Goal: Task Accomplishment & Management: Manage account settings

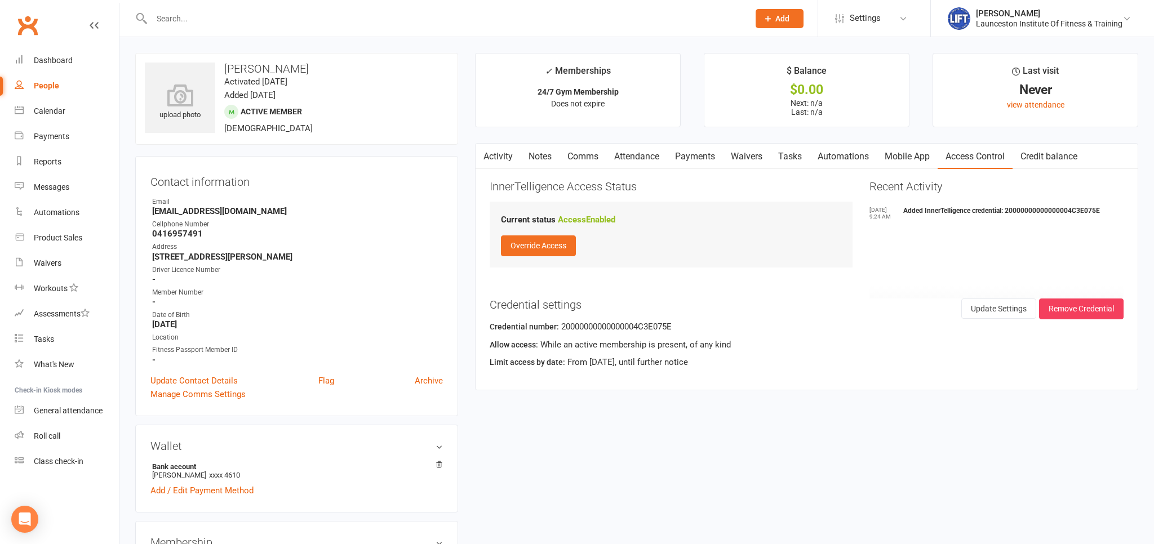
click at [207, 5] on div at bounding box center [438, 18] width 606 height 37
click at [208, 6] on div at bounding box center [438, 18] width 606 height 37
drag, startPoint x: 206, startPoint y: 6, endPoint x: 194, endPoint y: 21, distance: 19.6
click at [205, 8] on div at bounding box center [438, 18] width 606 height 37
click at [193, 21] on input "text" at bounding box center [444, 19] width 593 height 16
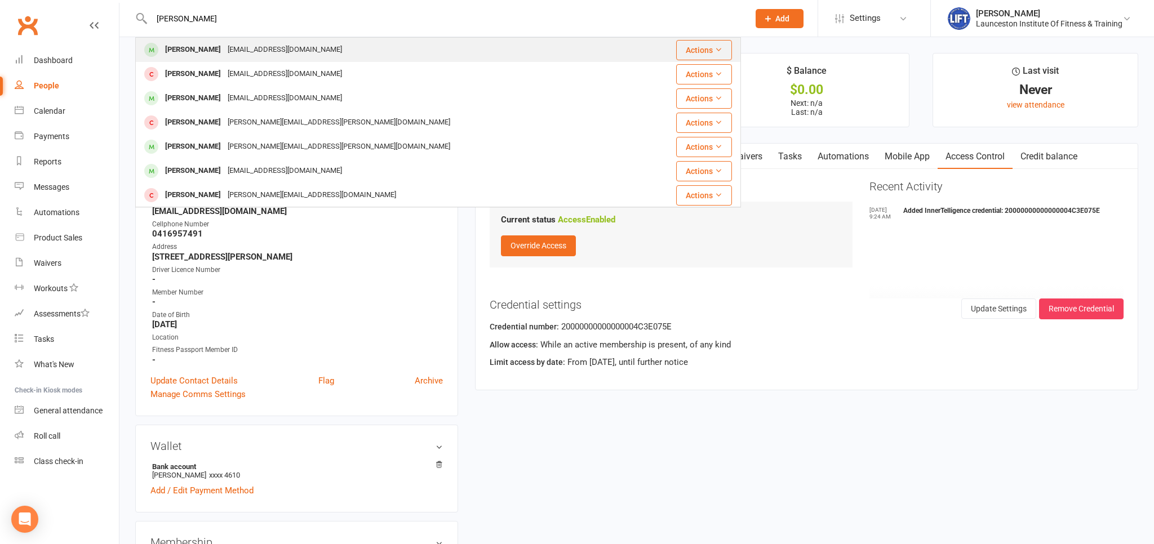
type input "amelia mat"
click at [236, 55] on div "[EMAIL_ADDRESS][DOMAIN_NAME]" at bounding box center [284, 50] width 121 height 16
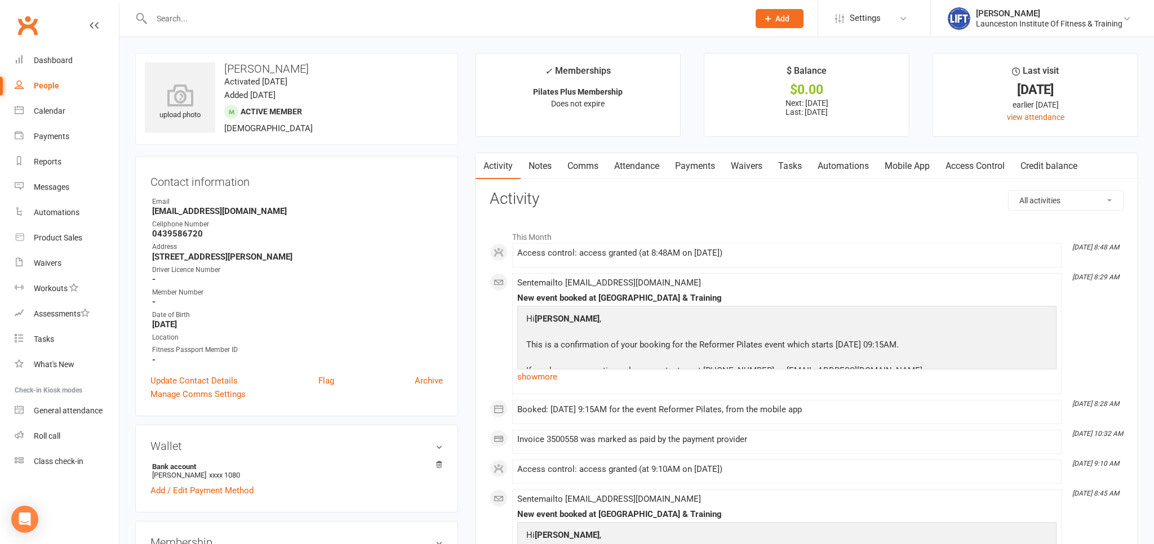
drag, startPoint x: 700, startPoint y: 161, endPoint x: 691, endPoint y: 188, distance: 28.9
click at [698, 167] on link "Payments" at bounding box center [695, 166] width 56 height 26
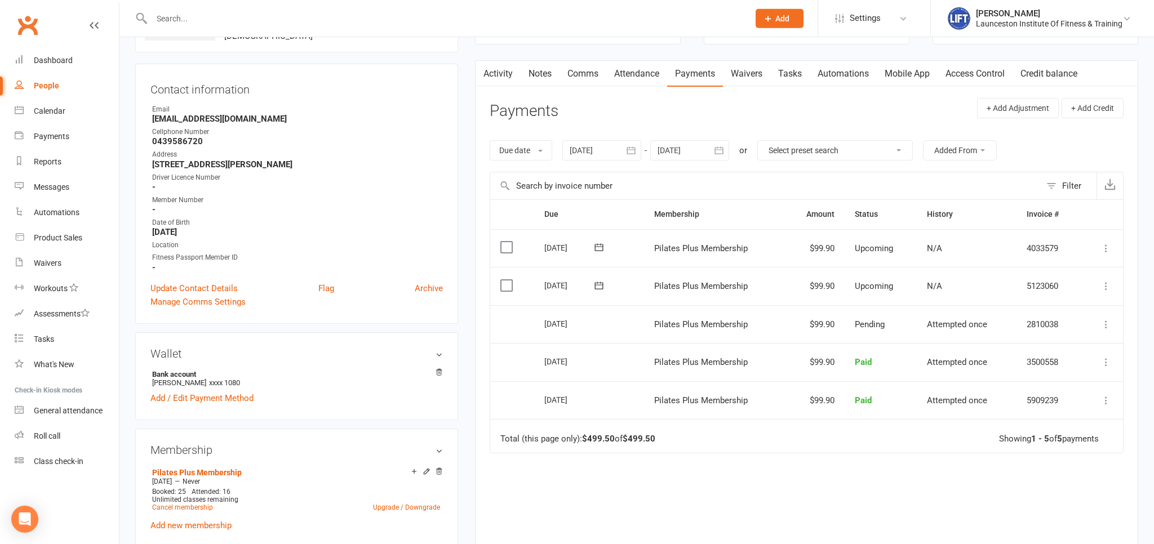
scroll to position [119, 0]
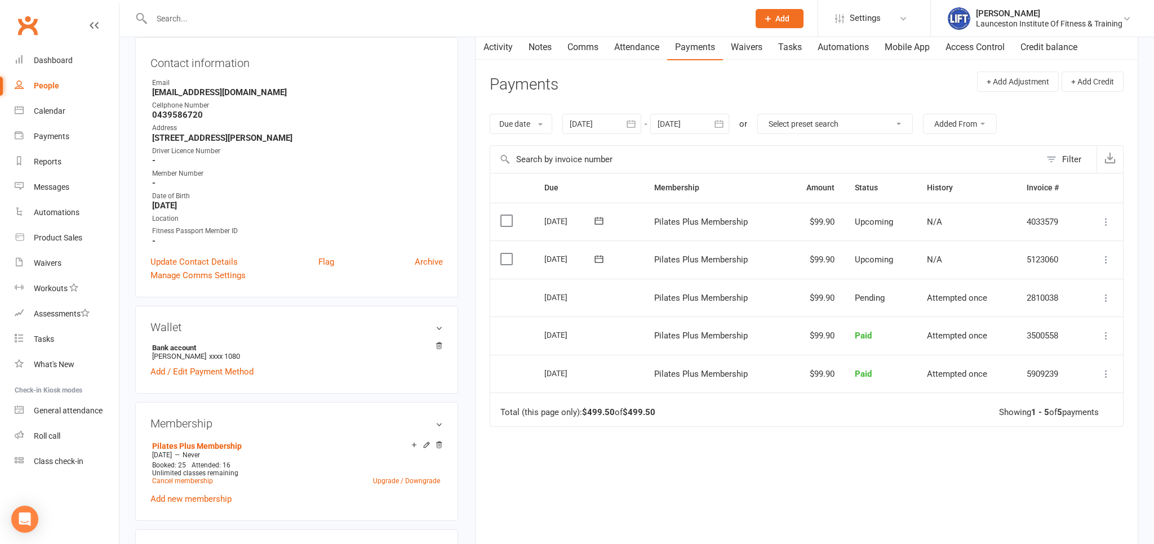
drag, startPoint x: 617, startPoint y: 300, endPoint x: 519, endPoint y: 288, distance: 98.3
click at [519, 288] on tr "Select this 14 Aug 2025 Amelia Matuszek Pilates Plus Membership $99.90 Pending …" at bounding box center [806, 298] width 633 height 38
click at [632, 297] on td "[DATE]" at bounding box center [589, 298] width 110 height 38
click at [606, 123] on div at bounding box center [601, 124] width 79 height 20
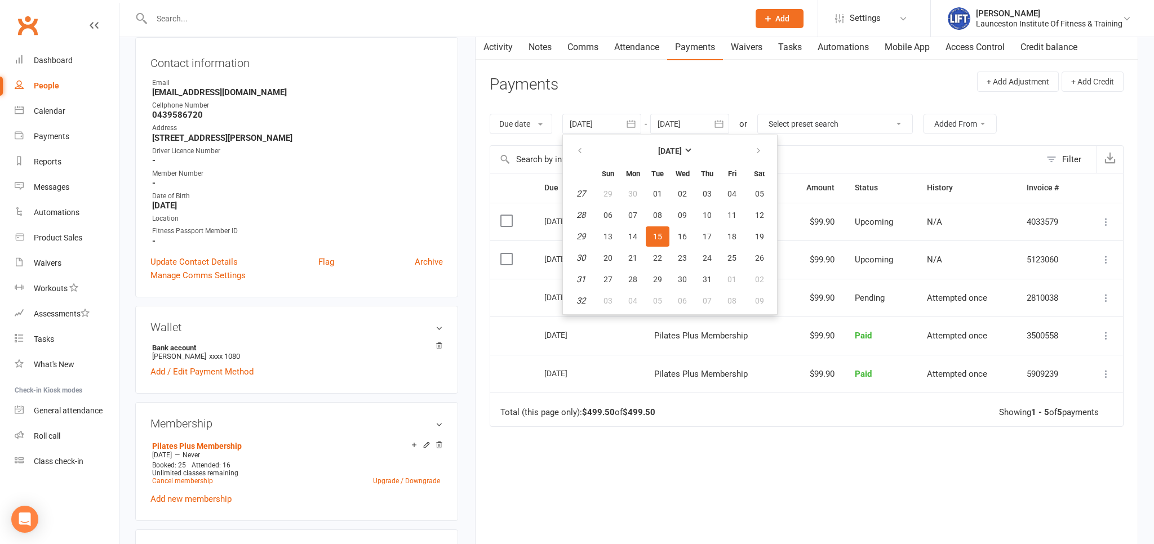
click at [810, 166] on input "text" at bounding box center [765, 159] width 551 height 27
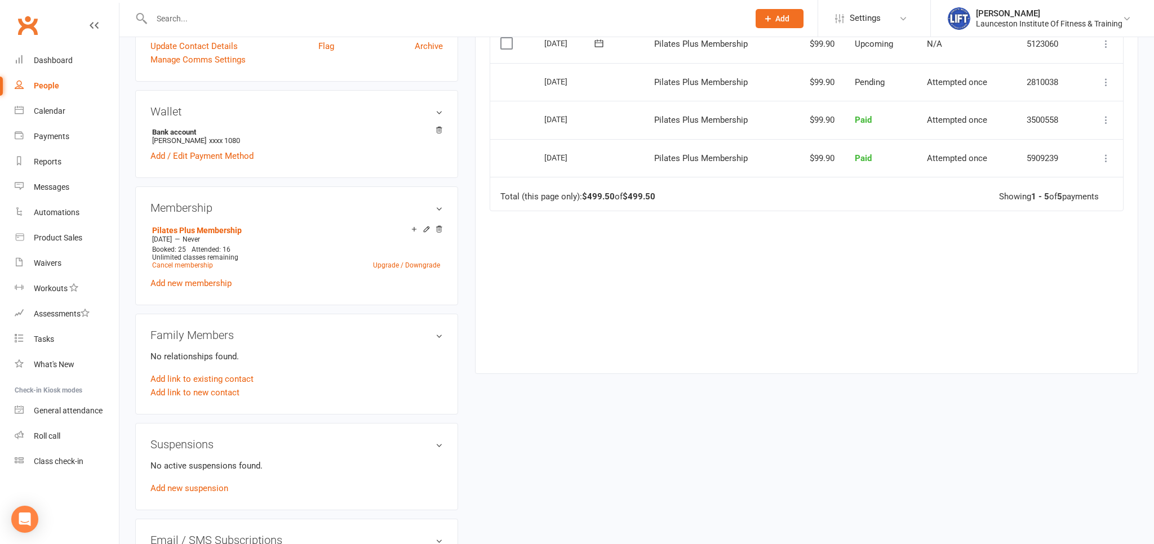
scroll to position [357, 0]
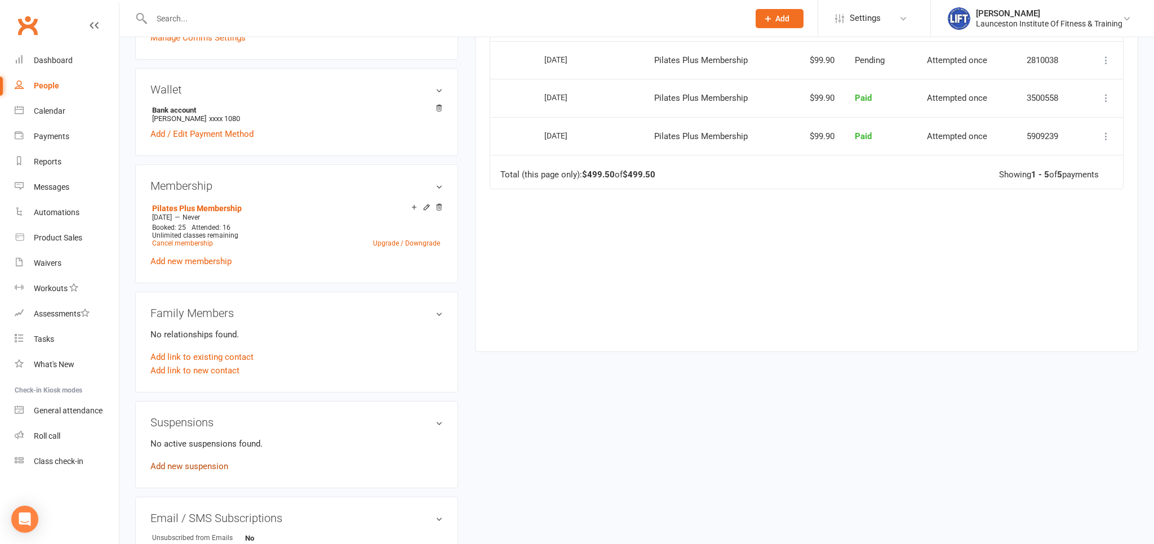
click at [202, 471] on link "Add new suspension" at bounding box center [189, 467] width 78 height 10
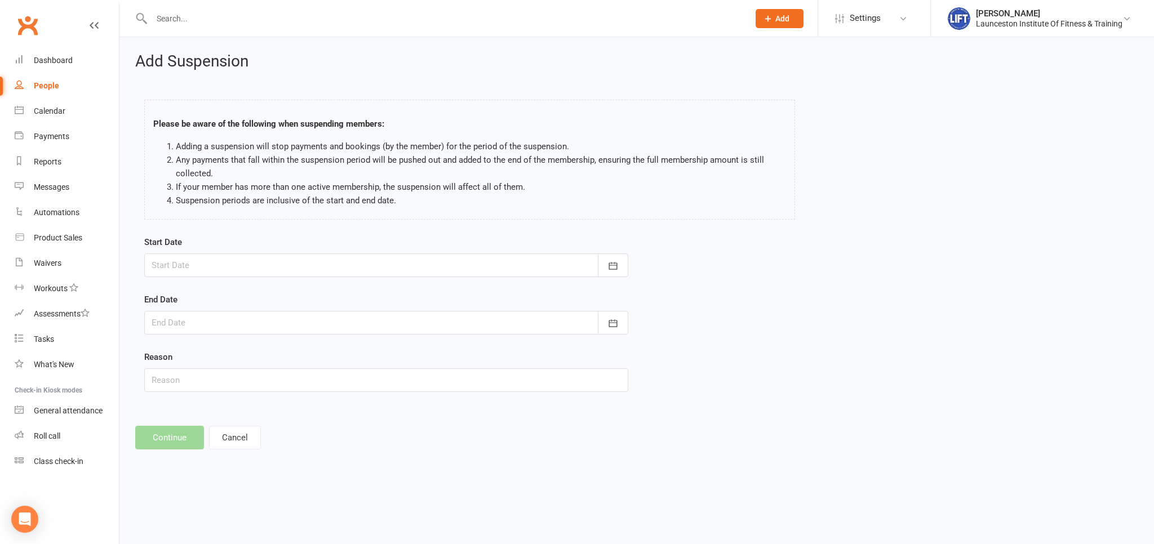
click at [231, 264] on div at bounding box center [386, 266] width 484 height 24
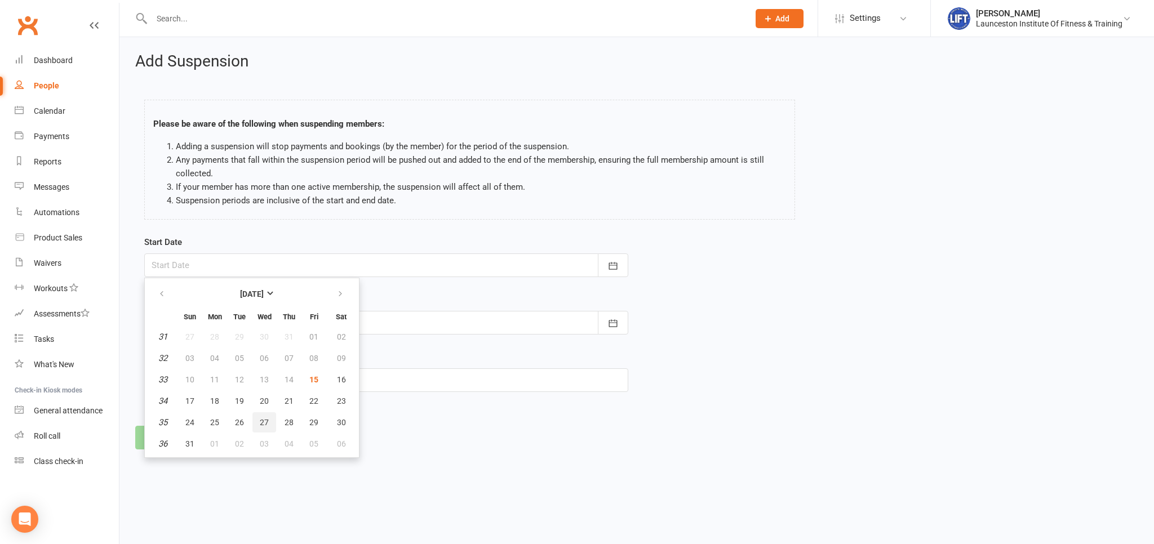
click at [257, 419] on button "27" at bounding box center [264, 423] width 24 height 20
type input "[DATE]"
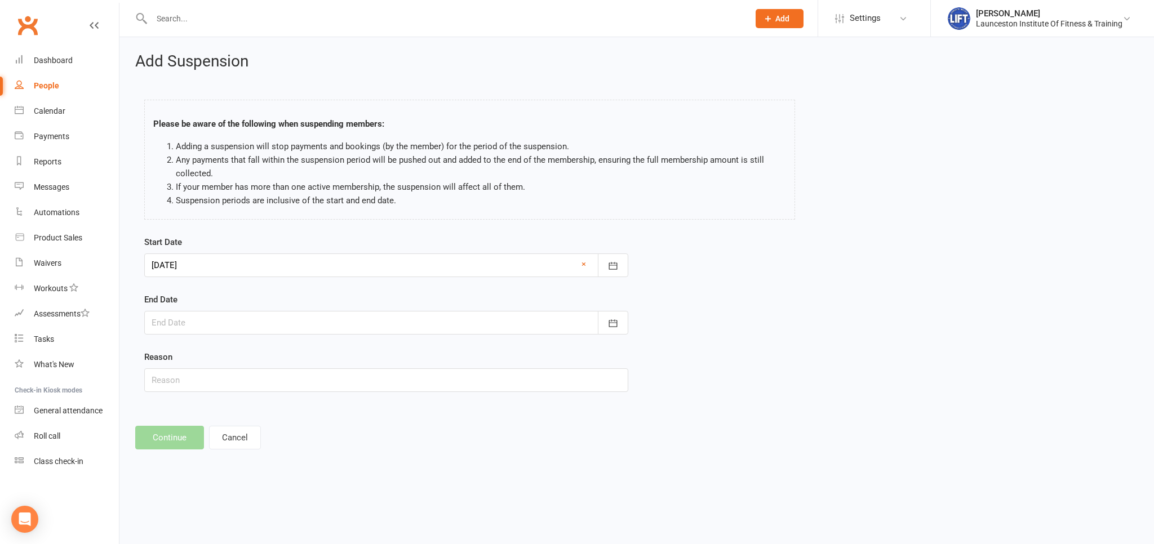
click at [219, 323] on div at bounding box center [386, 323] width 484 height 24
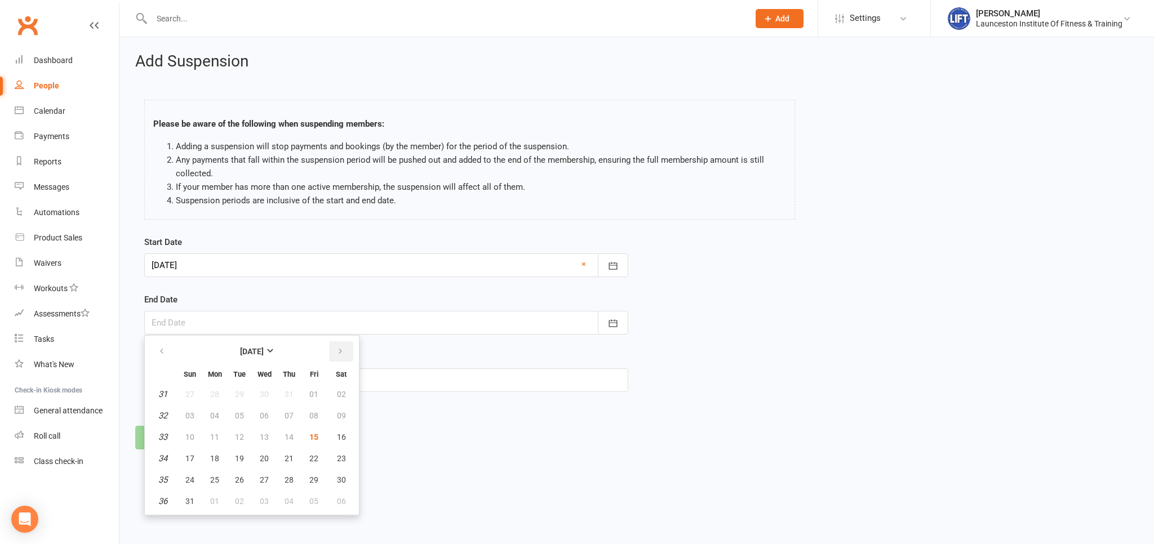
click at [343, 349] on icon "button" at bounding box center [340, 351] width 8 height 9
click at [344, 349] on button "button" at bounding box center [341, 352] width 24 height 20
click at [286, 478] on span "27" at bounding box center [289, 480] width 9 height 9
type input "27 Nov 2025"
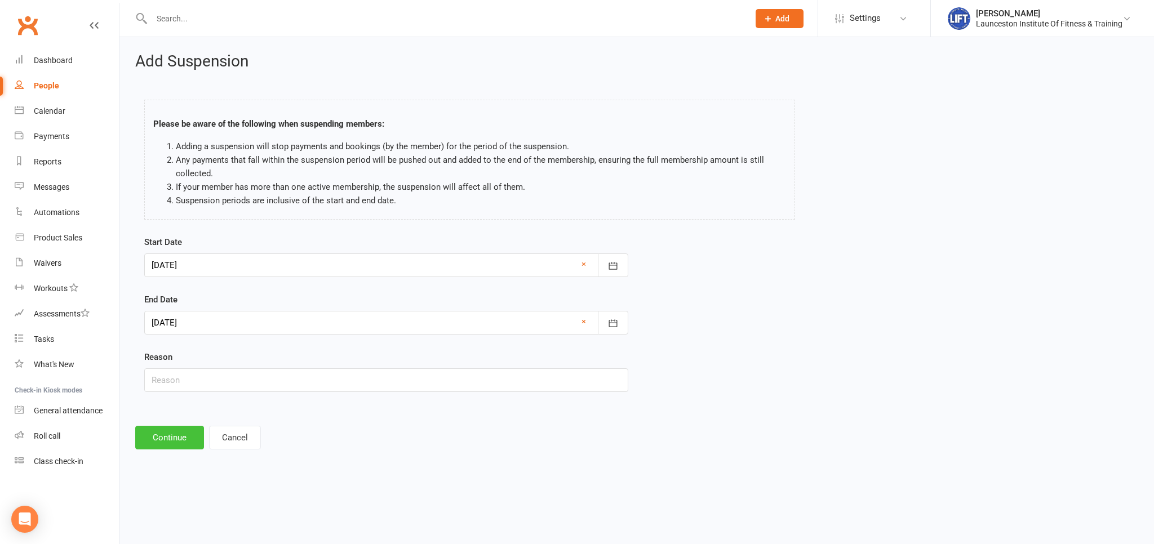
click at [179, 435] on button "Continue" at bounding box center [169, 438] width 69 height 24
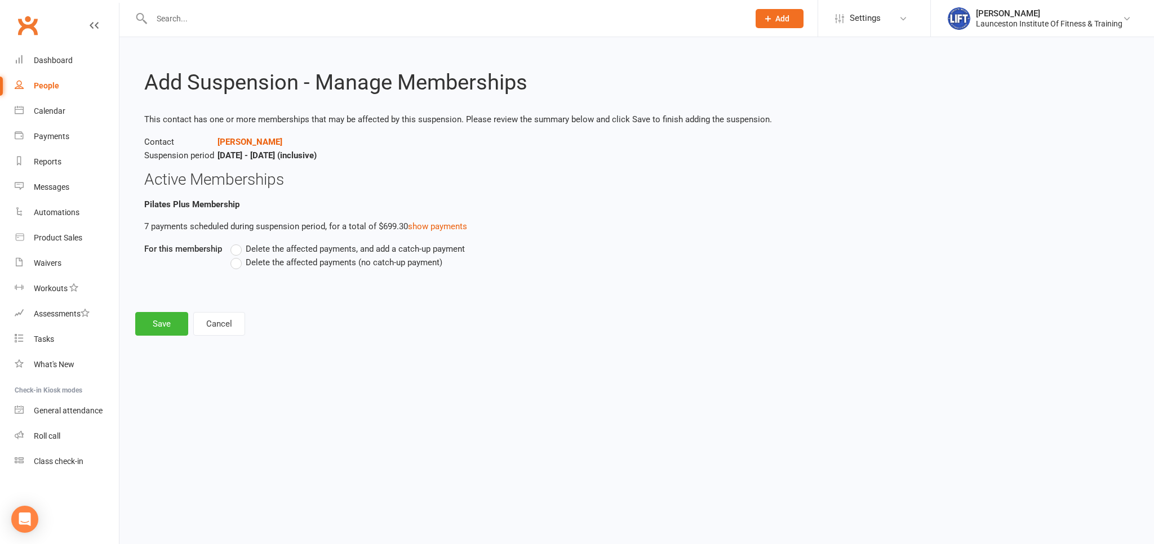
drag, startPoint x: 256, startPoint y: 279, endPoint x: 258, endPoint y: 271, distance: 8.1
click at [257, 279] on div "Delete the affected payments, and add a catch-up payment Delete the affected pa…" at bounding box center [550, 263] width 657 height 43
drag, startPoint x: 258, startPoint y: 268, endPoint x: 242, endPoint y: 273, distance: 17.1
click at [257, 269] on div "Delete the affected payments, and add a catch-up payment Delete the affected pa…" at bounding box center [550, 263] width 657 height 43
click at [234, 261] on label "Delete the affected payments (no catch-up payment)" at bounding box center [336, 263] width 212 height 14
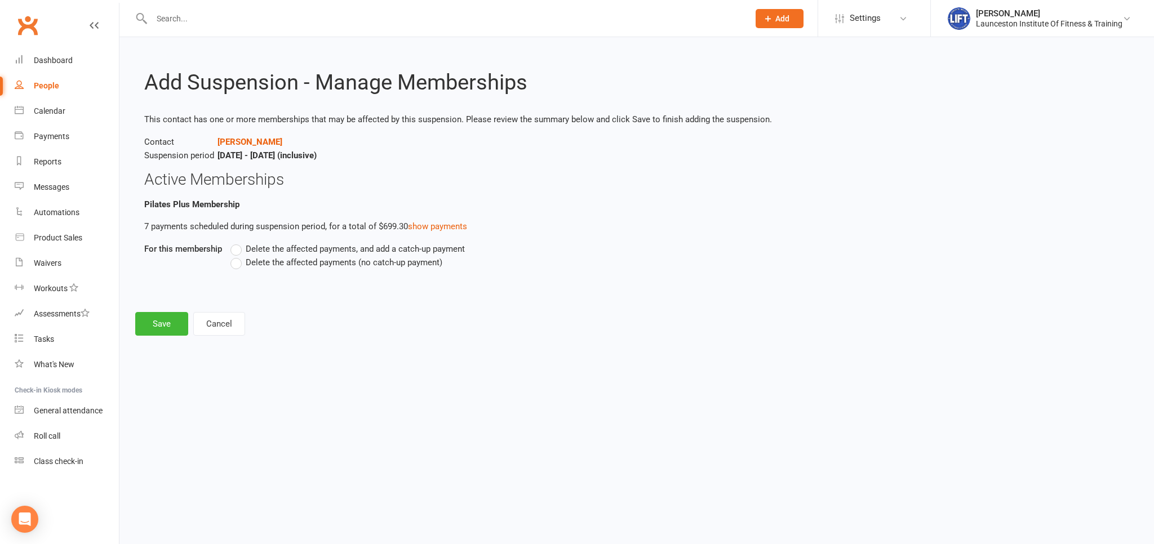
click at [234, 256] on input "Delete the affected payments (no catch-up payment)" at bounding box center [233, 256] width 7 height 0
click at [161, 323] on button "Save" at bounding box center [161, 324] width 53 height 24
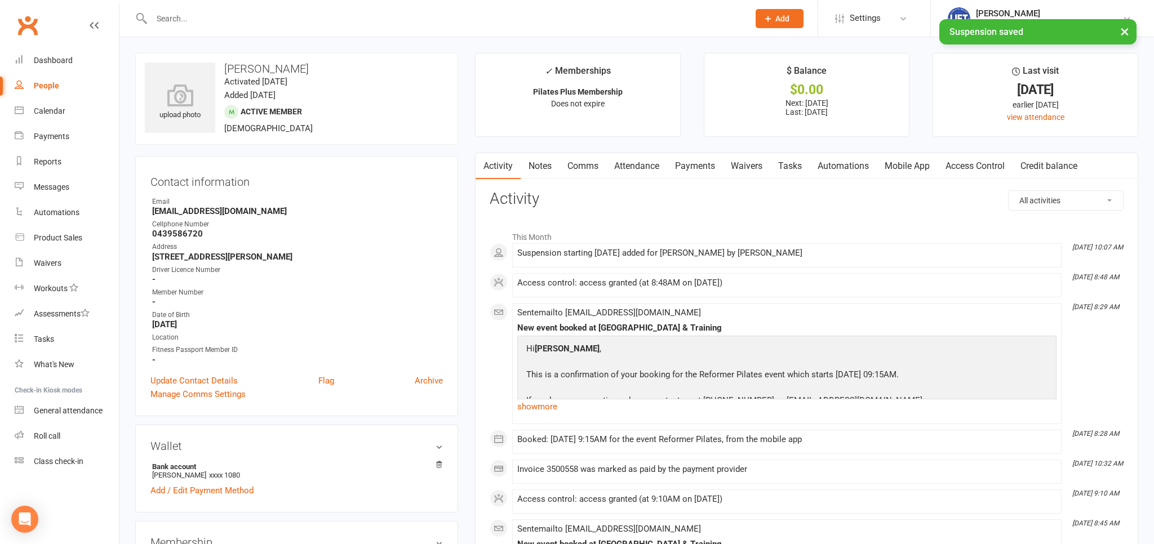
drag, startPoint x: 659, startPoint y: 167, endPoint x: 667, endPoint y: 170, distance: 8.1
click at [659, 167] on link "Attendance" at bounding box center [636, 166] width 61 height 26
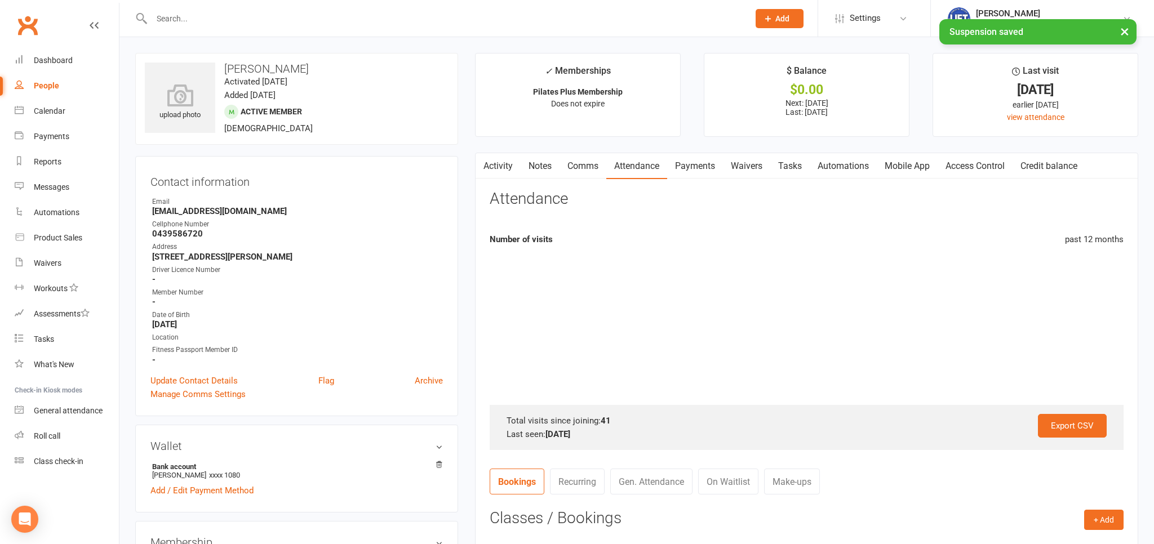
click at [682, 168] on link "Payments" at bounding box center [695, 166] width 56 height 26
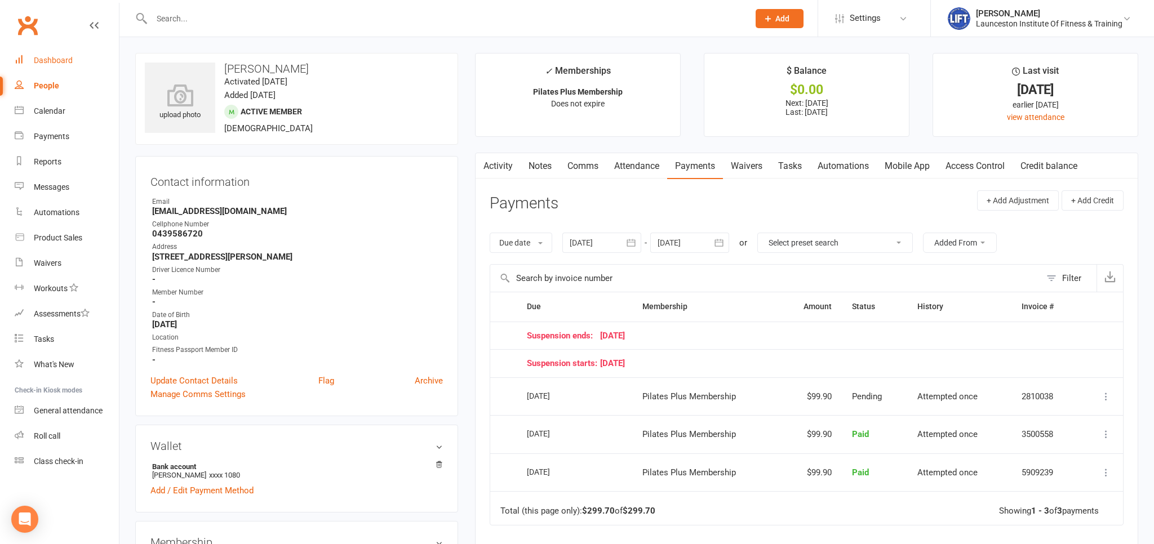
click at [57, 60] on div "Dashboard" at bounding box center [53, 60] width 39 height 9
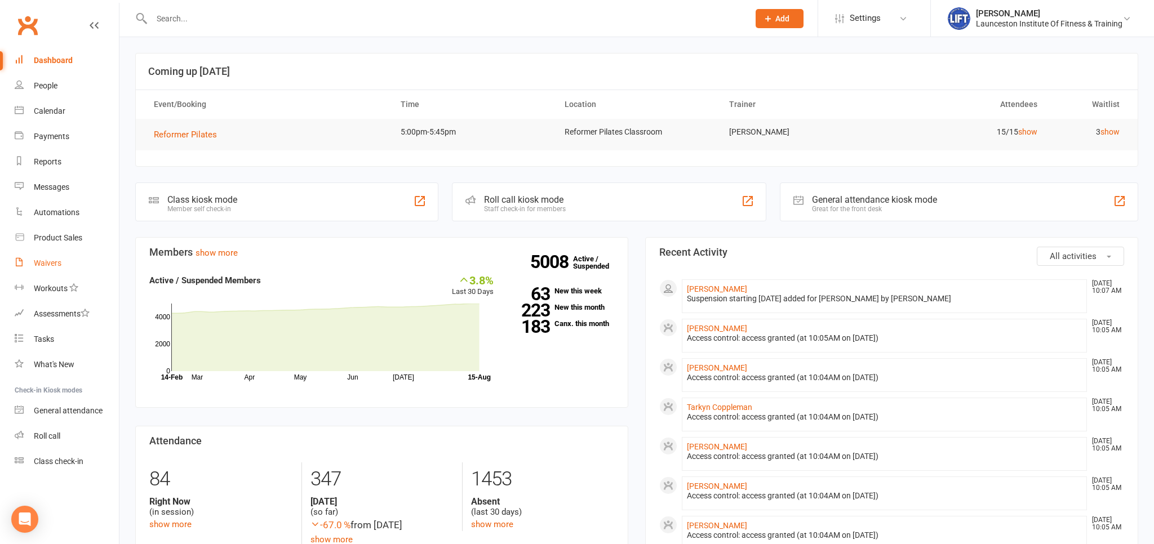
click at [51, 263] on div "Waivers" at bounding box center [48, 263] width 28 height 9
select select "100"
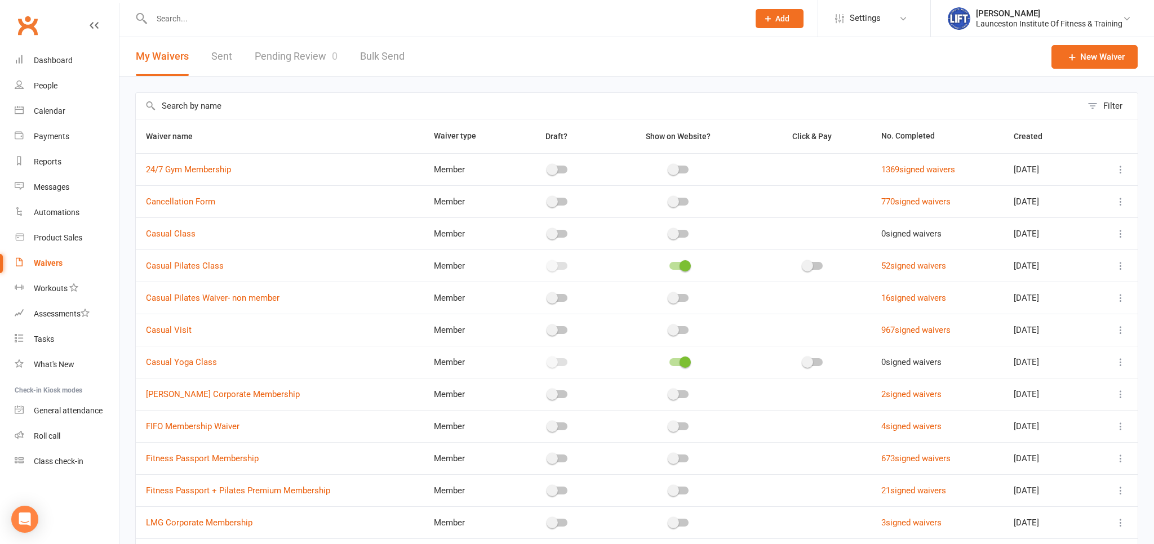
click at [283, 37] on div "Prospect Member Non-attending contact Class / event Appointment Task Membership…" at bounding box center [577, 18] width 1154 height 37
click at [290, 53] on link "Pending Review 0" at bounding box center [296, 56] width 83 height 39
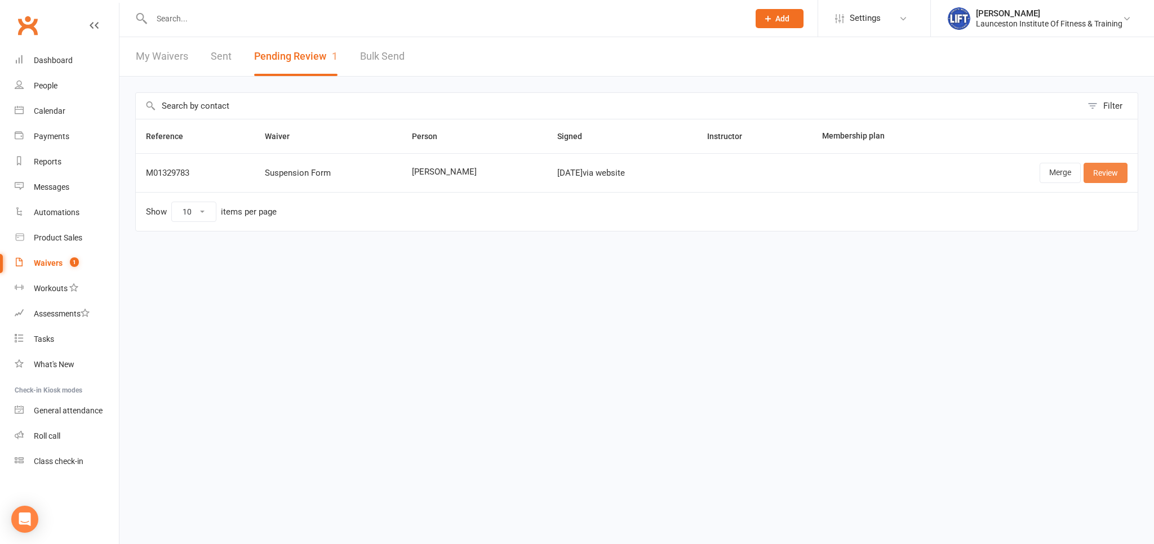
click at [1100, 174] on link "Review" at bounding box center [1106, 173] width 44 height 20
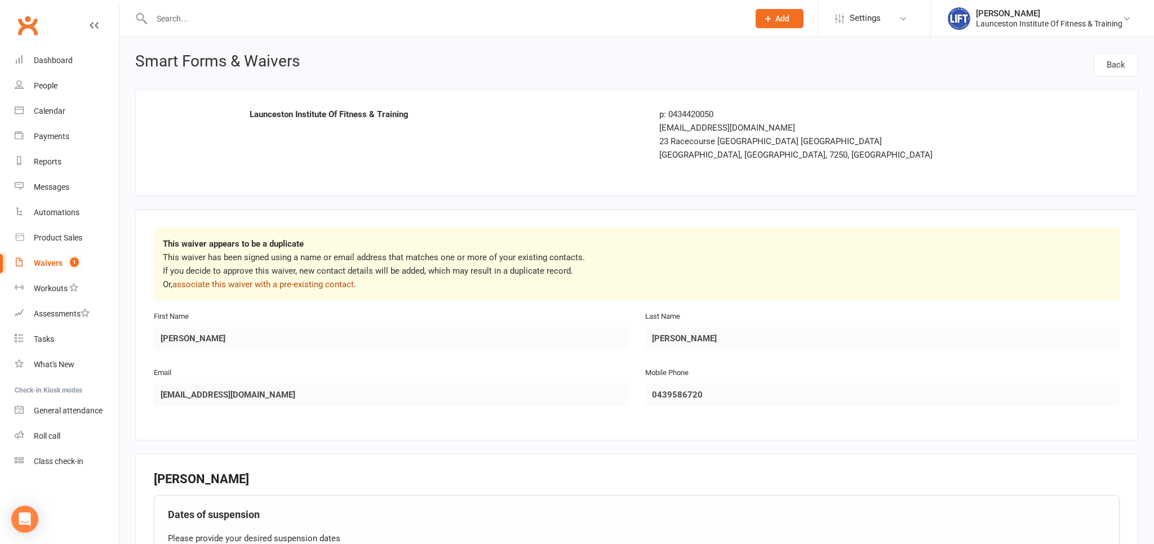
click at [302, 288] on link "associate this waiver with a pre-existing contact" at bounding box center [262, 285] width 181 height 10
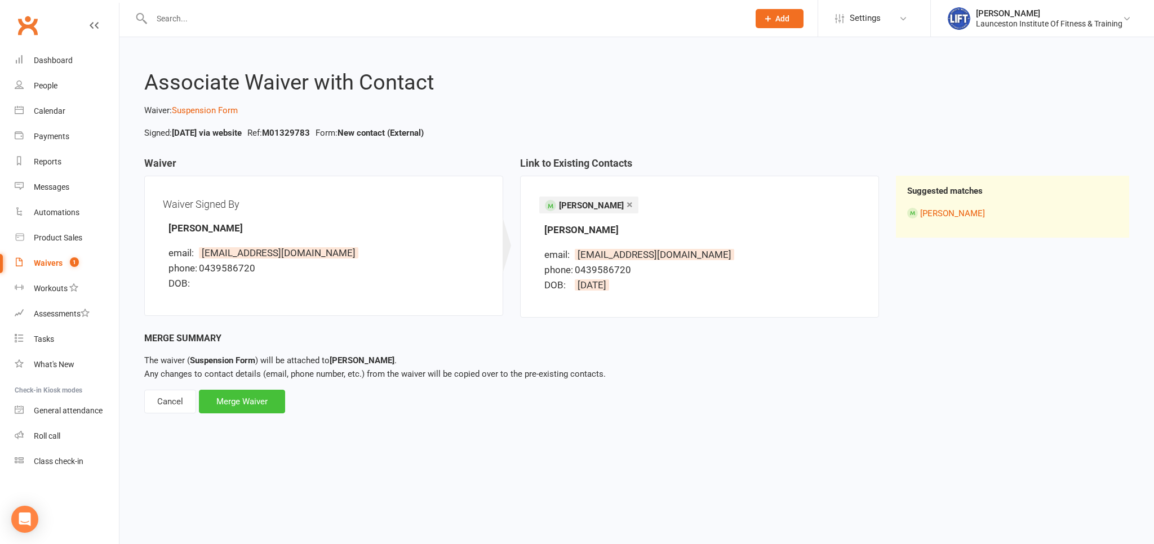
click at [258, 395] on div "Merge Waiver" at bounding box center [242, 402] width 86 height 24
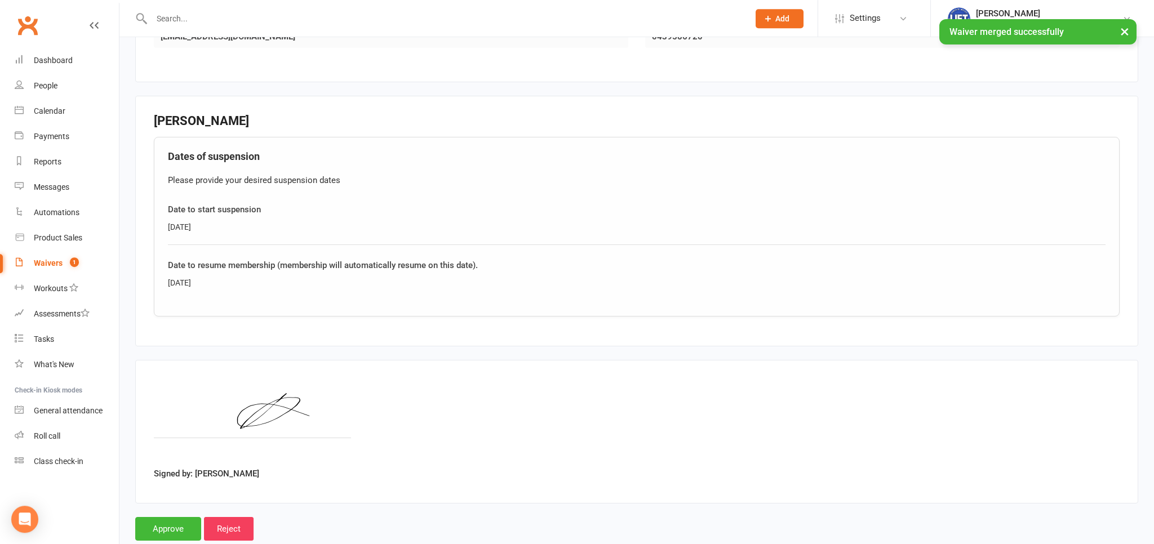
scroll to position [303, 0]
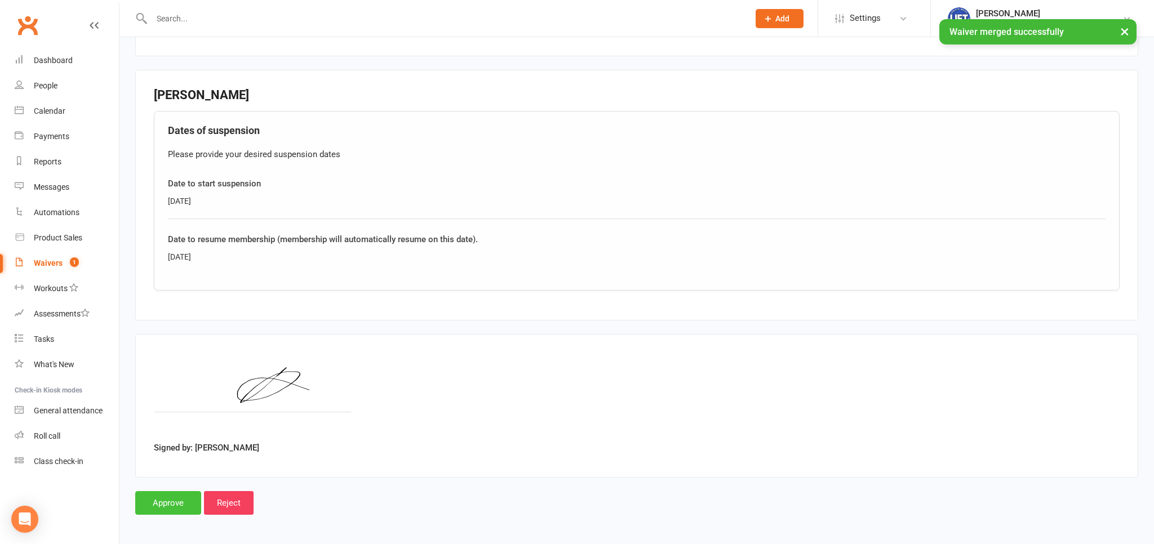
click at [174, 502] on input "Approve" at bounding box center [168, 503] width 66 height 24
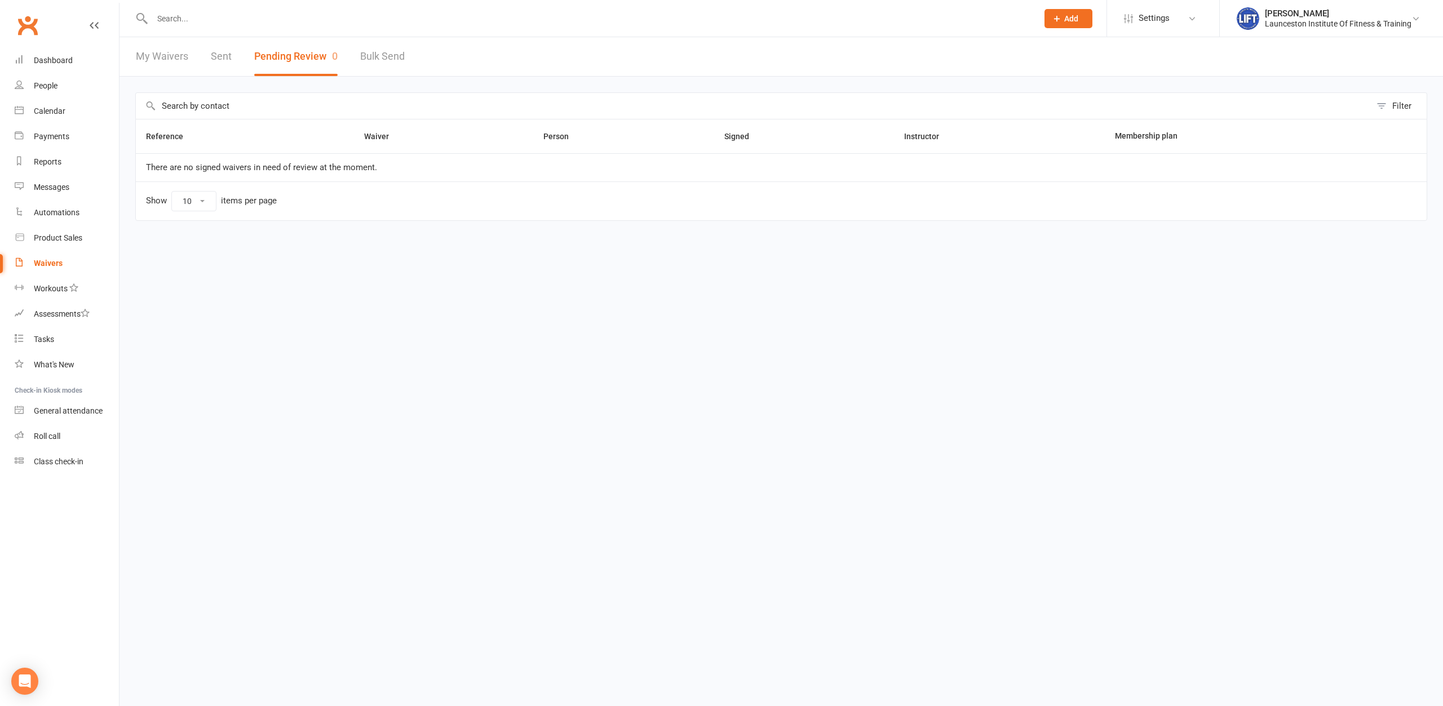
click at [283, 15] on input "text" at bounding box center [589, 19] width 881 height 16
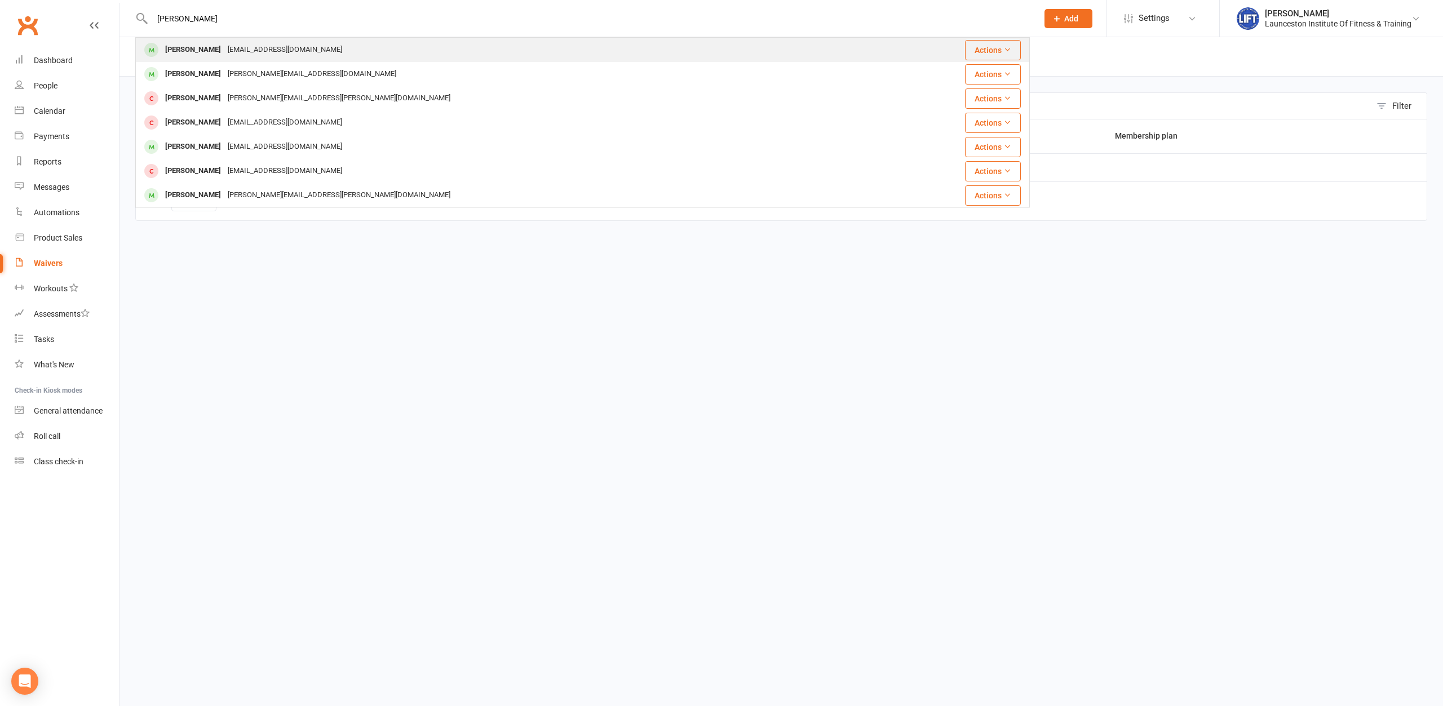
type input "peter west"
click at [278, 52] on div "peterbwest@live.com" at bounding box center [284, 50] width 121 height 16
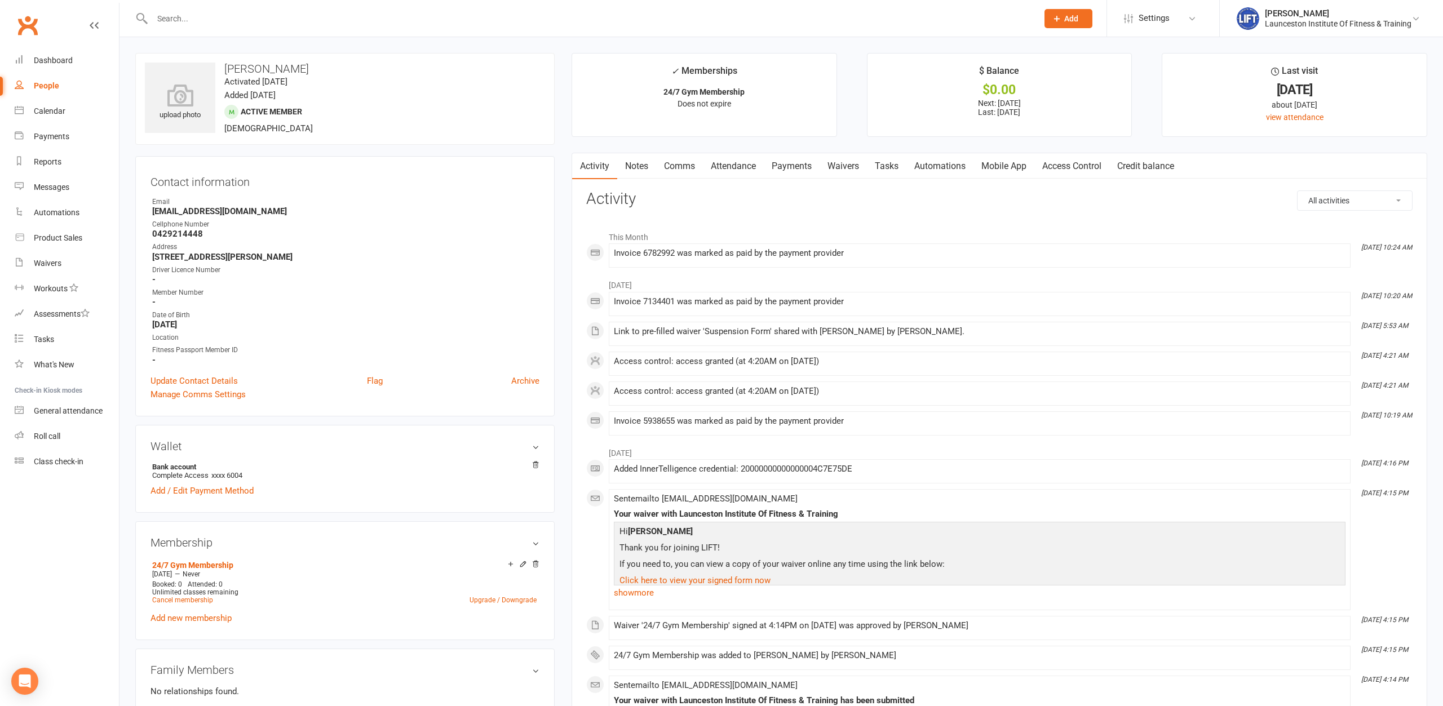
click at [787, 172] on link "Payments" at bounding box center [792, 166] width 56 height 26
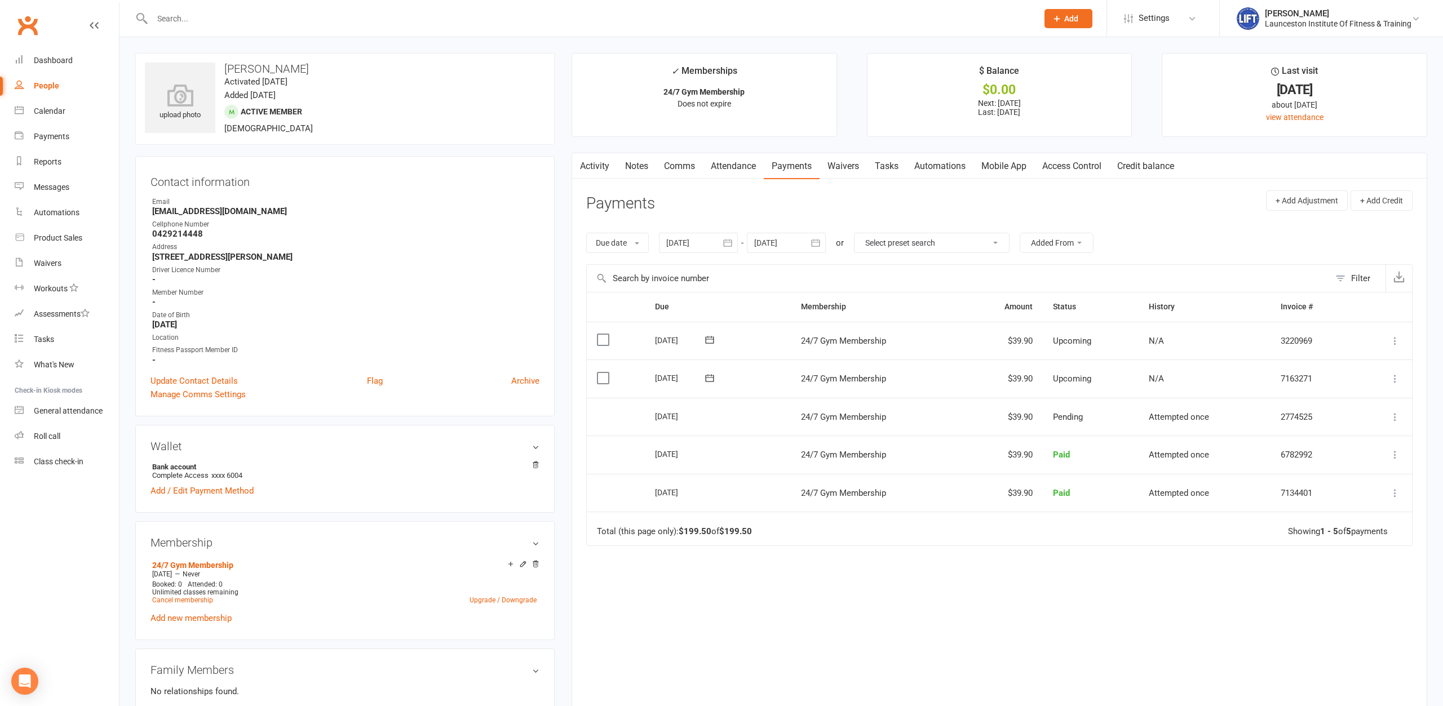
click at [1067, 163] on link "Access Control" at bounding box center [1071, 166] width 75 height 26
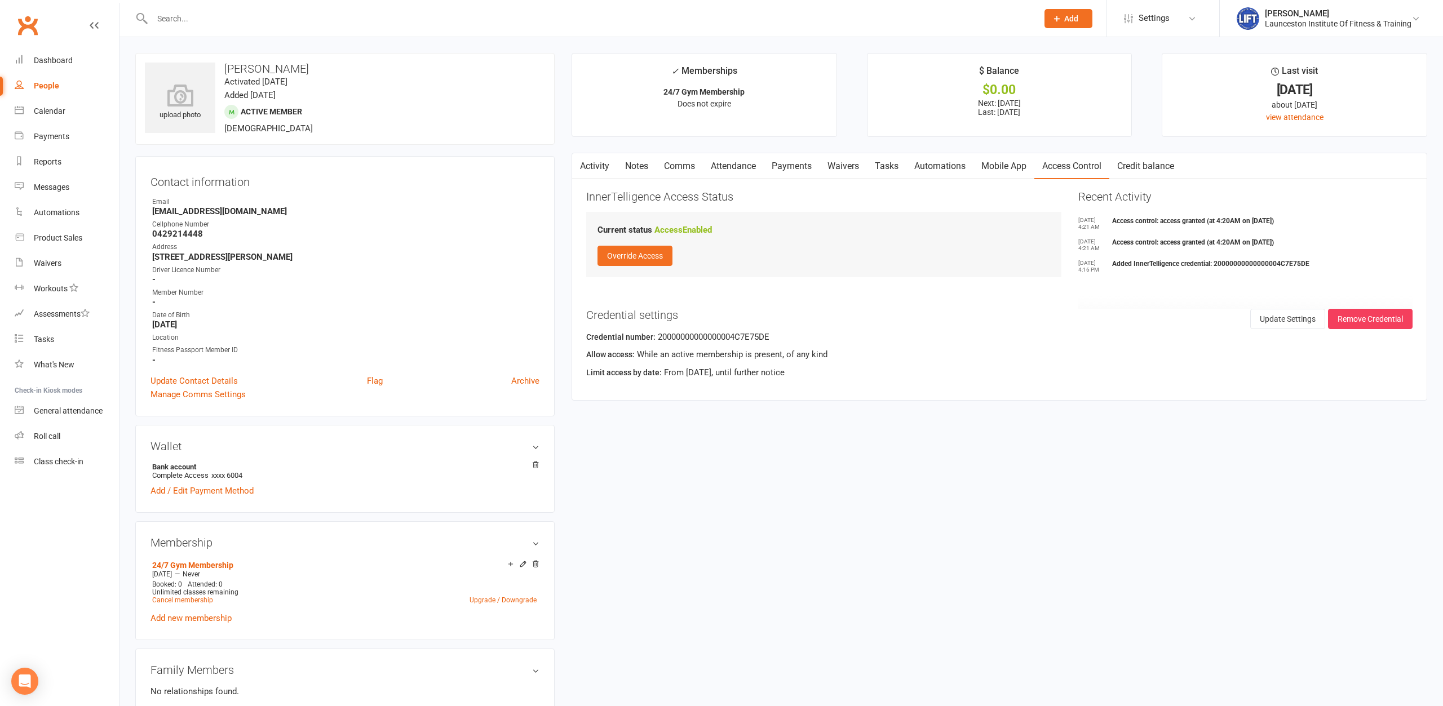
click at [840, 165] on link "Waivers" at bounding box center [842, 166] width 47 height 26
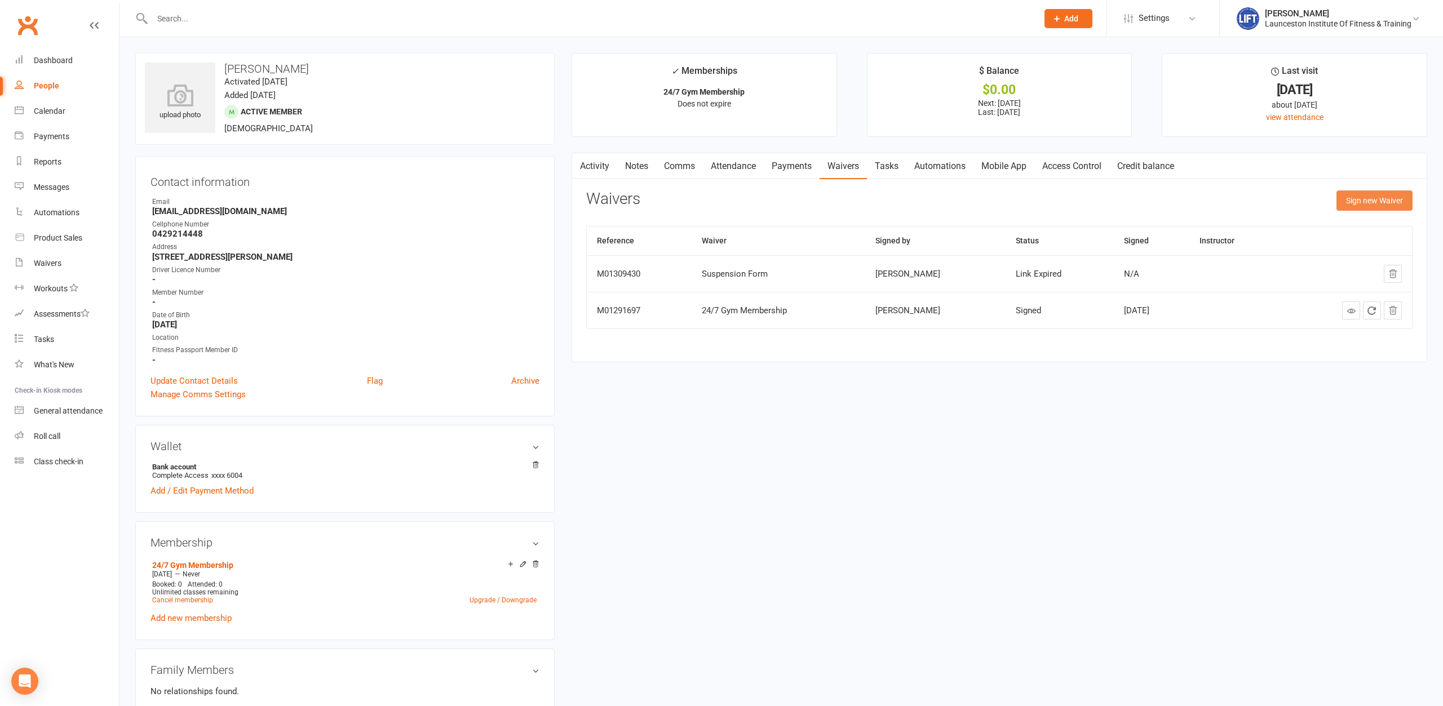
click at [1154, 209] on button "Sign new Waiver" at bounding box center [1374, 200] width 76 height 20
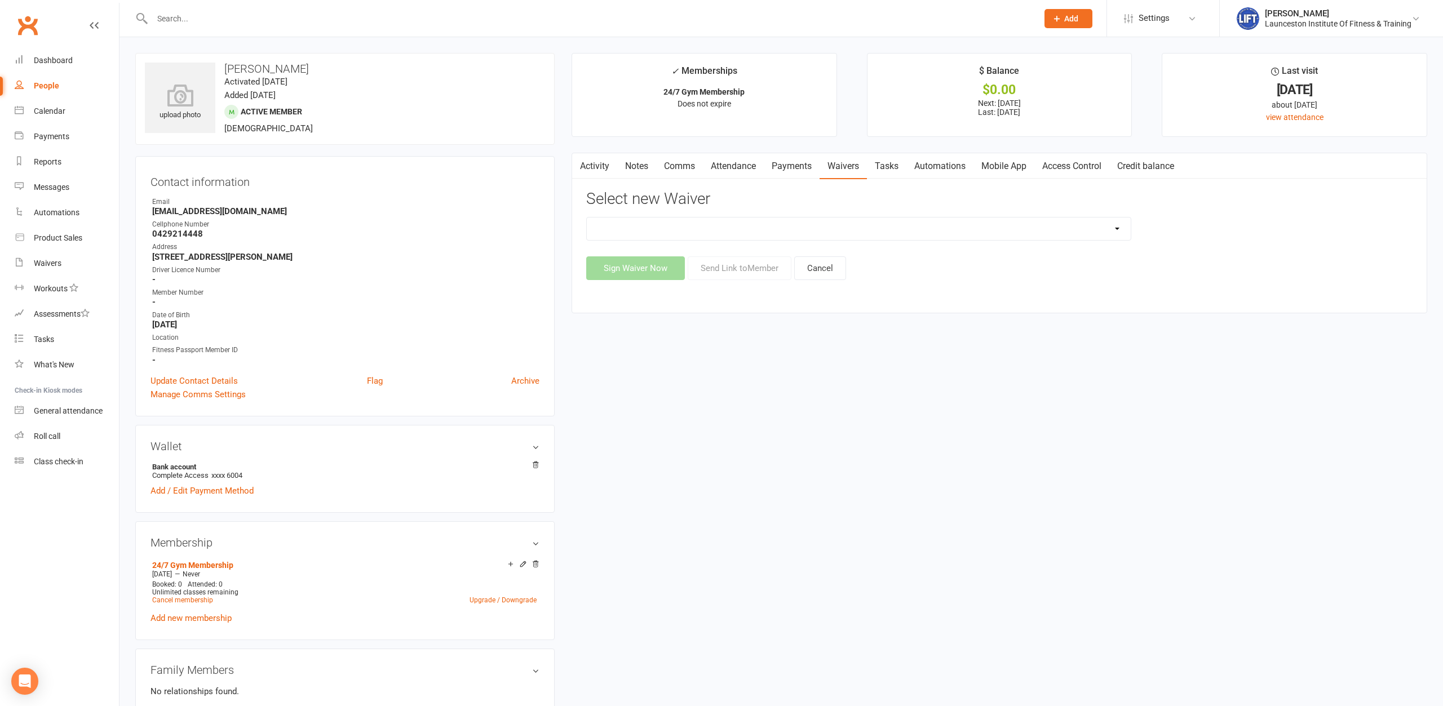
click at [587, 218] on select "24/7 Gym Membership Cancellation Form Casual Class Casual Pilates Class Casual …" at bounding box center [859, 229] width 544 height 23
select select "12888"
click option "Cancellation Form" at bounding box center [0, 0] width 0 height 0
click at [738, 271] on button "Send Link to Member" at bounding box center [740, 268] width 104 height 24
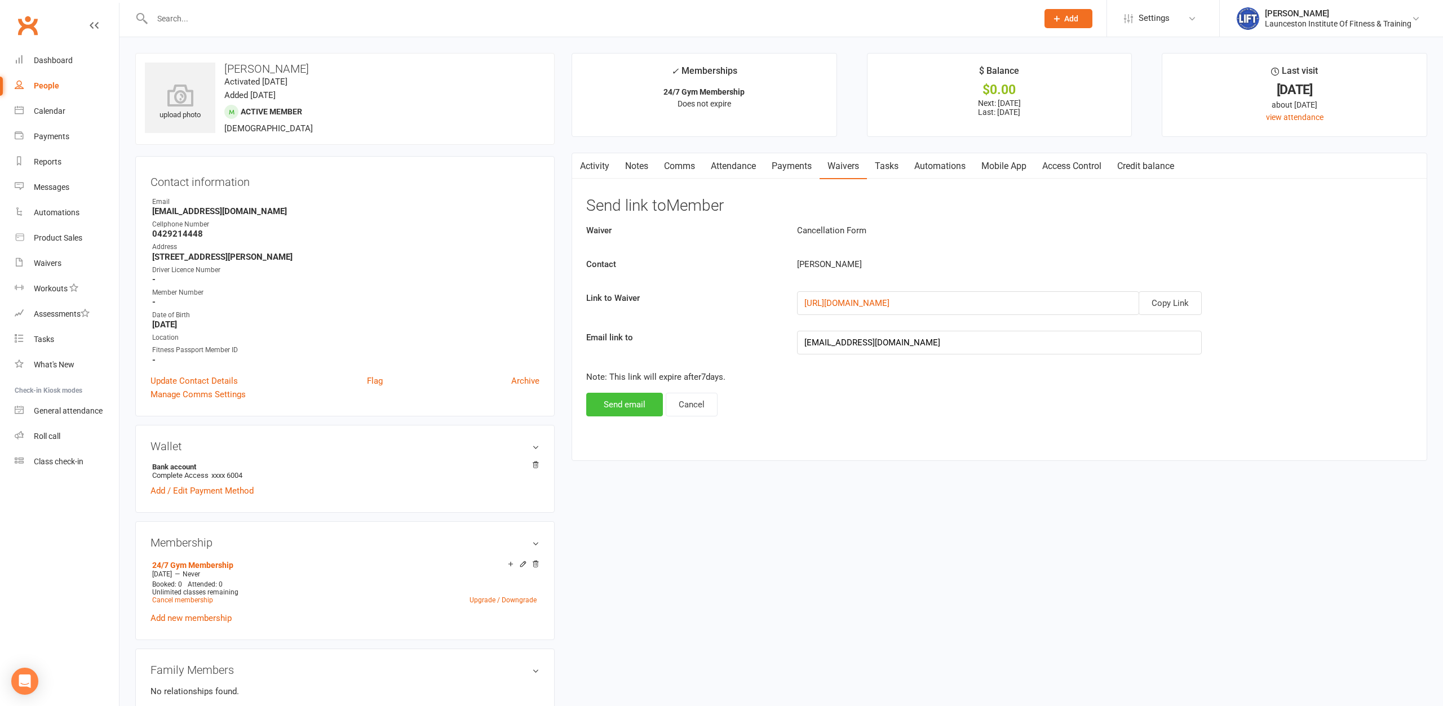
click at [635, 416] on button "Send email" at bounding box center [624, 405] width 77 height 24
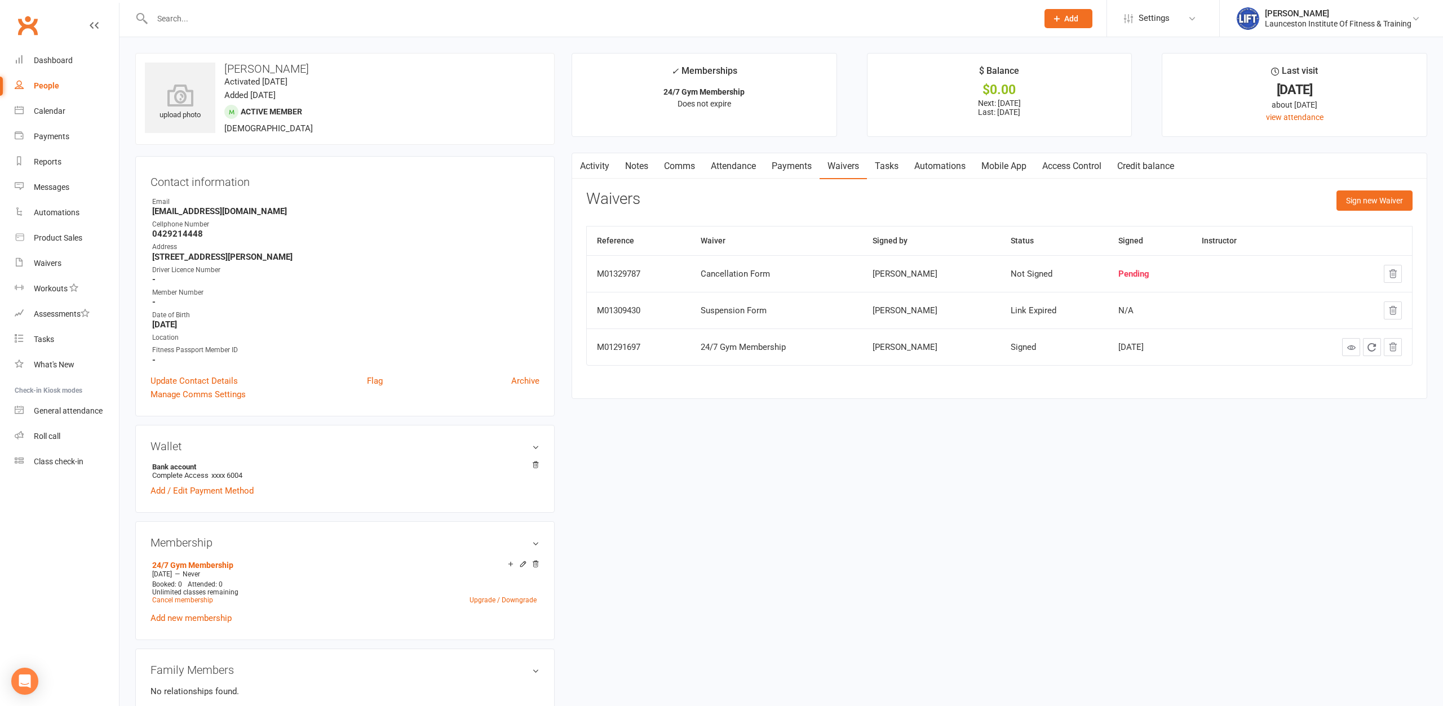
click at [797, 158] on link "Payments" at bounding box center [792, 166] width 56 height 26
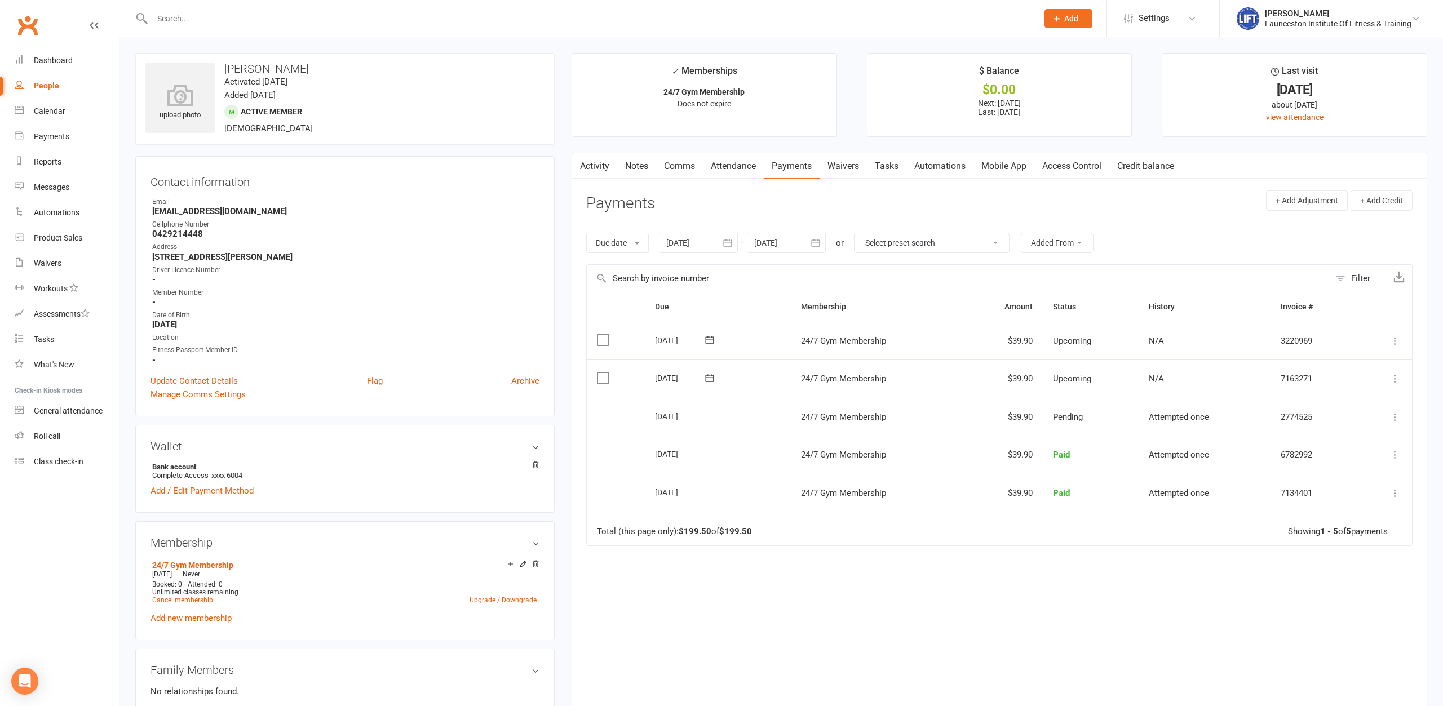
click at [833, 162] on link "Waivers" at bounding box center [842, 166] width 47 height 26
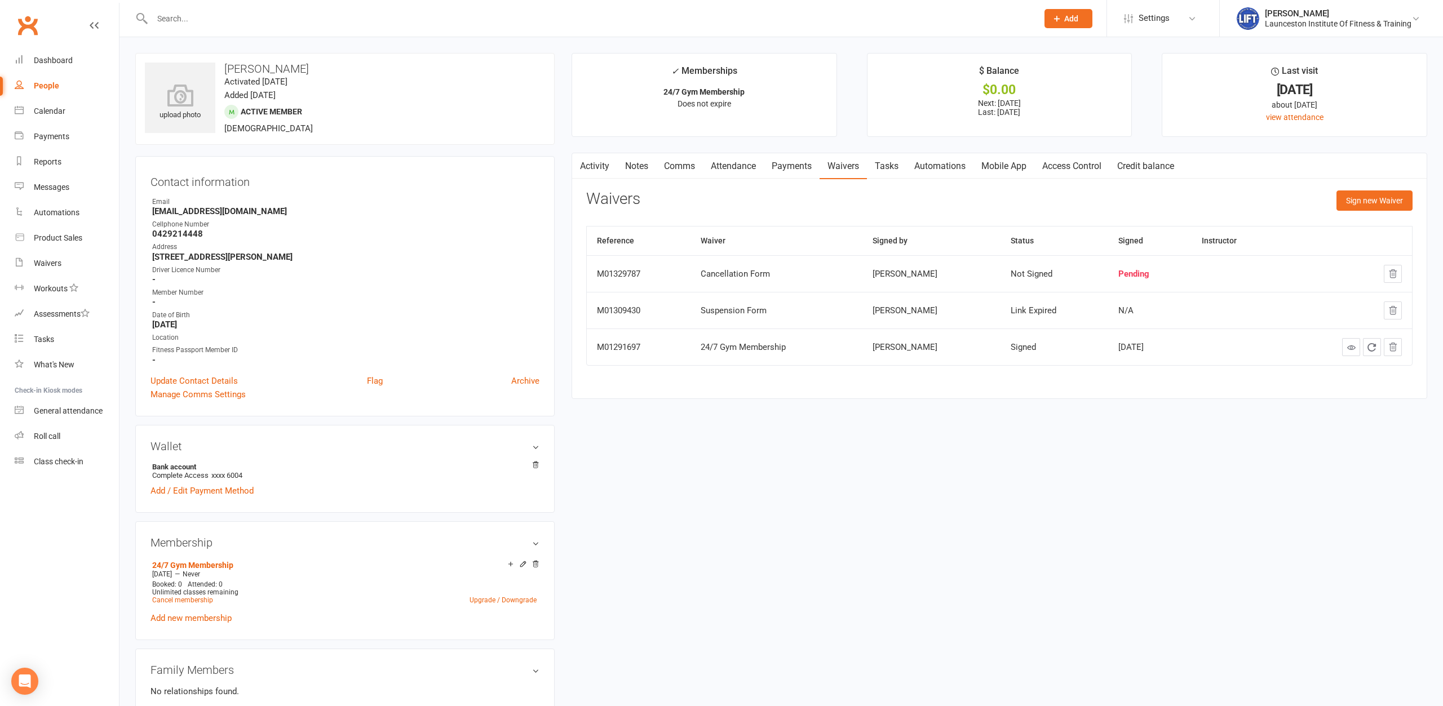
click at [788, 181] on div "Activity Notes Comms Attendance Payments Waivers Tasks Automations Mobile App A…" at bounding box center [998, 276] width 855 height 246
click at [794, 169] on link "Payments" at bounding box center [792, 166] width 56 height 26
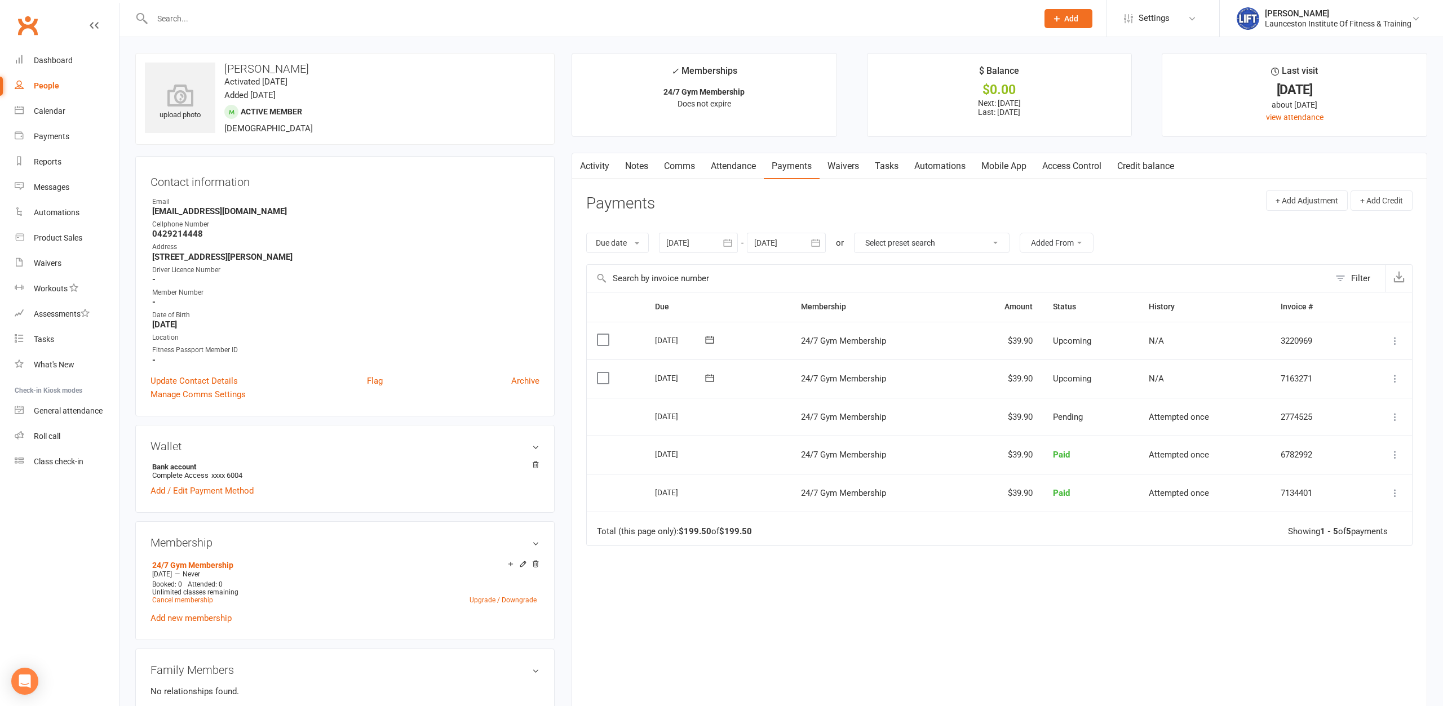
click at [1154, 416] on icon at bounding box center [1394, 416] width 11 height 11
click at [1154, 445] on link "More Info" at bounding box center [1345, 439] width 112 height 23
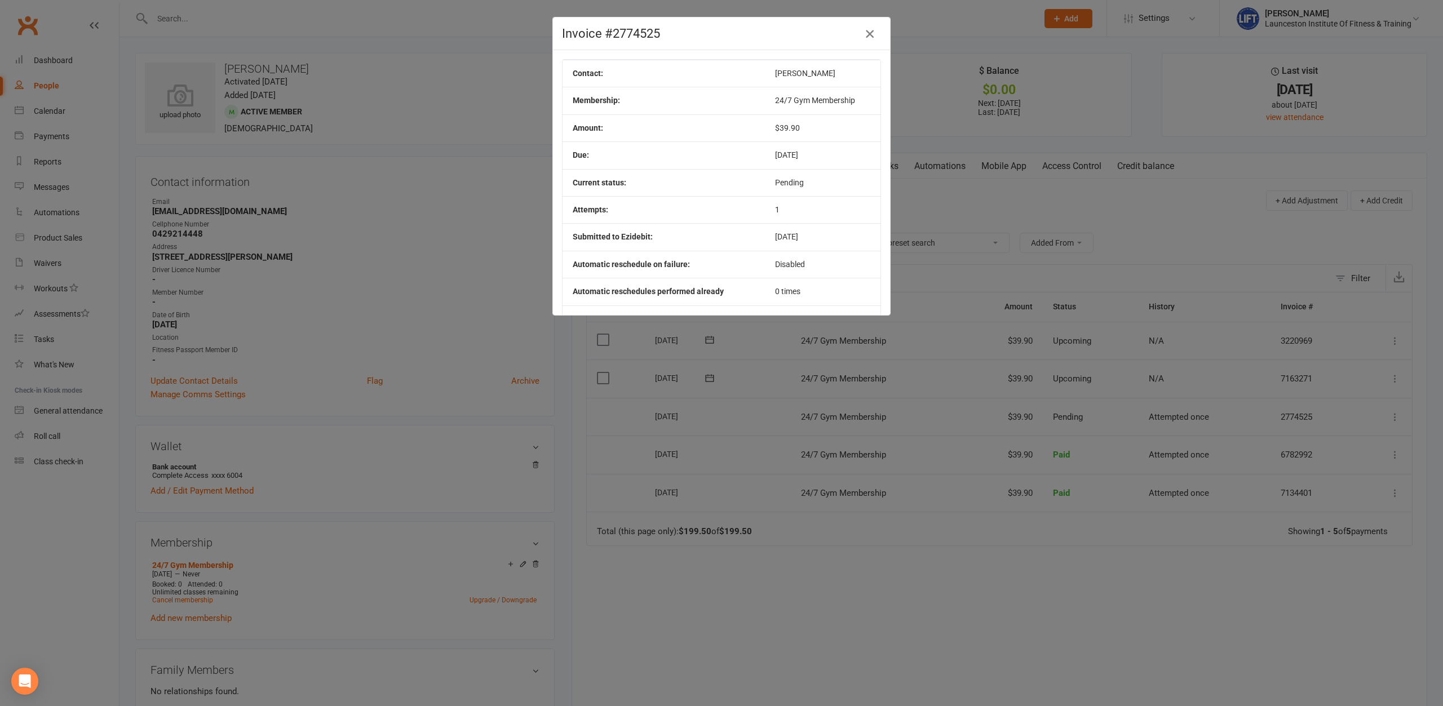
click at [866, 32] on icon "button" at bounding box center [870, 34] width 14 height 14
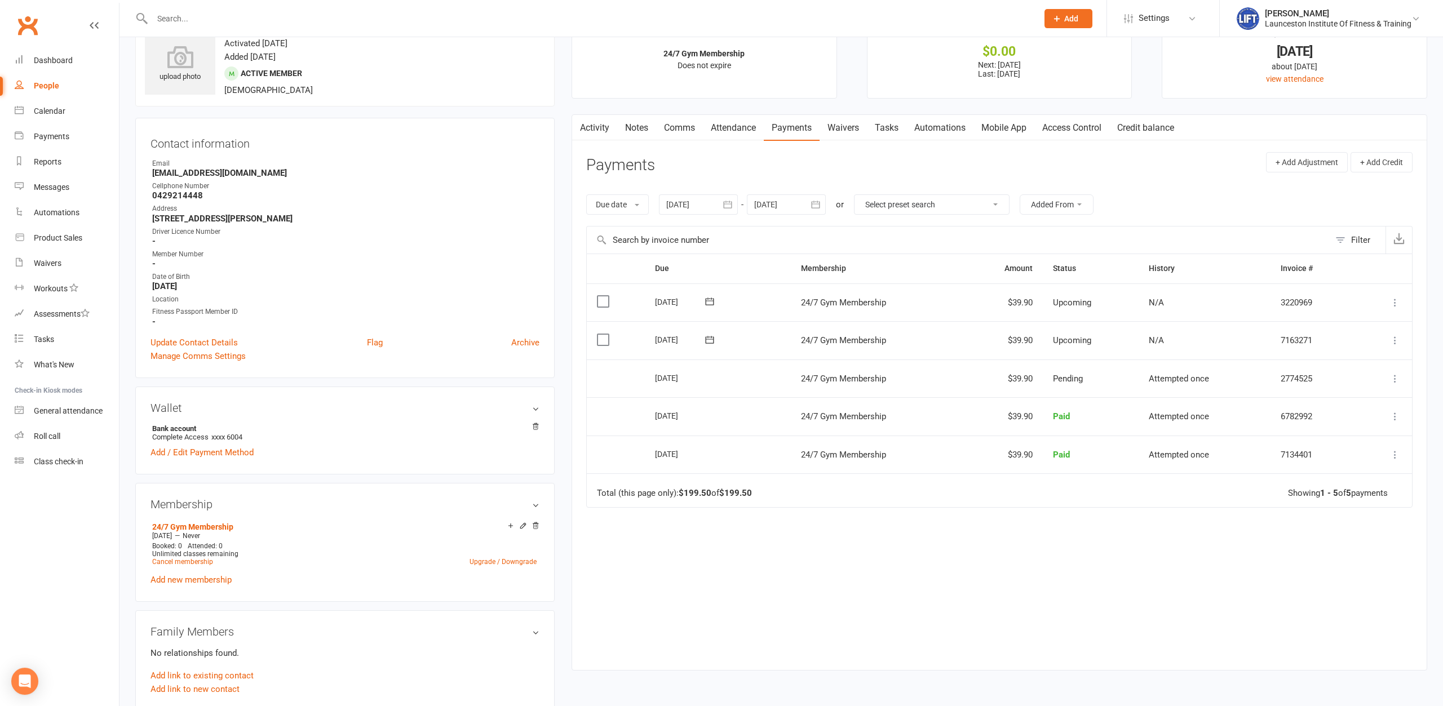
scroll to position [57, 0]
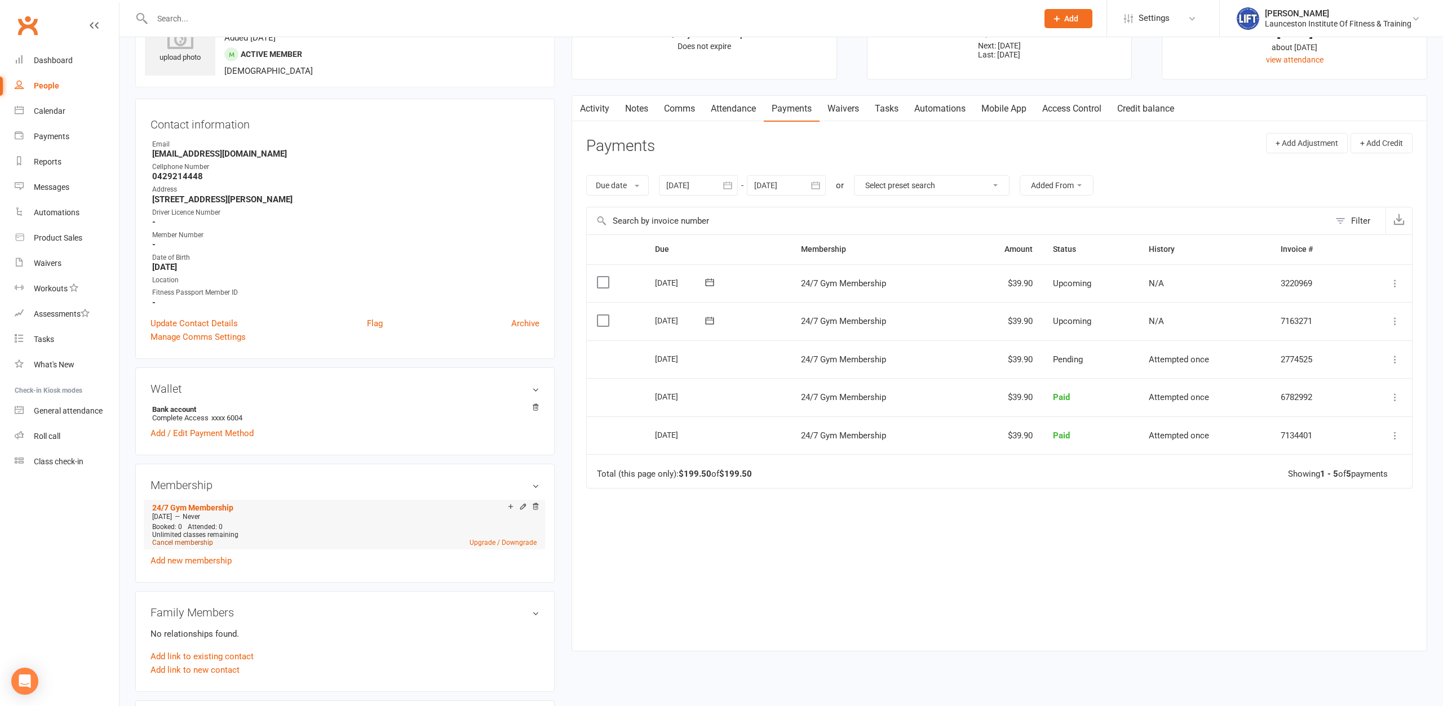
click at [196, 542] on link "Cancel membership" at bounding box center [182, 543] width 61 height 8
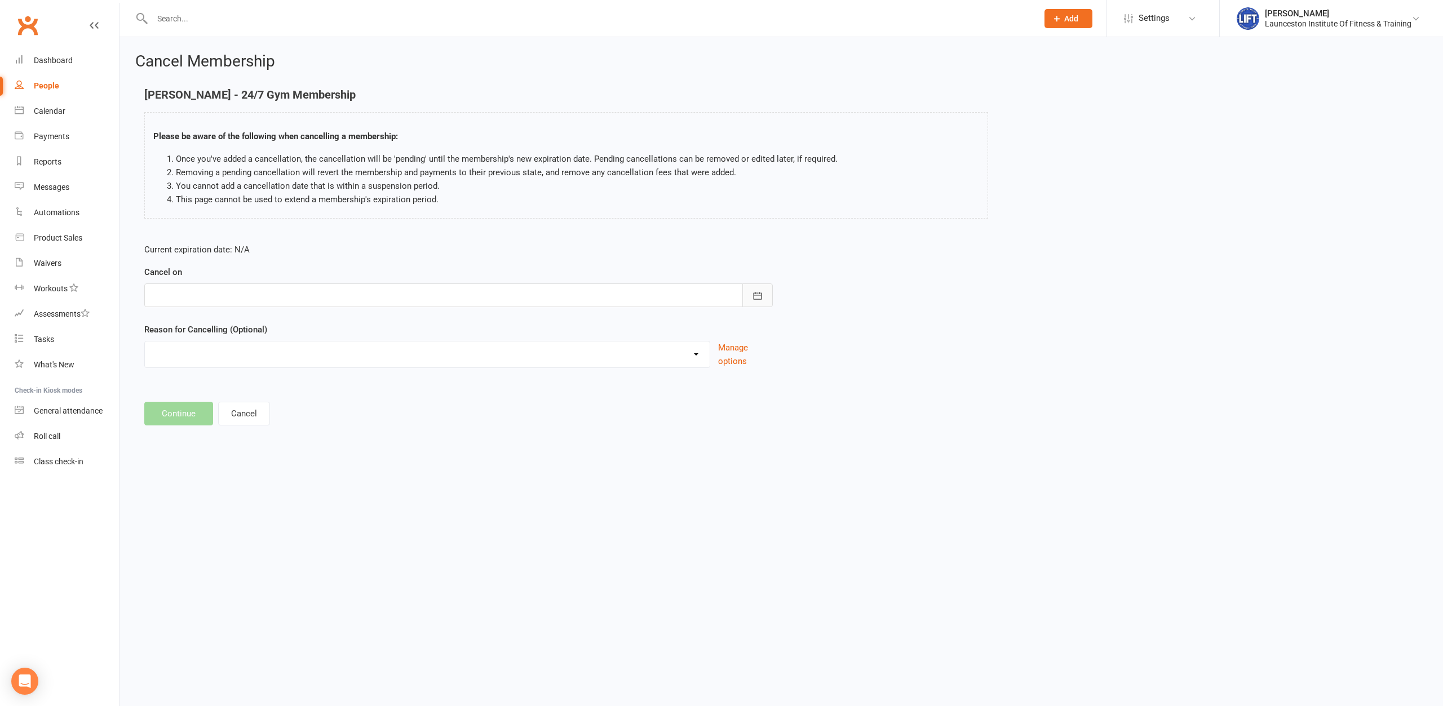
click at [751, 303] on button "button" at bounding box center [757, 295] width 30 height 24
click at [321, 402] on button "15" at bounding box center [314, 410] width 24 height 20
type input "[DATE]"
click at [184, 410] on button "Continue" at bounding box center [178, 414] width 69 height 24
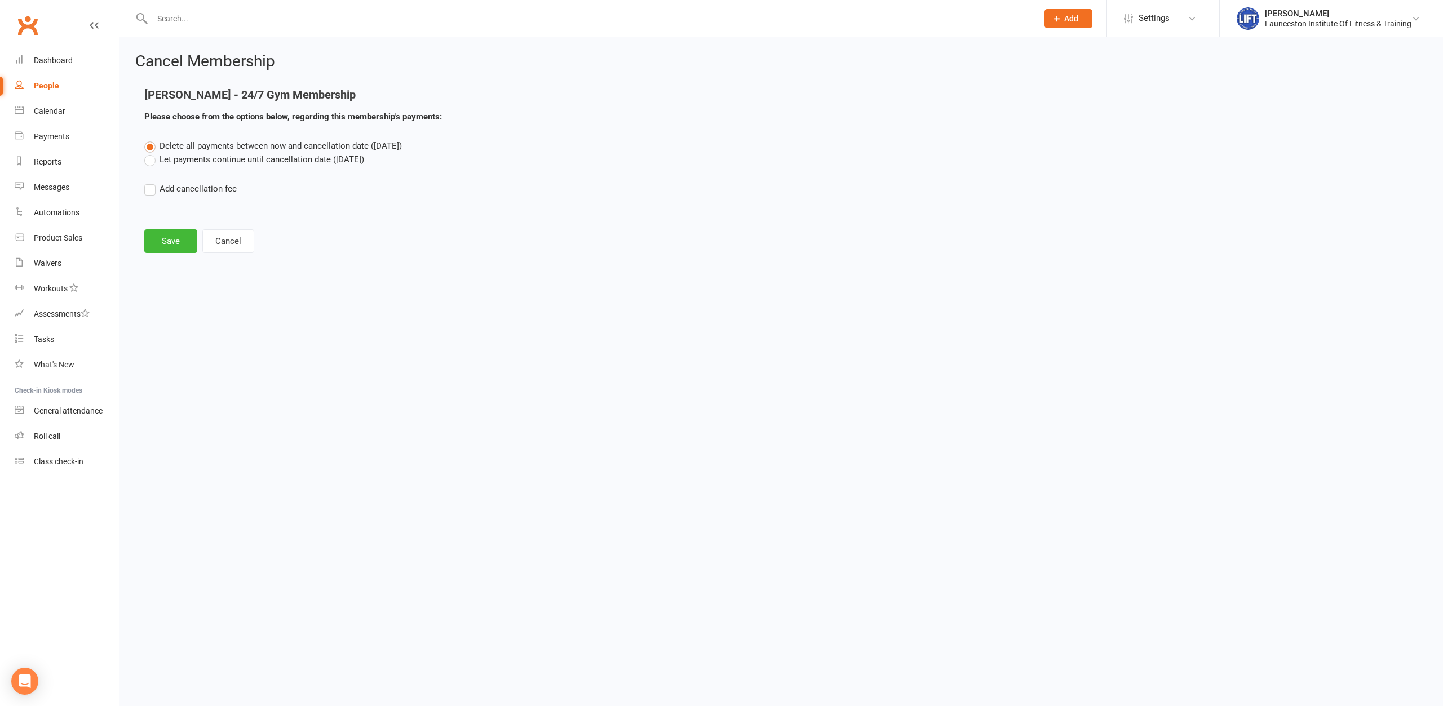
click at [230, 163] on label "Let payments continue until cancellation date (Aug 15, 2025)" at bounding box center [254, 160] width 220 height 14
click at [152, 153] on input "Let payments continue until cancellation date (Aug 15, 2025)" at bounding box center [147, 153] width 7 height 0
click at [163, 243] on button "Save" at bounding box center [170, 241] width 53 height 24
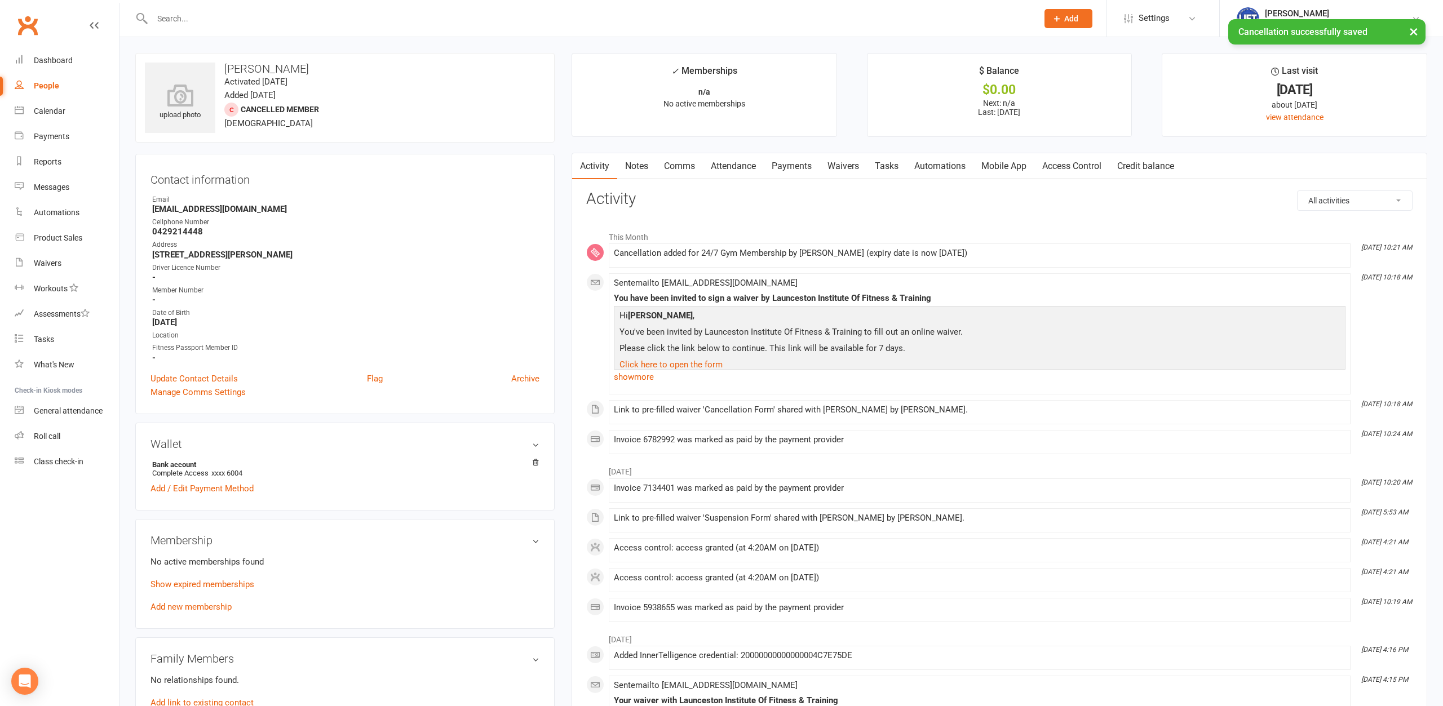
click at [792, 168] on link "Payments" at bounding box center [792, 166] width 56 height 26
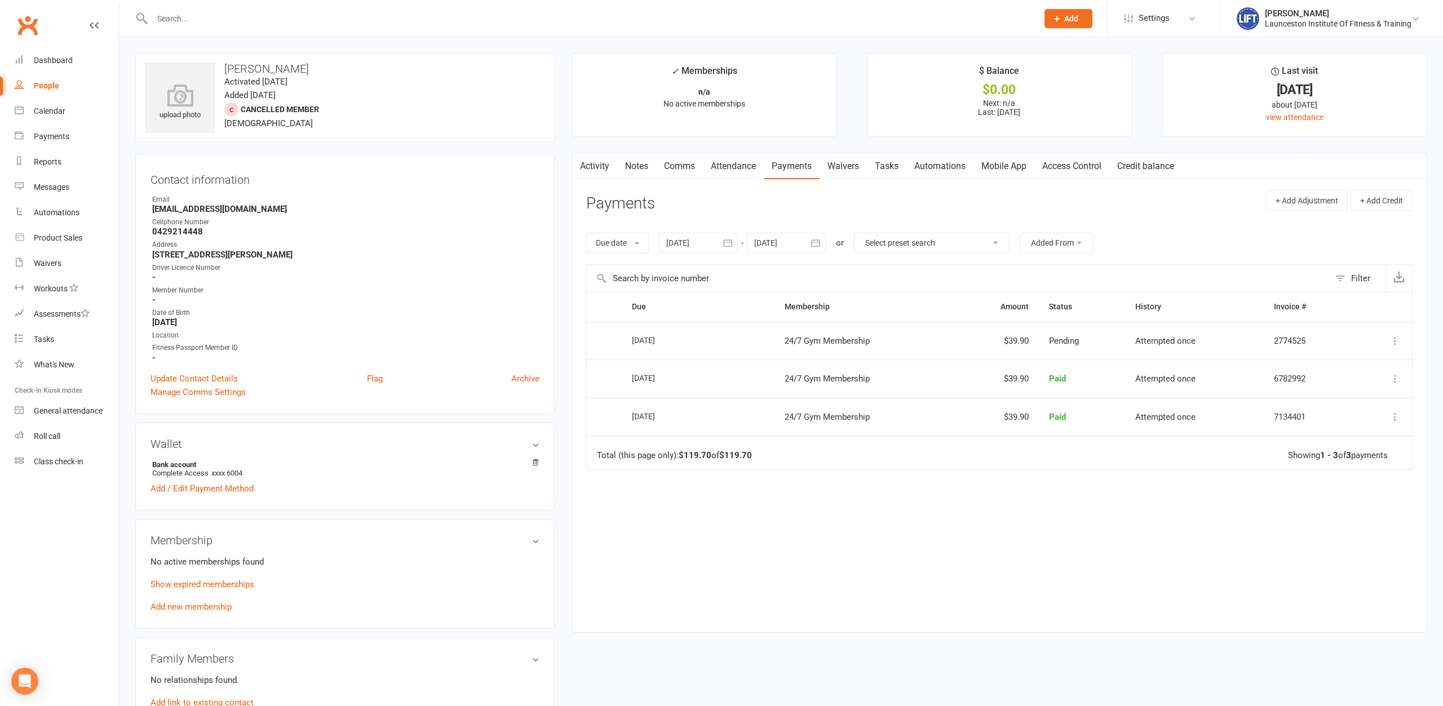
click at [304, 17] on input "text" at bounding box center [589, 19] width 881 height 16
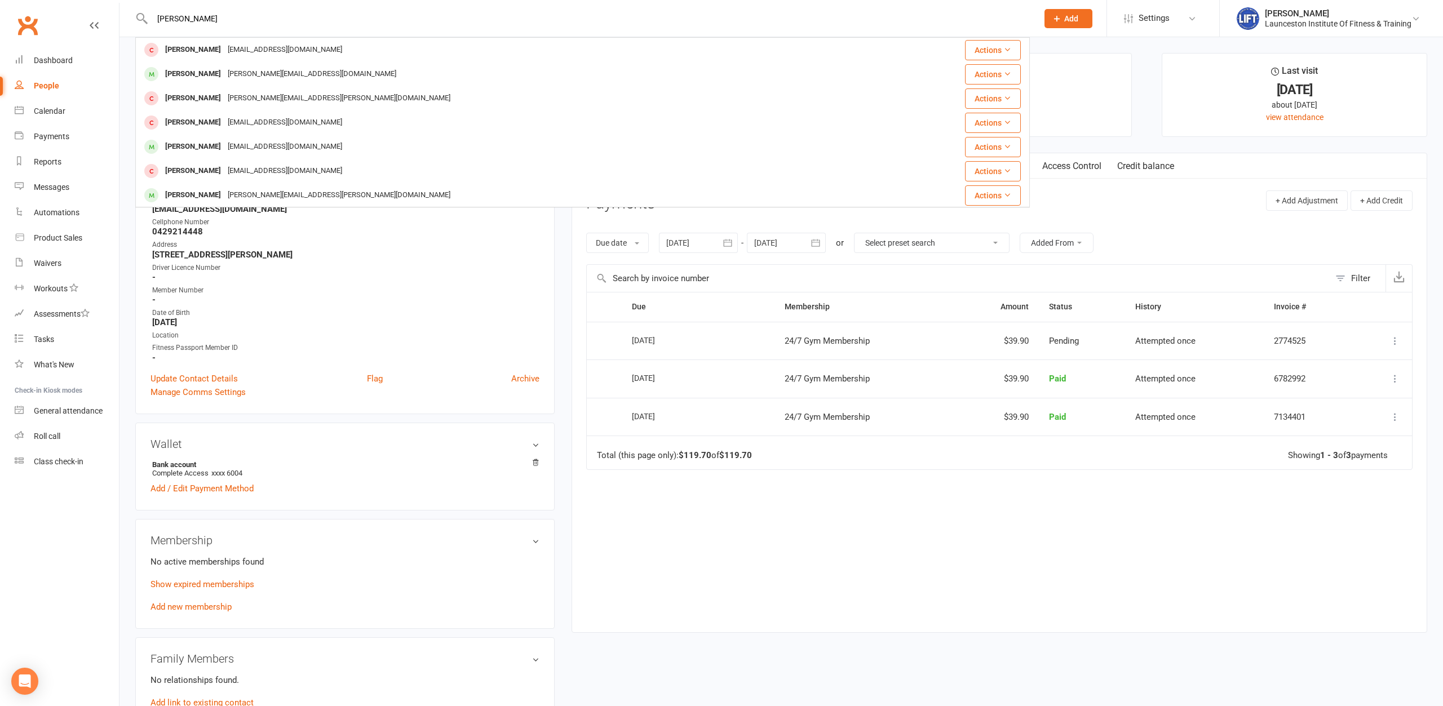
type input "peter west"
click at [423, 51] on div "Peter West peterbwest@live.com" at bounding box center [507, 49] width 743 height 23
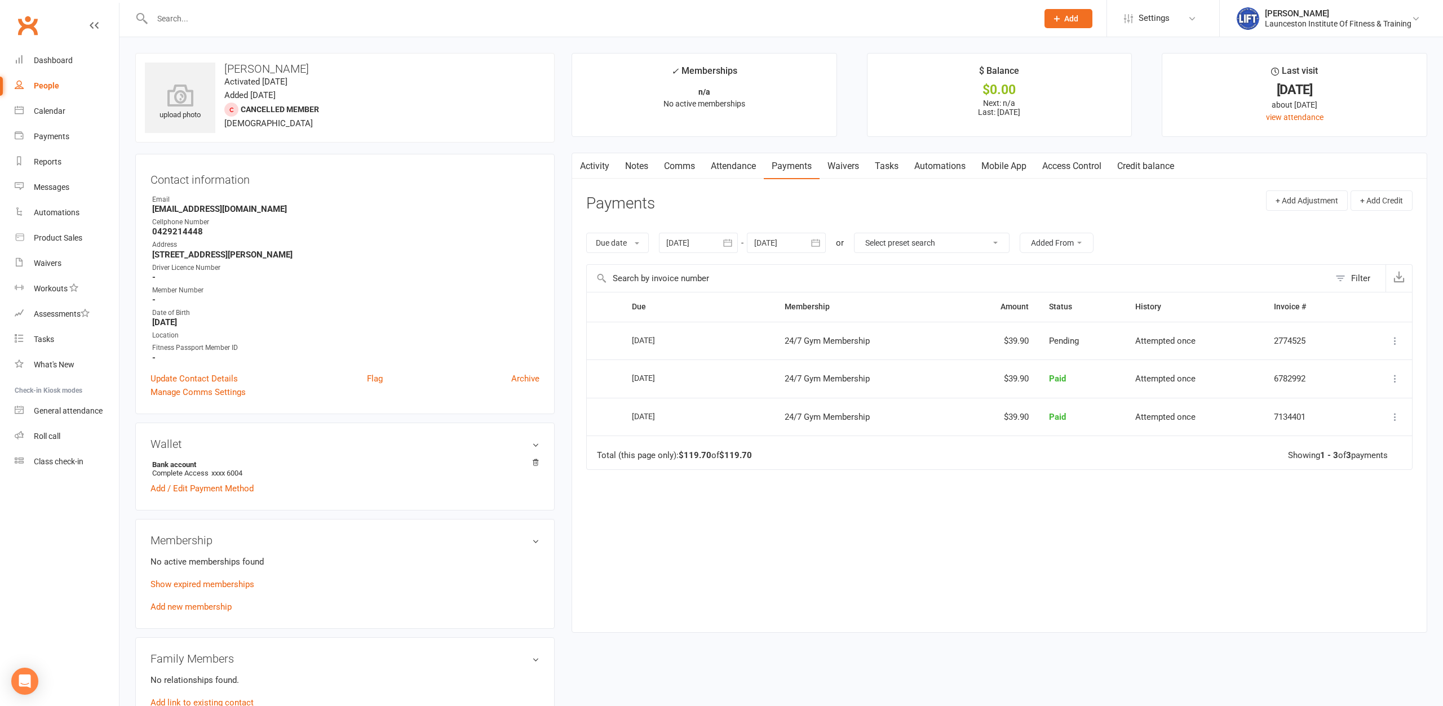
click at [793, 172] on link "Payments" at bounding box center [792, 166] width 56 height 26
click at [1154, 375] on icon at bounding box center [1394, 378] width 11 height 11
click at [1154, 400] on link "Refund" at bounding box center [1345, 400] width 112 height 23
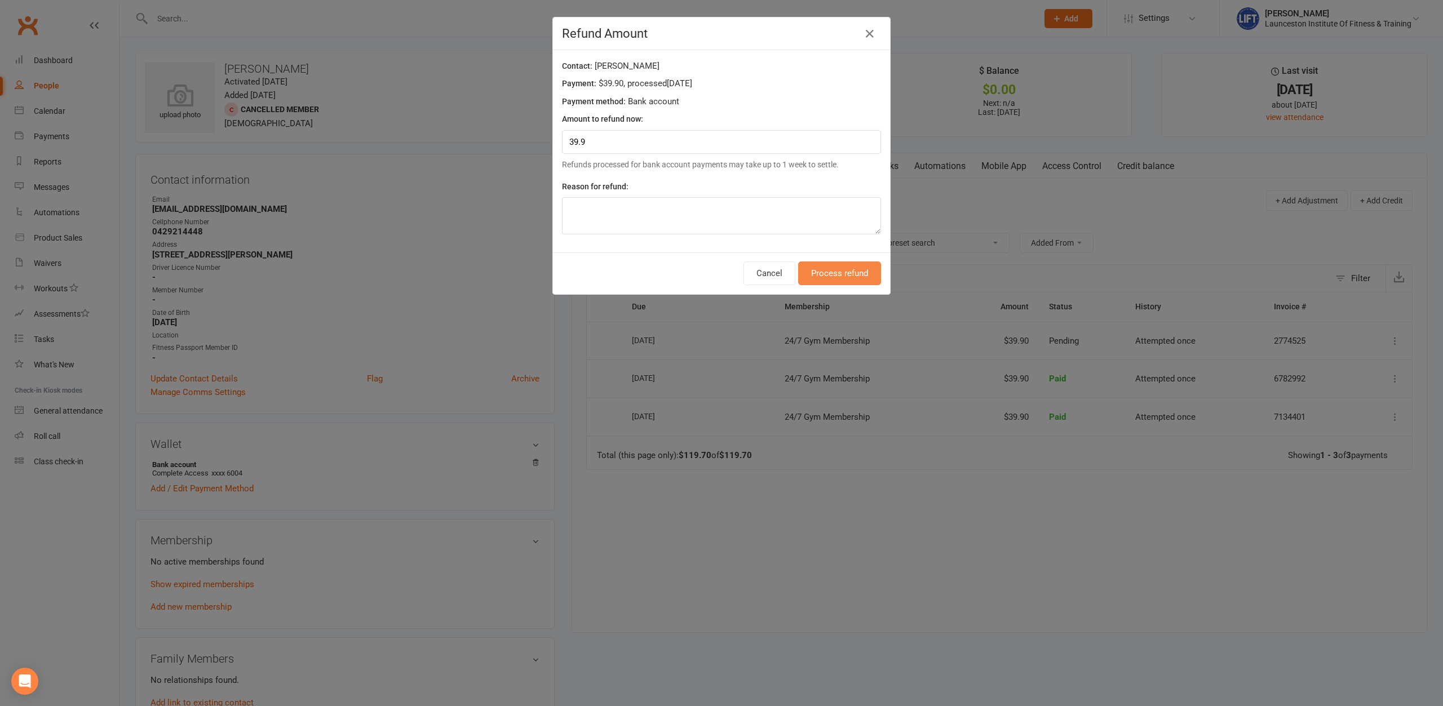
click at [855, 282] on button "Process refund" at bounding box center [839, 273] width 83 height 24
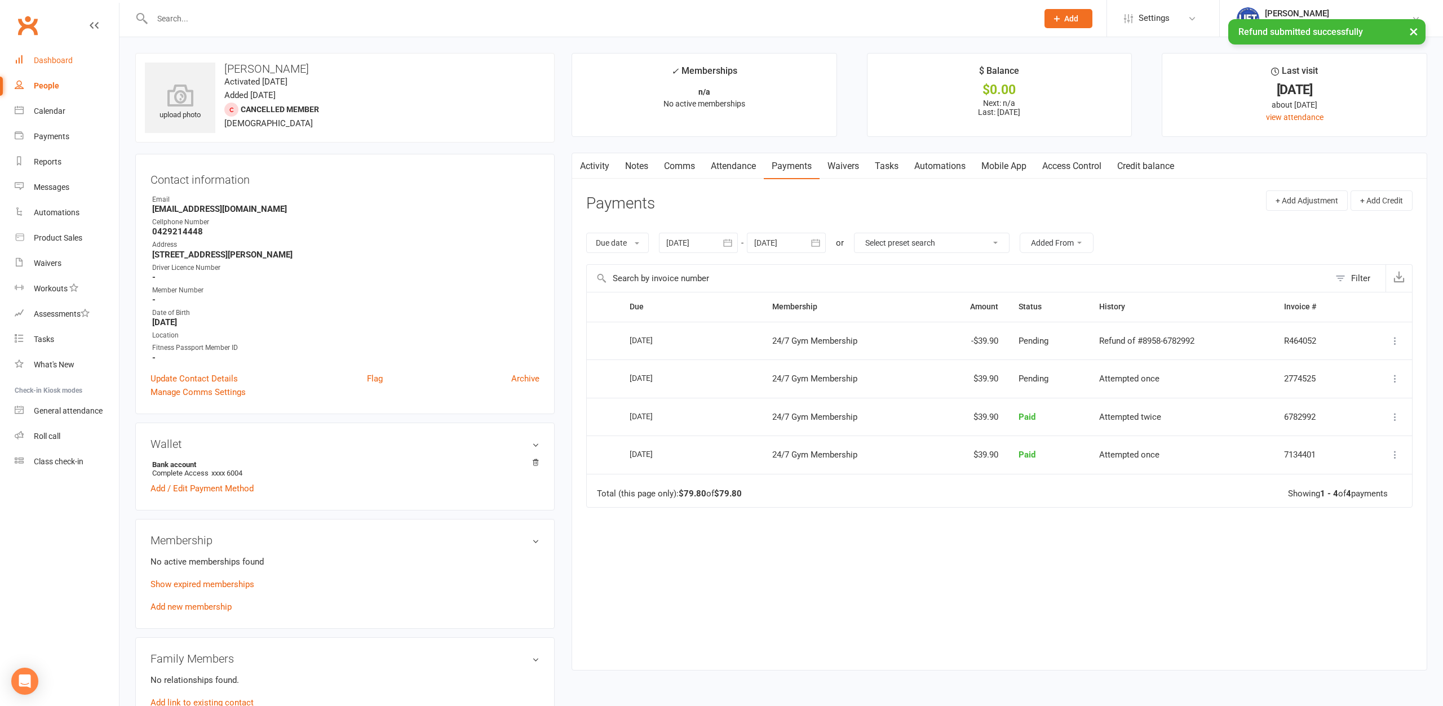
click at [59, 61] on div "Dashboard" at bounding box center [53, 60] width 39 height 9
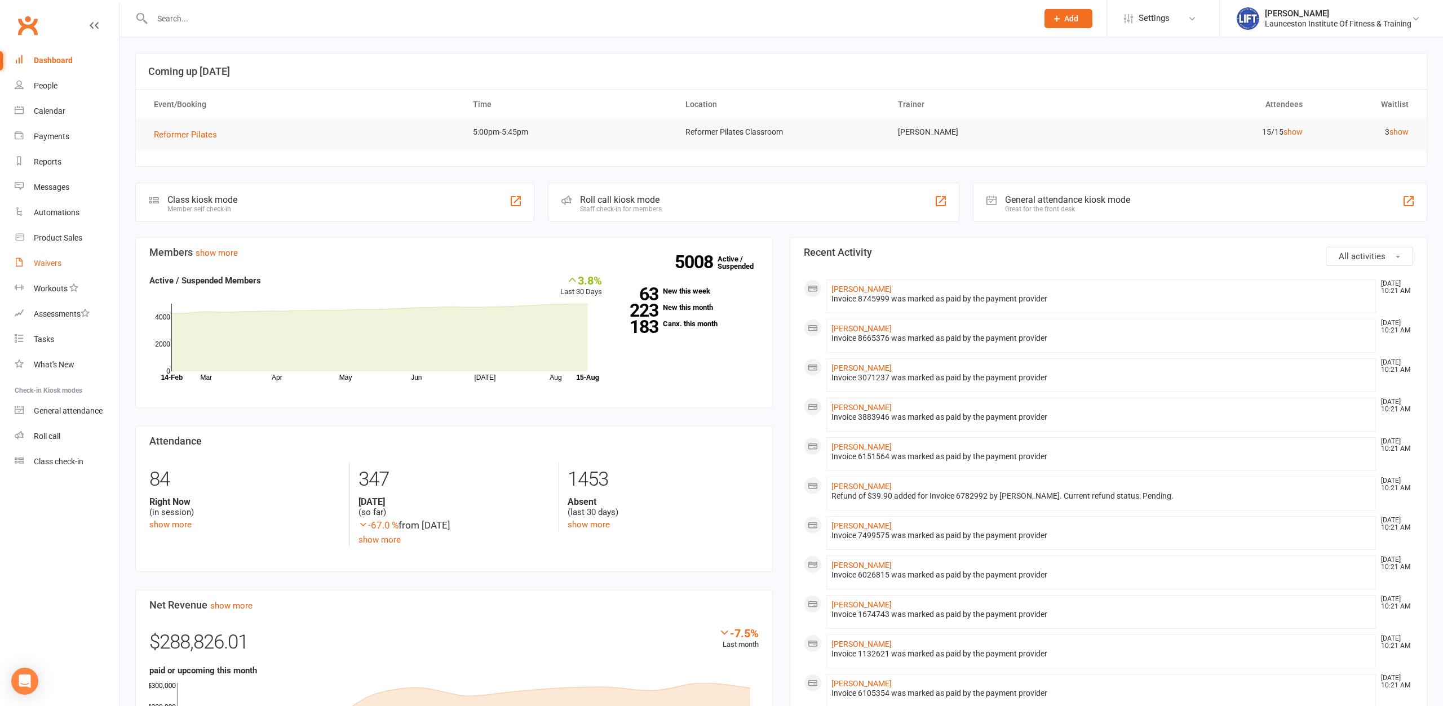
click at [49, 262] on div "Waivers" at bounding box center [48, 263] width 28 height 9
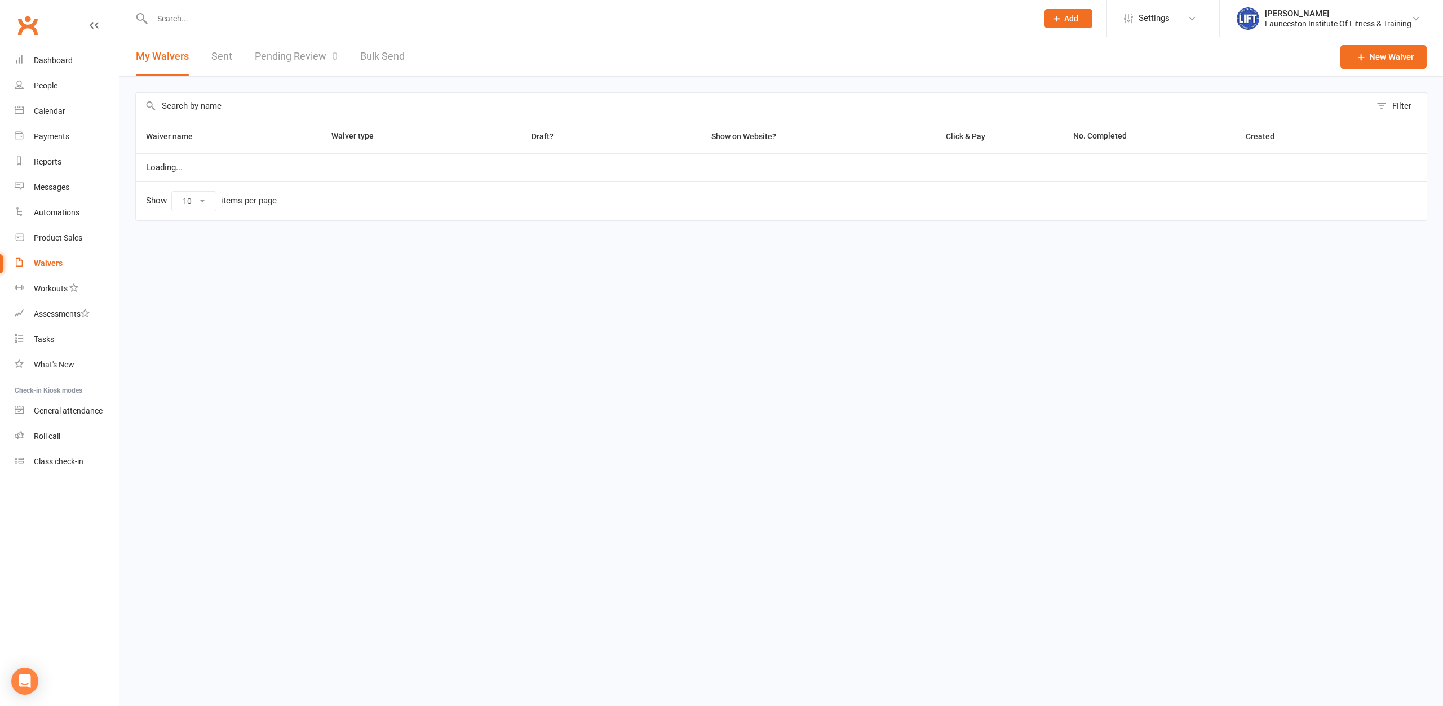
select select "100"
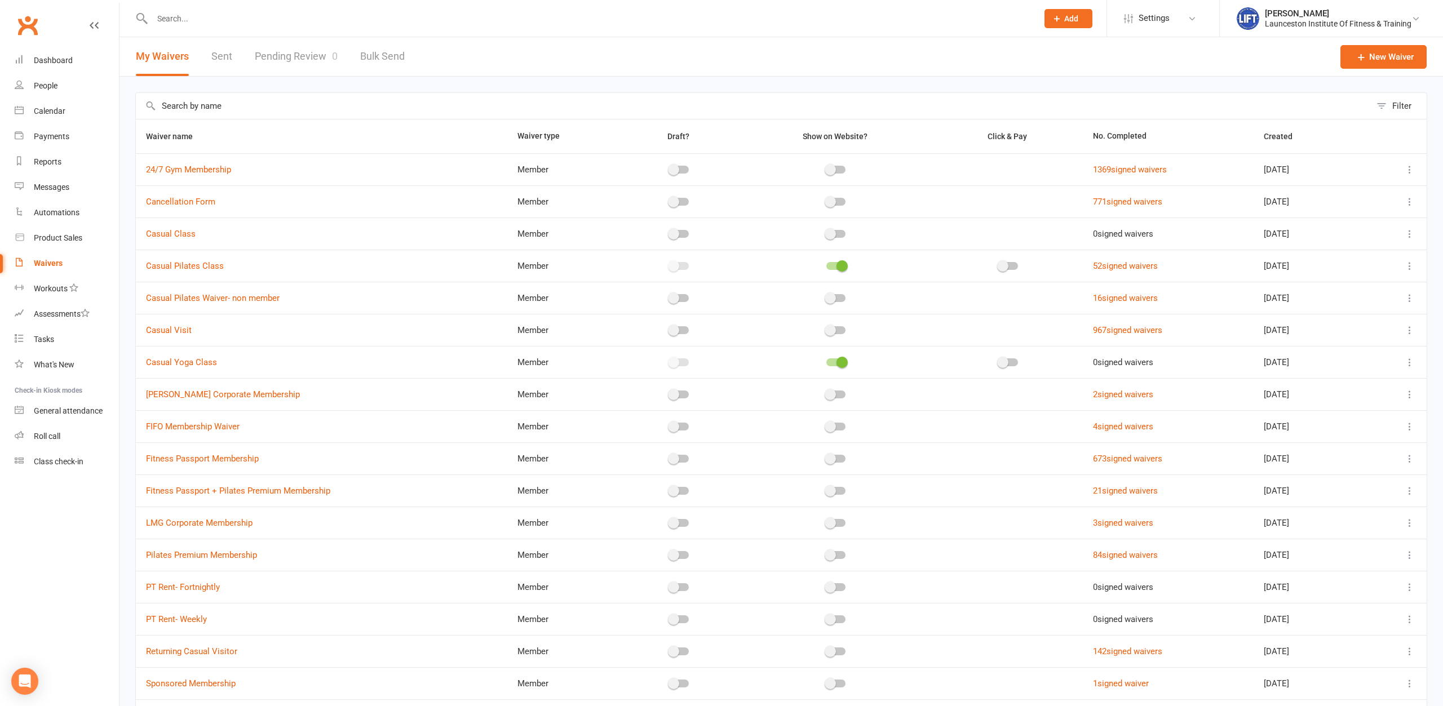
click at [295, 57] on link "Pending Review 0" at bounding box center [296, 56] width 83 height 39
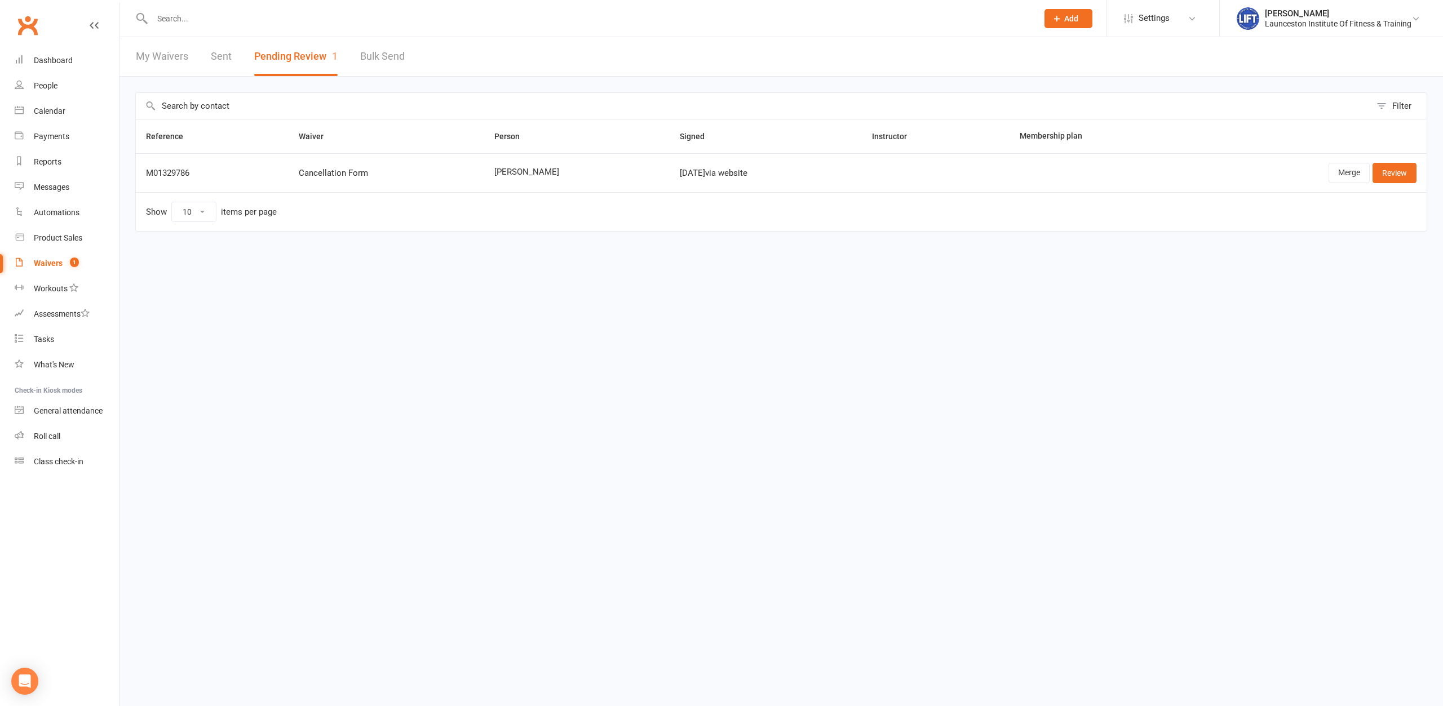
click at [599, 23] on input "text" at bounding box center [589, 19] width 881 height 16
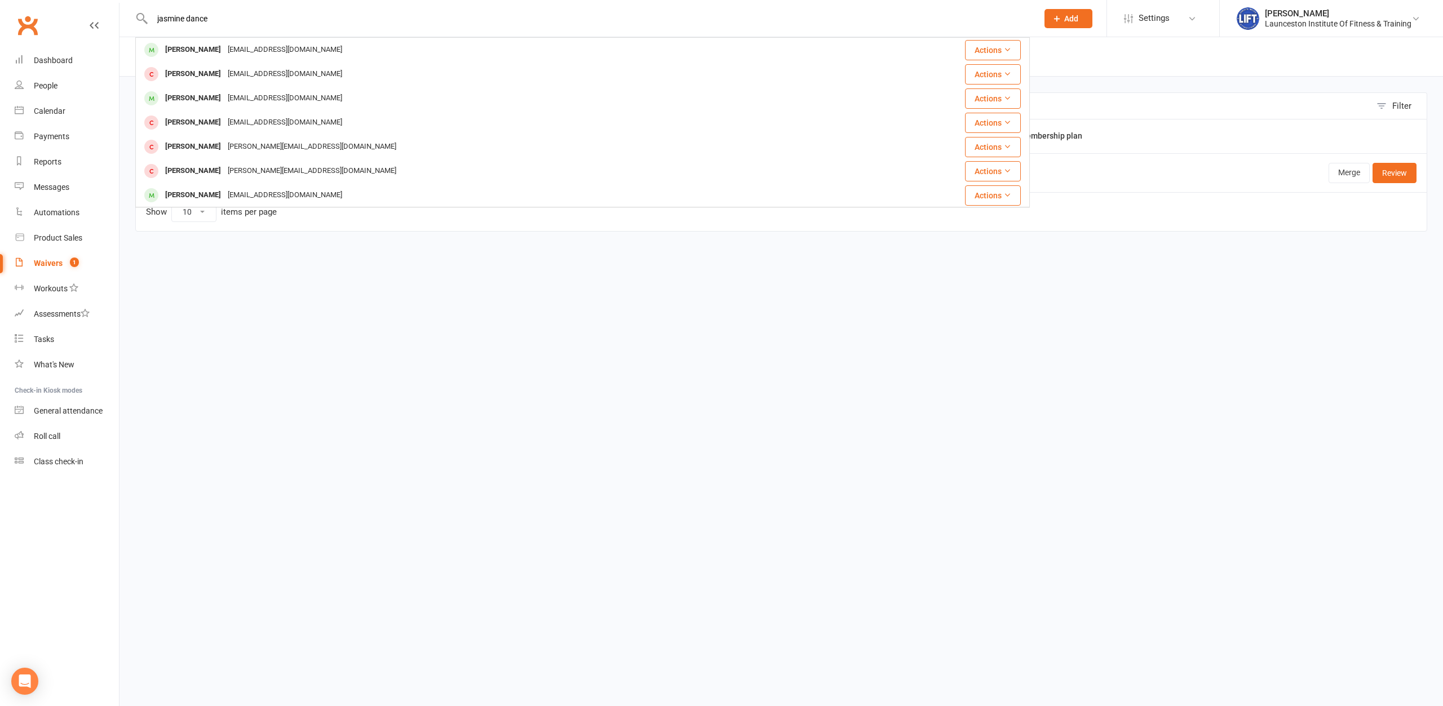
type input "jasmine dance"
drag, startPoint x: 295, startPoint y: 8, endPoint x: 179, endPoint y: 7, distance: 116.7
click at [182, 5] on div "jasmine dance Jasmine Dance Jasminespencer970@gmail.com Actions Jasmine Dance J…" at bounding box center [582, 18] width 894 height 37
drag, startPoint x: 227, startPoint y: 23, endPoint x: 108, endPoint y: 42, distance: 119.9
click at [149, 26] on input "jasmine dance" at bounding box center [589, 19] width 881 height 16
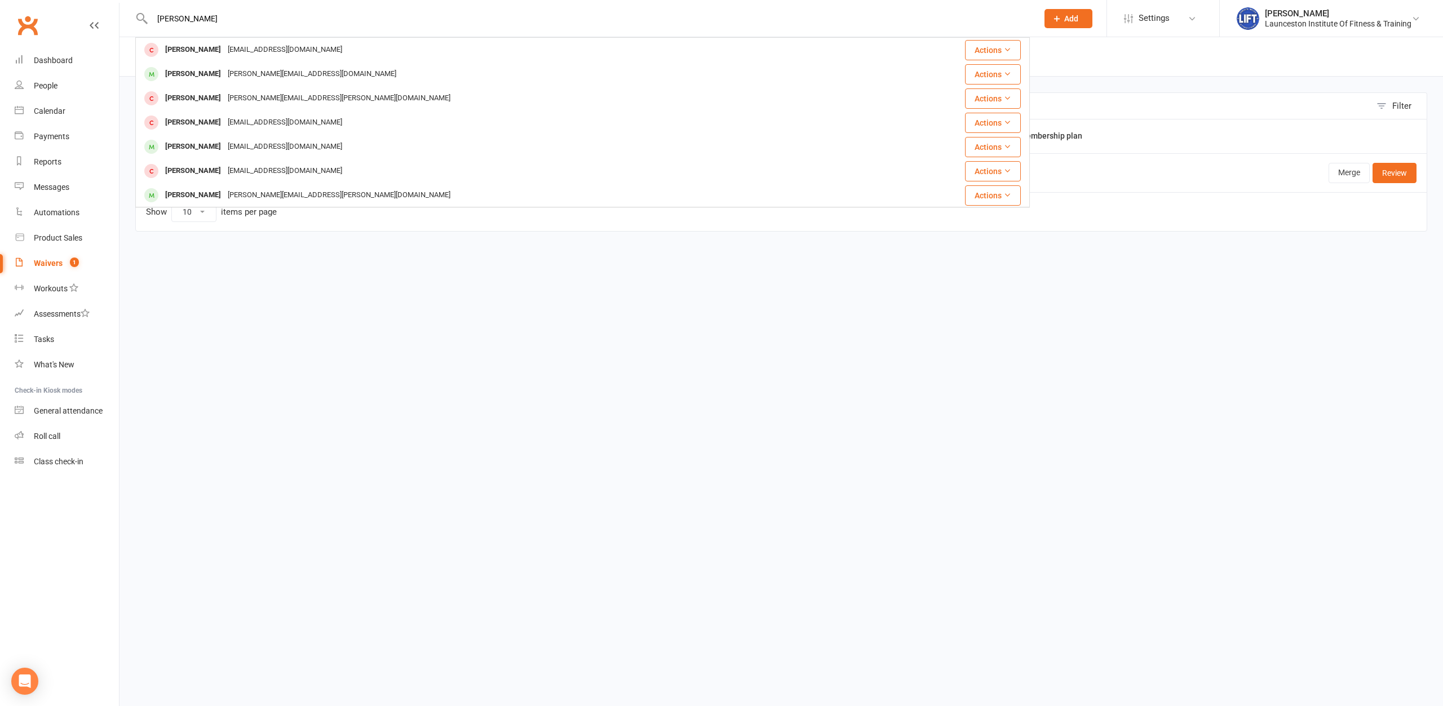
type input "peter west"
drag, startPoint x: 148, startPoint y: 28, endPoint x: 79, endPoint y: 36, distance: 69.8
click at [149, 26] on input "peter west" at bounding box center [589, 19] width 881 height 16
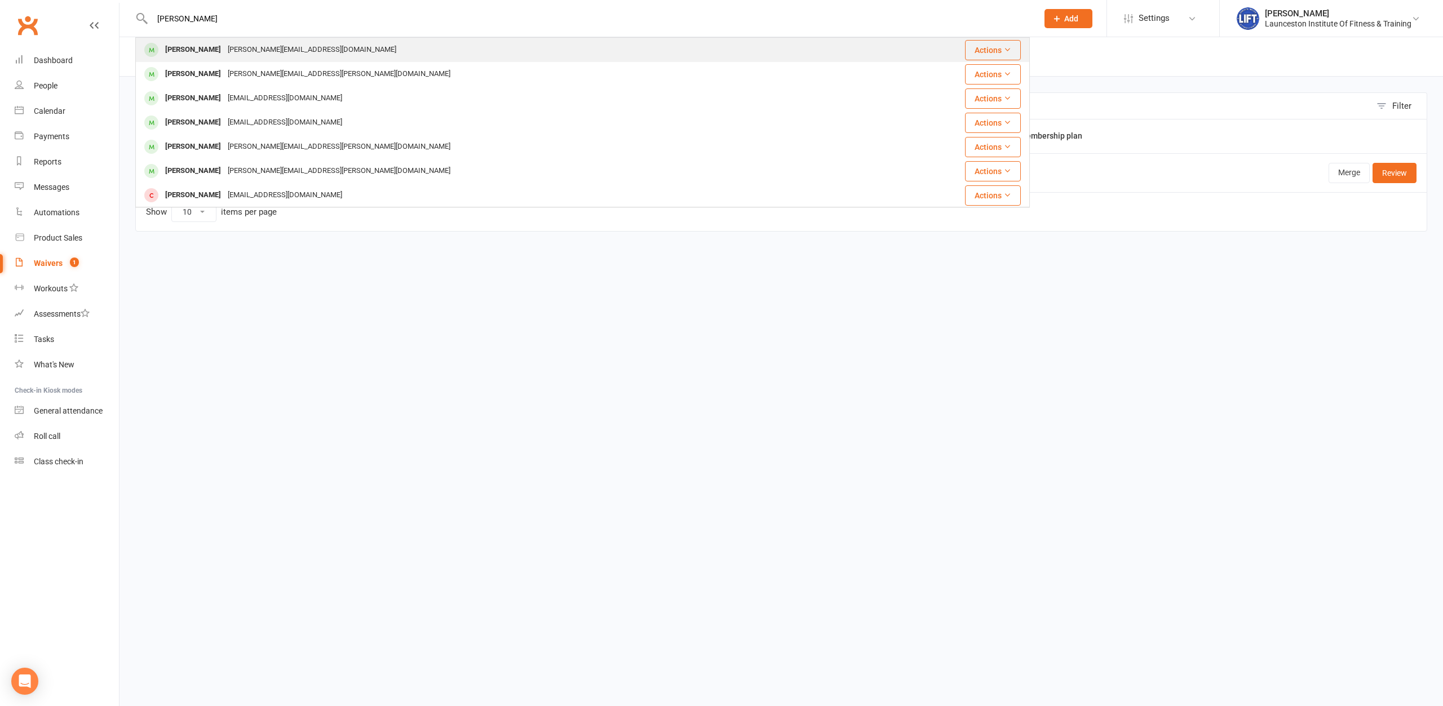
type input "henry shephard"
click at [571, 56] on div "Henry Shepherd Henry.shep12@gmail.com" at bounding box center [507, 49] width 743 height 23
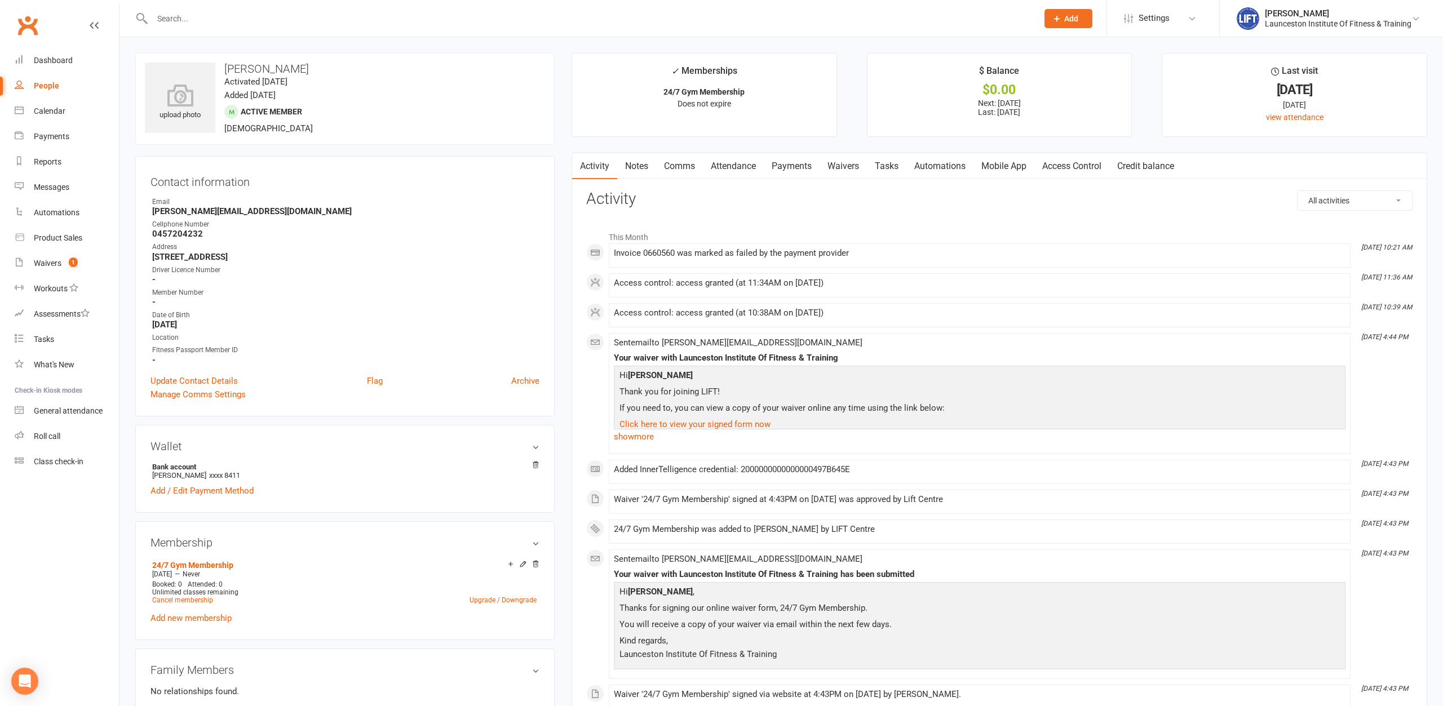
click at [839, 170] on link "Waivers" at bounding box center [842, 166] width 47 height 26
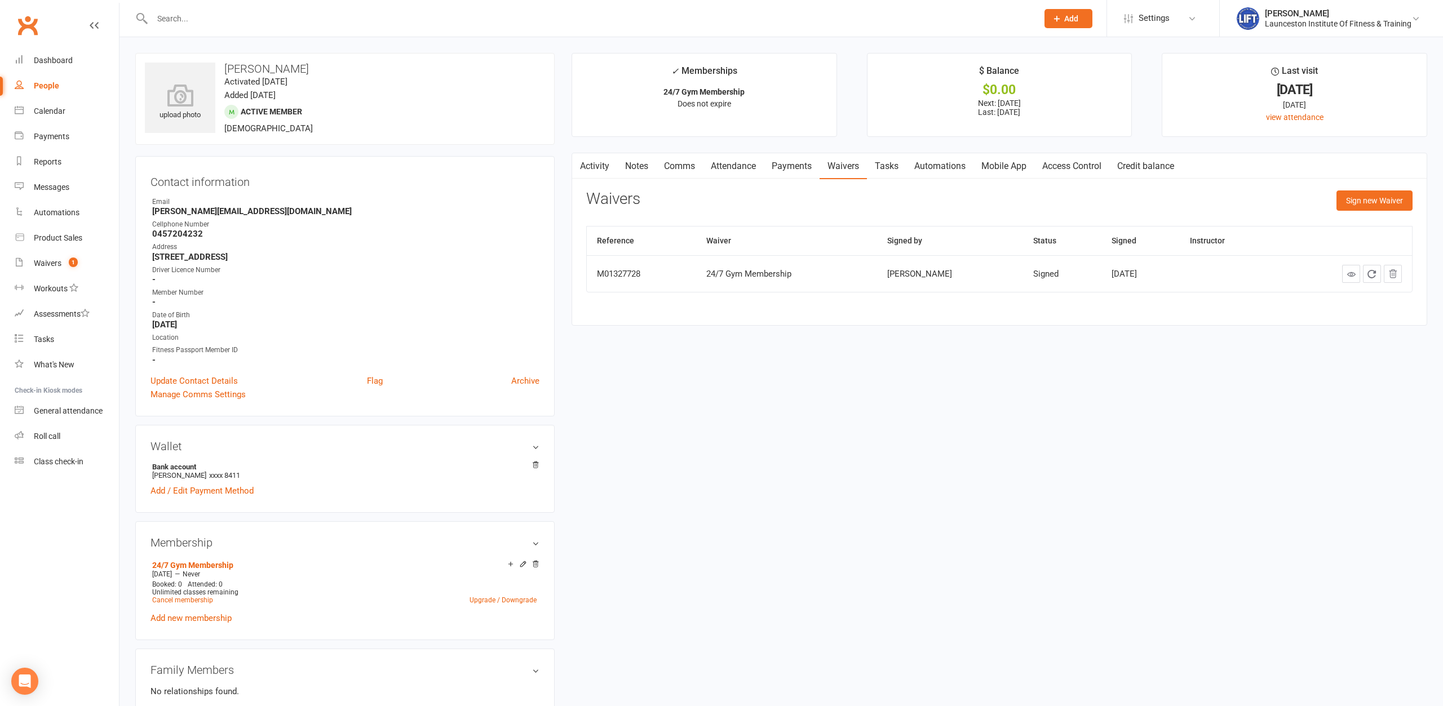
click at [802, 170] on link "Payments" at bounding box center [792, 166] width 56 height 26
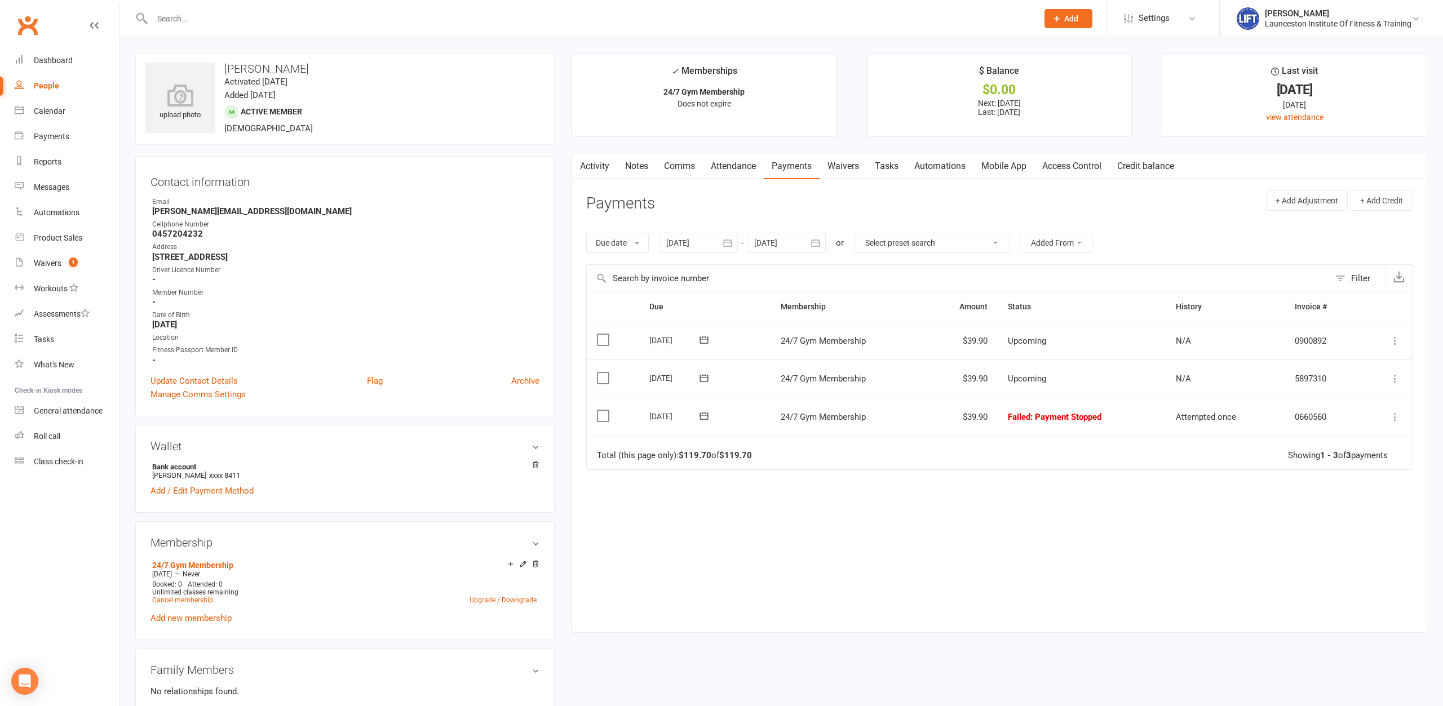
click at [733, 250] on button "button" at bounding box center [727, 243] width 20 height 20
click at [686, 270] on button "button" at bounding box center [677, 270] width 24 height 20
click at [679, 269] on button "button" at bounding box center [677, 270] width 24 height 20
click at [679, 269] on icon "button" at bounding box center [676, 269] width 8 height 9
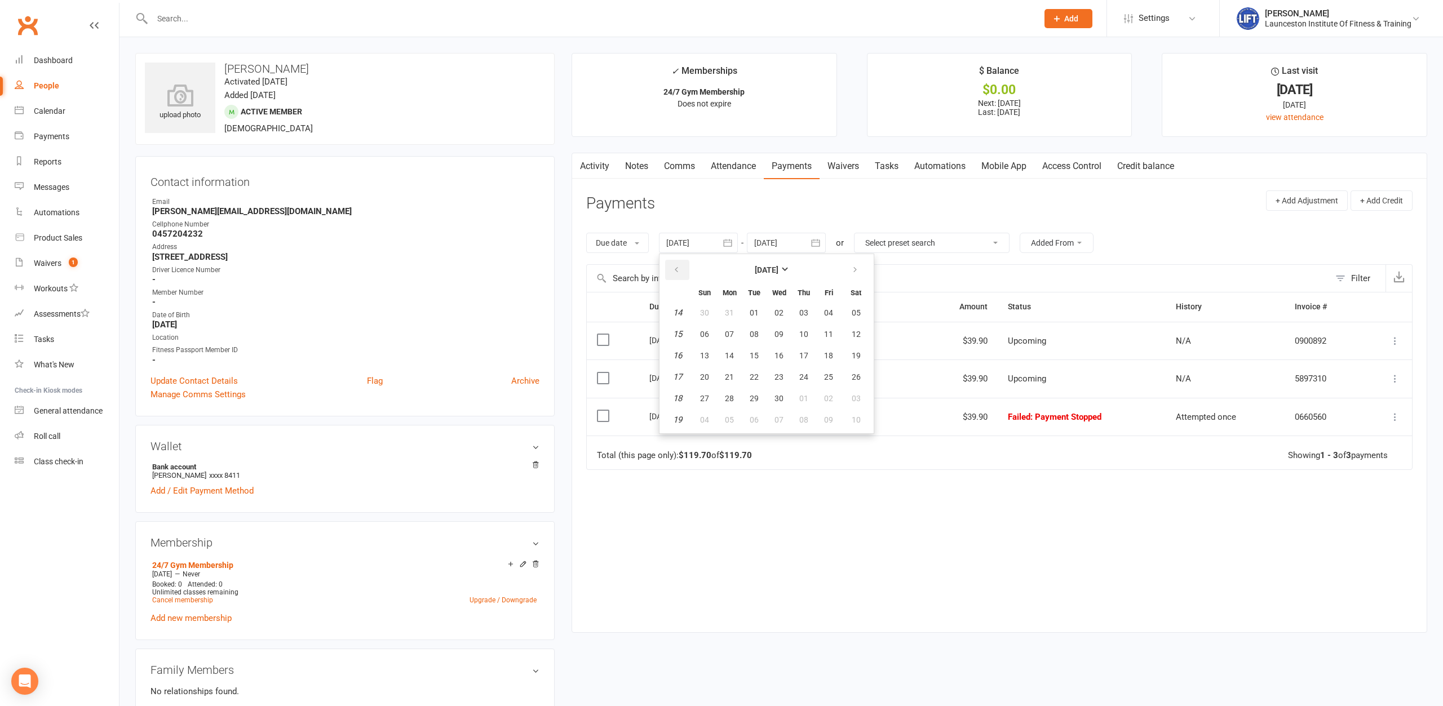
click at [679, 269] on icon "button" at bounding box center [676, 269] width 8 height 9
click at [850, 313] on button "01" at bounding box center [855, 313] width 29 height 20
type input "01 Feb 2025"
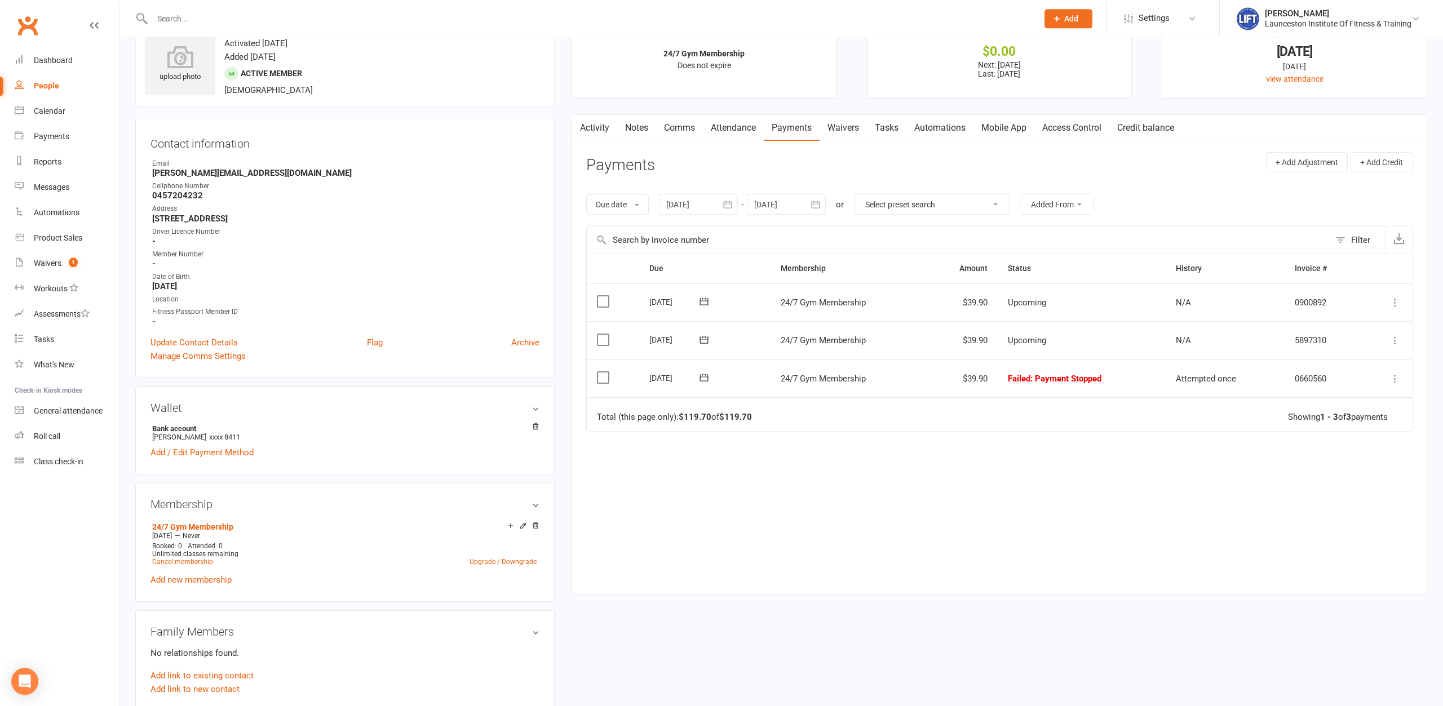
scroll to position [57, 0]
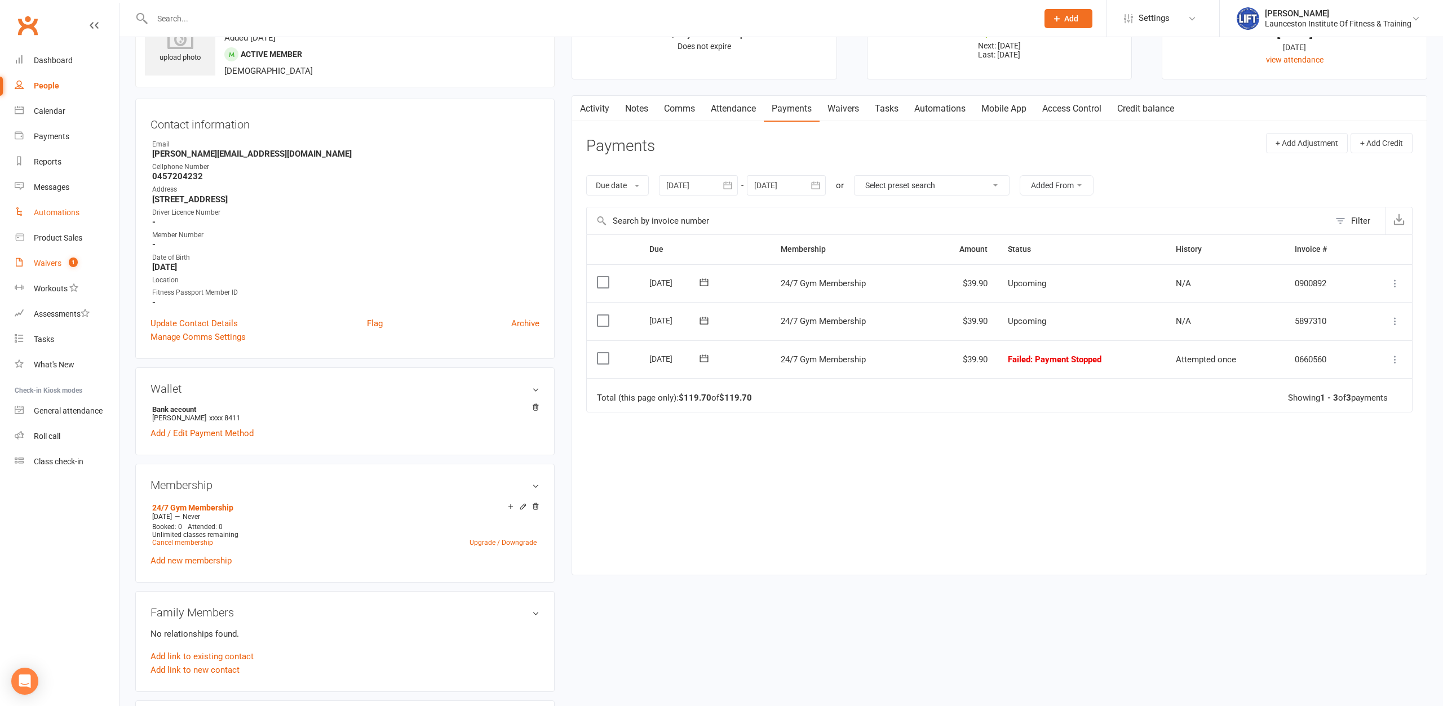
drag, startPoint x: 45, startPoint y: 272, endPoint x: 109, endPoint y: 213, distance: 86.9
click at [46, 272] on link "Waivers 1" at bounding box center [67, 263] width 104 height 25
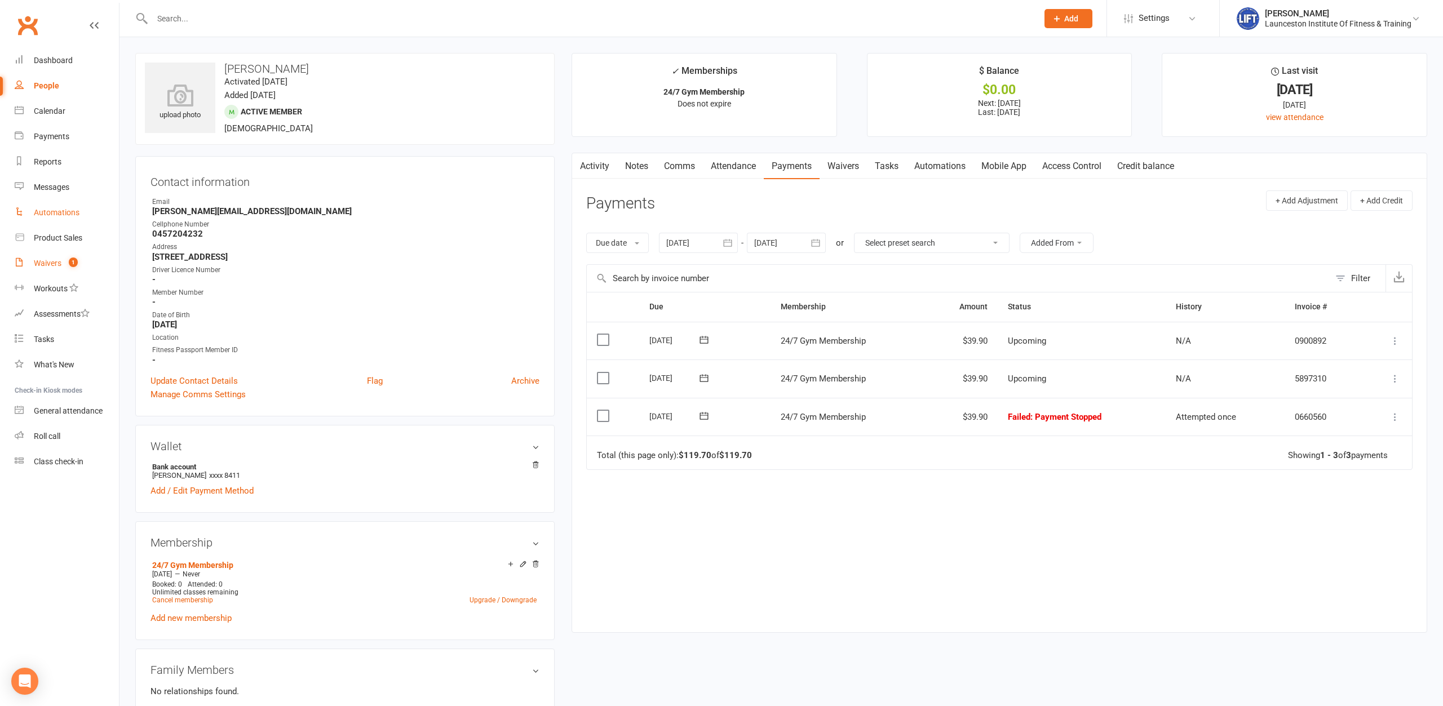
select select "100"
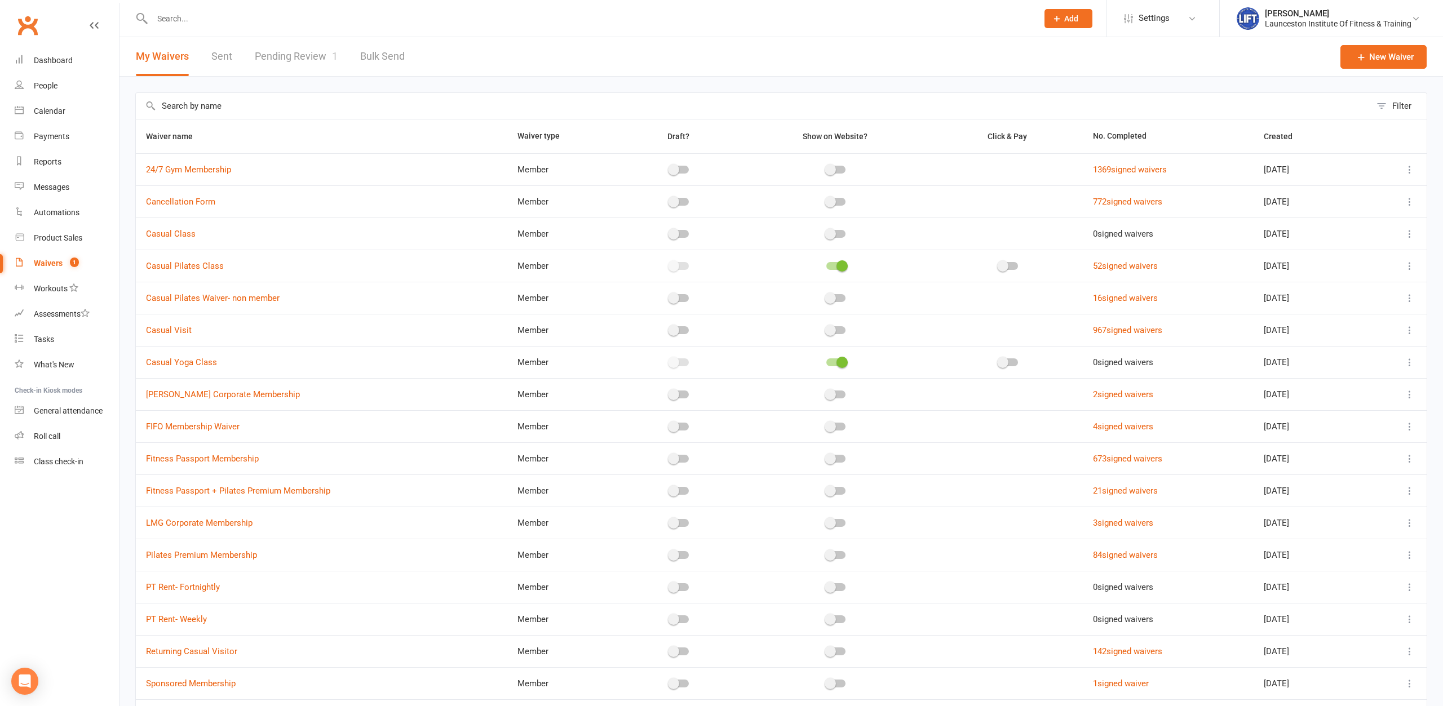
click at [286, 59] on link "Pending Review 1" at bounding box center [296, 56] width 83 height 39
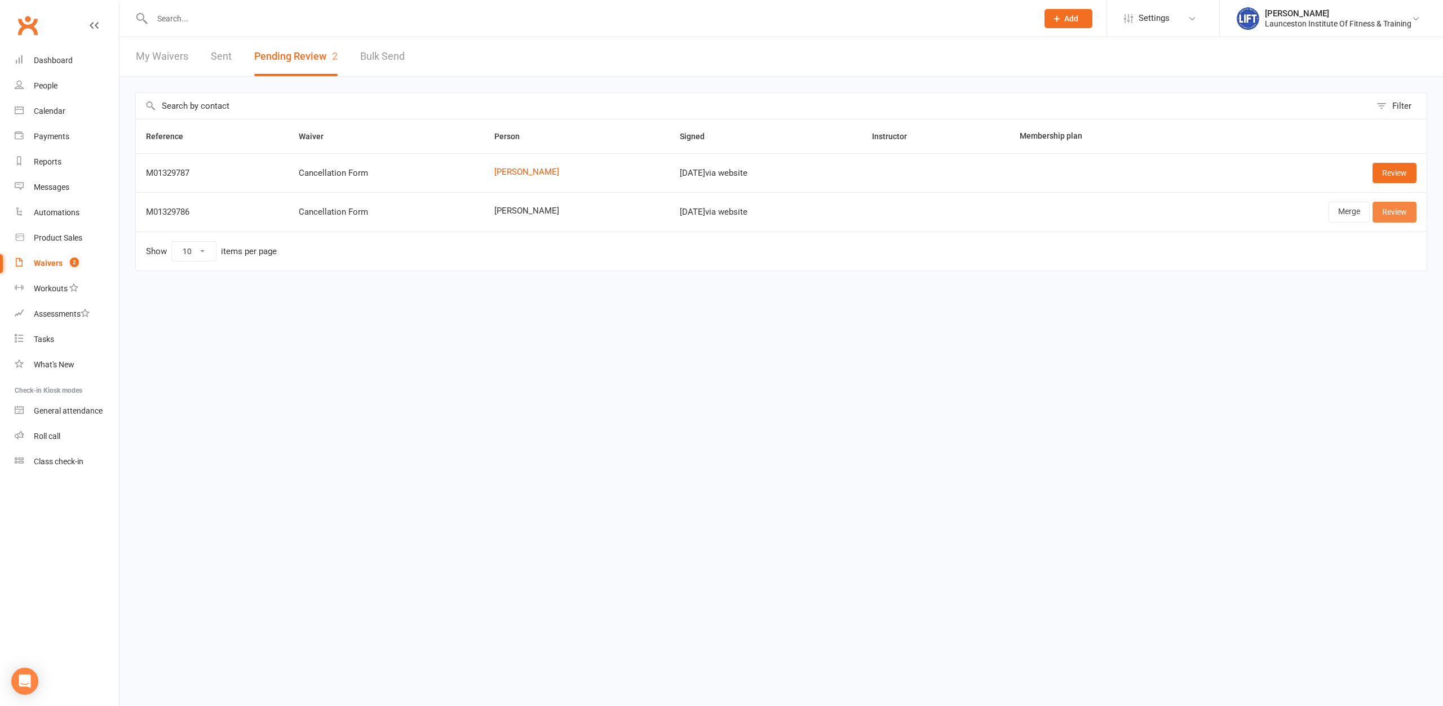
click at [1154, 215] on link "Review" at bounding box center [1394, 212] width 44 height 20
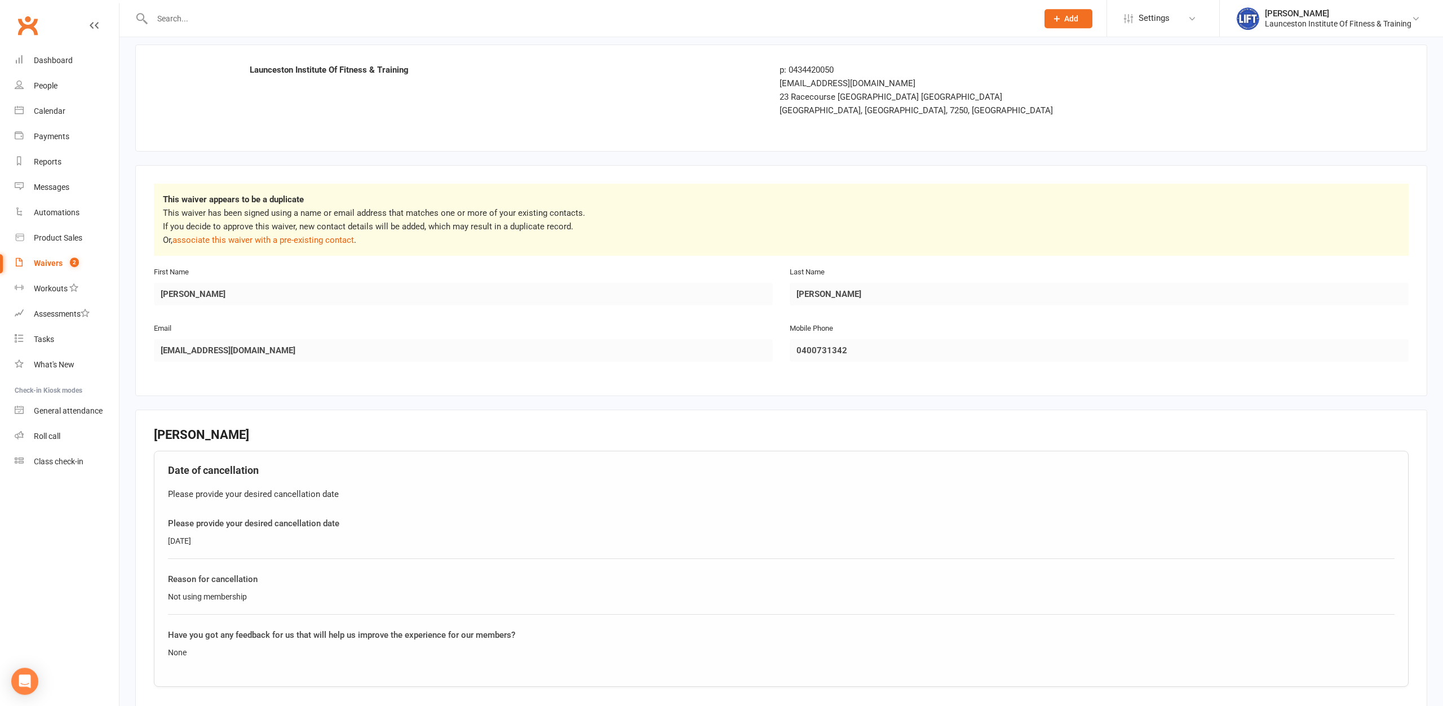
scroll to position [57, 0]
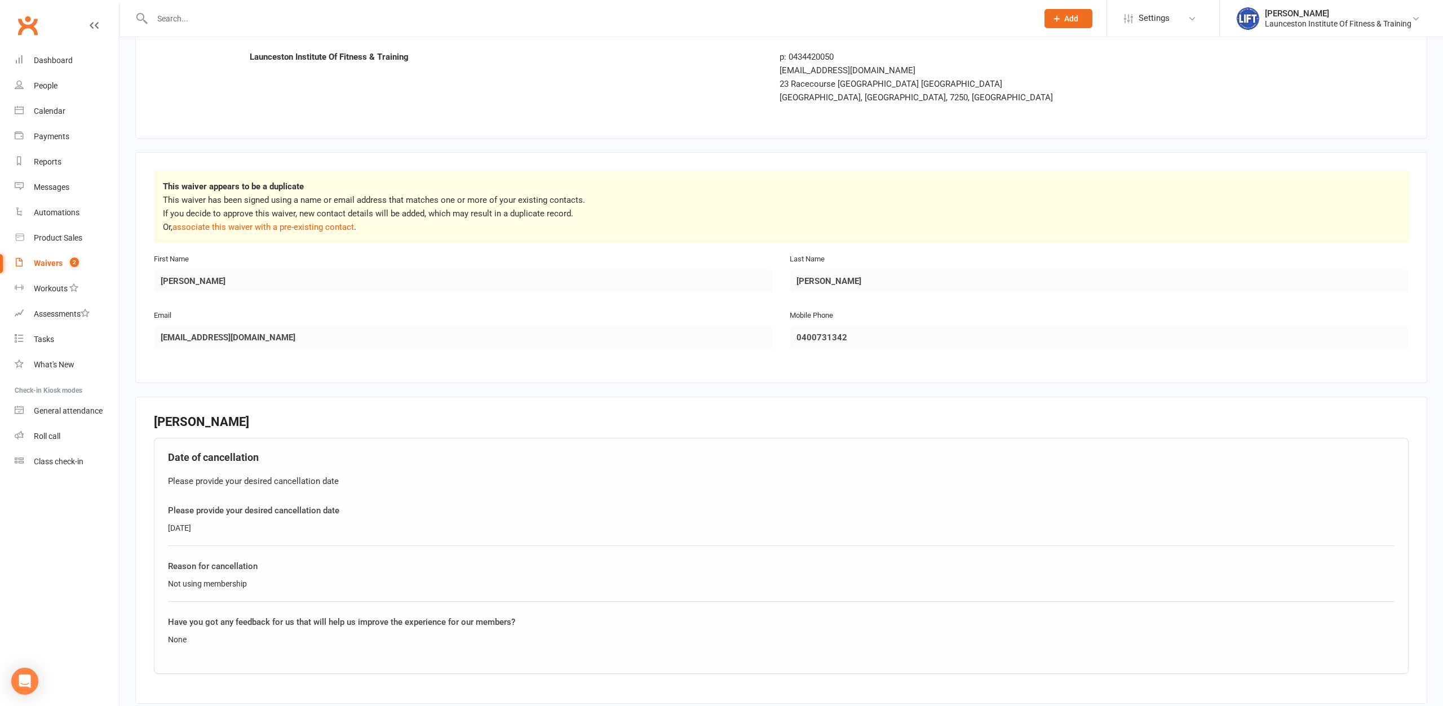
click at [305, 232] on p "This waiver has been signed using a name or email address that matches one or m…" at bounding box center [781, 213] width 1236 height 41
click at [306, 230] on link "associate this waiver with a pre-existing contact" at bounding box center [262, 227] width 181 height 10
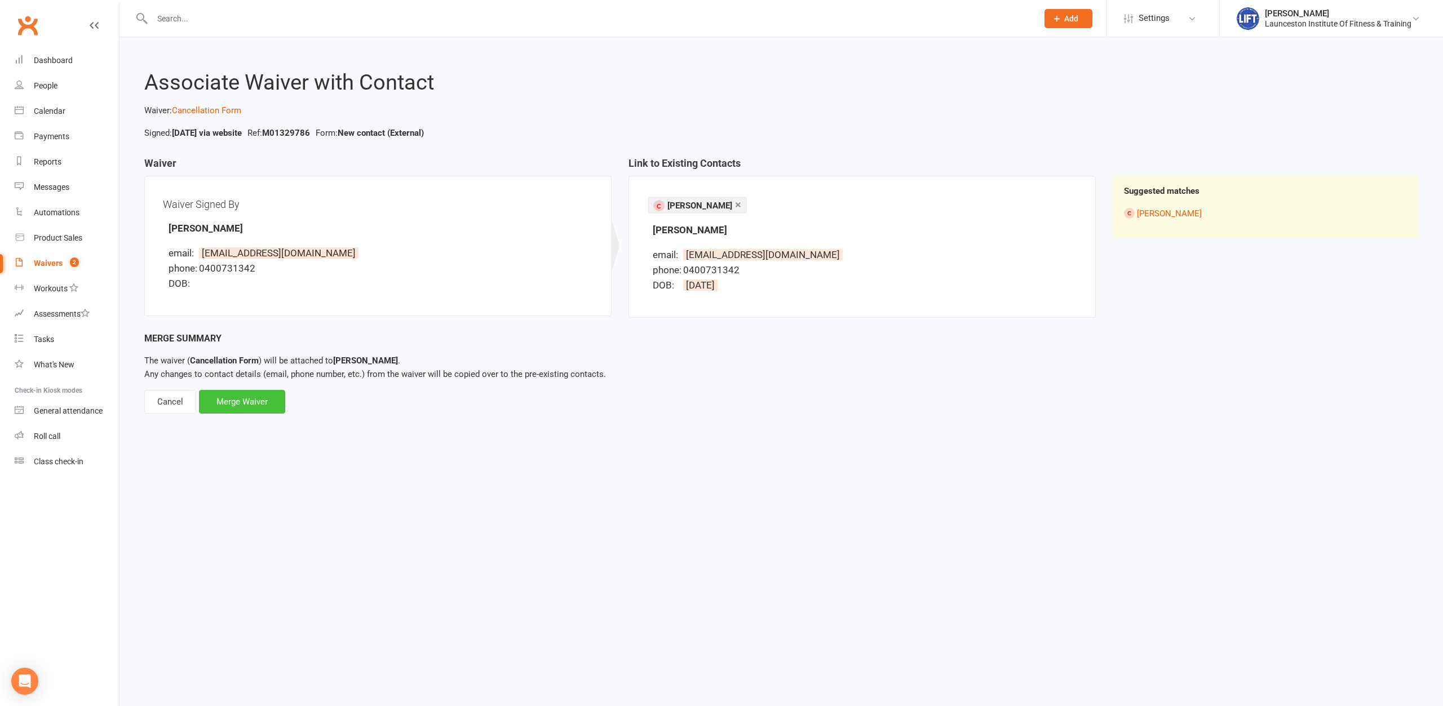
click at [272, 396] on div "Merge Waiver" at bounding box center [242, 402] width 86 height 24
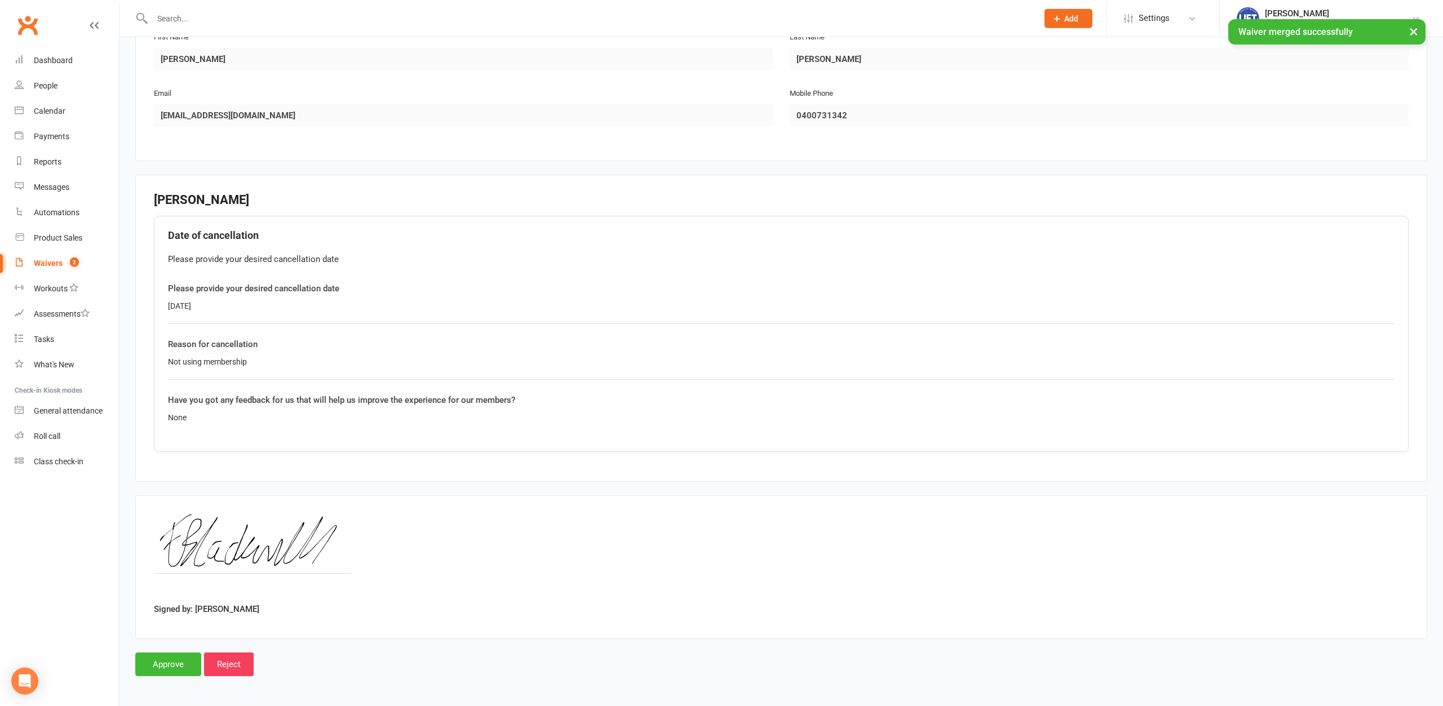
scroll to position [199, 0]
click at [189, 544] on input "Approve" at bounding box center [168, 664] width 66 height 24
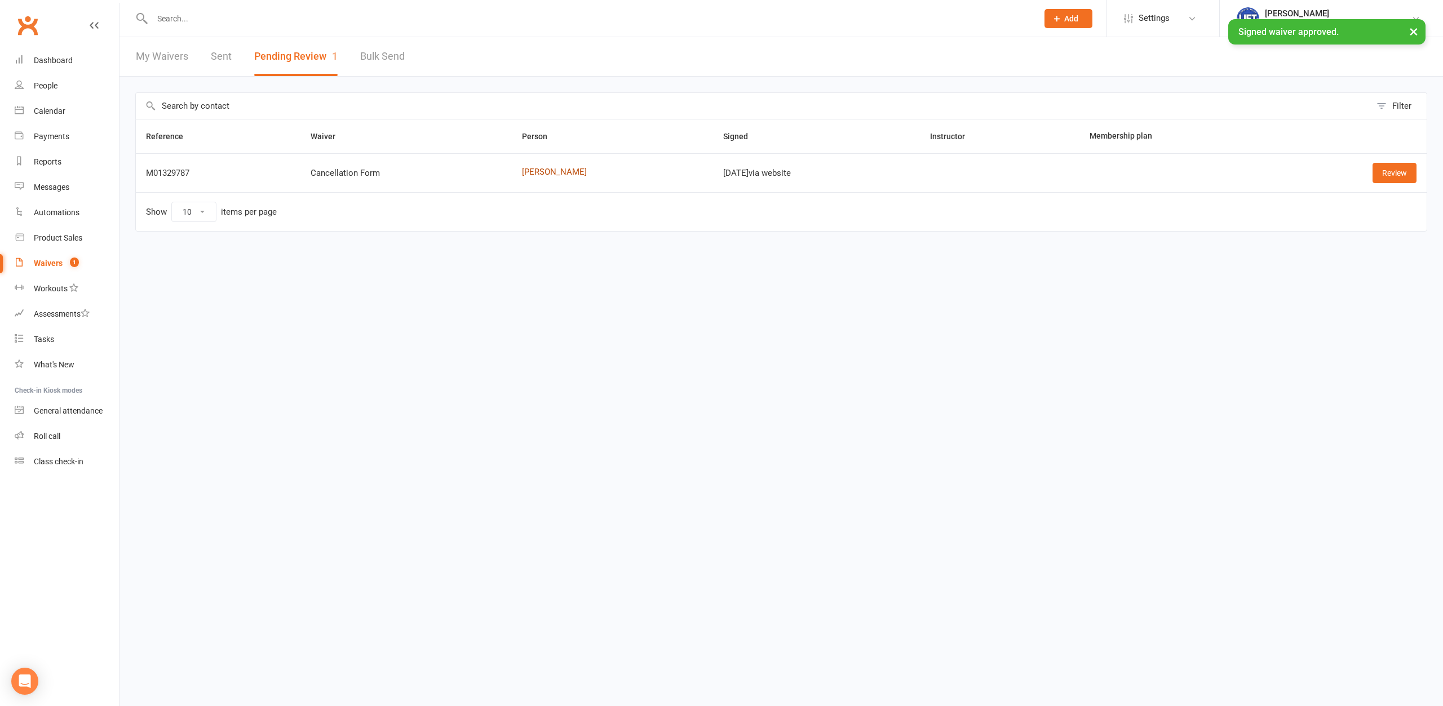
click at [552, 168] on link "Peter West" at bounding box center [612, 172] width 180 height 10
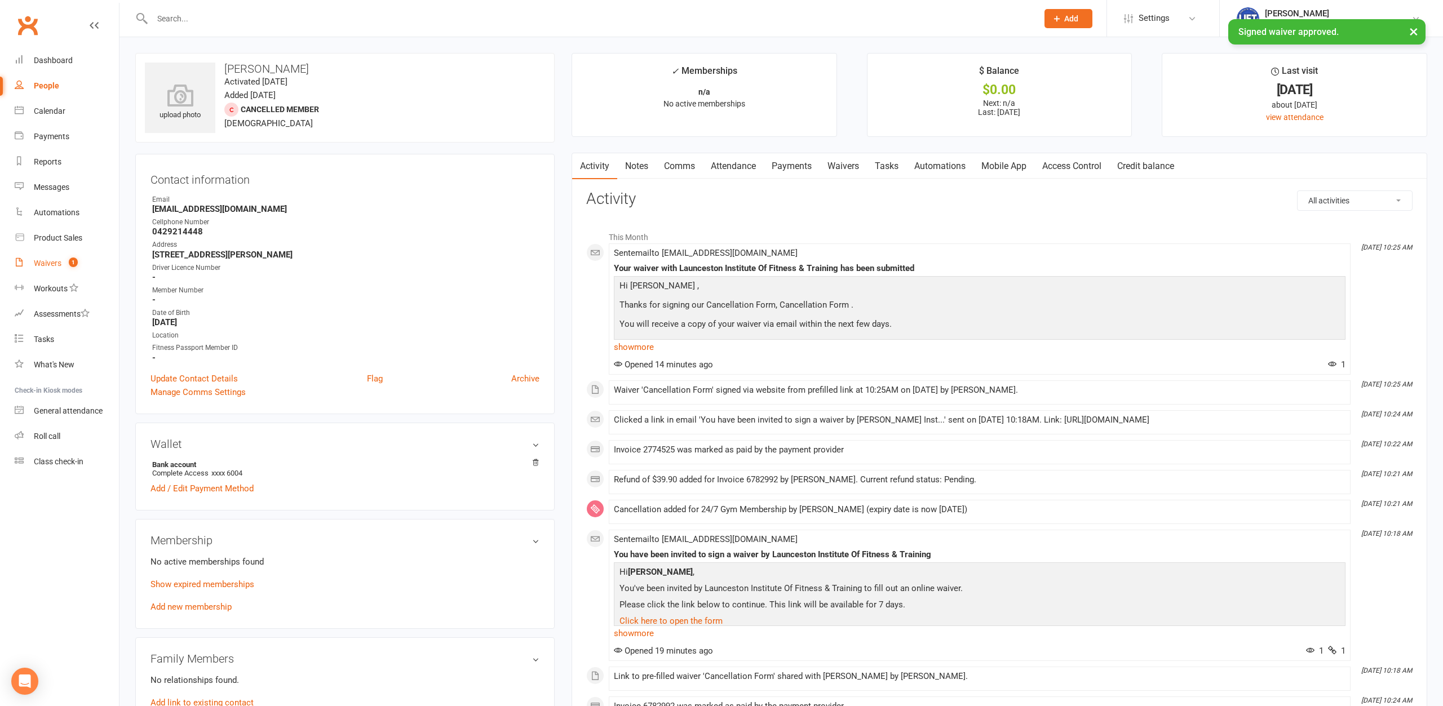
click at [48, 264] on div "Waivers" at bounding box center [48, 263] width 28 height 9
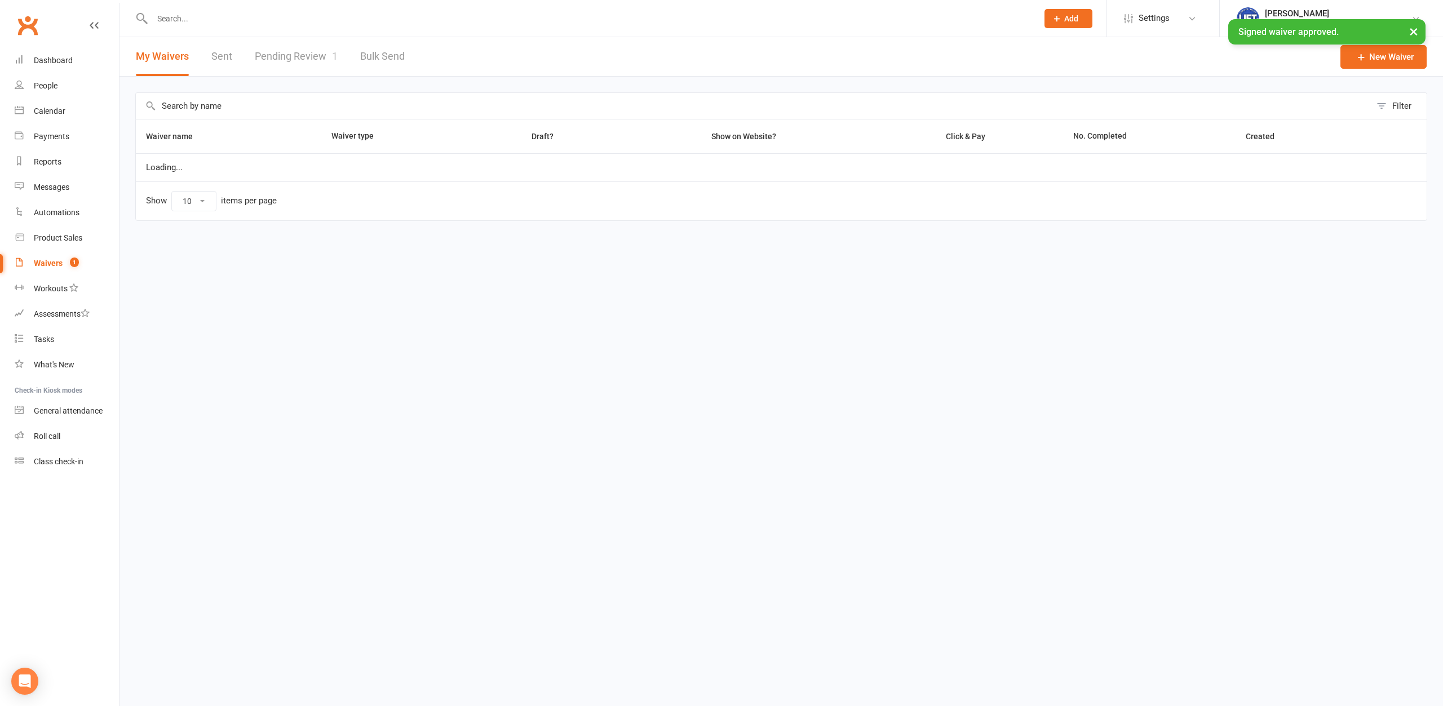
select select "100"
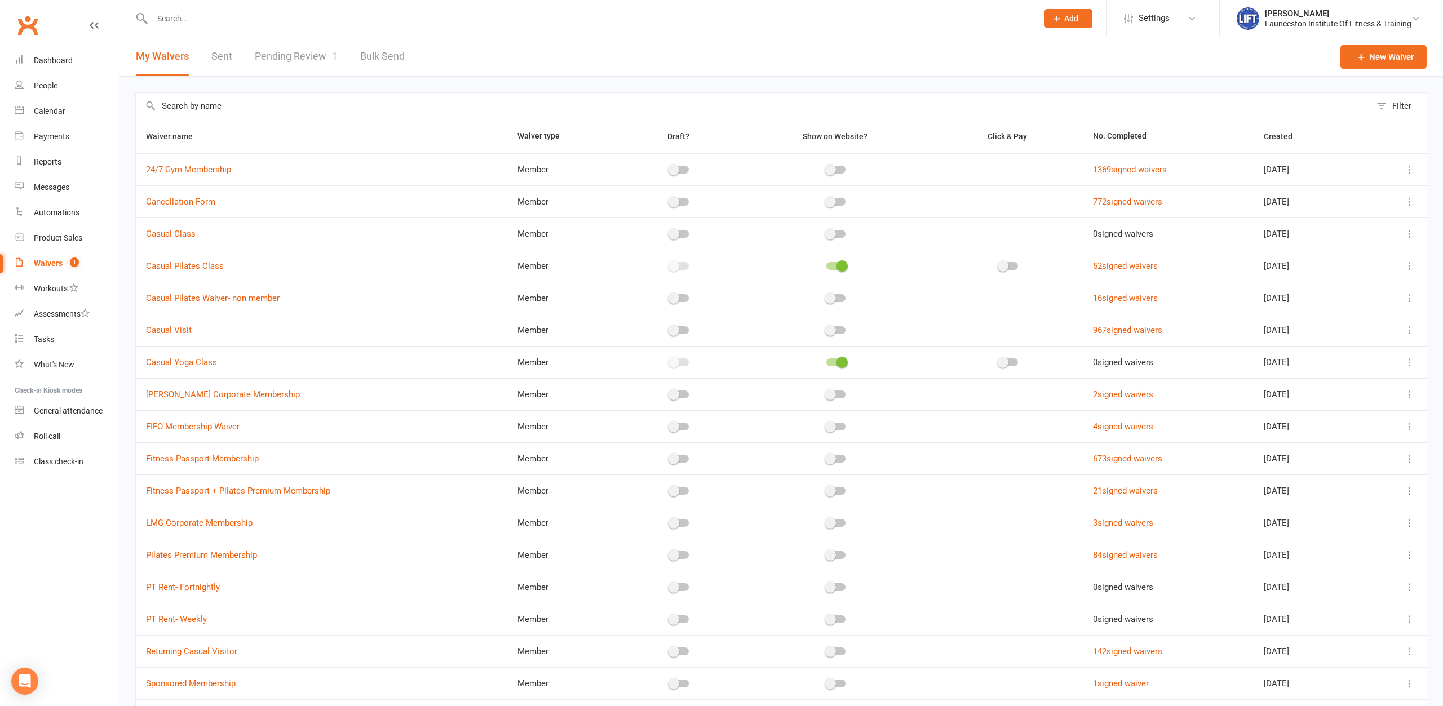
click at [303, 53] on link "Pending Review 1" at bounding box center [296, 56] width 83 height 39
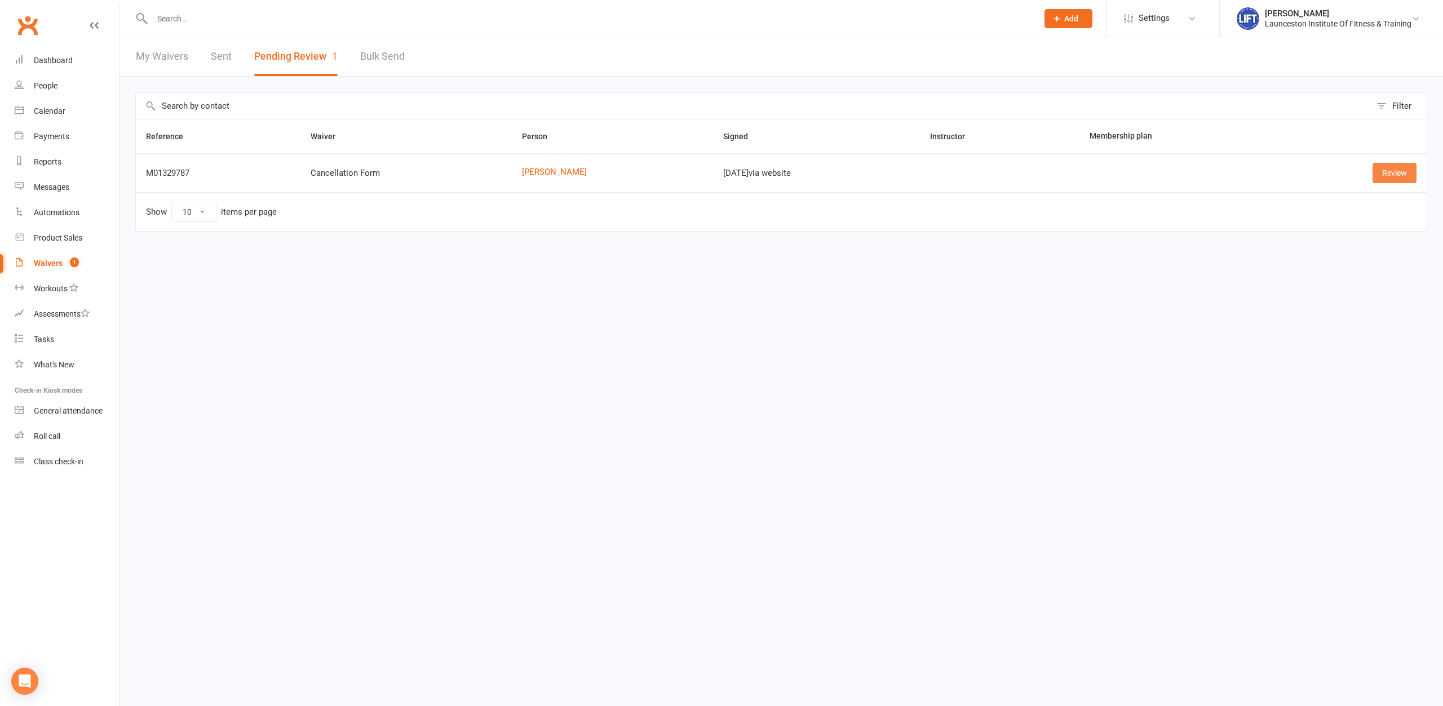
click at [1154, 169] on link "Review" at bounding box center [1394, 173] width 44 height 20
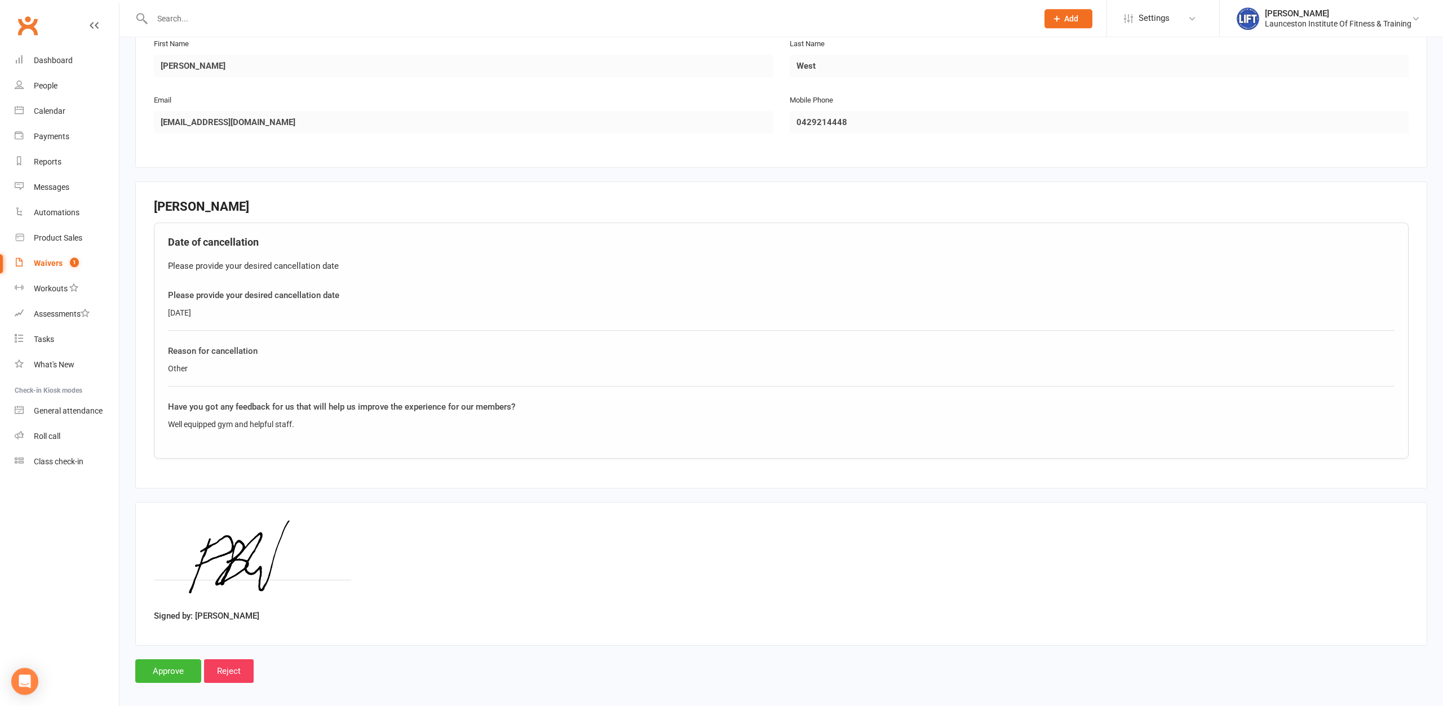
scroll to position [199, 0]
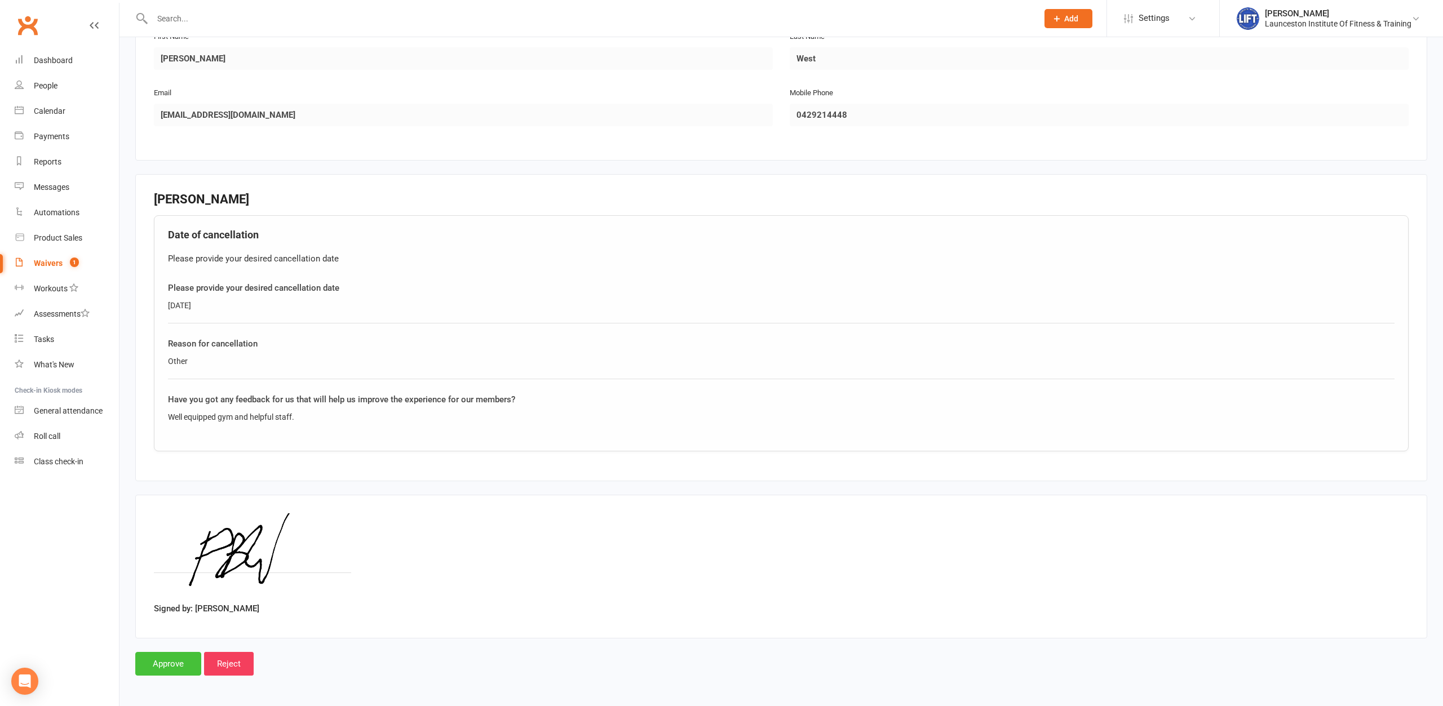
click at [158, 544] on input "Approve" at bounding box center [168, 664] width 66 height 24
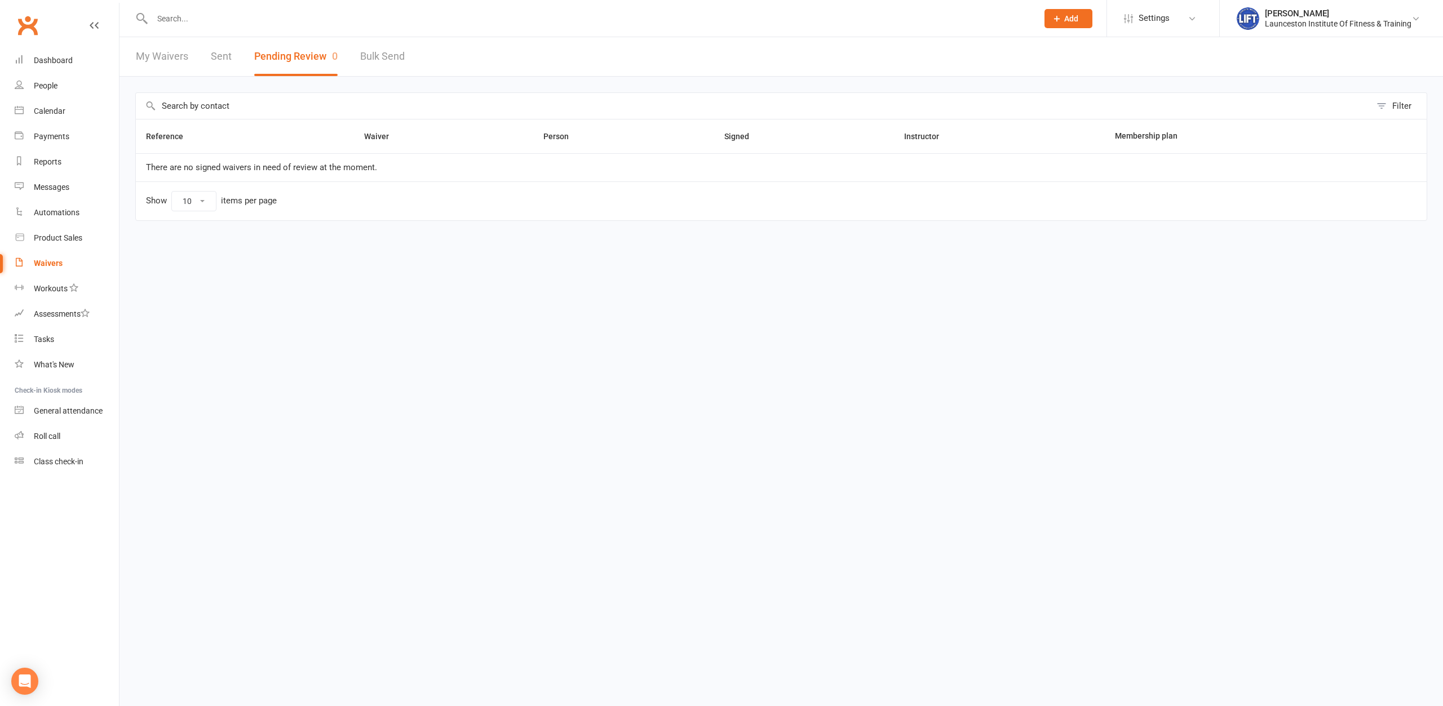
click at [719, 20] on input "text" at bounding box center [589, 19] width 881 height 16
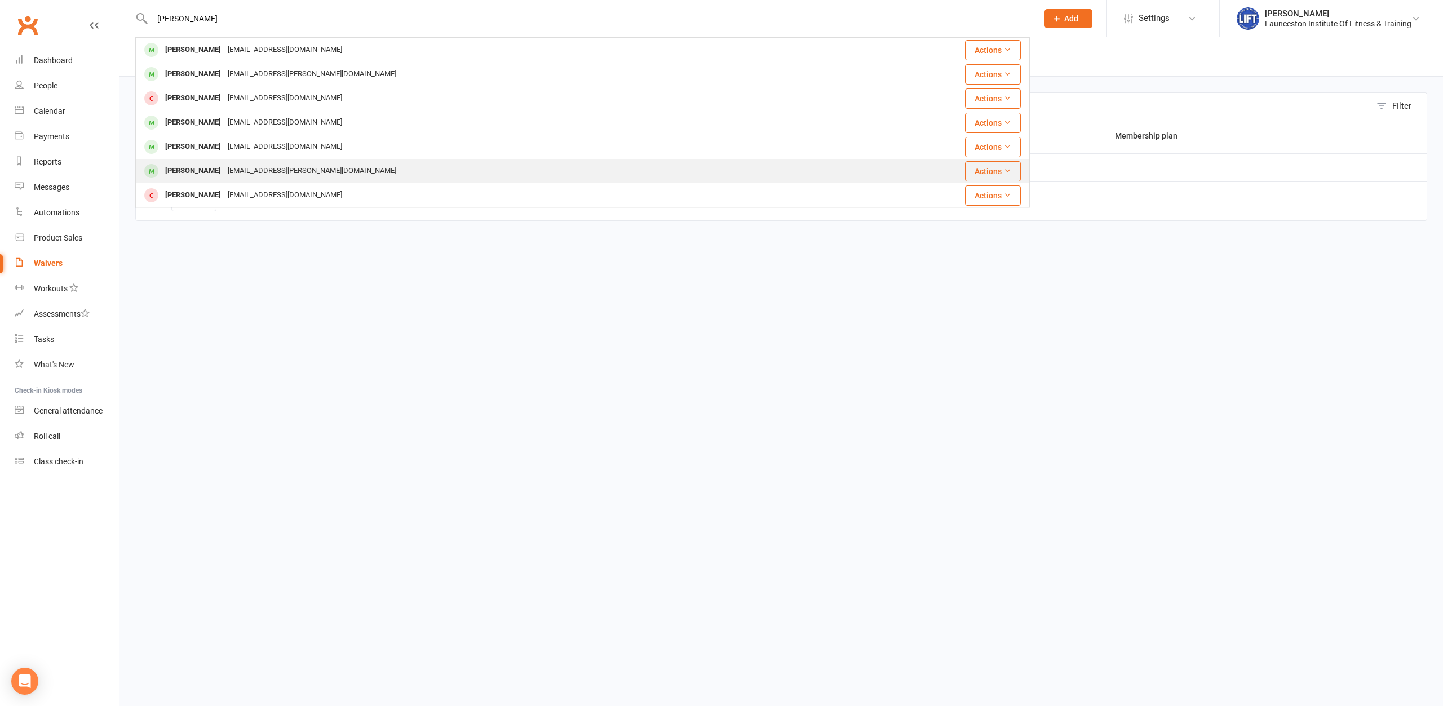
scroll to position [122, 0]
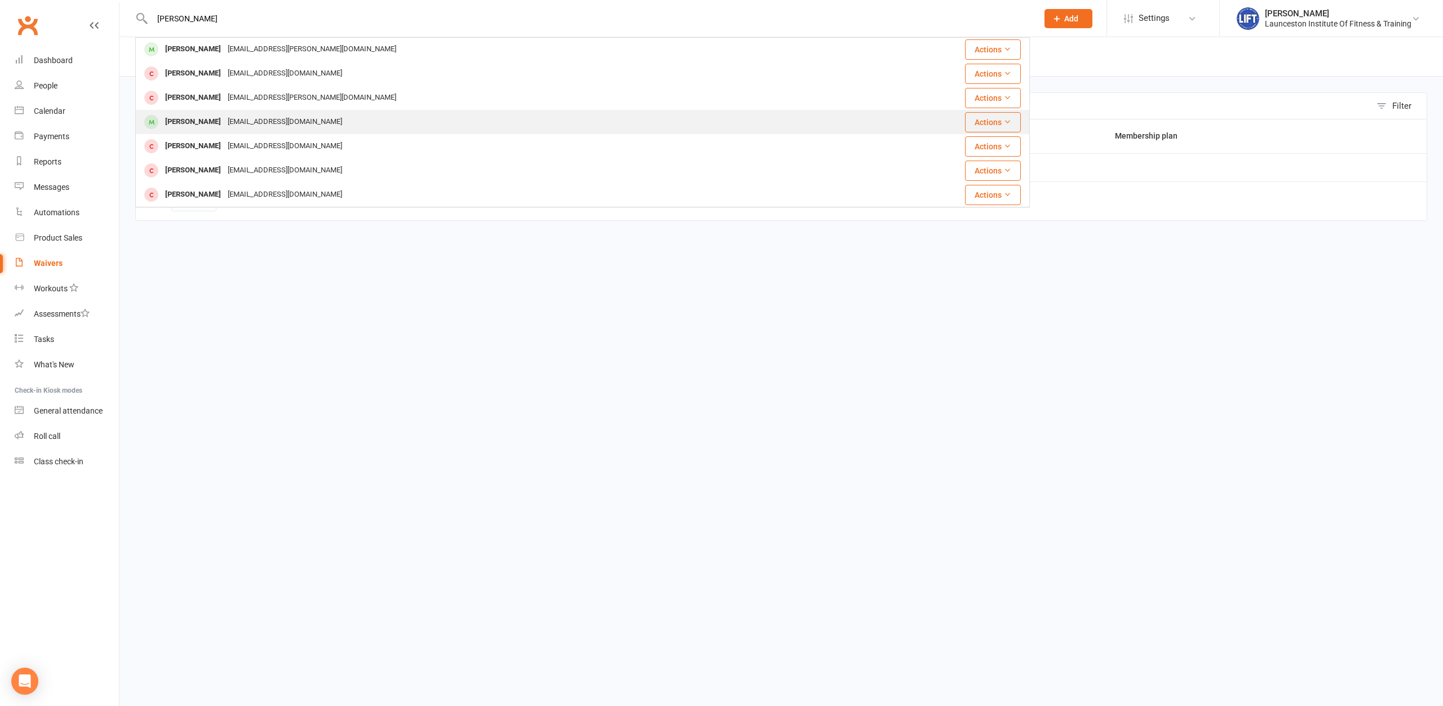
type input "ruben"
click at [378, 125] on div "Reuben Rothwell reubenrothwell@gmail.com" at bounding box center [495, 121] width 719 height 23
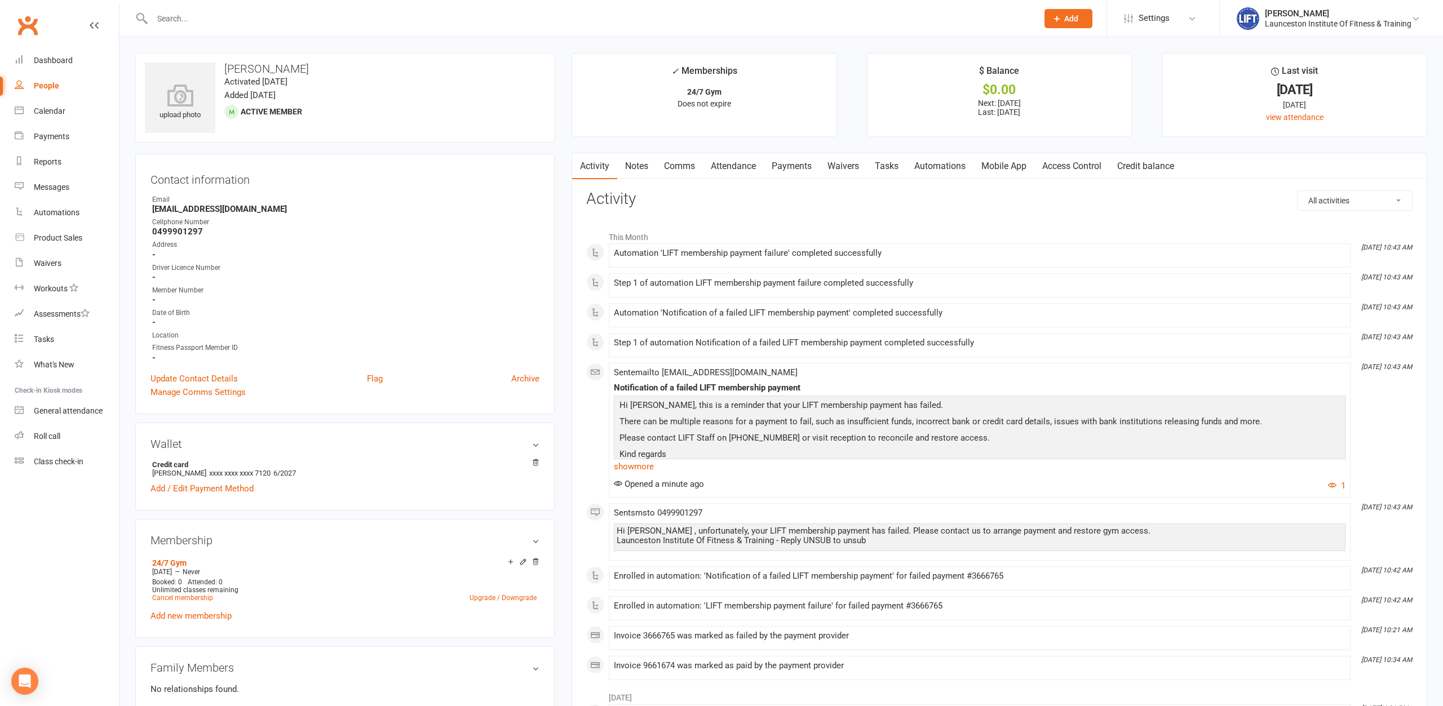
click at [839, 165] on link "Waivers" at bounding box center [842, 166] width 47 height 26
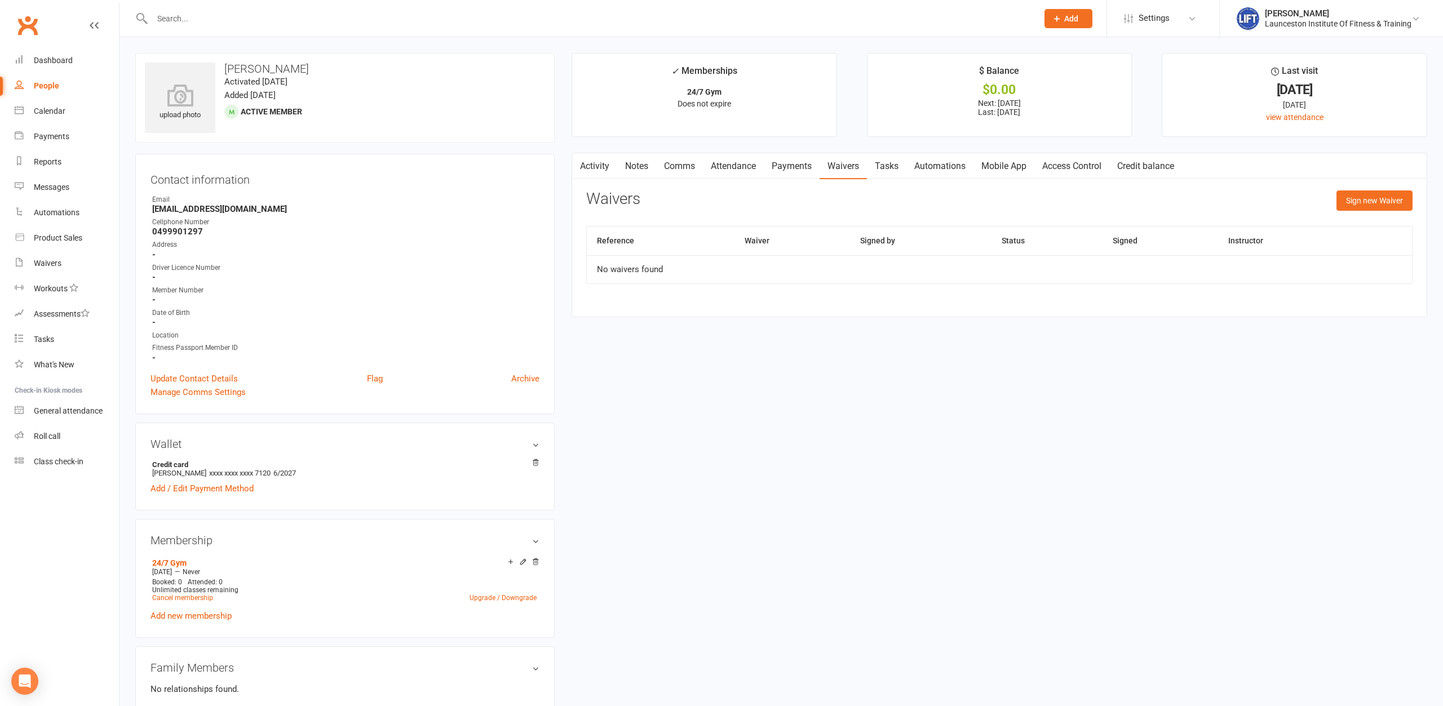
click at [796, 165] on link "Payments" at bounding box center [792, 166] width 56 height 26
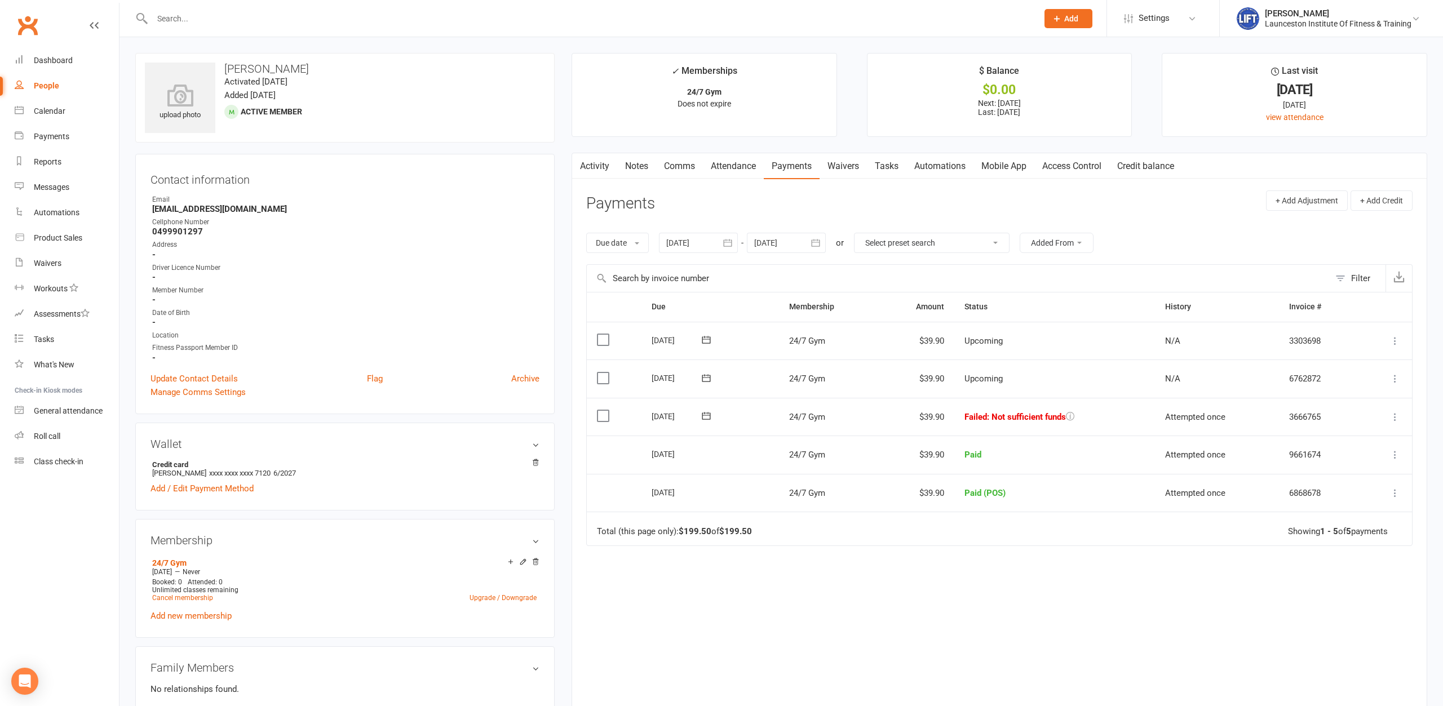
click at [587, 172] on scrollable-tabs "Activity Notes Comms Attendance Payments Waivers Tasks Automations Mobile App A…" at bounding box center [999, 166] width 854 height 26
click at [595, 164] on link "Activity" at bounding box center [594, 166] width 45 height 26
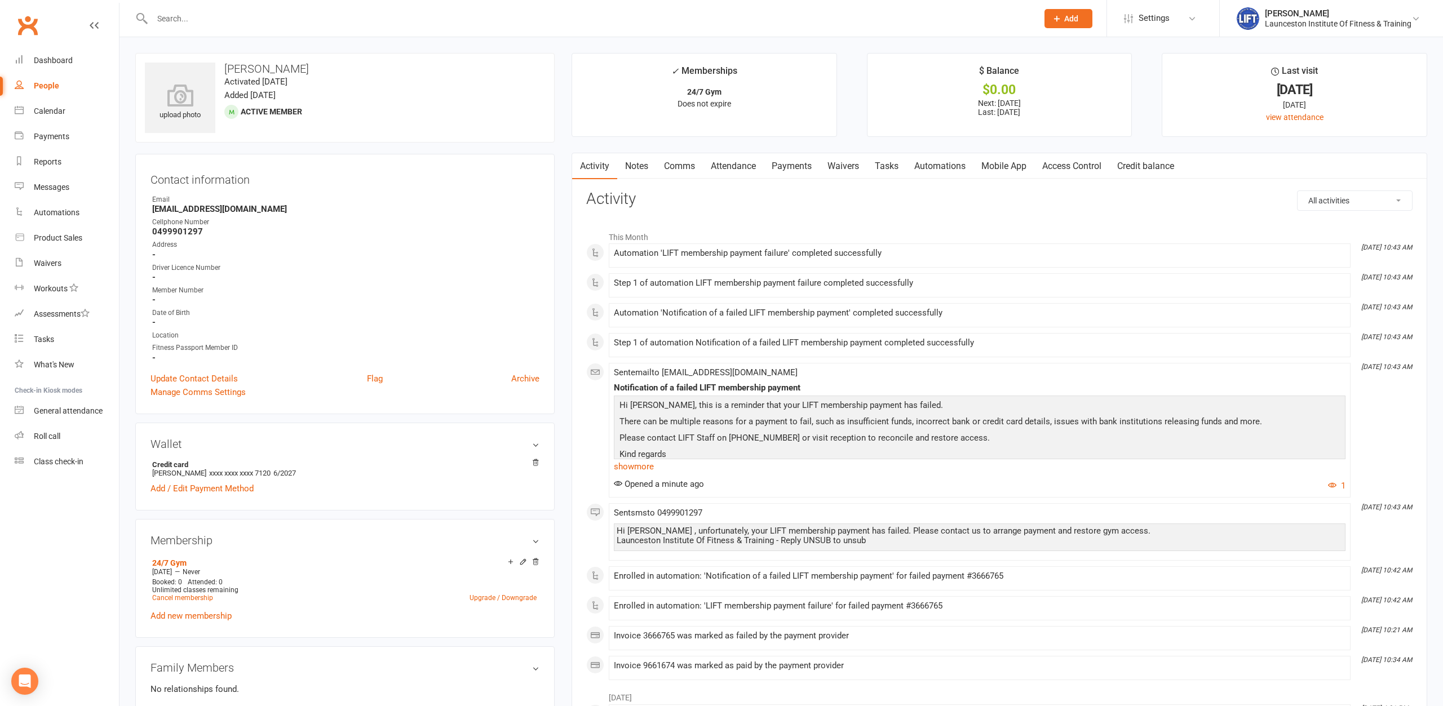
click at [251, 8] on div at bounding box center [582, 18] width 894 height 37
click at [251, 26] on input "text" at bounding box center [589, 19] width 881 height 16
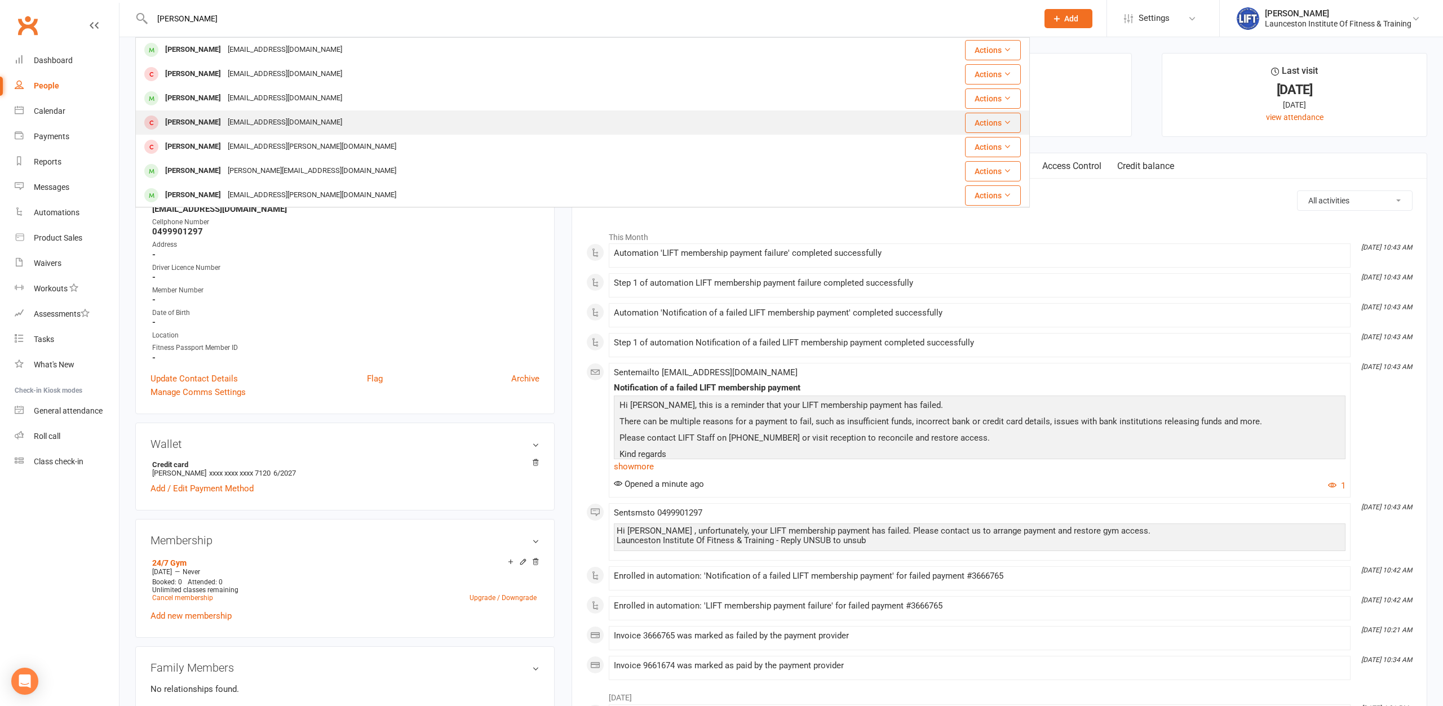
type input "rueben roth"
click at [358, 121] on div "Reuben Rothwell Reubenrothwell@gmail.com" at bounding box center [495, 122] width 719 height 23
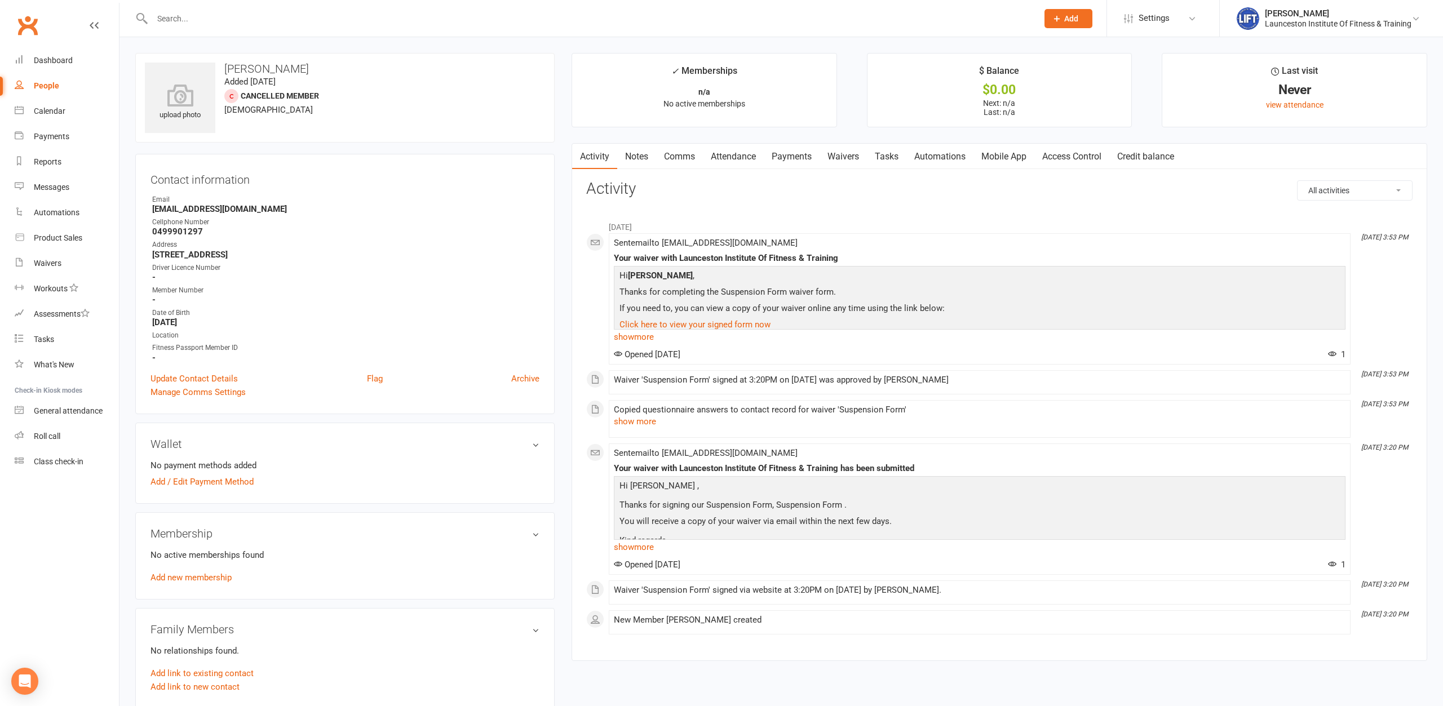
click at [260, 17] on input "text" at bounding box center [589, 19] width 881 height 16
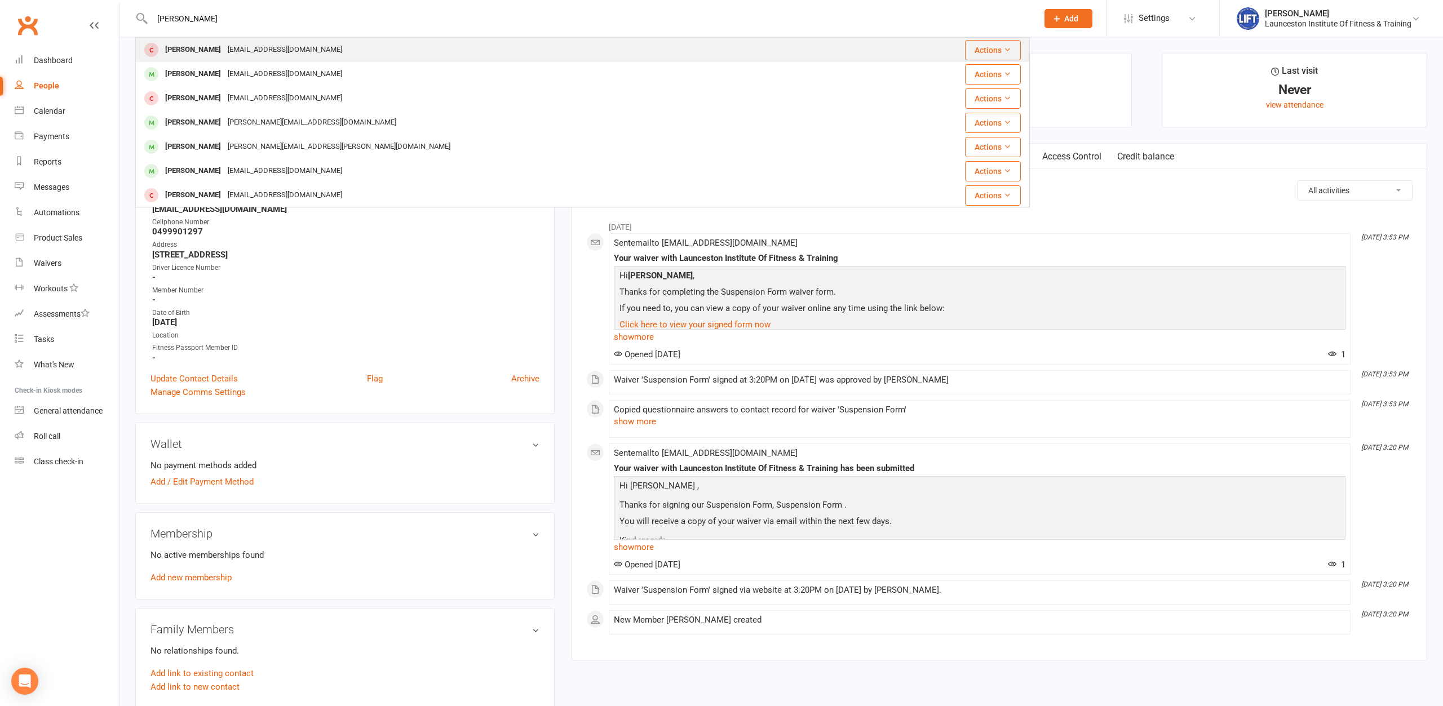
type input "rothwell"
click at [278, 54] on div "Reubenrothwell@gmail.com" at bounding box center [284, 50] width 121 height 16
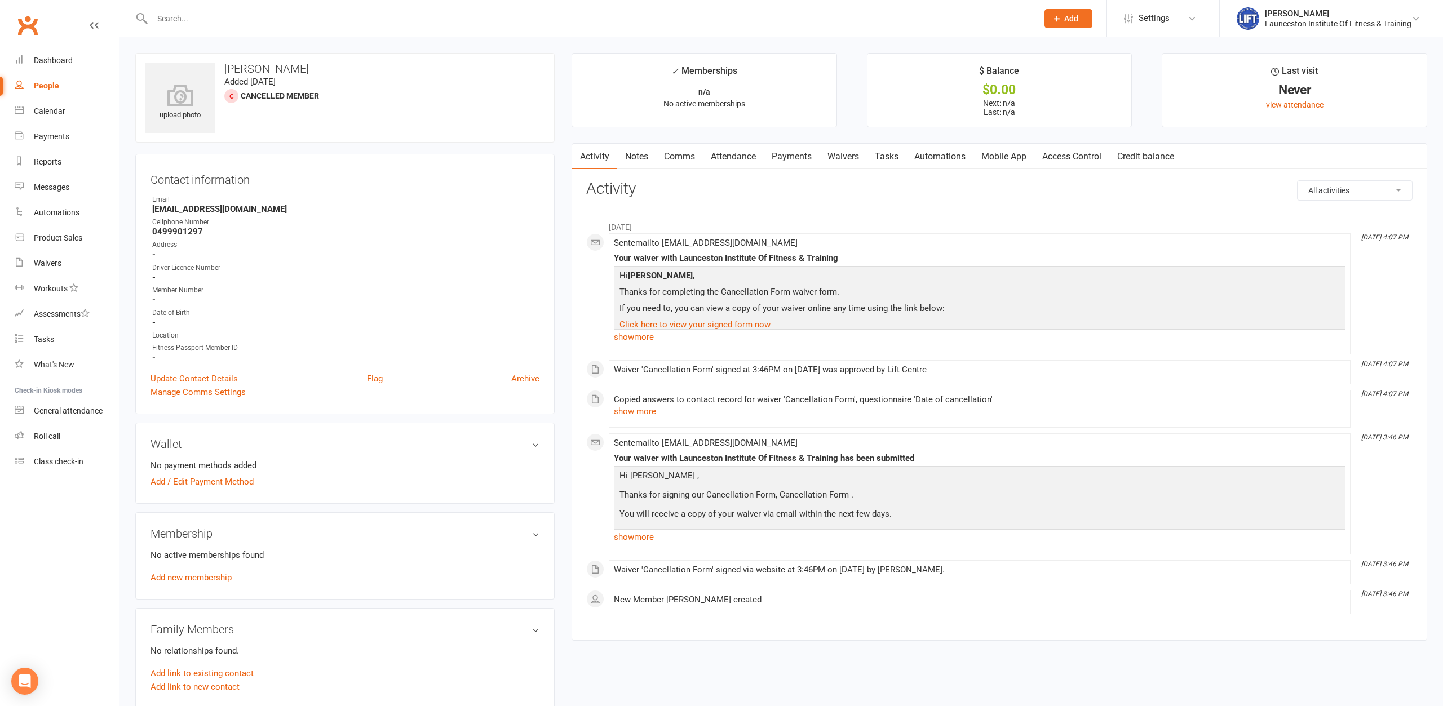
click at [753, 150] on link "Attendance" at bounding box center [733, 157] width 61 height 26
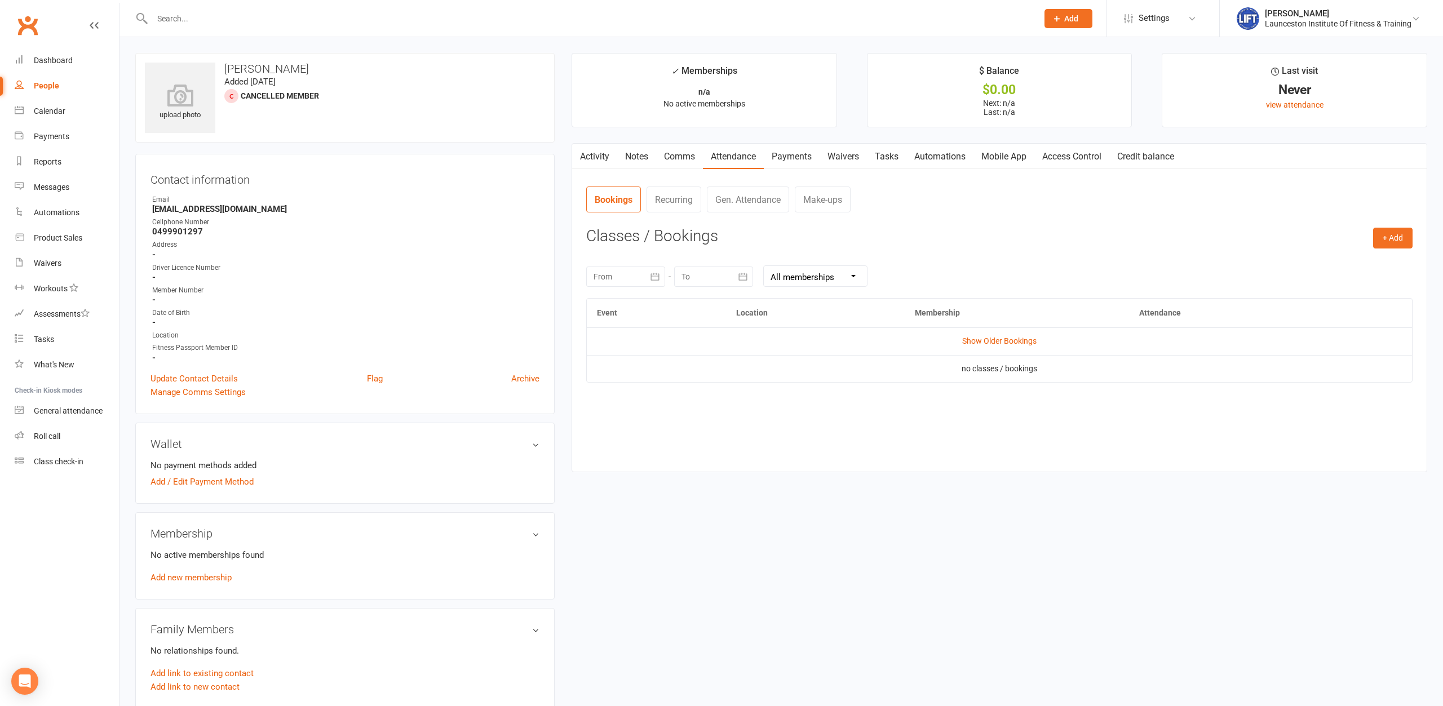
click at [795, 162] on link "Payments" at bounding box center [792, 157] width 56 height 26
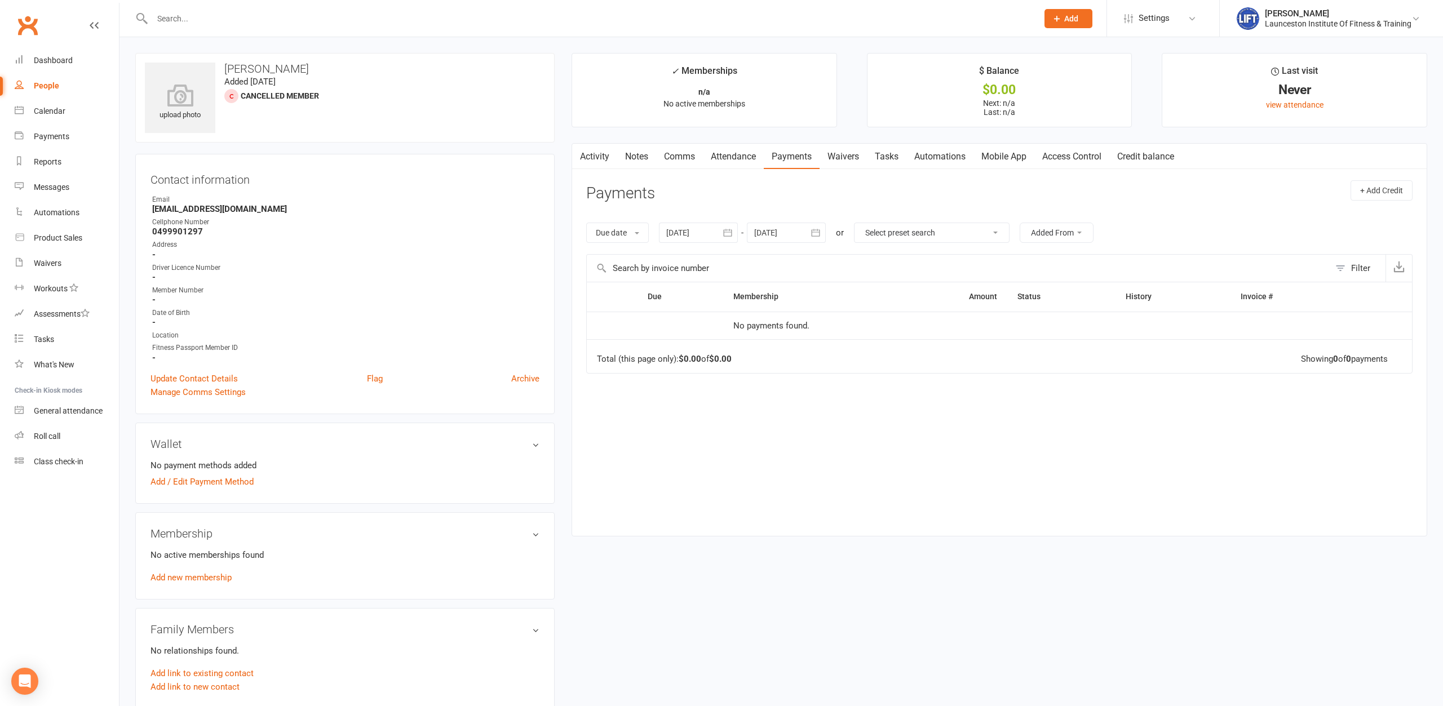
click at [384, 21] on input "text" at bounding box center [589, 19] width 881 height 16
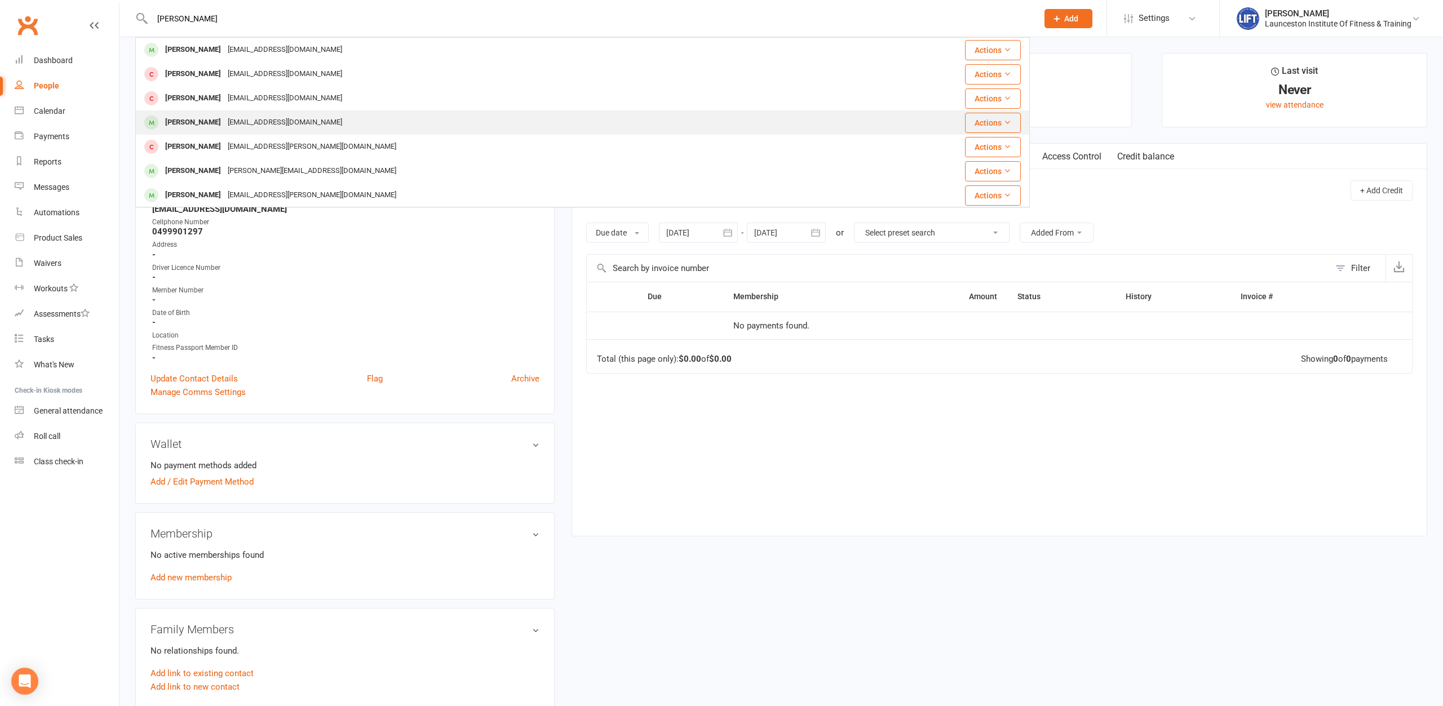
type input "rueben roth"
click at [295, 121] on div "reubenrothwell@gmail.com" at bounding box center [284, 122] width 121 height 16
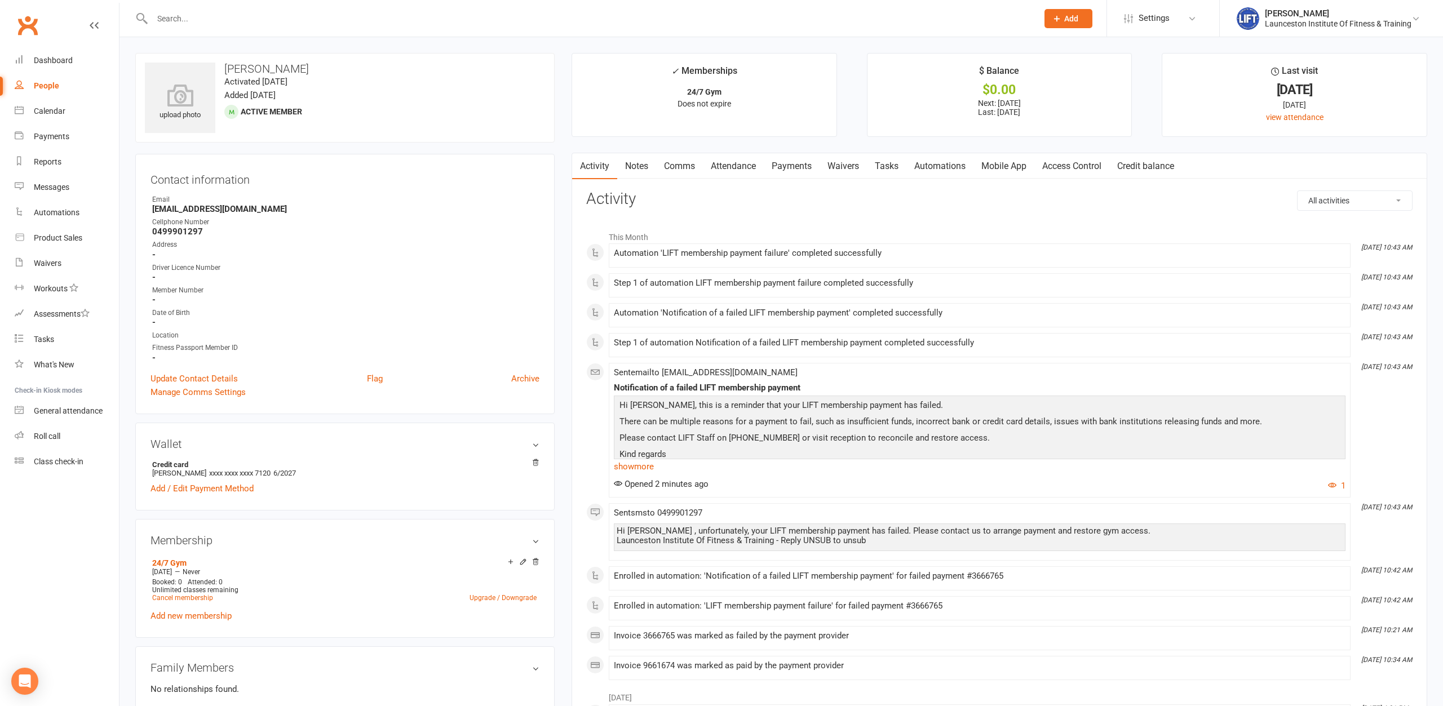
click at [796, 157] on link "Payments" at bounding box center [792, 166] width 56 height 26
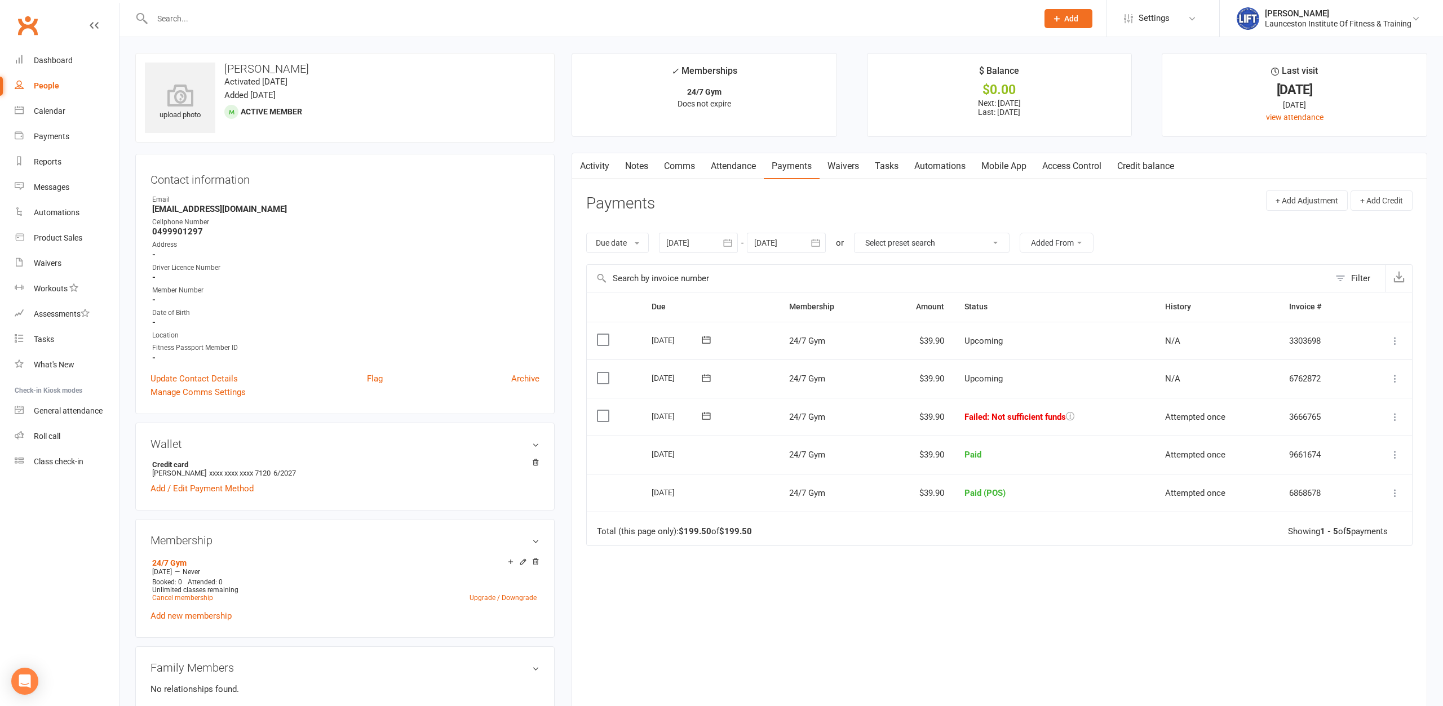
click at [1154, 454] on icon at bounding box center [1394, 454] width 11 height 11
click at [1074, 544] on div "Due Contact Membership Amount Status History Invoice # Select this 12 Sep 2025 …" at bounding box center [999, 491] width 826 height 399
click at [1154, 458] on icon at bounding box center [1394, 454] width 11 height 11
click at [1154, 544] on div "Due Contact Membership Amount Status History Invoice # Select this 12 Sep 2025 …" at bounding box center [999, 491] width 826 height 399
click at [1154, 458] on icon at bounding box center [1394, 454] width 11 height 11
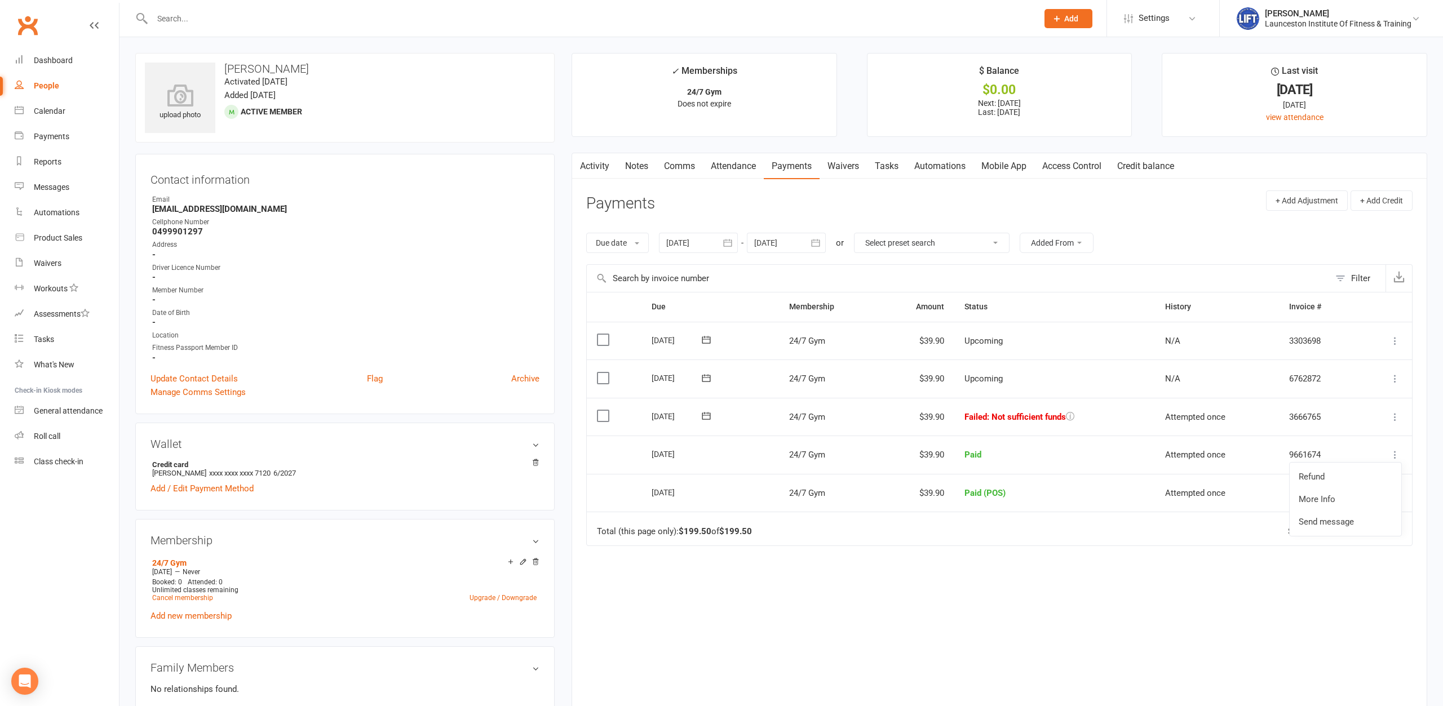
click at [1151, 534] on td "Total (this page only): $199.50 of $199.50 Showing 1 - 5 of 5 payments" at bounding box center [999, 529] width 825 height 34
click at [645, 25] on input "text" at bounding box center [589, 19] width 881 height 16
click at [1154, 455] on icon at bounding box center [1394, 454] width 11 height 11
drag, startPoint x: 1396, startPoint y: 416, endPoint x: 1391, endPoint y: 423, distance: 8.9
click at [1154, 416] on icon at bounding box center [1394, 416] width 11 height 11
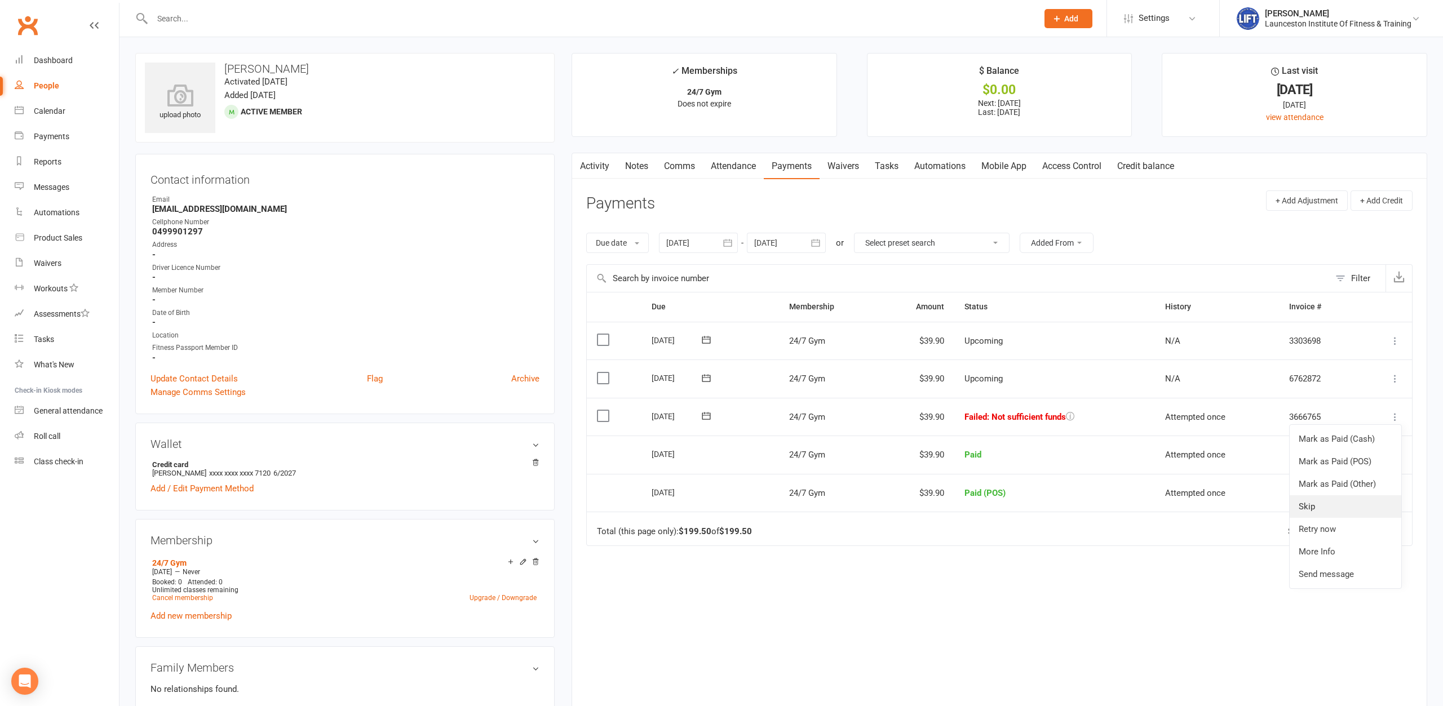
click at [1154, 500] on link "Skip" at bounding box center [1345, 506] width 112 height 23
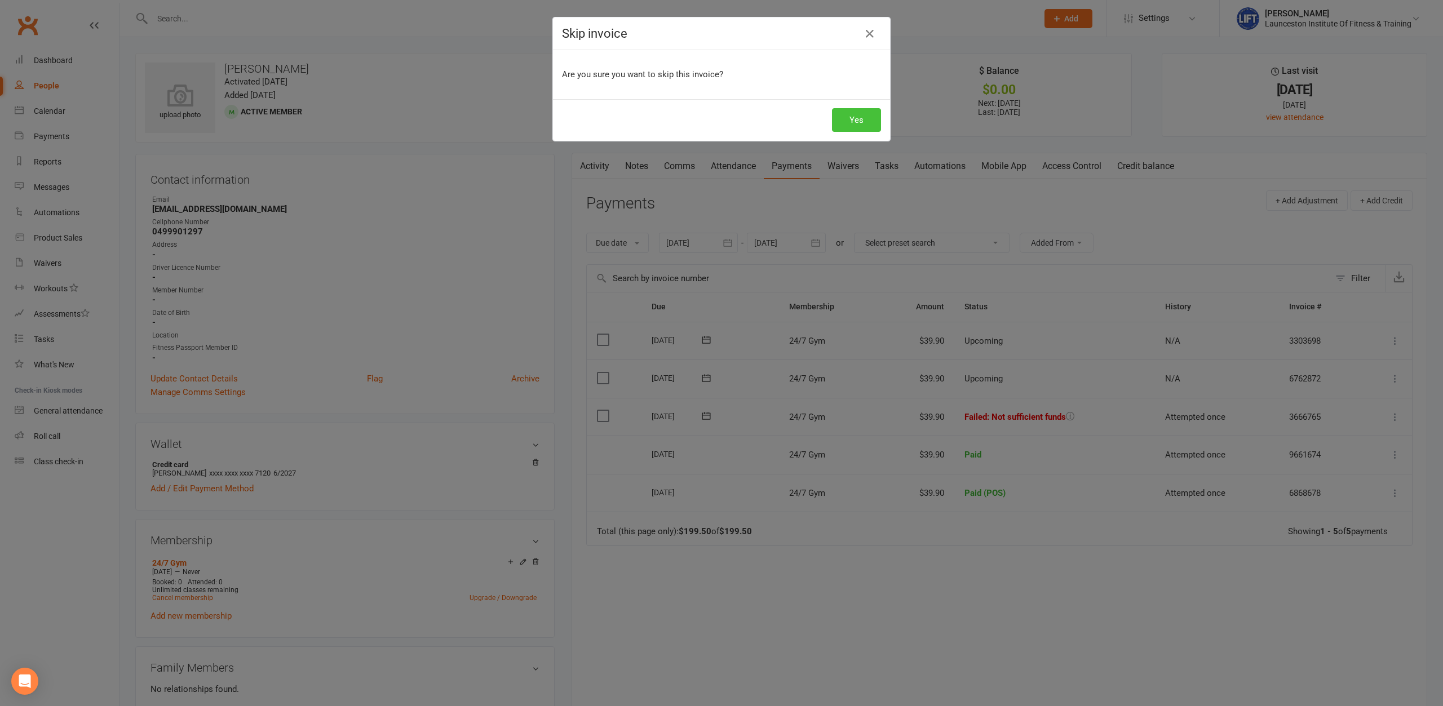
click at [876, 116] on button "Yes" at bounding box center [856, 120] width 49 height 24
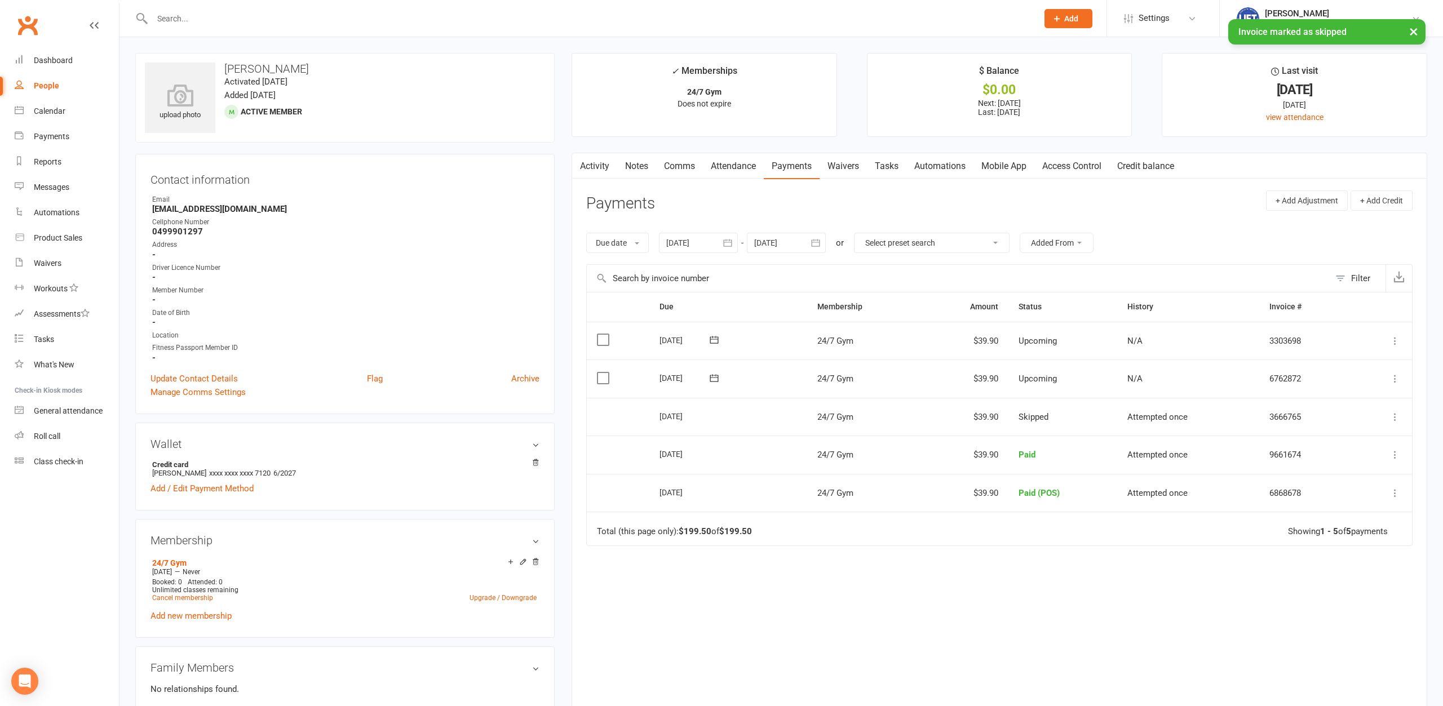
click at [1154, 455] on td "Refund More Info Send message" at bounding box center [1382, 455] width 60 height 38
click at [1154, 455] on icon at bounding box center [1394, 454] width 11 height 11
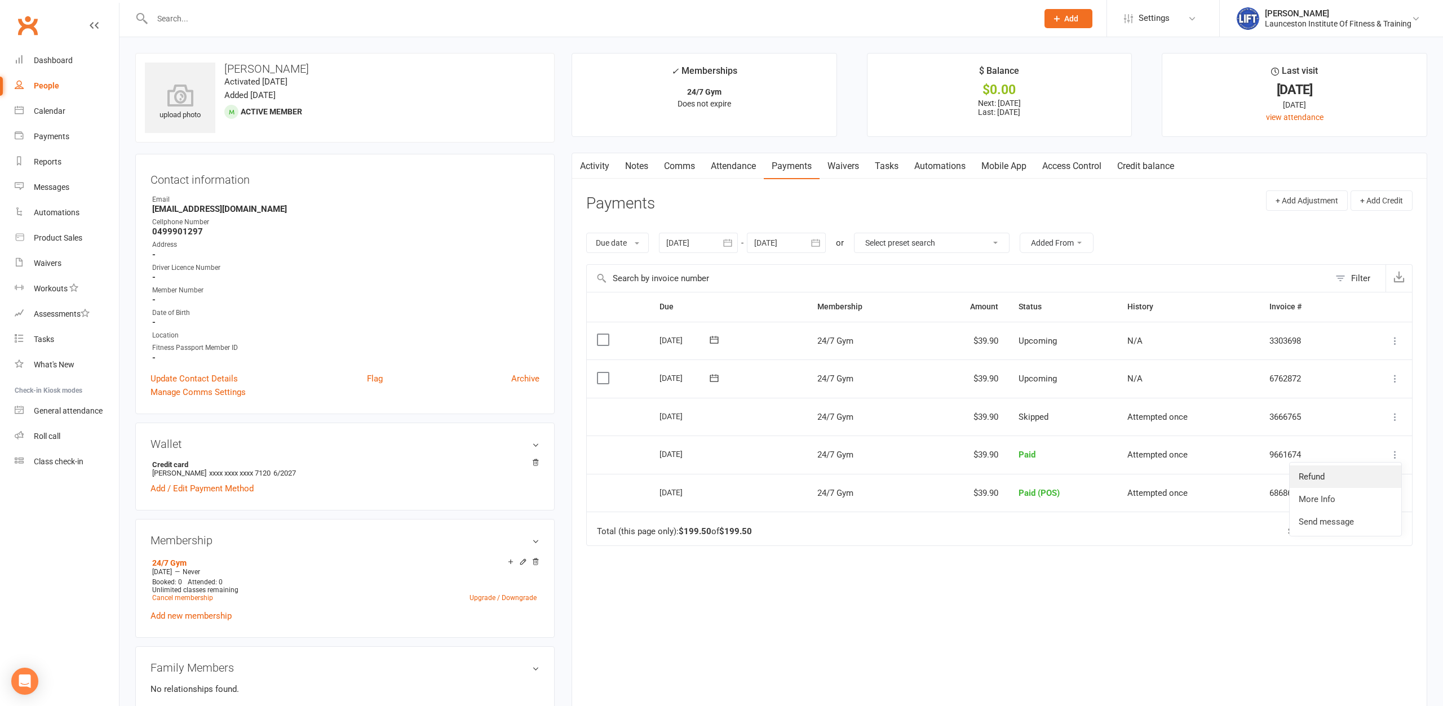
click at [1154, 479] on link "Refund" at bounding box center [1345, 477] width 112 height 23
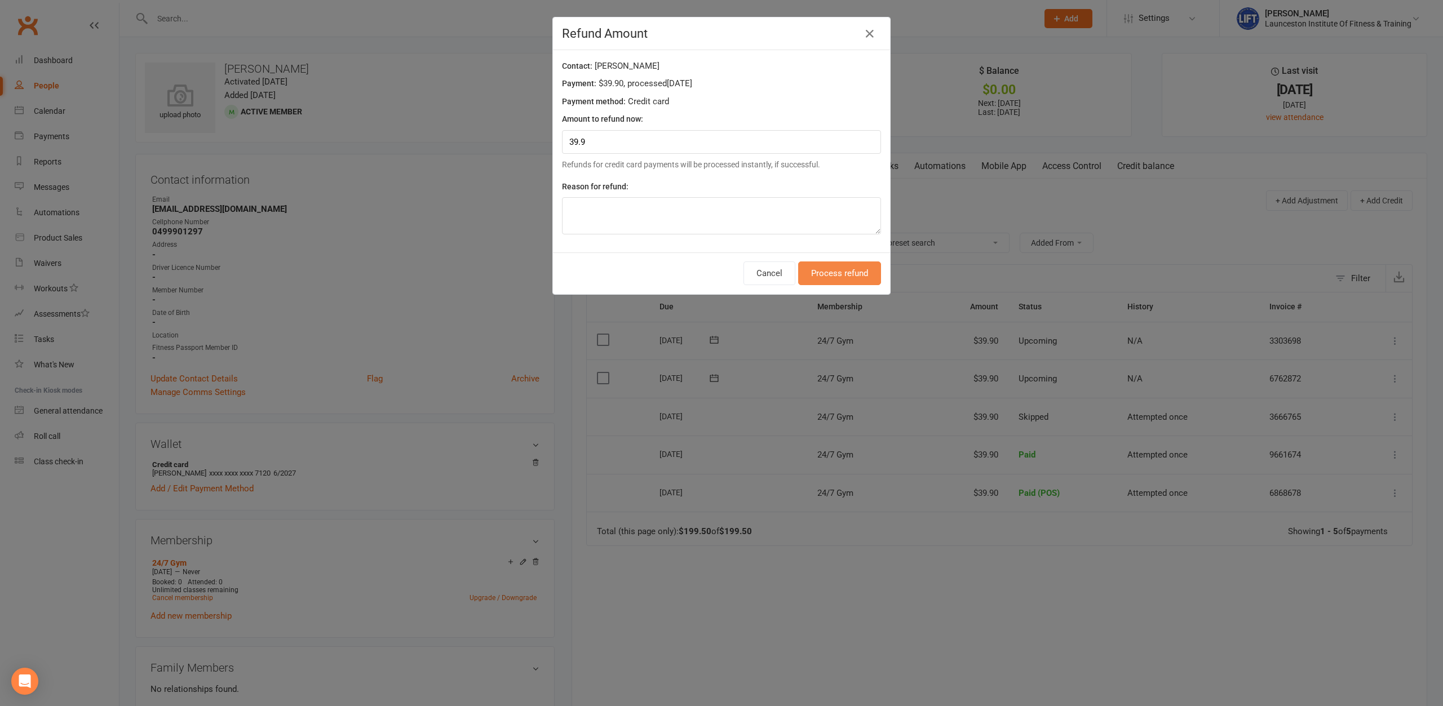
click at [849, 275] on button "Process refund" at bounding box center [839, 273] width 83 height 24
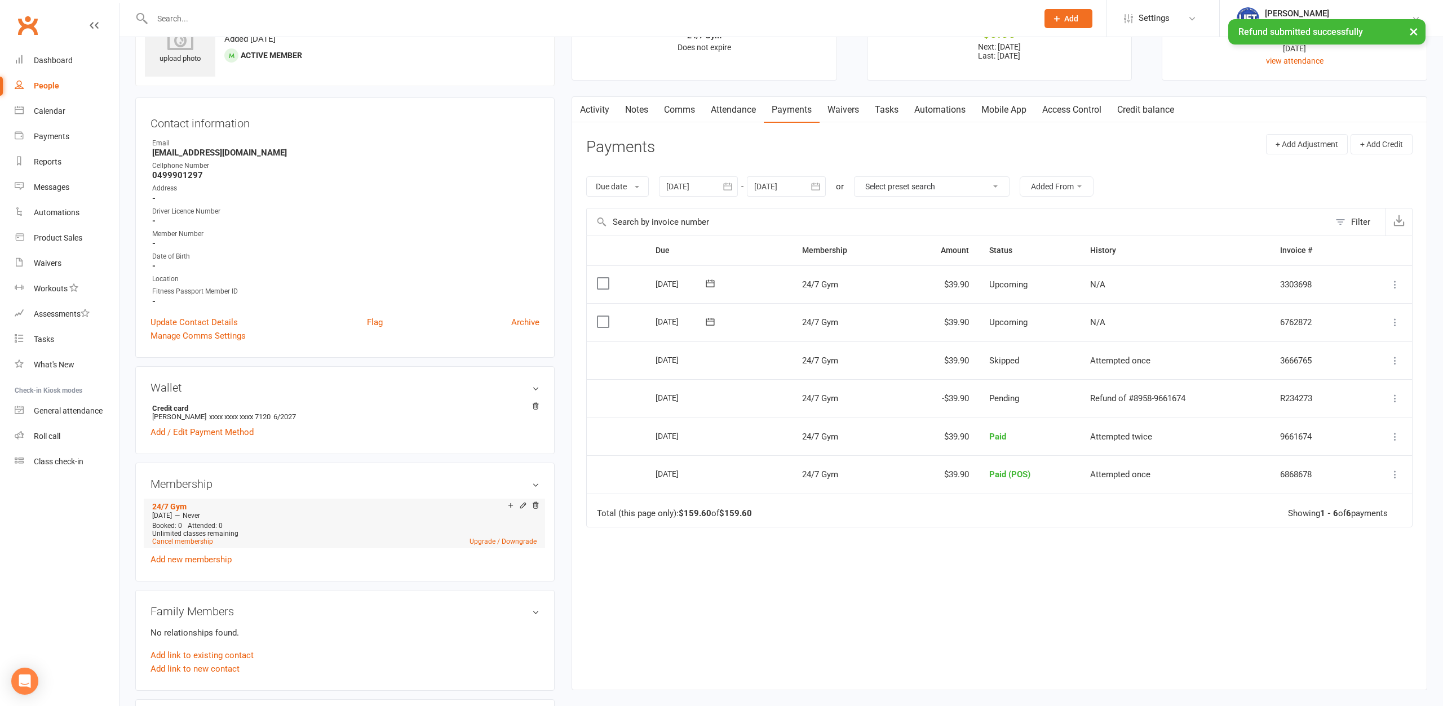
scroll to position [57, 0]
click at [203, 537] on link "Cancel membership" at bounding box center [182, 541] width 61 height 8
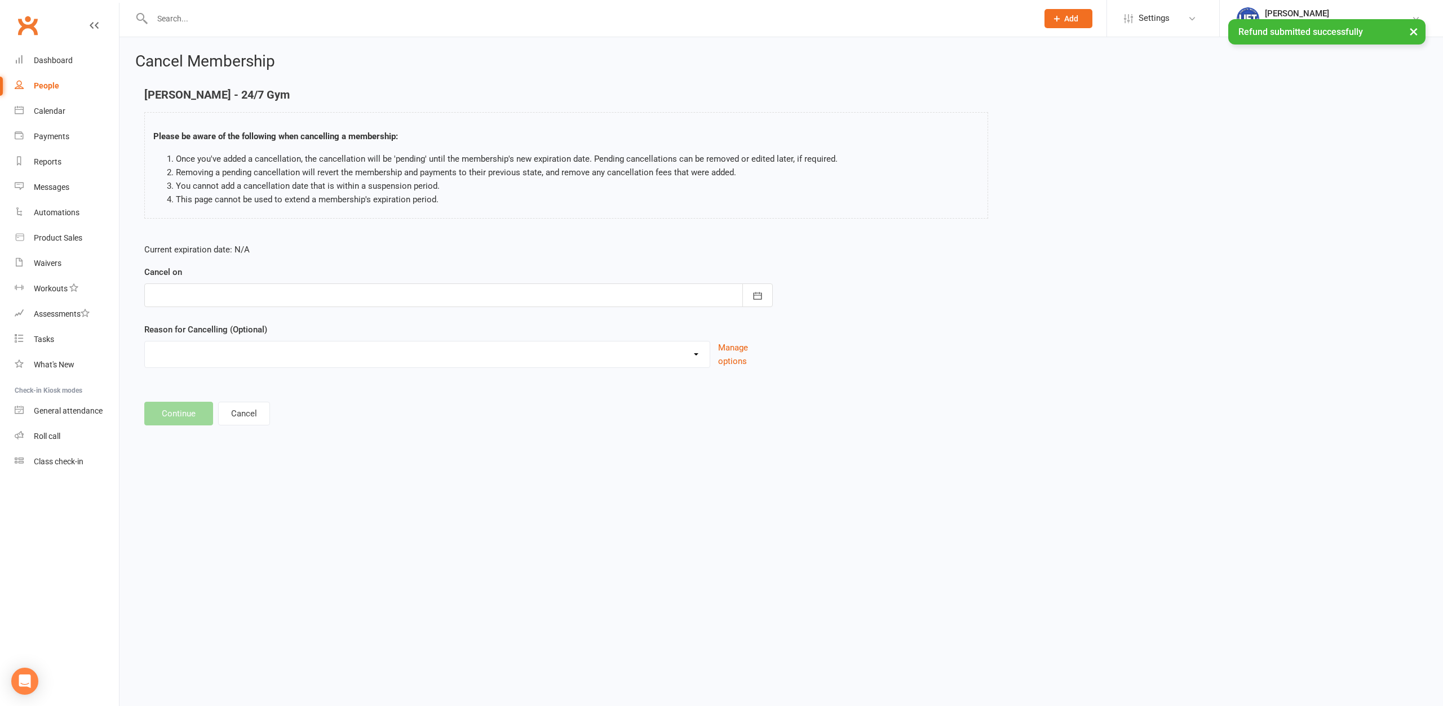
drag, startPoint x: 434, startPoint y: 287, endPoint x: 428, endPoint y: 298, distance: 12.1
click at [432, 289] on div at bounding box center [458, 295] width 628 height 24
click at [315, 410] on span "15" at bounding box center [313, 409] width 9 height 9
type input "[DATE]"
click at [166, 413] on button "Continue" at bounding box center [178, 414] width 69 height 24
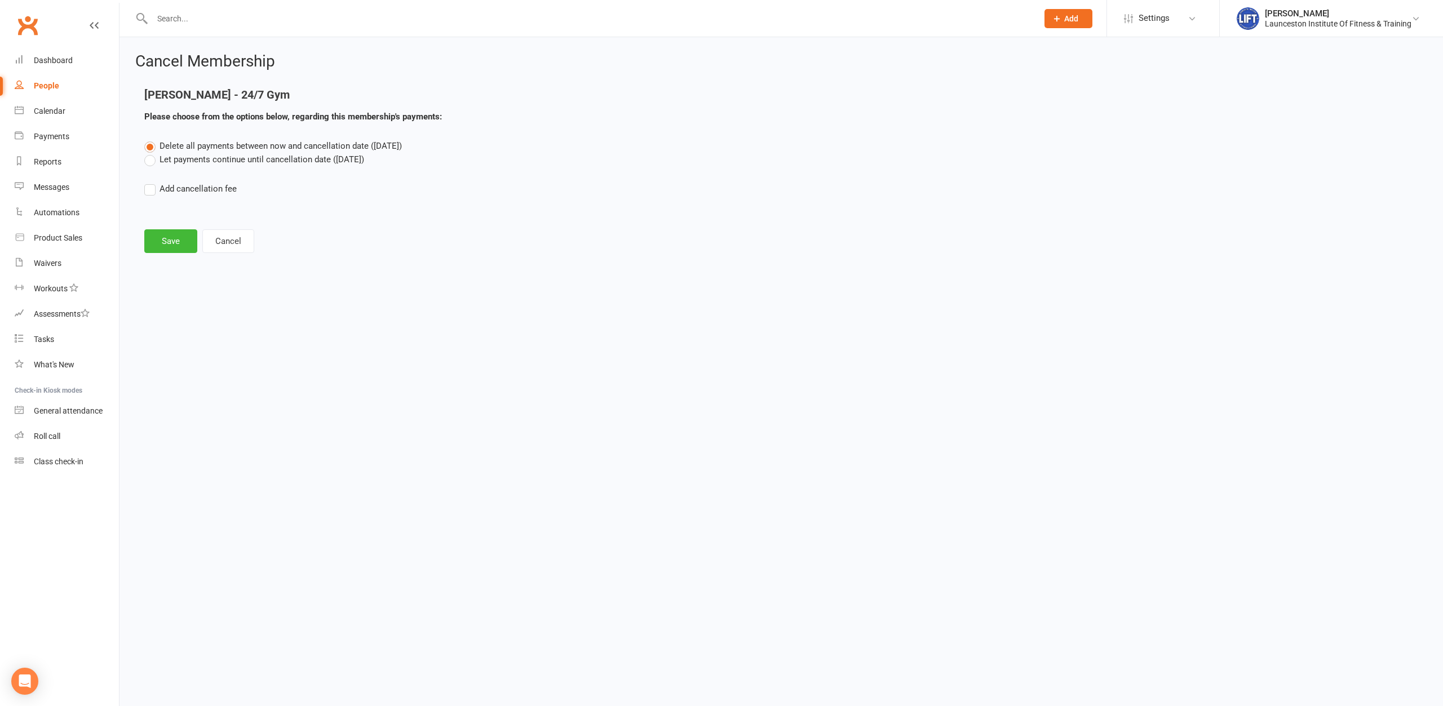
click at [273, 161] on label "Let payments continue until cancellation date (Aug 15, 2025)" at bounding box center [254, 160] width 220 height 14
click at [152, 153] on input "Let payments continue until cancellation date (Aug 15, 2025)" at bounding box center [147, 153] width 7 height 0
click at [149, 245] on button "Save" at bounding box center [170, 241] width 53 height 24
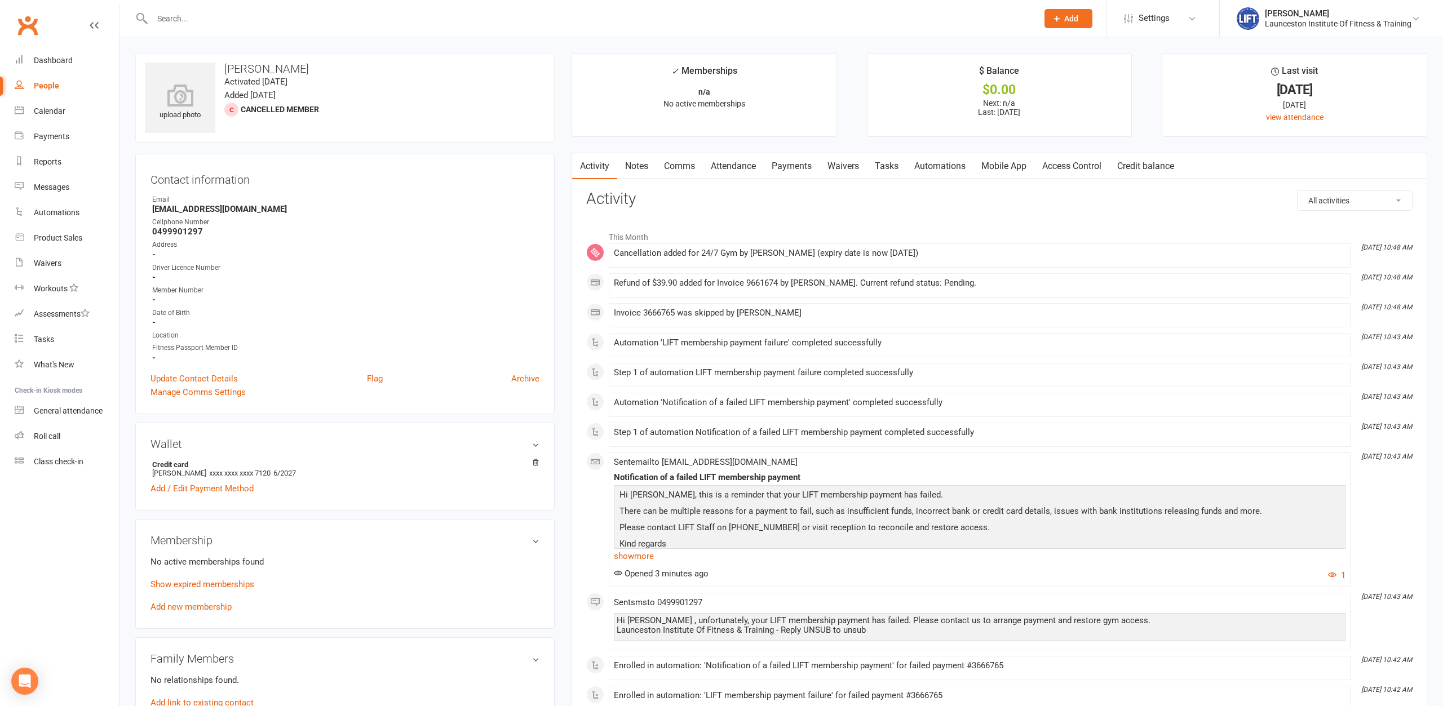
click at [800, 167] on link "Payments" at bounding box center [792, 166] width 56 height 26
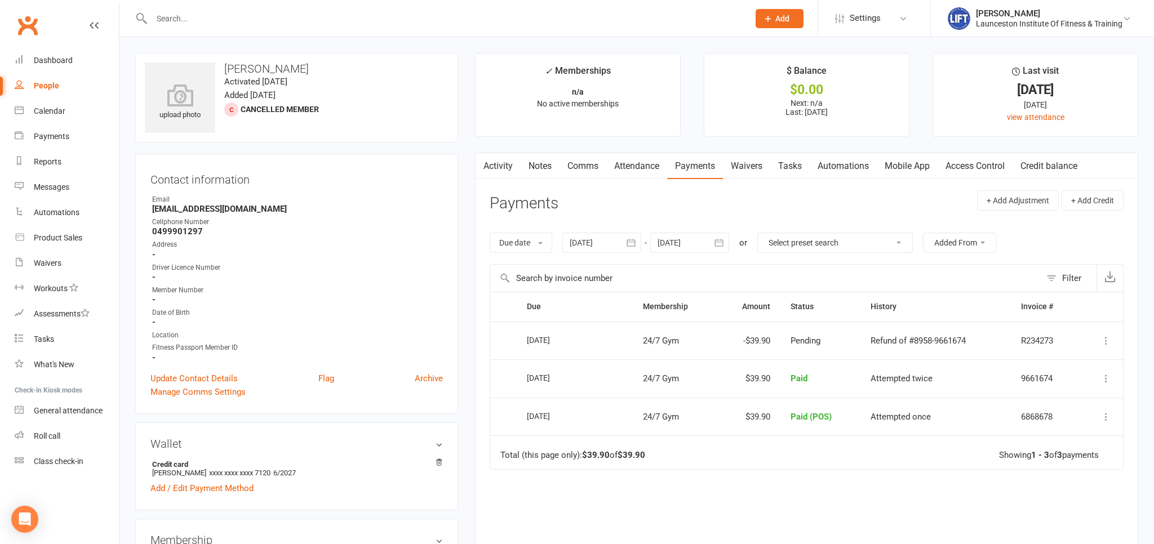
click at [183, 15] on input "text" at bounding box center [444, 19] width 593 height 16
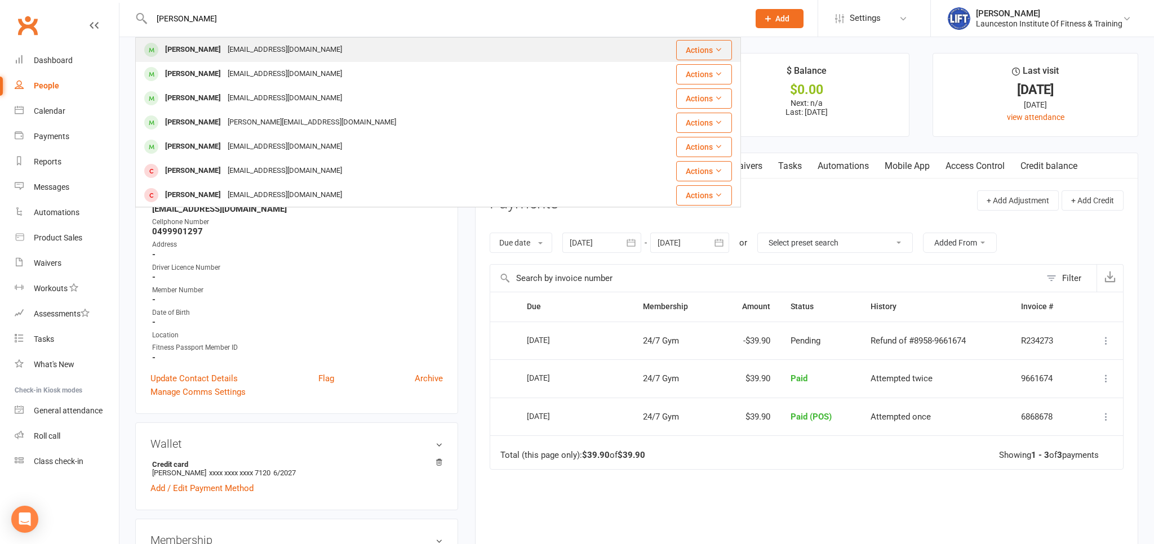
type input "kellie britton"
click at [229, 55] on div "K.britton85@gmail.com" at bounding box center [284, 50] width 121 height 16
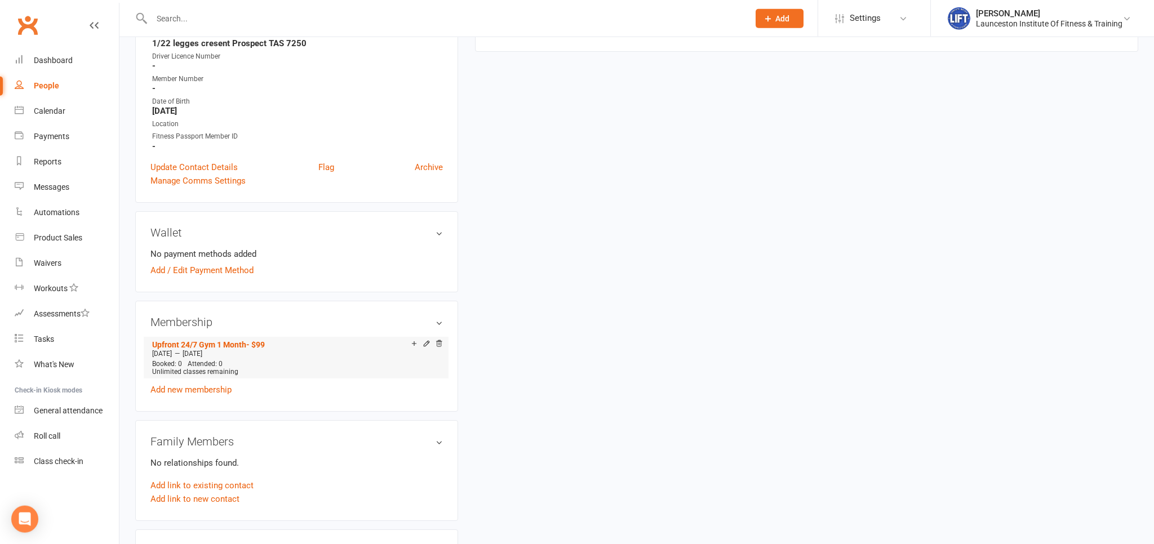
scroll to position [238, 0]
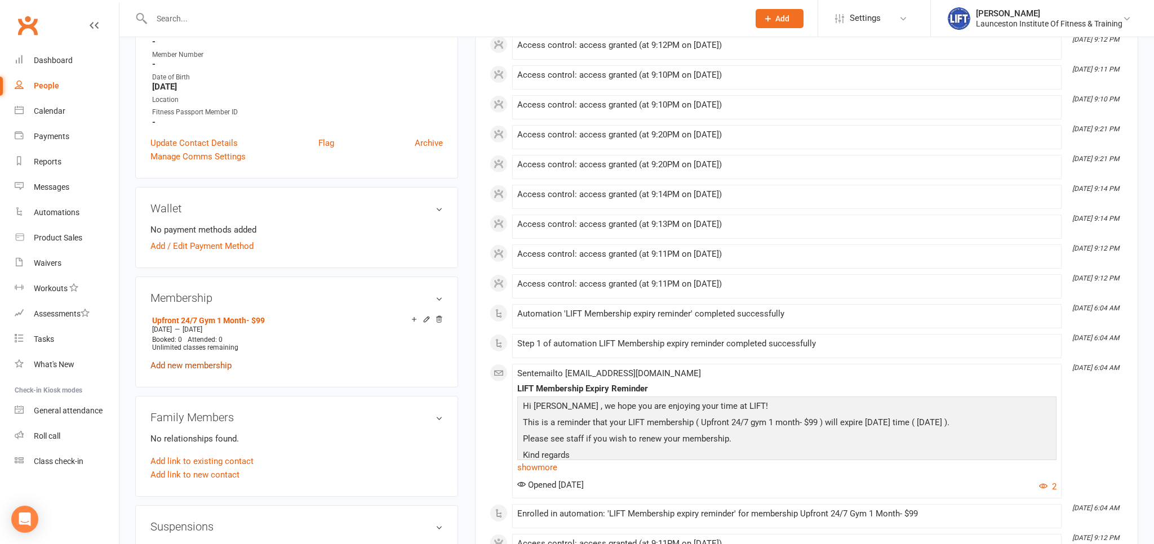
click at [197, 366] on link "Add new membership" at bounding box center [190, 366] width 81 height 10
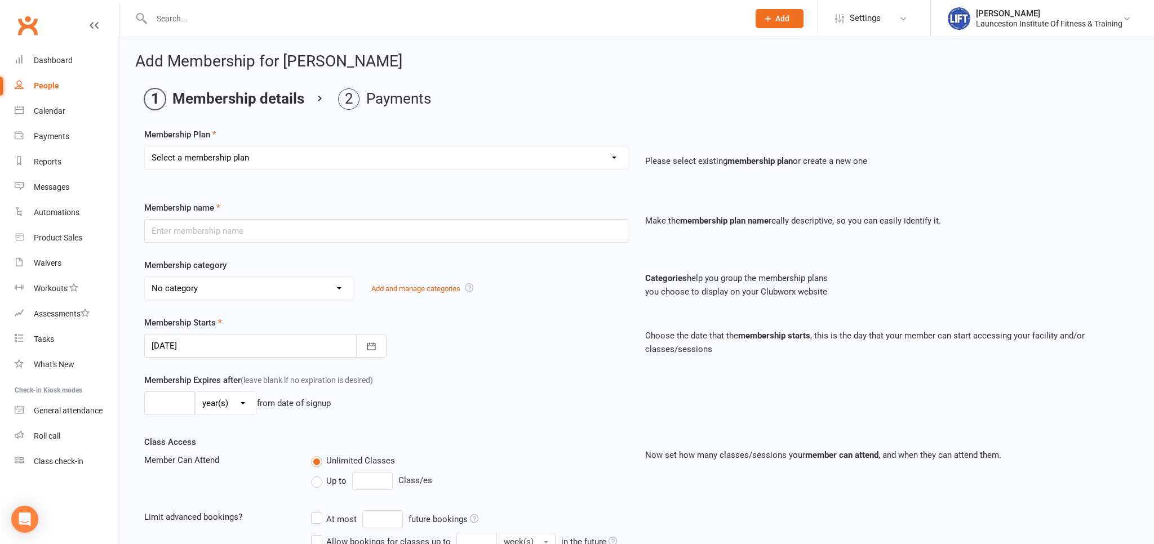
click at [145, 147] on select "Select a membership plan Create new Membership Plan 24/7 Gym Membership Pilates…" at bounding box center [386, 158] width 483 height 23
select select "1"
click option "24/7 Gym Membership" at bounding box center [0, 0] width 0 height 0
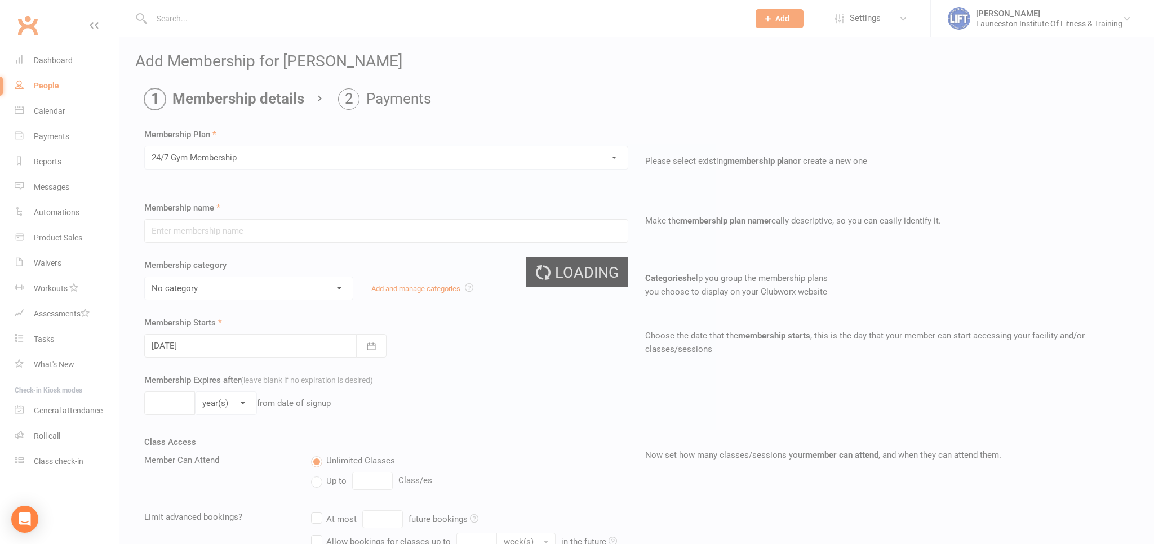
type input "24/7 Gym Membership"
select select "2"
type input "0"
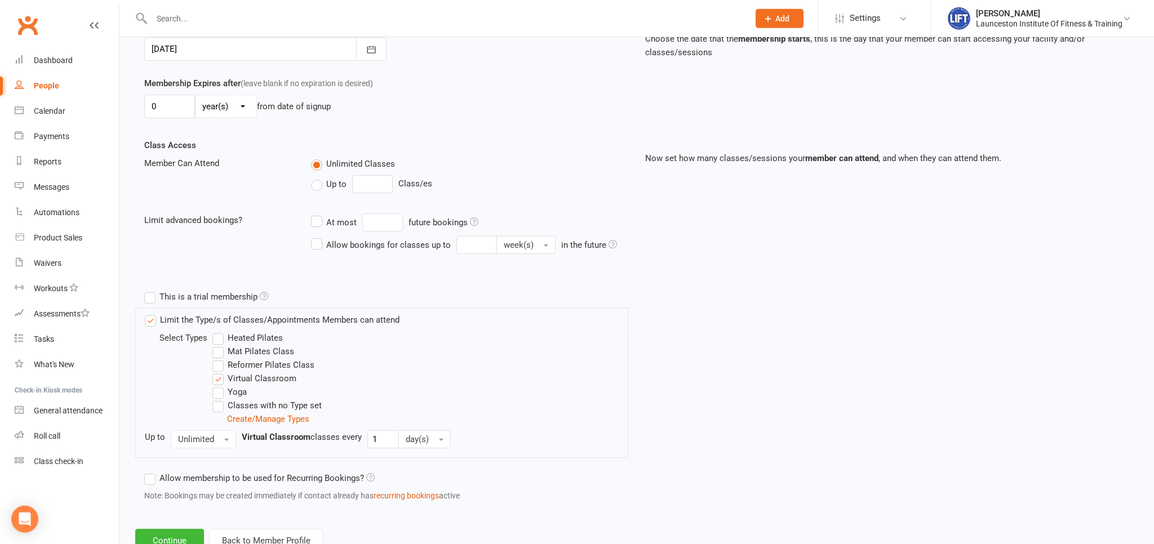
scroll to position [298, 0]
click at [172, 535] on button "Continue" at bounding box center [169, 541] width 69 height 24
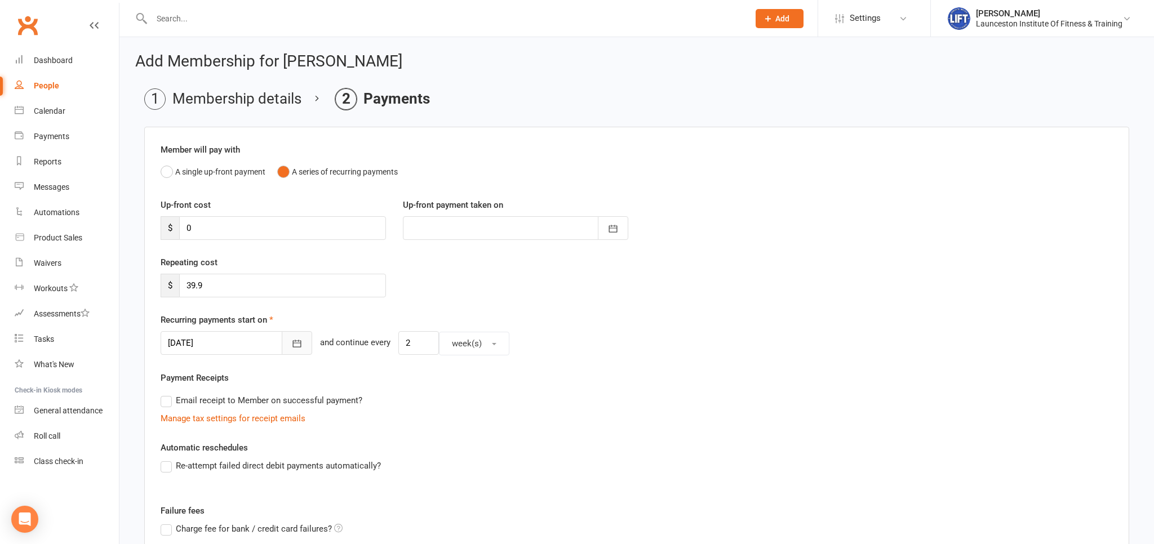
click at [293, 347] on icon "button" at bounding box center [297, 343] width 8 height 7
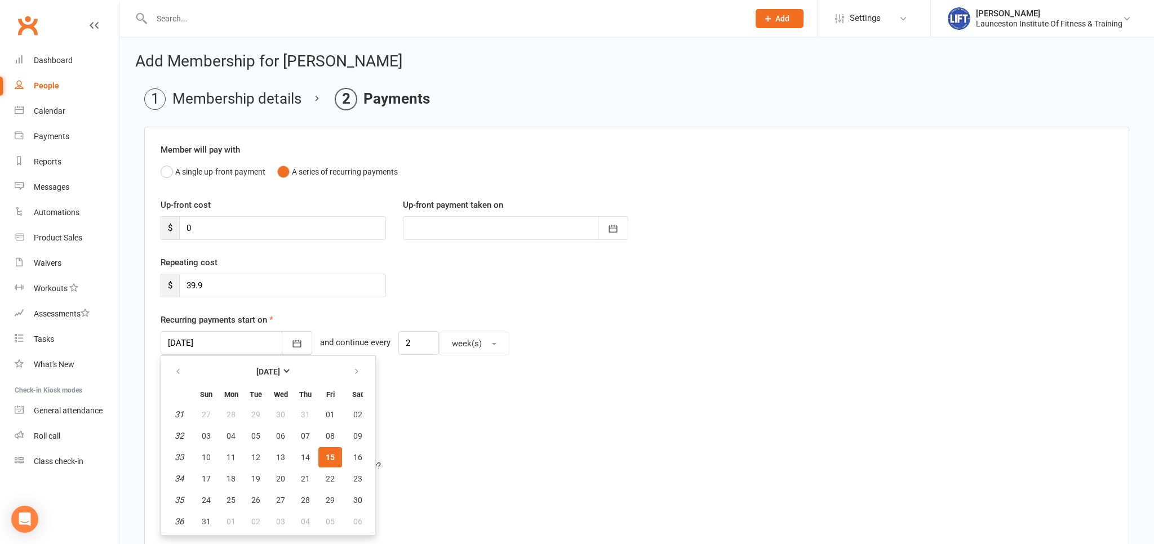
click at [329, 456] on span "15" at bounding box center [330, 457] width 9 height 9
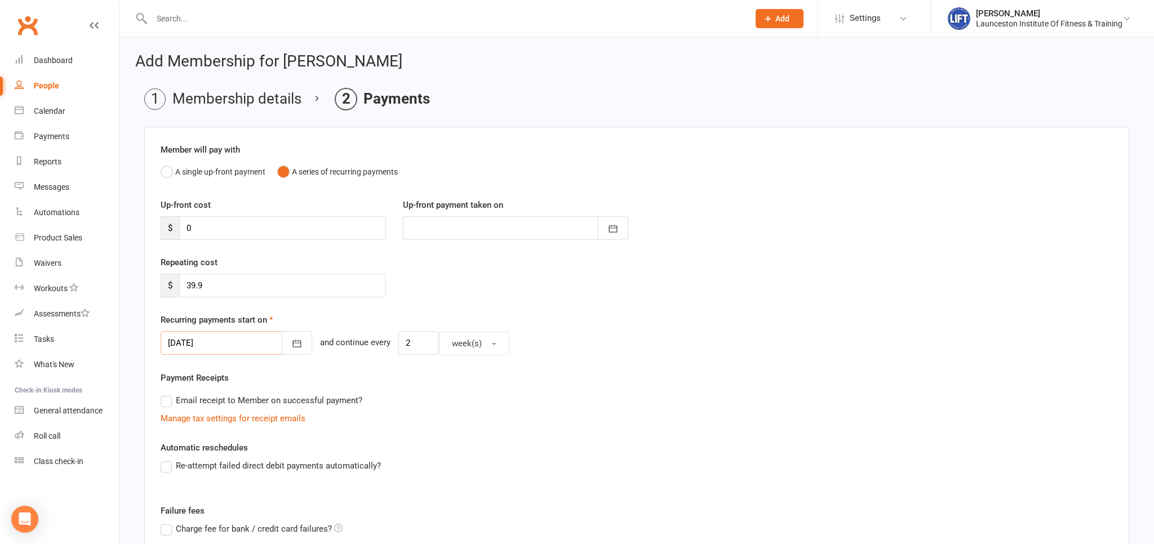
scroll to position [183, 0]
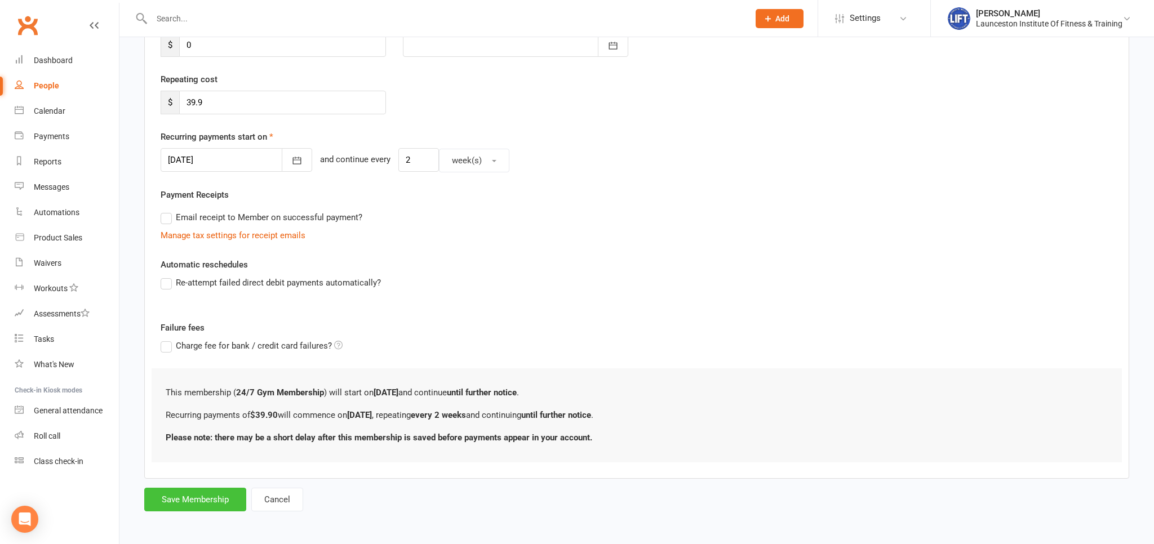
click at [209, 494] on button "Save Membership" at bounding box center [195, 500] width 102 height 24
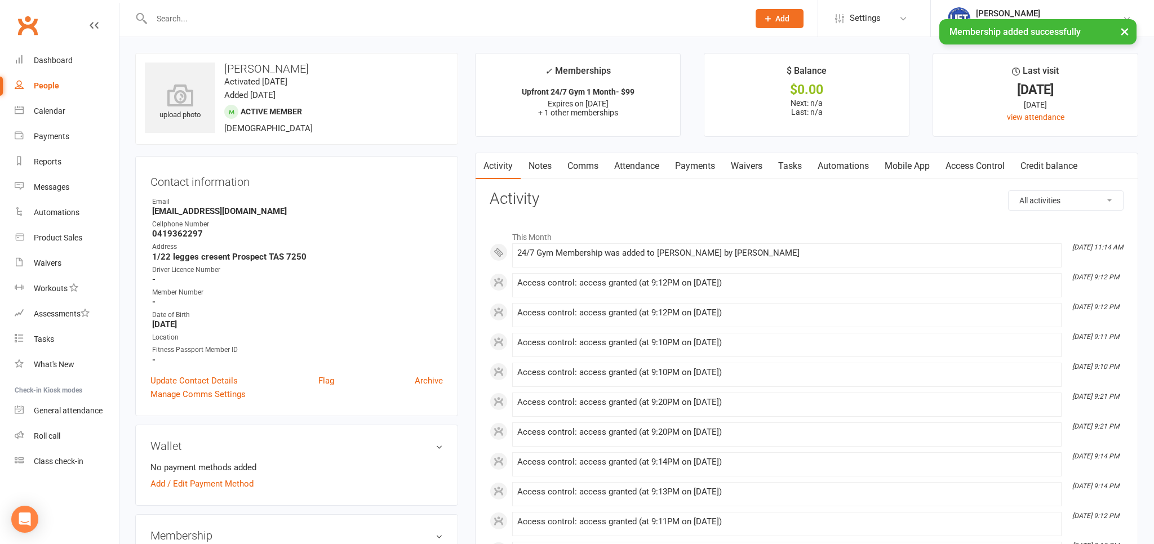
click at [979, 159] on link "Access Control" at bounding box center [975, 166] width 75 height 26
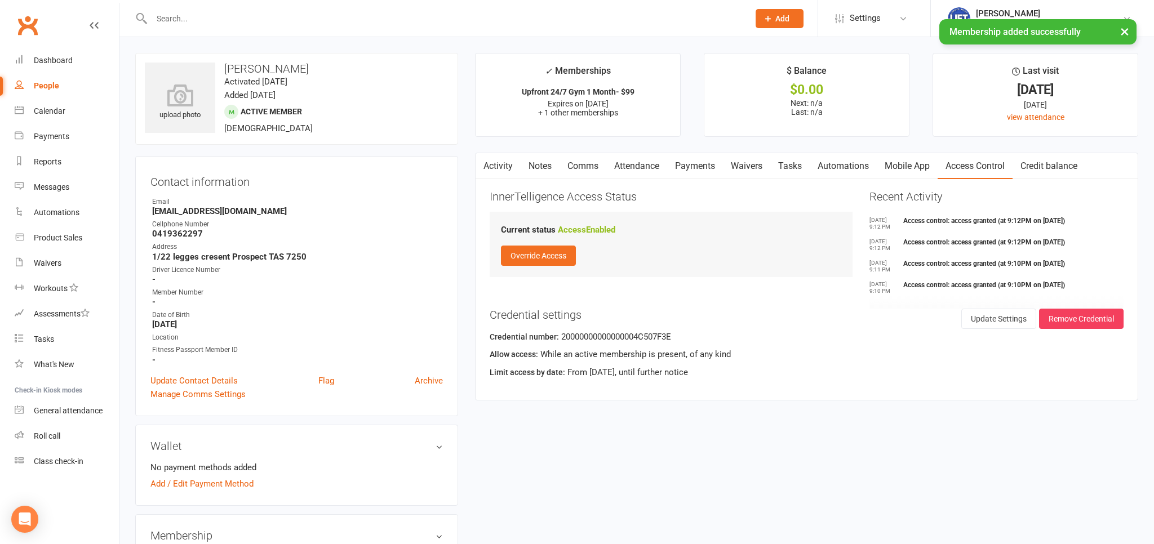
click at [702, 174] on link "Payments" at bounding box center [695, 166] width 56 height 26
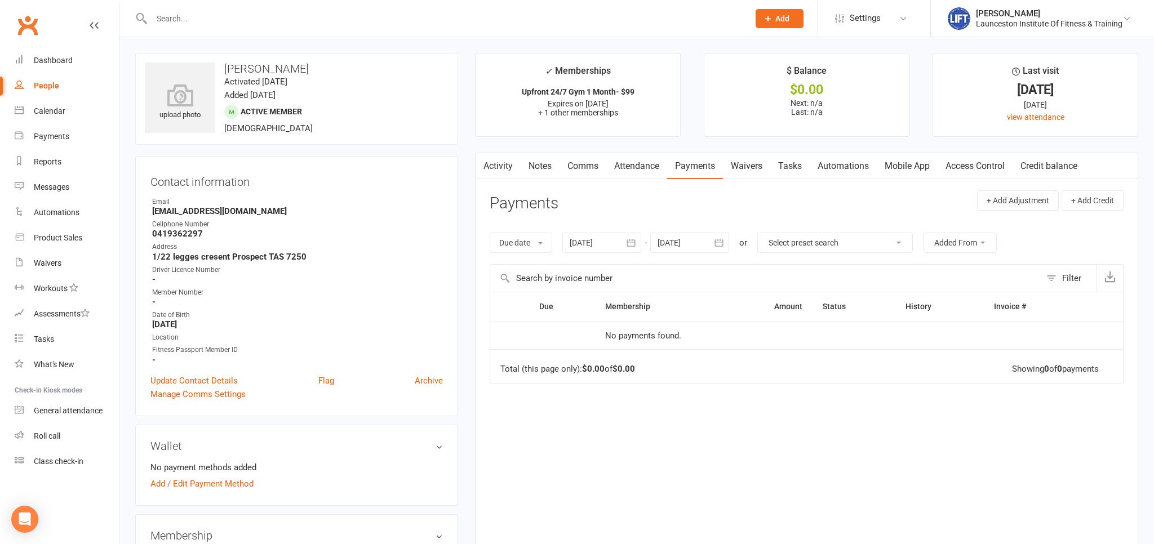
scroll to position [119, 0]
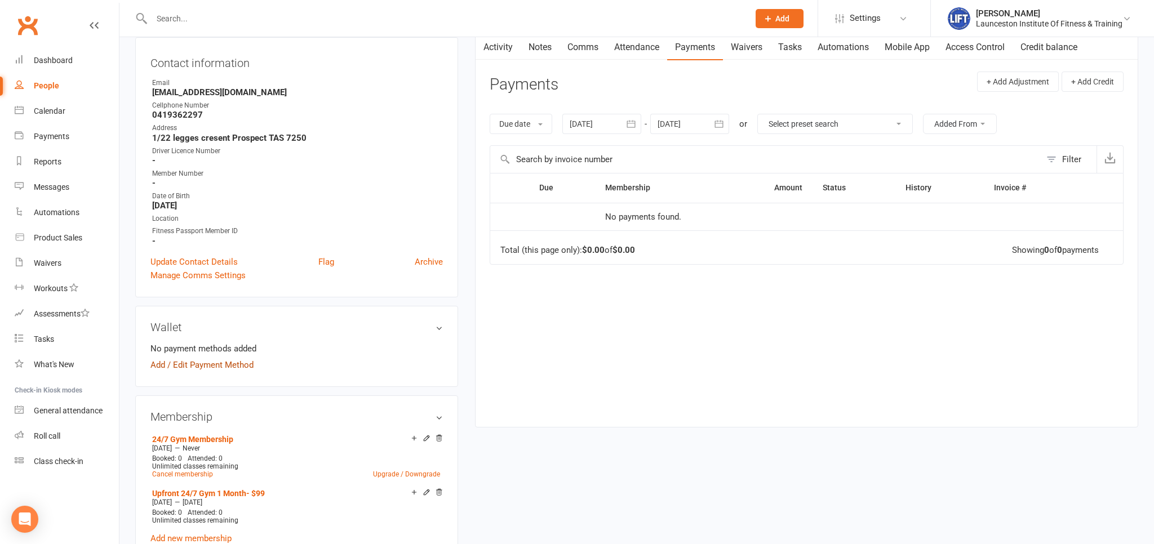
click at [168, 369] on link "Add / Edit Payment Method" at bounding box center [201, 365] width 103 height 14
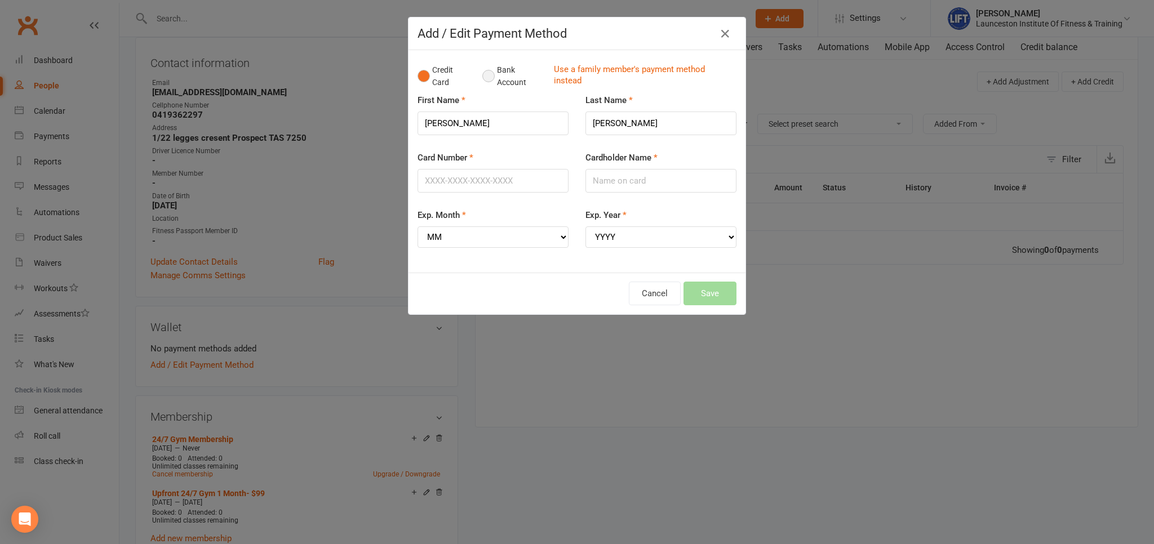
click at [484, 81] on button "Bank Account" at bounding box center [513, 76] width 63 height 34
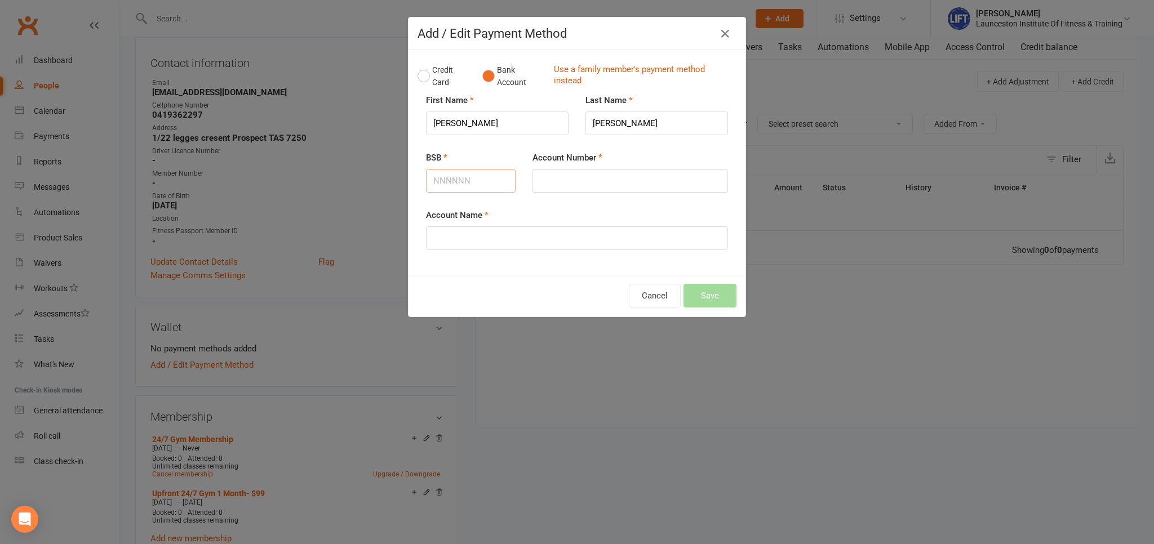
click at [459, 187] on input "BSB" at bounding box center [471, 181] width 90 height 24
type input "067600"
click at [550, 179] on input "Account Number" at bounding box center [631, 181] width 196 height 24
type input "11146680"
click at [560, 242] on input "Account Name" at bounding box center [577, 239] width 302 height 24
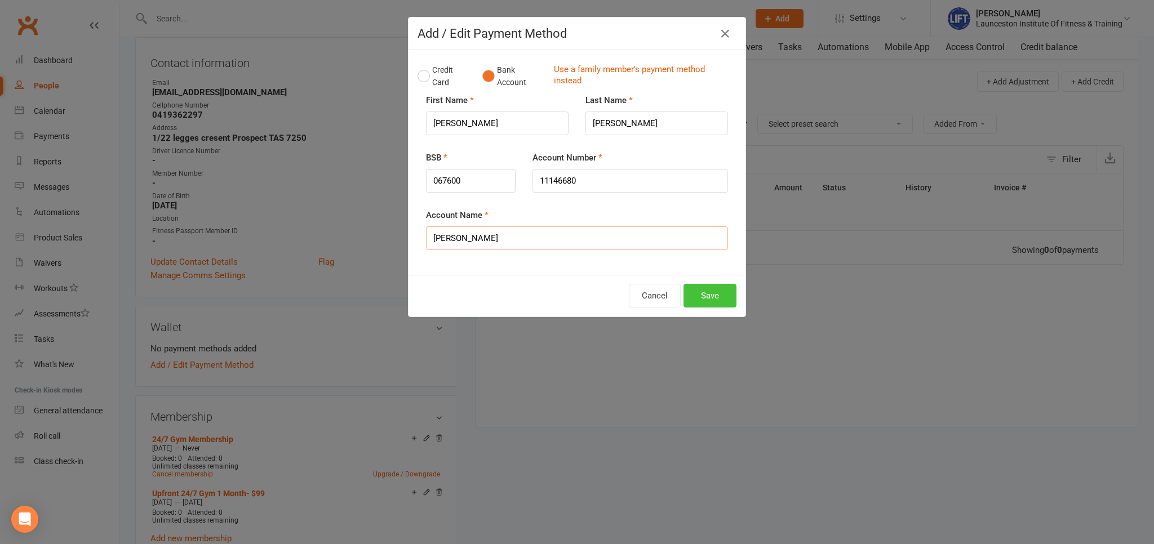
type input "Kellie Britton"
click at [695, 302] on button "Save" at bounding box center [710, 296] width 53 height 24
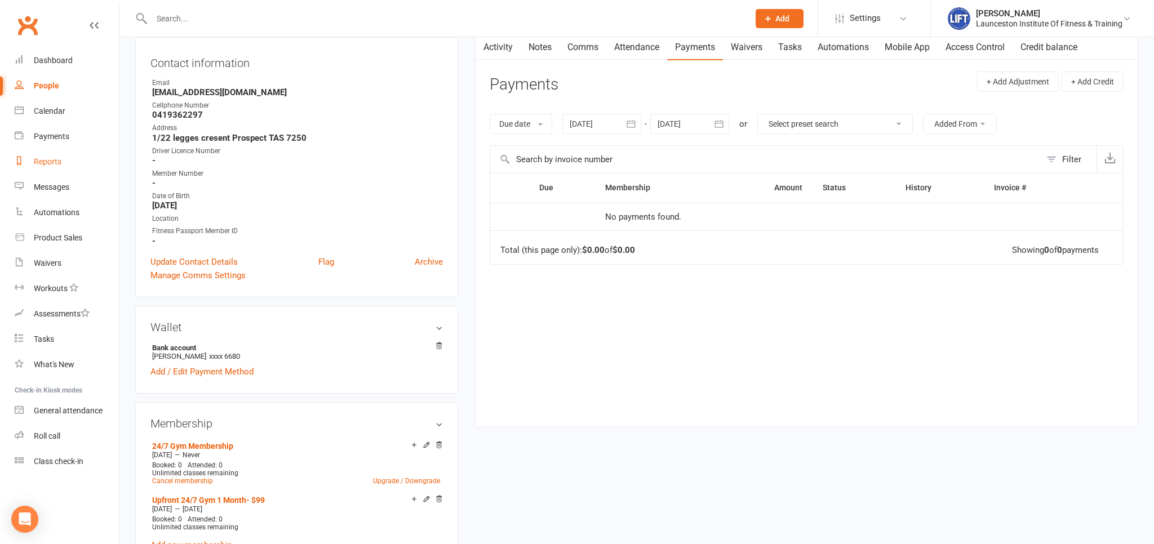
click at [51, 159] on div "Reports" at bounding box center [48, 161] width 28 height 9
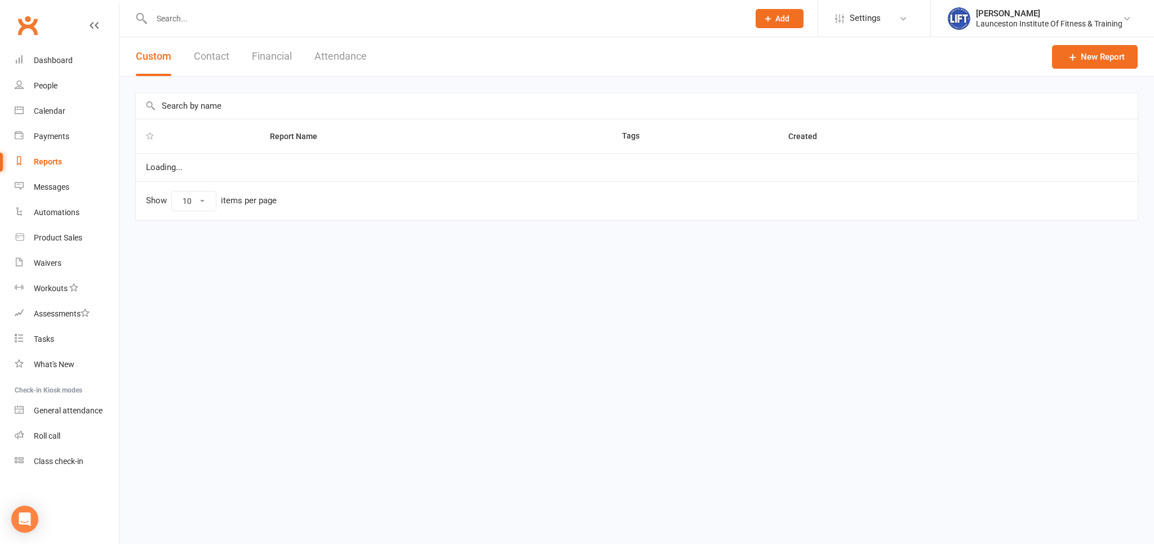
select select "100"
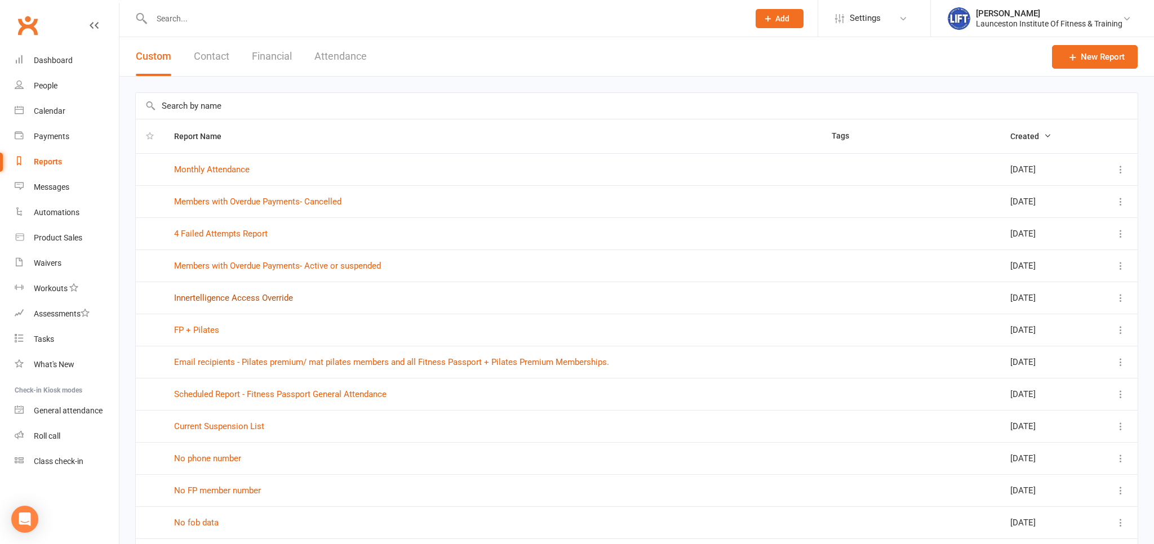
click at [251, 299] on link "Innertelligence Access Override" at bounding box center [233, 298] width 119 height 10
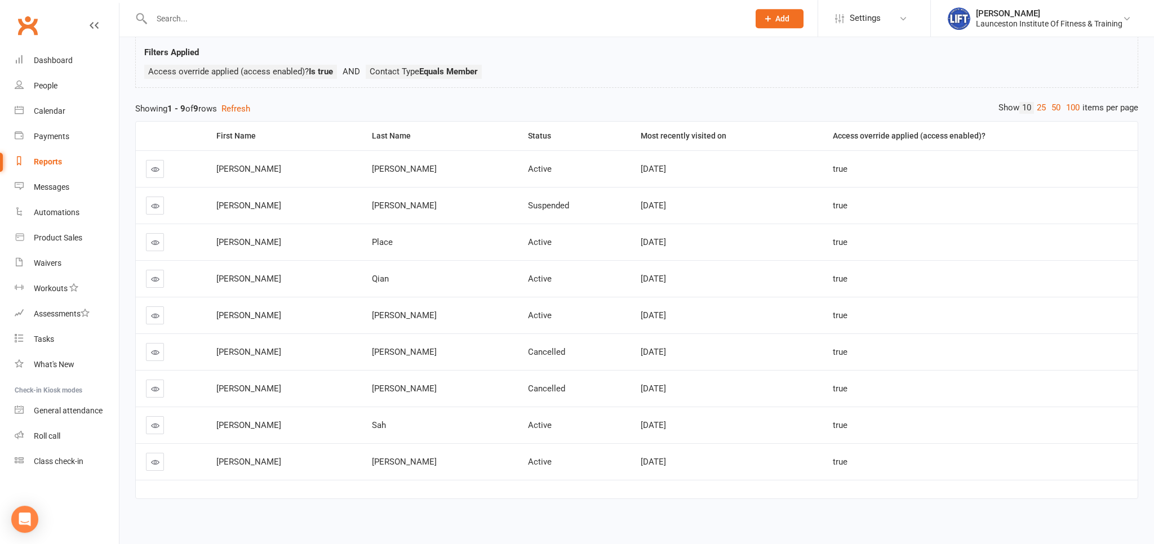
scroll to position [72, 0]
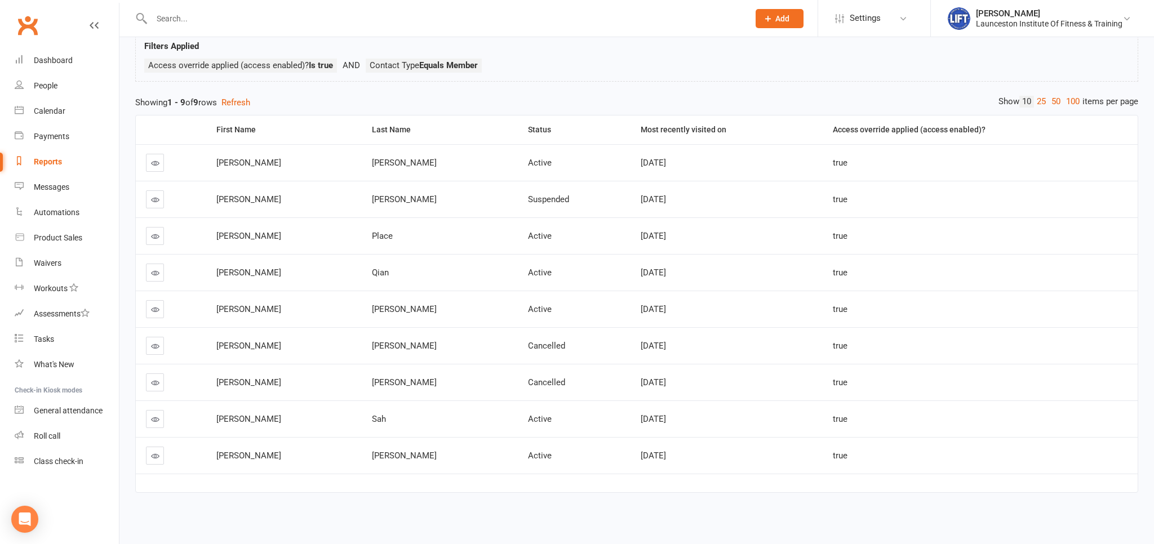
click at [179, 24] on input "text" at bounding box center [444, 19] width 593 height 16
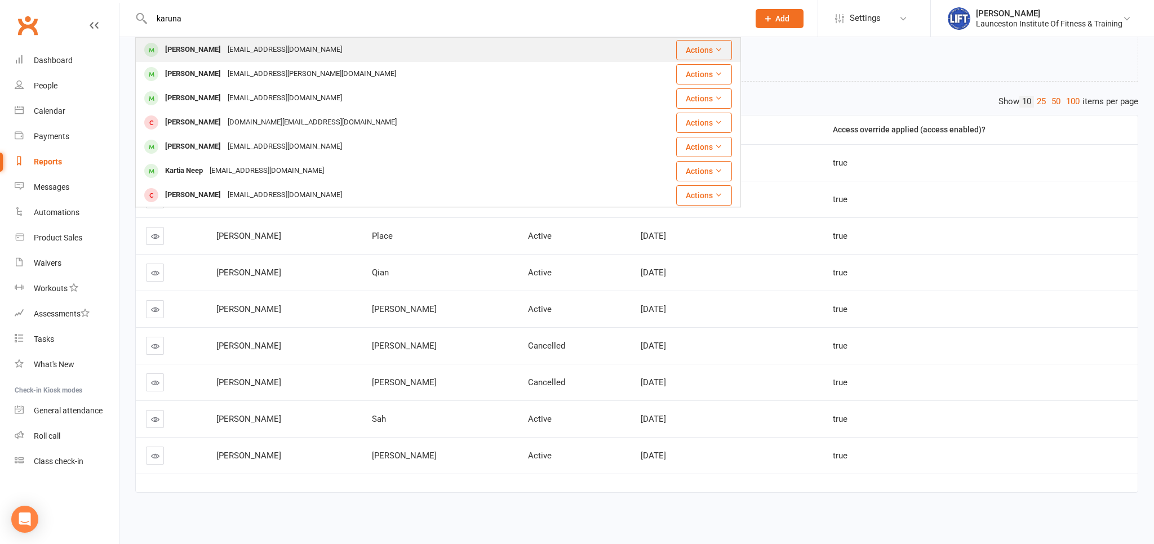
type input "karuna"
click at [219, 48] on div "Karuna Adhikari" at bounding box center [193, 50] width 63 height 16
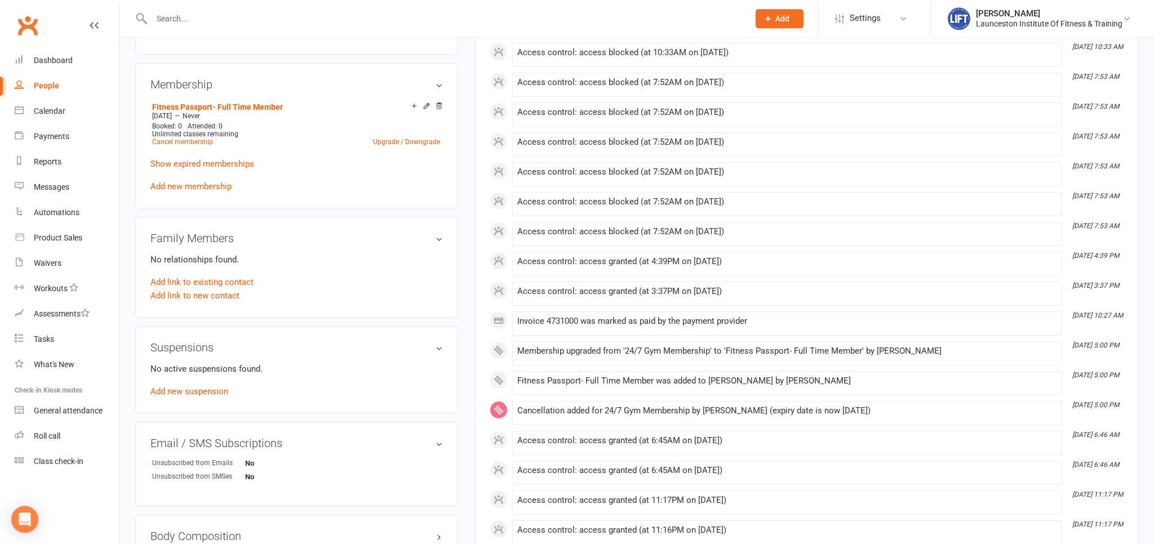
scroll to position [416, 0]
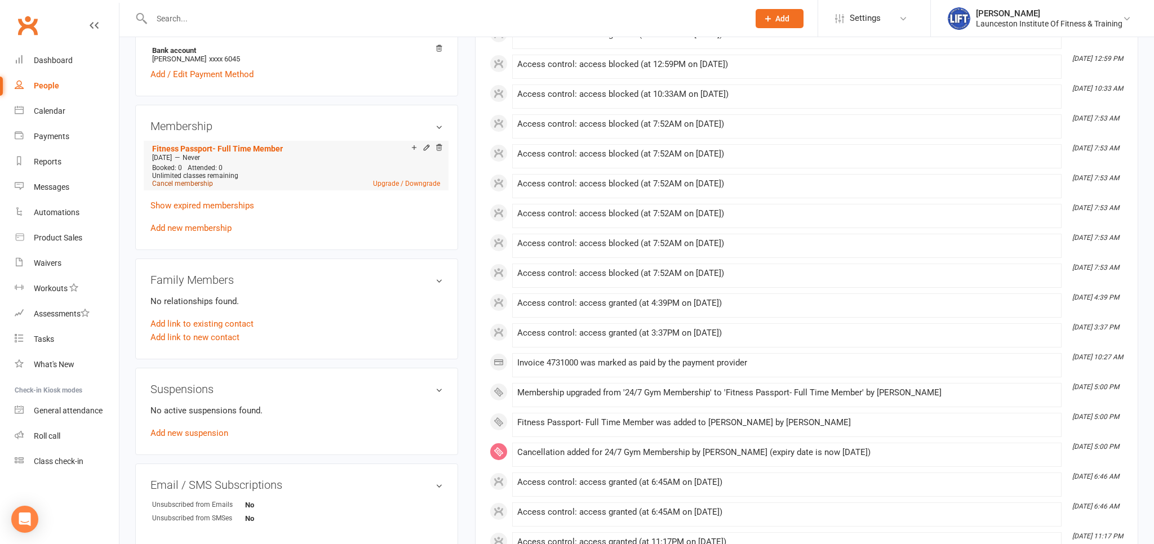
click at [187, 187] on link "Cancel membership" at bounding box center [182, 184] width 61 height 8
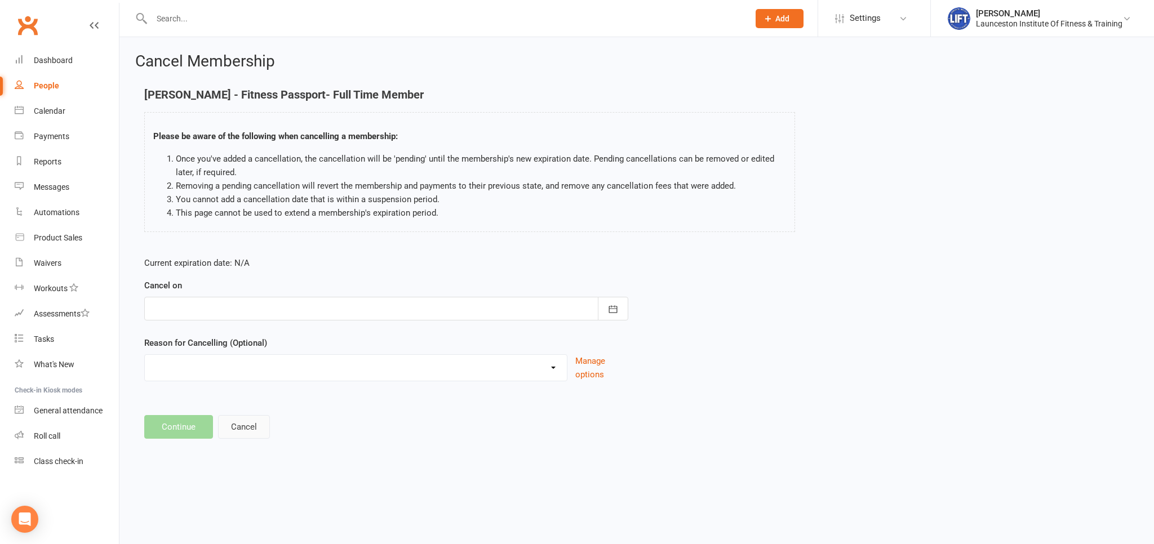
click at [236, 423] on button "Cancel" at bounding box center [244, 427] width 52 height 24
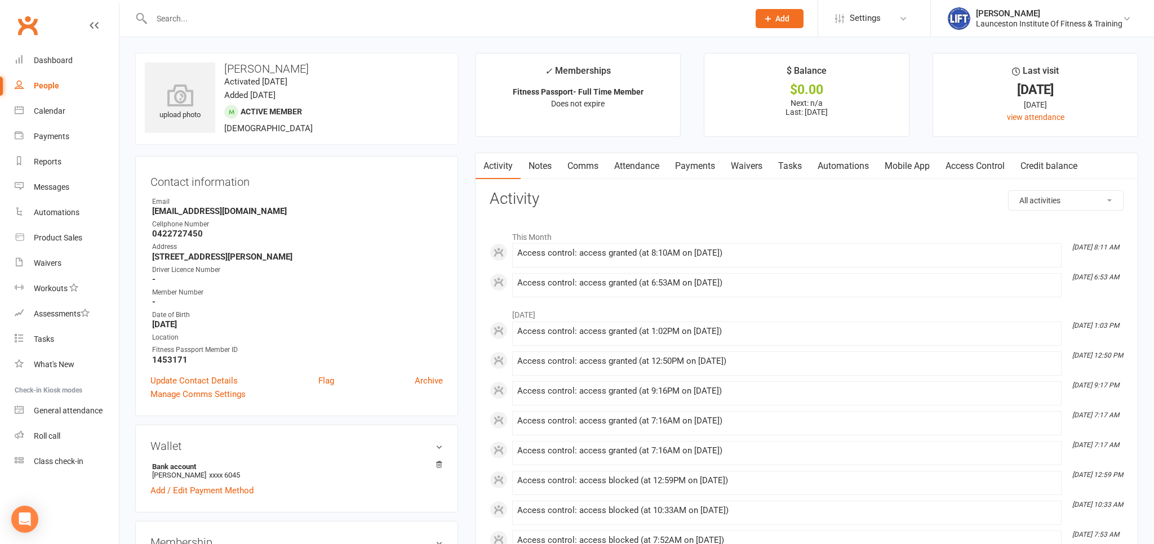
click at [162, 15] on input "text" at bounding box center [444, 19] width 593 height 16
type input "anita"
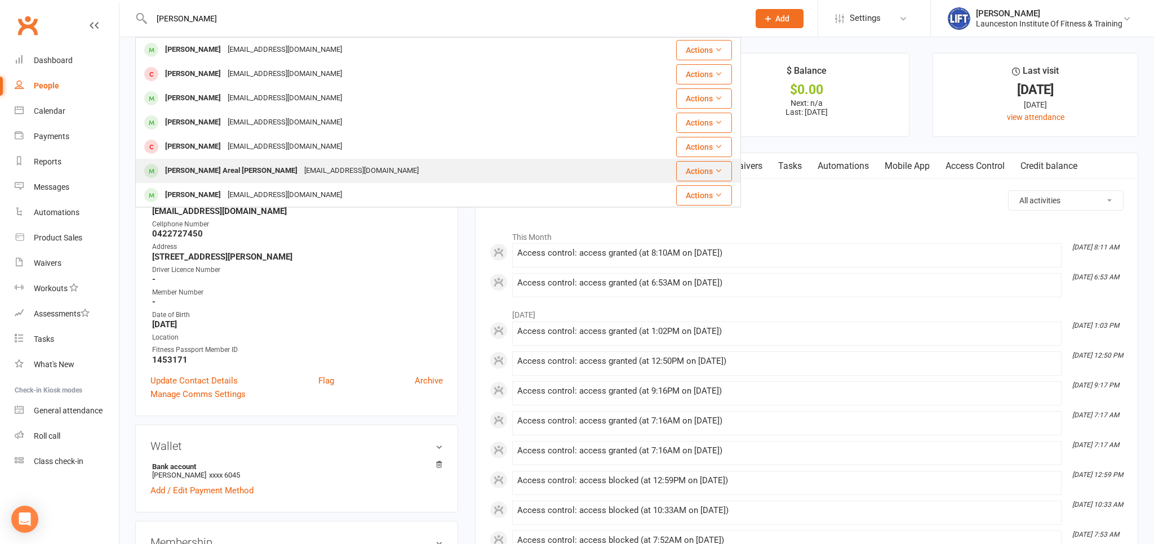
click at [349, 167] on div "Anita Areal Devkota anitaaryal1994@gmail.com" at bounding box center [387, 170] width 503 height 23
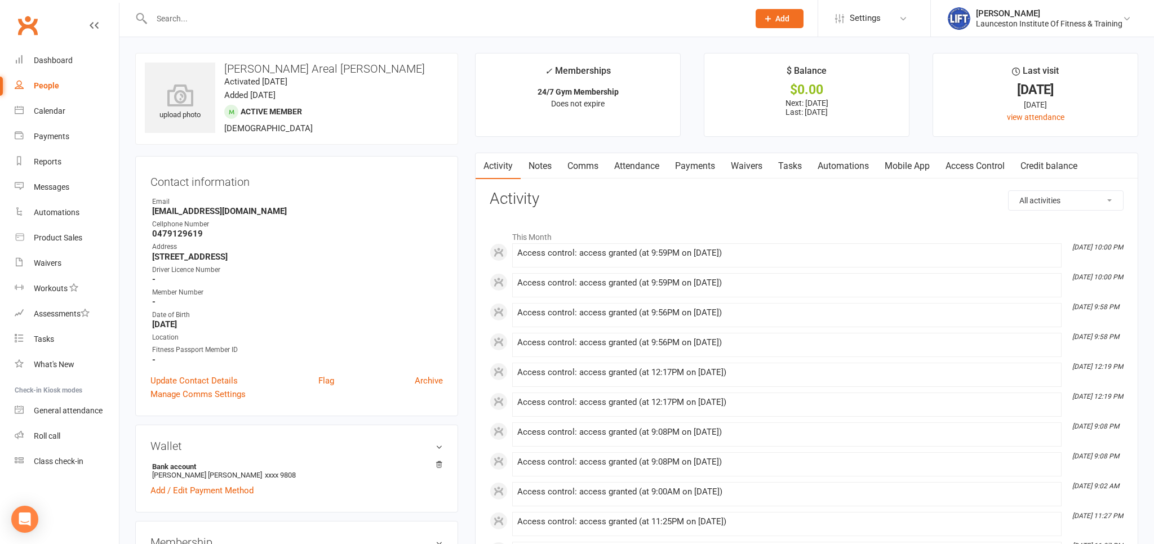
click at [184, 17] on input "text" at bounding box center [444, 19] width 593 height 16
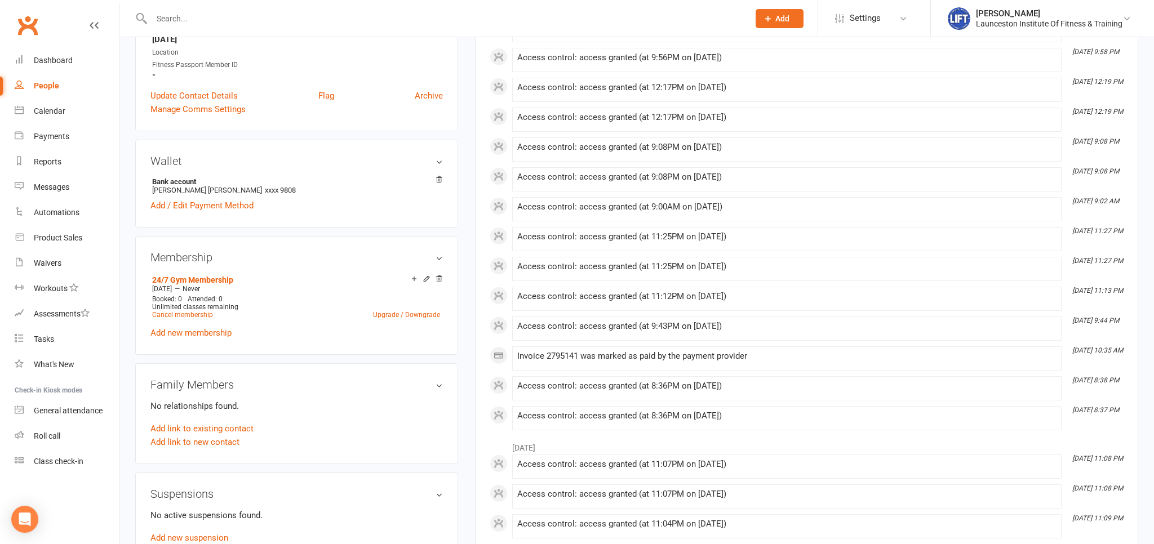
scroll to position [298, 0]
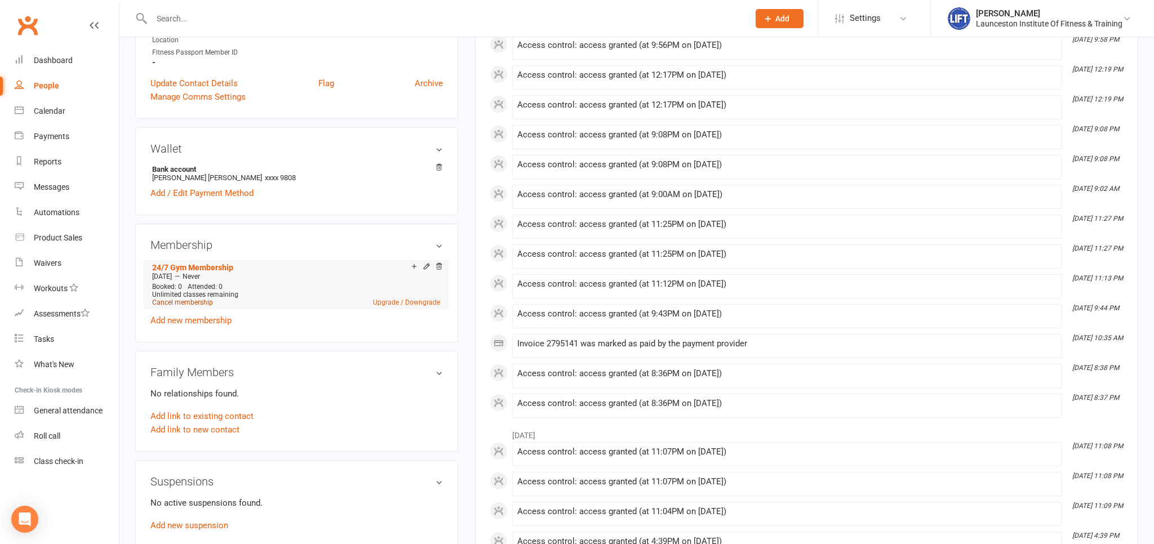
click at [197, 304] on link "Cancel membership" at bounding box center [182, 303] width 61 height 8
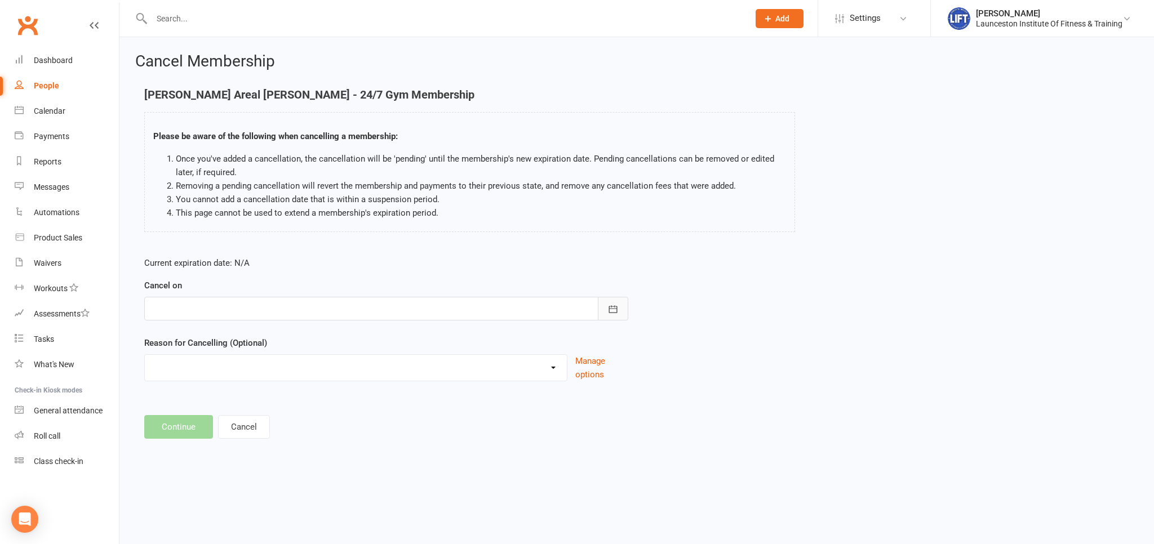
click at [610, 307] on icon "button" at bounding box center [613, 309] width 11 height 11
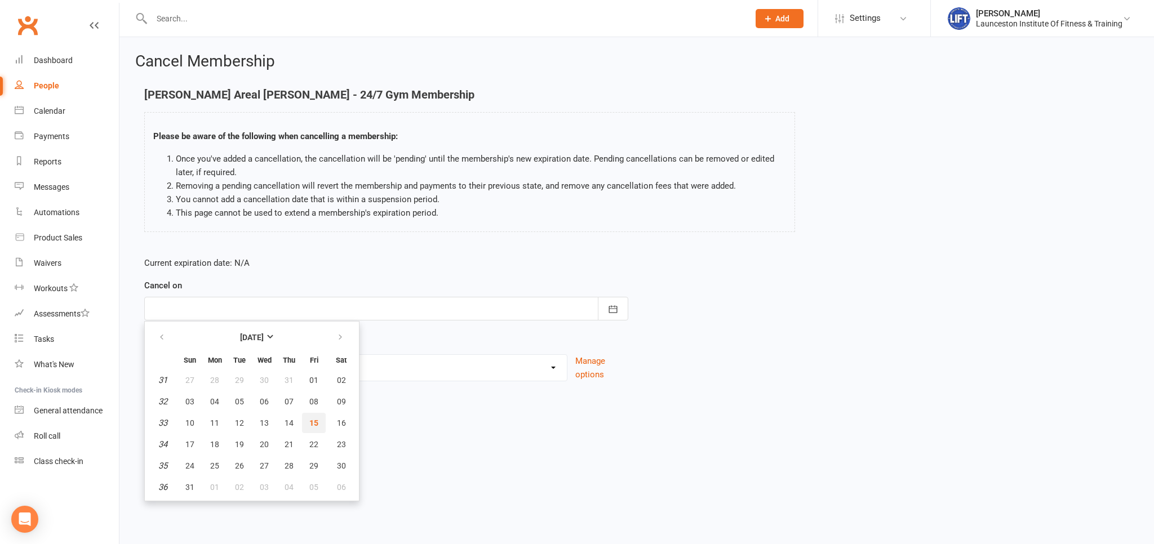
click at [313, 423] on span "15" at bounding box center [313, 423] width 9 height 9
type input "[DATE]"
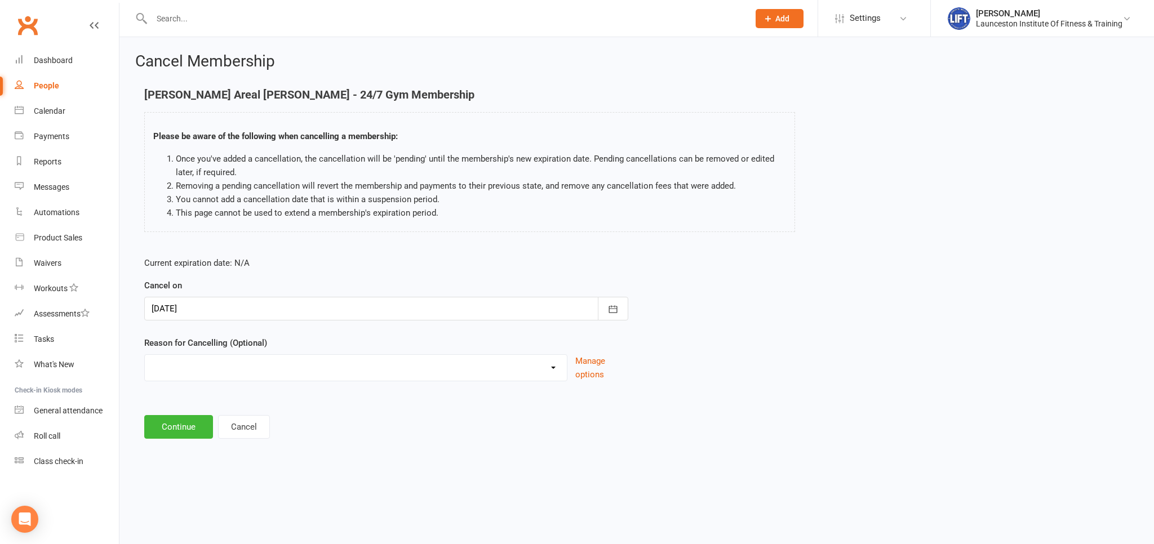
click at [145, 355] on select "Cancelled by staff (overdues) Change to Fitness Passport Changing gyms Injury M…" at bounding box center [356, 366] width 422 height 23
select select "4"
click option "Moving away" at bounding box center [0, 0] width 0 height 0
click at [168, 432] on button "Continue" at bounding box center [178, 427] width 69 height 24
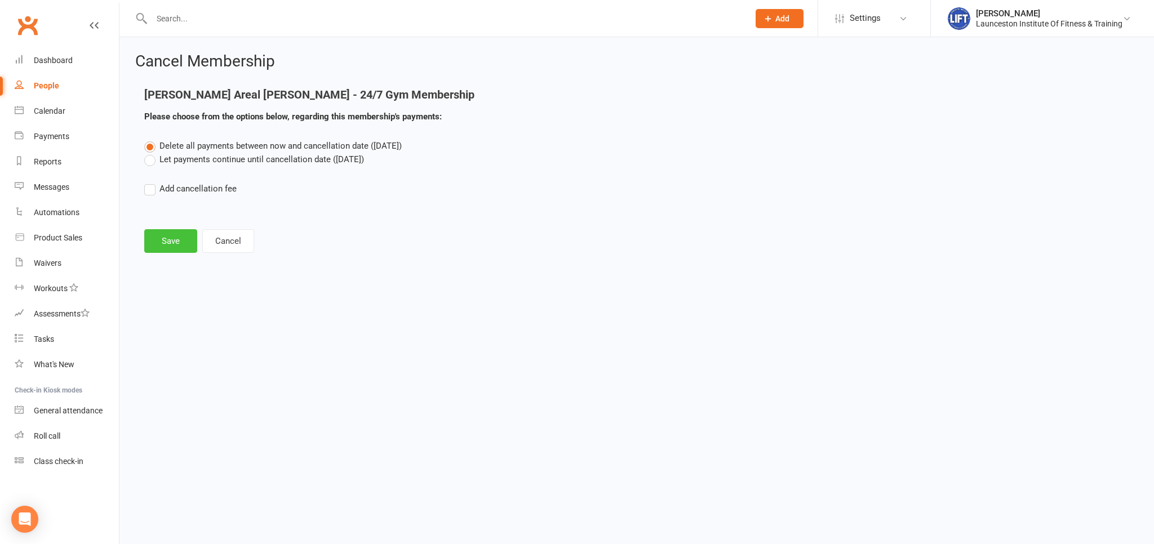
click at [165, 243] on button "Save" at bounding box center [170, 241] width 53 height 24
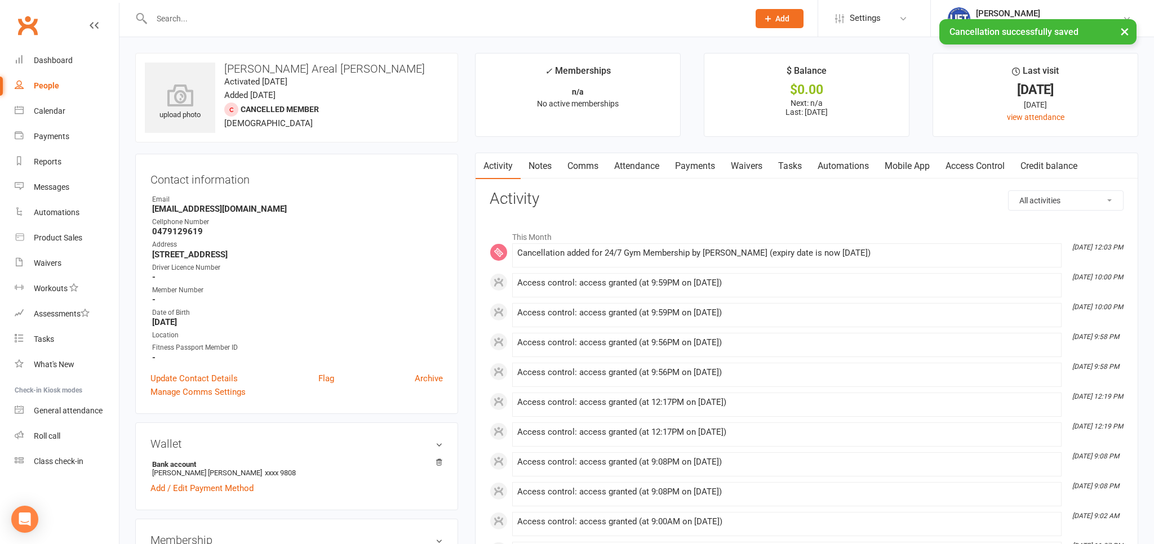
click at [179, 19] on input "text" at bounding box center [444, 19] width 593 height 16
type input "karuna"
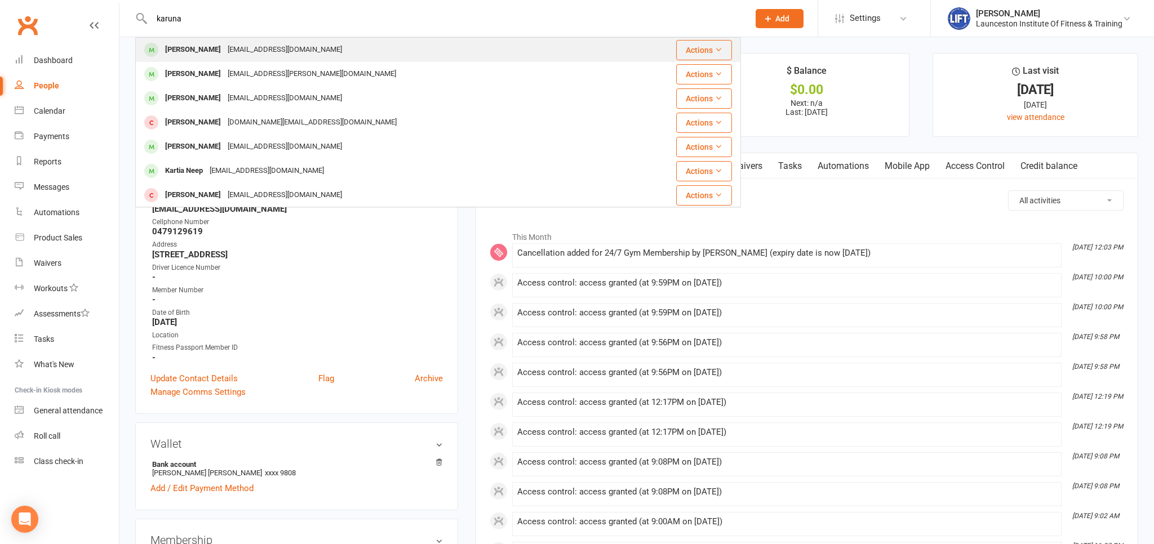
click at [330, 52] on div "Karuna Adhikari adhikarikaruna69@gmail.com" at bounding box center [387, 49] width 503 height 23
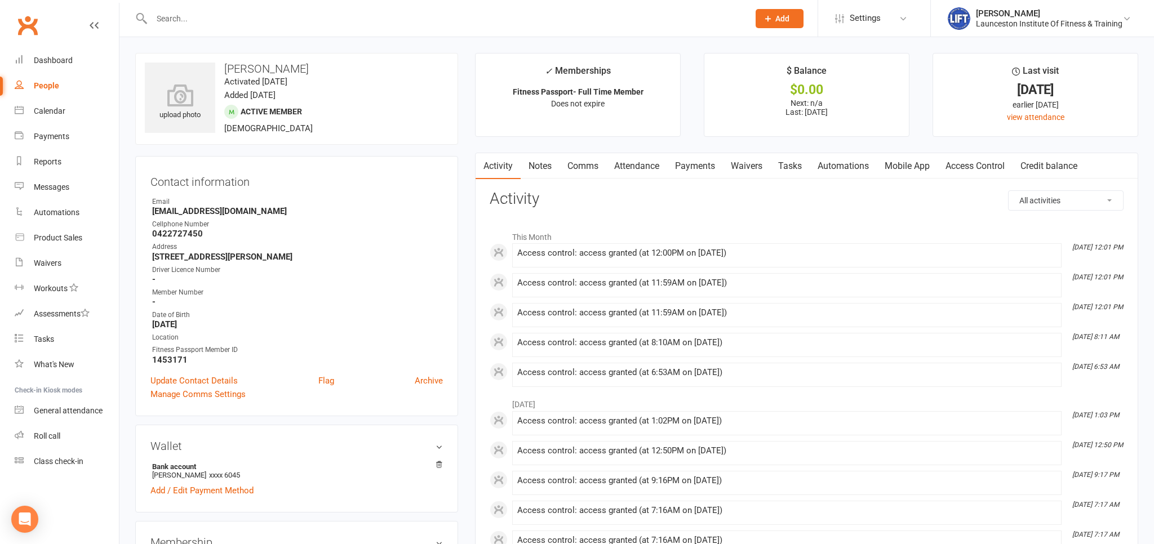
click at [198, 21] on input "text" at bounding box center [444, 19] width 593 height 16
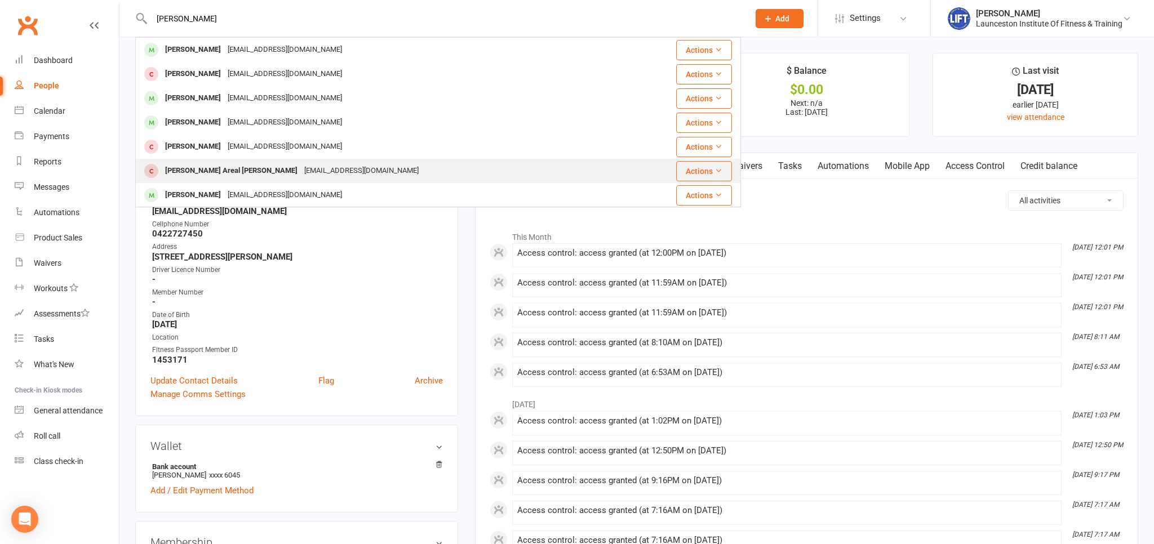
type input "anita"
click at [358, 178] on div "Anita Areal Devkota anitaaryal1994@gmail.com" at bounding box center [387, 170] width 503 height 23
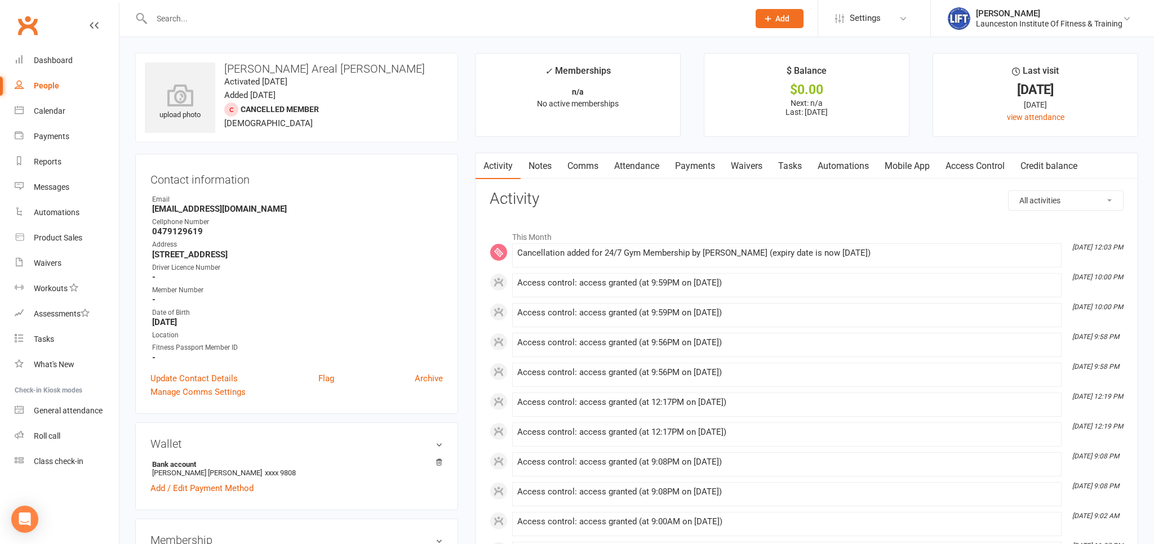
click at [965, 166] on link "Access Control" at bounding box center [975, 166] width 75 height 26
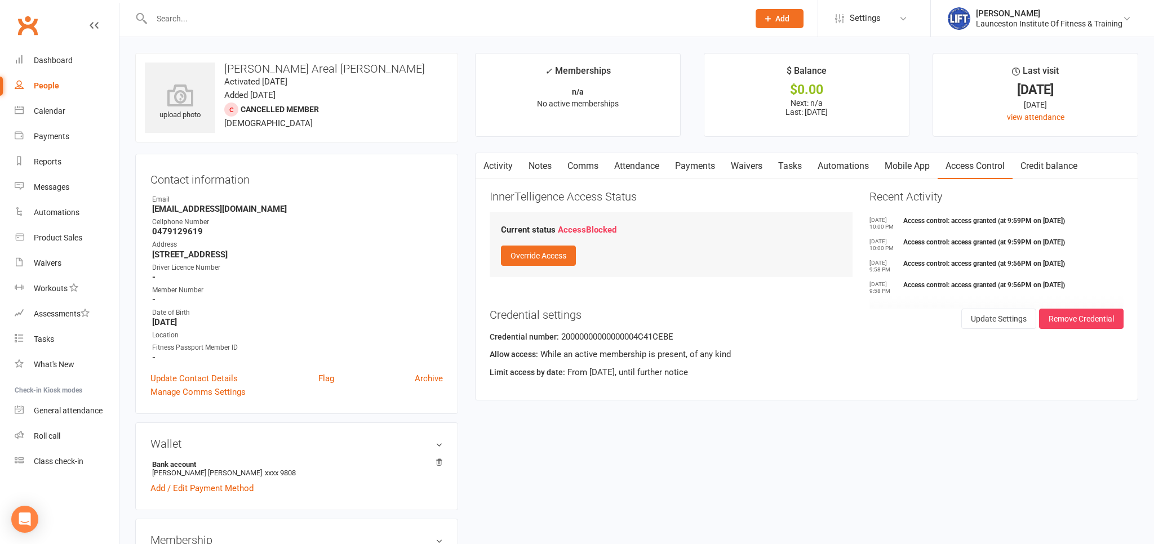
click at [625, 331] on div "Credential number: 20000000000000004C41CEBE" at bounding box center [807, 338] width 634 height 17
copy div "20000000000000004C41CEBE"
click at [201, 17] on input "text" at bounding box center [444, 19] width 593 height 16
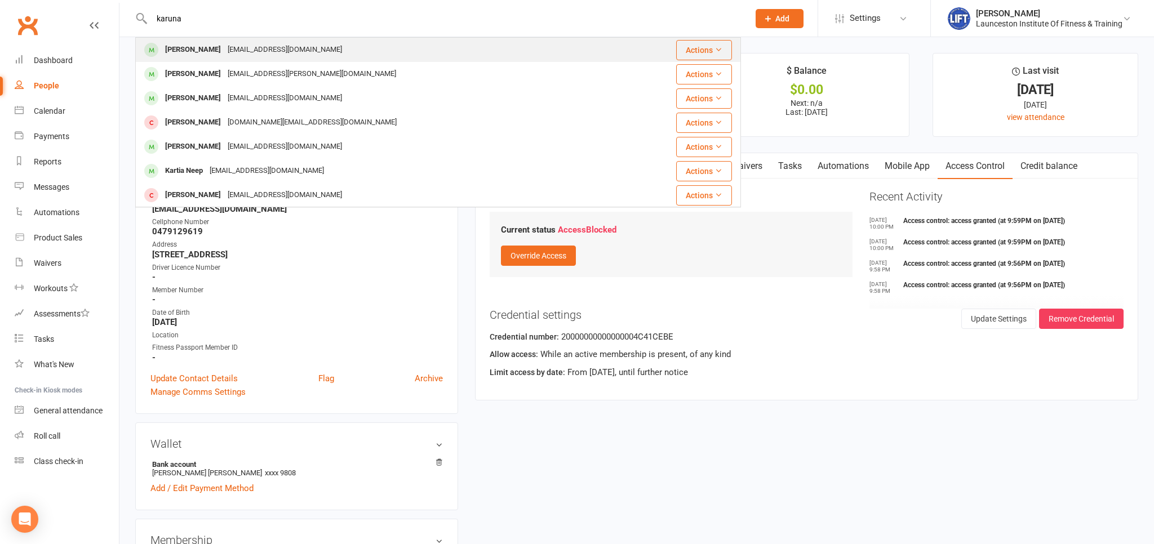
type input "karuna"
click at [335, 45] on div "Karuna Adhikari adhikarikaruna69@gmail.com" at bounding box center [387, 49] width 503 height 23
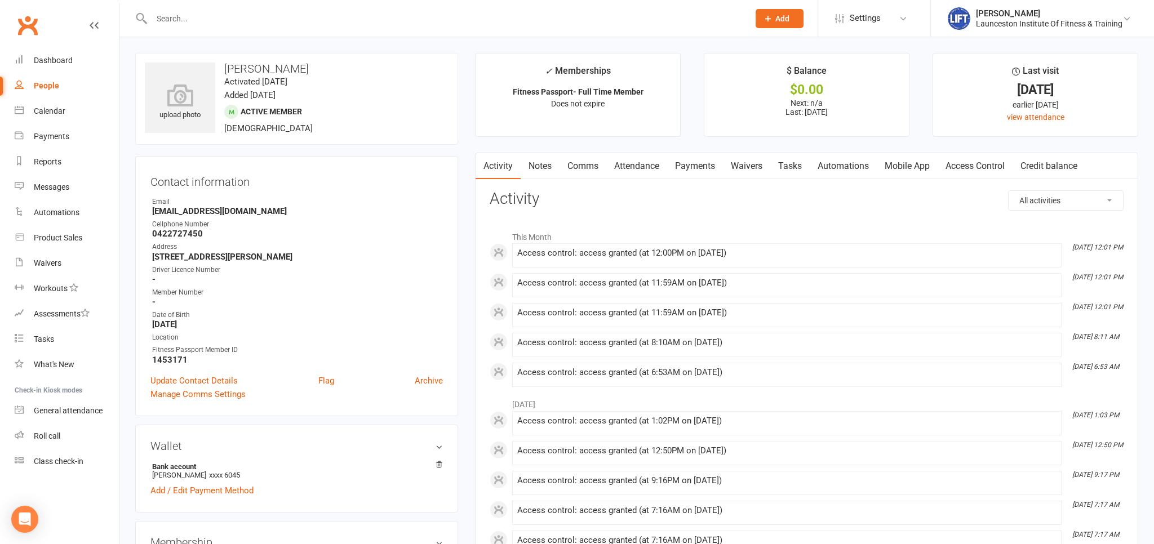
click at [952, 163] on link "Access Control" at bounding box center [975, 166] width 75 height 26
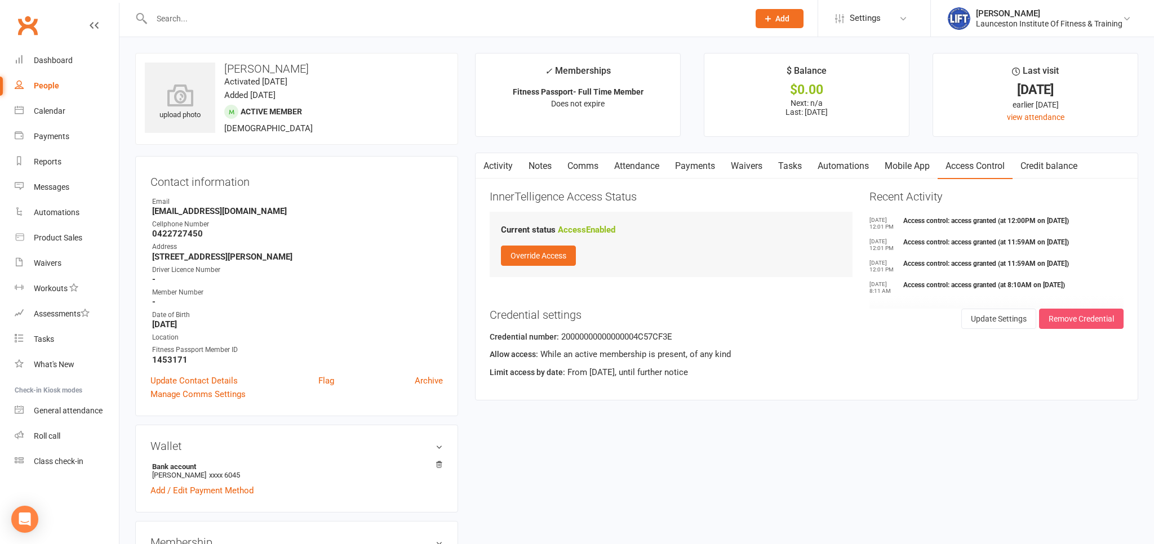
click at [1074, 321] on button "Remove Credential" at bounding box center [1081, 319] width 85 height 20
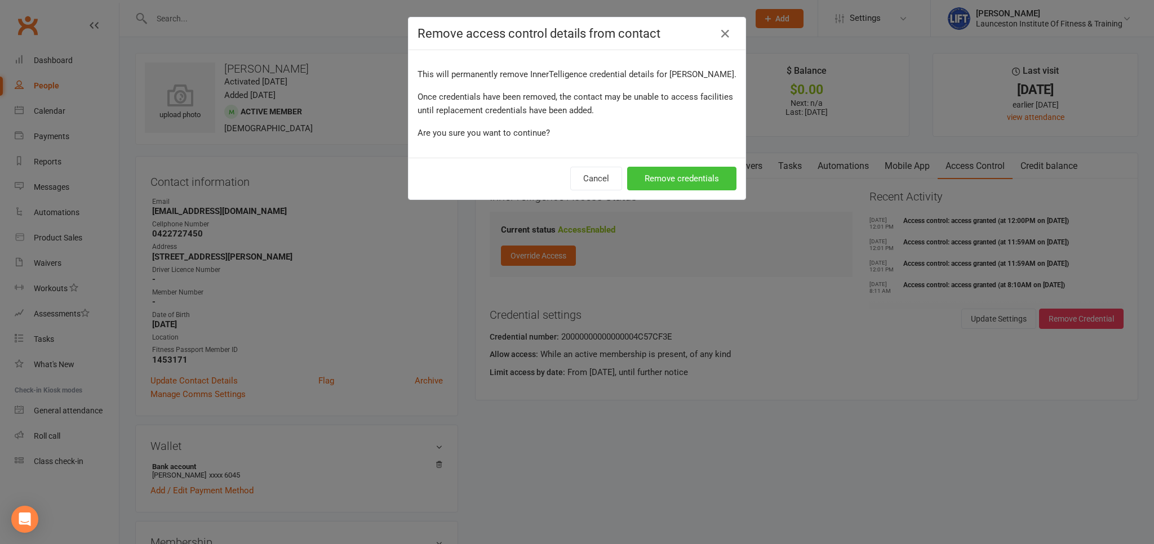
click at [657, 179] on button "Remove credentials" at bounding box center [681, 179] width 109 height 24
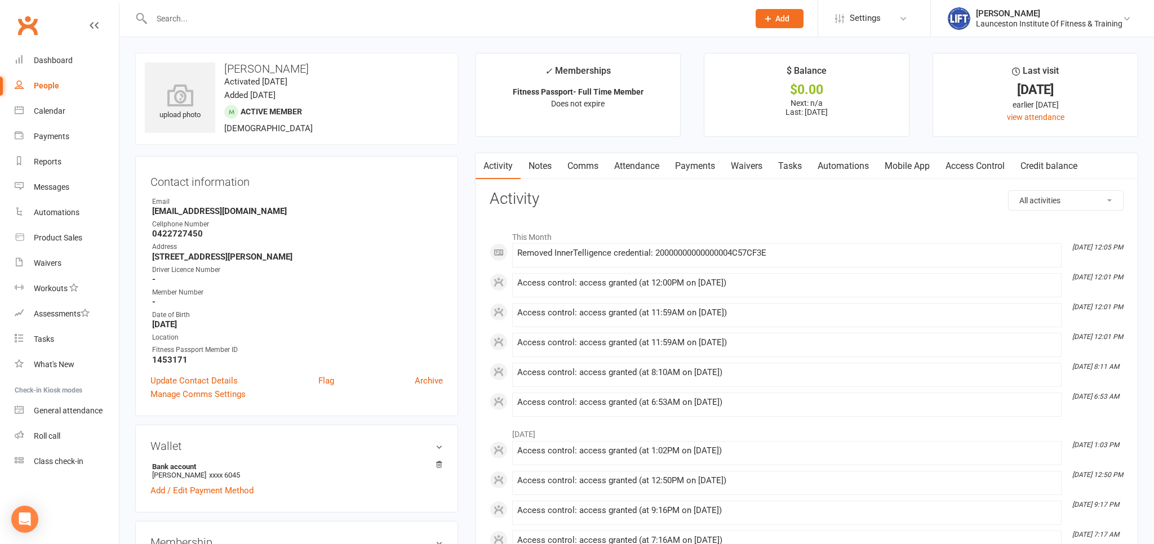
click at [957, 157] on link "Access Control" at bounding box center [975, 166] width 75 height 26
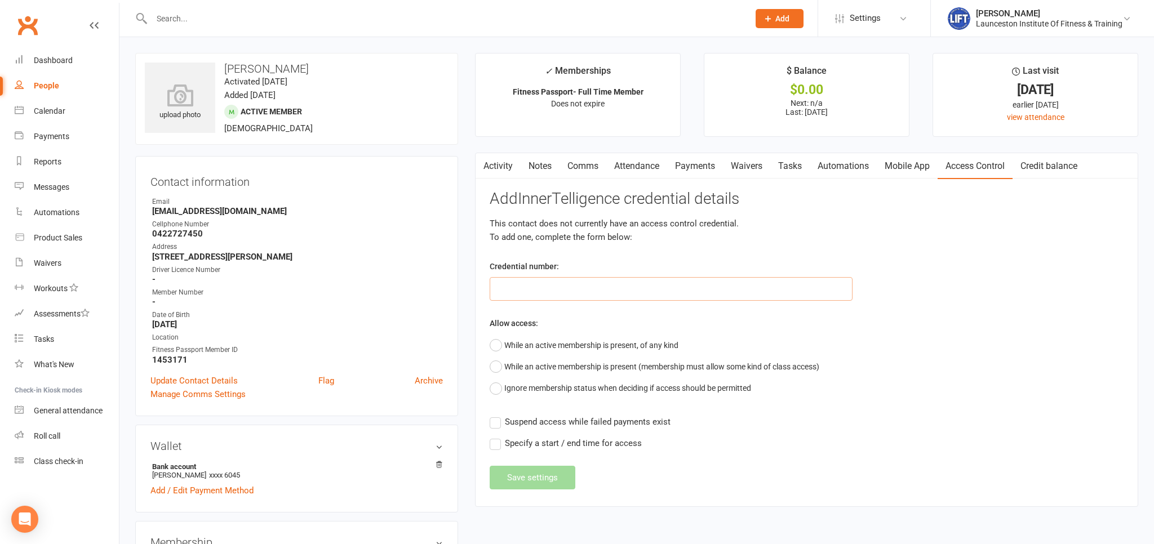
click at [591, 294] on input "text" at bounding box center [671, 289] width 363 height 24
paste input "20000000000000004C41CEBE"
type input "20000000000000004C41CEBE"
click at [495, 354] on button "While an active membership is present, of any kind" at bounding box center [584, 345] width 189 height 21
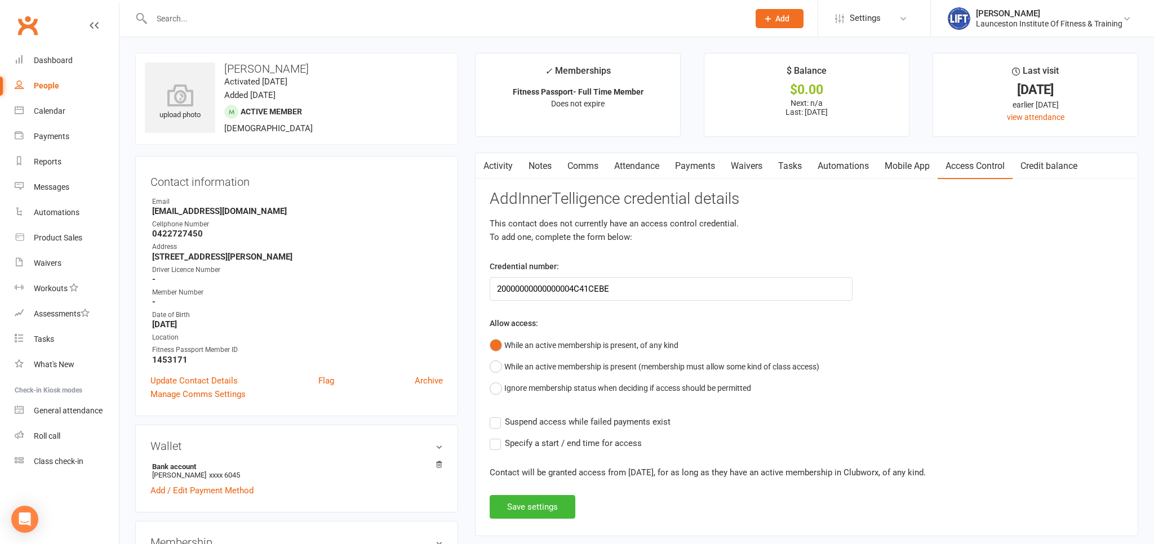
click at [494, 427] on label "Suspend access while failed payments exist" at bounding box center [580, 422] width 181 height 14
click at [494, 415] on input "Suspend access while failed payments exist" at bounding box center [580, 415] width 181 height 0
click at [526, 506] on button "Save settings" at bounding box center [533, 507] width 86 height 24
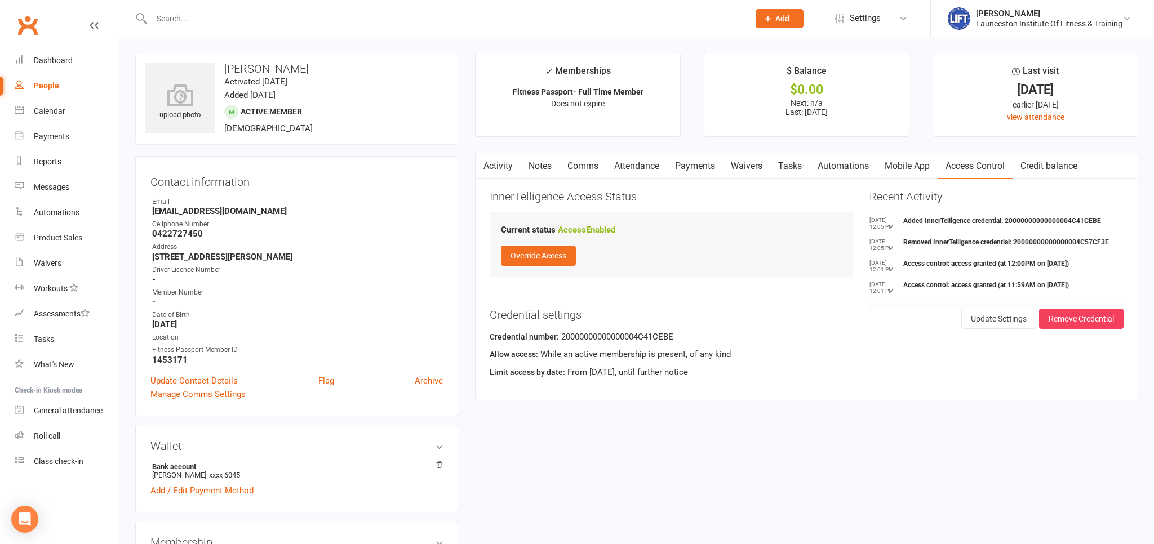
click at [233, 22] on input "text" at bounding box center [444, 19] width 593 height 16
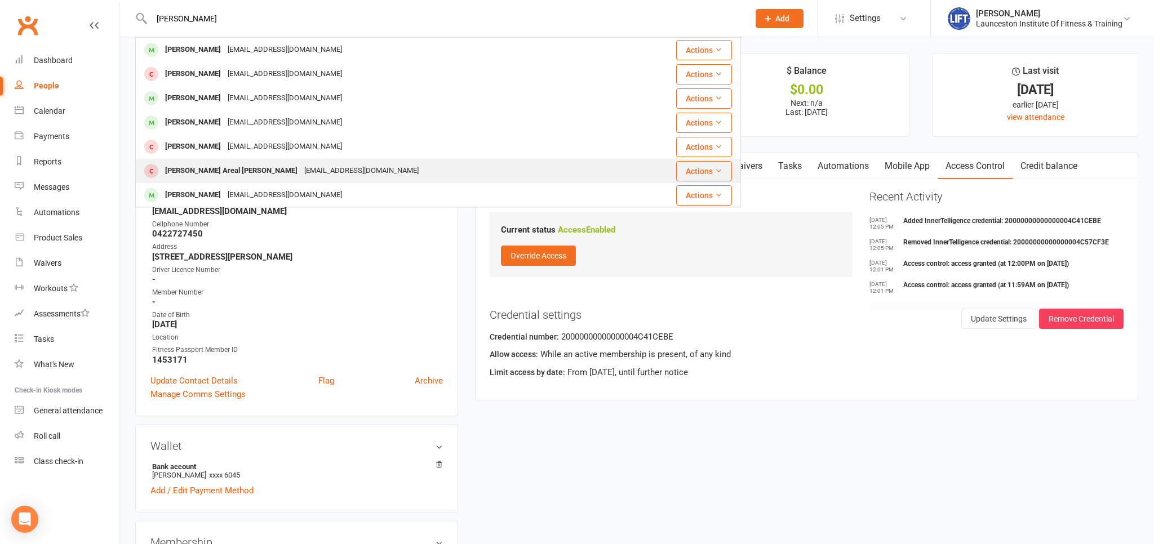
type input "anita"
click at [369, 170] on div "Anita Areal Devkota anitaaryal1994@gmail.com" at bounding box center [387, 170] width 503 height 23
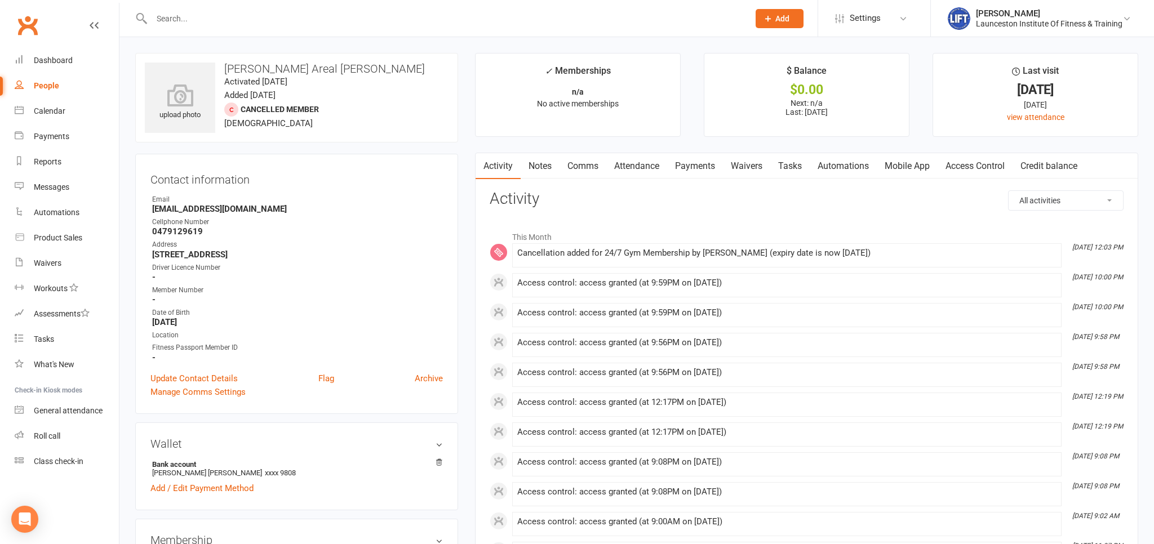
click at [977, 169] on link "Access Control" at bounding box center [975, 166] width 75 height 26
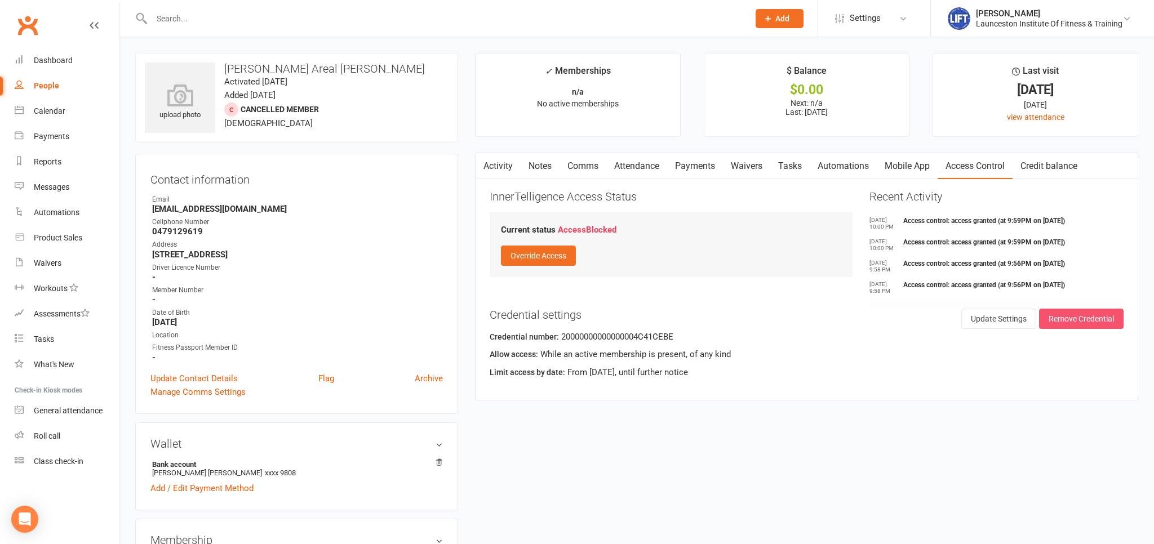
click at [1074, 317] on button "Remove Credential" at bounding box center [1081, 319] width 85 height 20
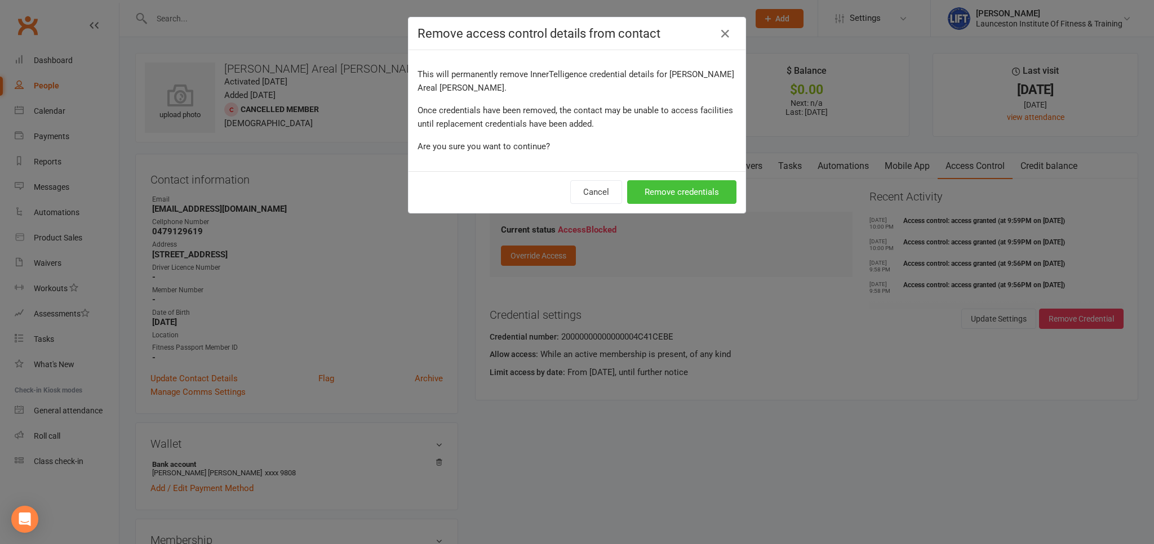
click at [659, 198] on button "Remove credentials" at bounding box center [681, 192] width 109 height 24
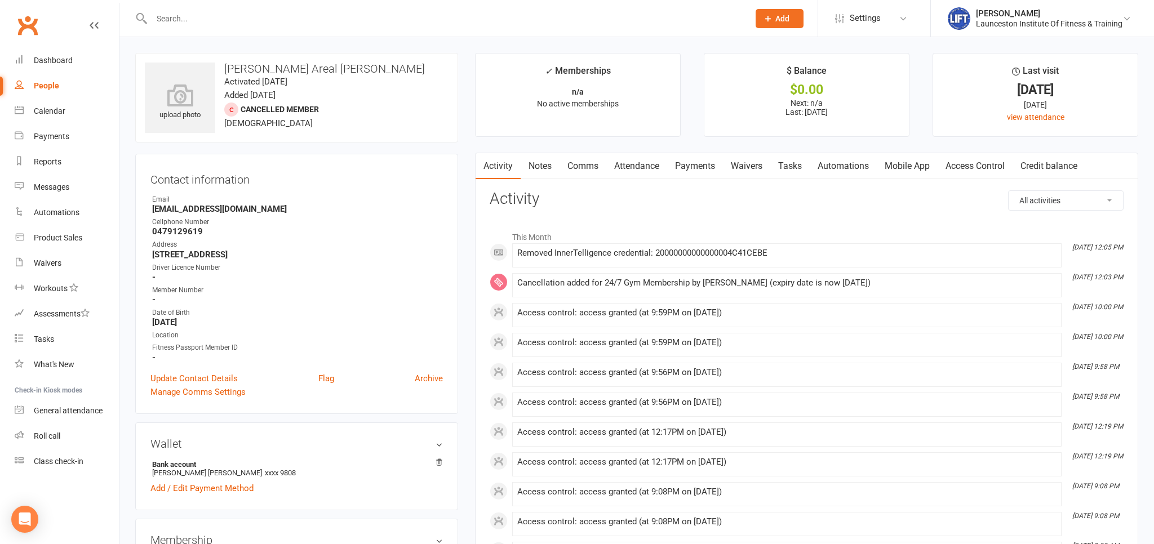
click at [225, 14] on input "text" at bounding box center [444, 19] width 593 height 16
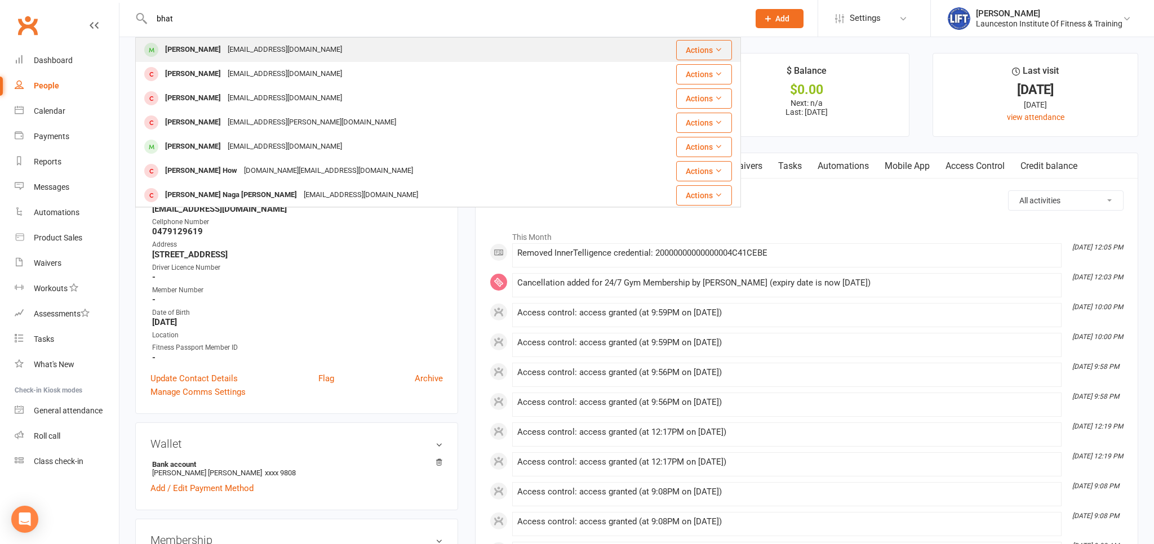
type input "bhat"
click at [258, 51] on div "Trishnabhat929@gmail.com" at bounding box center [284, 50] width 121 height 16
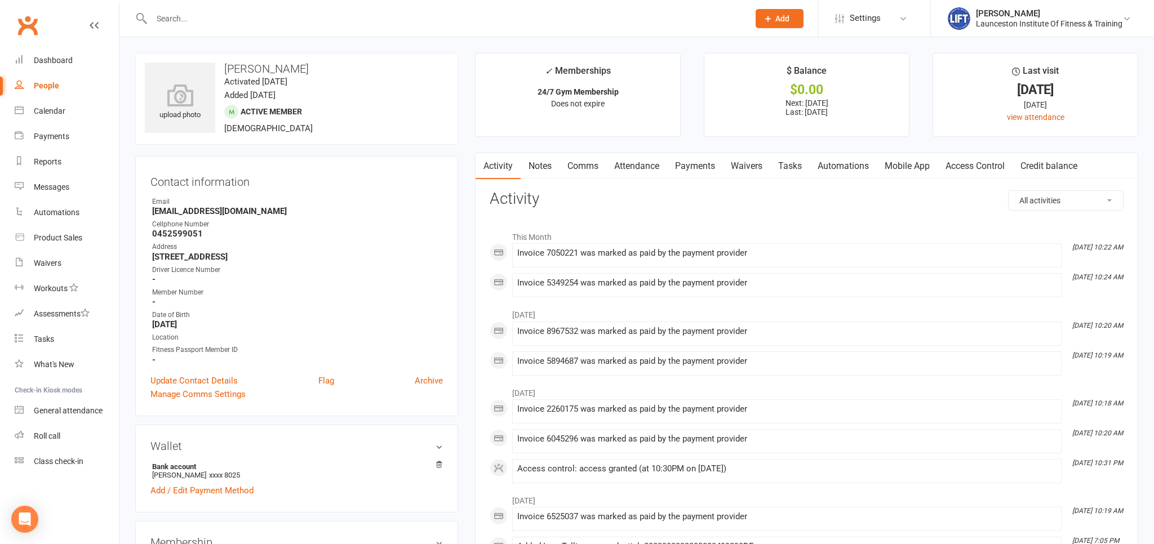
click at [707, 166] on link "Payments" at bounding box center [695, 166] width 56 height 26
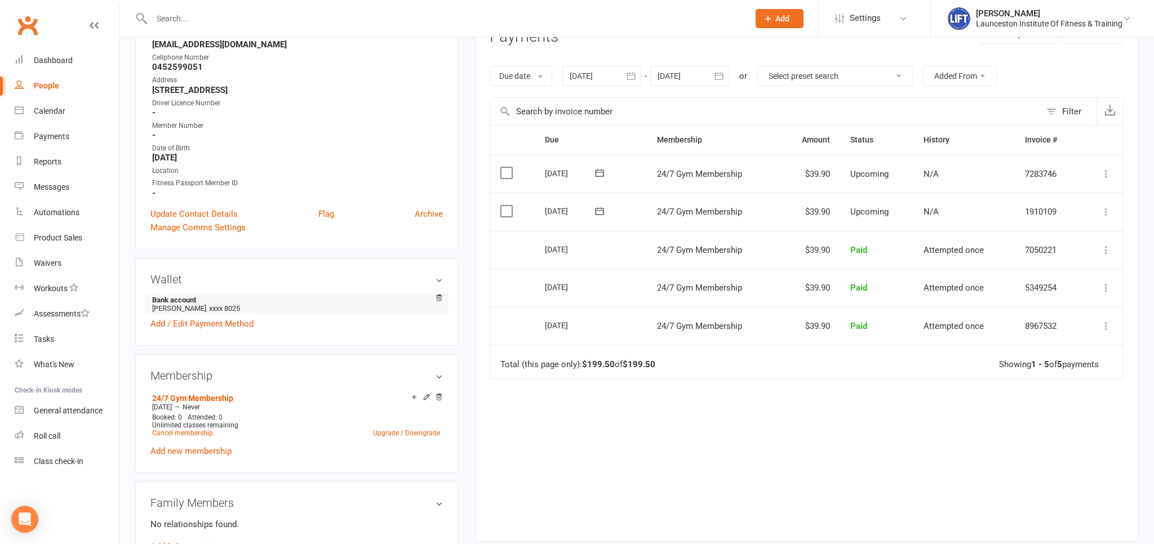
scroll to position [178, 0]
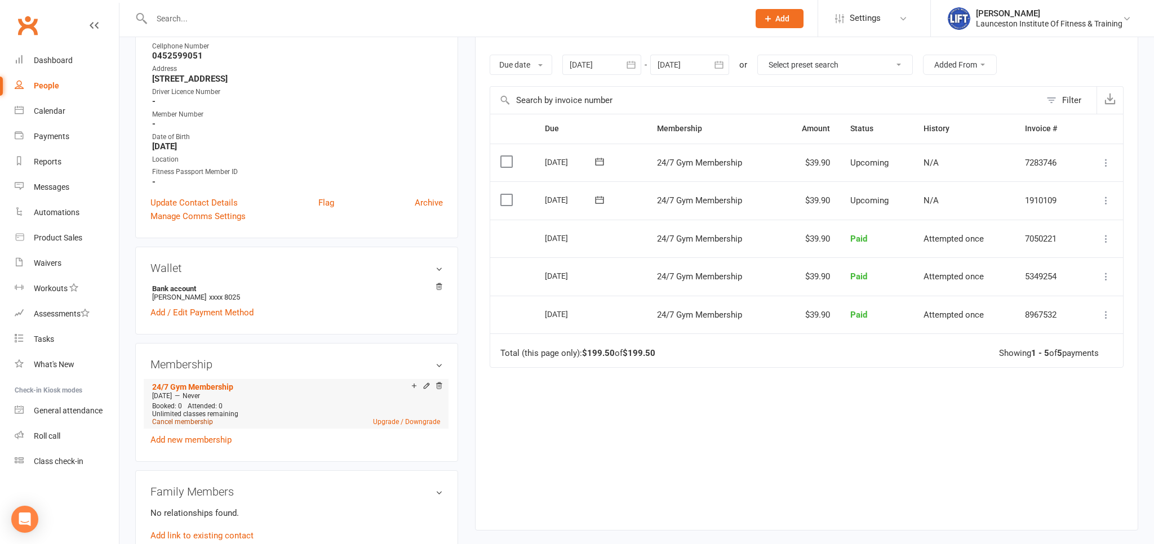
click at [206, 421] on link "Cancel membership" at bounding box center [182, 422] width 61 height 8
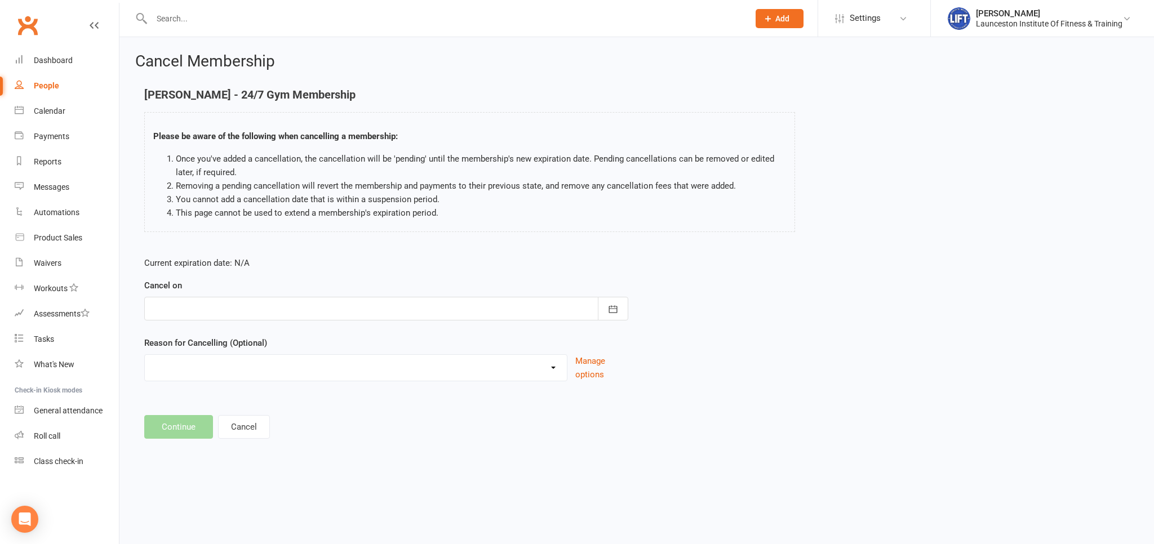
click at [292, 311] on div at bounding box center [386, 309] width 484 height 24
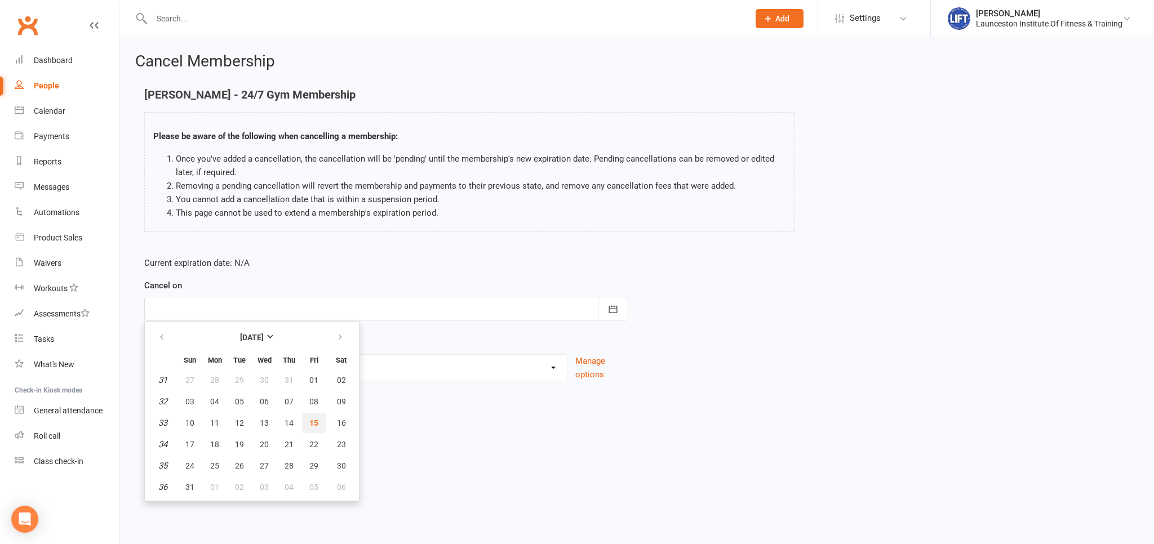
click at [321, 419] on button "15" at bounding box center [314, 423] width 24 height 20
type input "[DATE]"
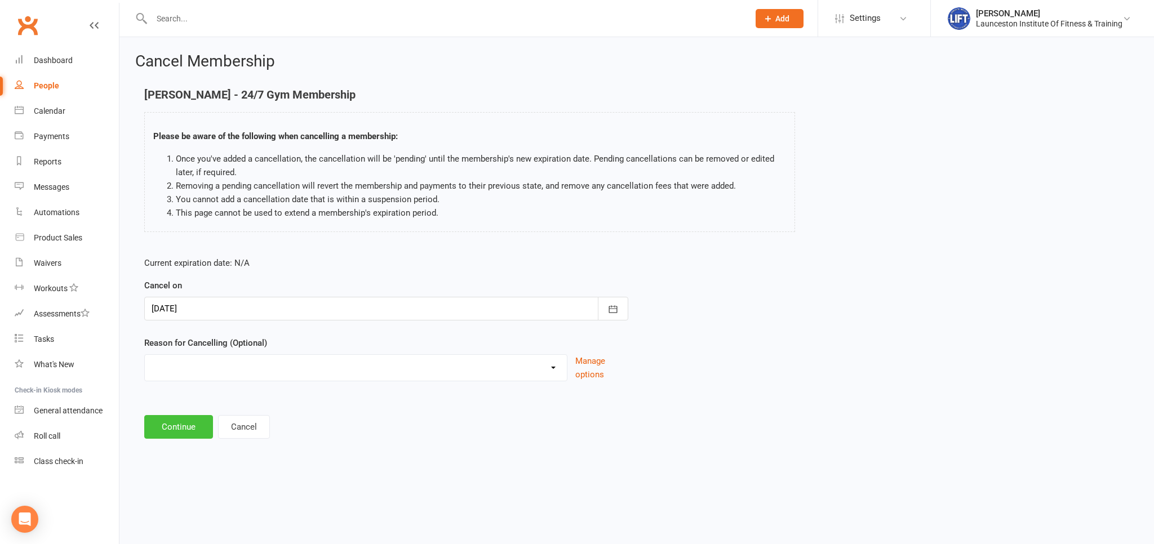
click at [198, 425] on button "Continue" at bounding box center [178, 427] width 69 height 24
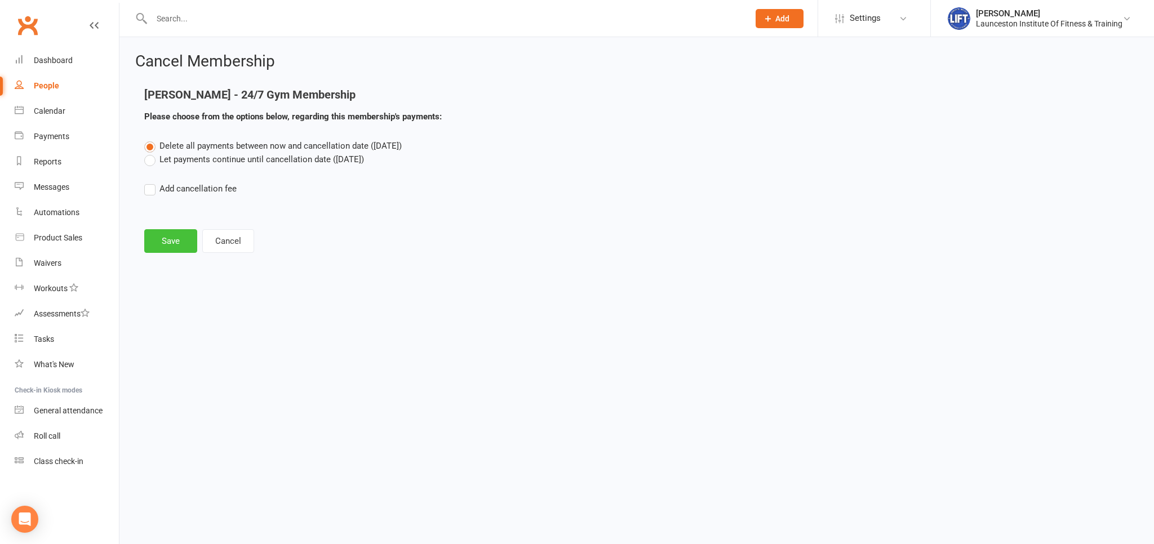
click at [193, 251] on button "Save" at bounding box center [170, 241] width 53 height 24
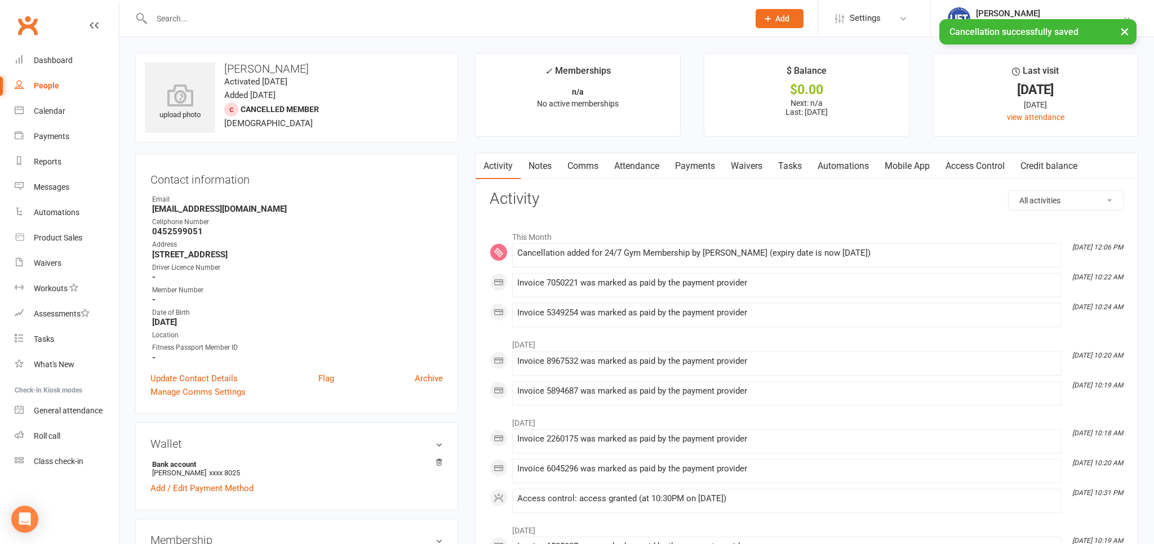
click at [685, 165] on link "Payments" at bounding box center [695, 166] width 56 height 26
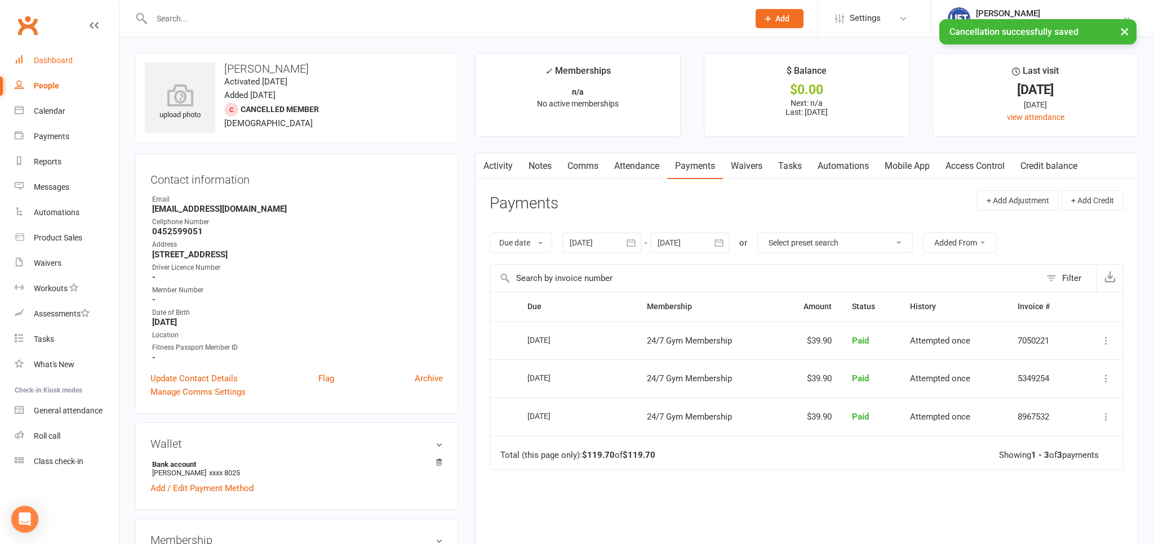
click at [60, 63] on div "Dashboard" at bounding box center [53, 60] width 39 height 9
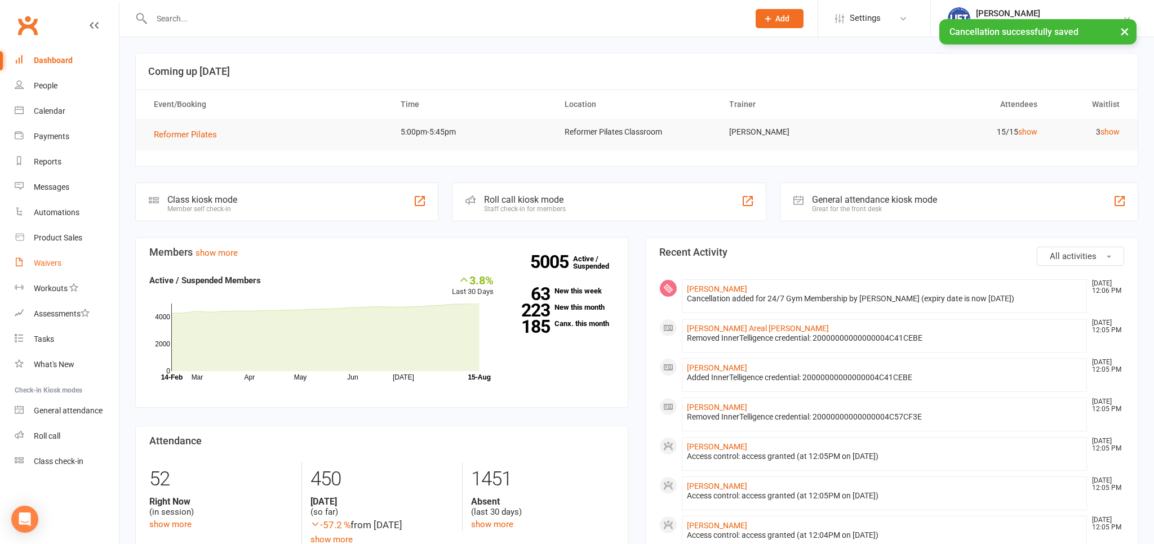
drag, startPoint x: 47, startPoint y: 262, endPoint x: 72, endPoint y: 256, distance: 25.0
click at [47, 263] on div "Waivers" at bounding box center [48, 263] width 28 height 9
select select "100"
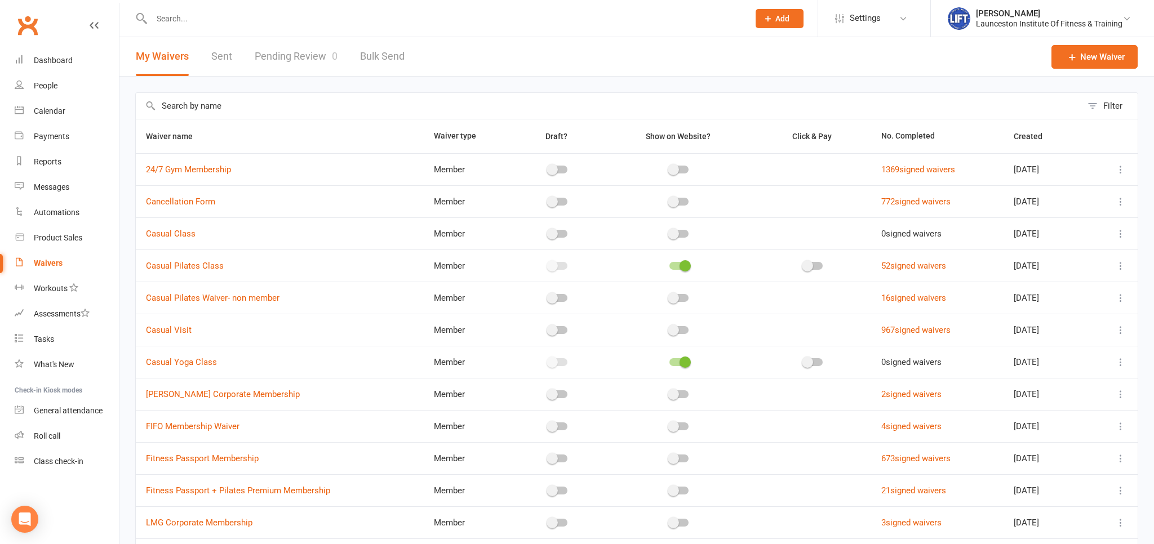
click at [291, 52] on link "Pending Review 0" at bounding box center [296, 56] width 83 height 39
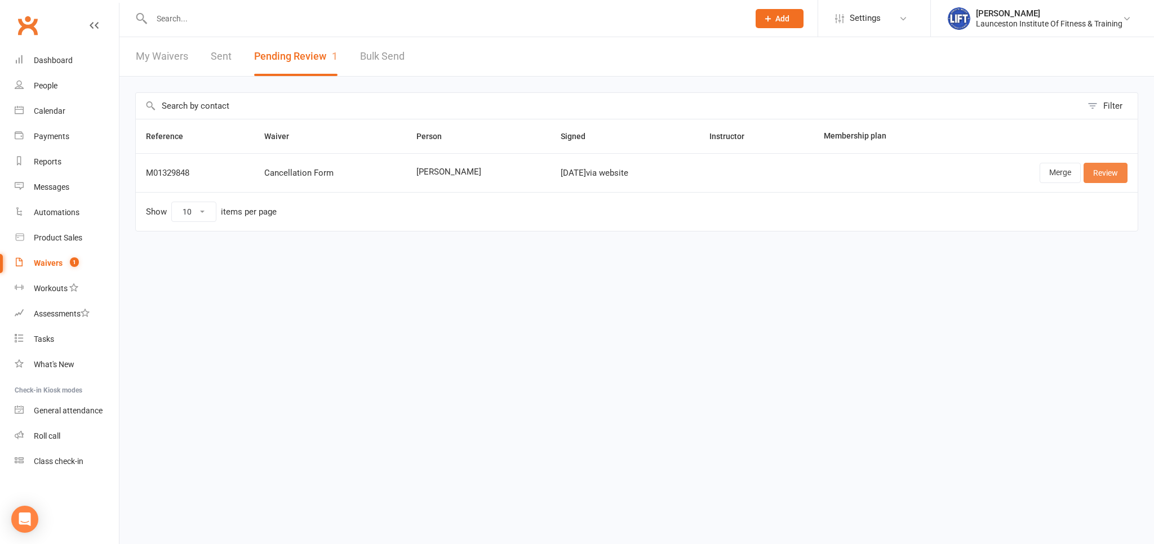
drag, startPoint x: 1101, startPoint y: 179, endPoint x: 1089, endPoint y: 187, distance: 14.4
click at [1101, 179] on link "Review" at bounding box center [1106, 173] width 44 height 20
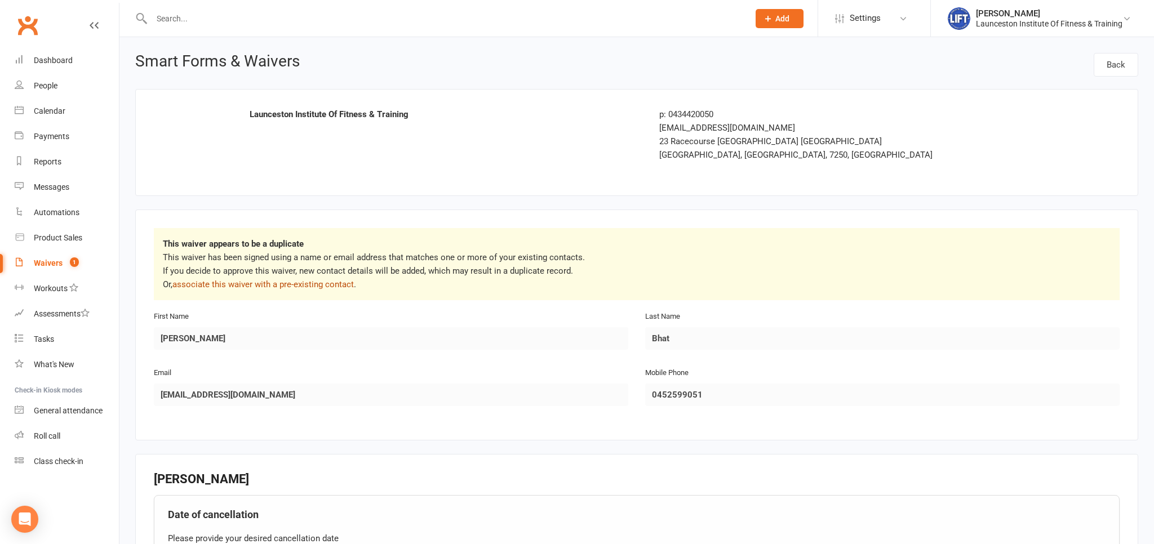
click at [271, 285] on link "associate this waiver with a pre-existing contact" at bounding box center [262, 285] width 181 height 10
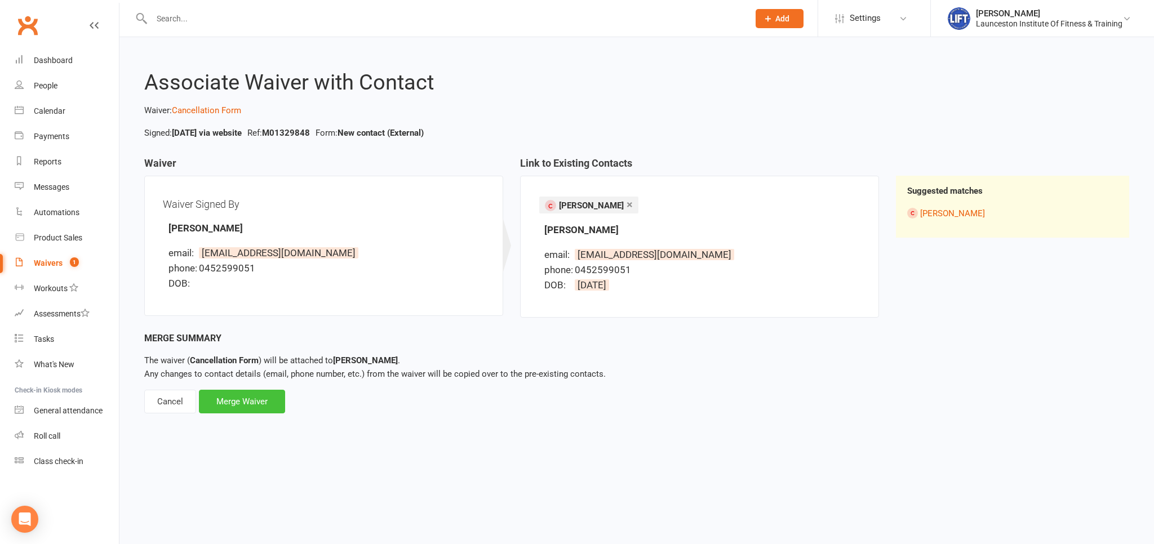
click at [250, 402] on div "Merge Waiver" at bounding box center [242, 402] width 86 height 24
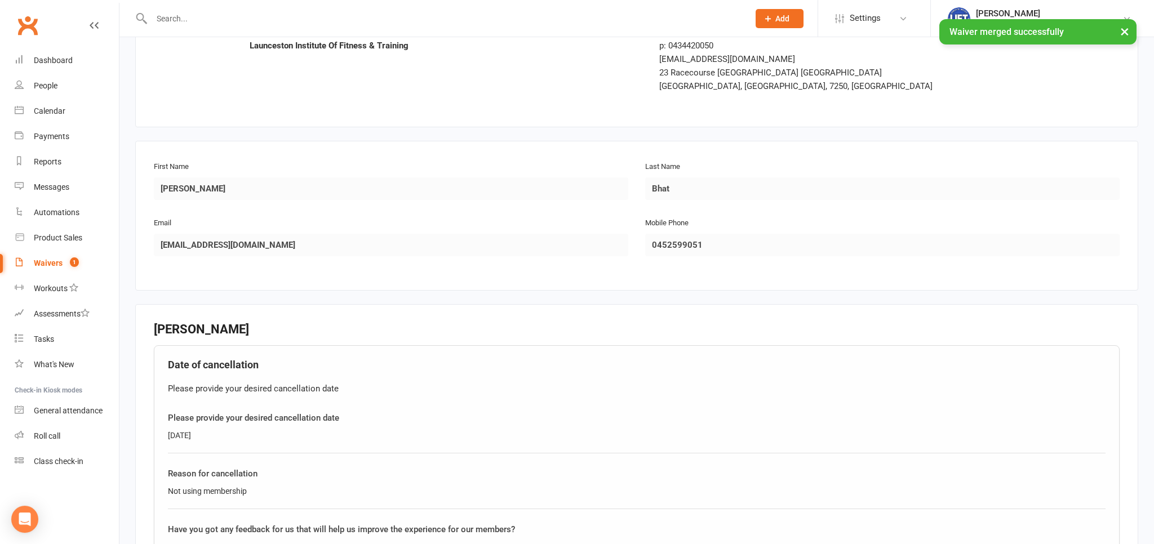
scroll to position [360, 0]
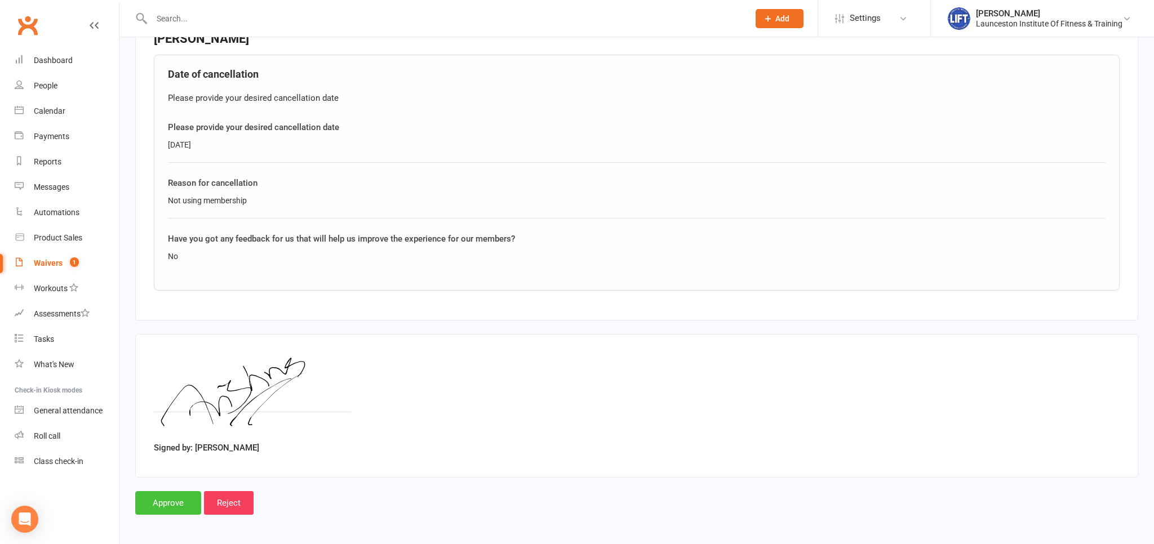
click at [172, 502] on input "Approve" at bounding box center [168, 503] width 66 height 24
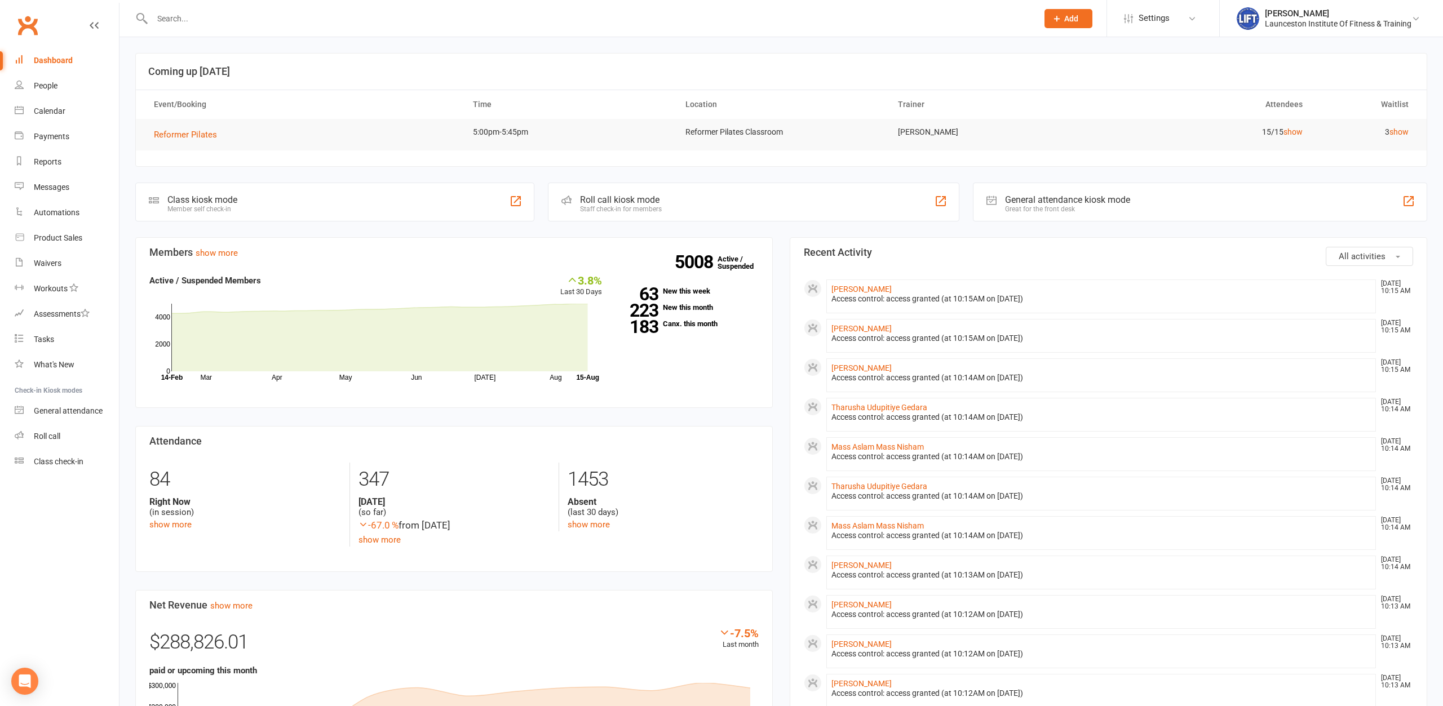
click at [215, 14] on input "text" at bounding box center [589, 19] width 881 height 16
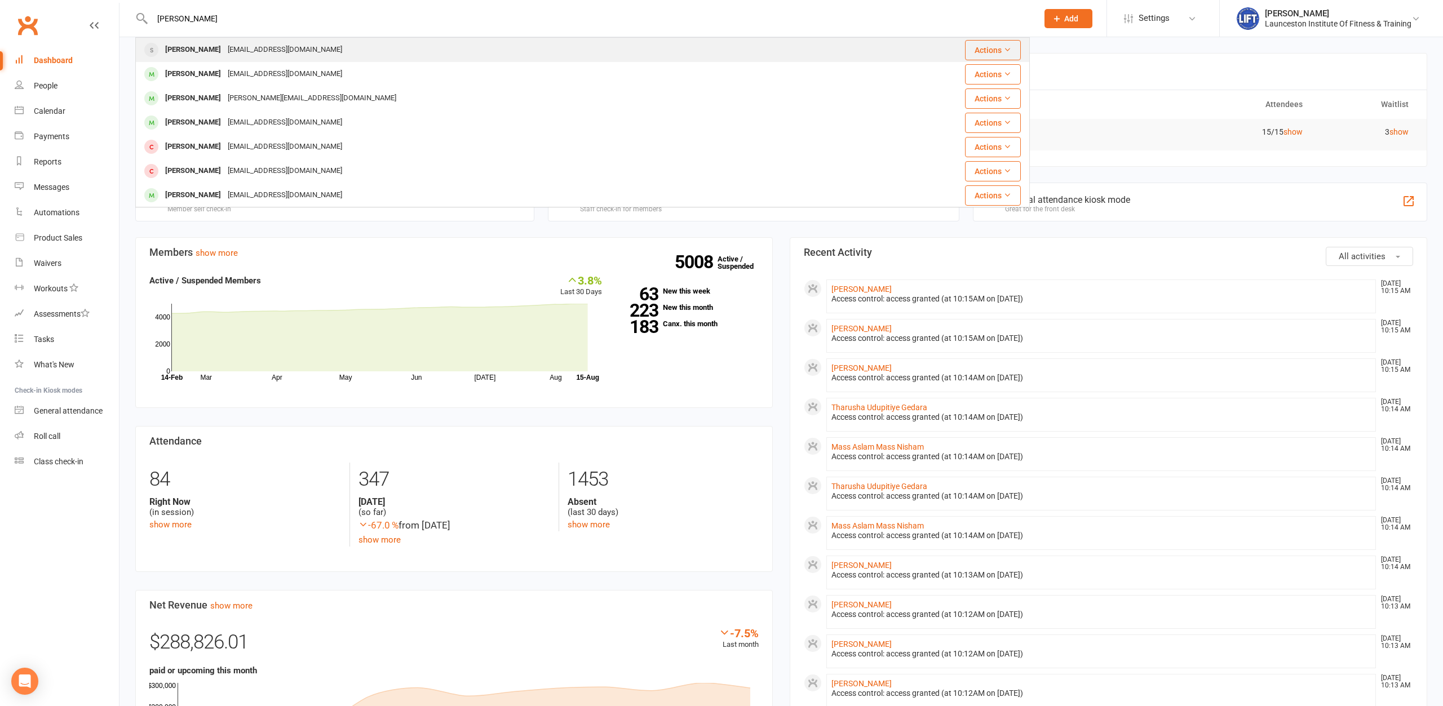
type input "ella backwell"
click at [254, 55] on div "[EMAIL_ADDRESS][DOMAIN_NAME]" at bounding box center [284, 50] width 121 height 16
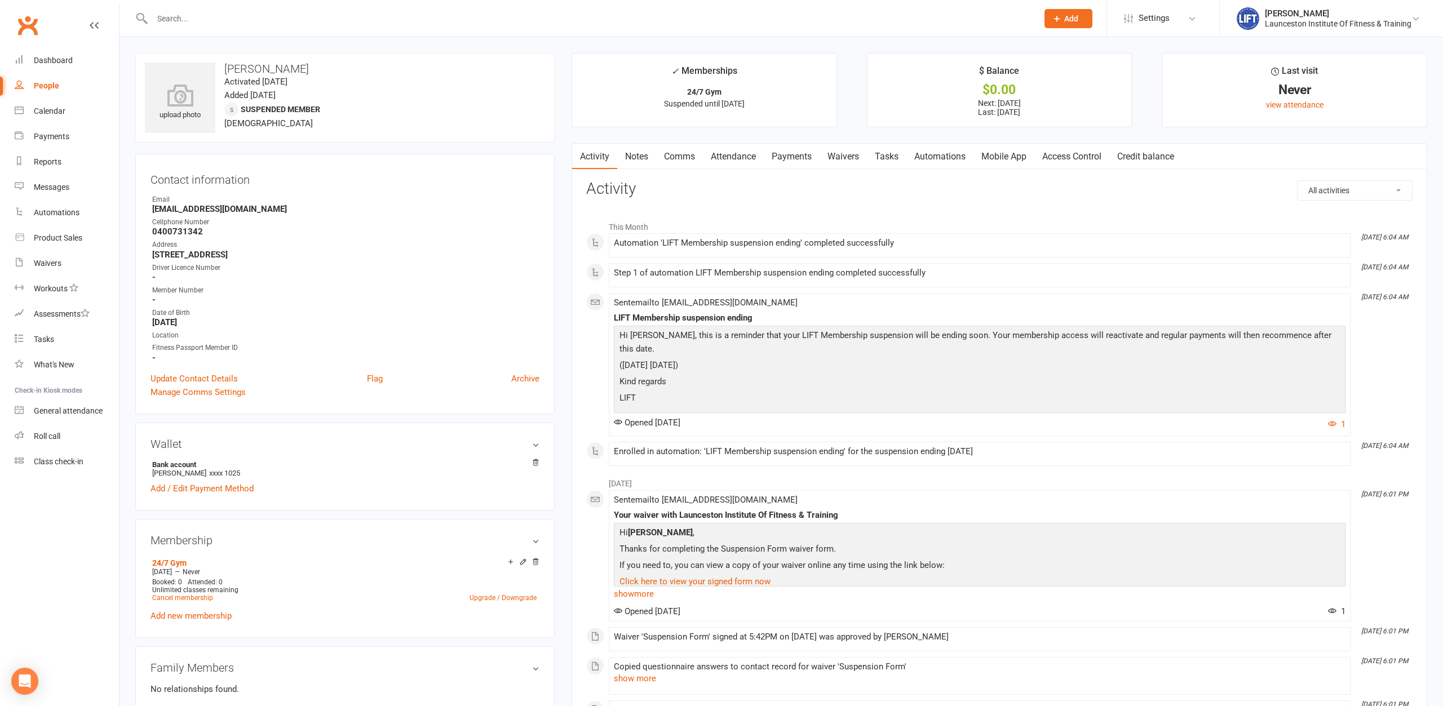
click at [805, 162] on link "Payments" at bounding box center [792, 157] width 56 height 26
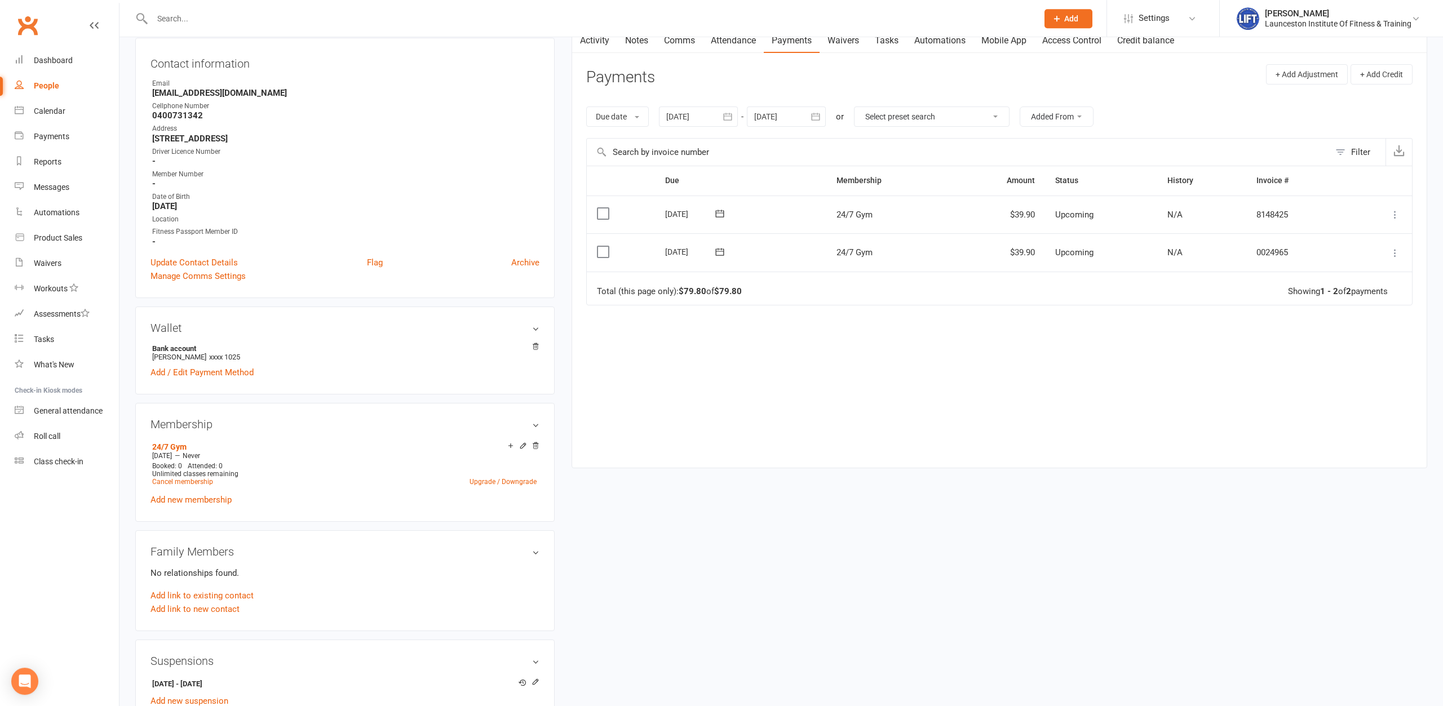
scroll to position [172, 0]
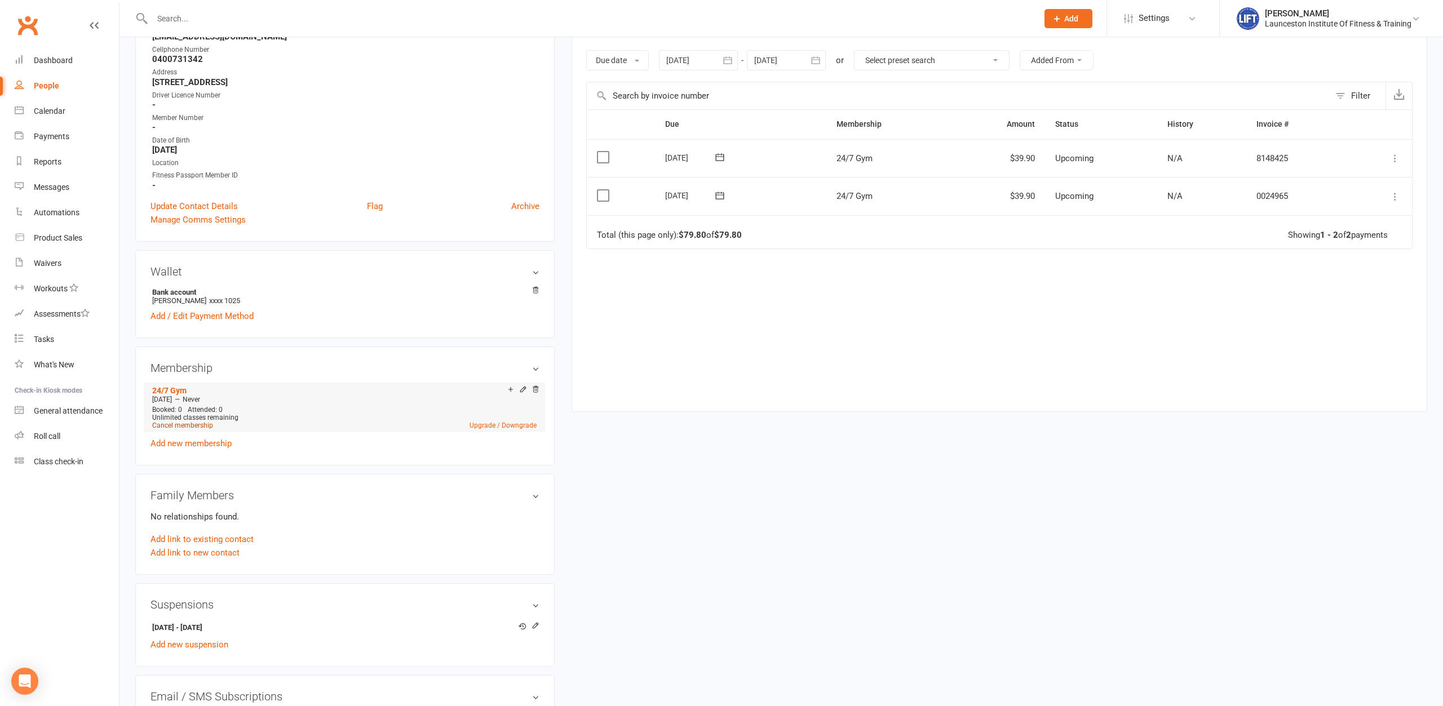
click at [204, 423] on link "Cancel membership" at bounding box center [182, 426] width 61 height 8
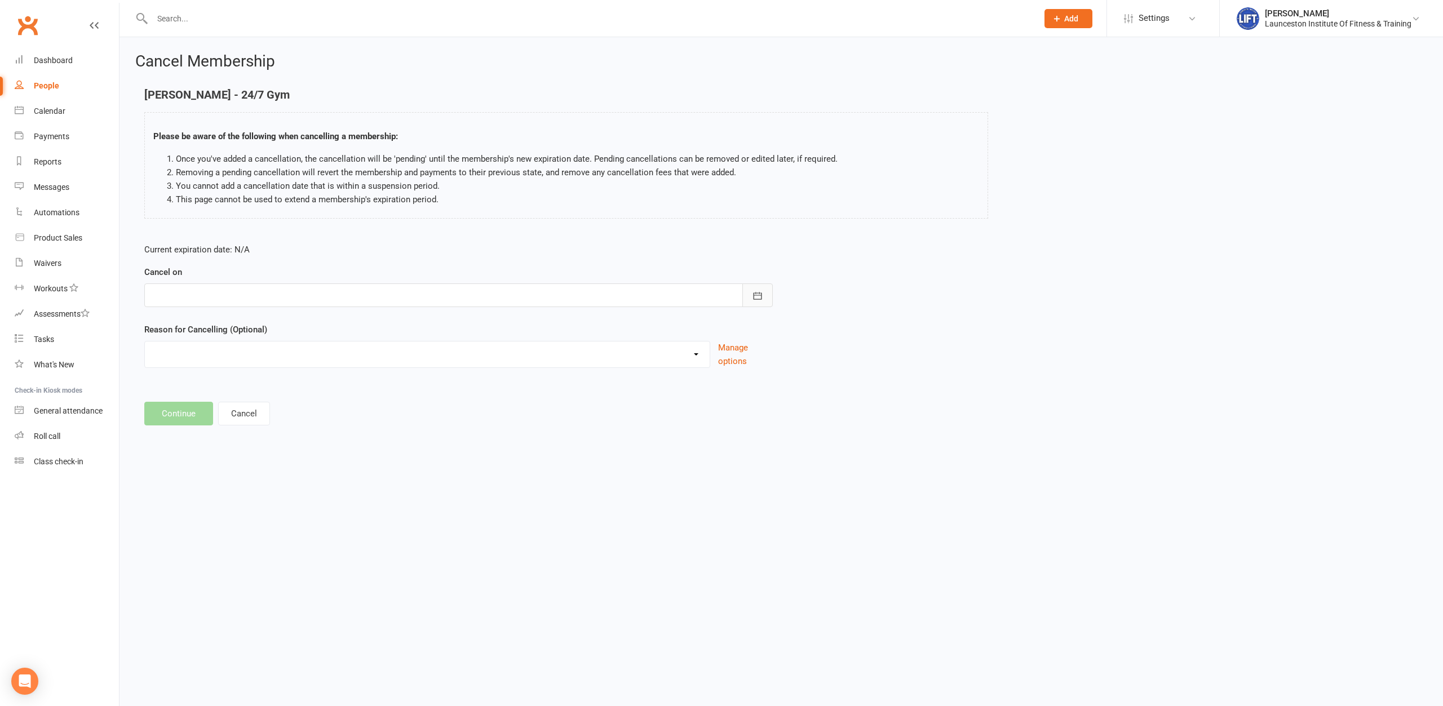
click at [759, 295] on icon "button" at bounding box center [757, 295] width 11 height 11
click at [313, 410] on span "15" at bounding box center [313, 409] width 9 height 9
type input "15 Aug 2025"
click at [196, 413] on button "Continue" at bounding box center [178, 414] width 69 height 24
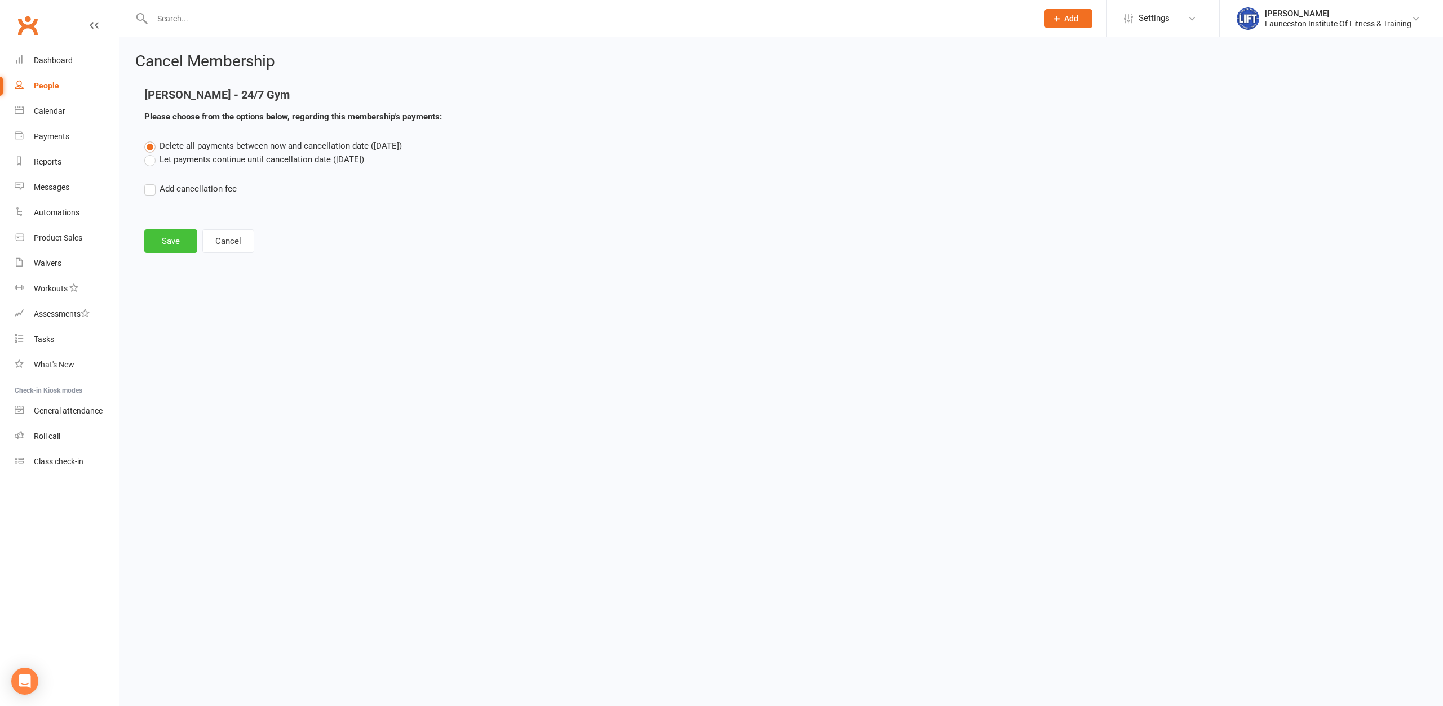
click at [179, 236] on button "Save" at bounding box center [170, 241] width 53 height 24
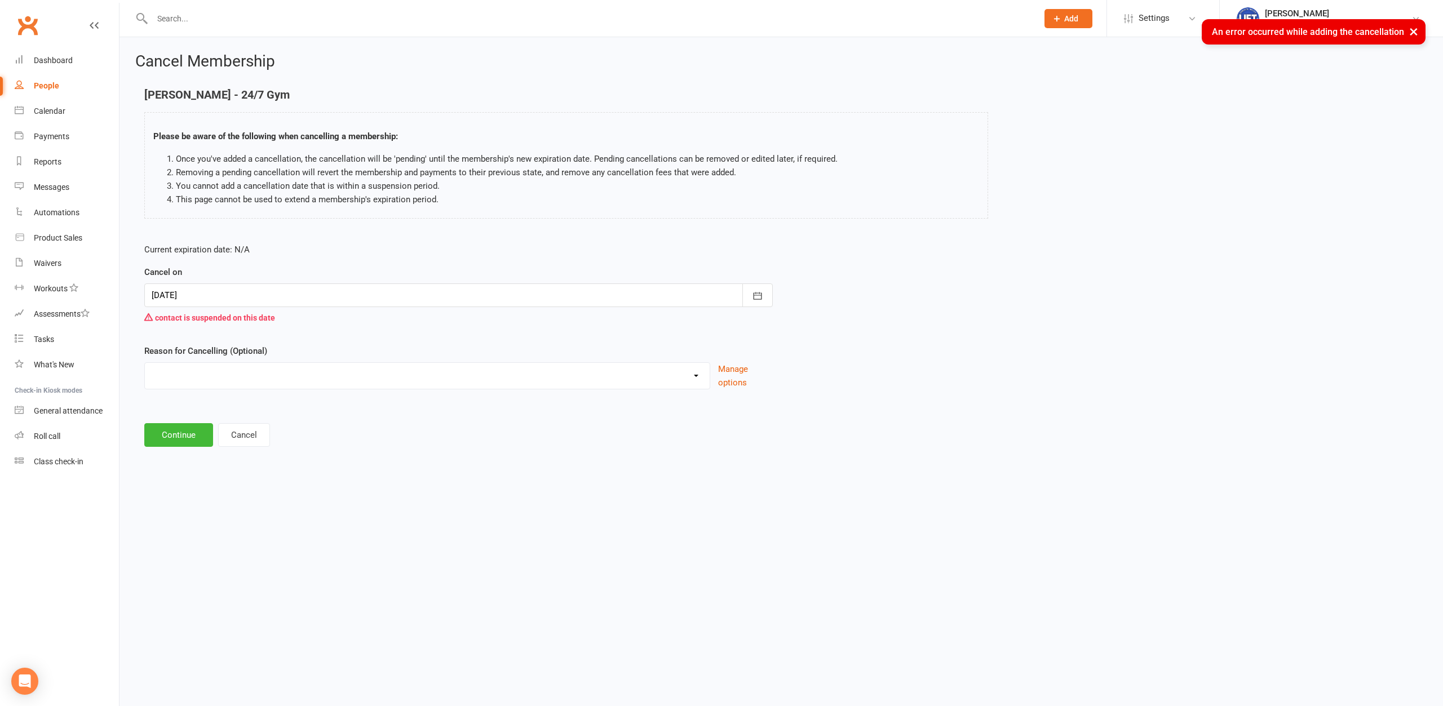
click at [267, 293] on div at bounding box center [458, 295] width 628 height 24
drag, startPoint x: 437, startPoint y: 452, endPoint x: 297, endPoint y: 424, distance: 143.1
click at [436, 452] on div "Cancel Membership Ella Blackwell - 24/7 Gym Please be aware of the following wh…" at bounding box center [780, 251] width 1323 height 428
drag, startPoint x: 227, startPoint y: 444, endPoint x: 238, endPoint y: 442, distance: 12.0
click at [226, 444] on button "Cancel" at bounding box center [244, 435] width 52 height 24
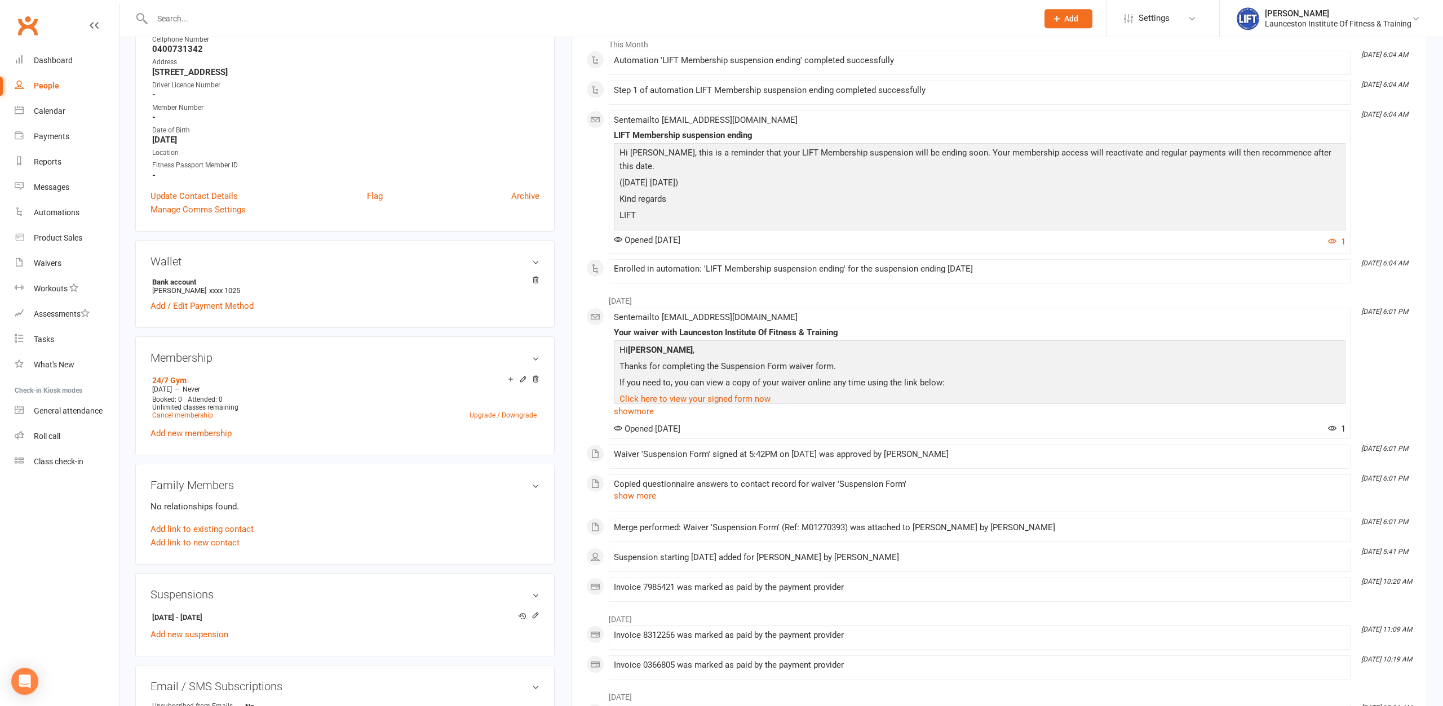
scroll to position [10, 0]
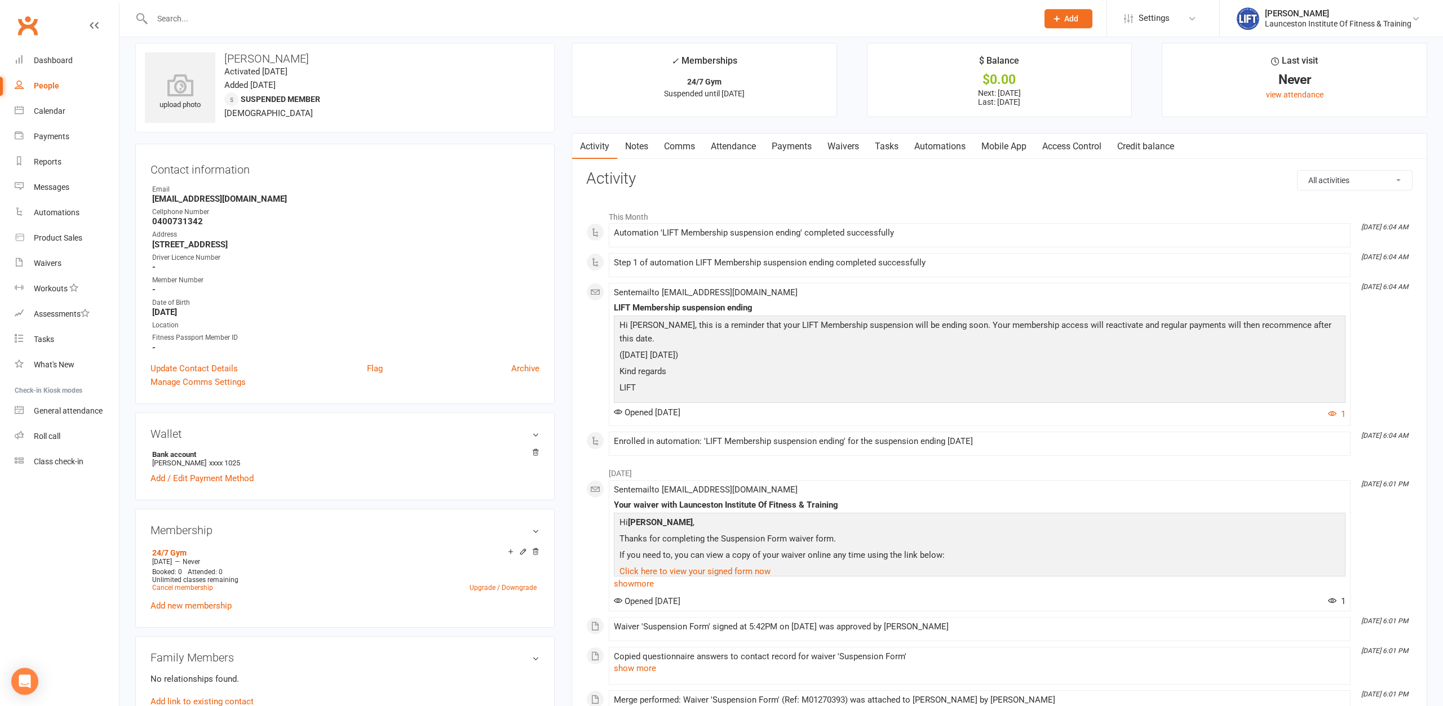
click at [804, 140] on link "Payments" at bounding box center [792, 147] width 56 height 26
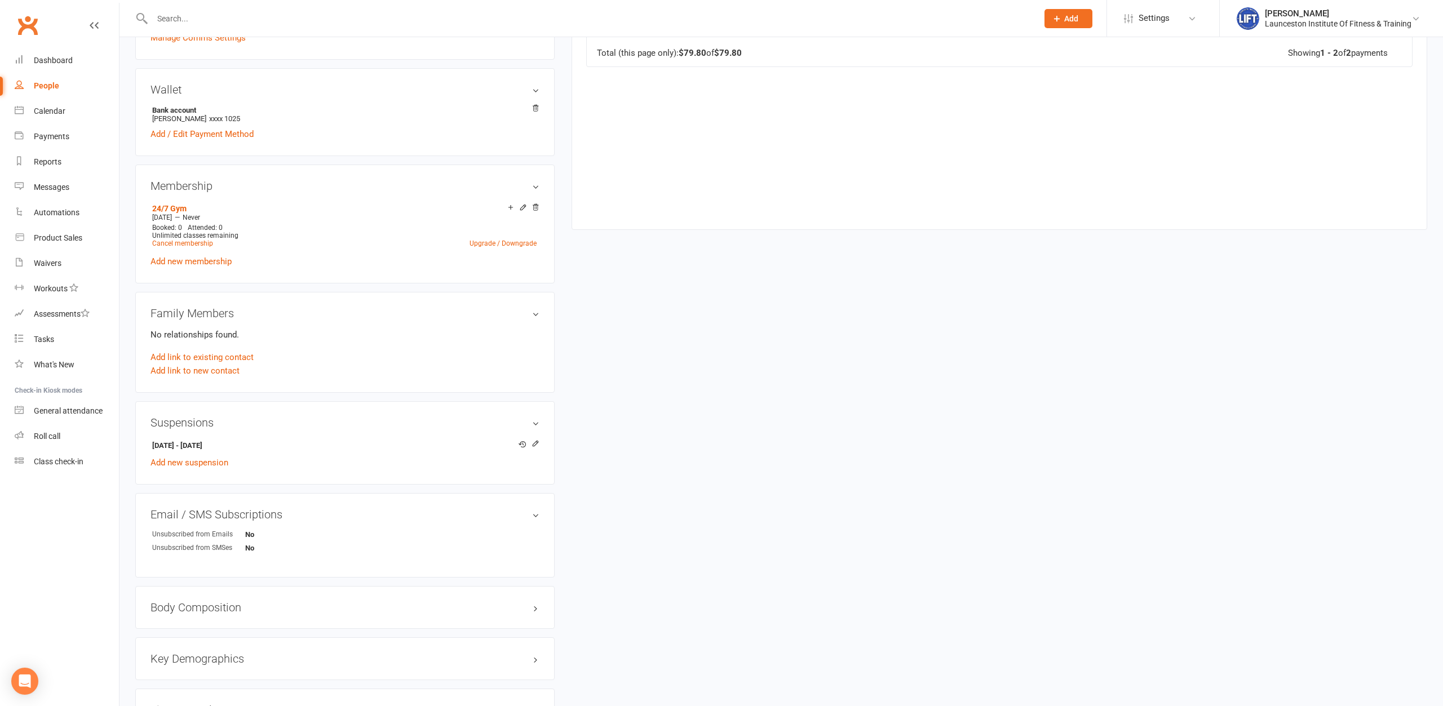
scroll to position [355, 0]
click at [535, 445] on icon at bounding box center [535, 443] width 8 height 8
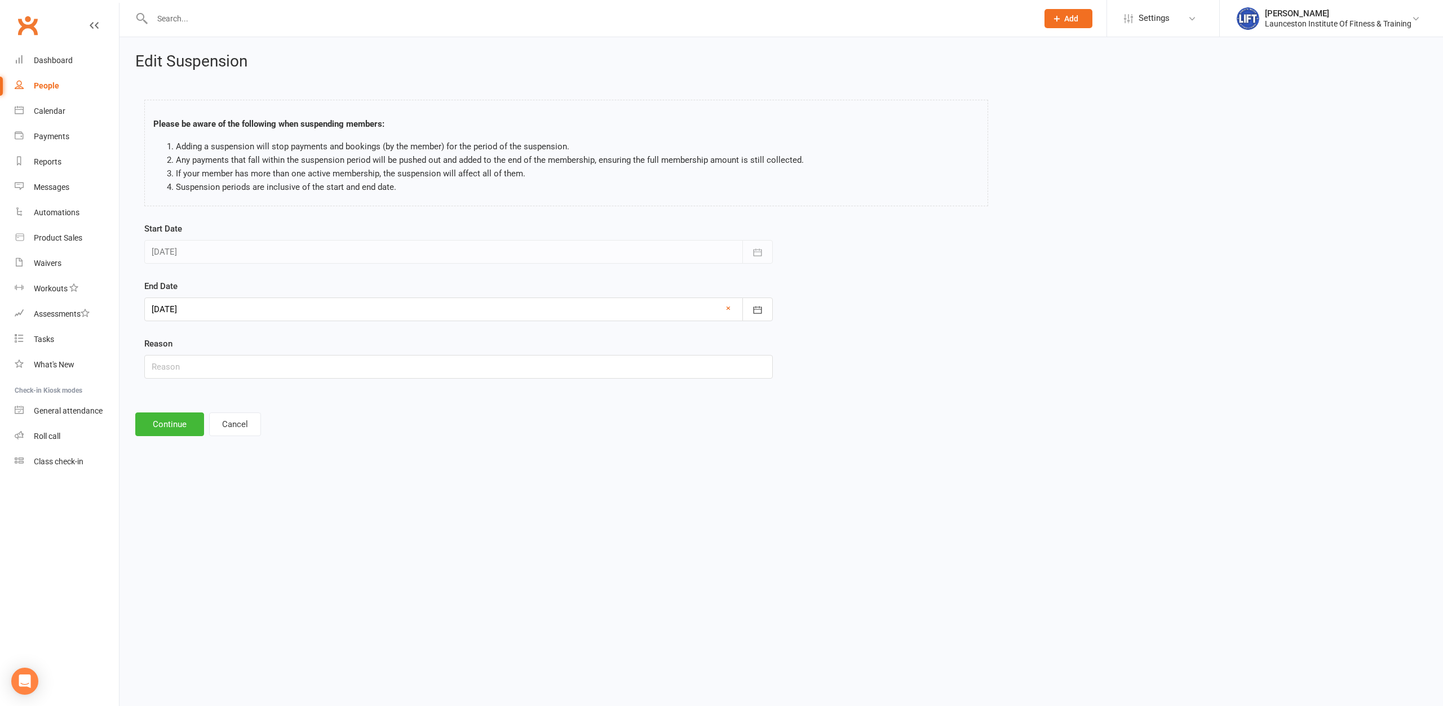
click at [533, 317] on div at bounding box center [458, 310] width 628 height 24
click at [314, 423] on span "15" at bounding box center [313, 423] width 9 height 9
click at [291, 309] on div at bounding box center [458, 310] width 628 height 24
click at [292, 413] on table "August 2025 Sun Mon Tue Wed Thu Fri Sat 31 27 28 29 30 31 01 02 32 03 04 05 06 …" at bounding box center [252, 412] width 210 height 175
click at [288, 420] on span "14" at bounding box center [289, 423] width 9 height 9
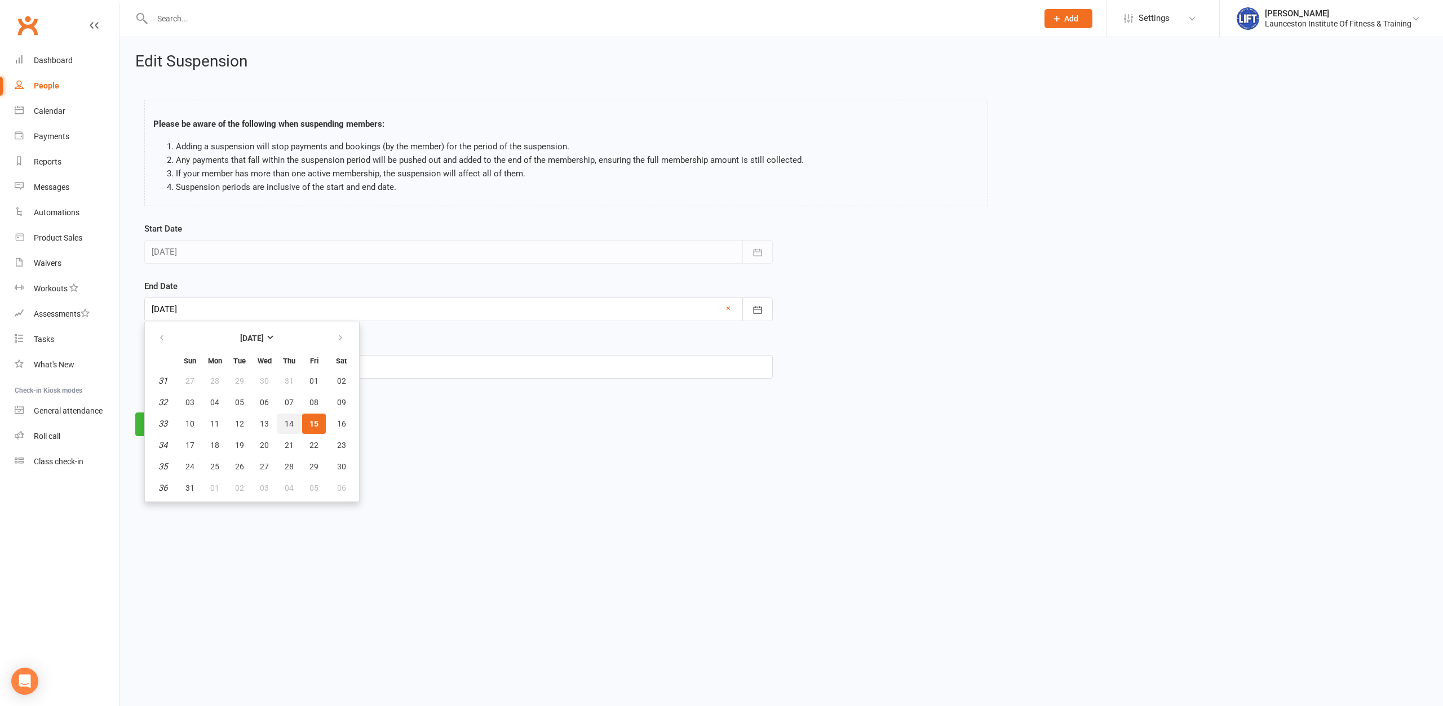
type input "14 Aug 2025"
click at [160, 427] on button "Continue" at bounding box center [169, 425] width 69 height 24
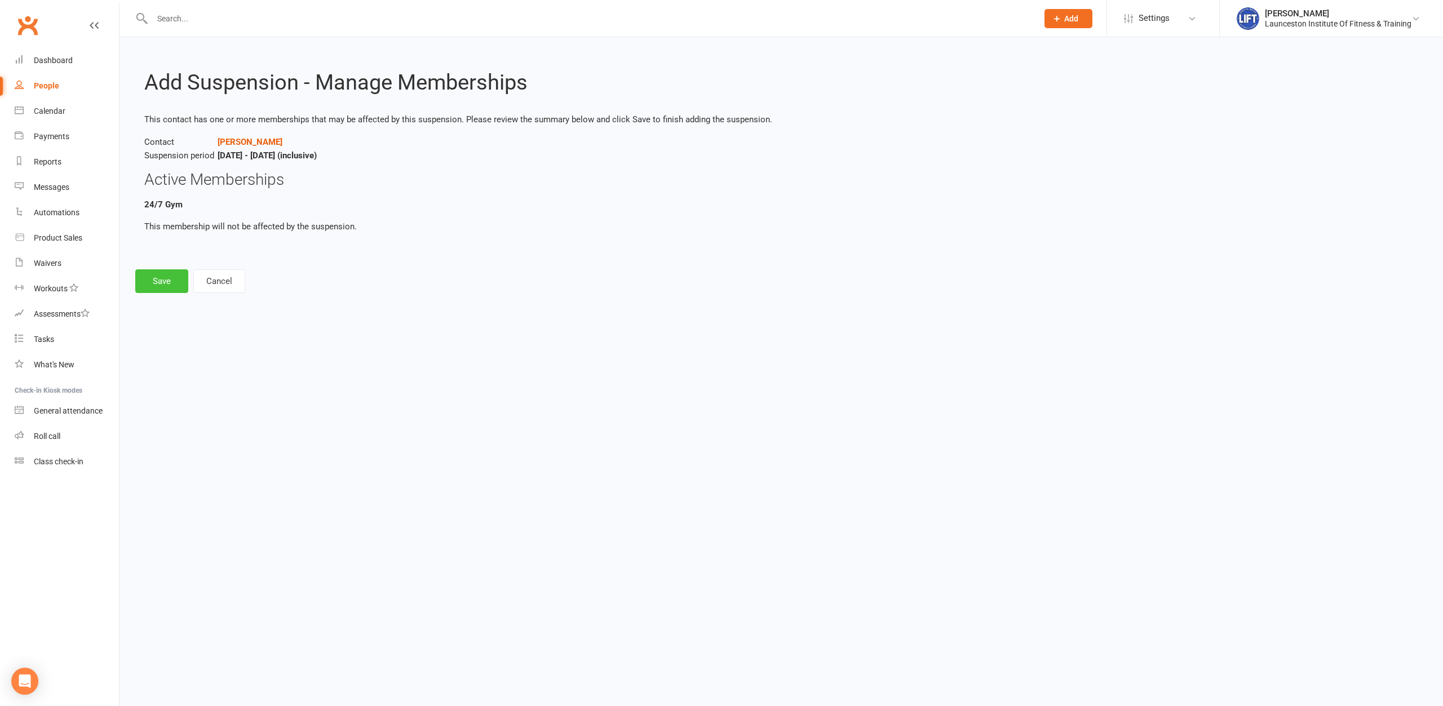
click at [173, 285] on button "Save" at bounding box center [161, 281] width 53 height 24
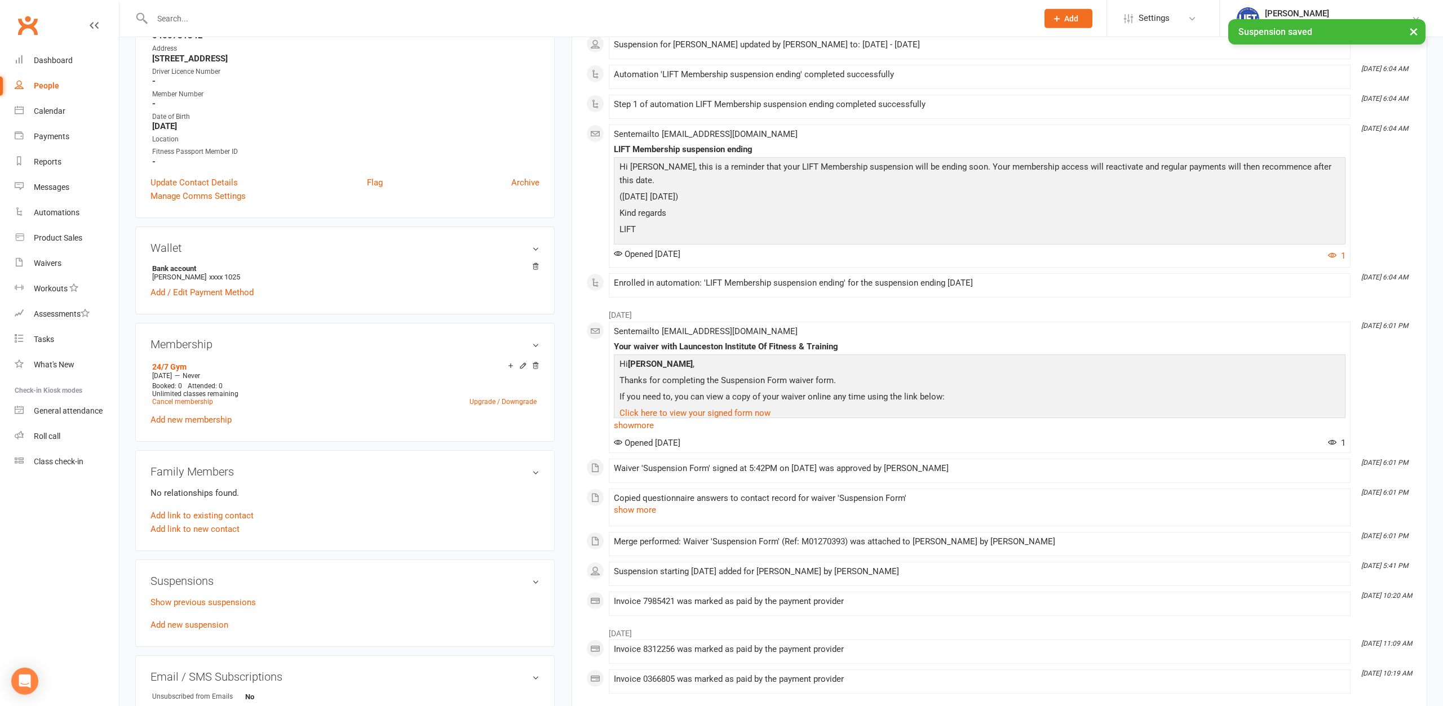
scroll to position [230, 0]
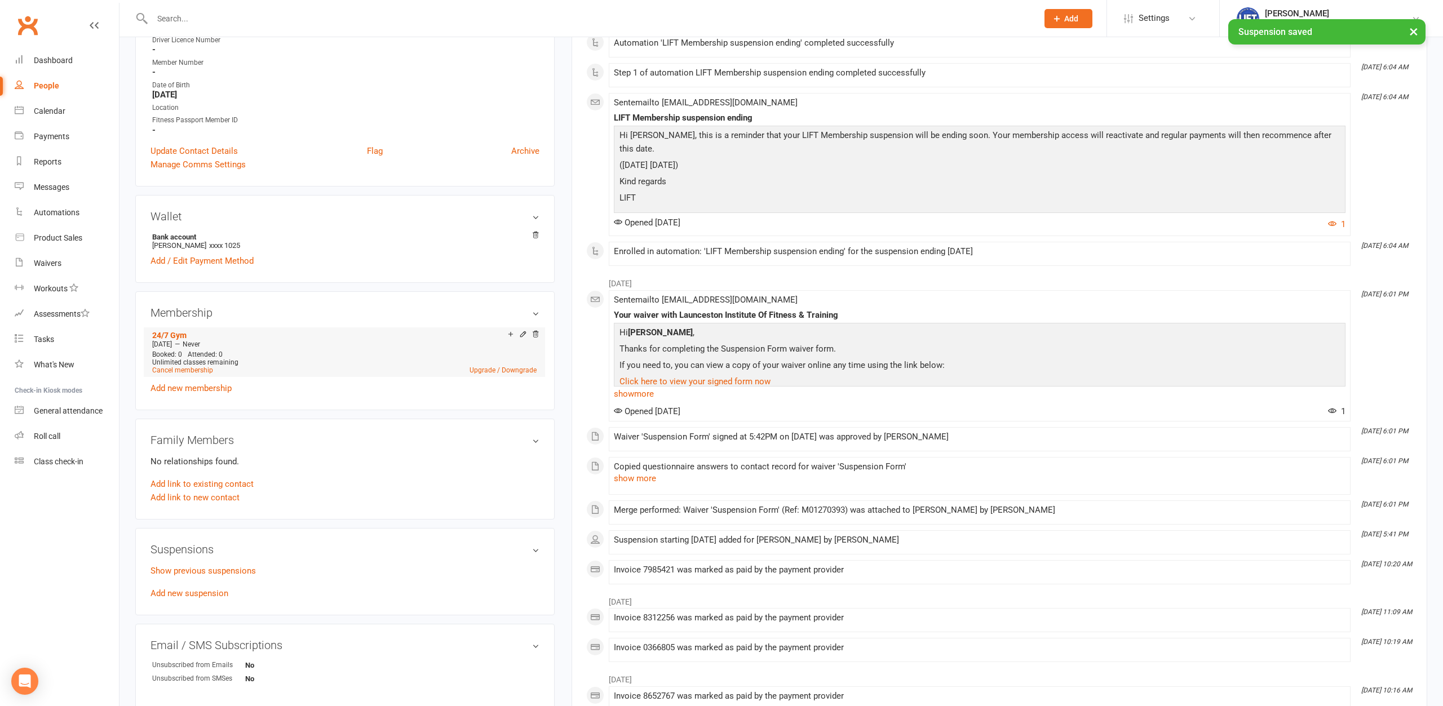
click at [196, 375] on li "24/7 Gym Dec 30 2024 — Never Booked: 0 Attended: 0 Unlimited classes remaining …" at bounding box center [344, 352] width 390 height 50
click at [197, 372] on link "Cancel membership" at bounding box center [182, 370] width 61 height 8
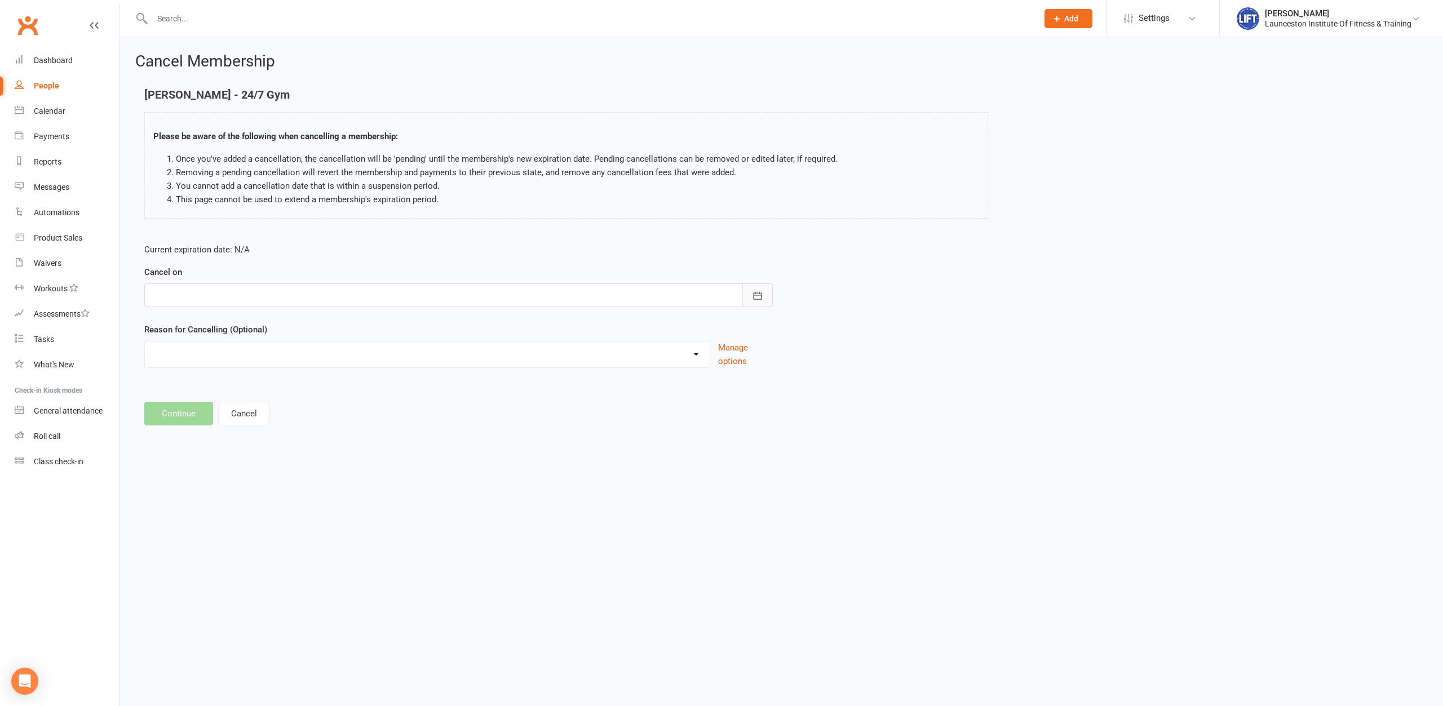
click at [750, 296] on button "button" at bounding box center [757, 295] width 30 height 24
click at [318, 410] on button "15" at bounding box center [314, 410] width 24 height 20
type input "[DATE]"
click at [196, 414] on button "Continue" at bounding box center [178, 414] width 69 height 24
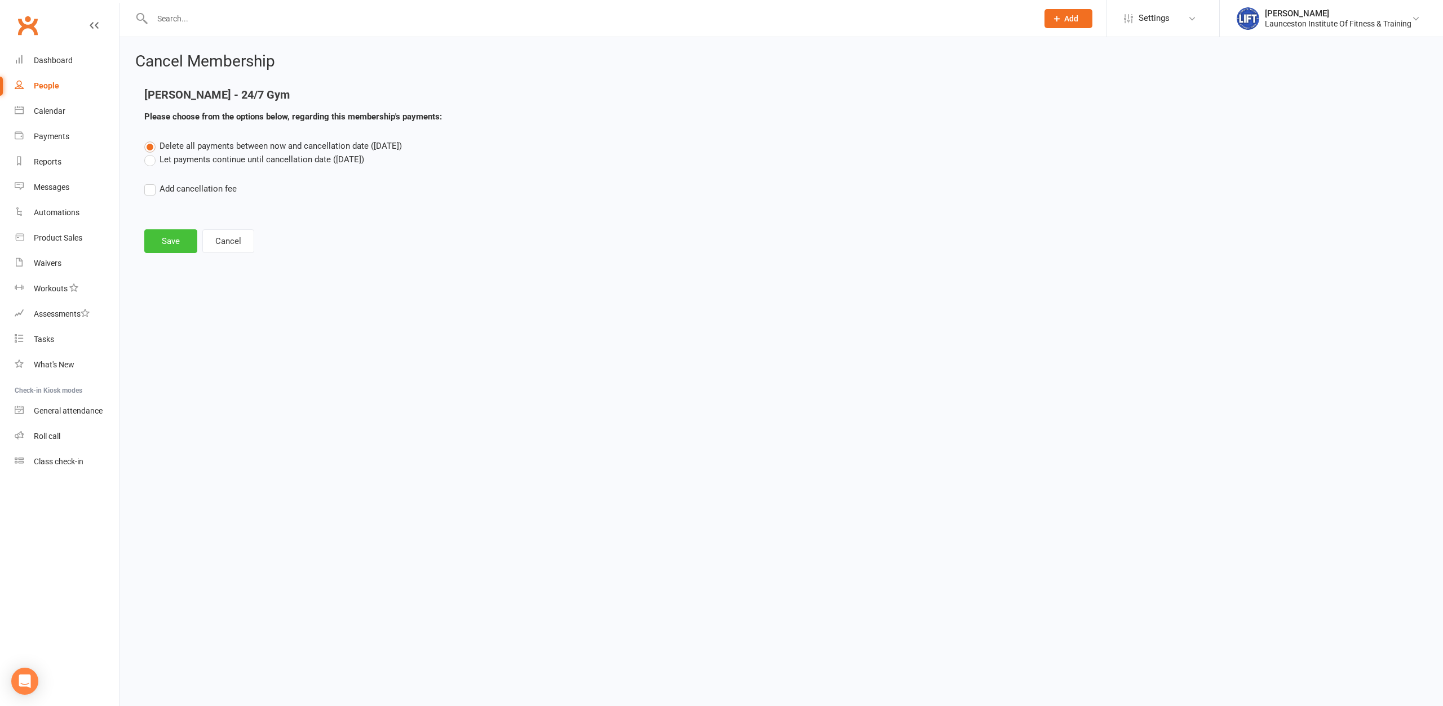
click at [160, 250] on button "Save" at bounding box center [170, 241] width 53 height 24
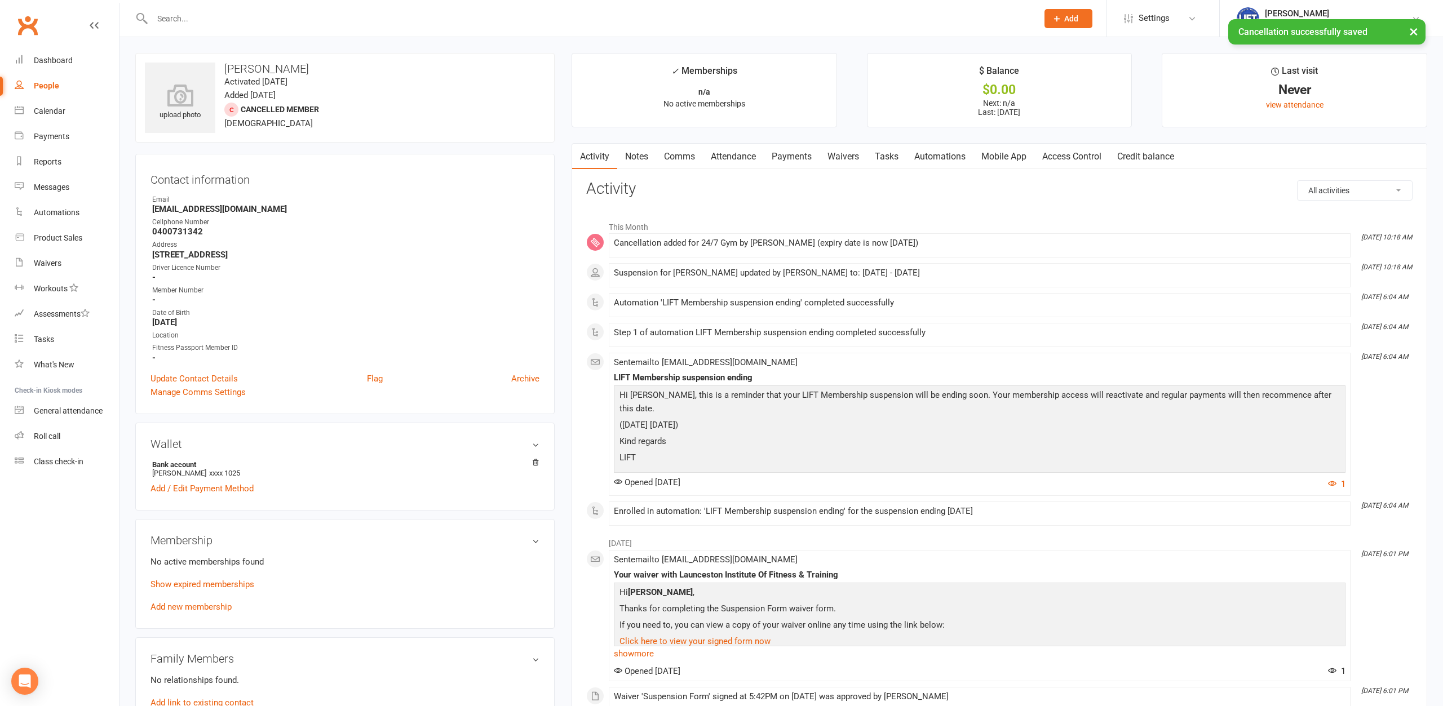
click at [800, 159] on link "Payments" at bounding box center [792, 157] width 56 height 26
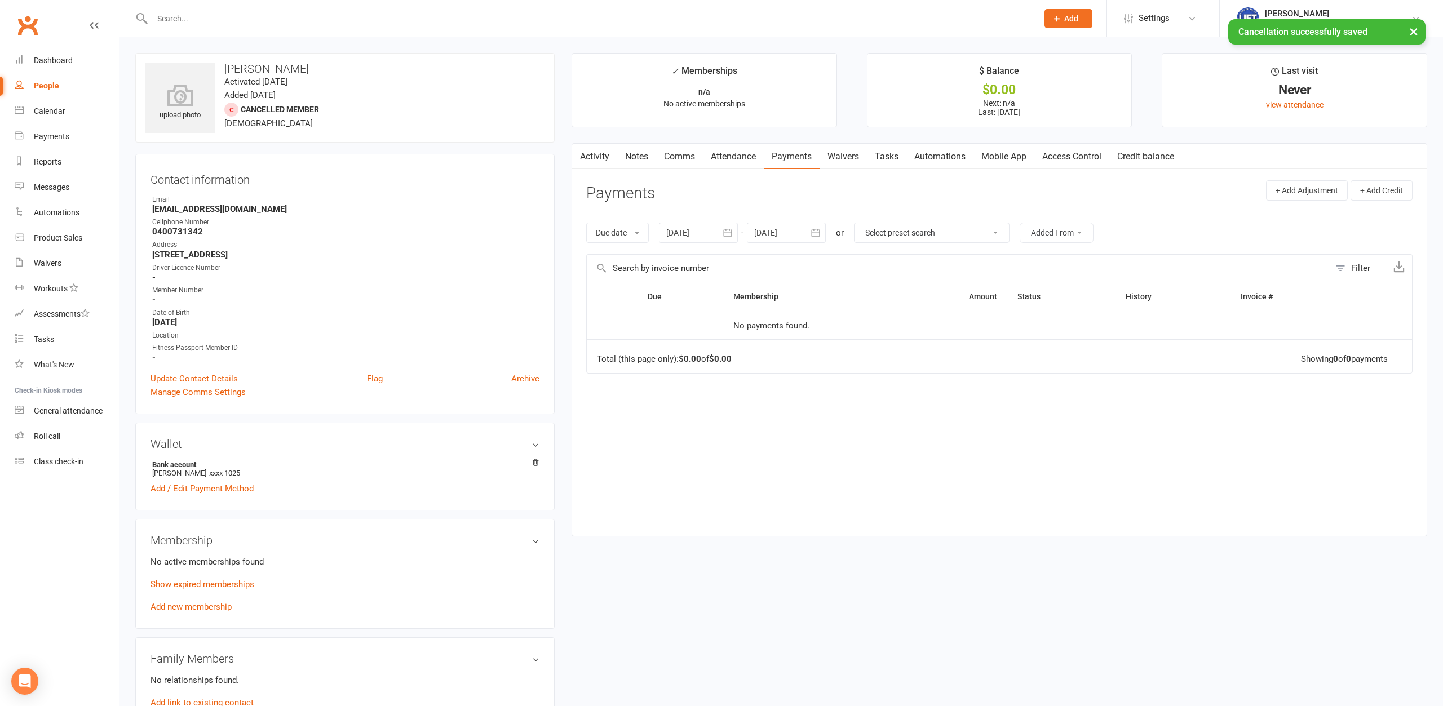
click at [599, 160] on link "Activity" at bounding box center [594, 157] width 45 height 26
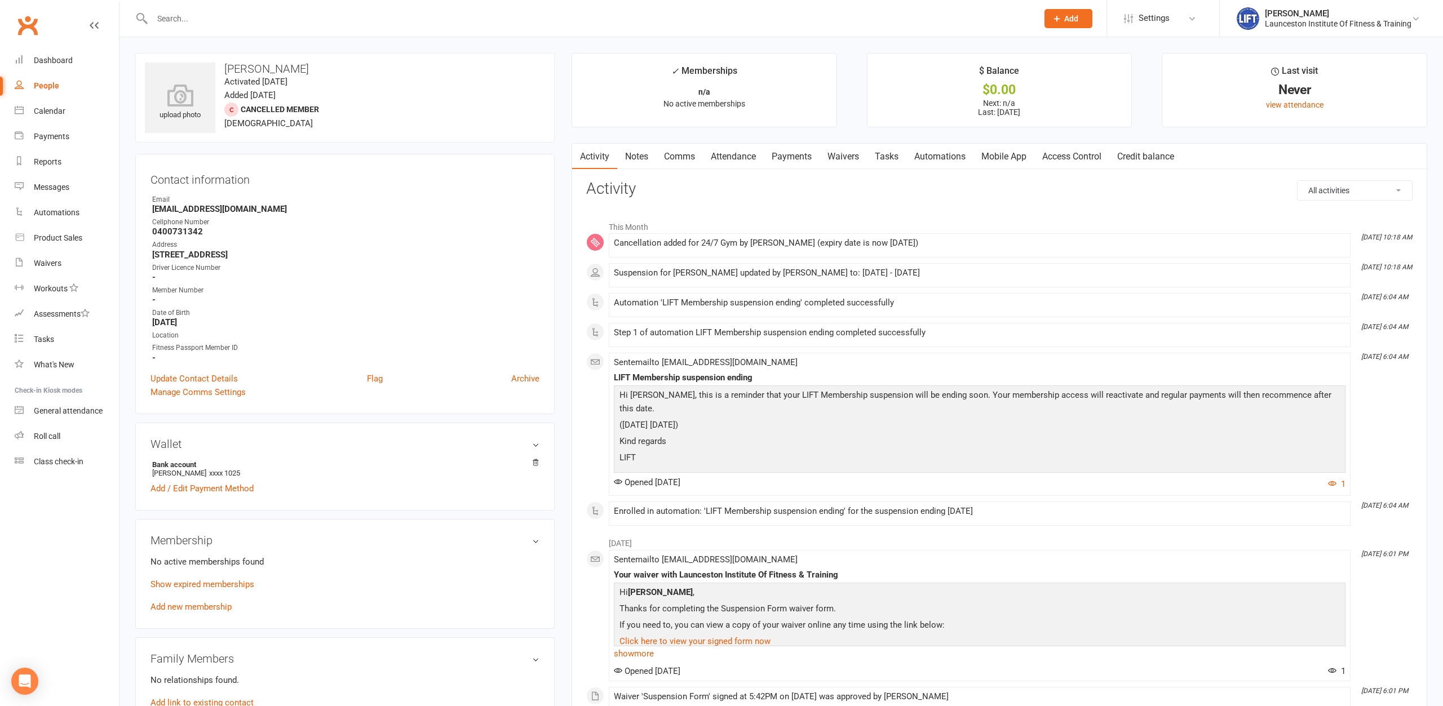
click at [804, 162] on link "Payments" at bounding box center [792, 157] width 56 height 26
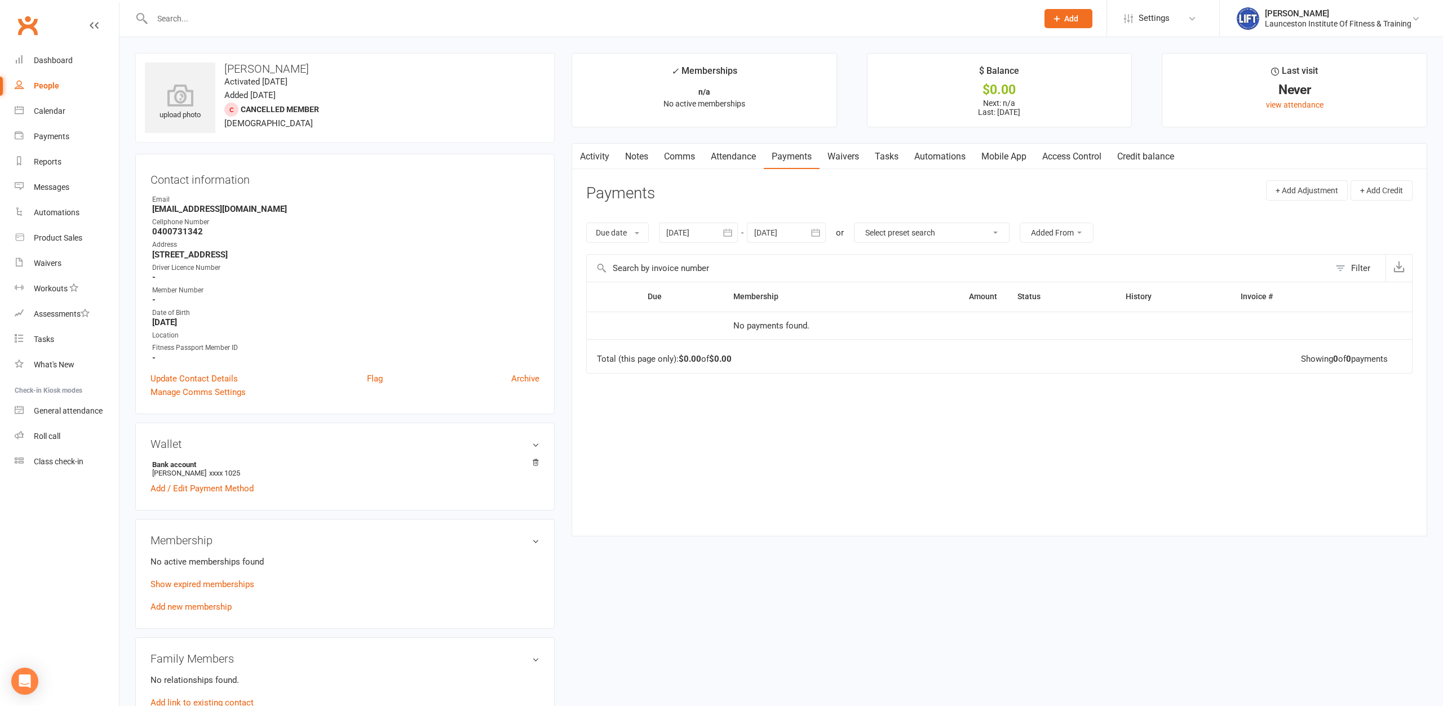
click at [603, 159] on link "Activity" at bounding box center [594, 157] width 45 height 26
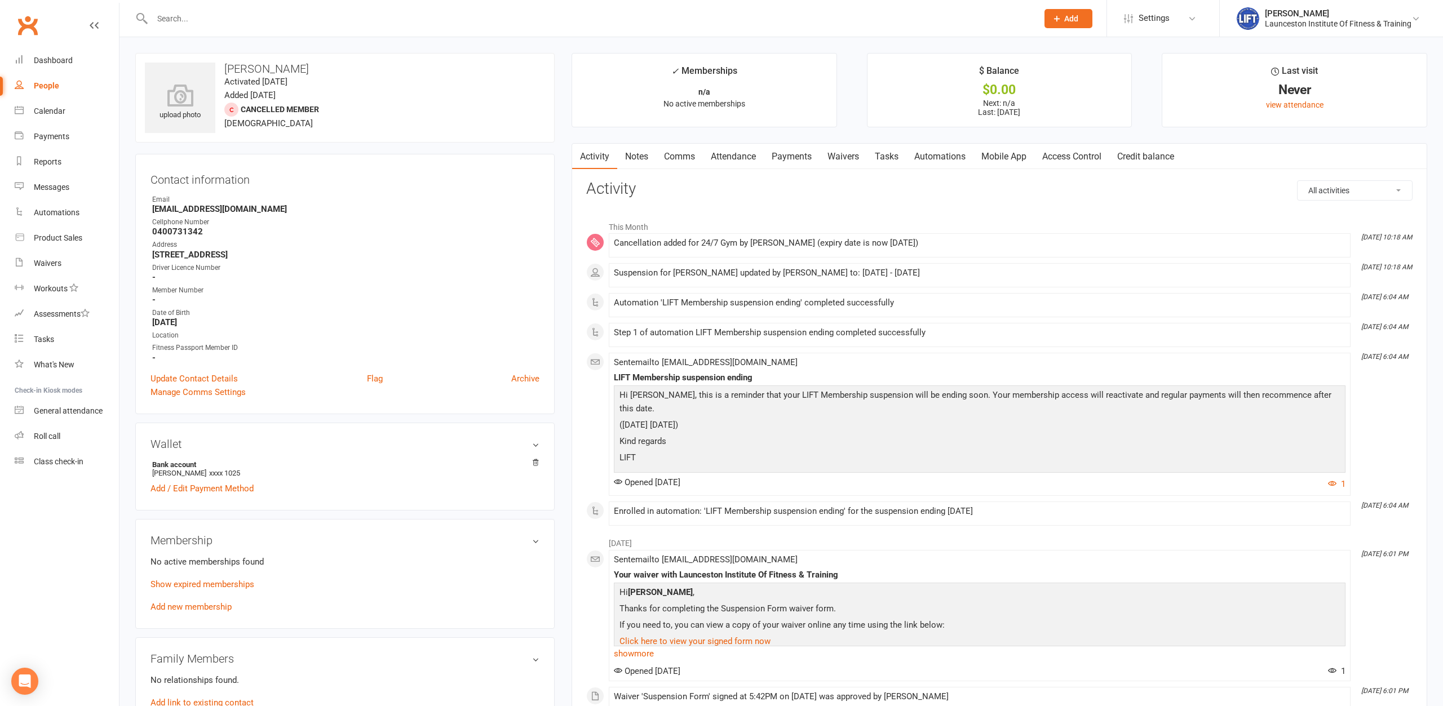
click at [796, 162] on link "Payments" at bounding box center [792, 157] width 56 height 26
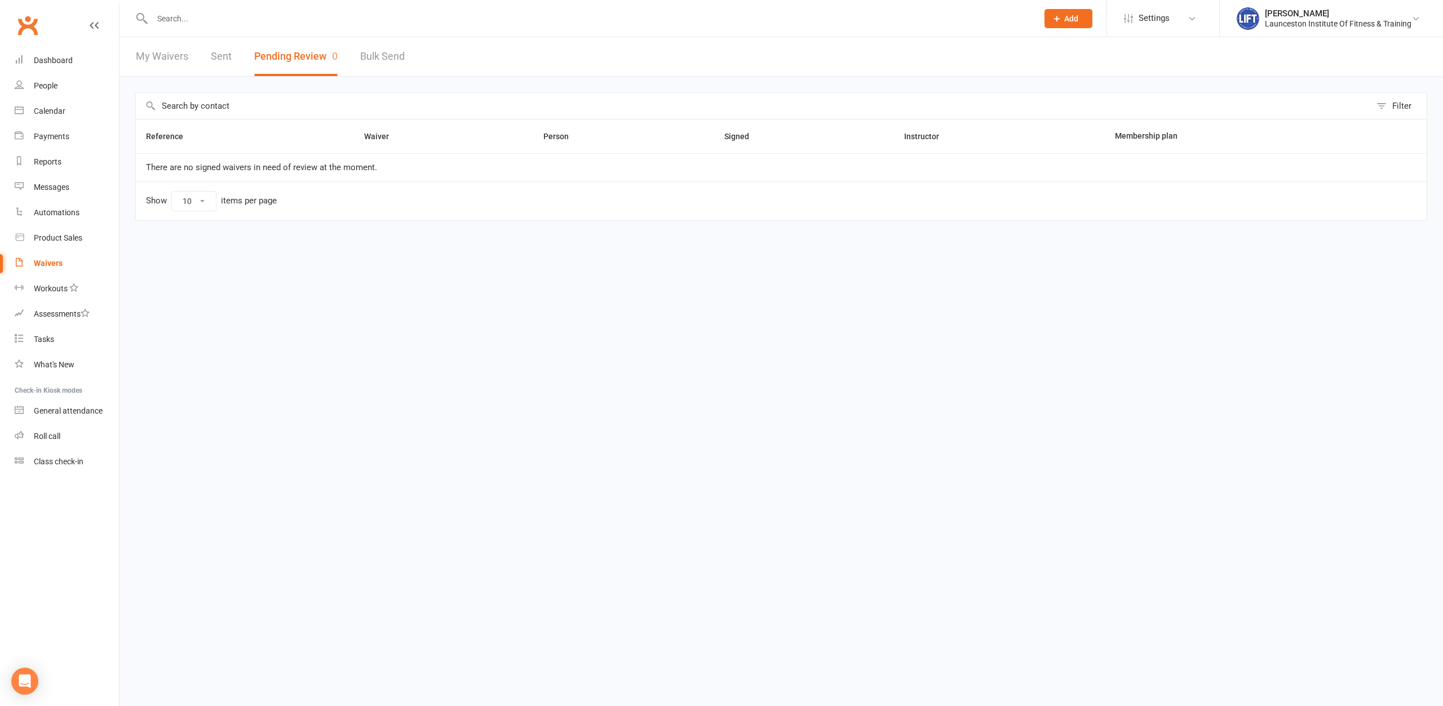
click at [336, 17] on input "text" at bounding box center [589, 19] width 881 height 16
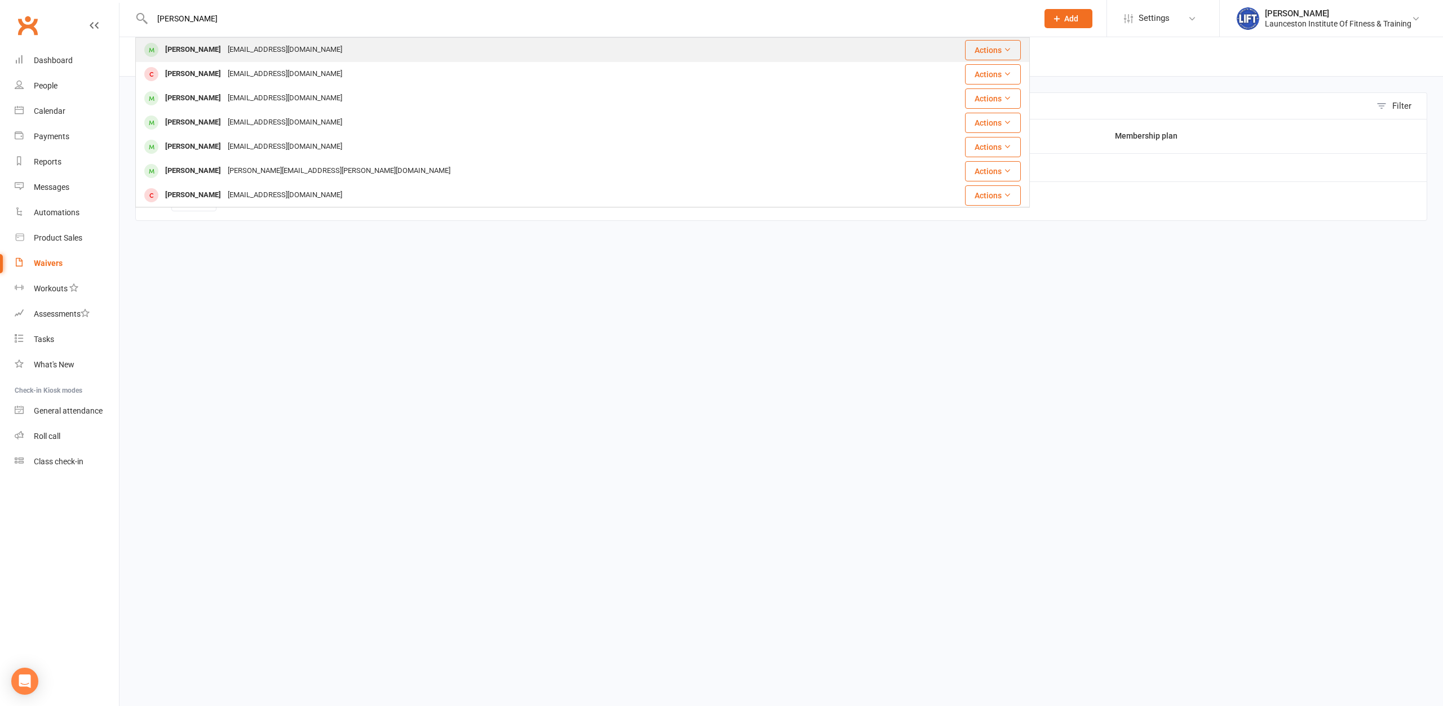
type input "marcus williams"
click at [251, 48] on div "marcowilliame8@gmail.com" at bounding box center [284, 50] width 121 height 16
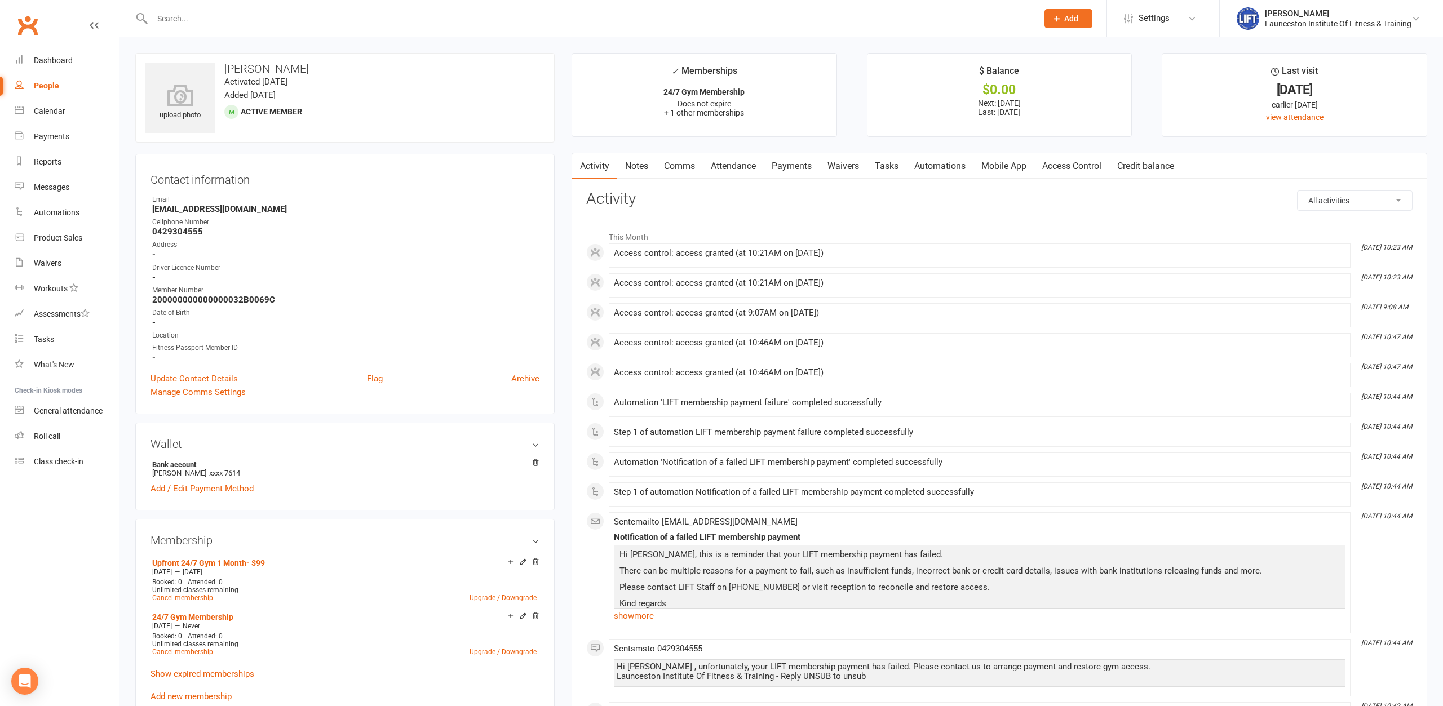
click at [1083, 163] on link "Access Control" at bounding box center [1071, 166] width 75 height 26
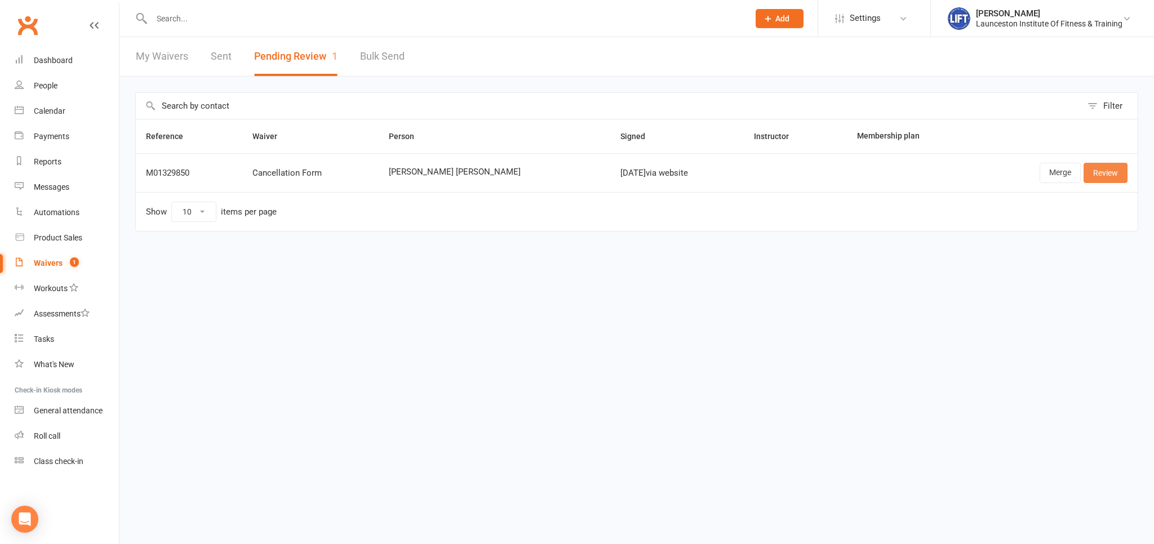
click at [1103, 170] on link "Review" at bounding box center [1106, 173] width 44 height 20
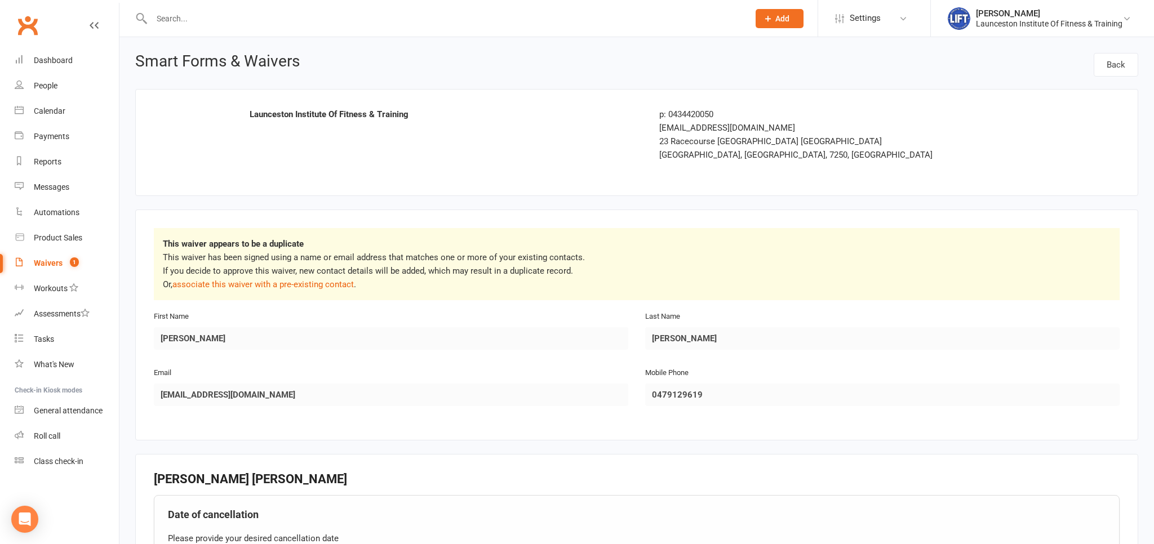
scroll to position [59, 0]
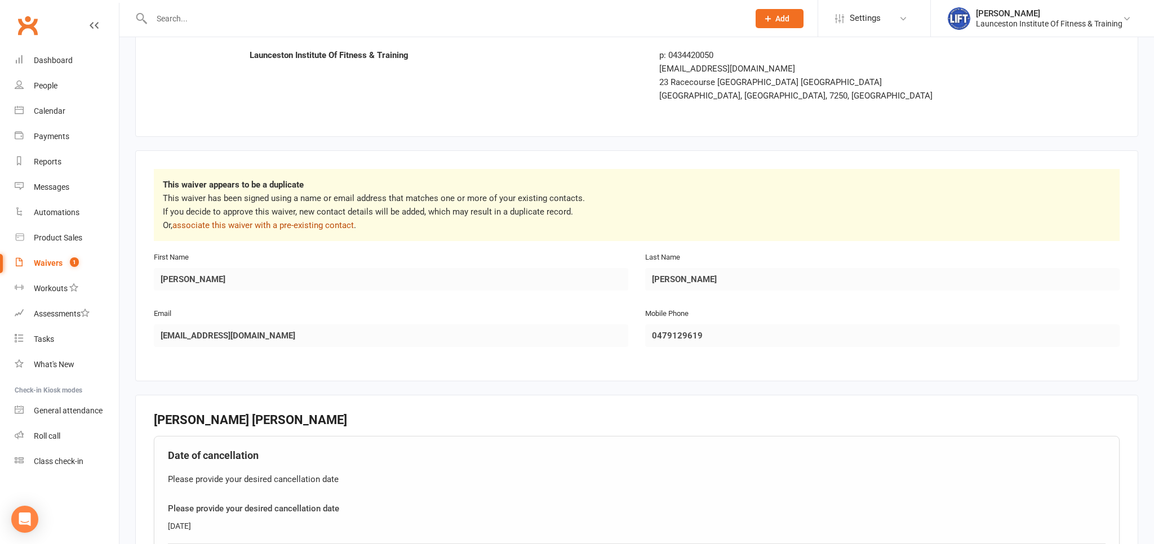
click at [255, 224] on link "associate this waiver with a pre-existing contact" at bounding box center [262, 225] width 181 height 10
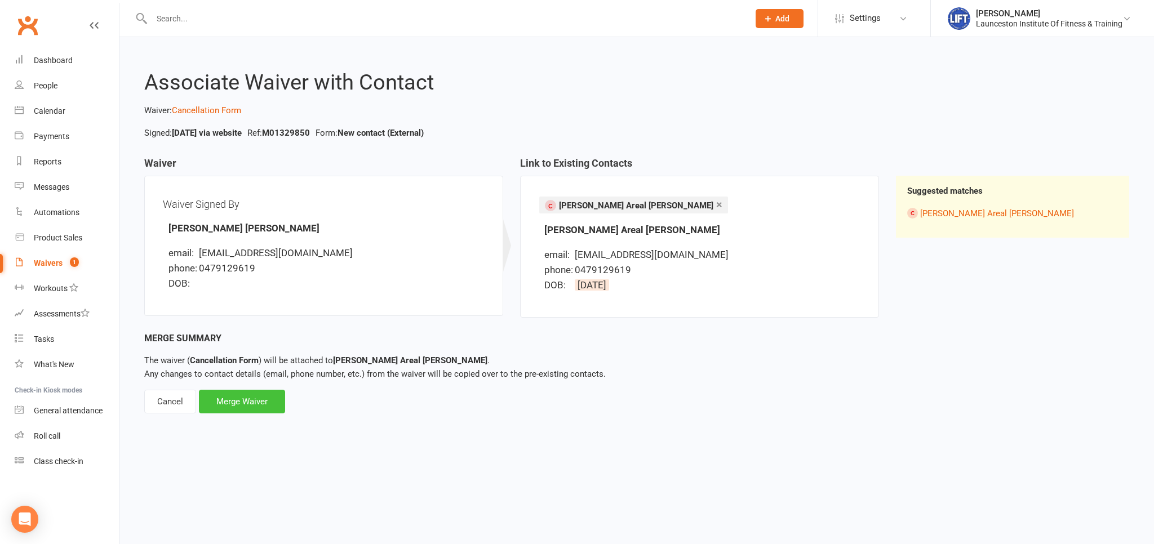
click at [241, 405] on div "Merge Waiver" at bounding box center [242, 402] width 86 height 24
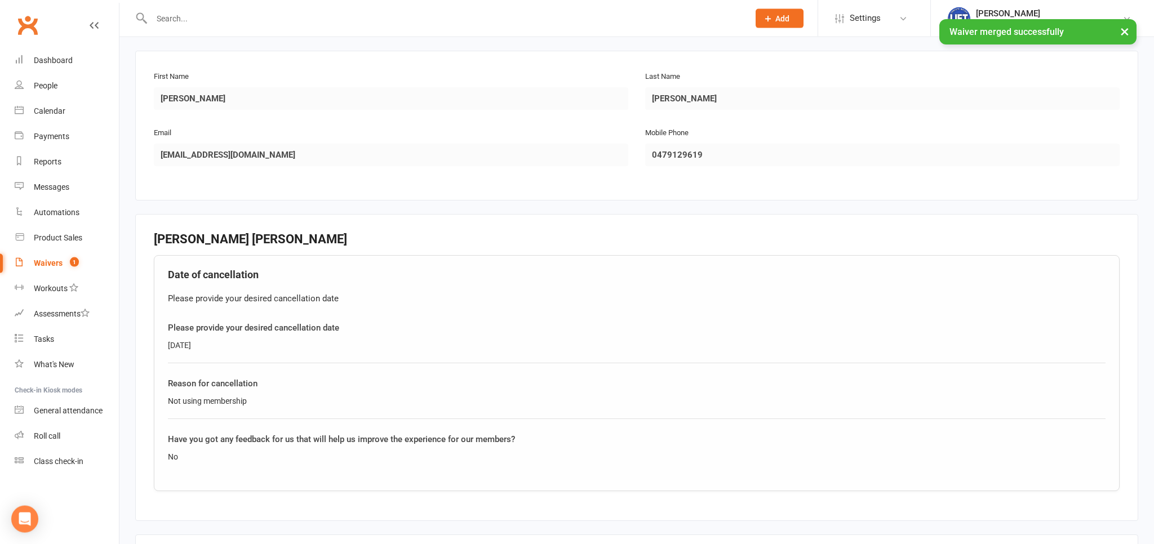
scroll to position [360, 0]
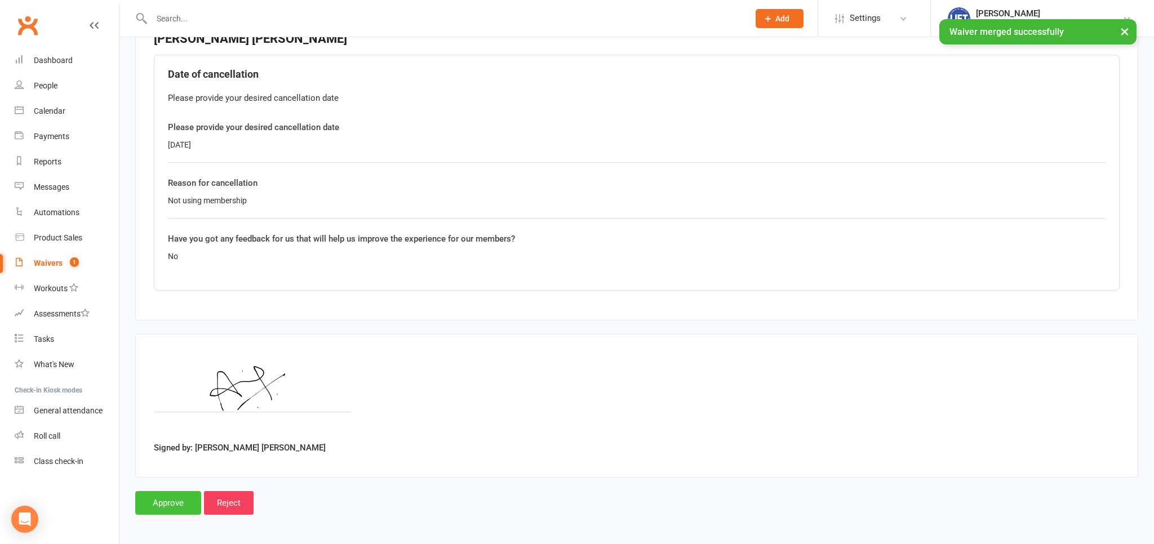
click at [170, 504] on input "Approve" at bounding box center [168, 503] width 66 height 24
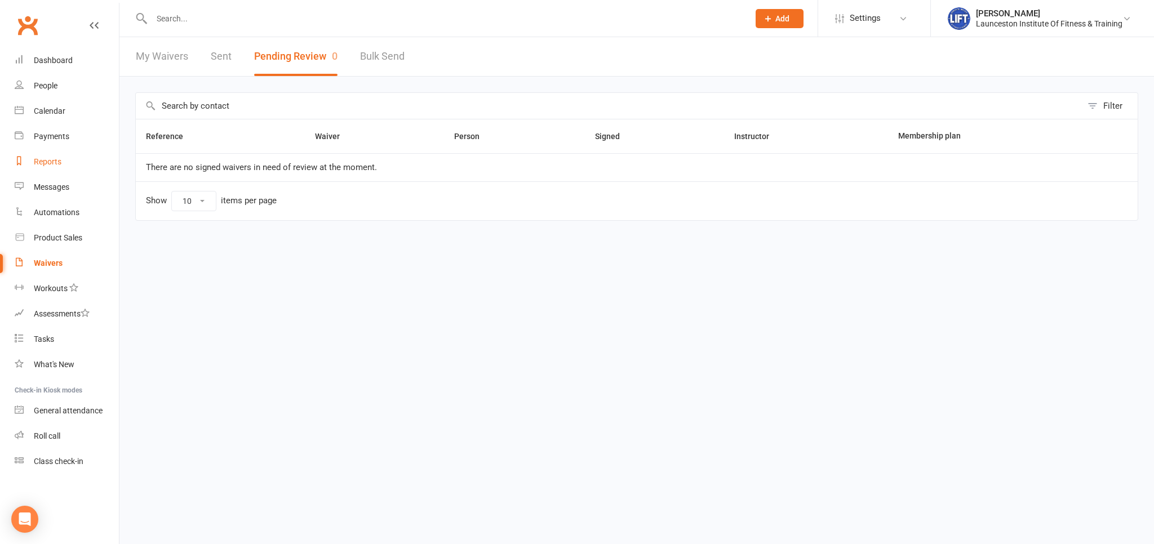
click at [43, 168] on link "Reports" at bounding box center [67, 161] width 104 height 25
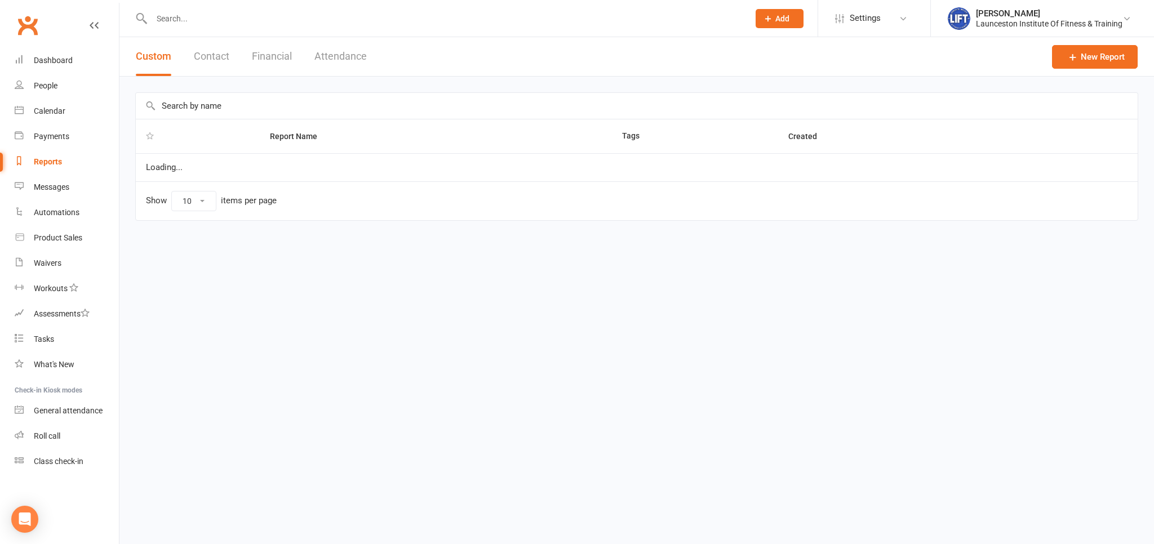
select select "100"
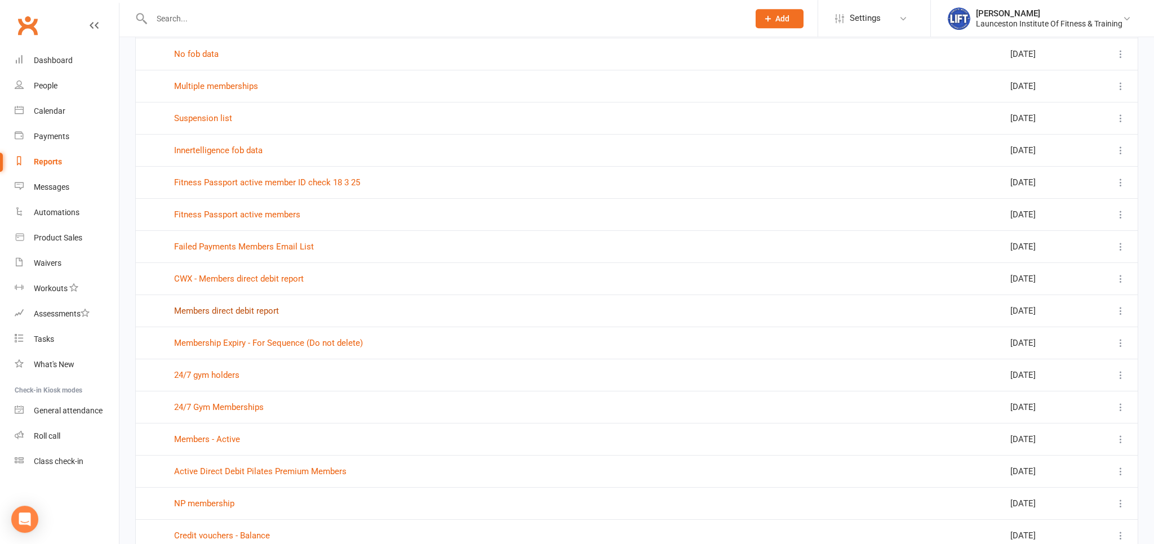
scroll to position [476, 0]
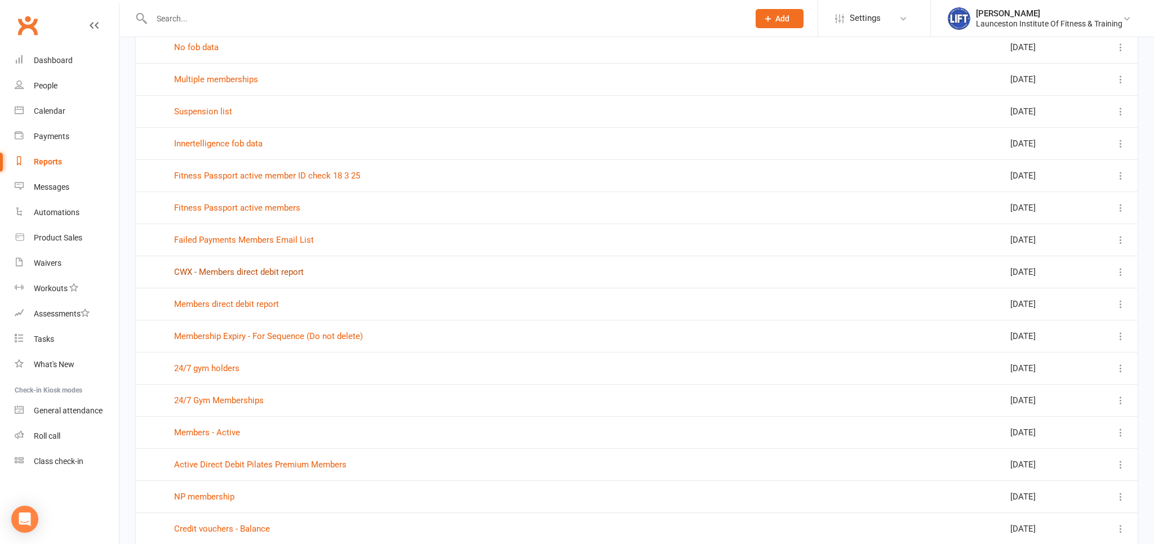
click at [230, 271] on link "CWX - Members direct debit report" at bounding box center [239, 272] width 130 height 10
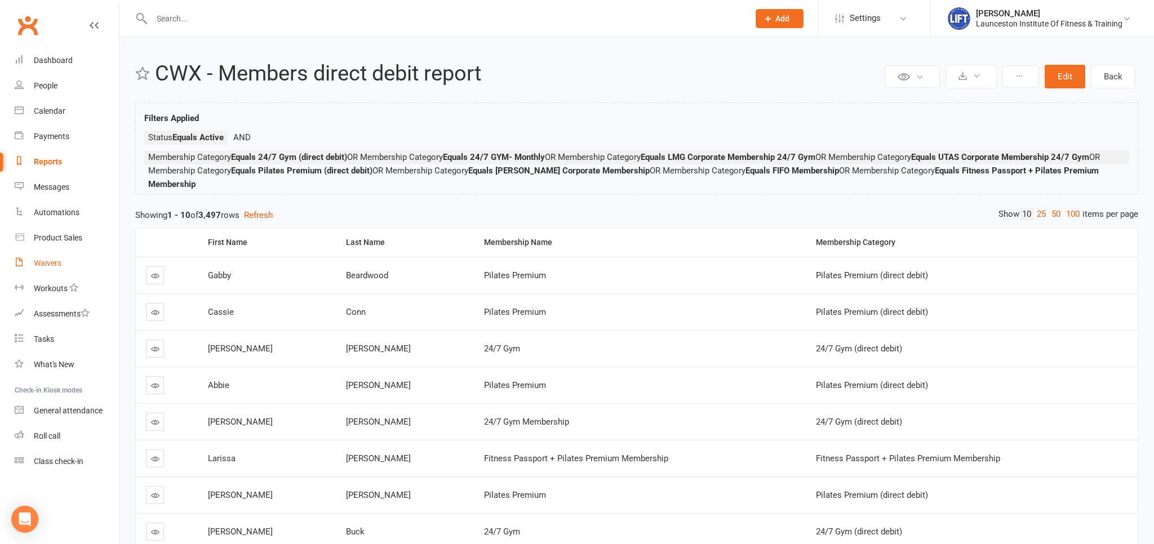
click at [47, 262] on div "Waivers" at bounding box center [48, 263] width 28 height 9
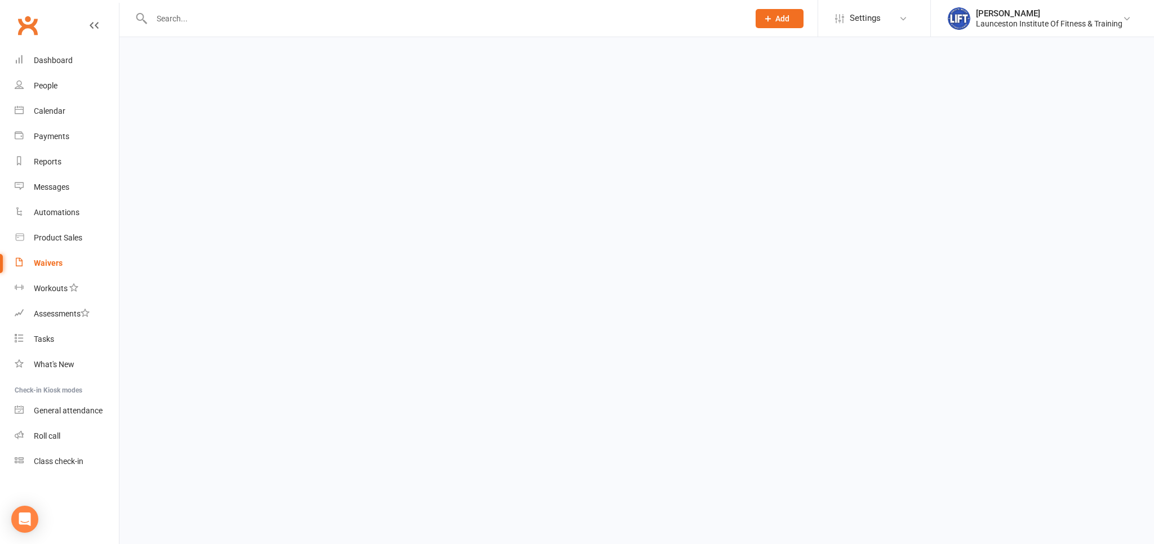
select select "100"
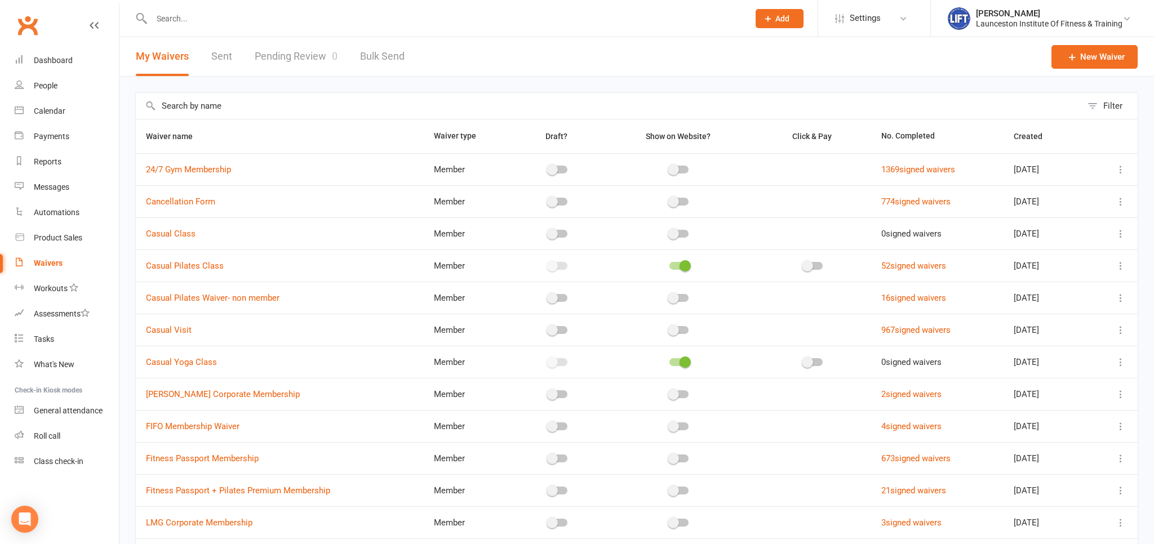
click at [301, 58] on link "Pending Review 0" at bounding box center [296, 56] width 83 height 39
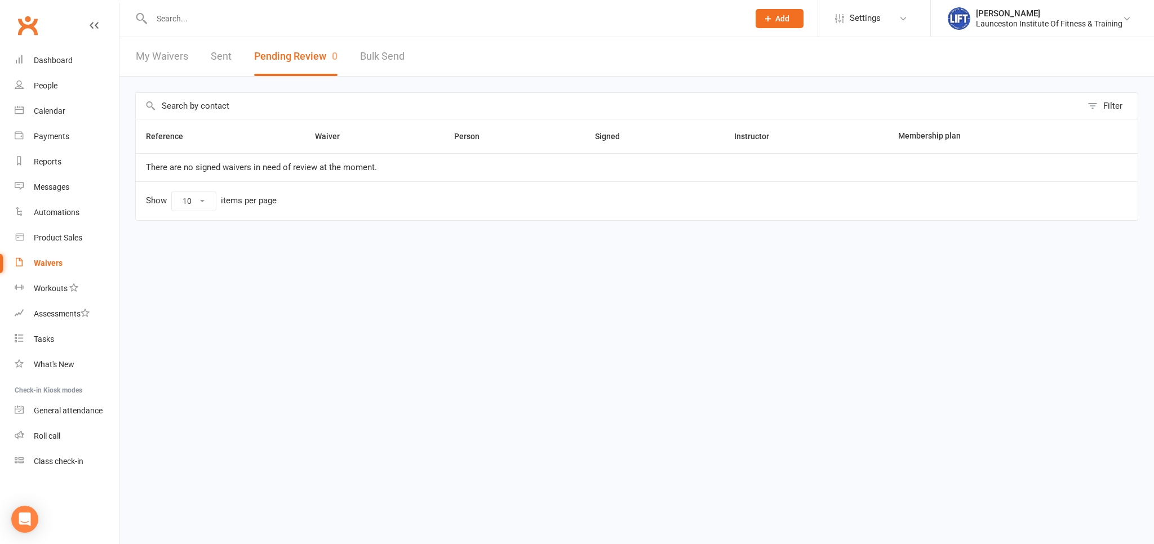
click at [34, 265] on div "Waivers" at bounding box center [48, 263] width 29 height 9
select select "100"
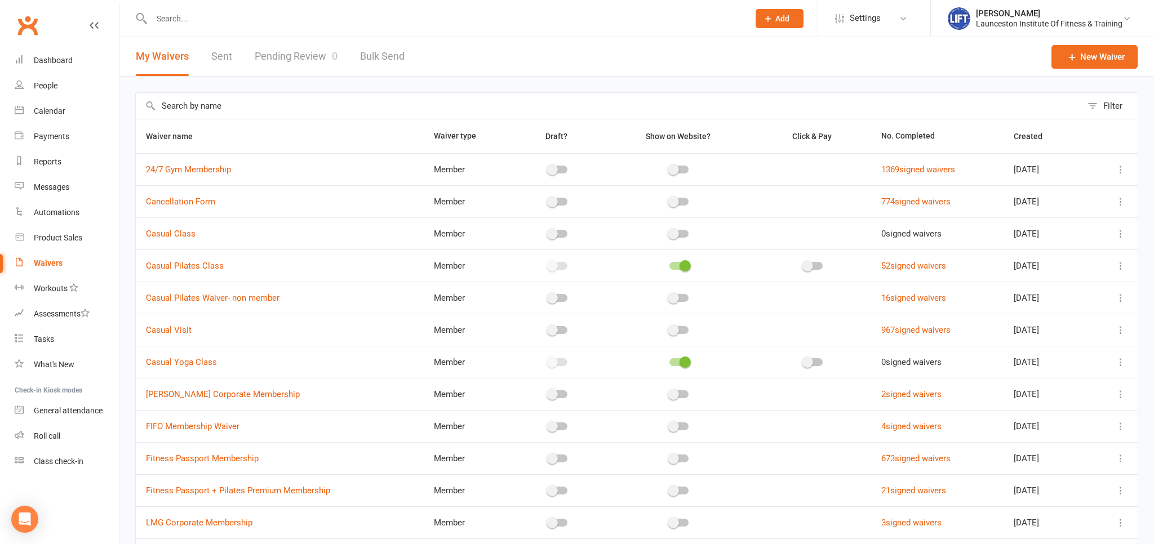
click at [46, 260] on div "Waivers" at bounding box center [48, 263] width 29 height 9
click at [292, 59] on link "Pending Review 0" at bounding box center [296, 56] width 83 height 39
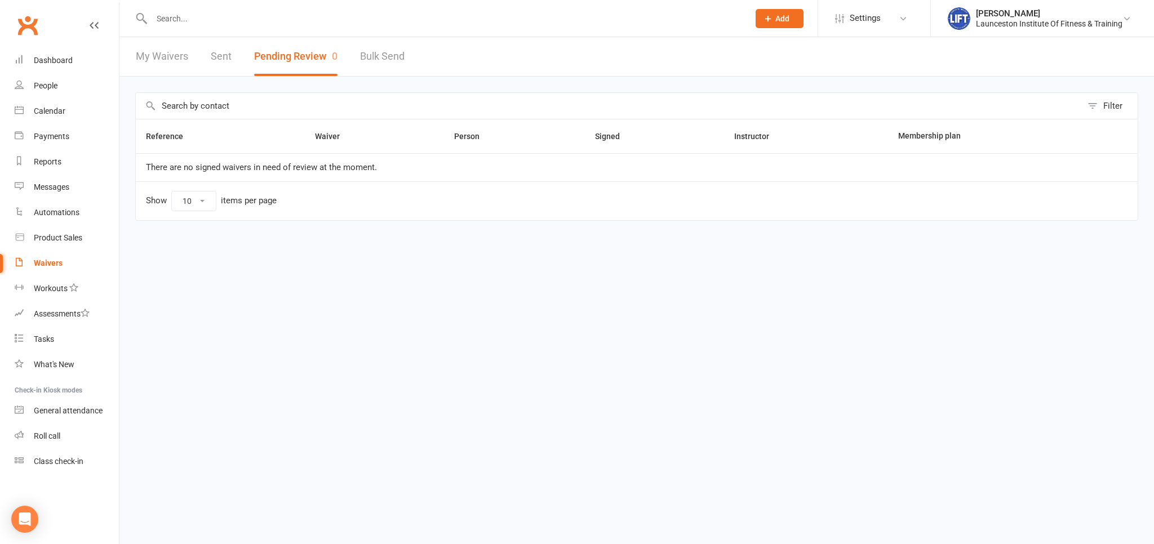
click at [40, 263] on div "Waivers" at bounding box center [48, 263] width 29 height 9
select select "100"
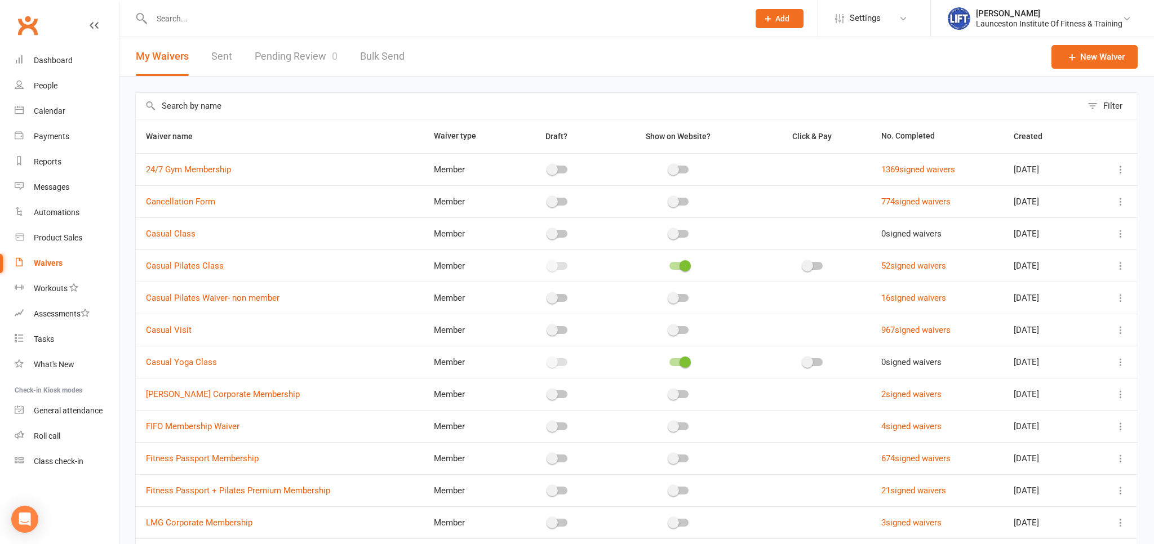
click at [296, 55] on link "Pending Review 0" at bounding box center [296, 56] width 83 height 39
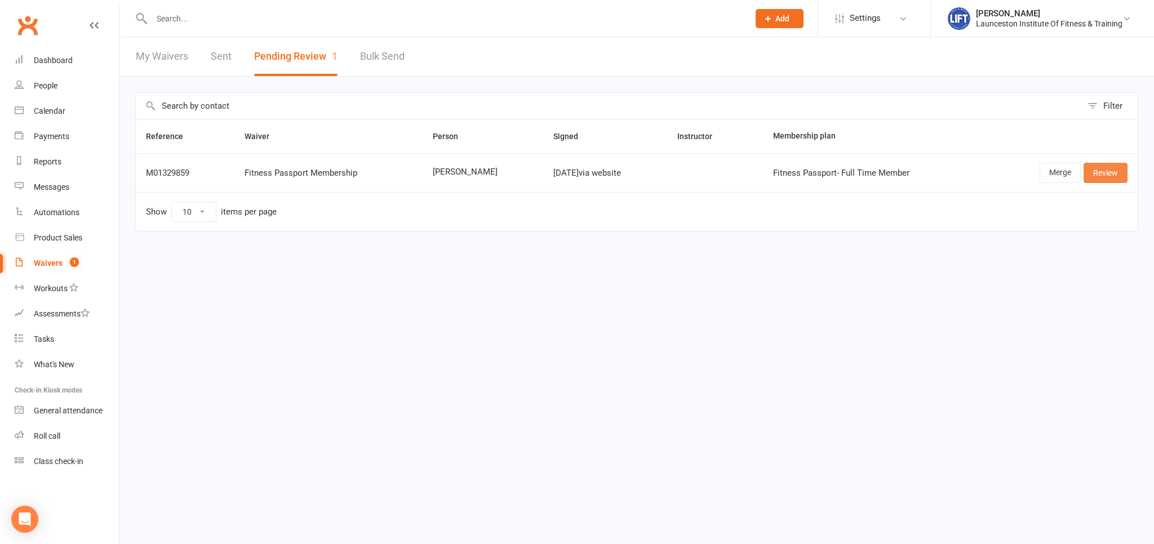
click at [1105, 174] on link "Review" at bounding box center [1106, 173] width 44 height 20
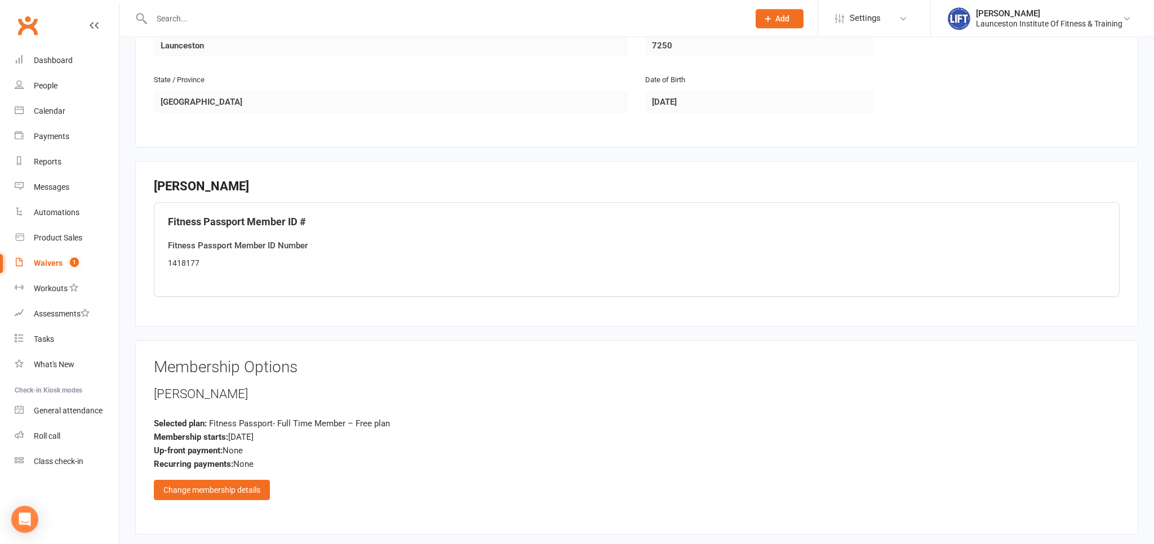
scroll to position [355, 0]
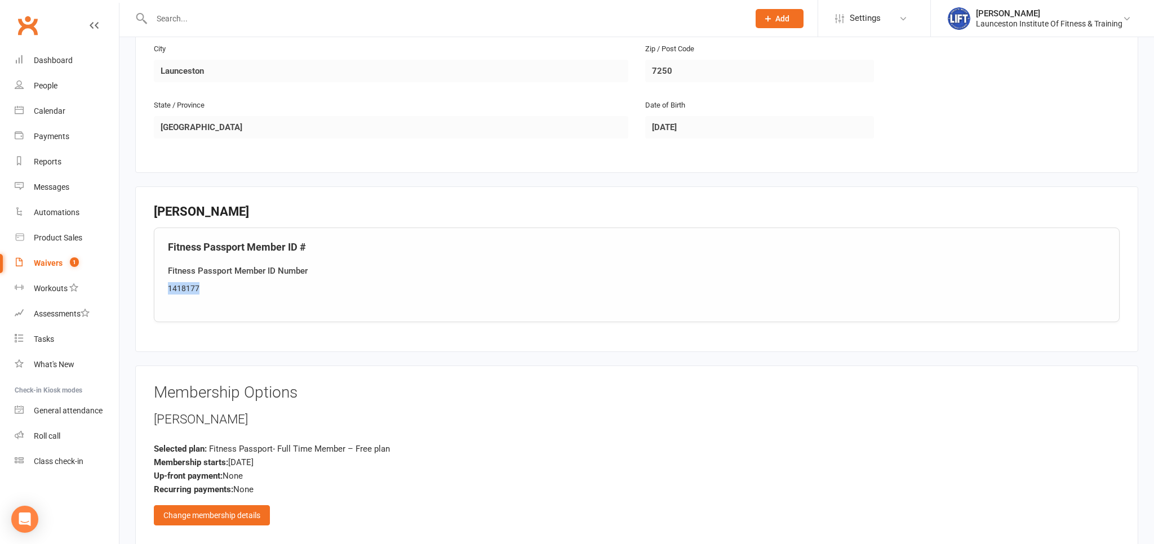
drag, startPoint x: 198, startPoint y: 285, endPoint x: 144, endPoint y: 292, distance: 54.0
click at [144, 292] on fieldset "Luke Parry Fitness Passport Member ID # Fitness Passport Member ID Number 14181…" at bounding box center [636, 270] width 1003 height 166
copy div "1418177"
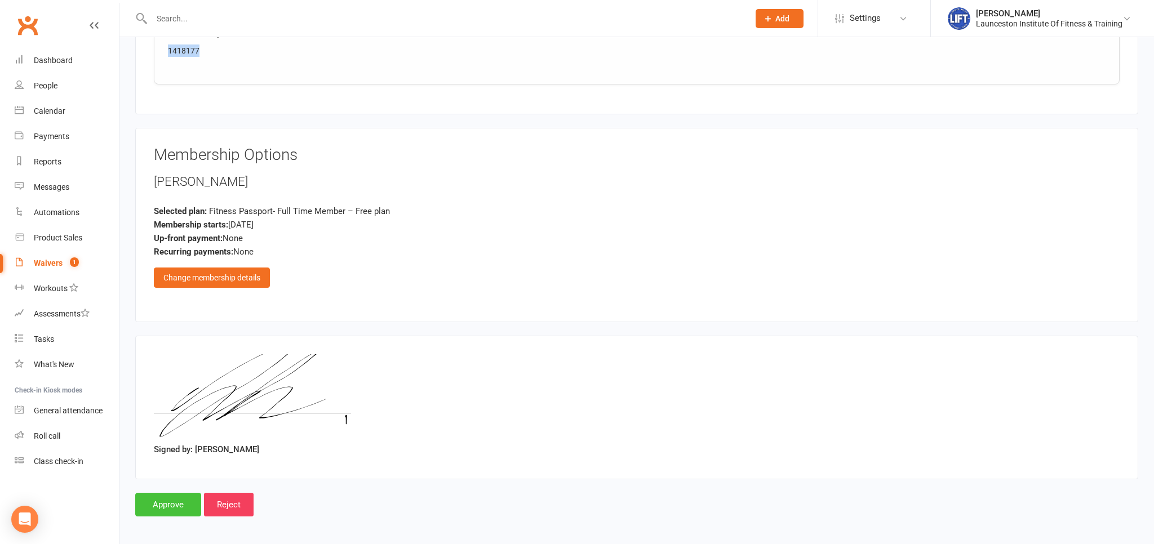
click at [165, 497] on input "Approve" at bounding box center [168, 505] width 66 height 24
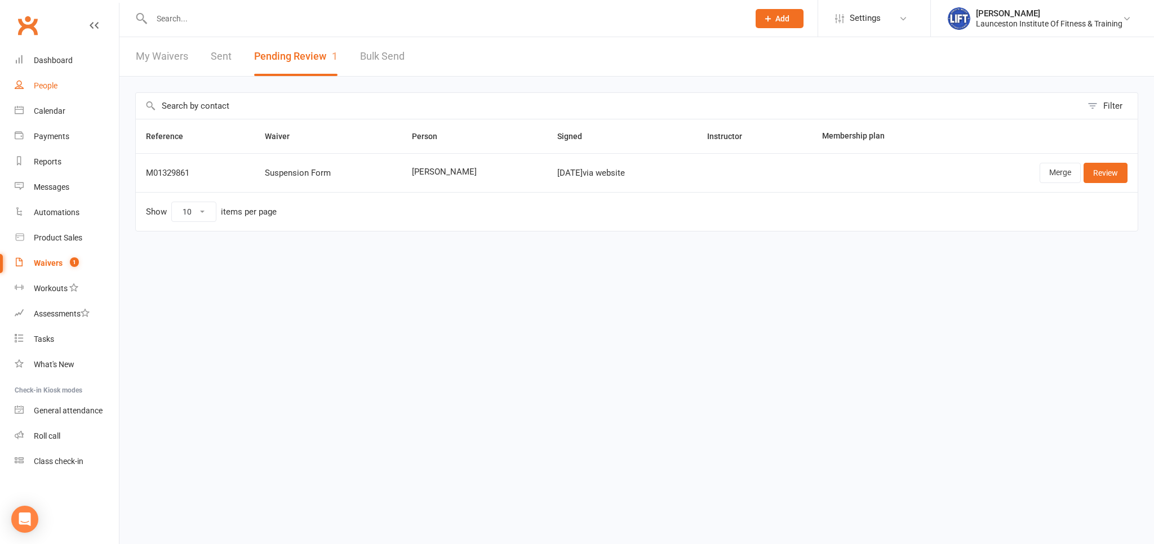
click at [43, 87] on div "People" at bounding box center [46, 85] width 24 height 9
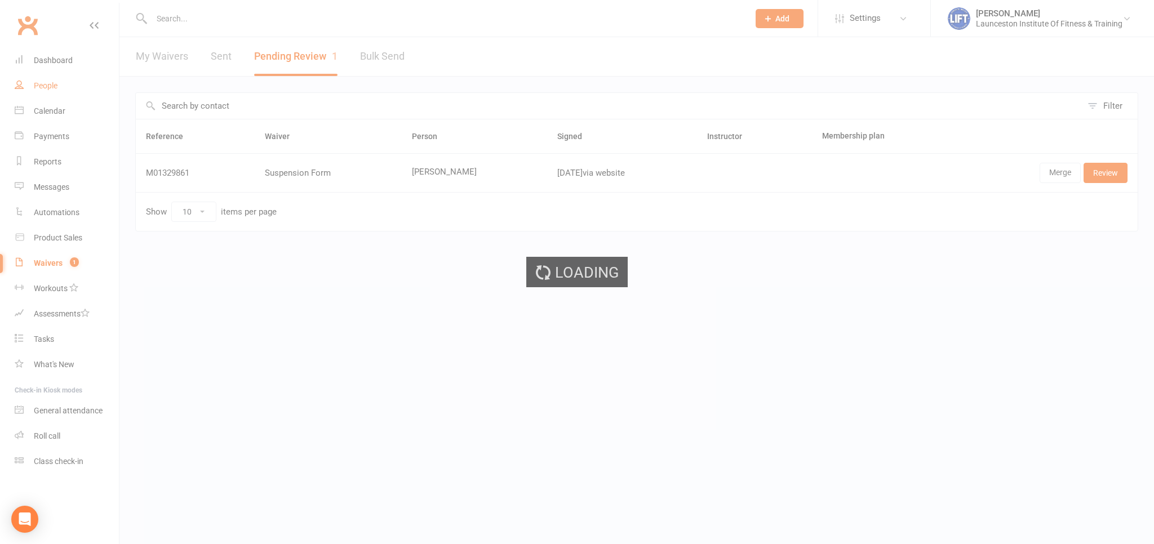
select select "100"
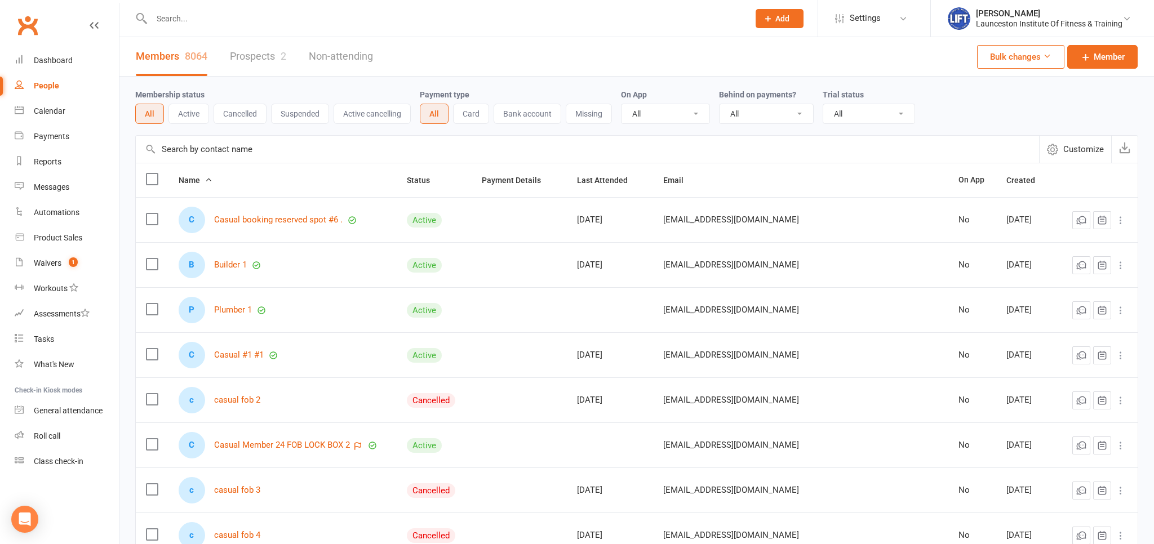
click at [162, 17] on input "text" at bounding box center [444, 19] width 593 height 16
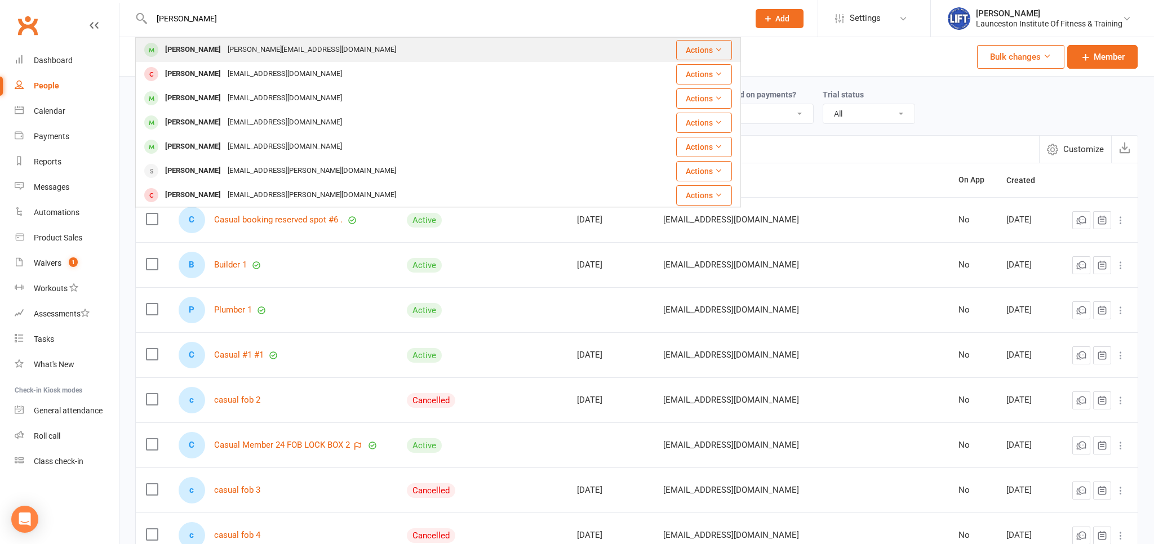
type input "luke parr"
click at [229, 51] on div "[PERSON_NAME][EMAIL_ADDRESS][DOMAIN_NAME]" at bounding box center [311, 50] width 175 height 16
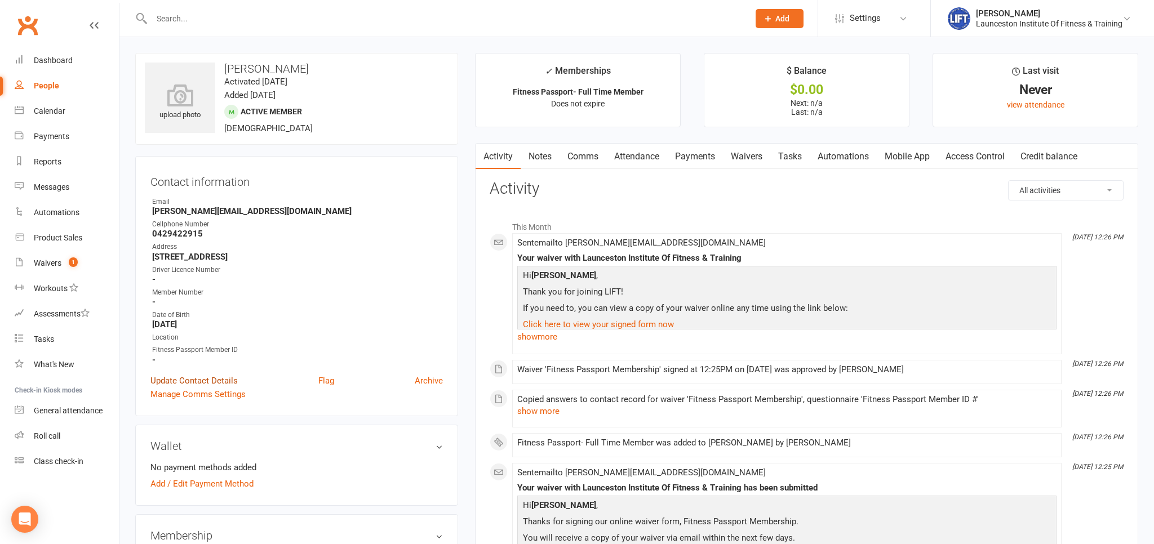
click at [195, 380] on link "Update Contact Details" at bounding box center [193, 381] width 87 height 14
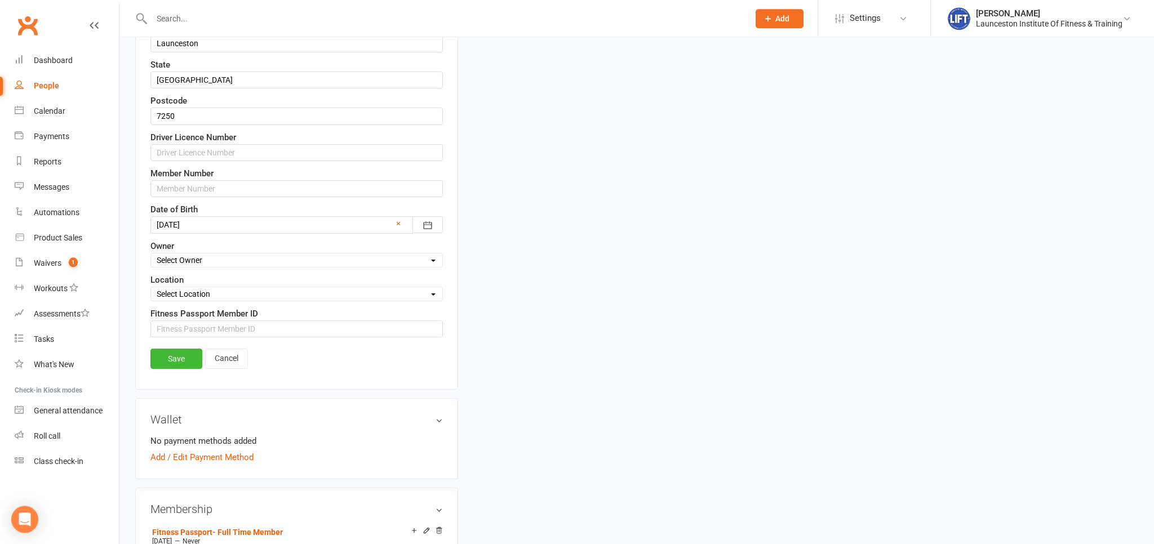
scroll to position [469, 0]
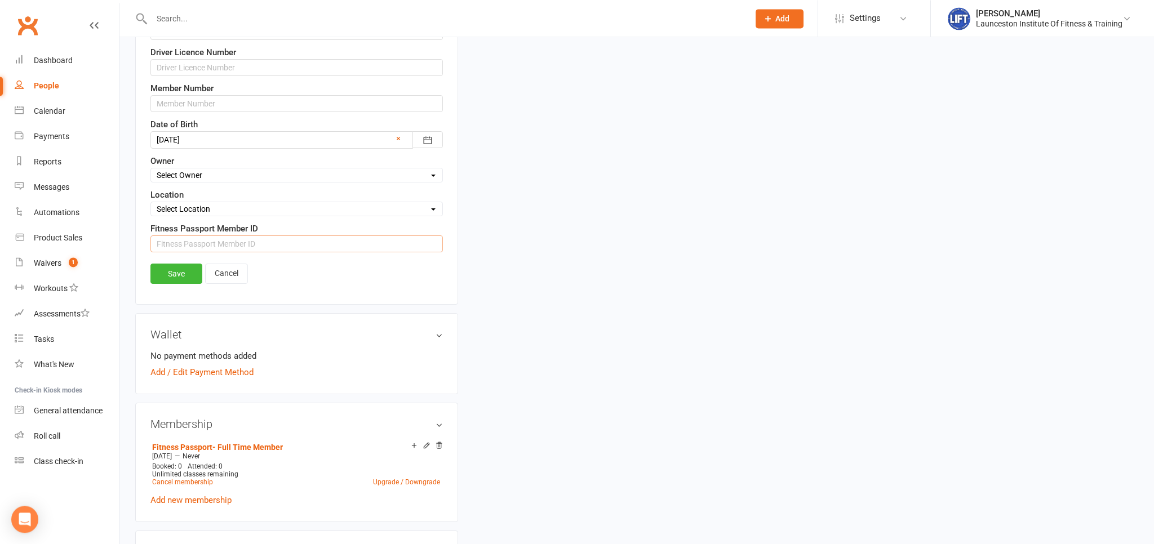
click at [157, 242] on input "string" at bounding box center [296, 244] width 292 height 17
paste input "1418177"
type input "1418177"
click at [175, 271] on link "Save" at bounding box center [176, 274] width 52 height 20
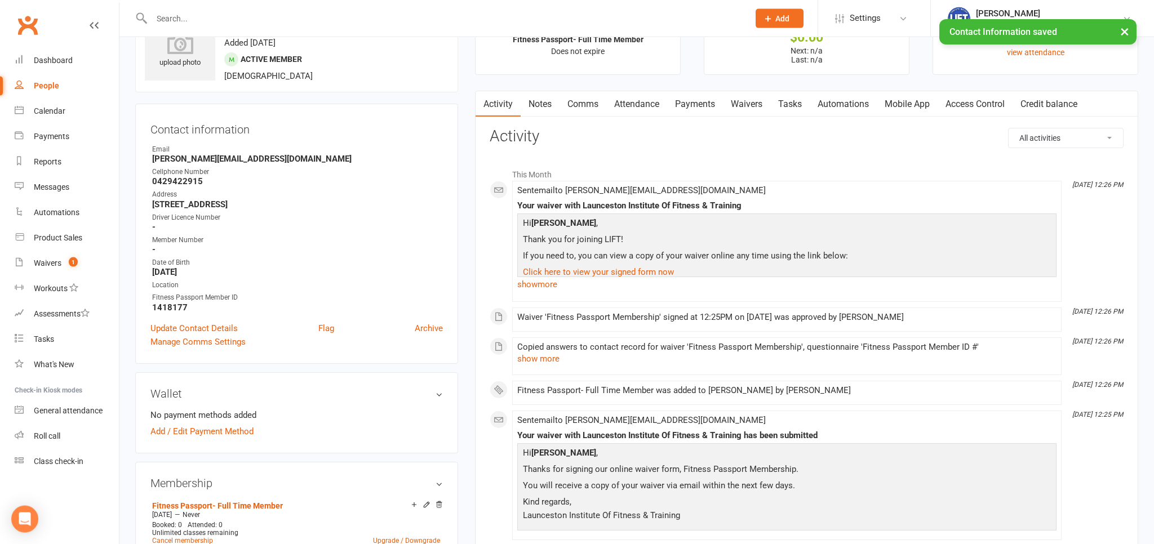
scroll to position [0, 0]
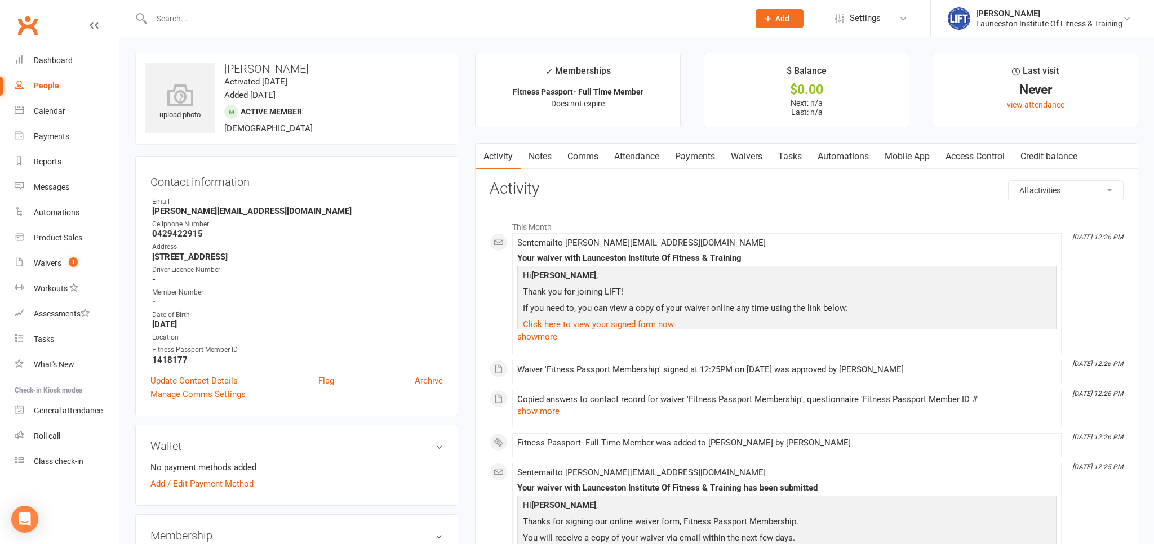
click at [981, 157] on link "Access Control" at bounding box center [975, 157] width 75 height 26
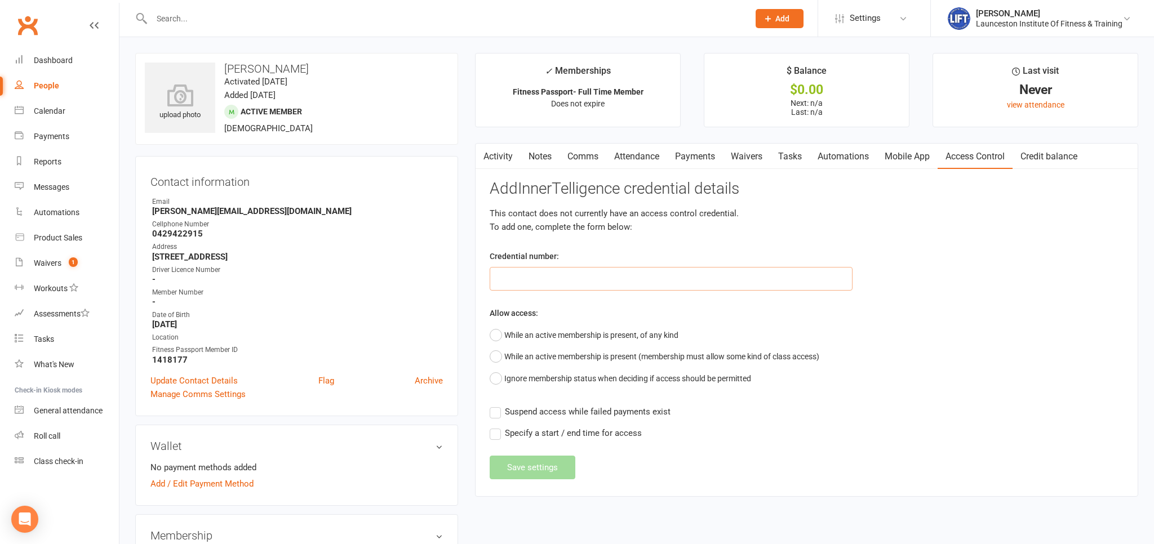
click at [499, 273] on input "text" at bounding box center [671, 279] width 363 height 24
paste input "20000000000000004960291E"
type input "20000000000000004960291E"
click at [498, 334] on button "While an active membership is present, of any kind" at bounding box center [584, 335] width 189 height 21
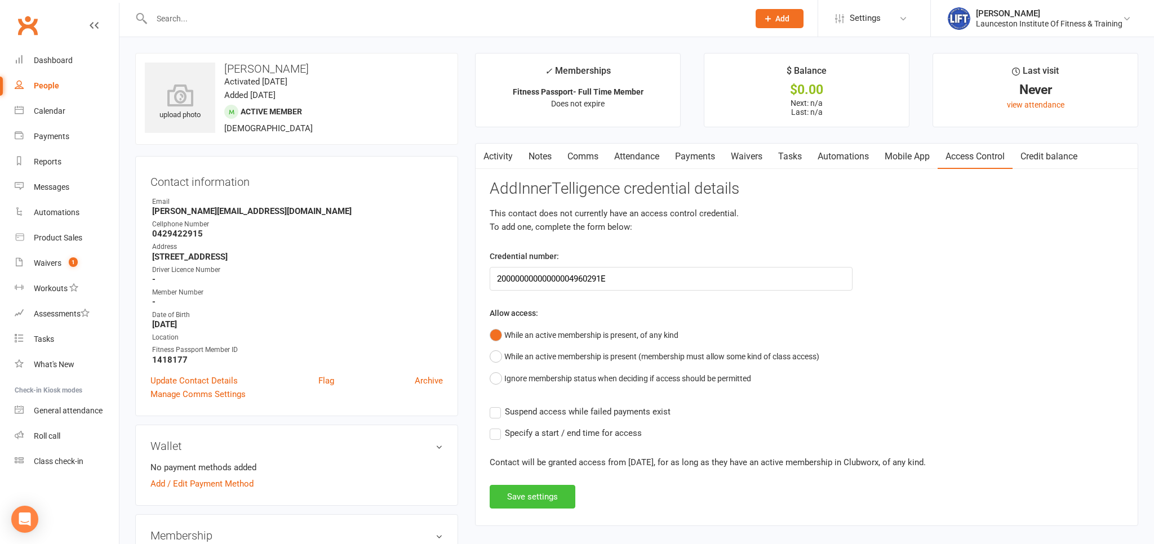
click at [531, 497] on button "Save settings" at bounding box center [533, 497] width 86 height 24
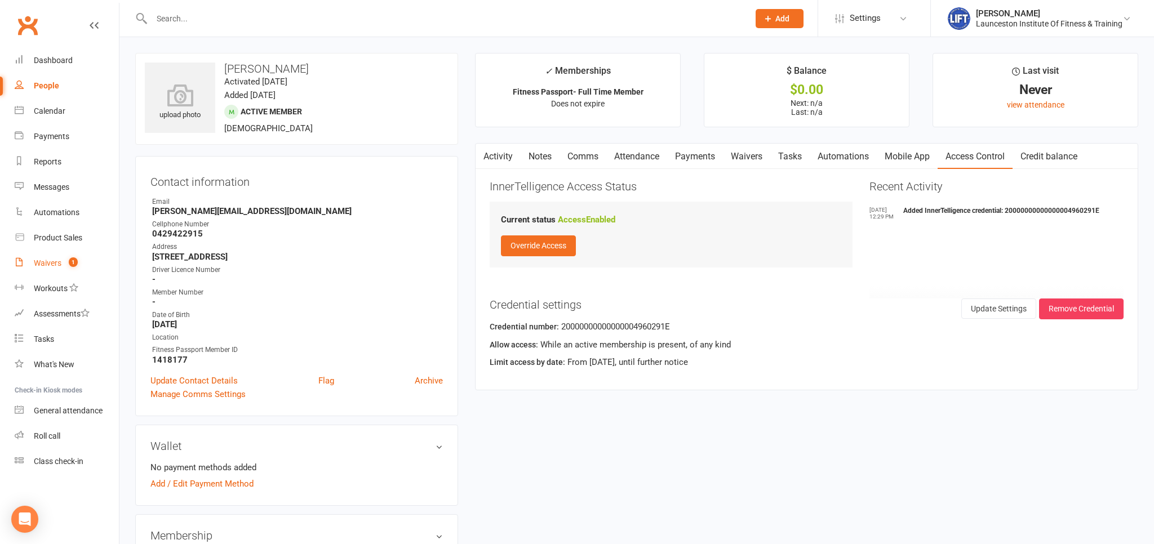
click at [58, 259] on div "Waivers" at bounding box center [48, 263] width 28 height 9
select select "100"
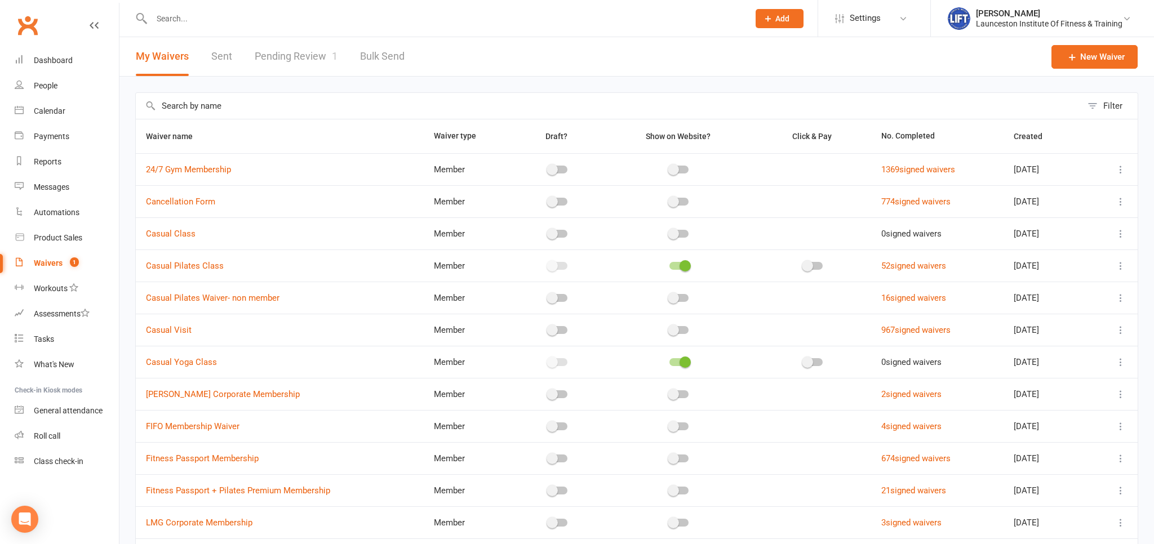
click at [274, 46] on link "Pending Review 1" at bounding box center [296, 56] width 83 height 39
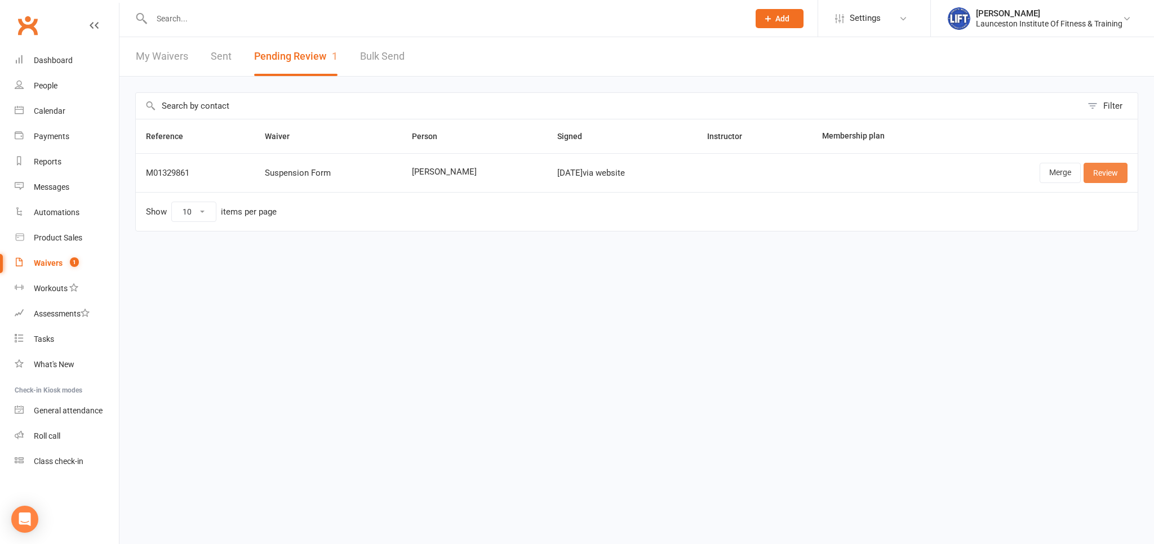
click at [1118, 172] on link "Review" at bounding box center [1106, 173] width 44 height 20
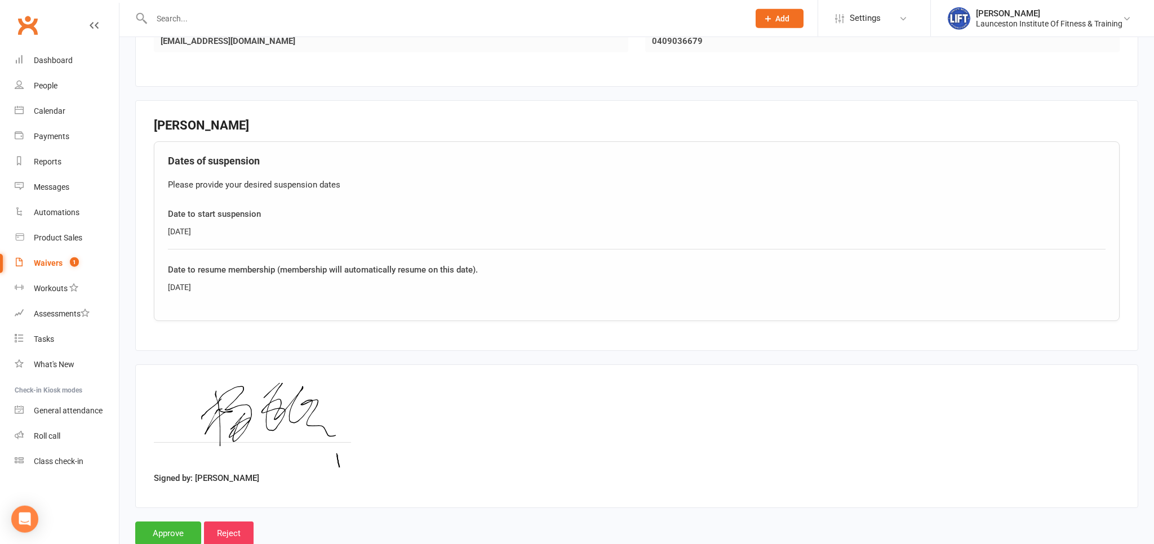
scroll to position [384, 0]
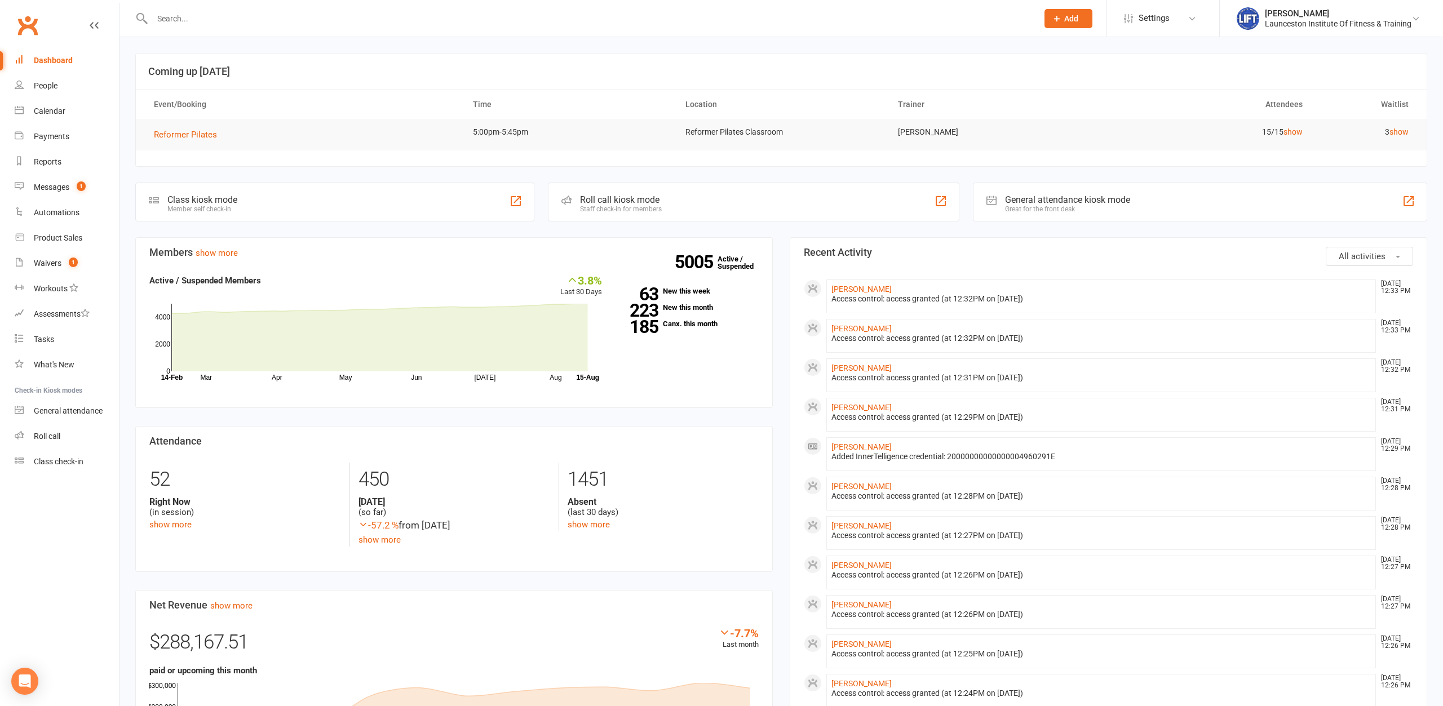
click at [334, 23] on input "text" at bounding box center [589, 19] width 881 height 16
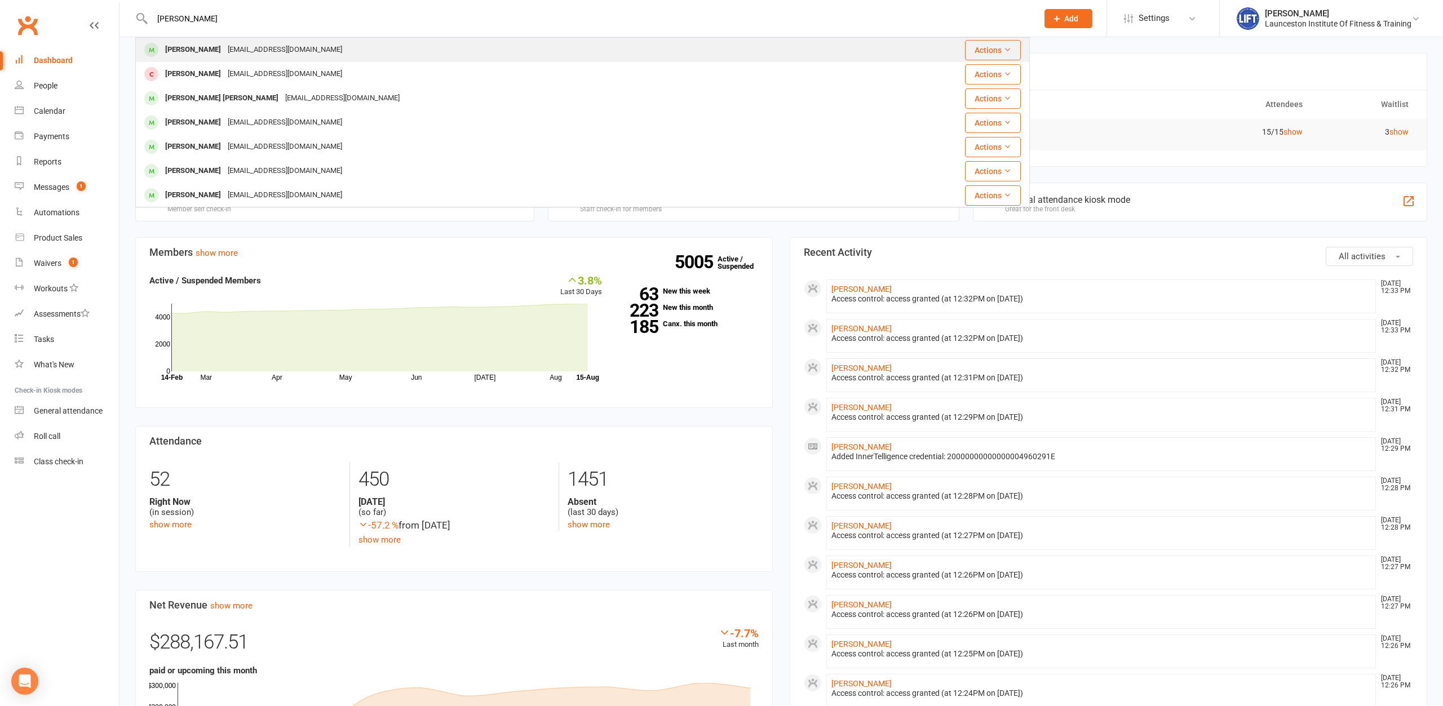
type input "[PERSON_NAME]"
click at [234, 50] on div "[EMAIL_ADDRESS][DOMAIN_NAME]" at bounding box center [284, 50] width 121 height 16
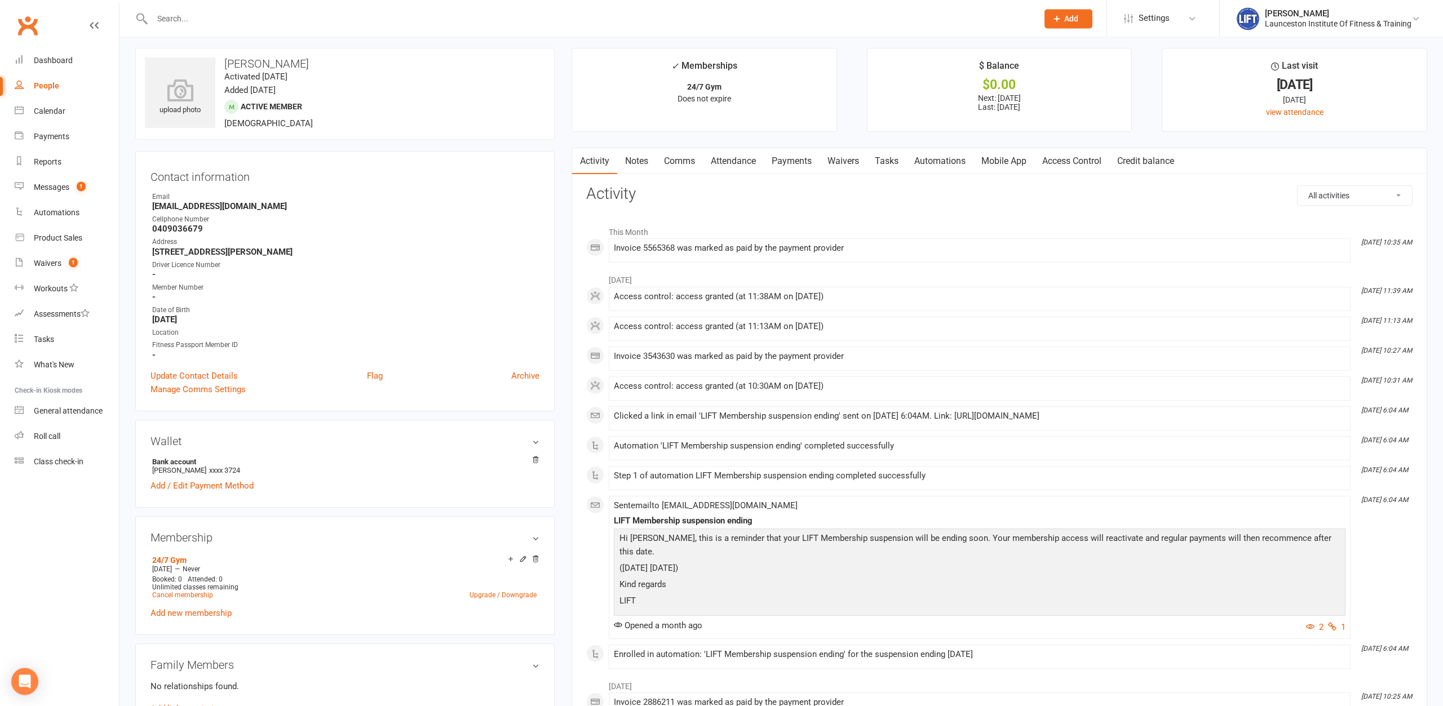
scroll to position [460, 0]
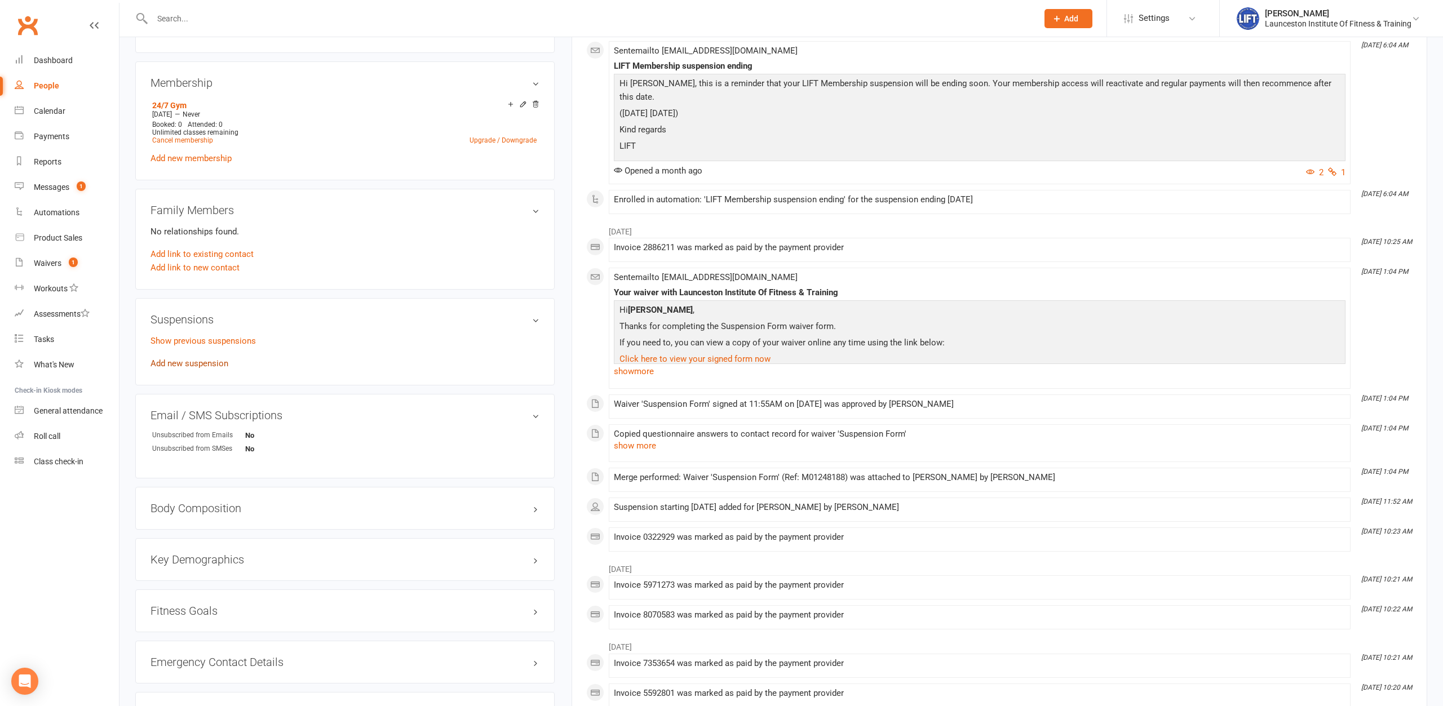
click at [191, 367] on link "Add new suspension" at bounding box center [189, 363] width 78 height 10
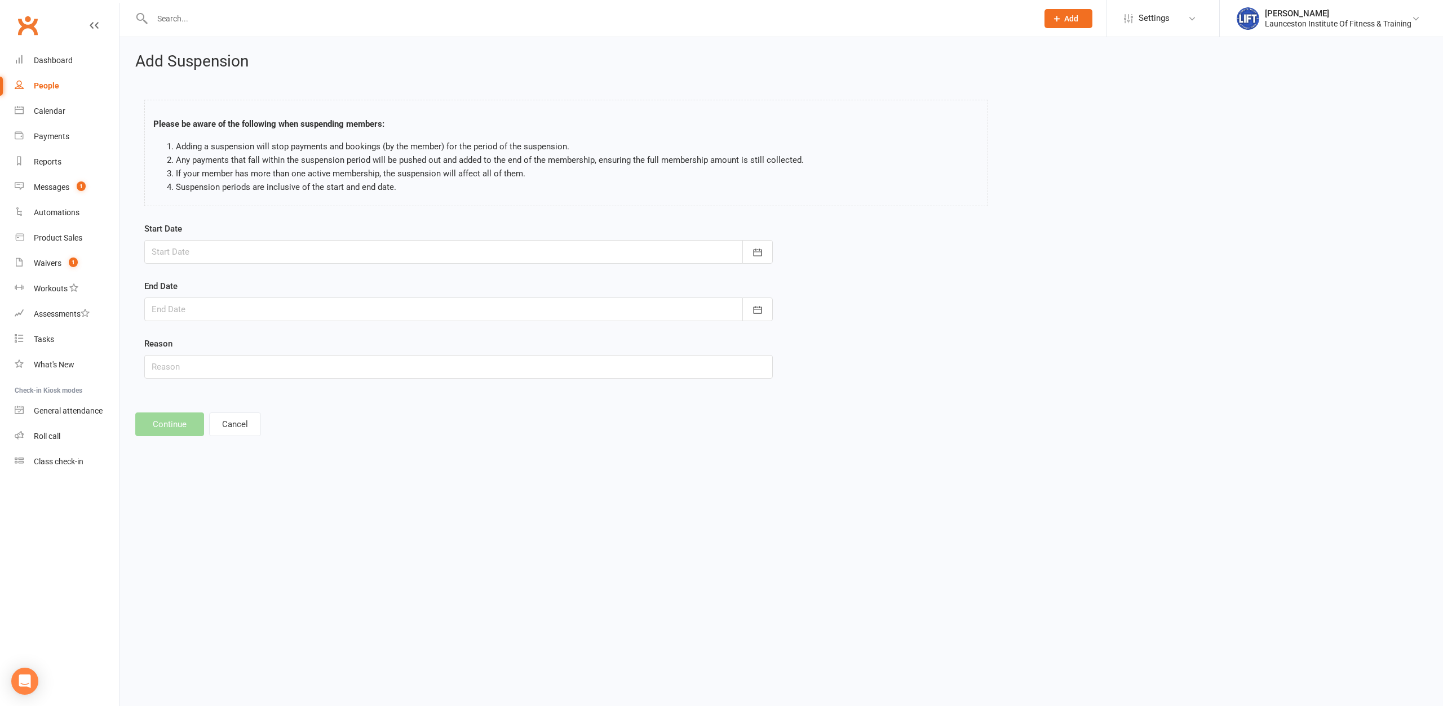
click at [302, 259] on div at bounding box center [458, 252] width 628 height 24
click at [315, 366] on span "15" at bounding box center [313, 366] width 9 height 9
type input "[DATE]"
click at [223, 309] on div at bounding box center [458, 310] width 628 height 24
click at [339, 340] on icon "button" at bounding box center [340, 338] width 8 height 9
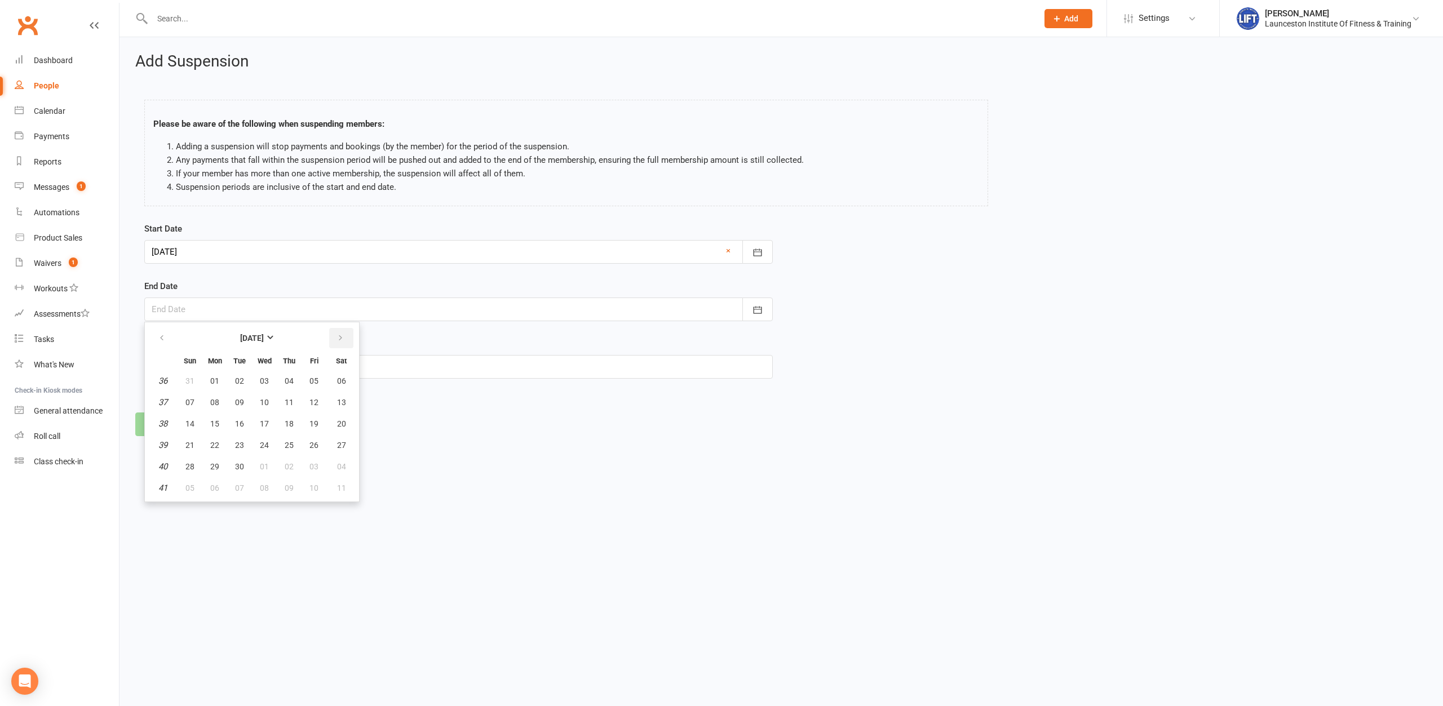
click at [339, 340] on icon "button" at bounding box center [340, 338] width 8 height 9
click at [216, 445] on span "22" at bounding box center [214, 445] width 9 height 9
type input "[DATE]"
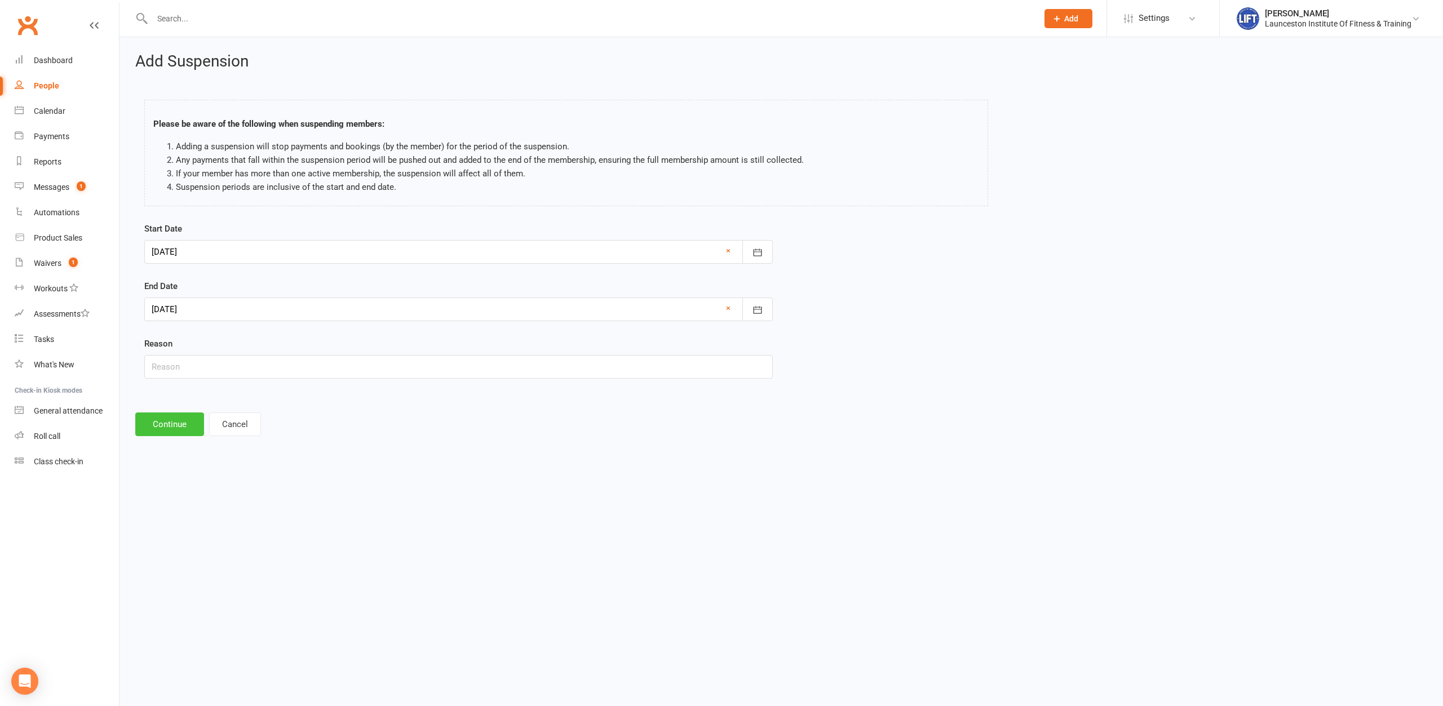
click at [181, 429] on button "Continue" at bounding box center [169, 425] width 69 height 24
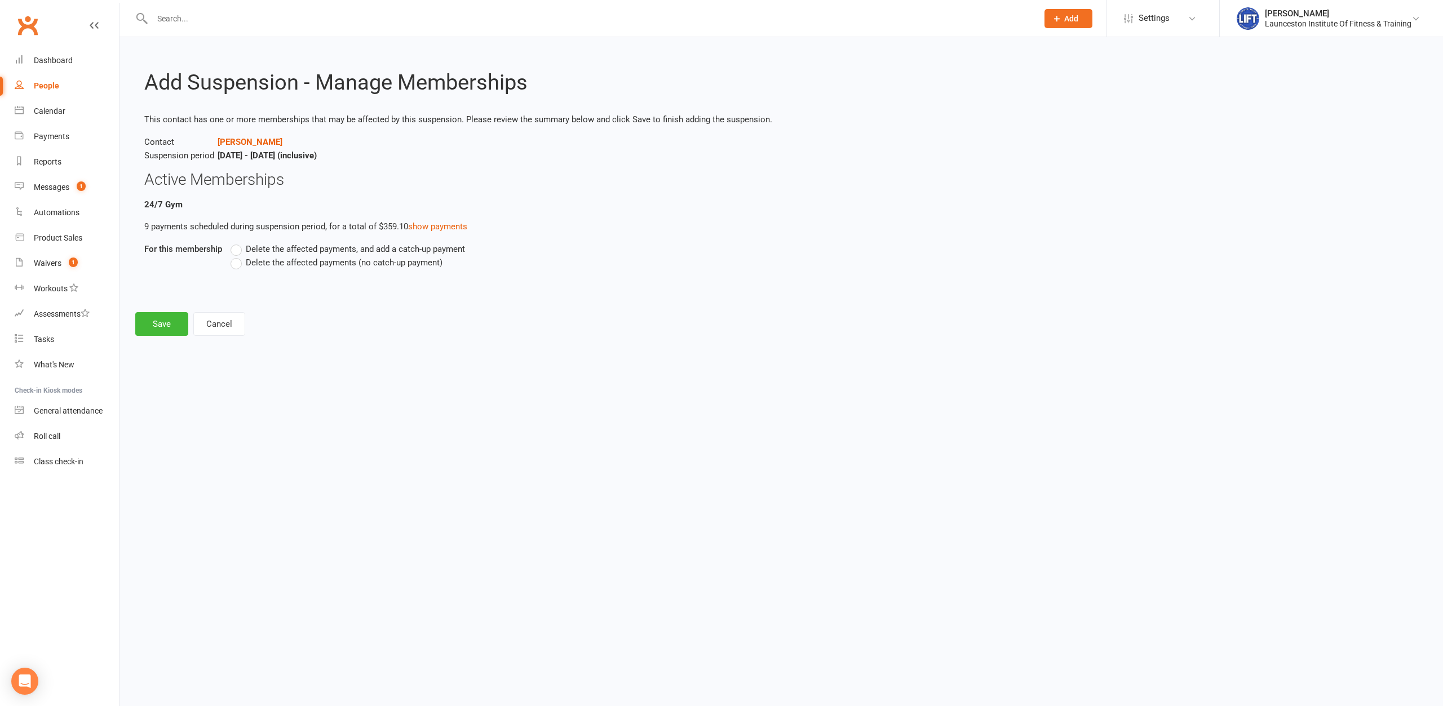
click at [232, 265] on label "Delete the affected payments (no catch-up payment)" at bounding box center [336, 263] width 212 height 14
click at [232, 256] on input "Delete the affected payments (no catch-up payment)" at bounding box center [233, 256] width 7 height 0
click at [159, 325] on button "Save" at bounding box center [161, 324] width 53 height 24
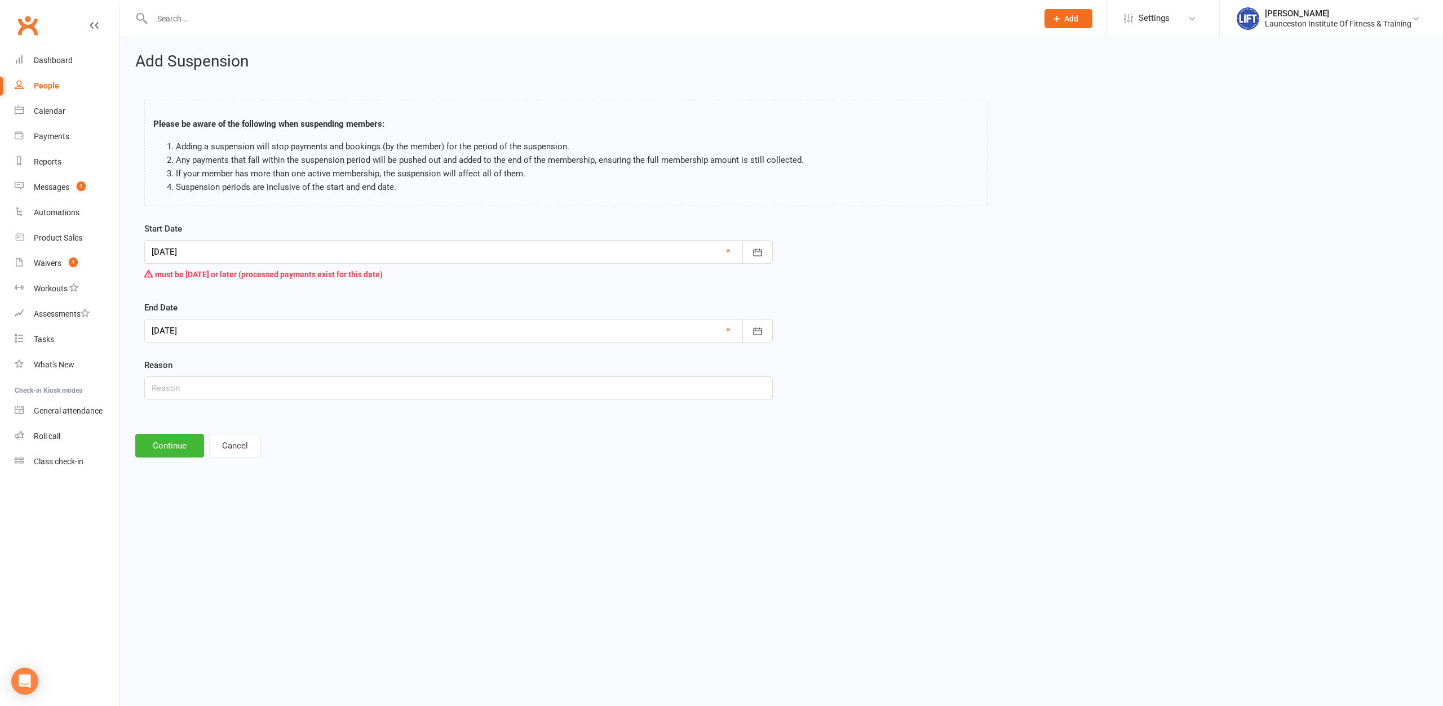
click at [280, 260] on div at bounding box center [458, 252] width 628 height 24
drag, startPoint x: 409, startPoint y: 281, endPoint x: 404, endPoint y: 288, distance: 8.9
click at [404, 287] on form "Start Date [DATE] [DATE] Sun Mon Tue Wed Thu Fri Sat 31 27 28 29 30 31 01 02 32…" at bounding box center [458, 311] width 628 height 178
click at [337, 256] on div at bounding box center [458, 252] width 628 height 24
drag, startPoint x: 336, startPoint y: 366, endPoint x: 289, endPoint y: 384, distance: 51.2
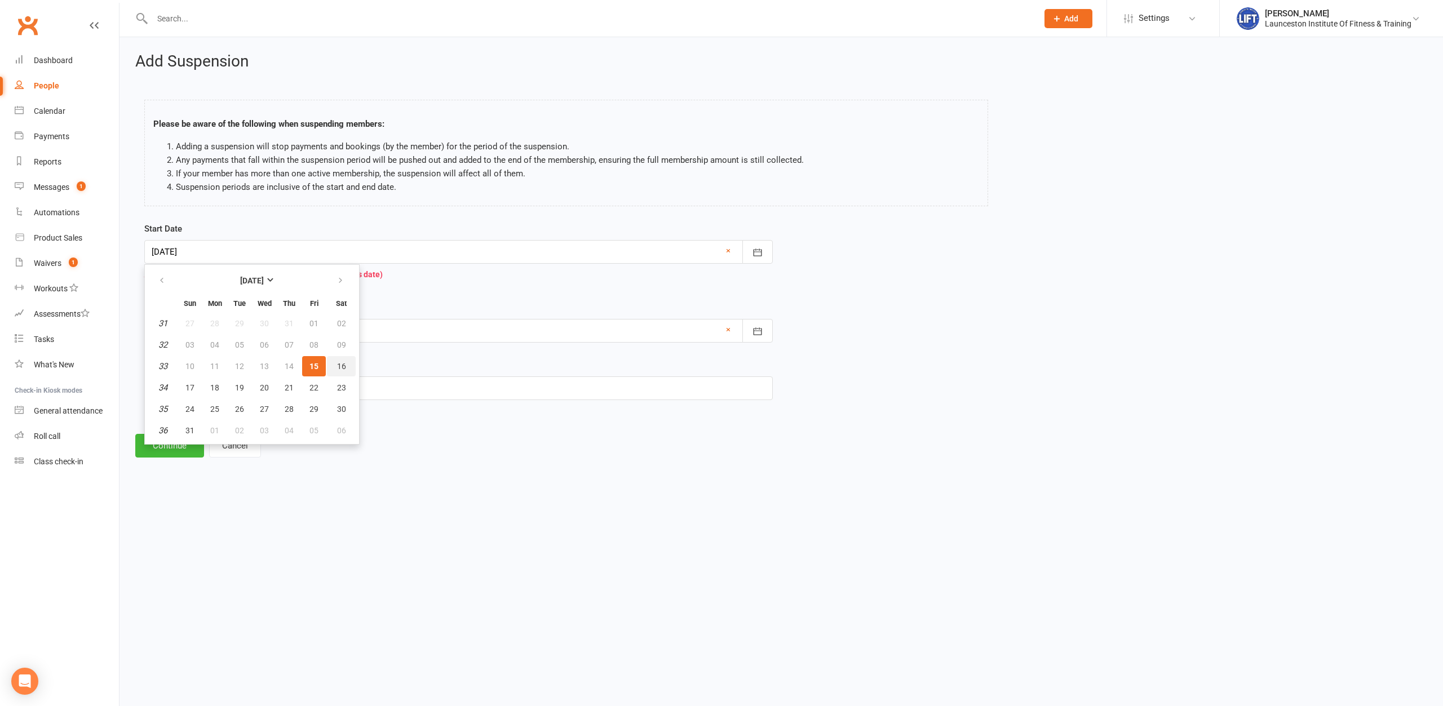
click at [338, 366] on span "16" at bounding box center [341, 366] width 9 height 9
type input "[DATE]"
click at [187, 450] on button "Continue" at bounding box center [169, 446] width 69 height 24
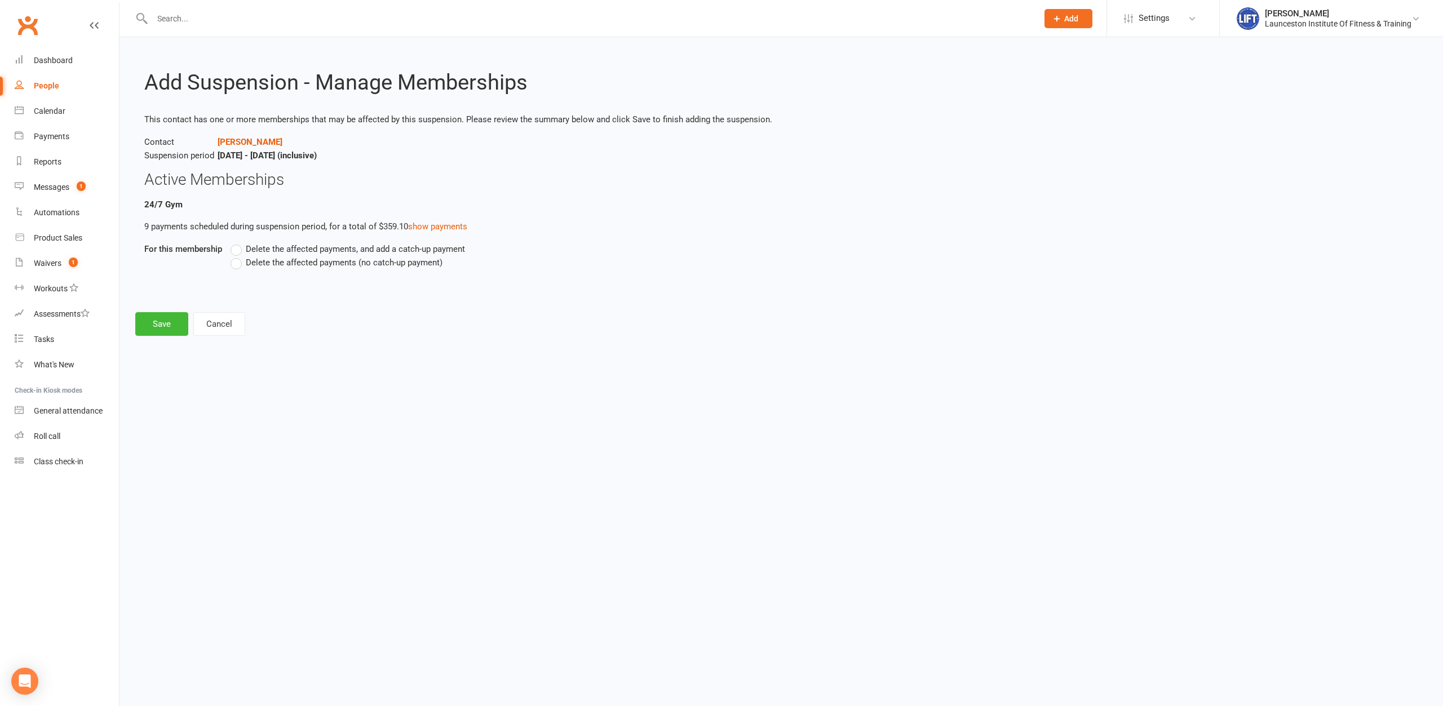
click at [242, 264] on label "Delete the affected payments (no catch-up payment)" at bounding box center [336, 263] width 212 height 14
click at [238, 256] on input "Delete the affected payments (no catch-up payment)" at bounding box center [233, 256] width 7 height 0
click at [158, 329] on button "Save" at bounding box center [161, 324] width 53 height 24
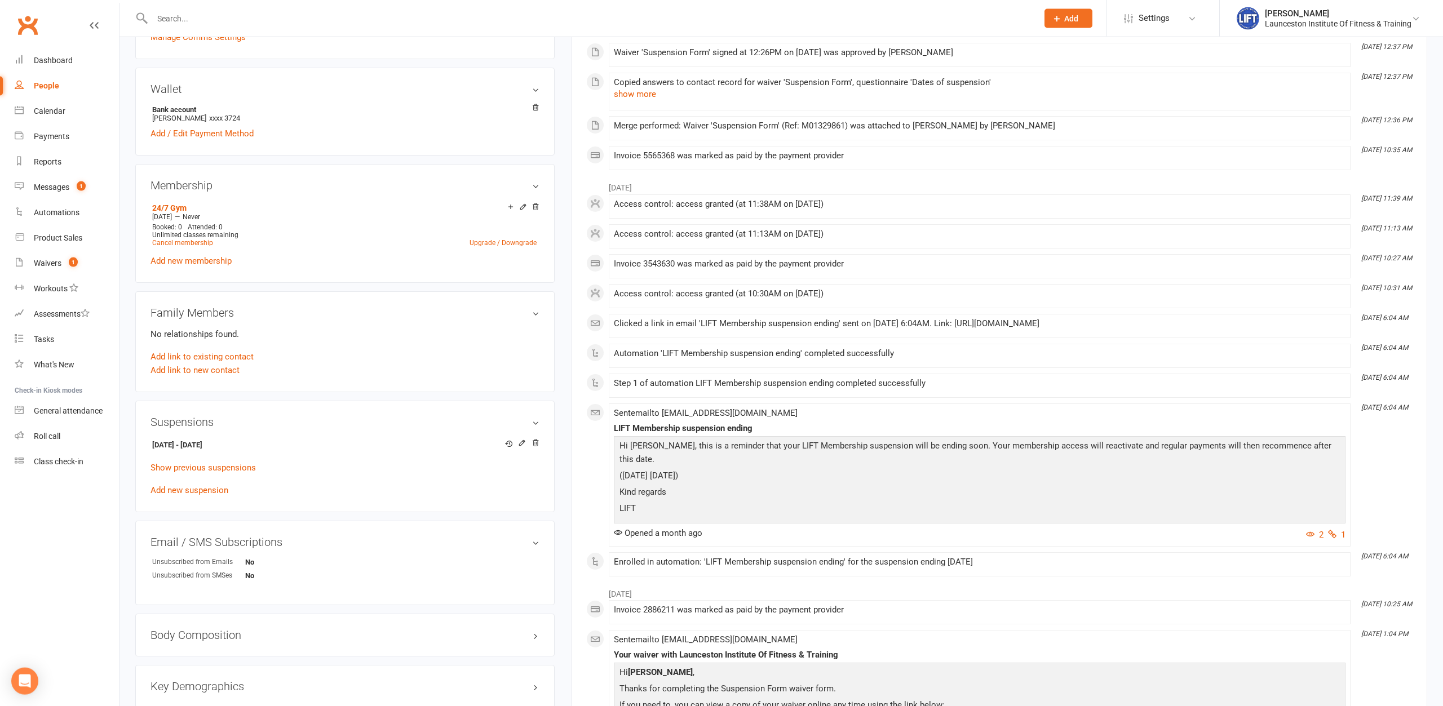
scroll to position [287, 0]
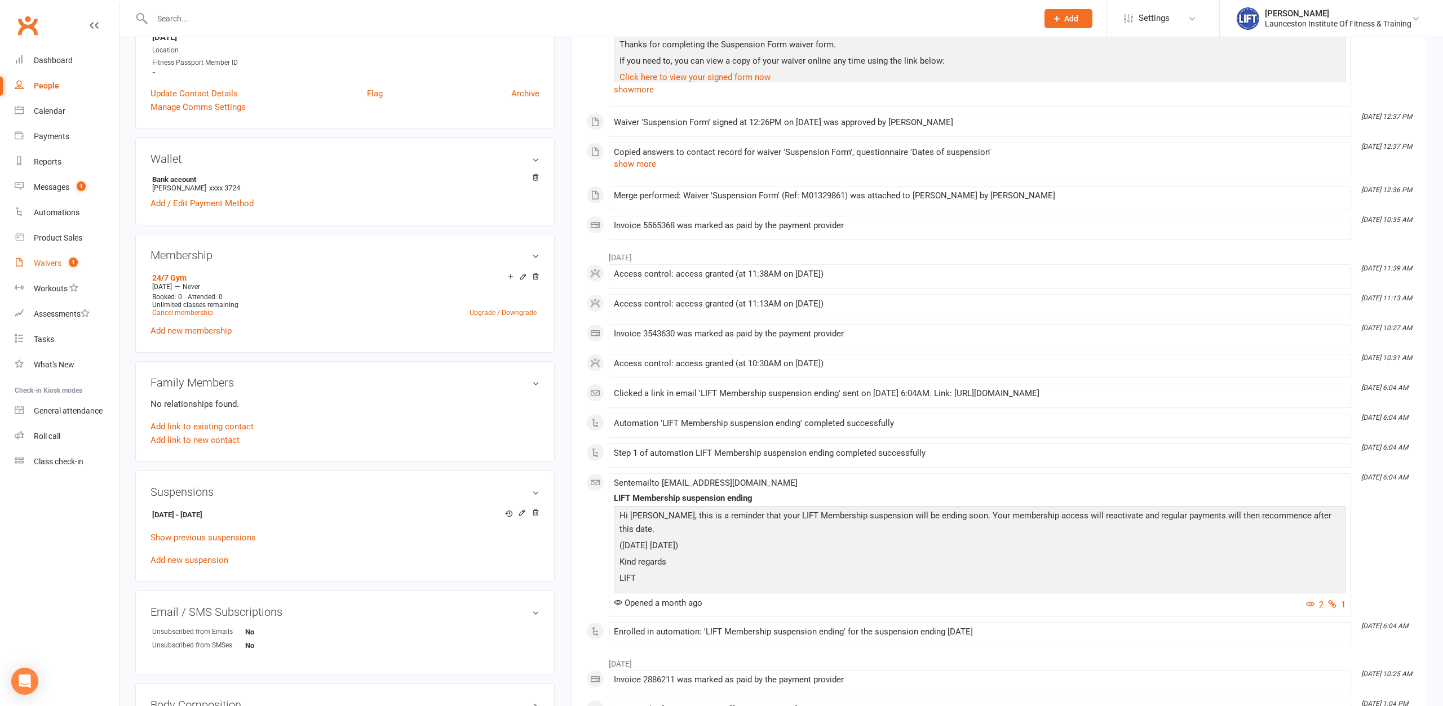
click at [50, 262] on div "Waivers" at bounding box center [48, 263] width 28 height 9
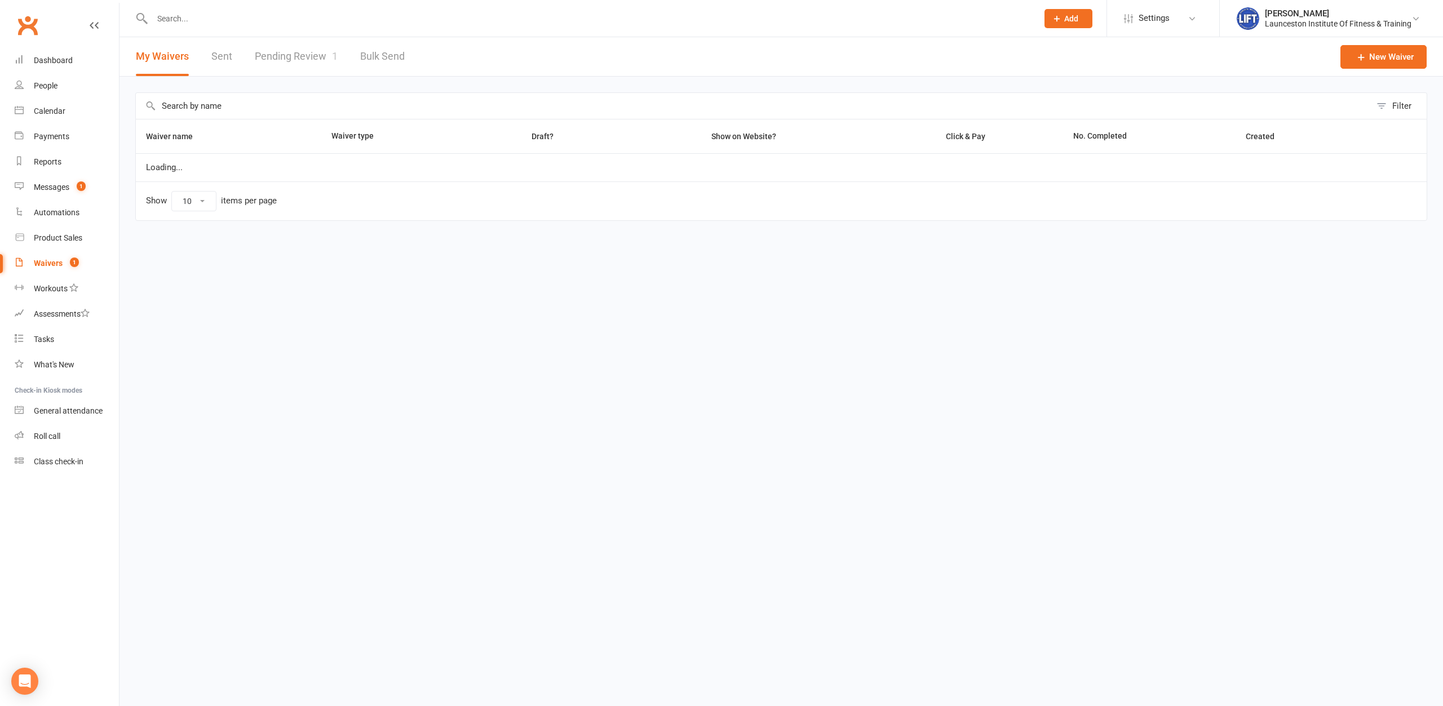
select select "100"
click at [304, 41] on link "Pending Review 1" at bounding box center [296, 56] width 83 height 39
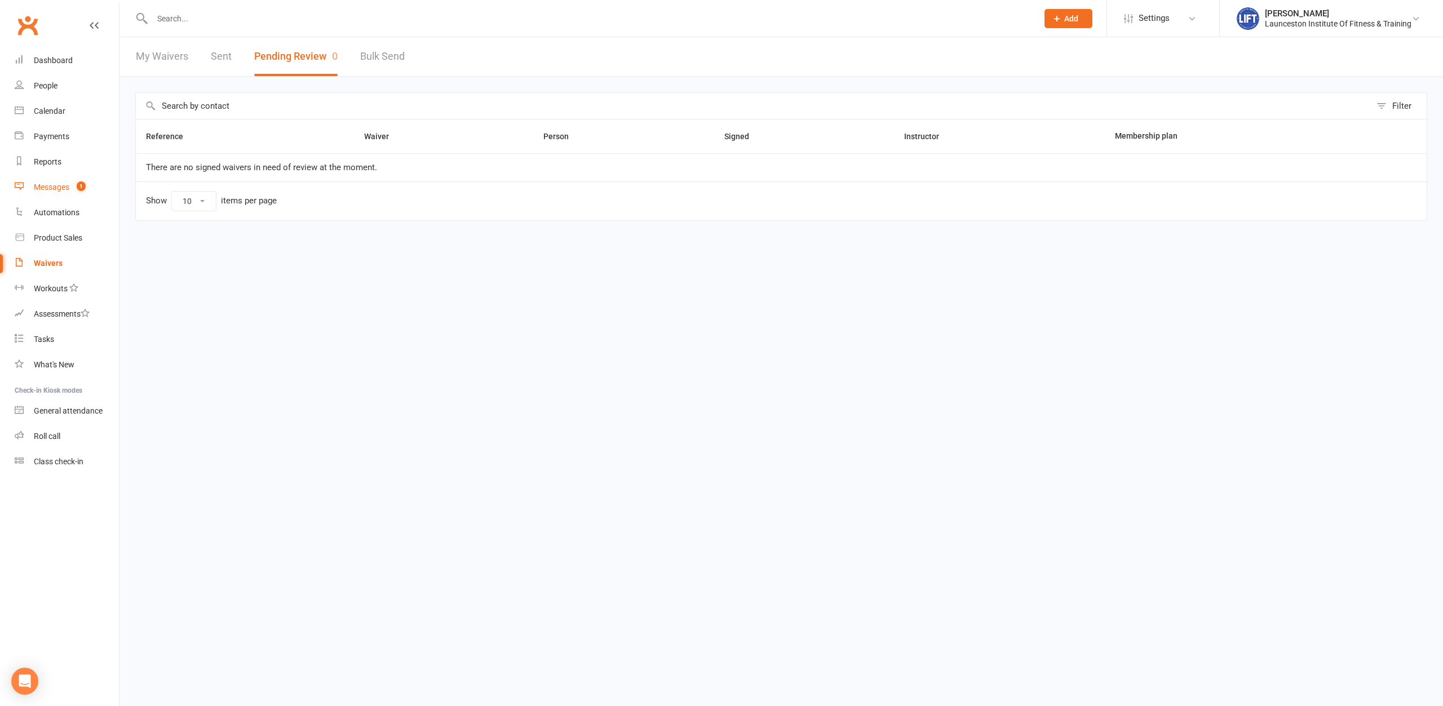
click at [47, 185] on div "Messages" at bounding box center [52, 187] width 36 height 9
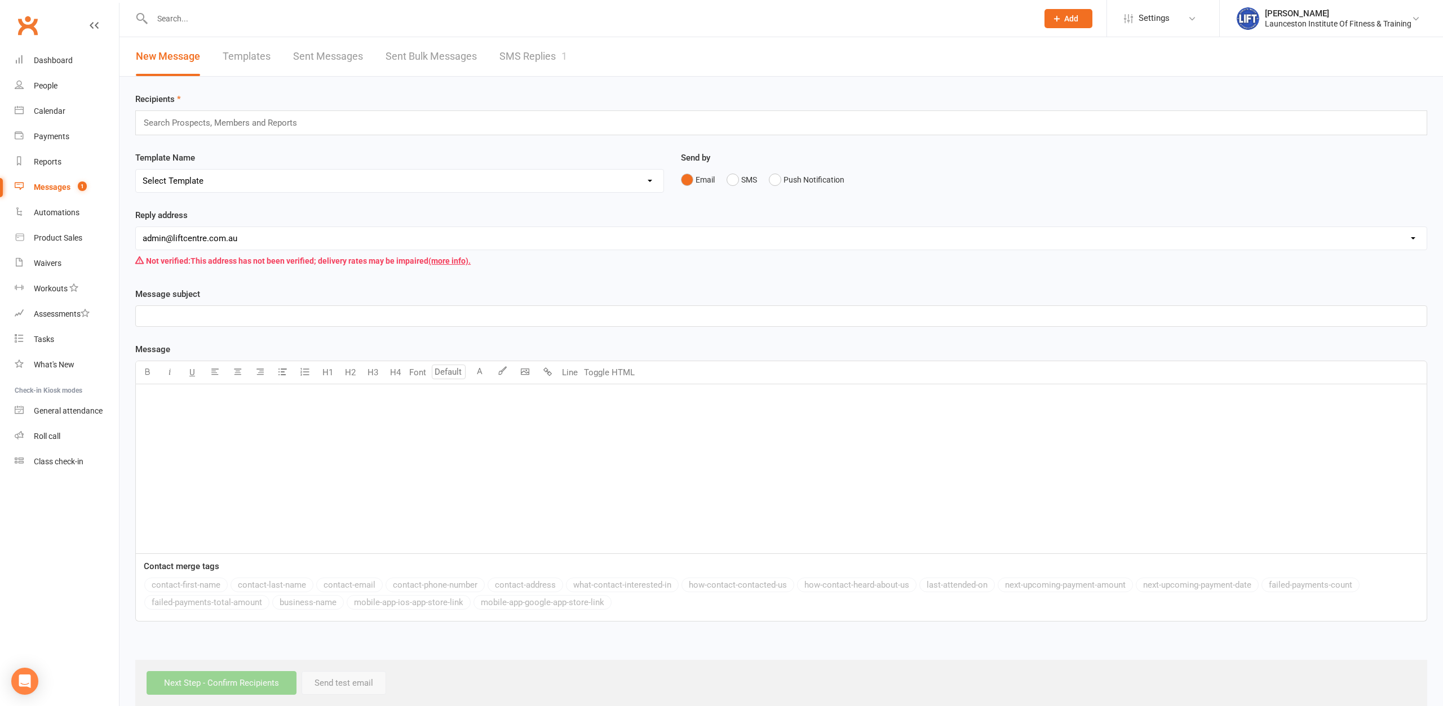
click at [515, 55] on link "SMS Replies 1" at bounding box center [533, 56] width 68 height 39
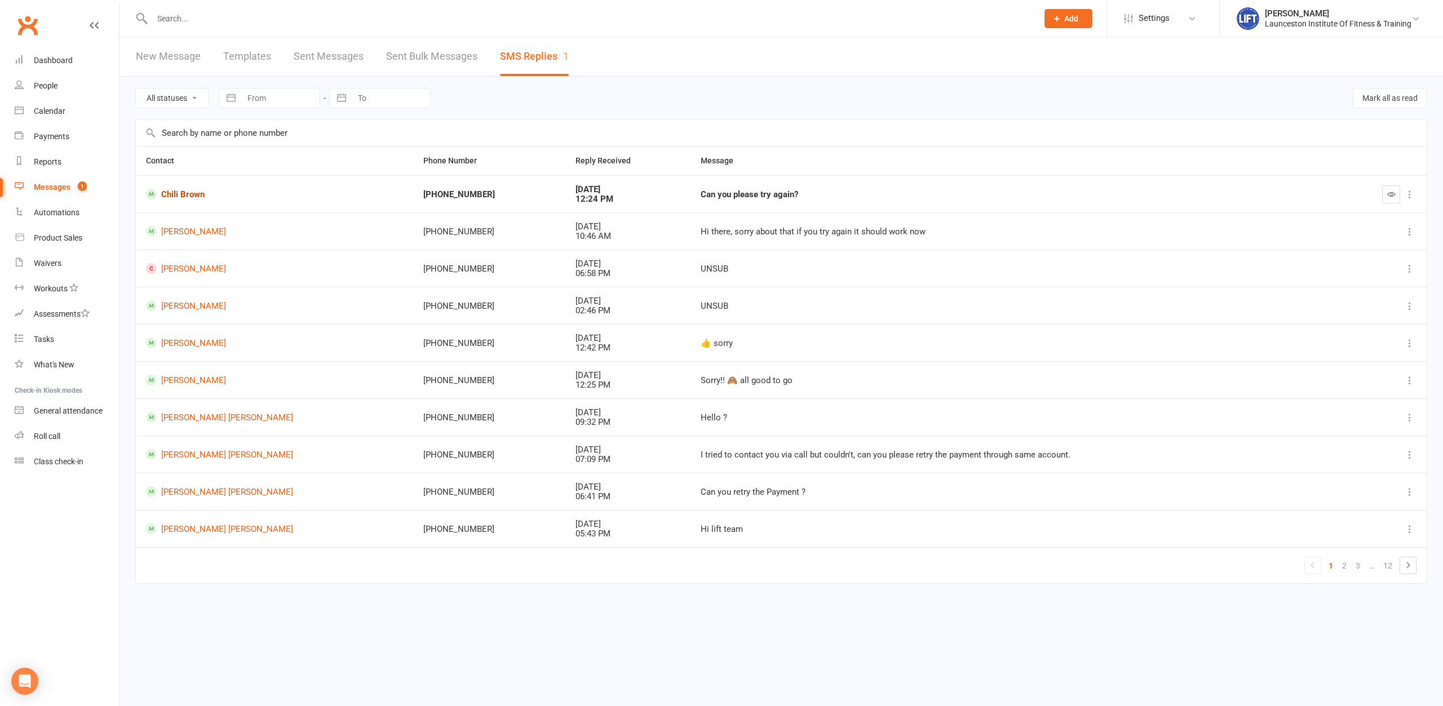
click at [179, 193] on link "Chili Brown" at bounding box center [274, 194] width 257 height 11
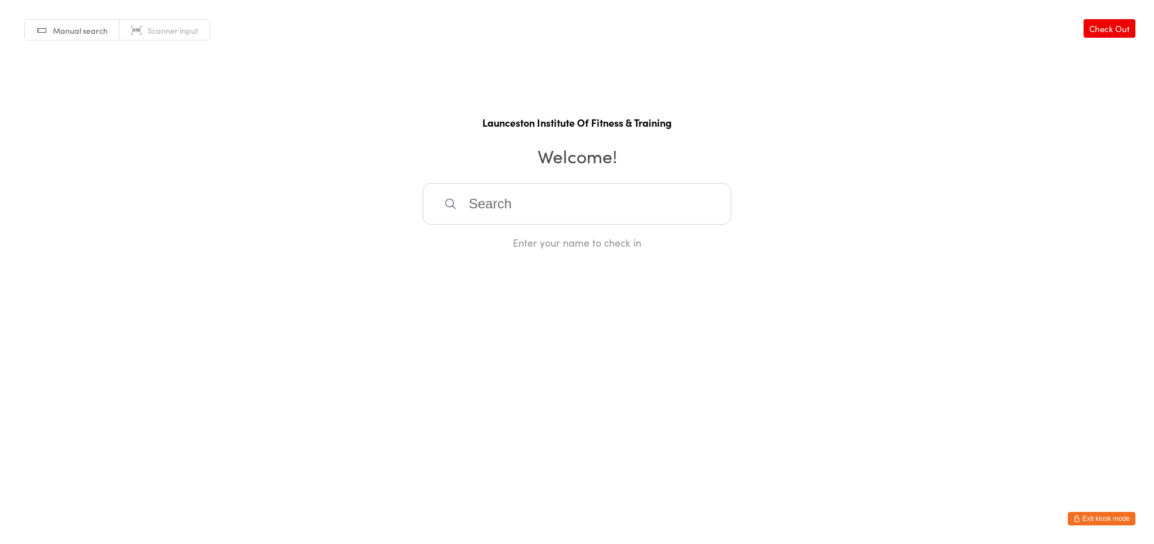
click at [1092, 523] on button "Exit kiosk mode" at bounding box center [1102, 519] width 68 height 14
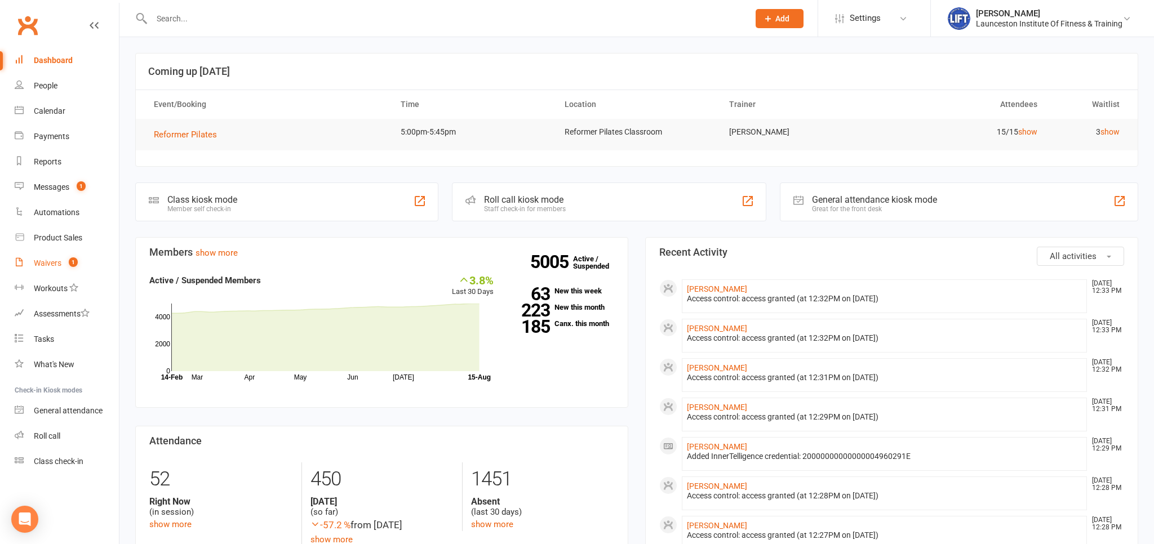
click at [53, 268] on div "Waivers" at bounding box center [48, 263] width 28 height 9
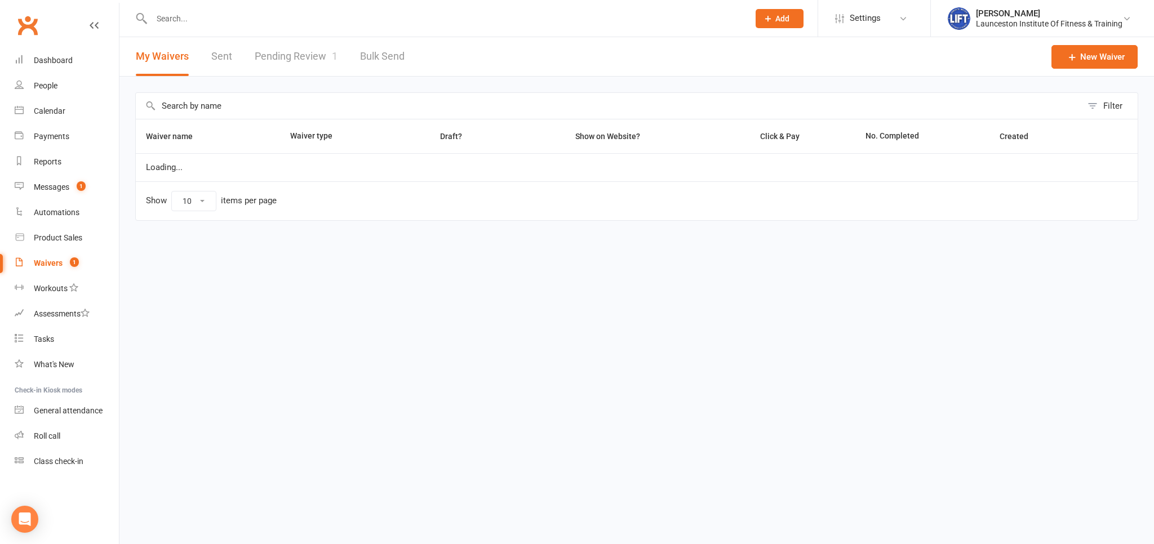
select select "100"
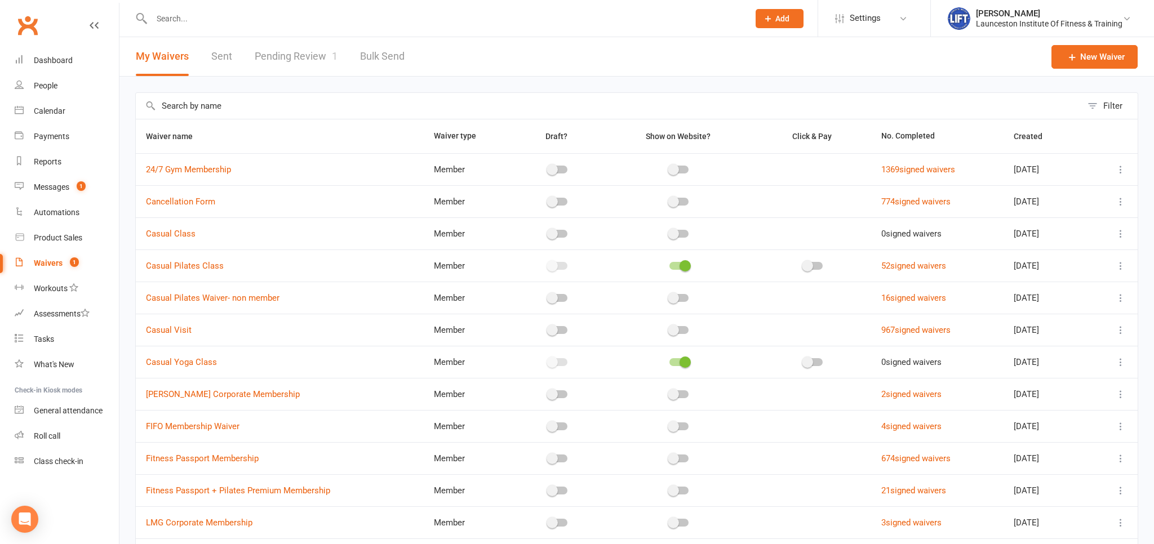
click at [303, 63] on link "Pending Review 1" at bounding box center [296, 56] width 83 height 39
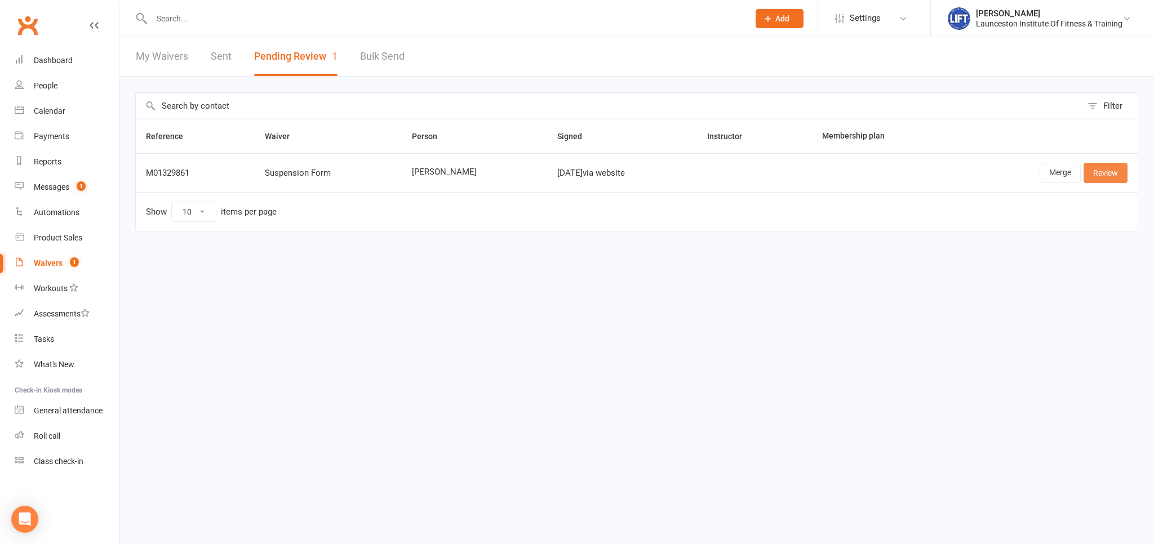
click at [1106, 172] on link "Review" at bounding box center [1106, 173] width 44 height 20
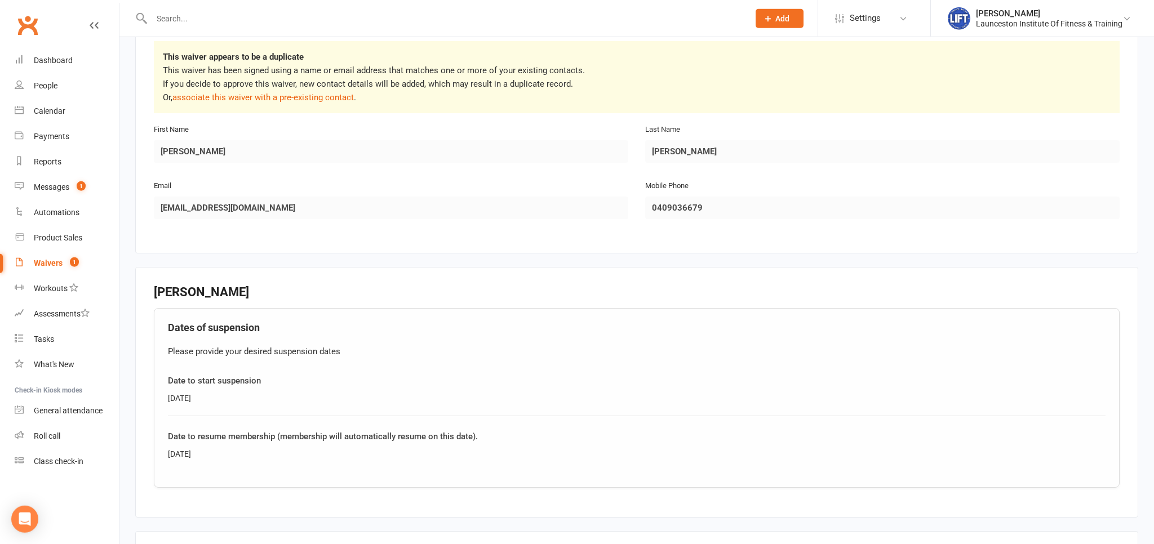
scroll to position [87, 0]
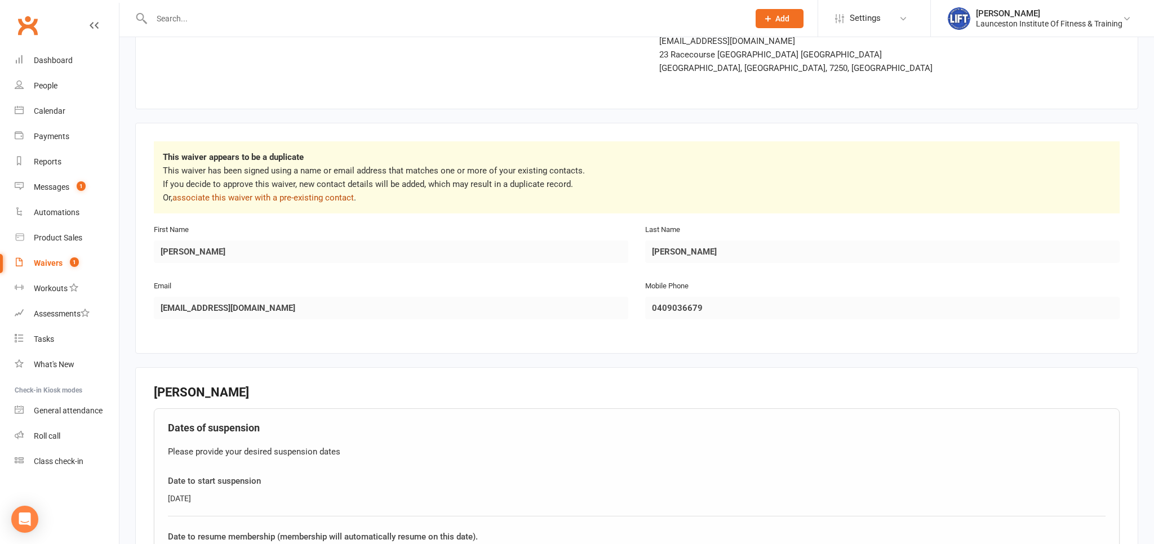
click at [251, 201] on link "associate this waiver with a pre-existing contact" at bounding box center [262, 198] width 181 height 10
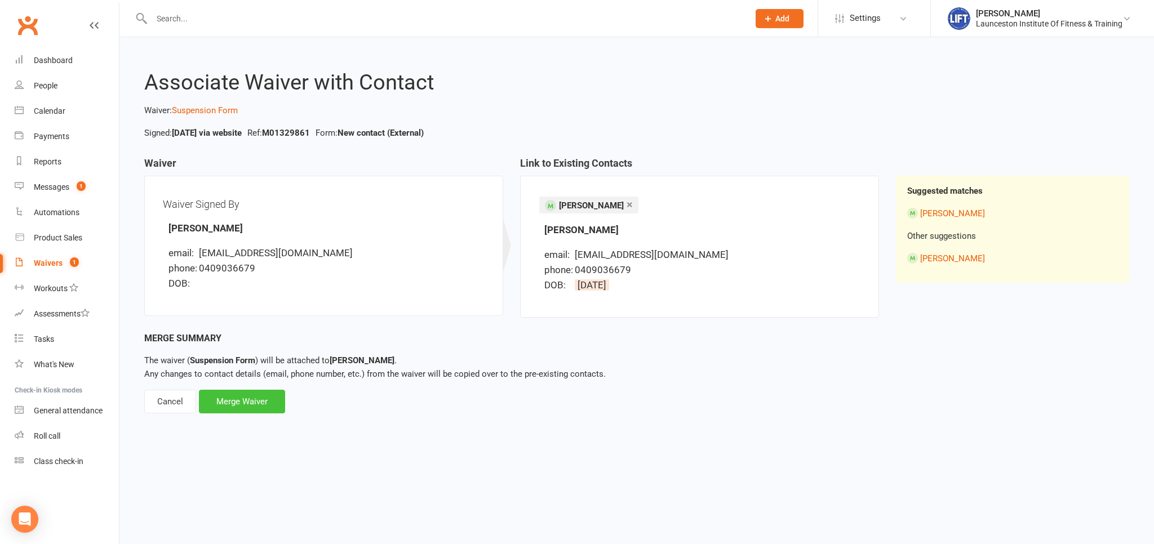
click at [238, 407] on div "Merge Waiver" at bounding box center [242, 402] width 86 height 24
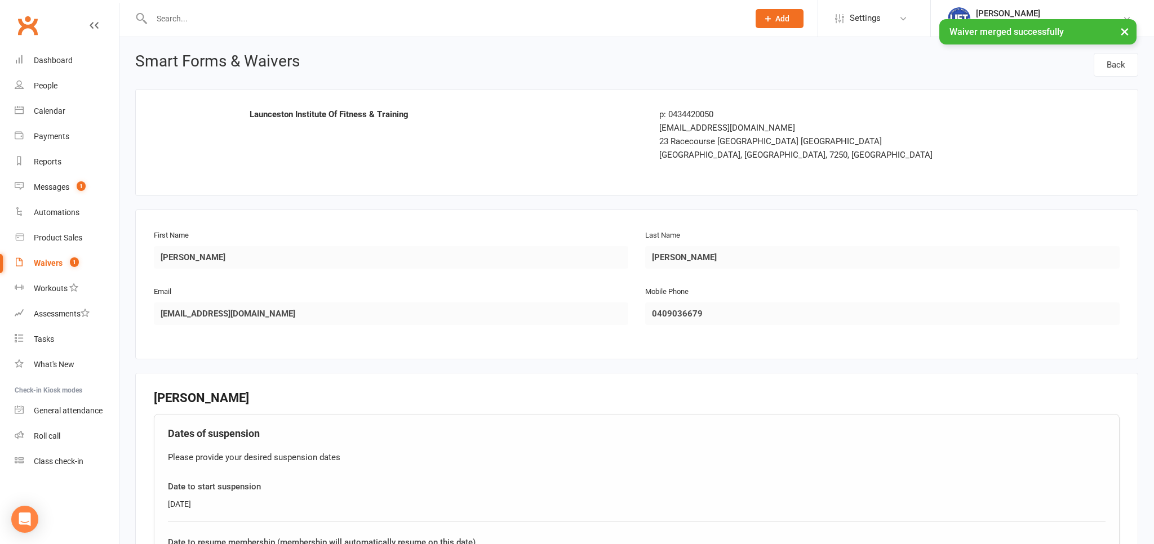
scroll to position [303, 0]
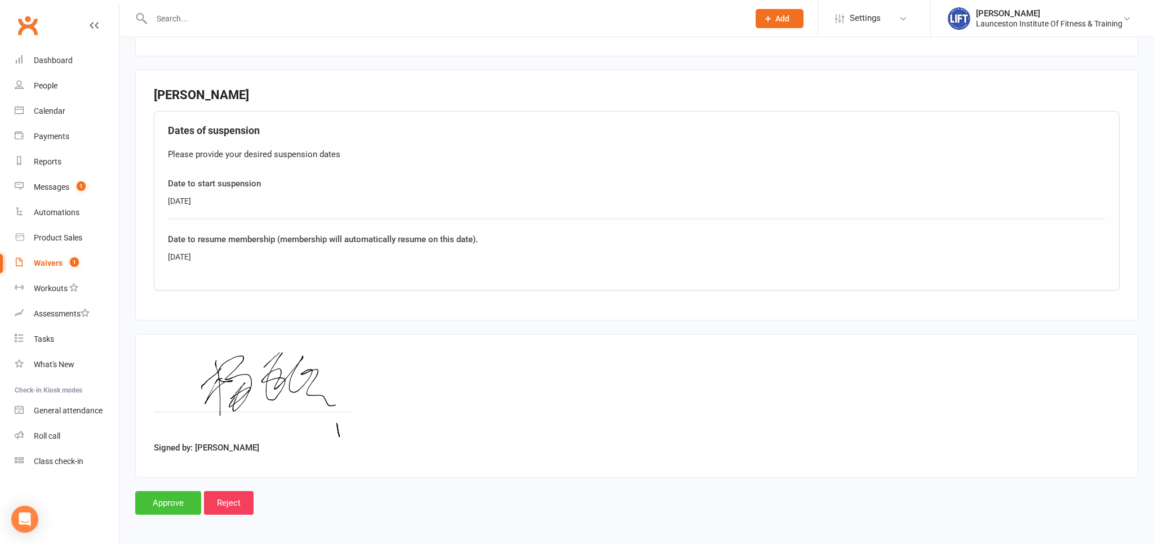
click at [176, 499] on input "Approve" at bounding box center [168, 503] width 66 height 24
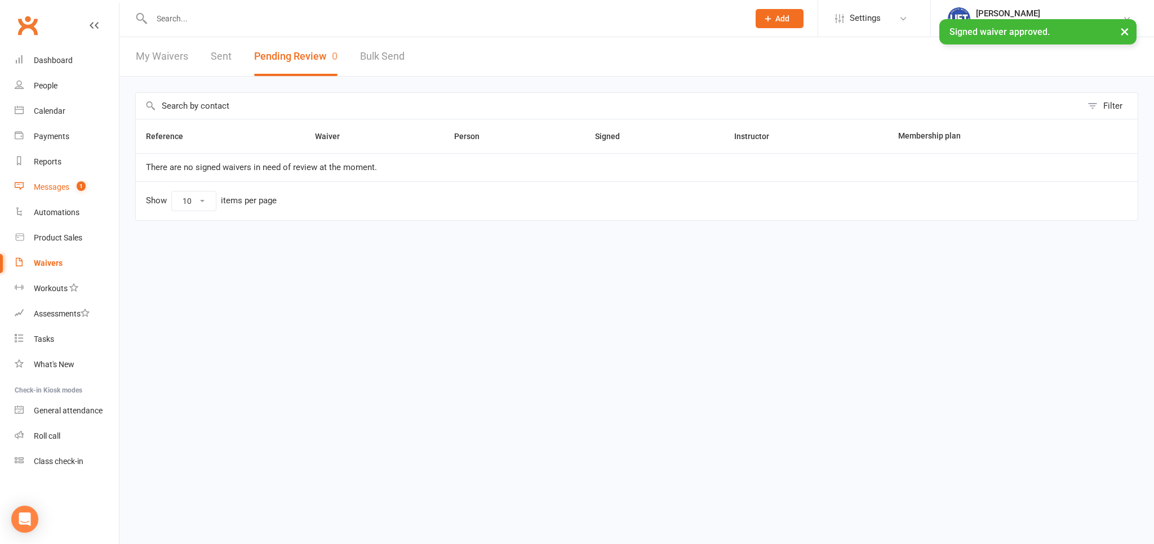
drag, startPoint x: 65, startPoint y: 185, endPoint x: 132, endPoint y: 159, distance: 71.9
click at [65, 185] on div "Messages" at bounding box center [52, 187] width 36 height 9
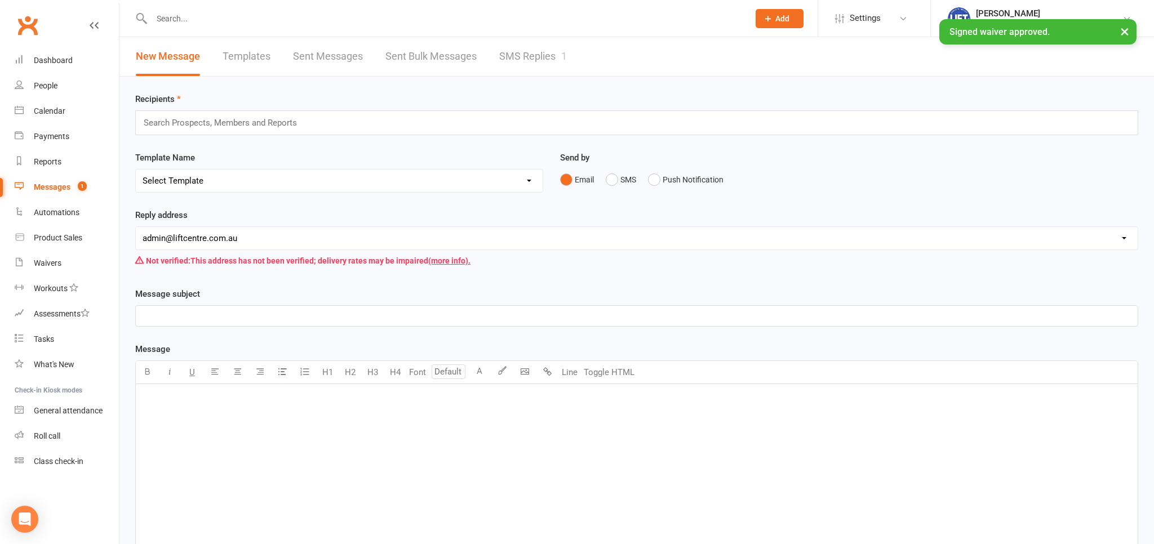
click at [529, 64] on link "SMS Replies 1" at bounding box center [533, 56] width 68 height 39
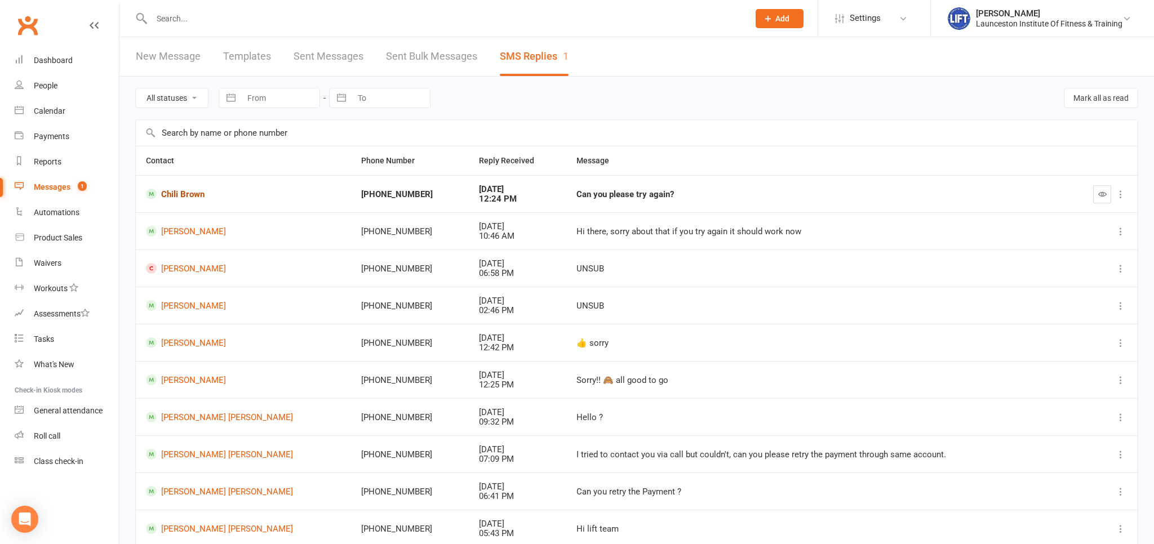
click at [179, 190] on link "Chili Brown" at bounding box center [243, 194] width 195 height 11
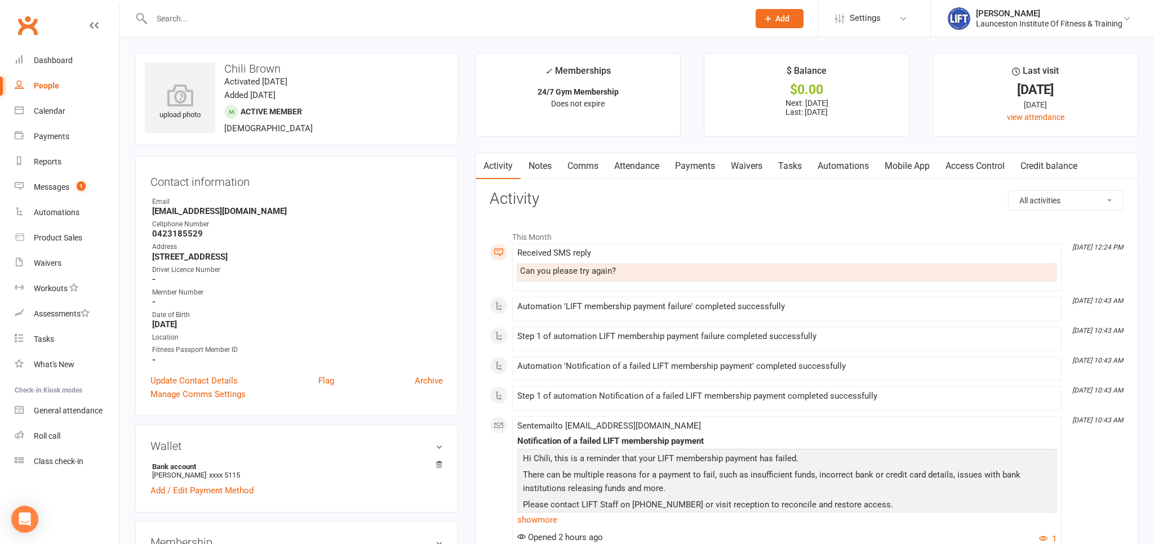
drag, startPoint x: 707, startPoint y: 158, endPoint x: 704, endPoint y: 172, distance: 13.7
click at [706, 163] on link "Payments" at bounding box center [695, 166] width 56 height 26
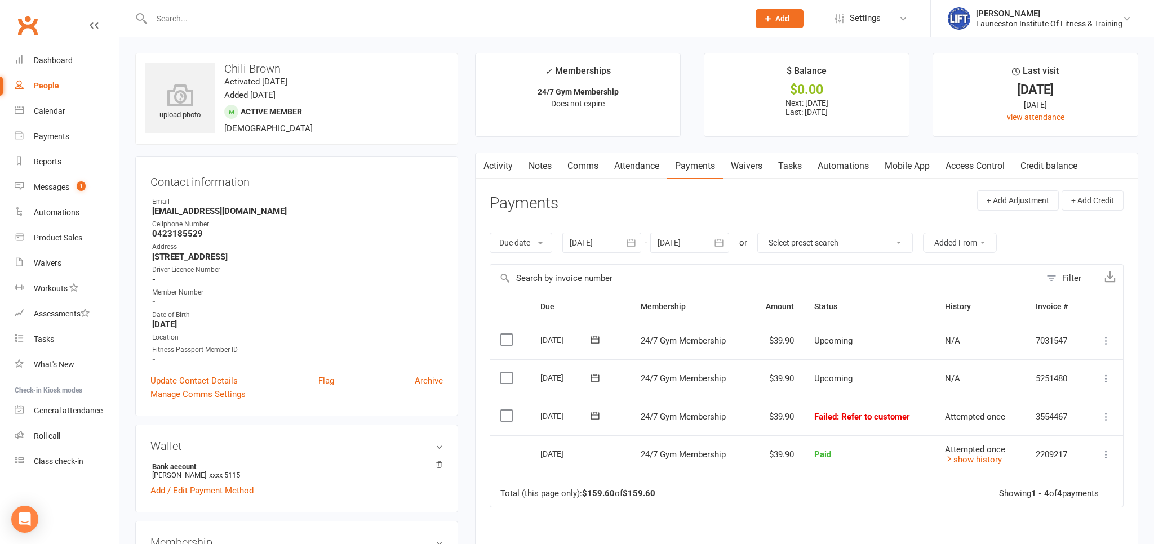
click at [502, 167] on link "Activity" at bounding box center [498, 166] width 45 height 26
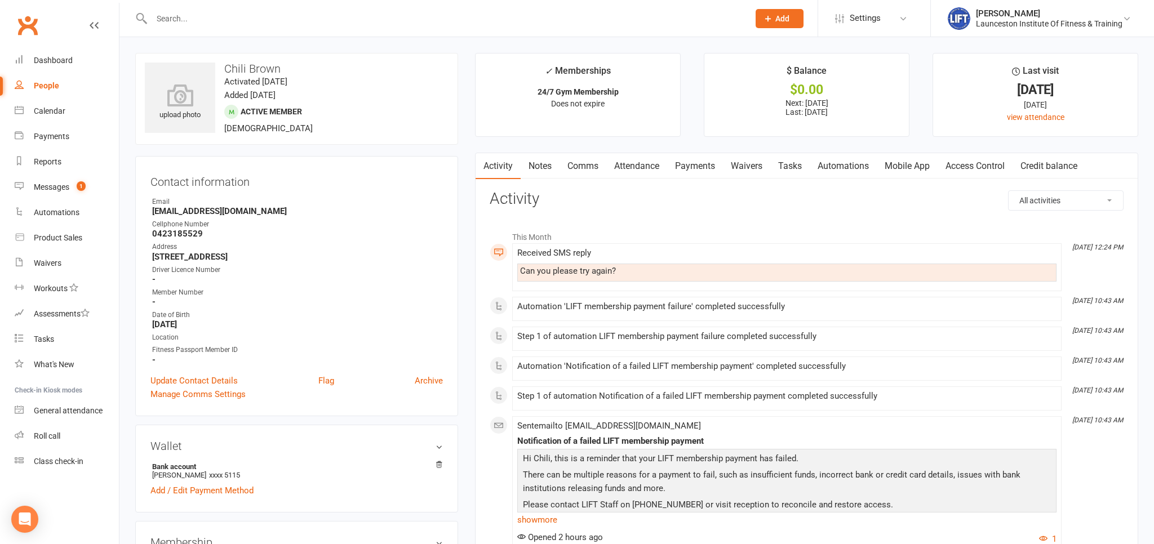
click at [695, 170] on link "Payments" at bounding box center [695, 166] width 56 height 26
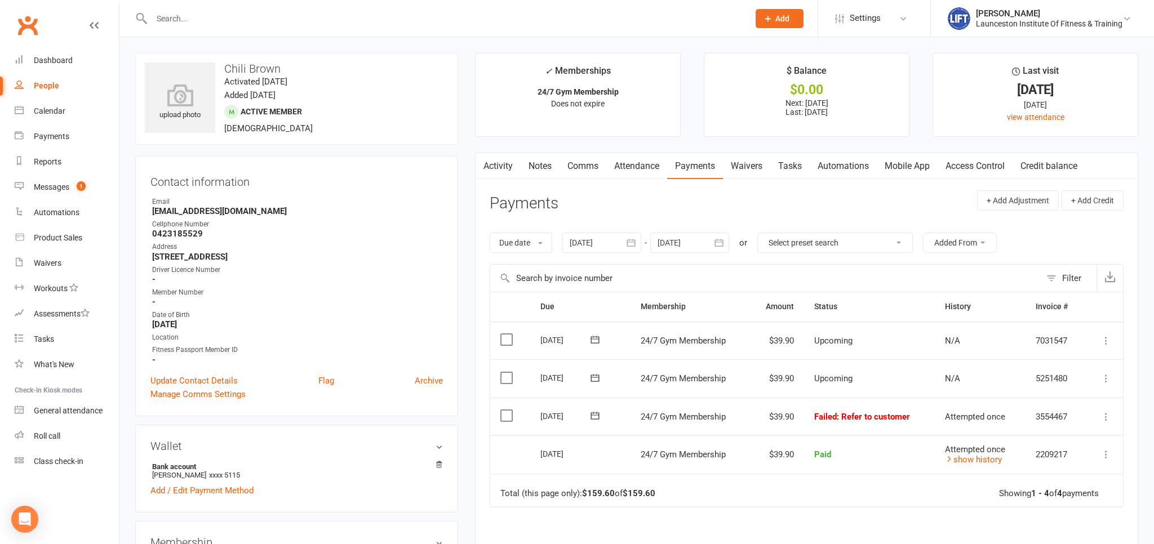
click at [507, 162] on link "Activity" at bounding box center [498, 166] width 45 height 26
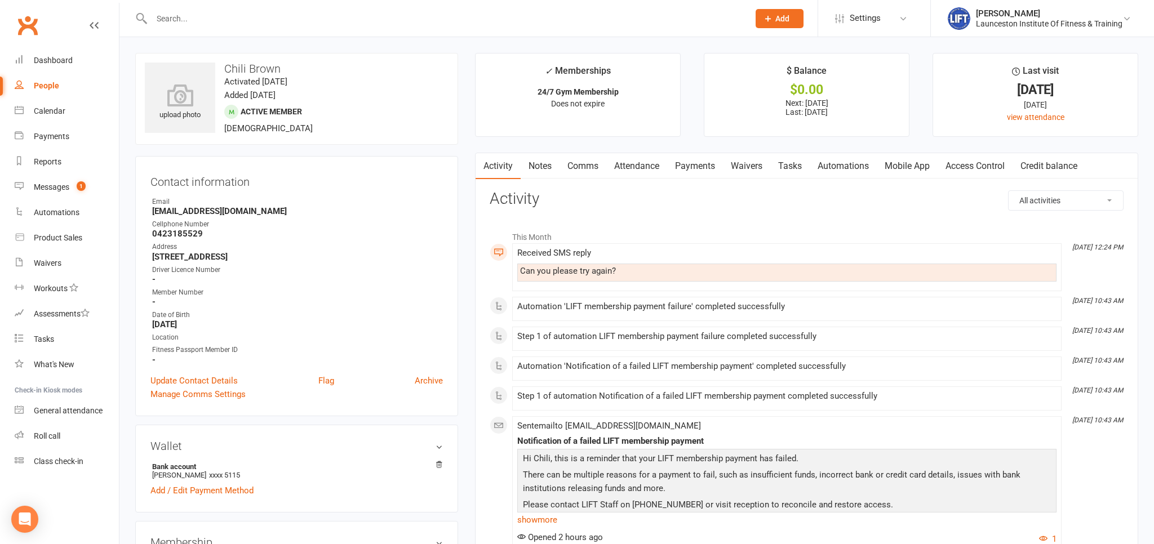
click at [711, 165] on link "Payments" at bounding box center [695, 166] width 56 height 26
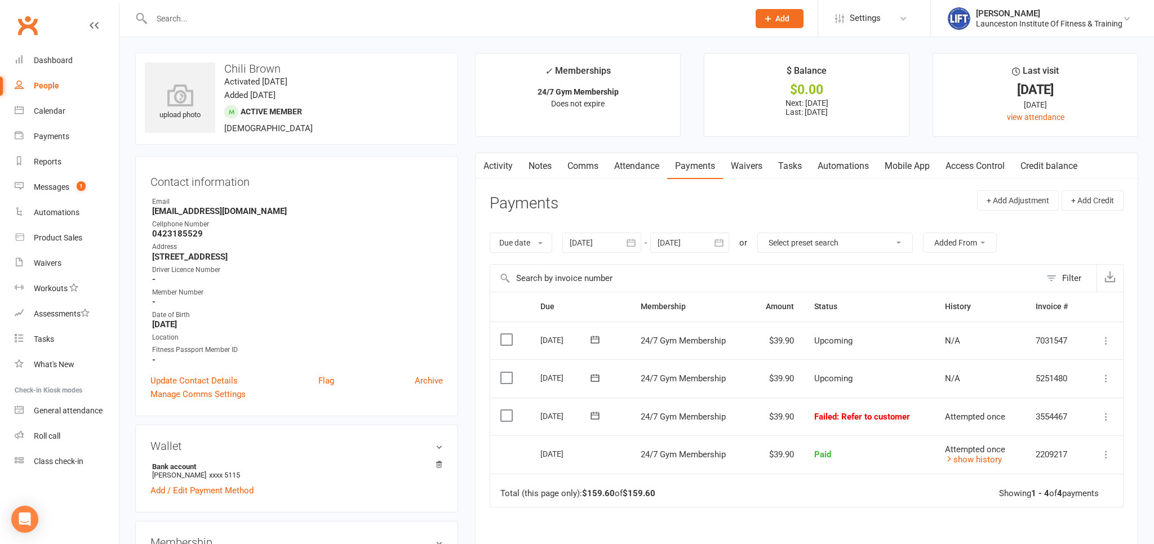
click at [1109, 415] on icon at bounding box center [1106, 416] width 11 height 11
click at [1023, 467] on link "Mark as Paid (POS)" at bounding box center [1057, 461] width 112 height 23
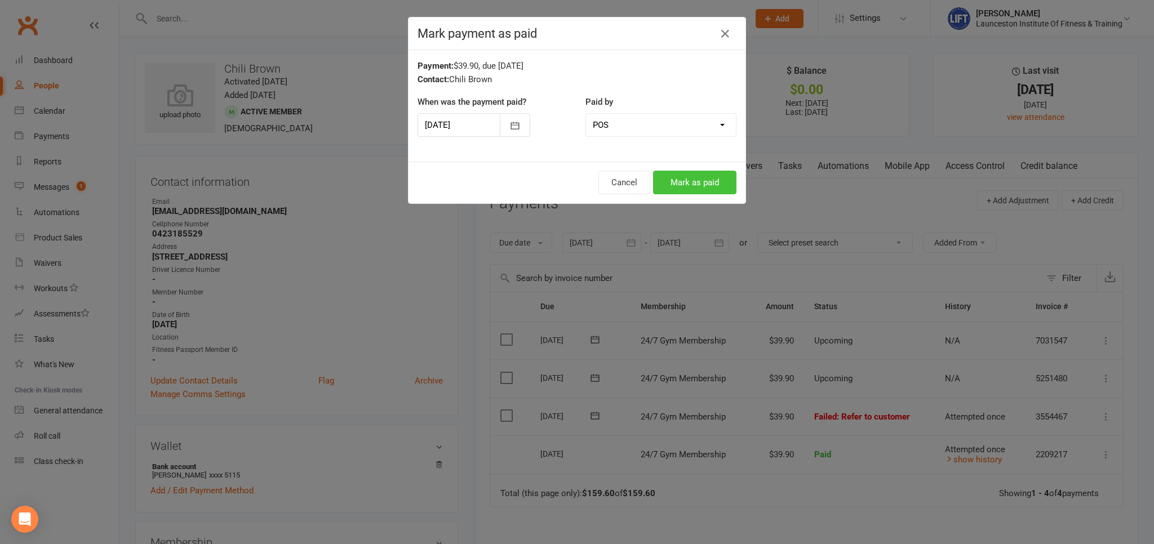
click at [699, 180] on button "Mark as paid" at bounding box center [694, 183] width 83 height 24
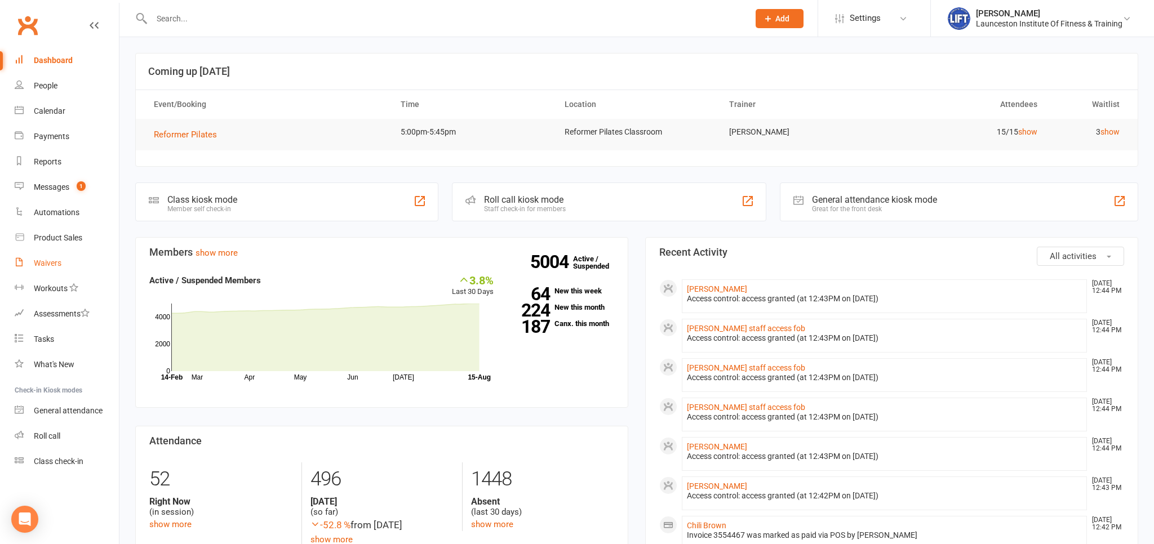
click at [52, 258] on link "Waivers" at bounding box center [67, 263] width 104 height 25
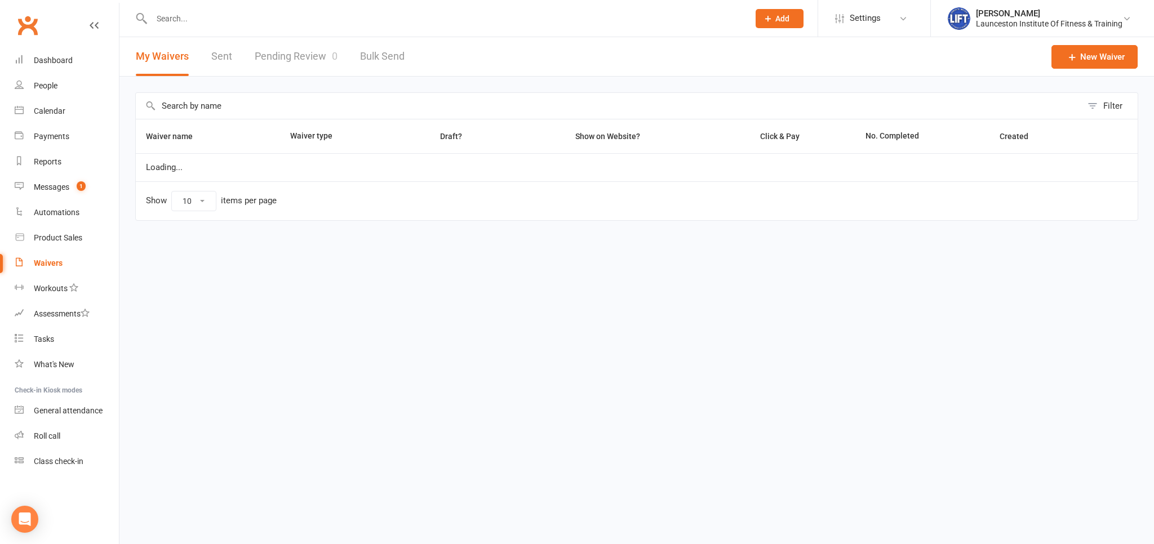
select select "100"
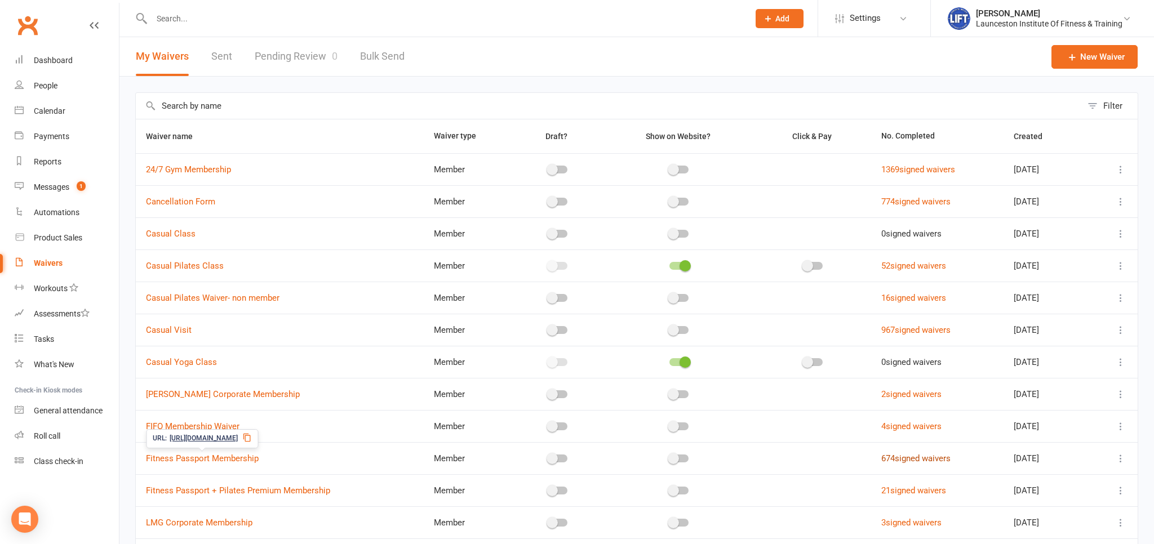
click at [887, 455] on link "674 signed waivers" at bounding box center [915, 459] width 69 height 10
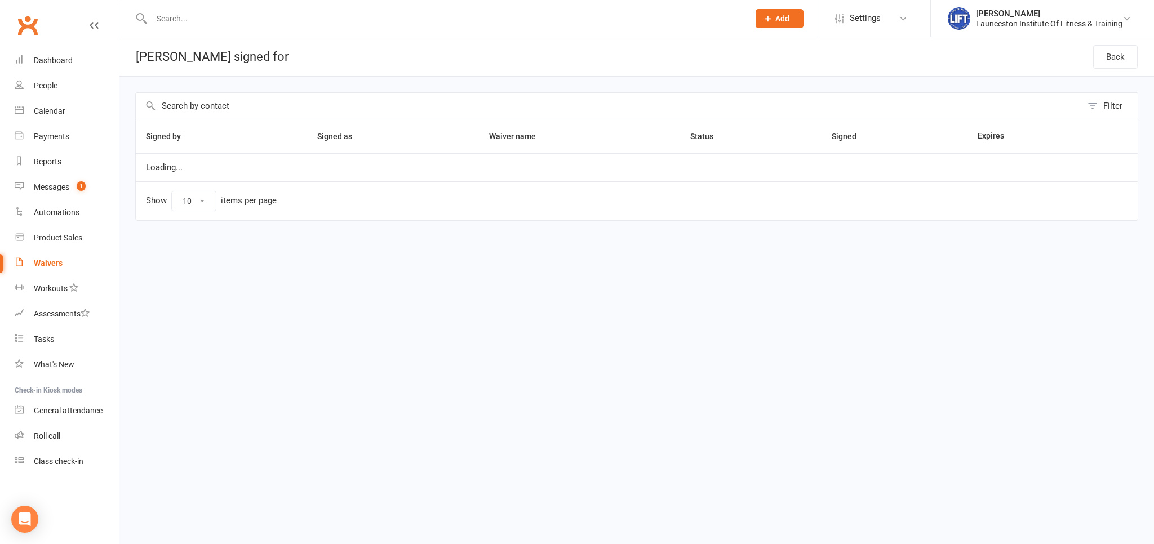
select select "100"
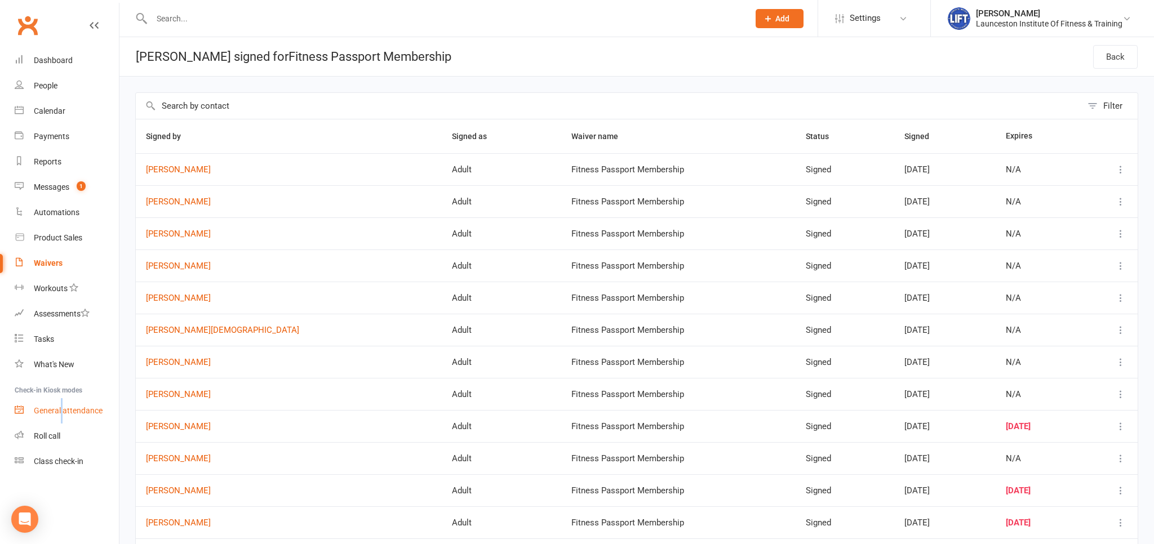
drag, startPoint x: 60, startPoint y: 409, endPoint x: 76, endPoint y: 409, distance: 15.2
click at [67, 407] on div "General attendance" at bounding box center [68, 410] width 69 height 9
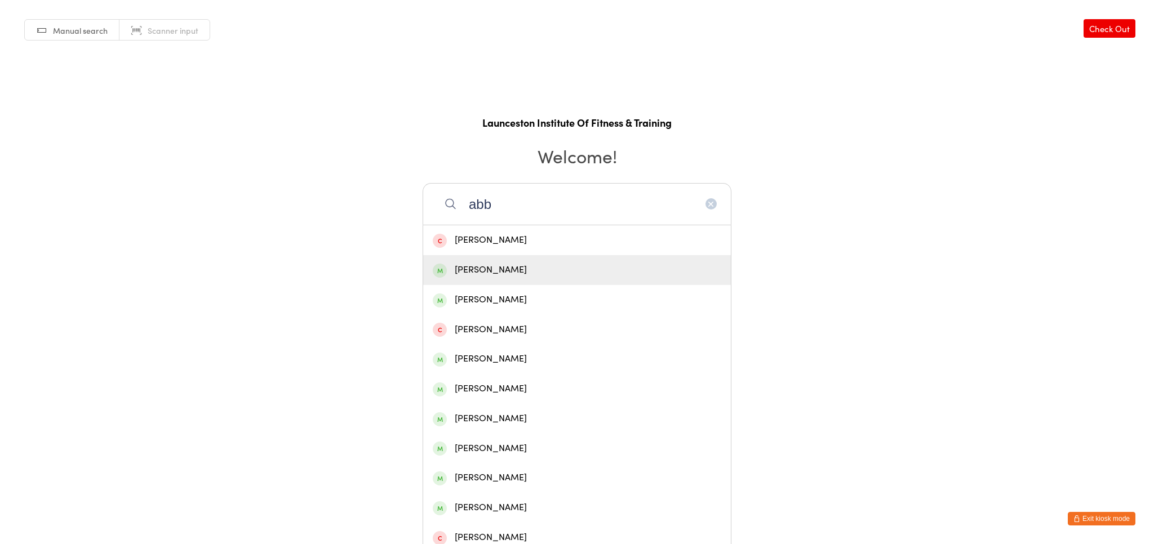
type input "abb"
click at [495, 267] on div "[PERSON_NAME]" at bounding box center [577, 270] width 289 height 15
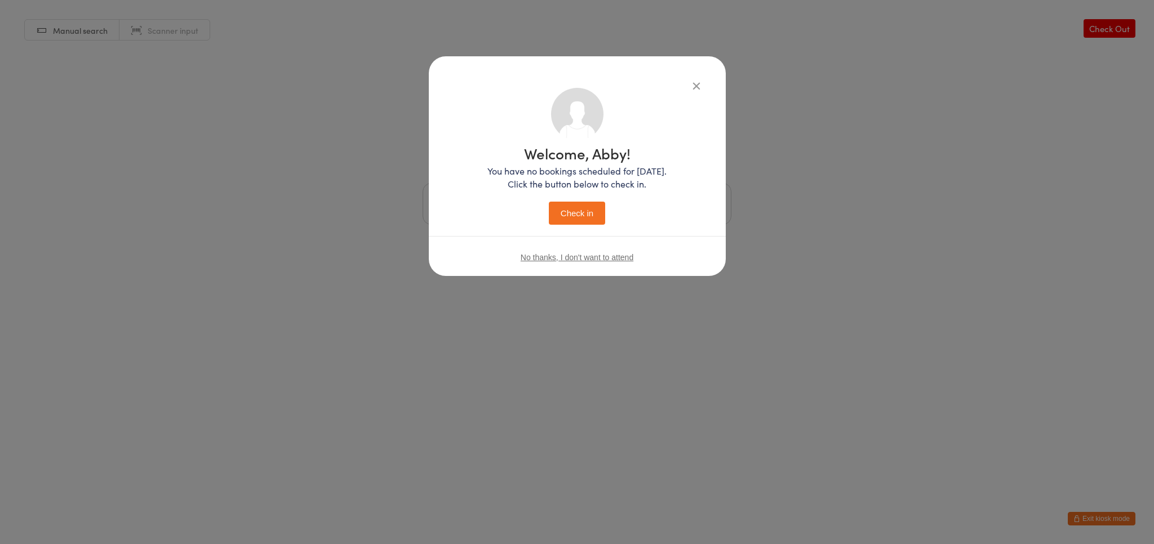
click at [578, 220] on button "Check in" at bounding box center [577, 213] width 56 height 23
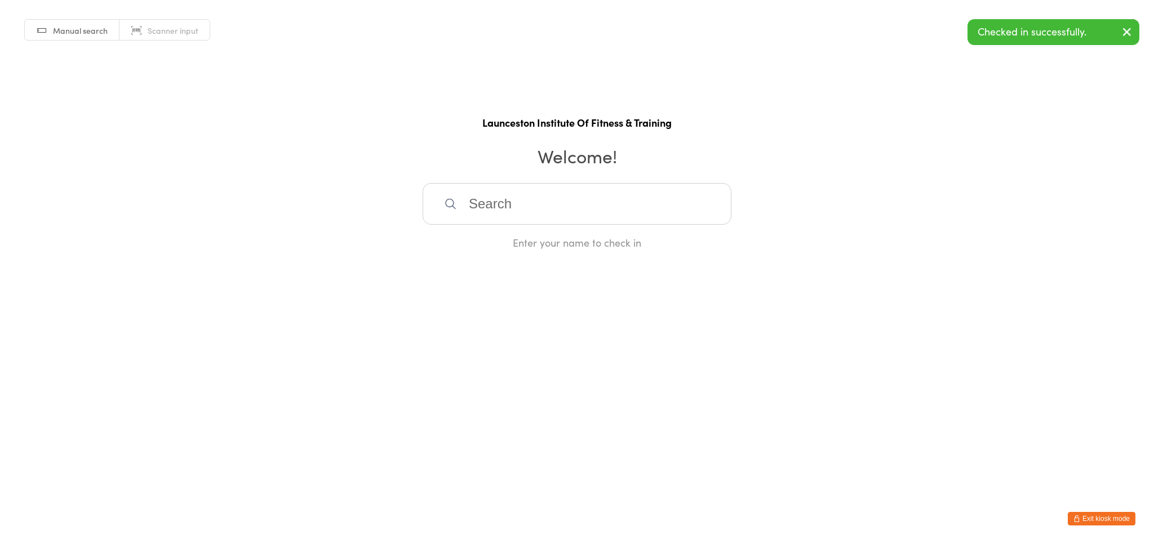
click at [1098, 517] on button "Exit kiosk mode" at bounding box center [1102, 519] width 68 height 14
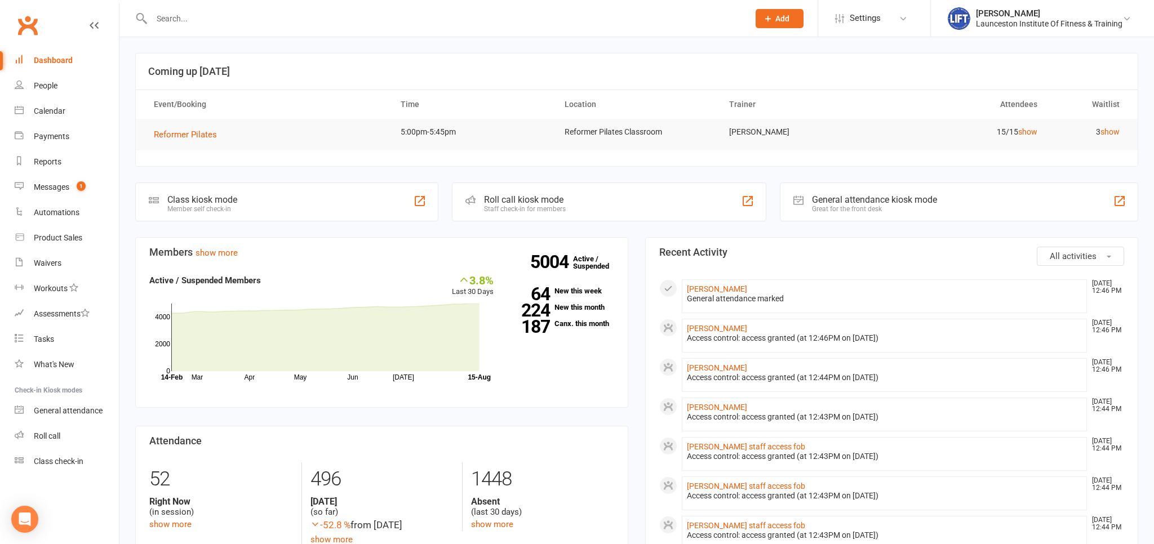
click at [188, 17] on input "text" at bounding box center [444, 19] width 593 height 16
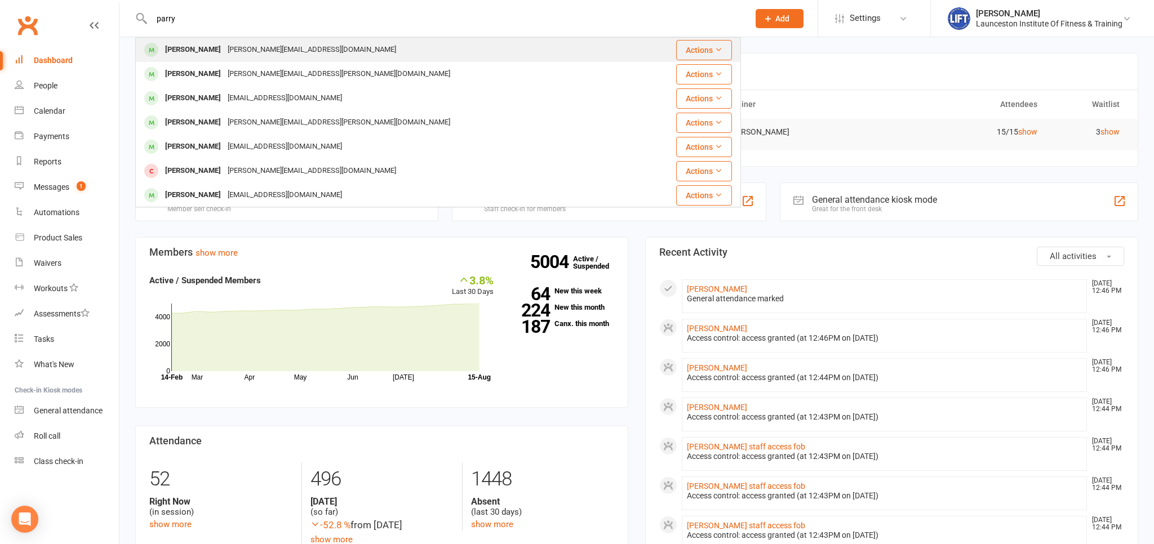
type input "parry"
click at [184, 52] on div "[PERSON_NAME]" at bounding box center [193, 50] width 63 height 16
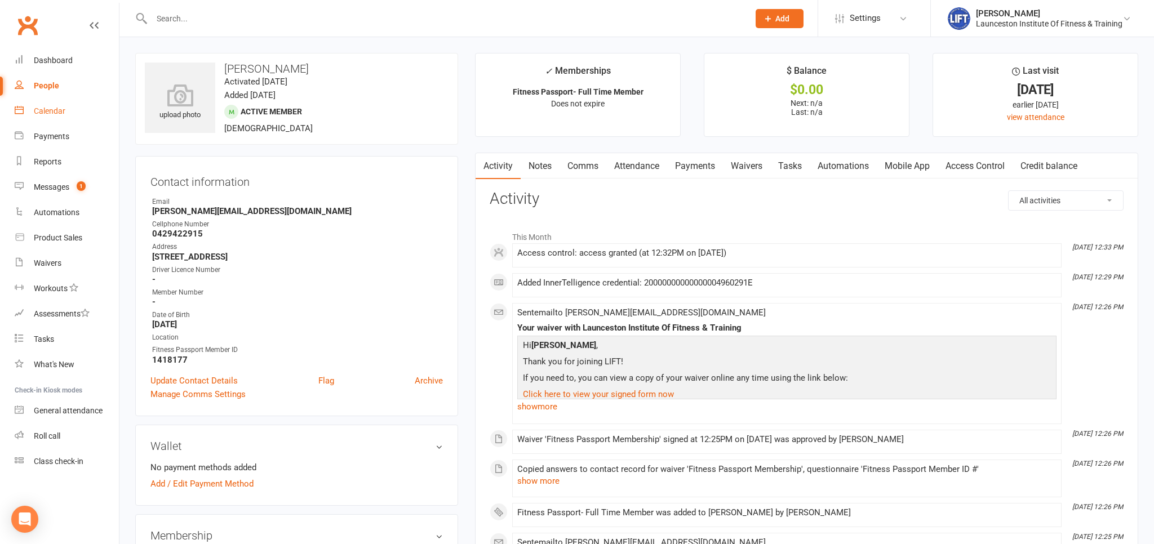
click at [43, 109] on div "Calendar" at bounding box center [50, 111] width 32 height 9
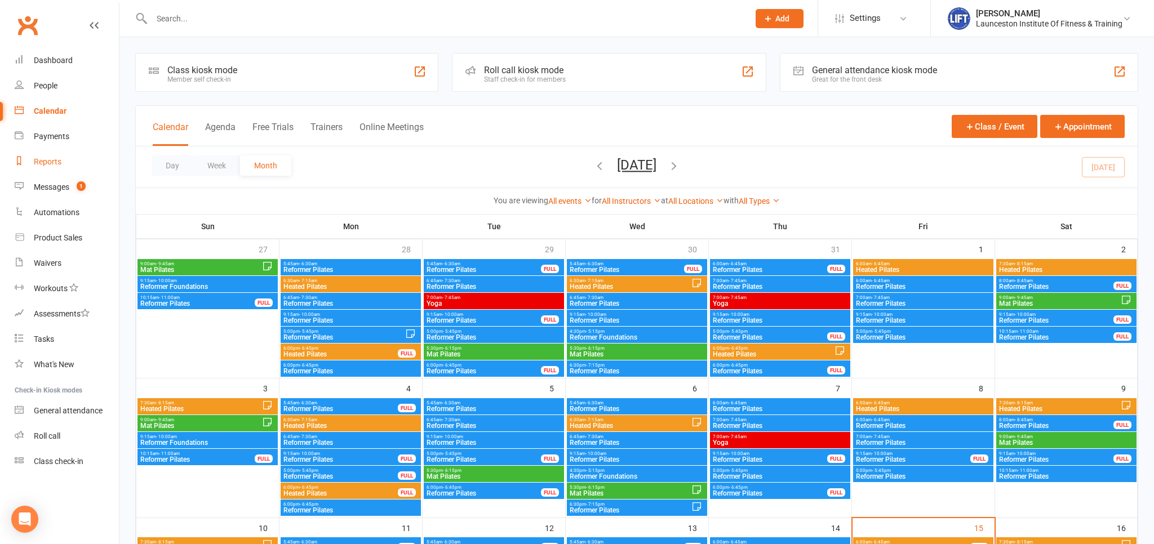
click at [51, 161] on div "Reports" at bounding box center [48, 161] width 28 height 9
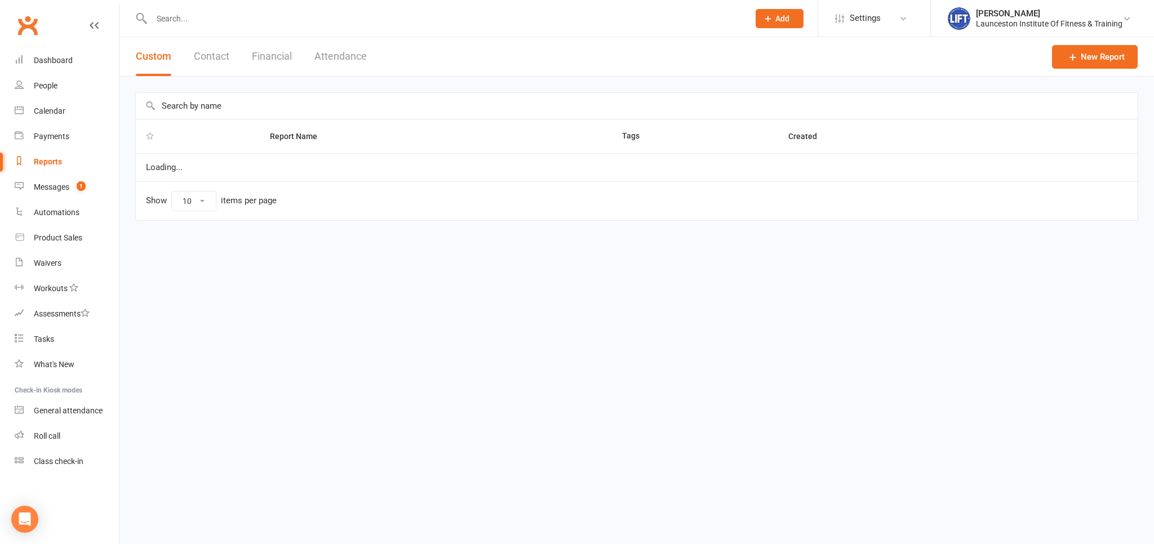
select select "100"
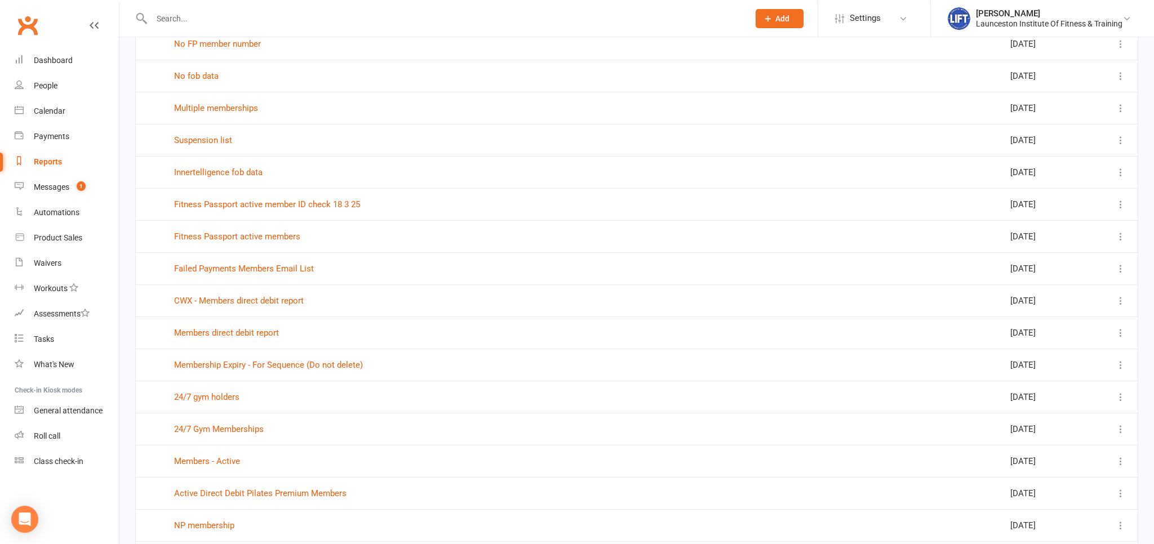
scroll to position [416, 0]
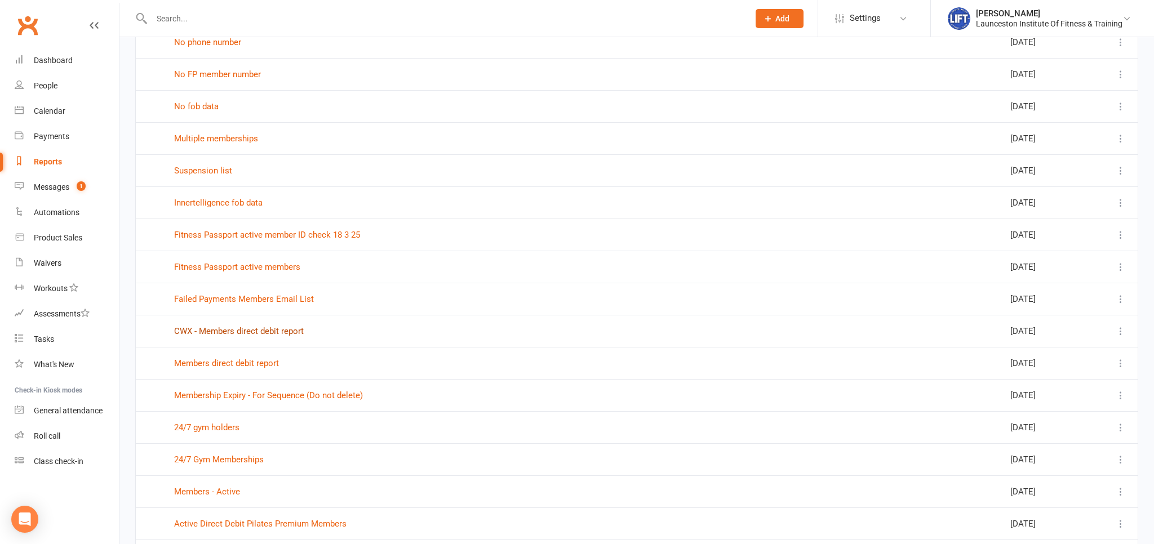
click at [249, 328] on link "CWX - Members direct debit report" at bounding box center [239, 331] width 130 height 10
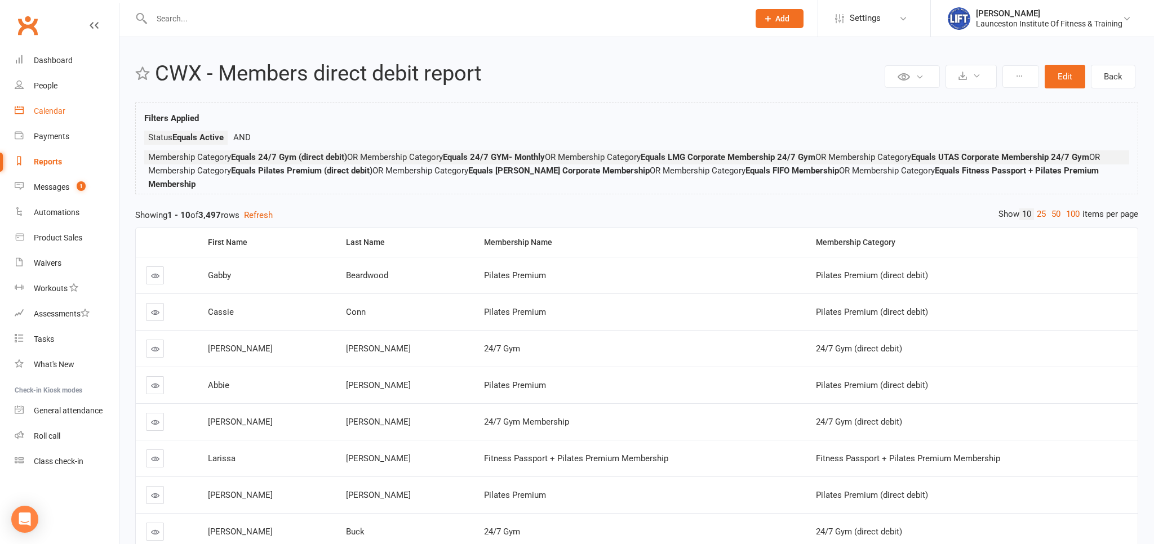
click at [54, 113] on div "Calendar" at bounding box center [50, 111] width 32 height 9
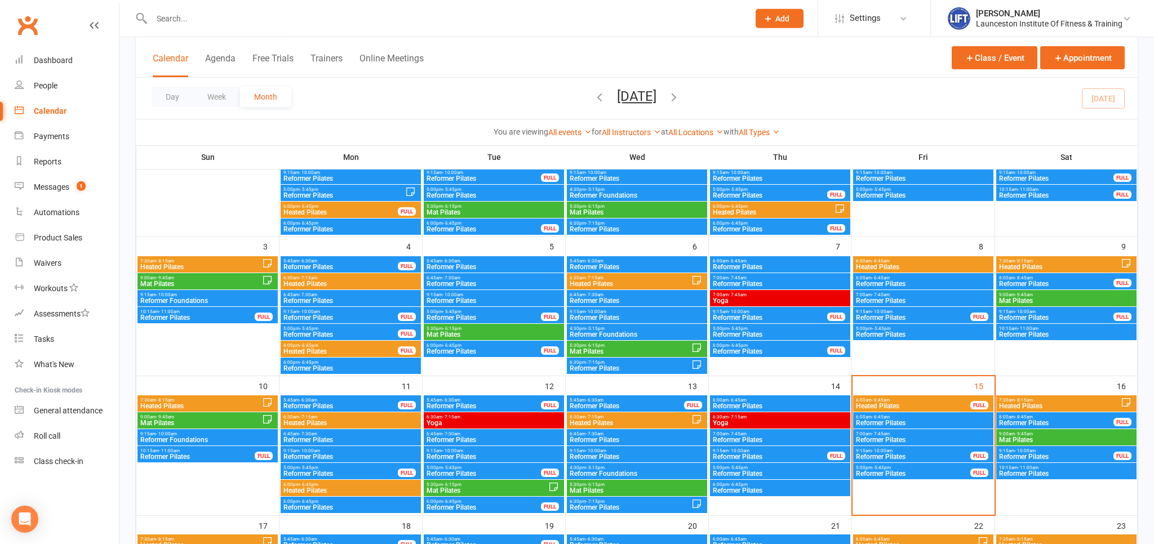
scroll to position [178, 0]
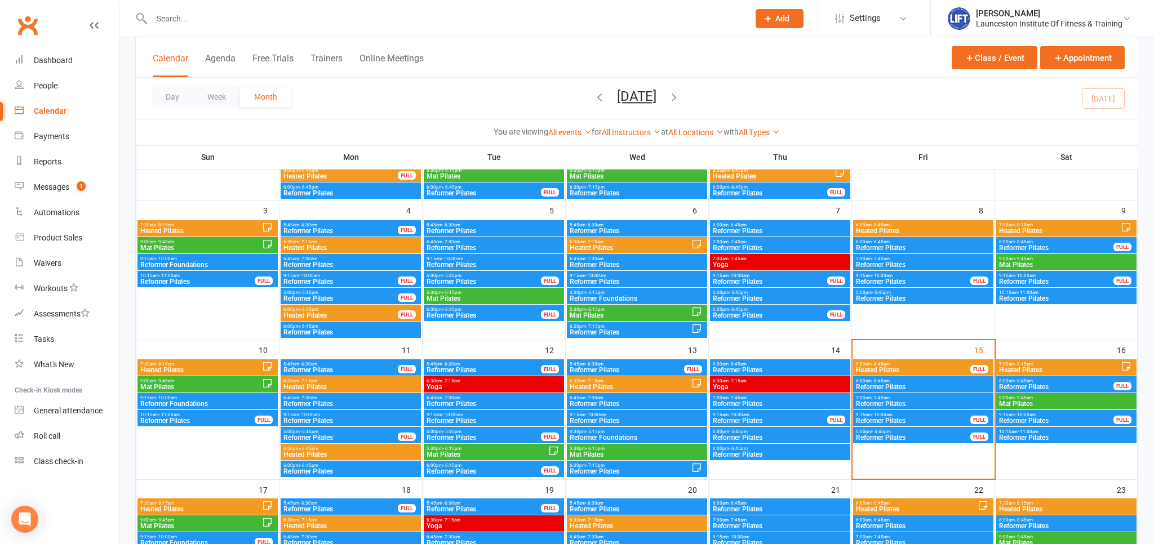
click at [897, 416] on span "9:15am - 10:00am" at bounding box center [913, 415] width 116 height 5
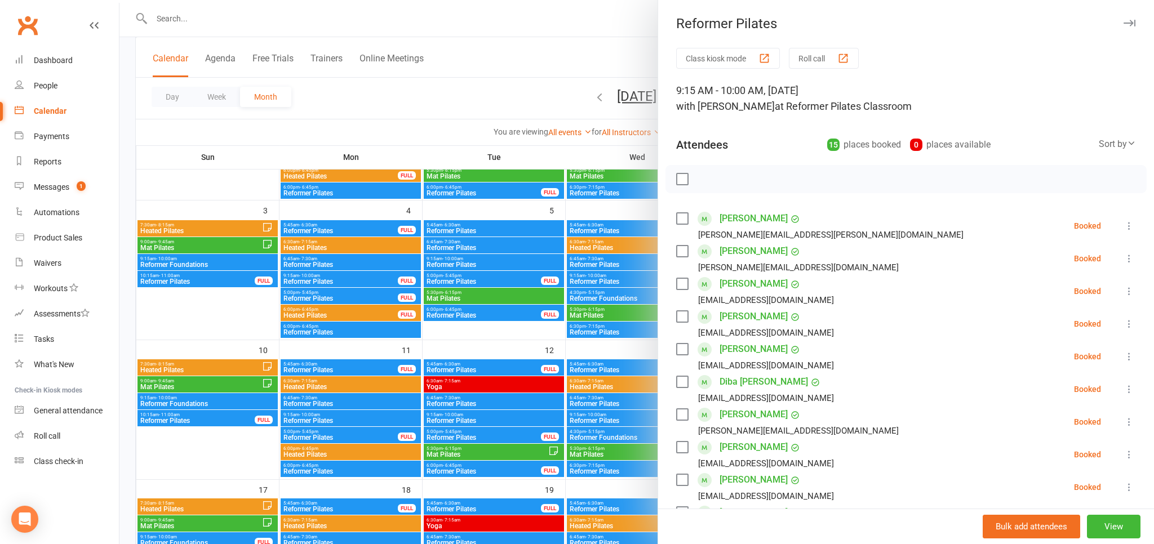
click at [556, 62] on div at bounding box center [636, 272] width 1035 height 544
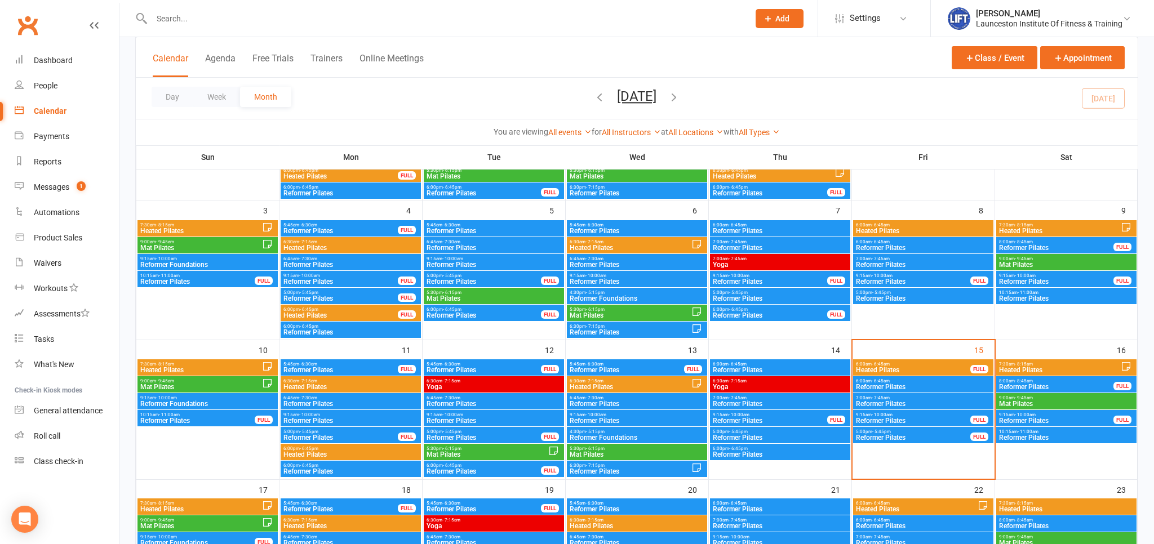
click at [925, 439] on span "Reformer Pilates" at bounding box center [913, 438] width 116 height 7
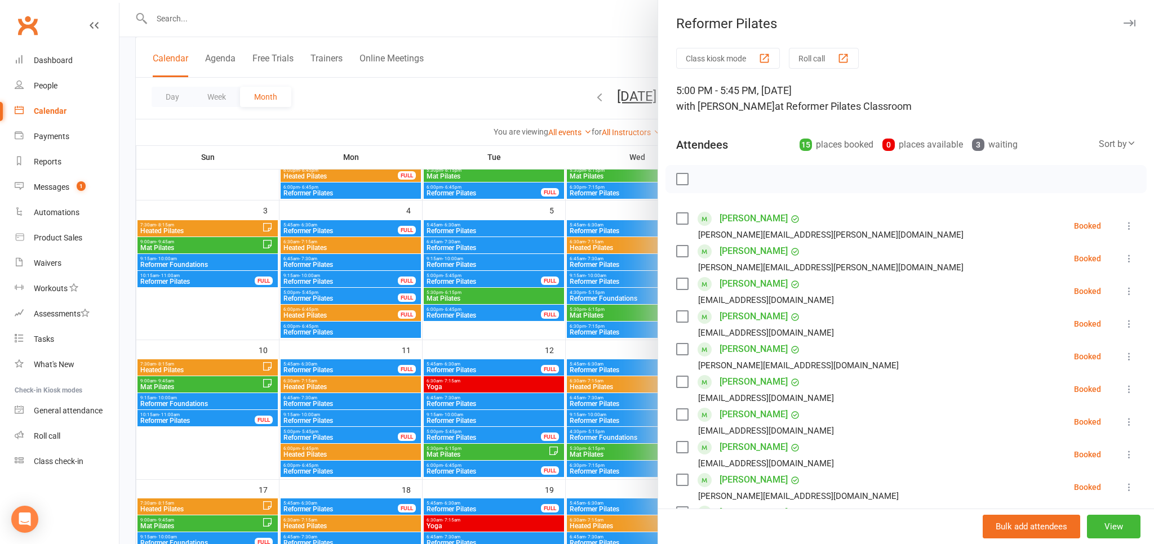
click at [605, 74] on div at bounding box center [636, 272] width 1035 height 544
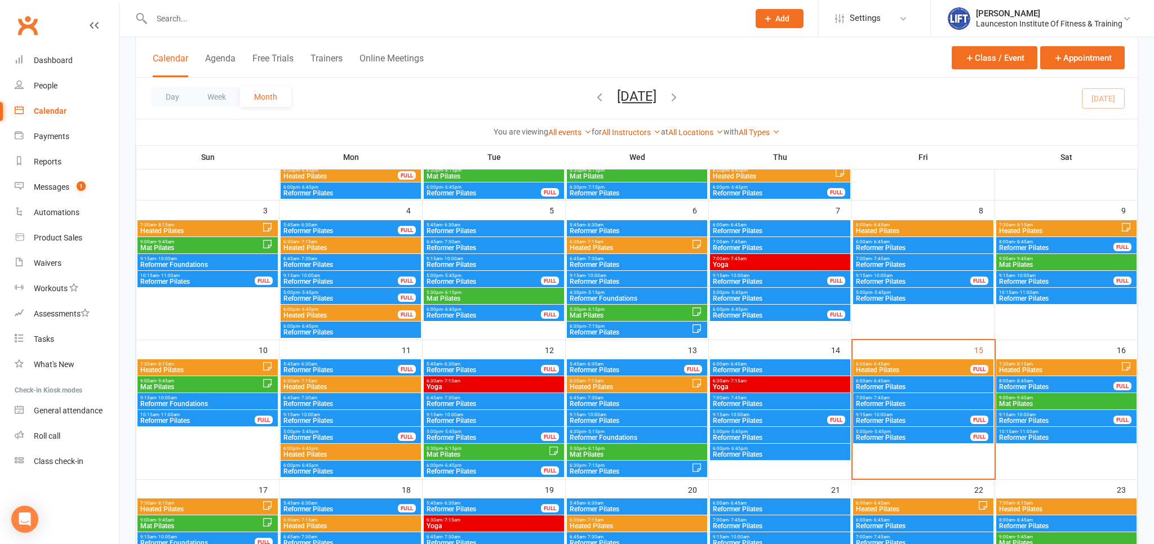
click at [923, 367] on span "Heated Pilates" at bounding box center [913, 370] width 116 height 7
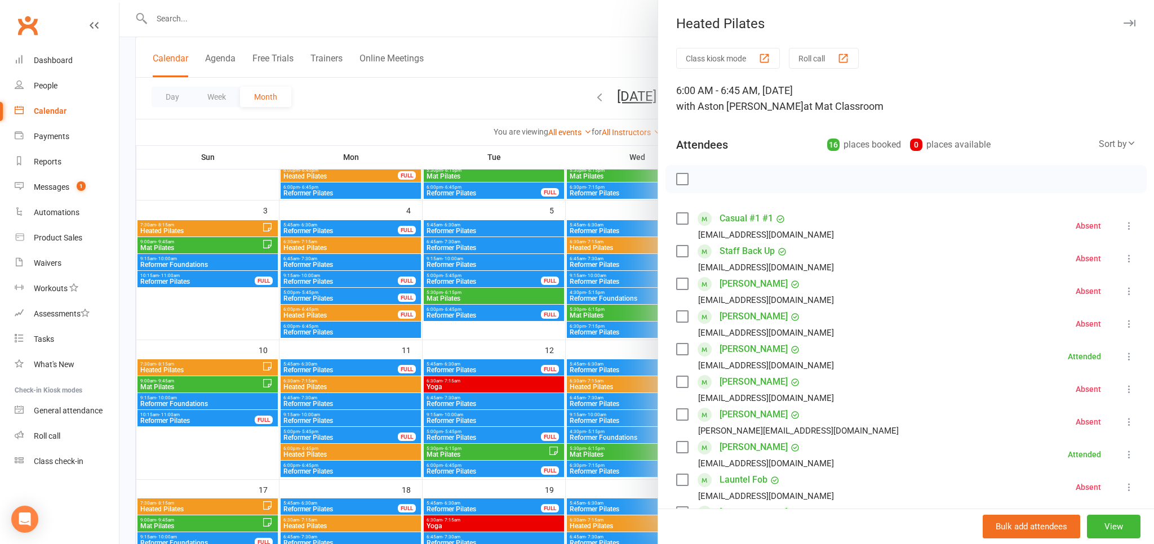
click at [574, 62] on div at bounding box center [636, 272] width 1035 height 544
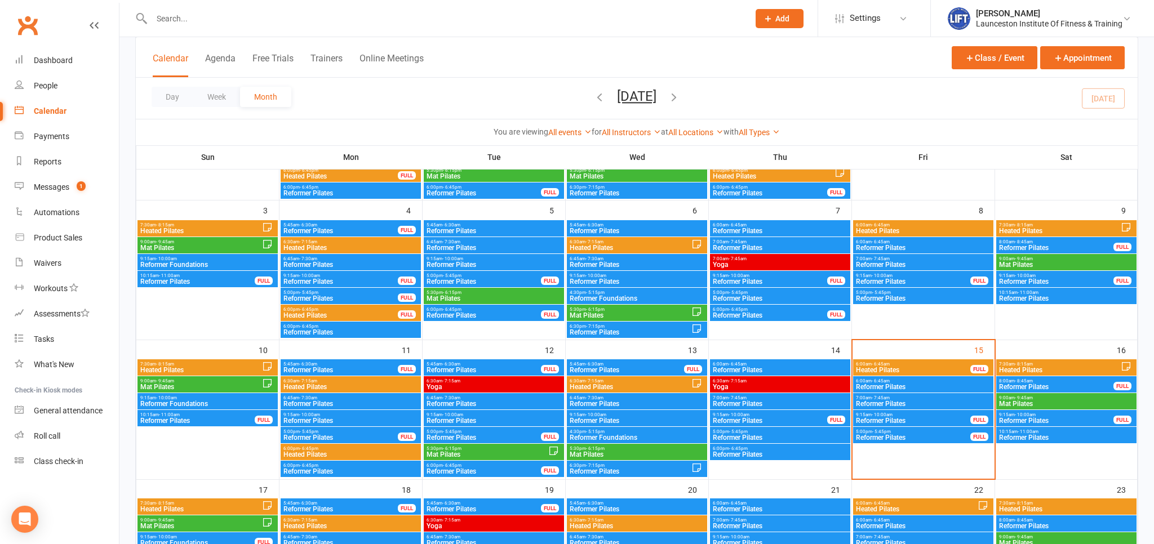
click at [1028, 380] on span "- 8:45am" at bounding box center [1024, 381] width 18 height 5
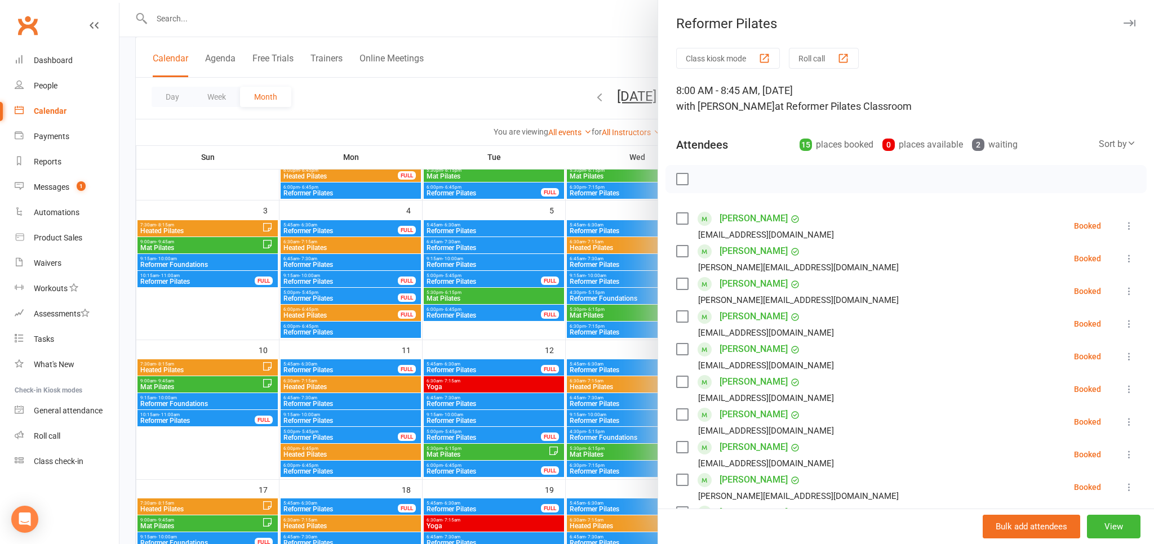
click at [569, 39] on div at bounding box center [636, 272] width 1035 height 544
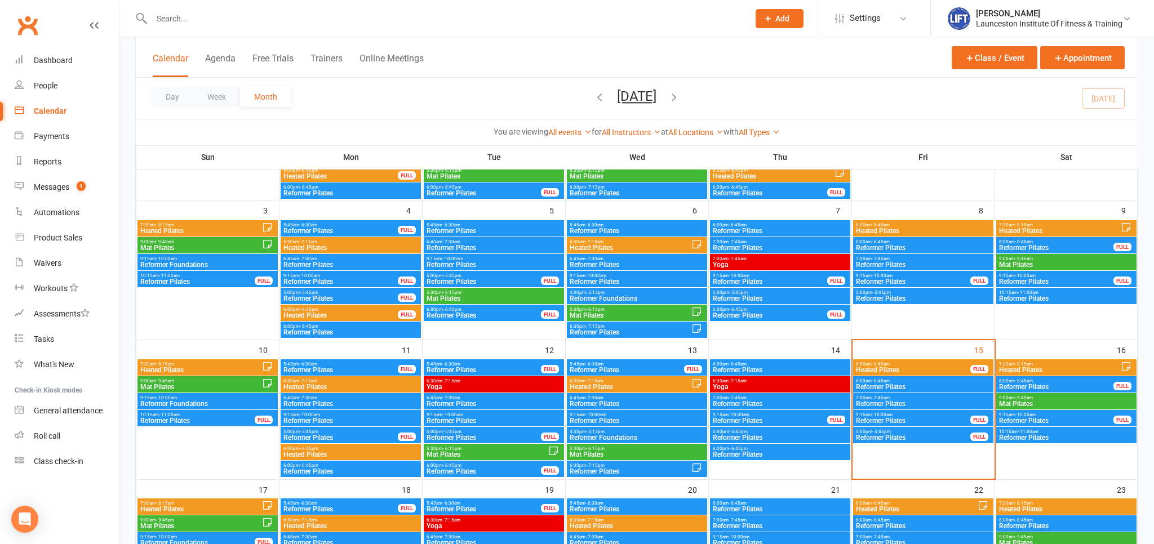
click at [1052, 416] on span "9:15am - 10:00am" at bounding box center [1057, 415] width 116 height 5
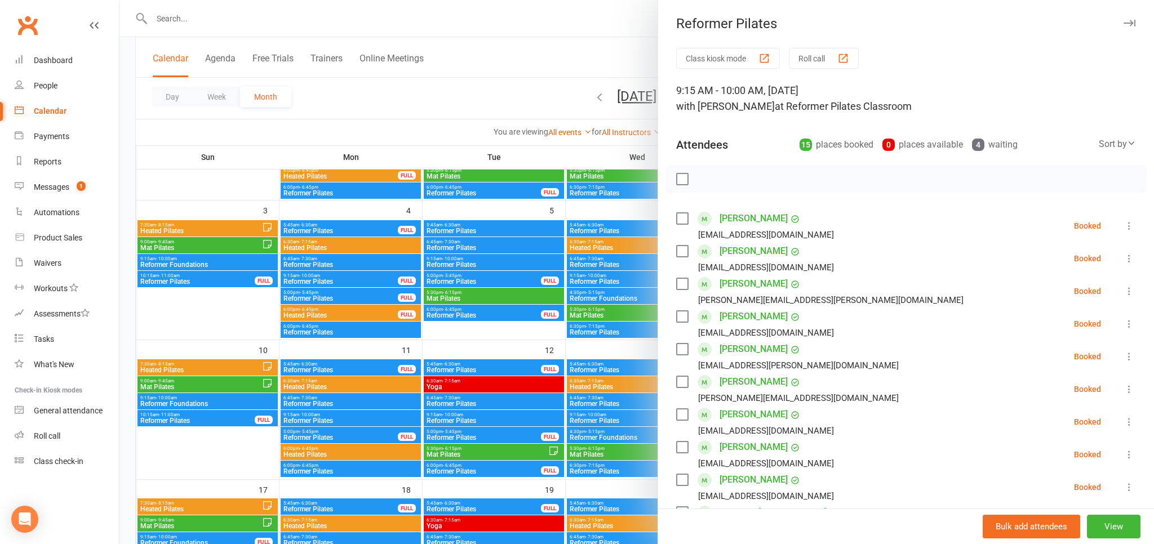
click at [565, 64] on div at bounding box center [636, 272] width 1035 height 544
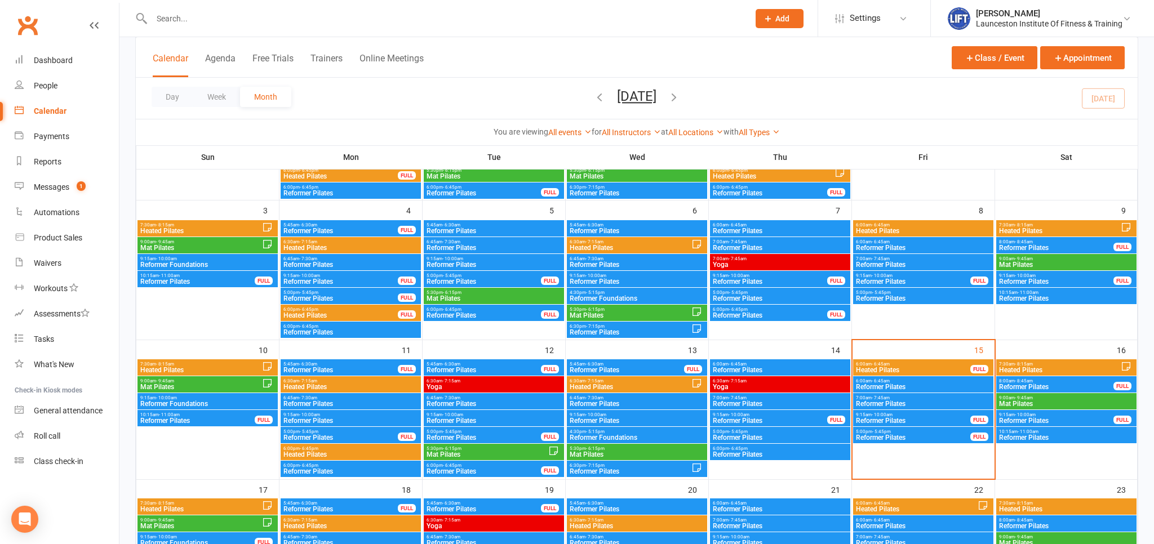
click at [1052, 438] on span "Reformer Pilates" at bounding box center [1067, 438] width 136 height 7
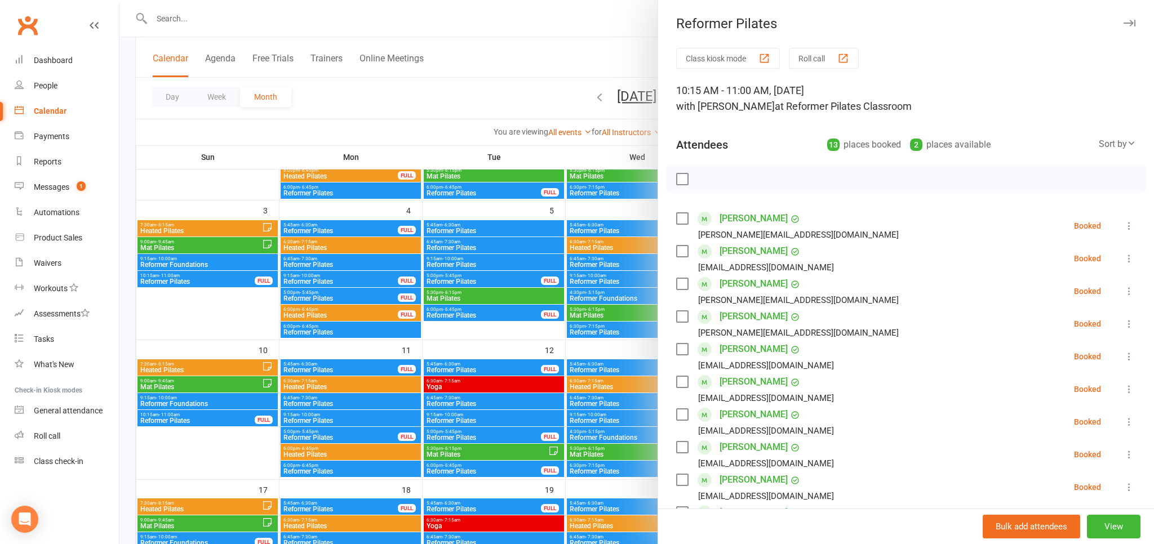
click at [595, 55] on div at bounding box center [636, 272] width 1035 height 544
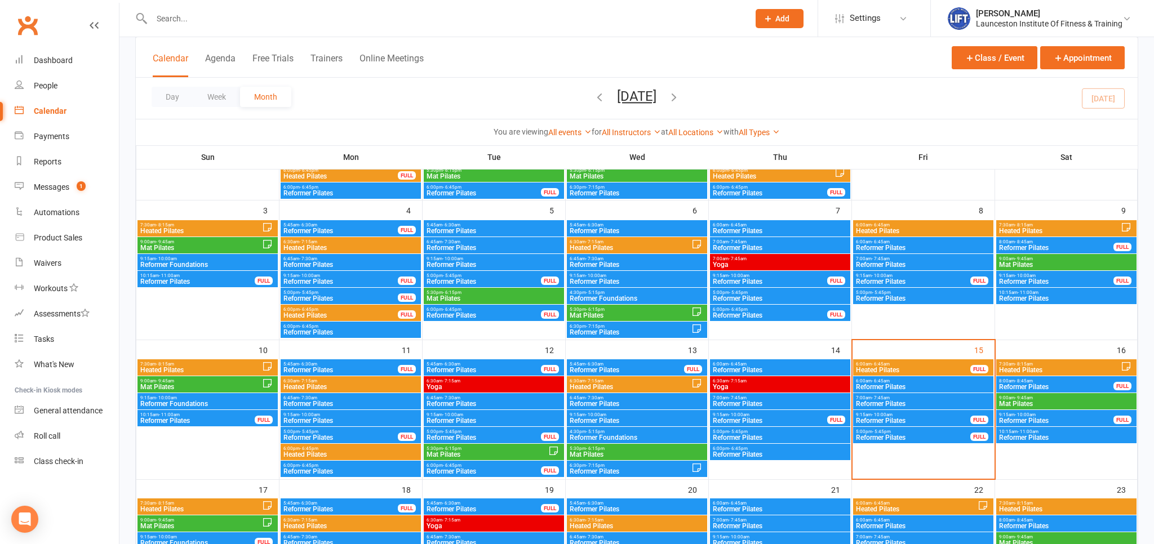
click at [1058, 398] on span "9:00am - 9:45am" at bounding box center [1067, 398] width 136 height 5
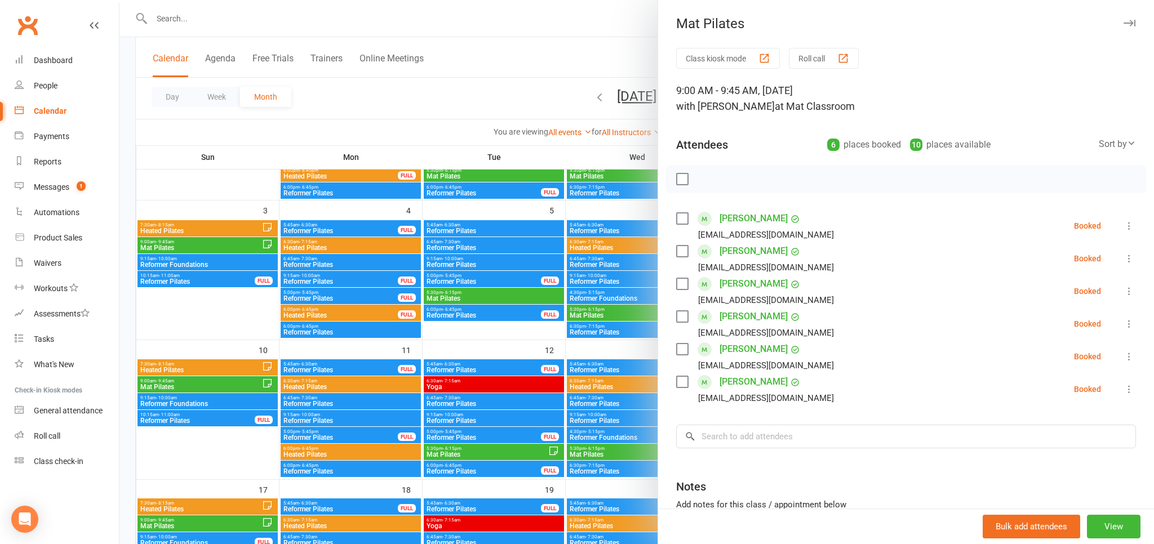
click at [571, 49] on div at bounding box center [636, 272] width 1035 height 544
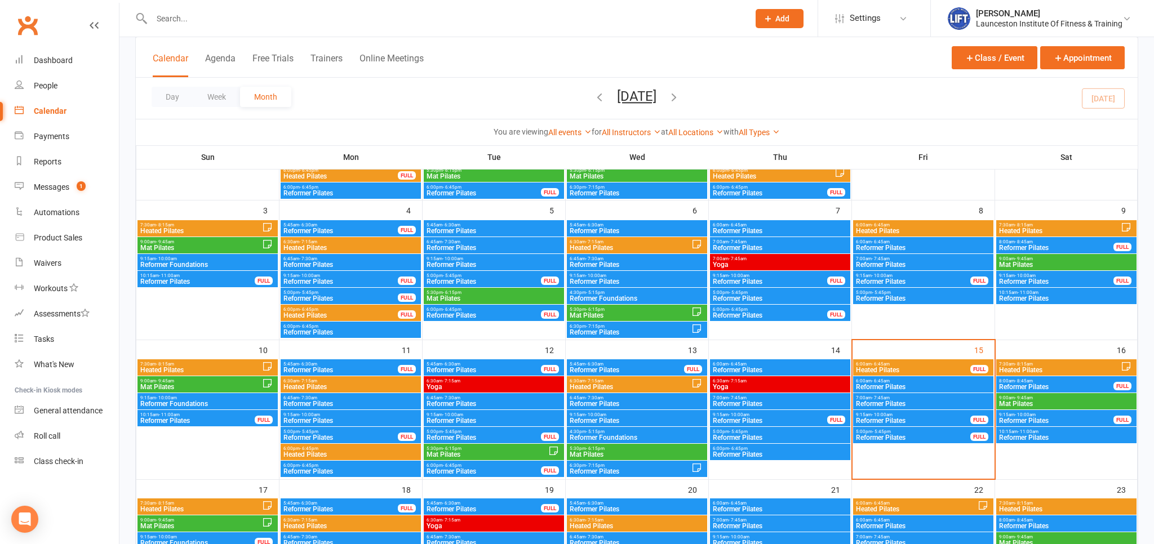
click at [1052, 367] on span "Heated Pilates" at bounding box center [1060, 370] width 122 height 7
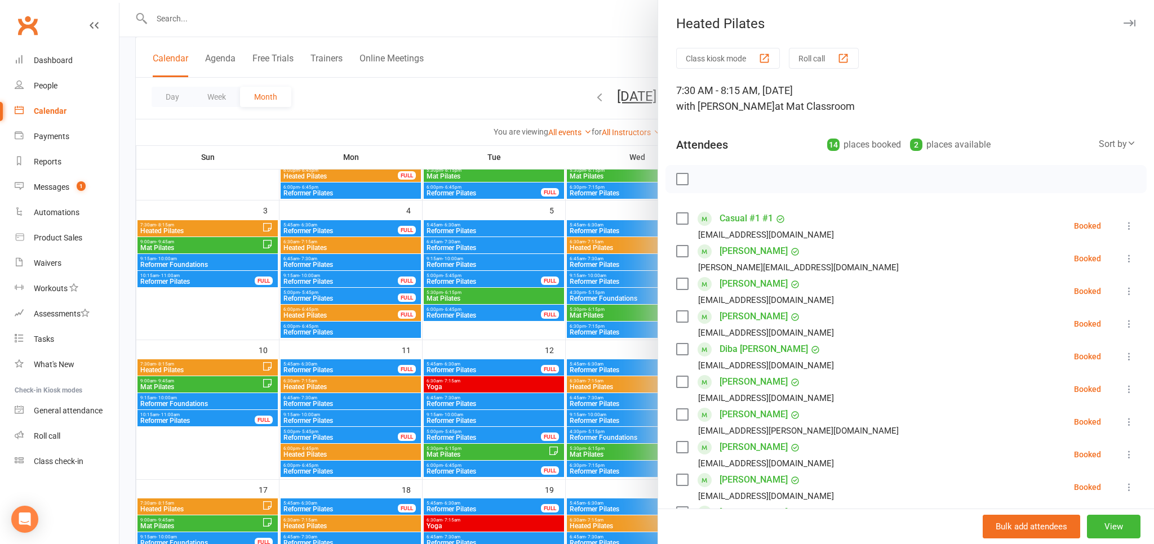
click at [520, 71] on div at bounding box center [636, 272] width 1035 height 544
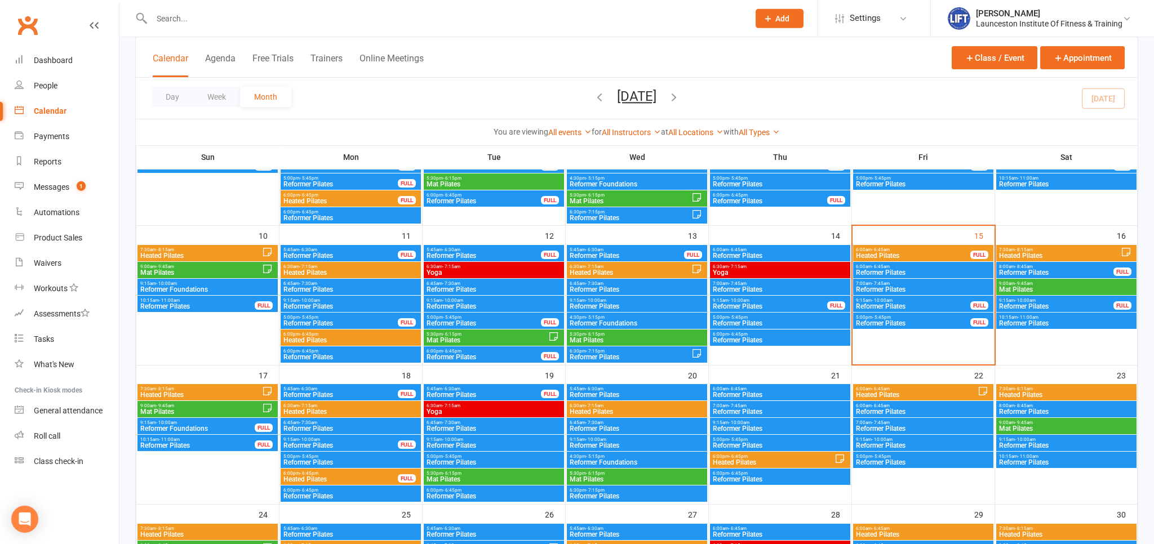
scroll to position [298, 0]
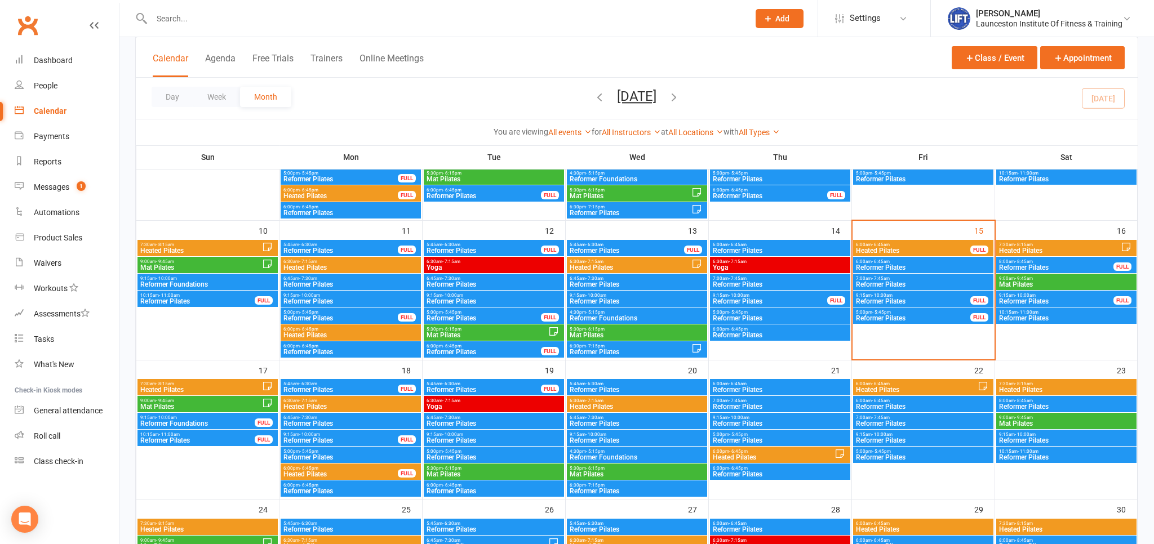
click at [193, 387] on span "Heated Pilates" at bounding box center [201, 390] width 122 height 7
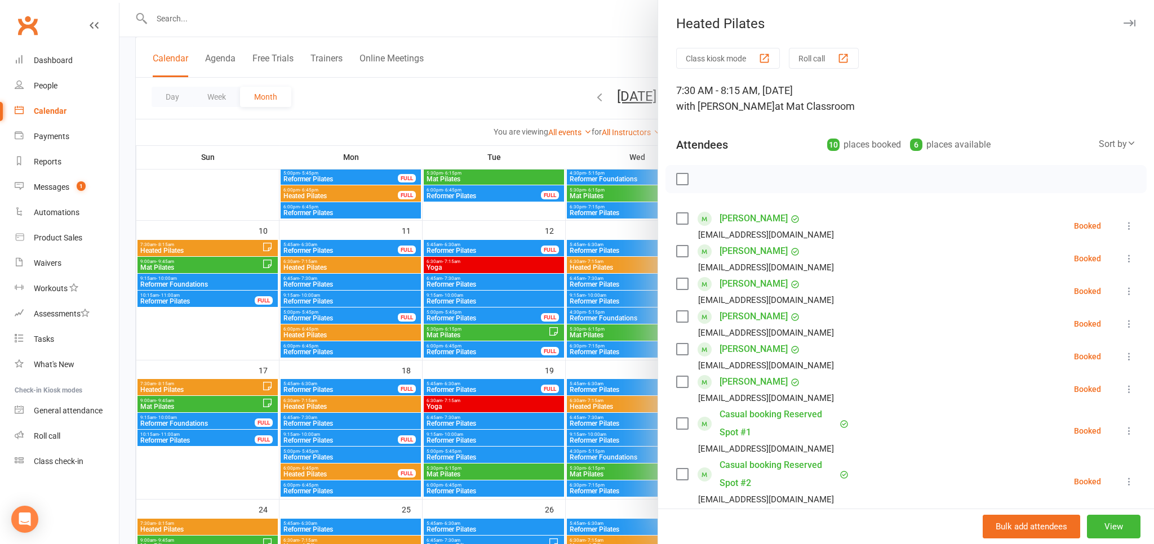
drag, startPoint x: 389, startPoint y: 88, endPoint x: 303, endPoint y: 159, distance: 111.7
click at [389, 88] on div at bounding box center [636, 272] width 1035 height 544
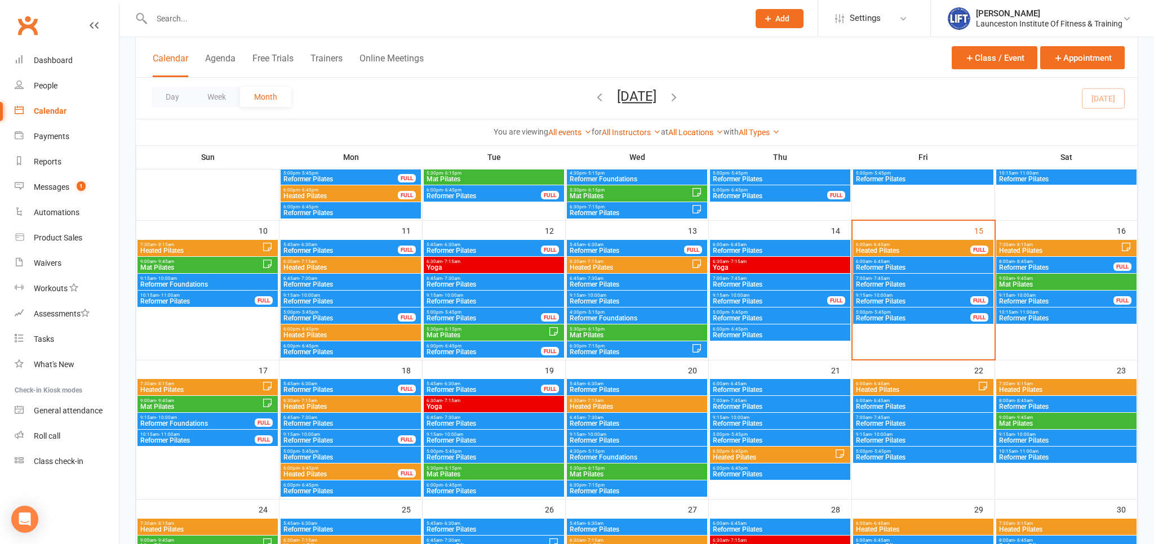
click at [227, 403] on span "9:00am - 9:45am" at bounding box center [201, 400] width 122 height 5
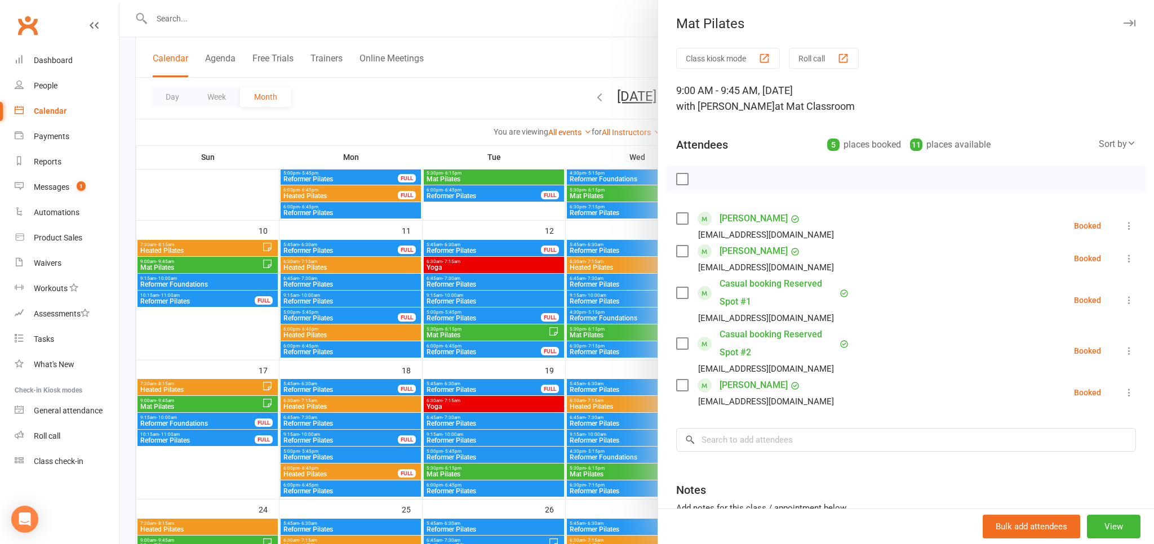
click at [215, 420] on div at bounding box center [636, 272] width 1035 height 544
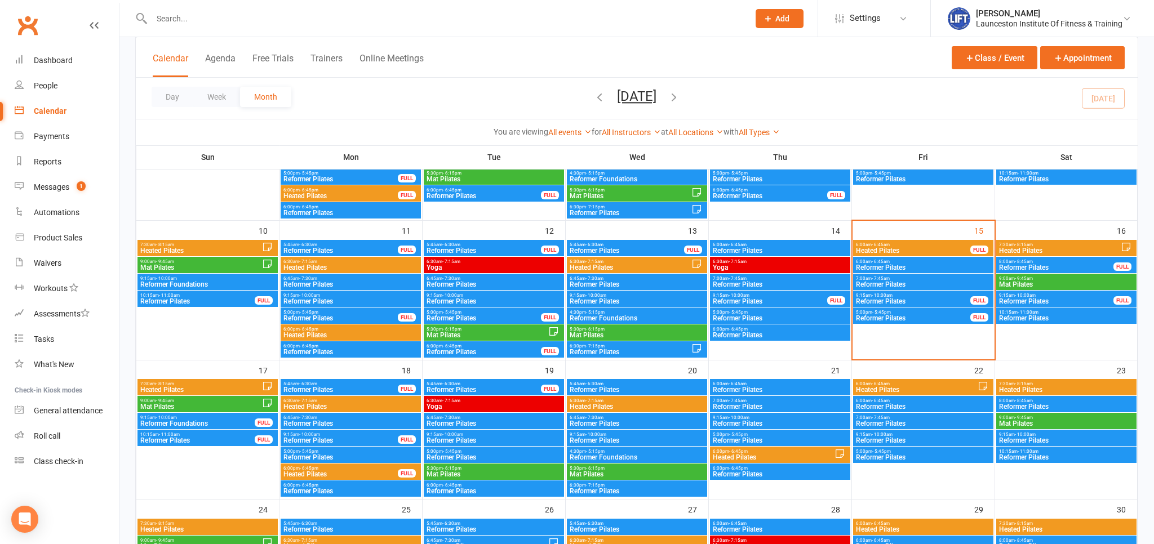
click at [215, 420] on span "9:15am - 10:00am" at bounding box center [198, 417] width 116 height 5
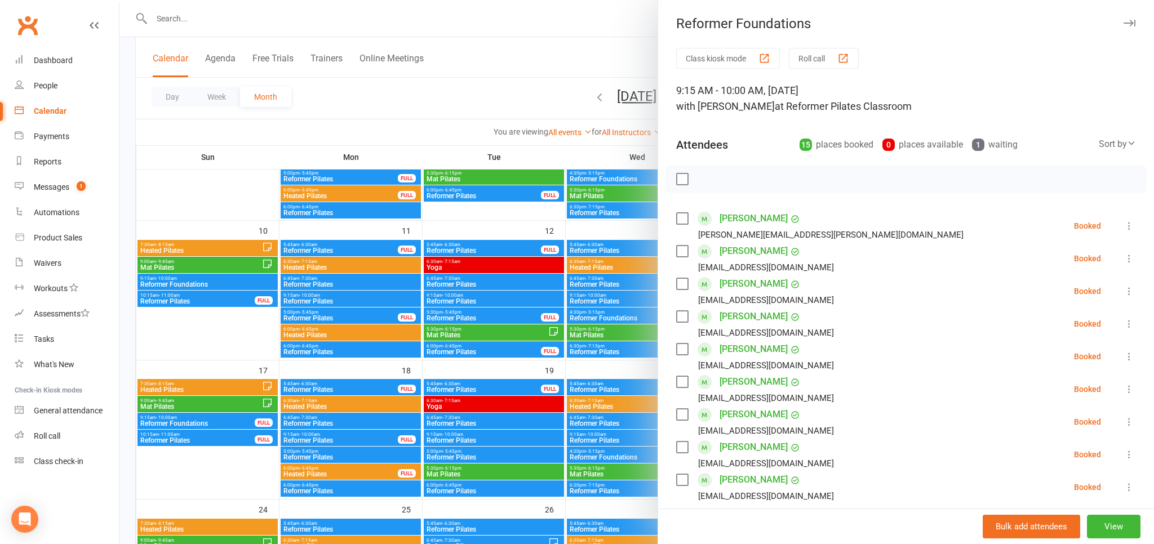
click at [213, 435] on div at bounding box center [636, 272] width 1035 height 544
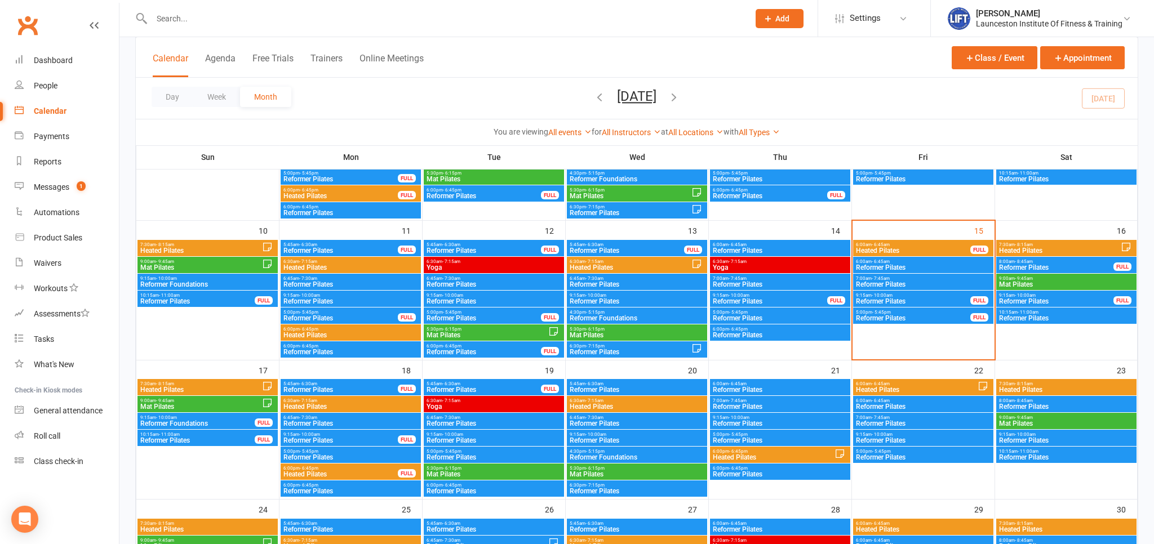
click at [212, 435] on span "10:15am - 11:00am" at bounding box center [198, 434] width 116 height 5
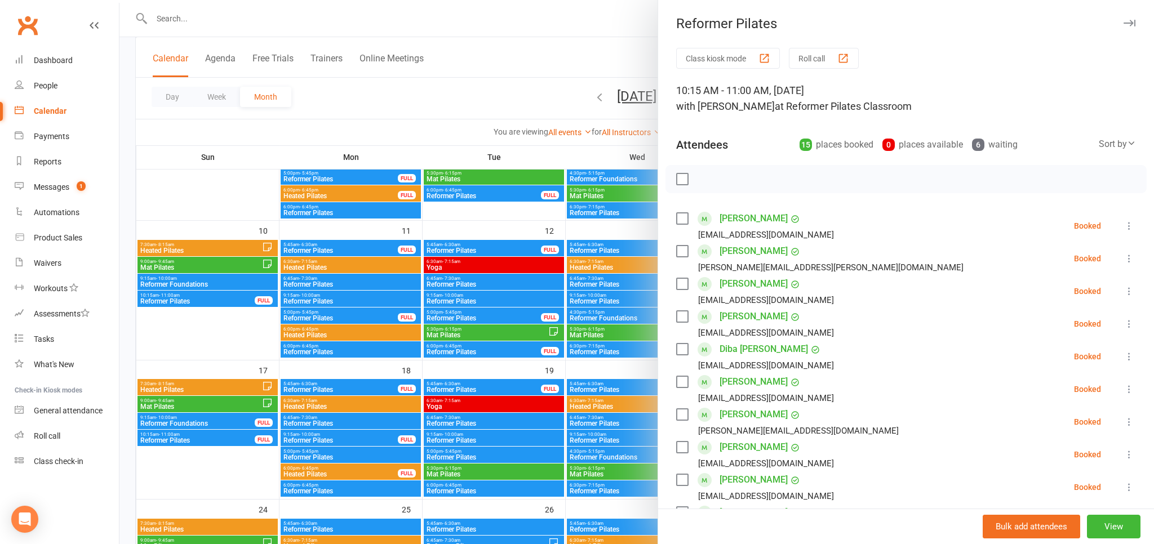
click at [206, 453] on div at bounding box center [636, 272] width 1035 height 544
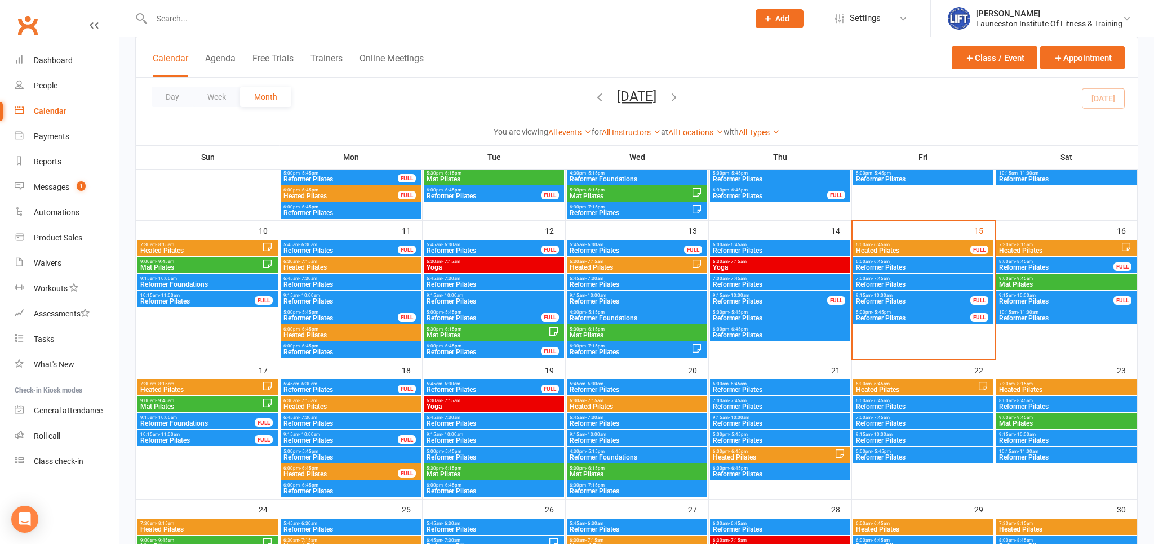
click at [1084, 250] on span "Heated Pilates" at bounding box center [1060, 250] width 122 height 7
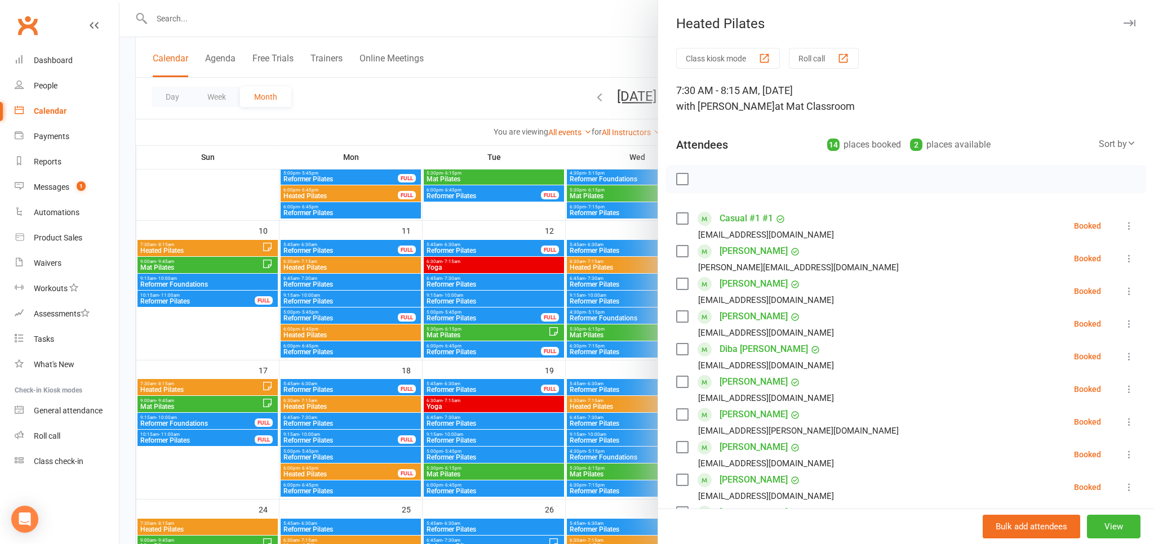
click at [443, 105] on div at bounding box center [636, 272] width 1035 height 544
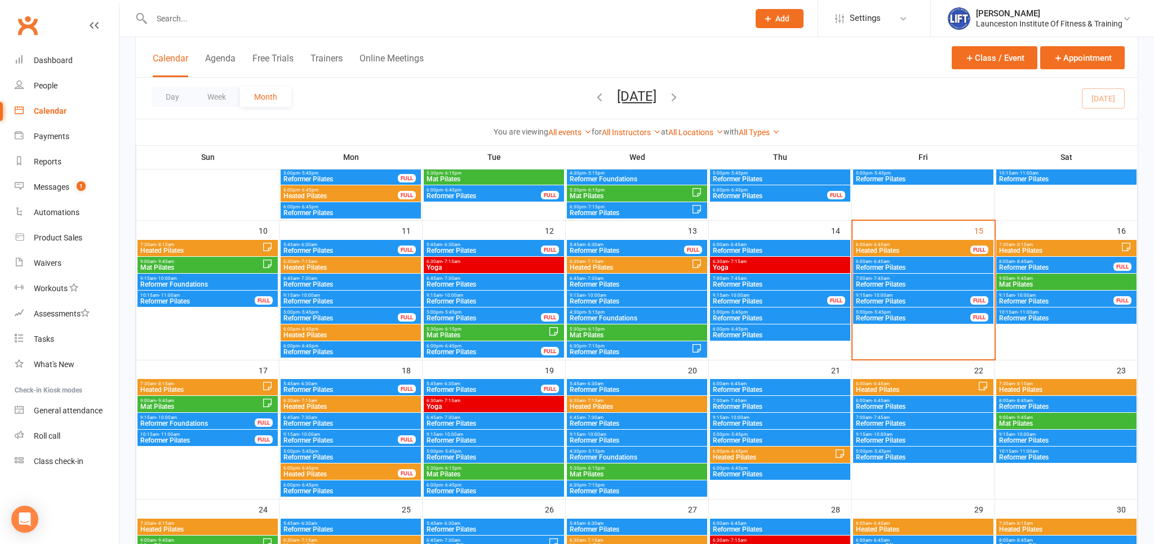
click at [1061, 263] on span "8:00am - 8:45am" at bounding box center [1057, 261] width 116 height 5
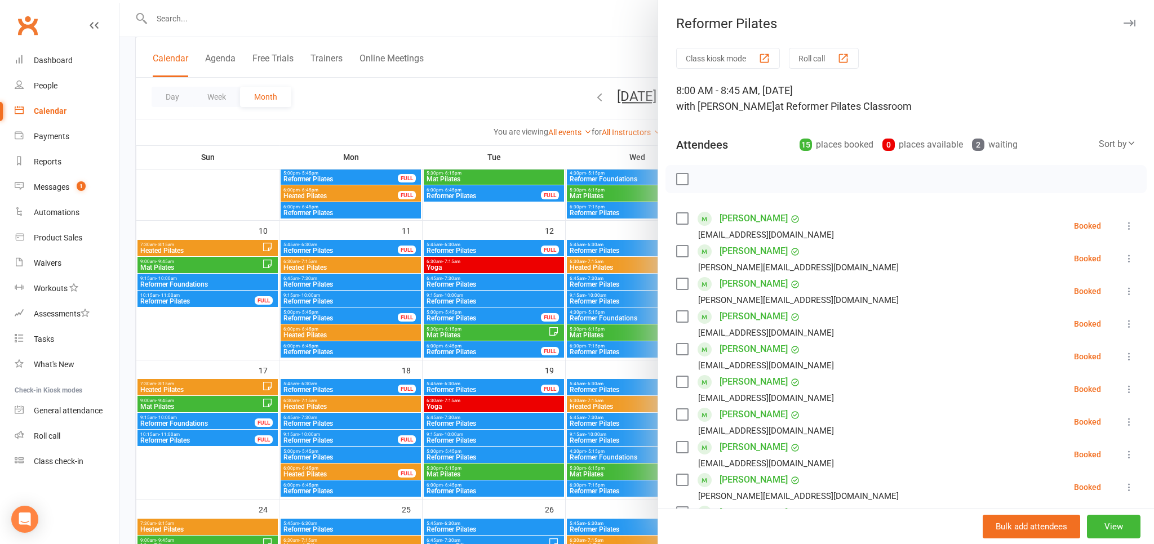
click at [529, 70] on div at bounding box center [636, 272] width 1035 height 544
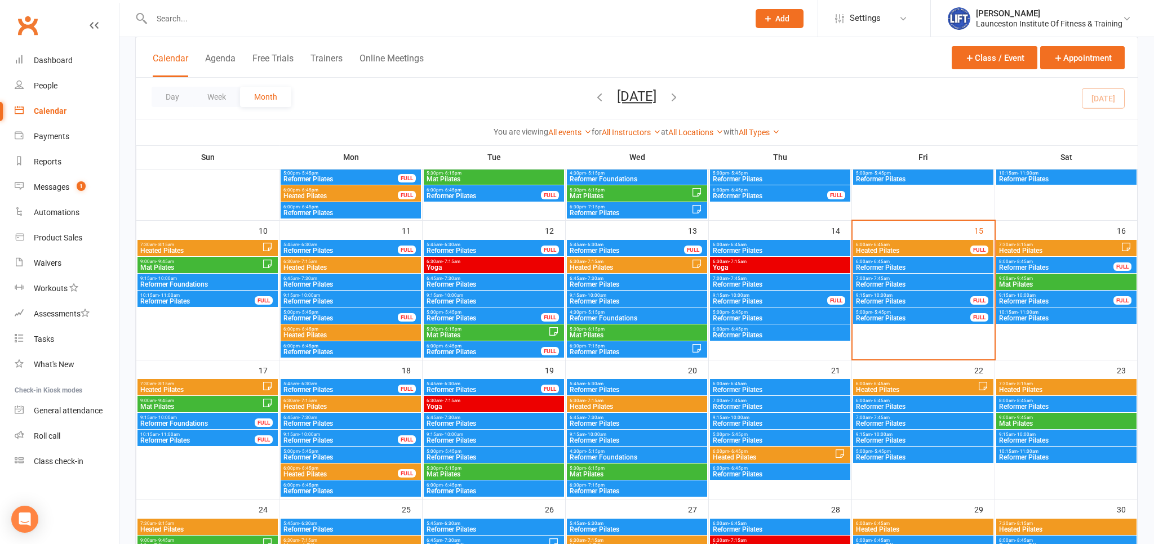
click at [1026, 283] on span "Mat Pilates" at bounding box center [1067, 284] width 136 height 7
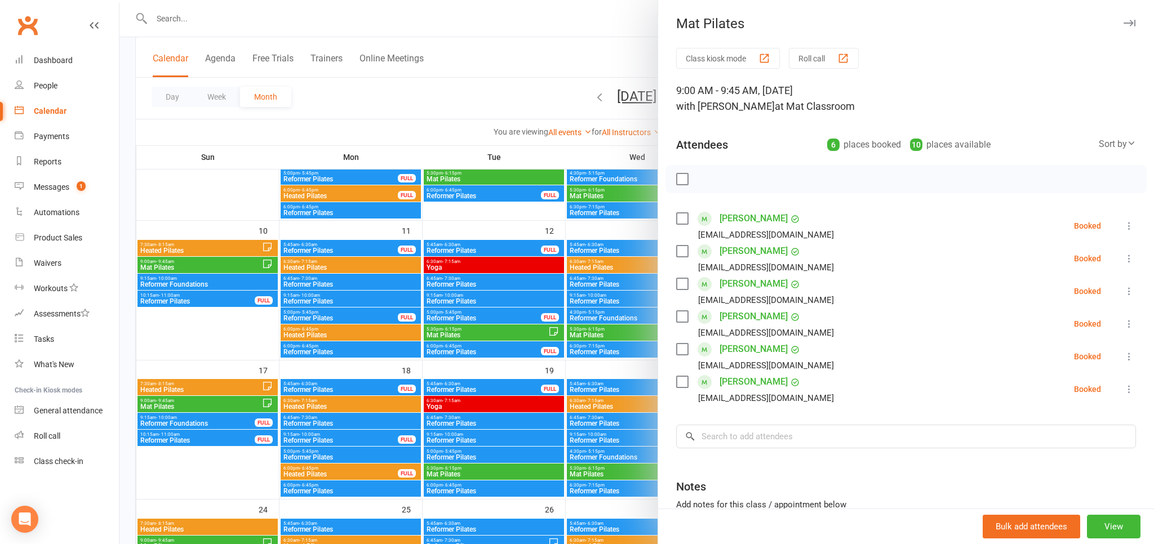
click at [520, 94] on div at bounding box center [636, 272] width 1035 height 544
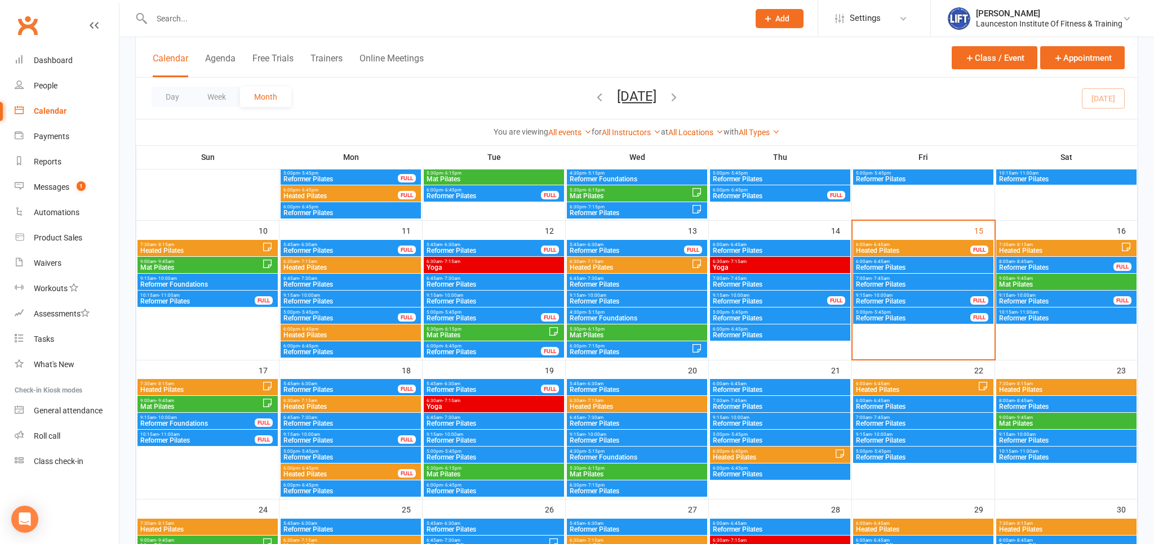
click at [1041, 299] on span "Reformer Pilates" at bounding box center [1057, 301] width 116 height 7
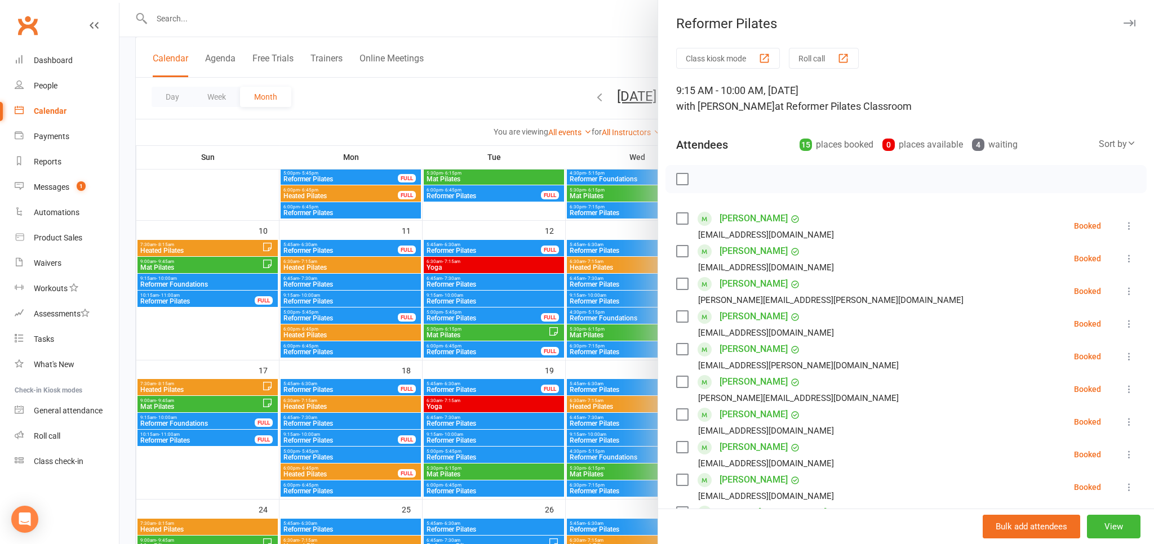
click at [432, 83] on div at bounding box center [636, 272] width 1035 height 544
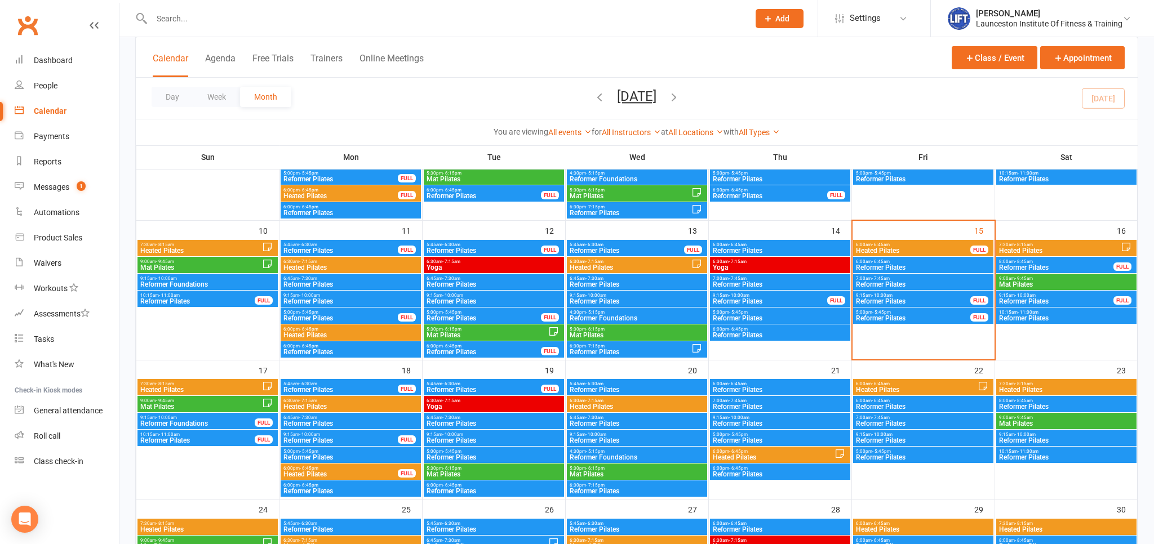
click at [1067, 318] on span "Reformer Pilates" at bounding box center [1067, 318] width 136 height 7
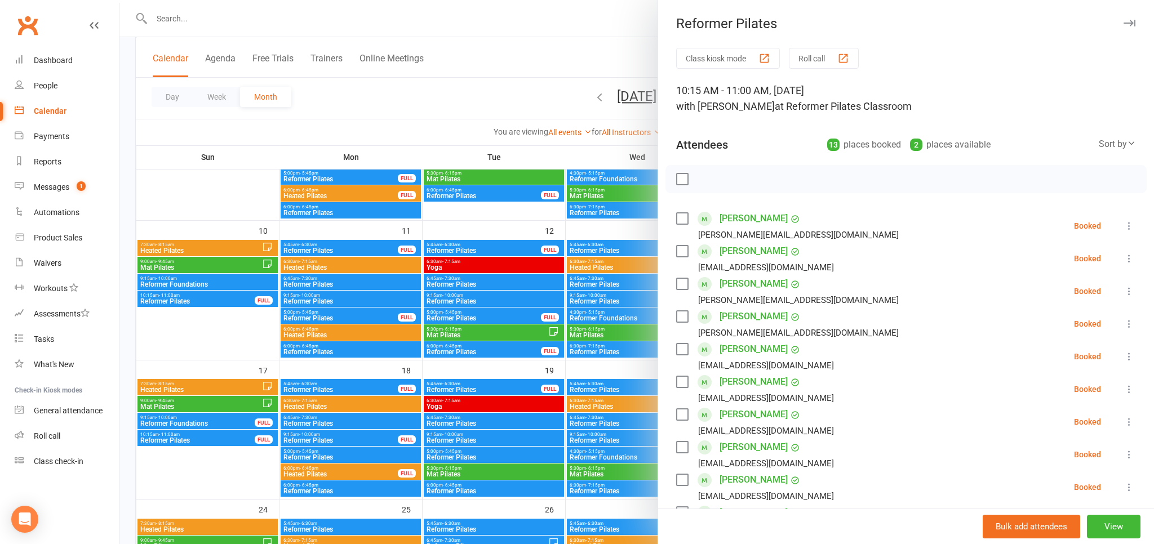
click at [494, 46] on div at bounding box center [636, 272] width 1035 height 544
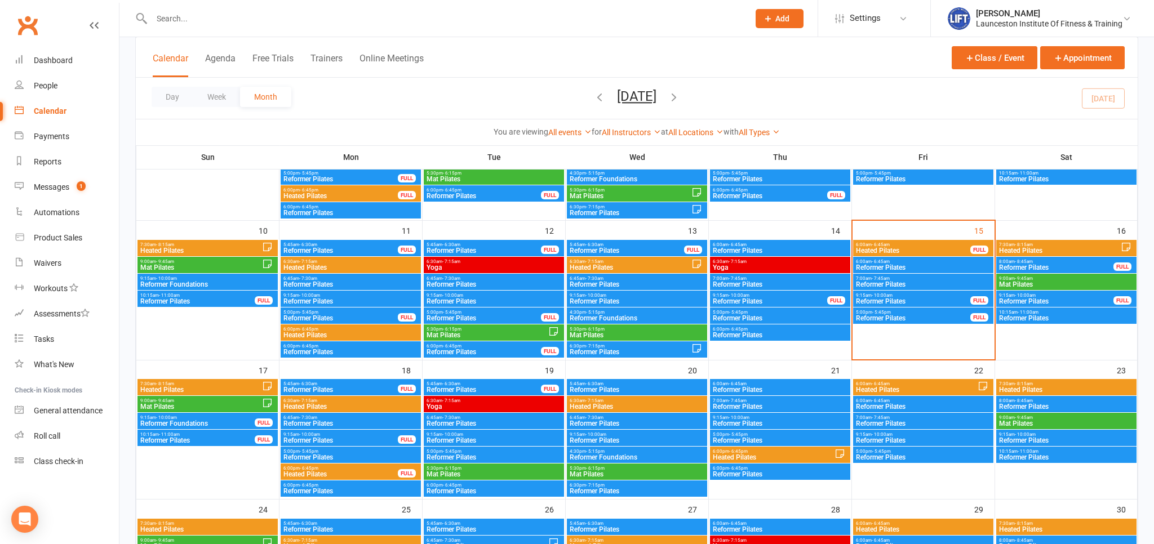
click at [1051, 300] on span "Reformer Pilates" at bounding box center [1057, 301] width 116 height 7
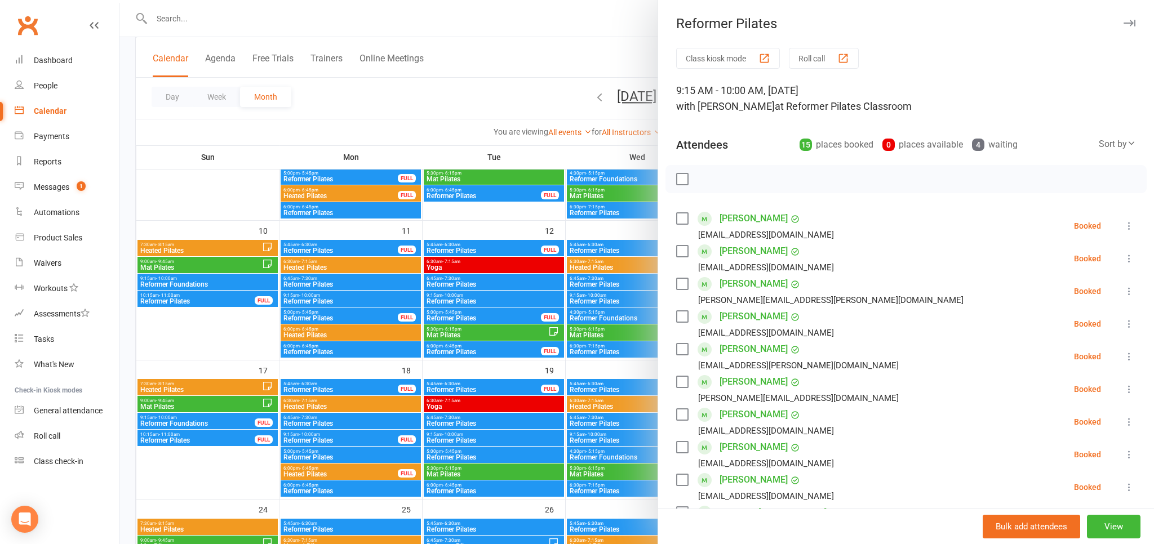
click at [534, 94] on div at bounding box center [636, 272] width 1035 height 544
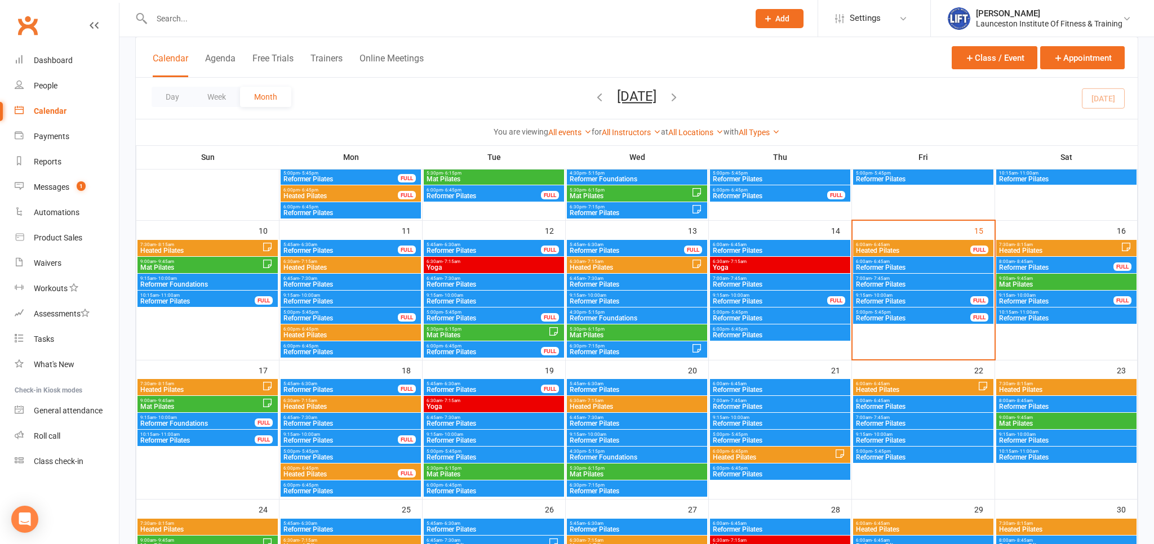
click at [1085, 267] on span "Reformer Pilates" at bounding box center [1057, 267] width 116 height 7
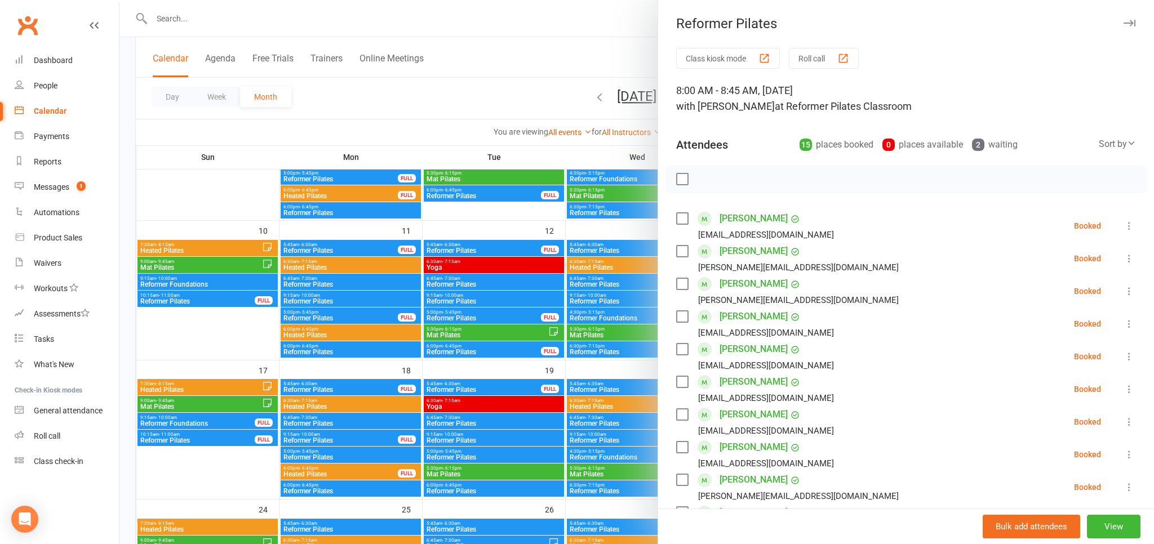
click at [583, 112] on div at bounding box center [636, 272] width 1035 height 544
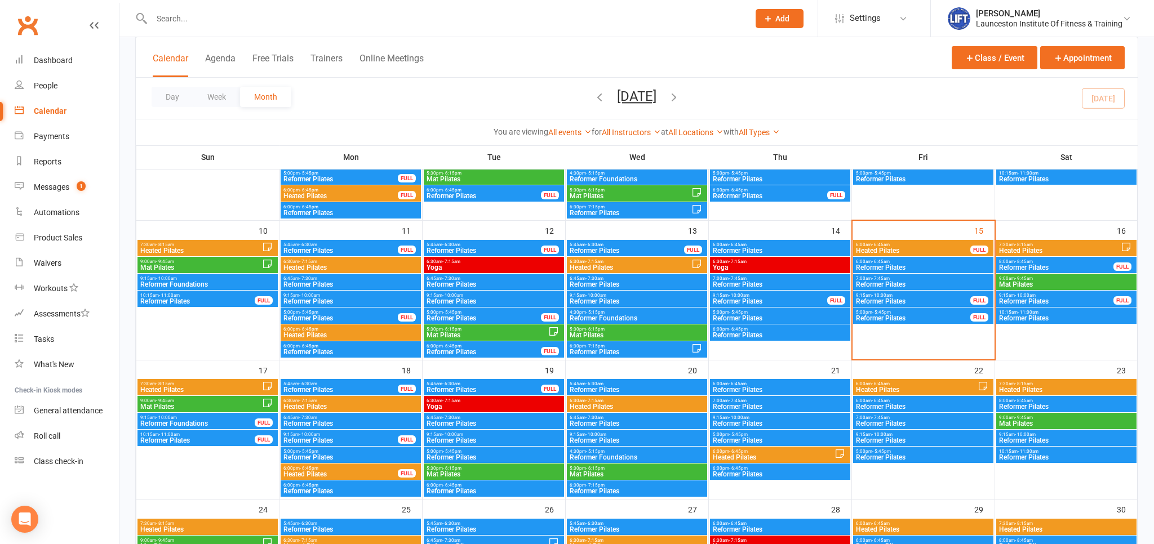
click at [187, 391] on span "Heated Pilates" at bounding box center [201, 390] width 122 height 7
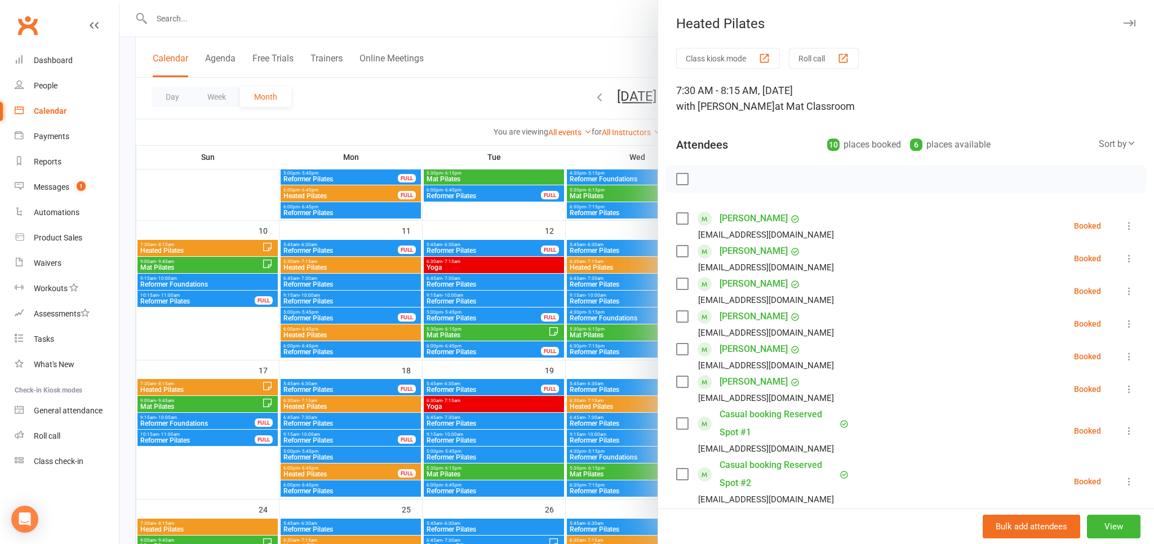
click at [198, 154] on div at bounding box center [636, 272] width 1035 height 544
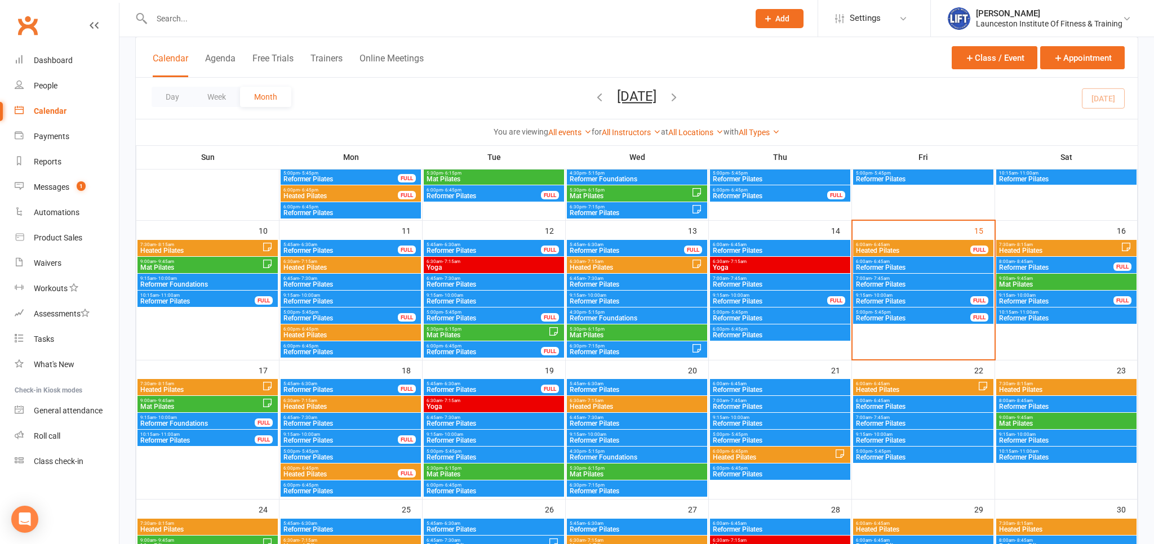
click at [200, 398] on div "9:00am - 9:45am Mat Pilates" at bounding box center [208, 404] width 140 height 16
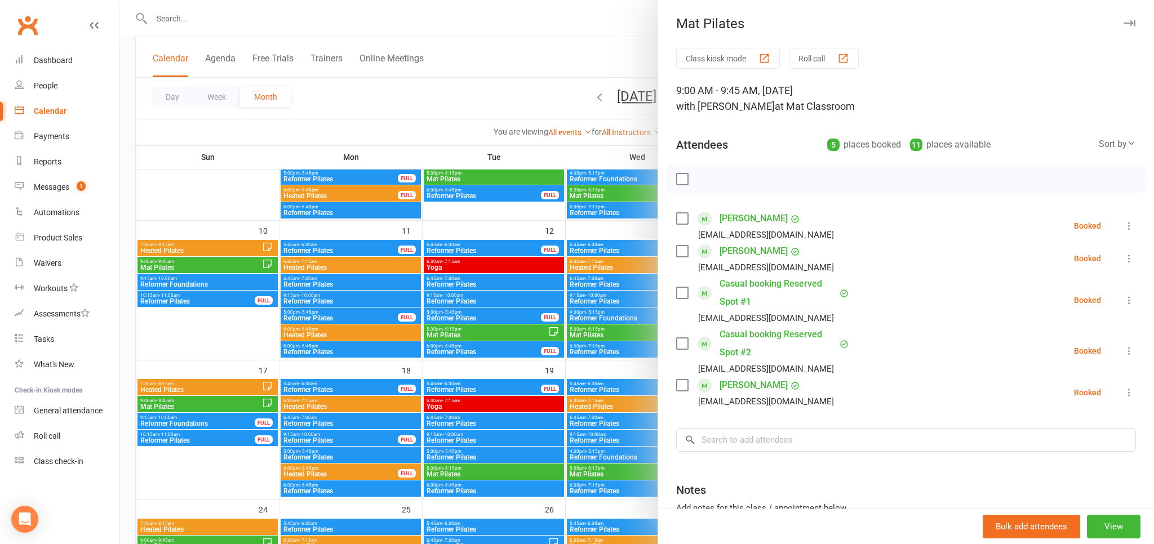
click at [183, 81] on div at bounding box center [636, 272] width 1035 height 544
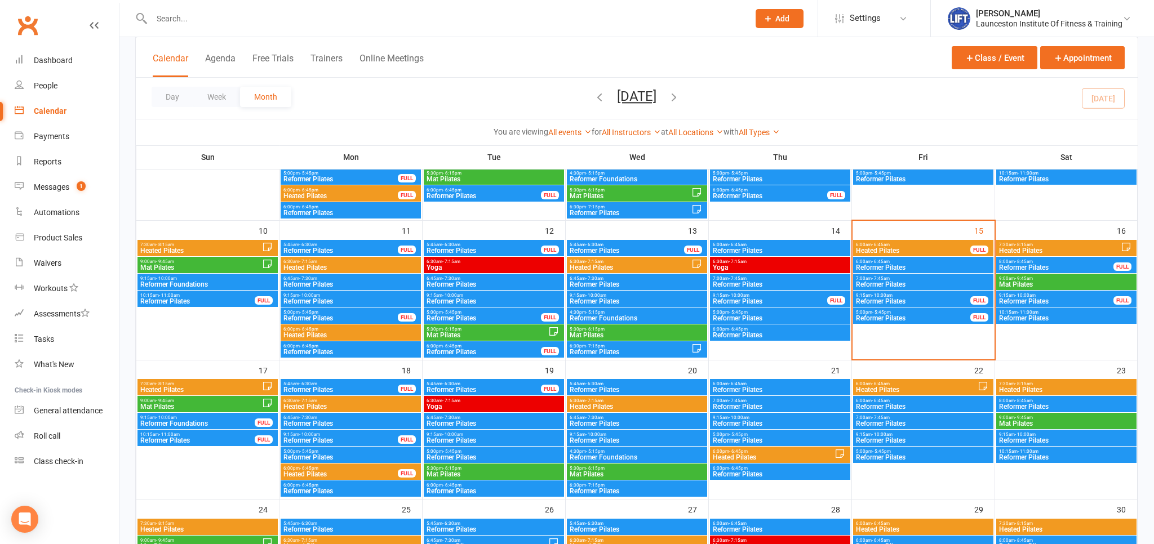
click at [196, 424] on span "Reformer Foundations" at bounding box center [198, 423] width 116 height 7
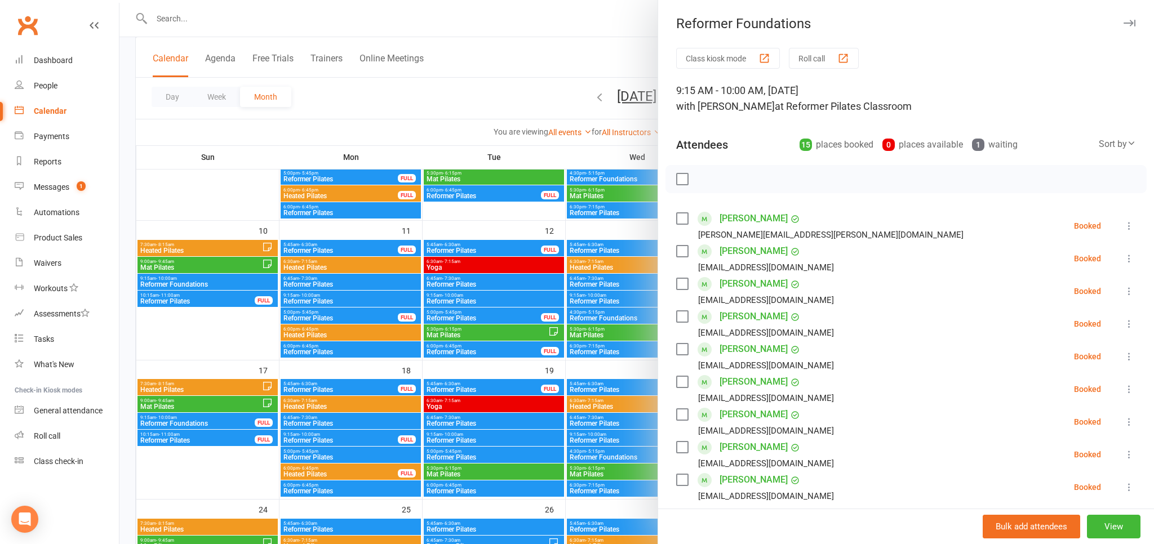
click at [197, 434] on div at bounding box center [636, 272] width 1035 height 544
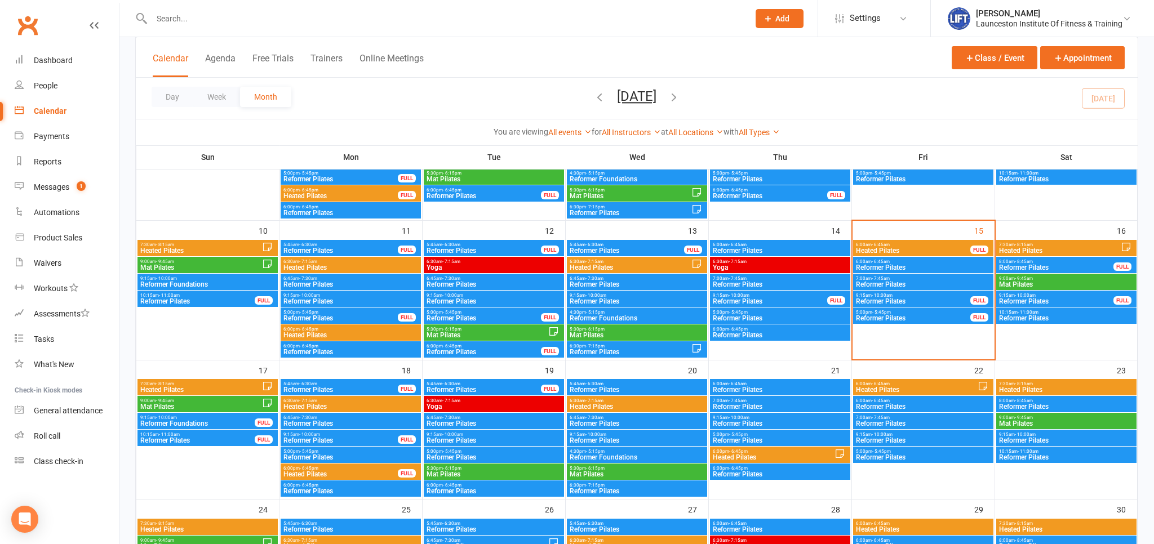
click at [200, 437] on span "10:15am - 11:00am" at bounding box center [198, 434] width 116 height 5
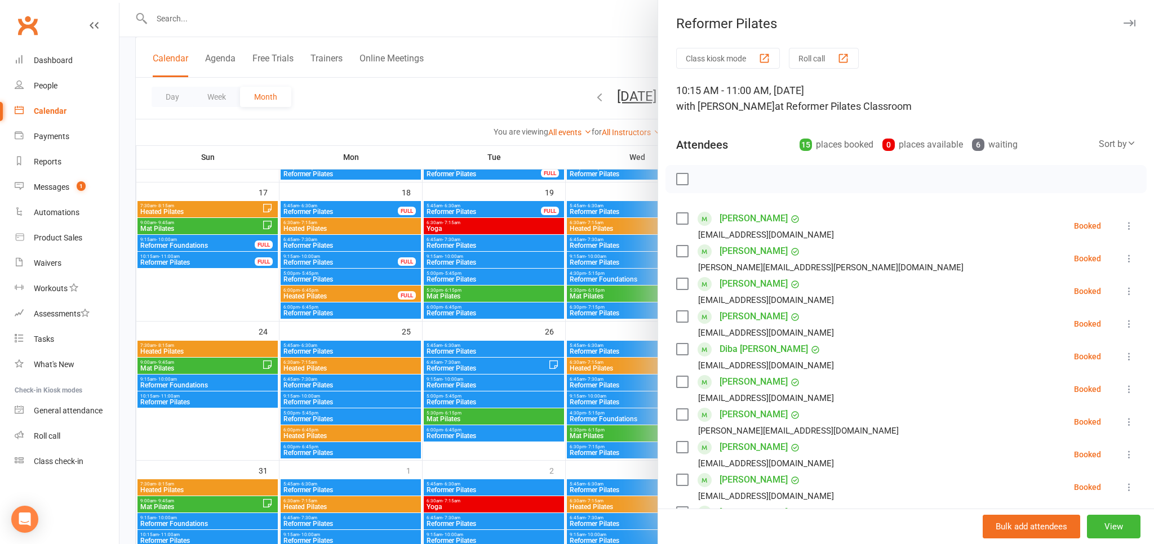
scroll to position [178, 0]
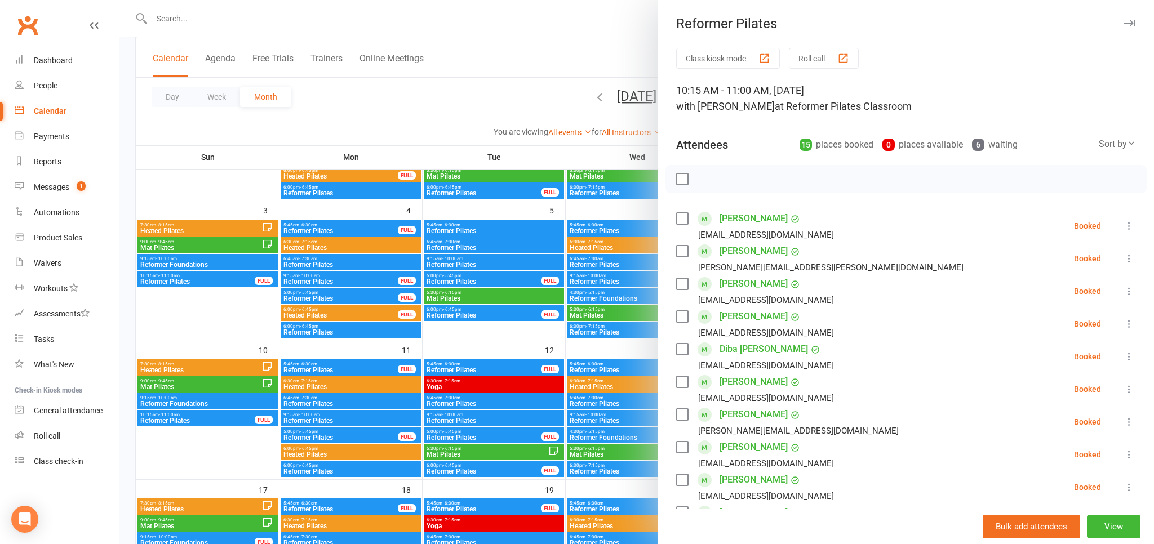
click at [188, 418] on div at bounding box center [636, 272] width 1035 height 544
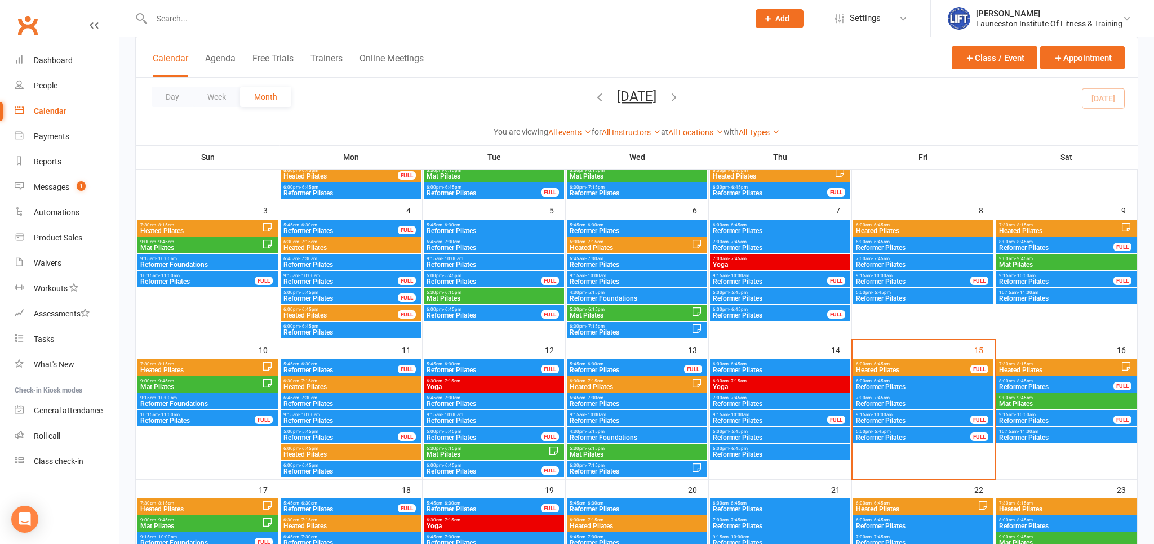
click at [189, 419] on span "Reformer Pilates" at bounding box center [198, 421] width 116 height 7
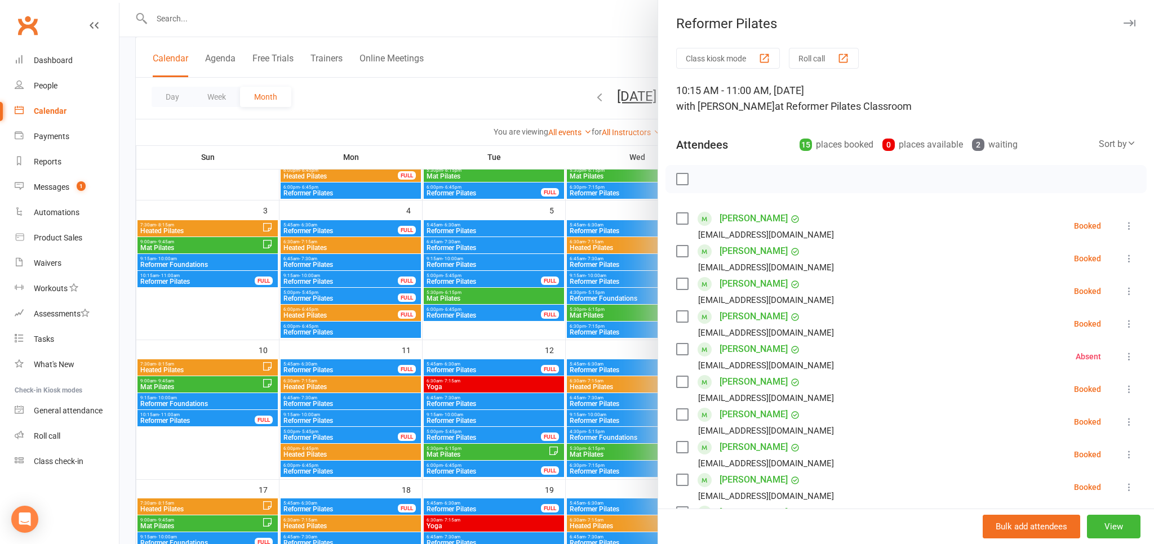
click at [213, 276] on div at bounding box center [636, 272] width 1035 height 544
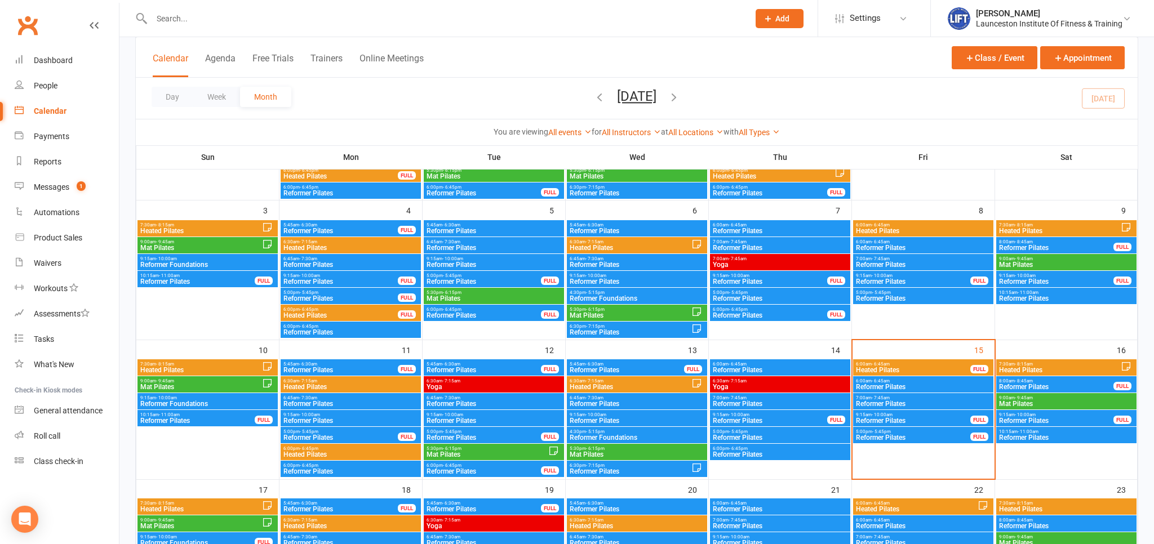
click at [211, 279] on span "Reformer Pilates" at bounding box center [198, 281] width 116 height 7
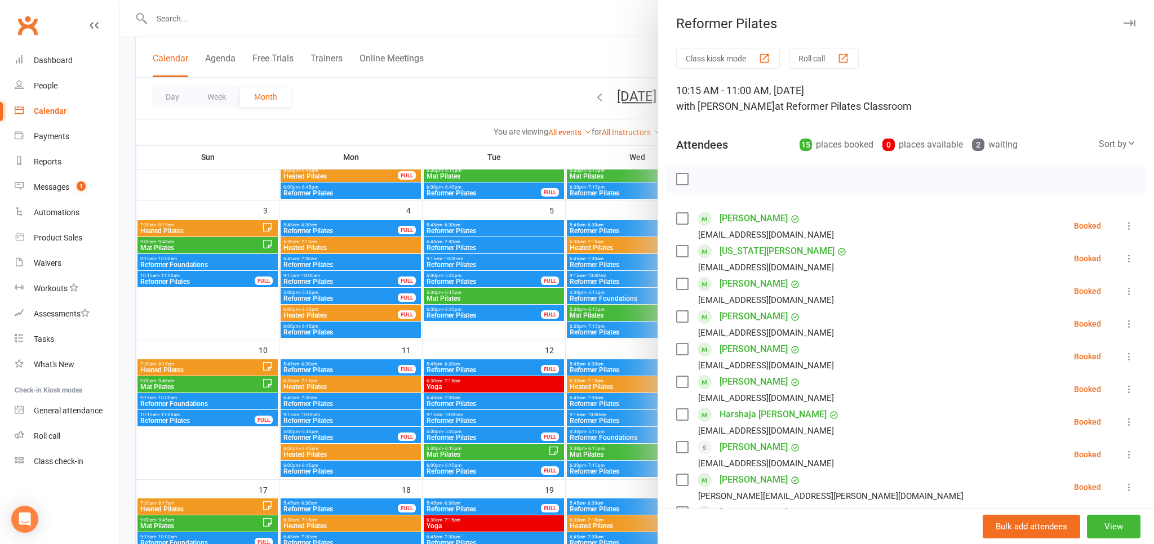
scroll to position [0, 0]
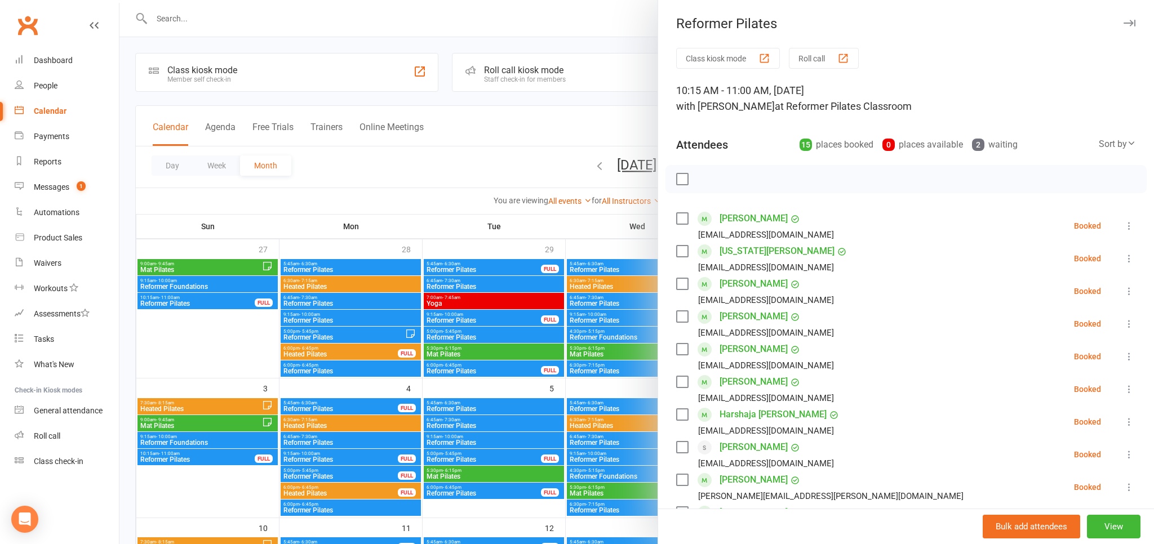
click at [212, 295] on div at bounding box center [636, 272] width 1035 height 544
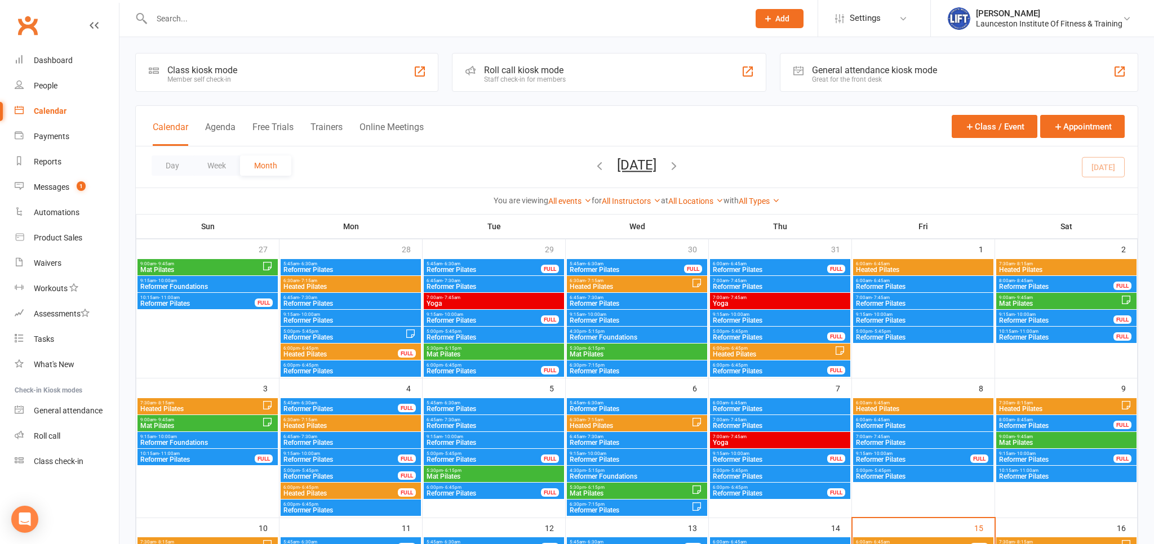
click at [208, 301] on span "Reformer Pilates" at bounding box center [198, 303] width 116 height 7
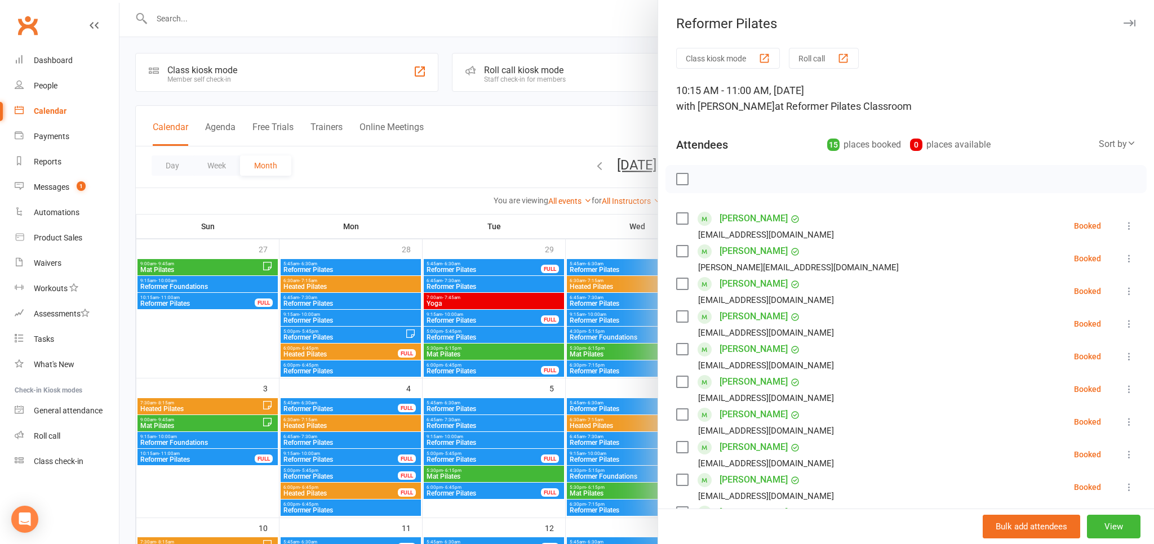
click at [231, 321] on div at bounding box center [636, 272] width 1035 height 544
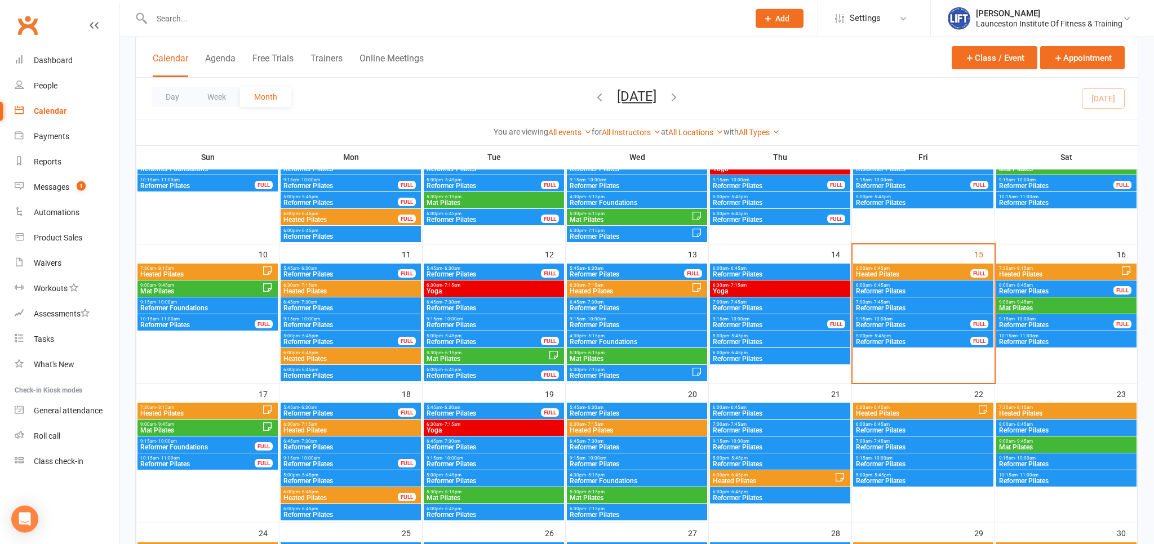
scroll to position [357, 0]
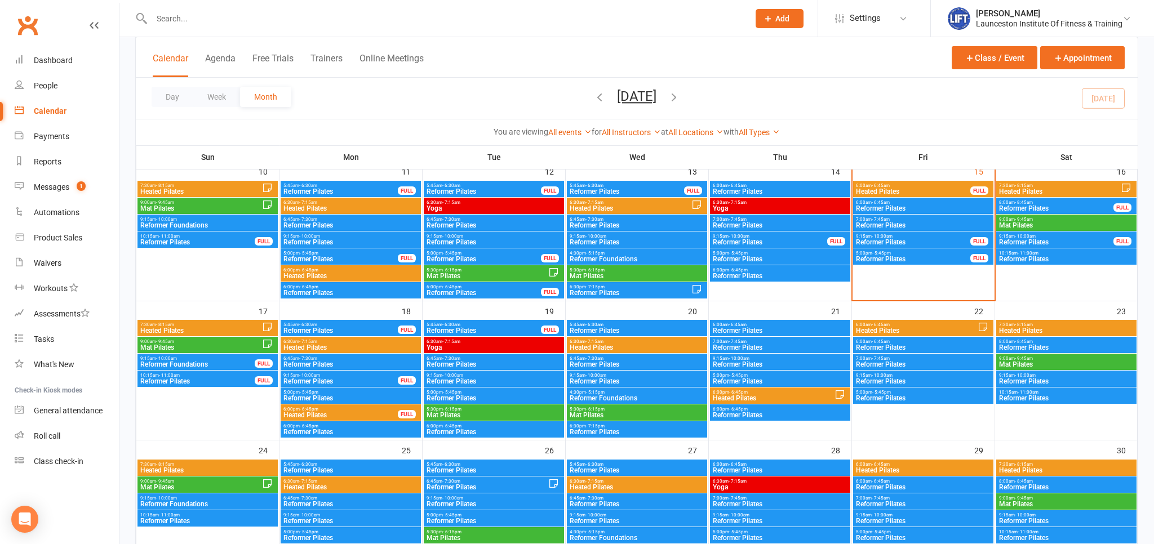
click at [200, 222] on span "Reformer Foundations" at bounding box center [208, 225] width 136 height 7
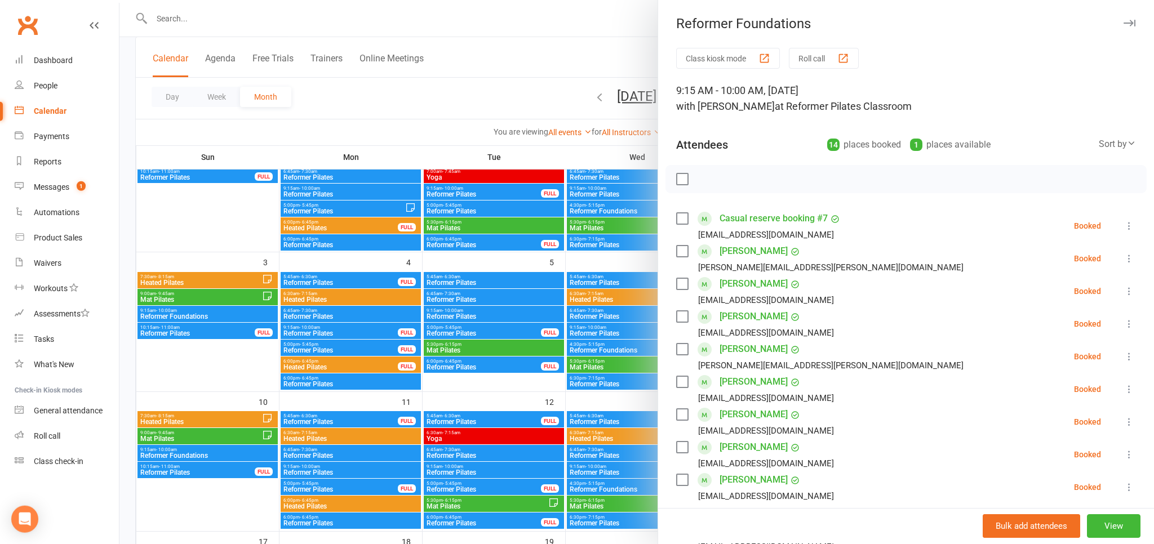
scroll to position [119, 0]
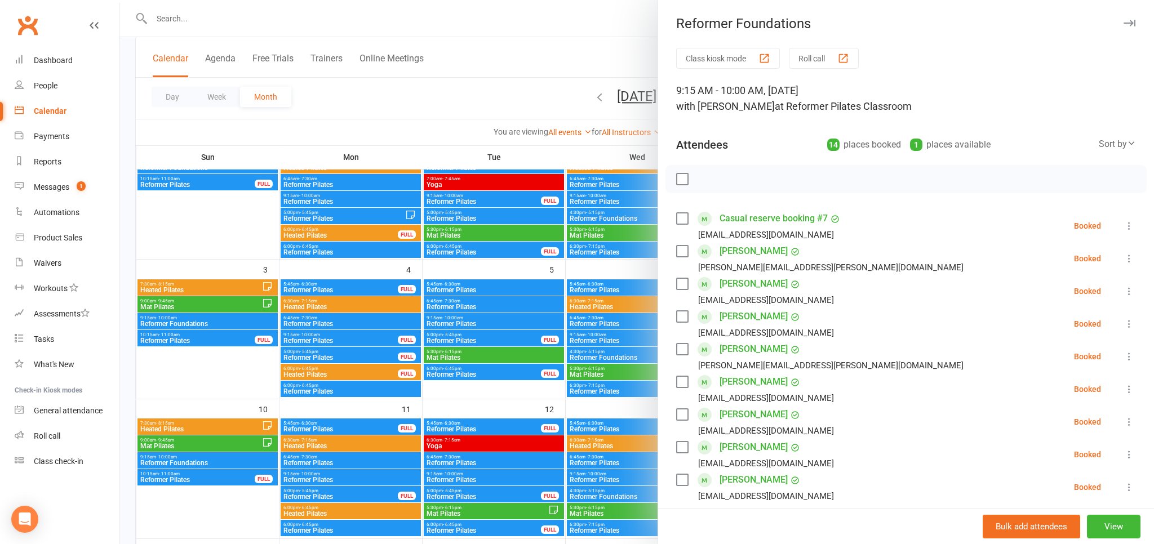
click at [188, 321] on div at bounding box center [636, 272] width 1035 height 544
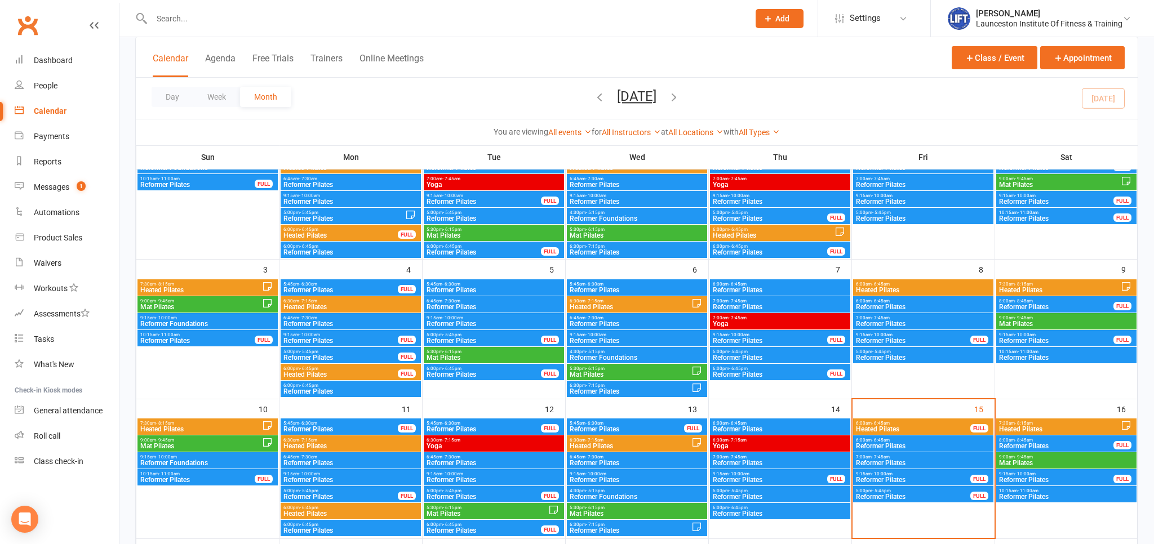
click at [188, 321] on span "Reformer Foundations" at bounding box center [208, 324] width 136 height 7
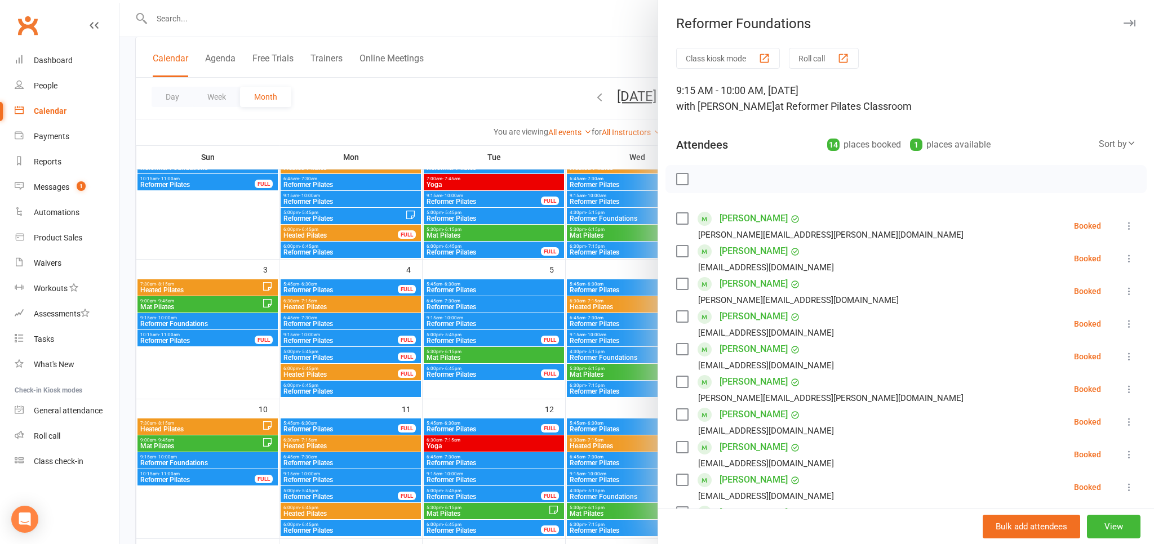
click at [330, 132] on div at bounding box center [636, 272] width 1035 height 544
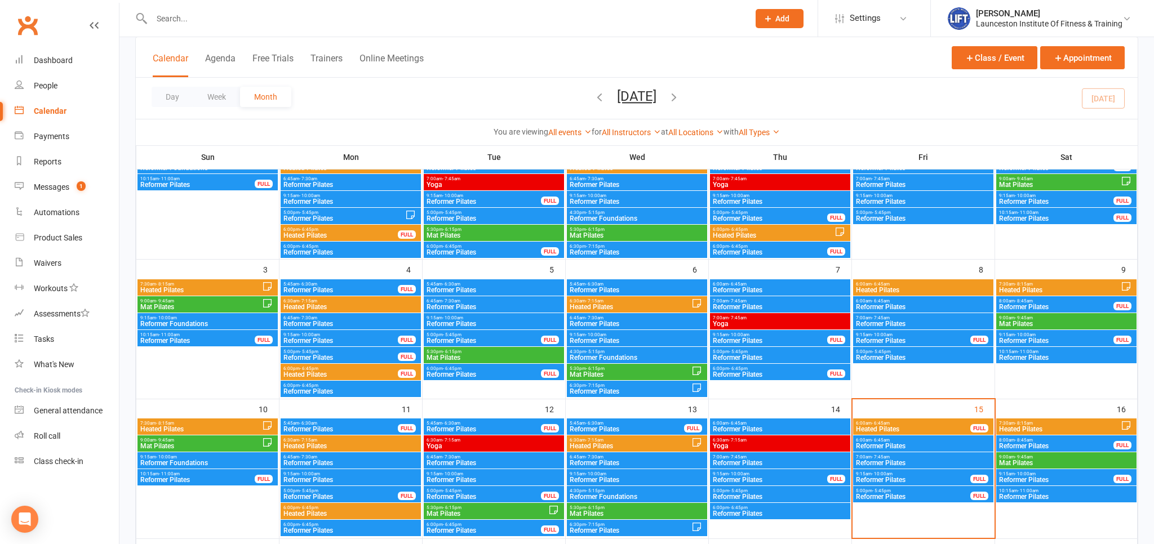
click at [200, 336] on span "10:15am - 11:00am" at bounding box center [198, 335] width 116 height 5
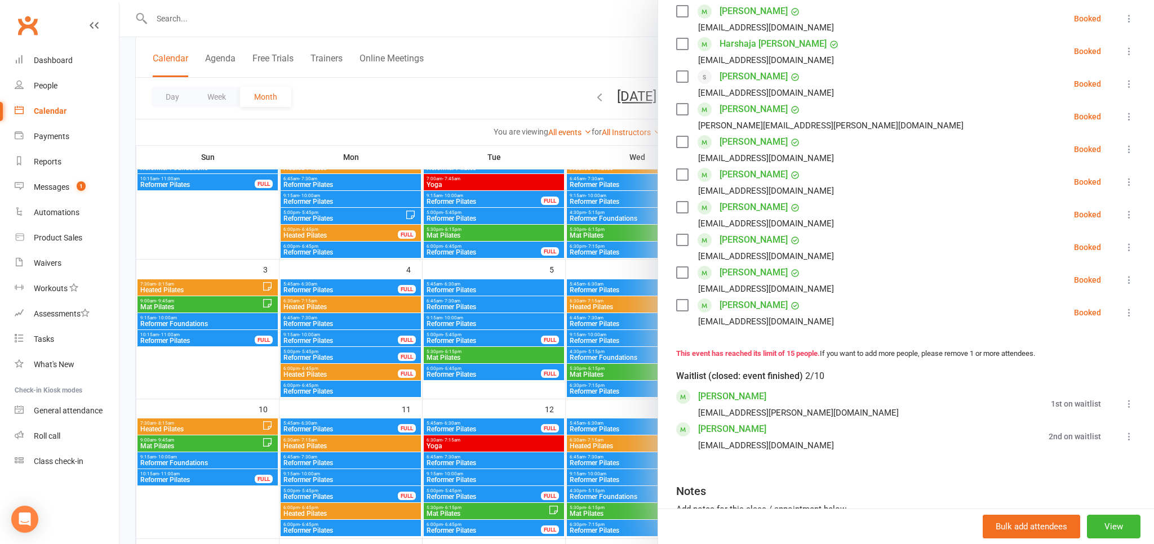
scroll to position [373, 0]
click at [217, 396] on div at bounding box center [636, 272] width 1035 height 544
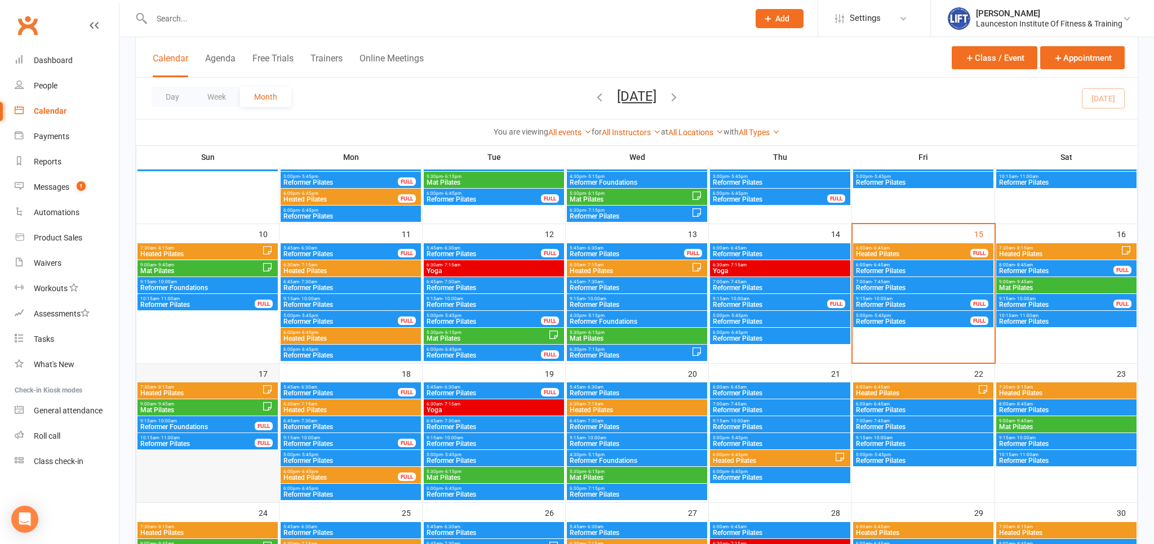
scroll to position [298, 0]
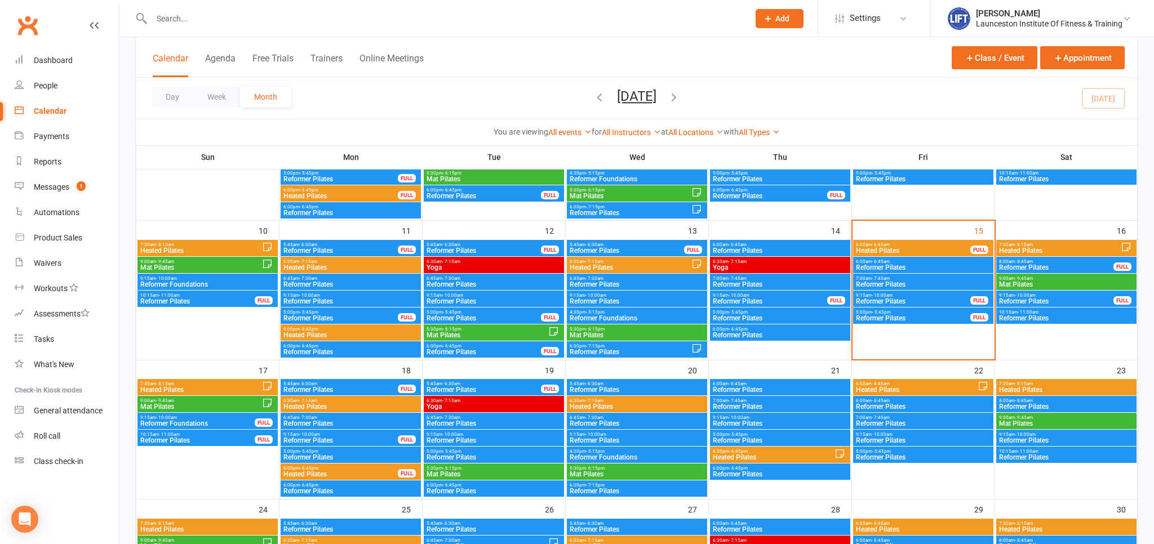
click at [222, 438] on span "Reformer Pilates" at bounding box center [198, 440] width 116 height 7
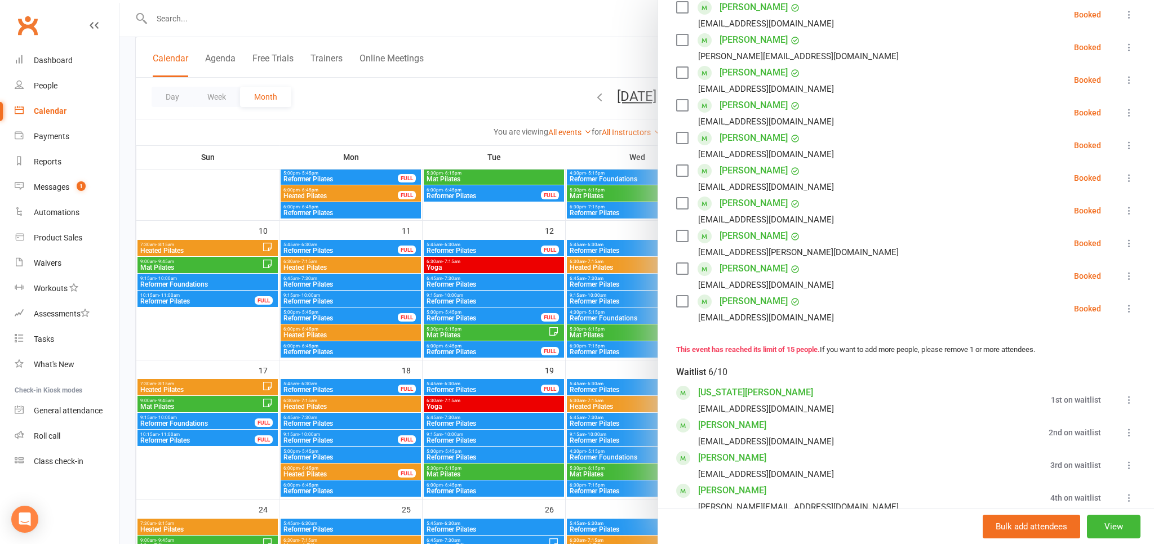
scroll to position [560, 0]
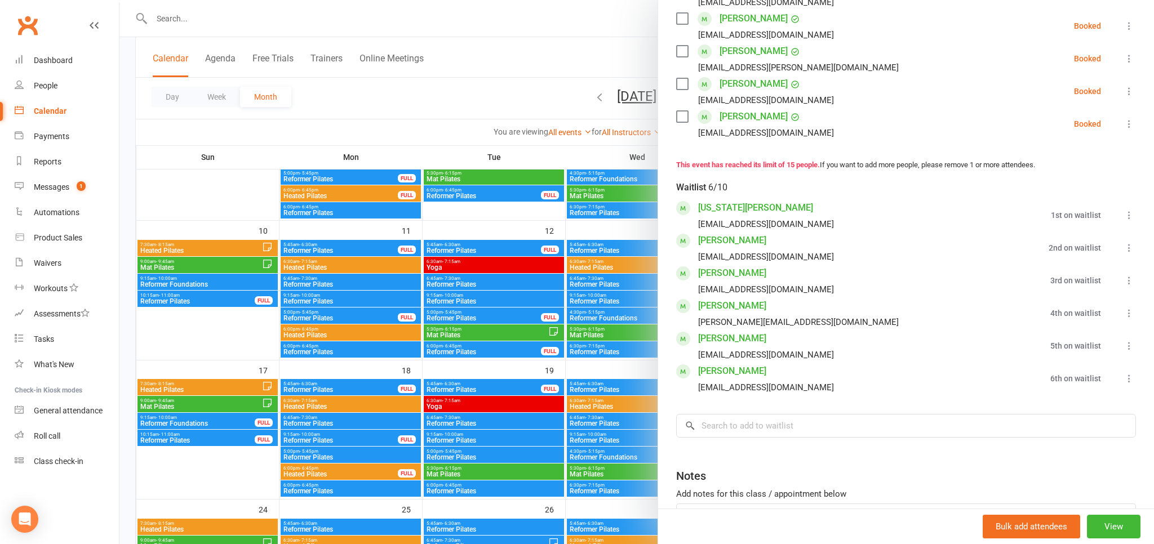
click at [202, 174] on div at bounding box center [636, 272] width 1035 height 544
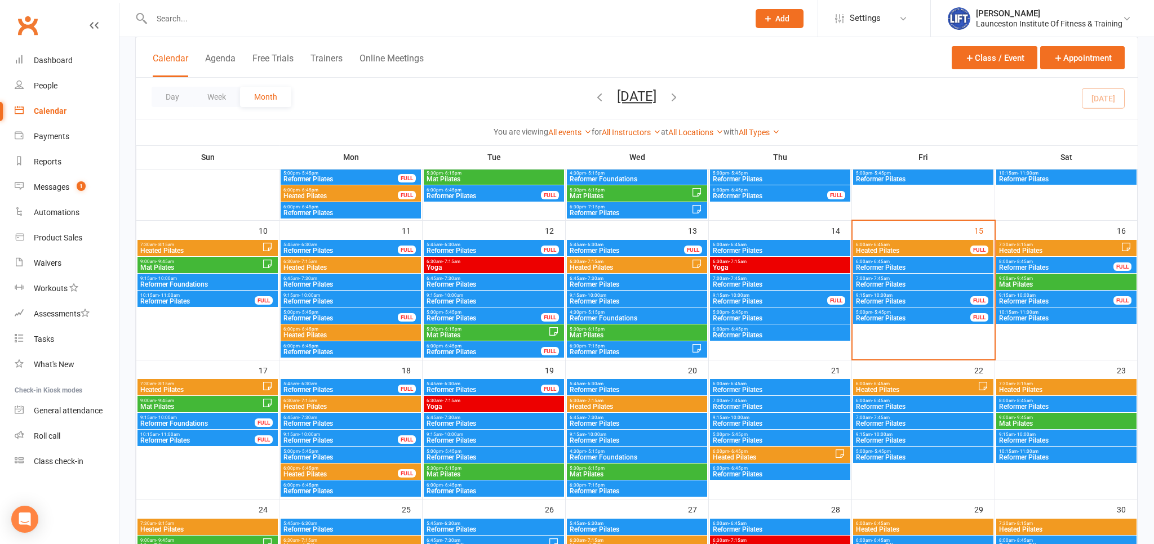
click at [208, 388] on span "Heated Pilates" at bounding box center [201, 390] width 122 height 7
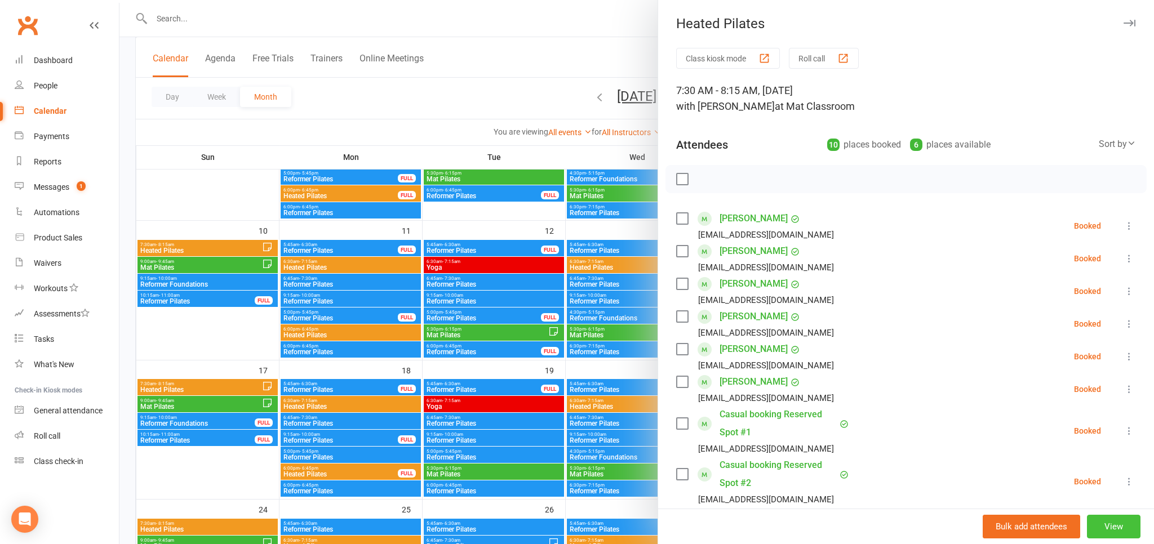
click at [1088, 524] on button "View" at bounding box center [1114, 527] width 54 height 24
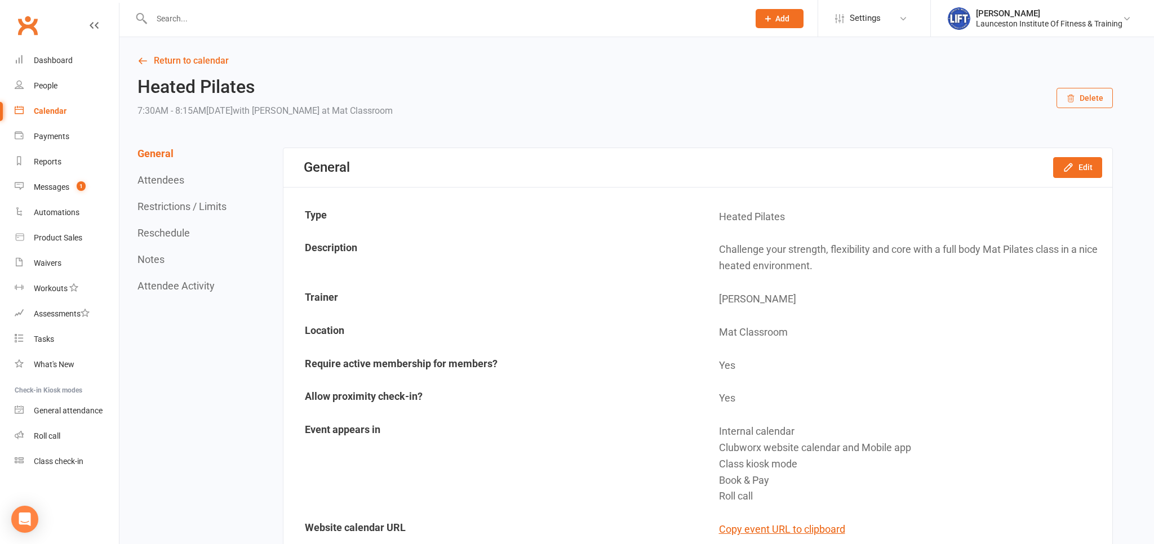
click at [175, 176] on button "Attendees" at bounding box center [161, 180] width 47 height 12
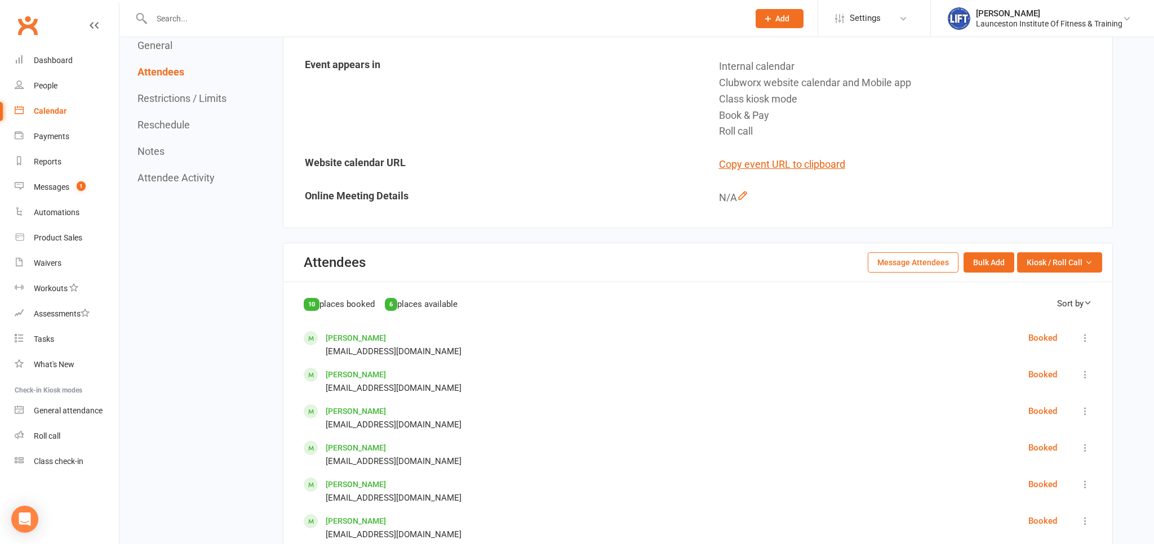
scroll to position [20, 0]
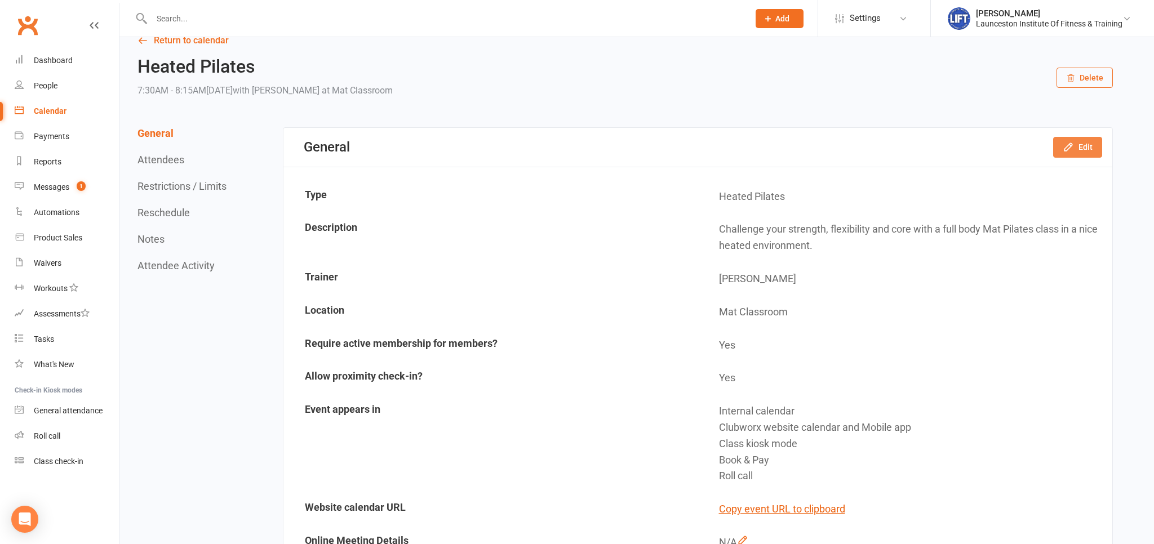
click at [1080, 147] on button "Edit" at bounding box center [1077, 147] width 49 height 20
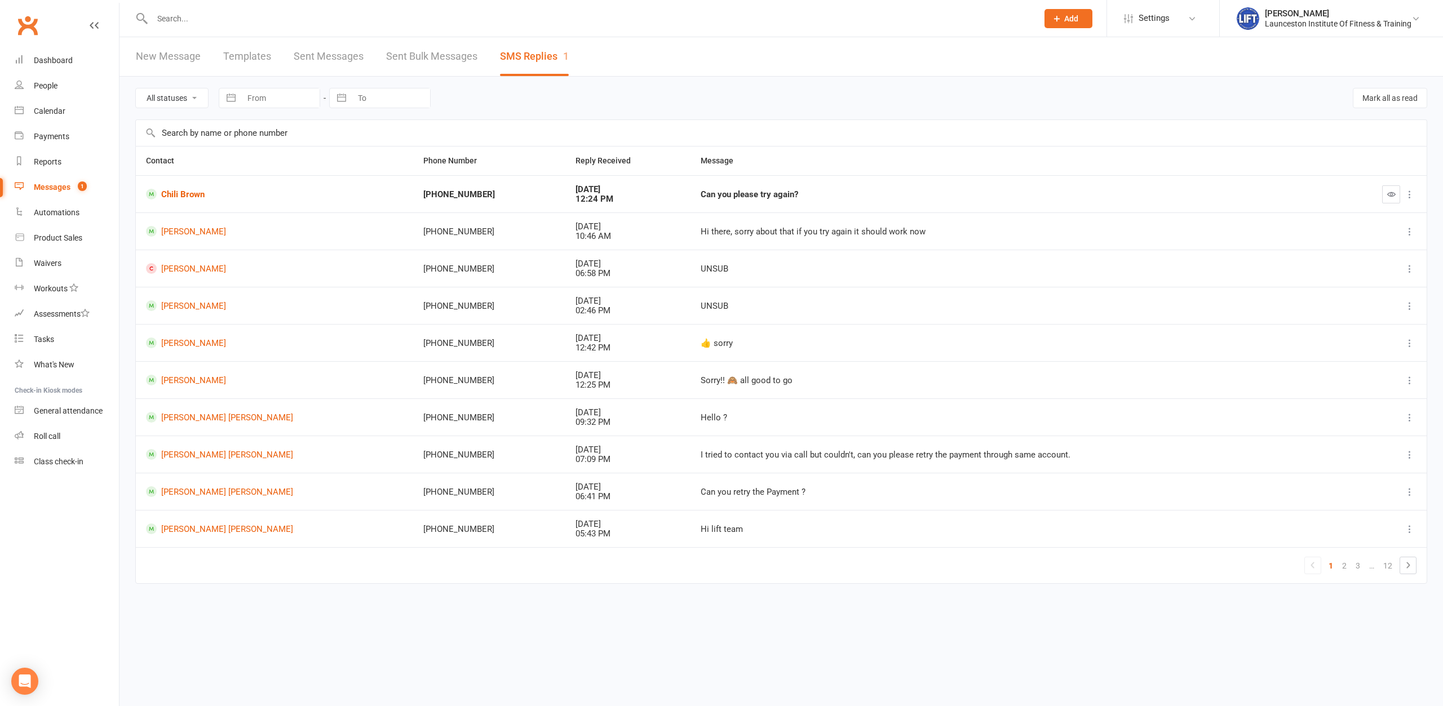
click at [278, 22] on input "text" at bounding box center [589, 19] width 881 height 16
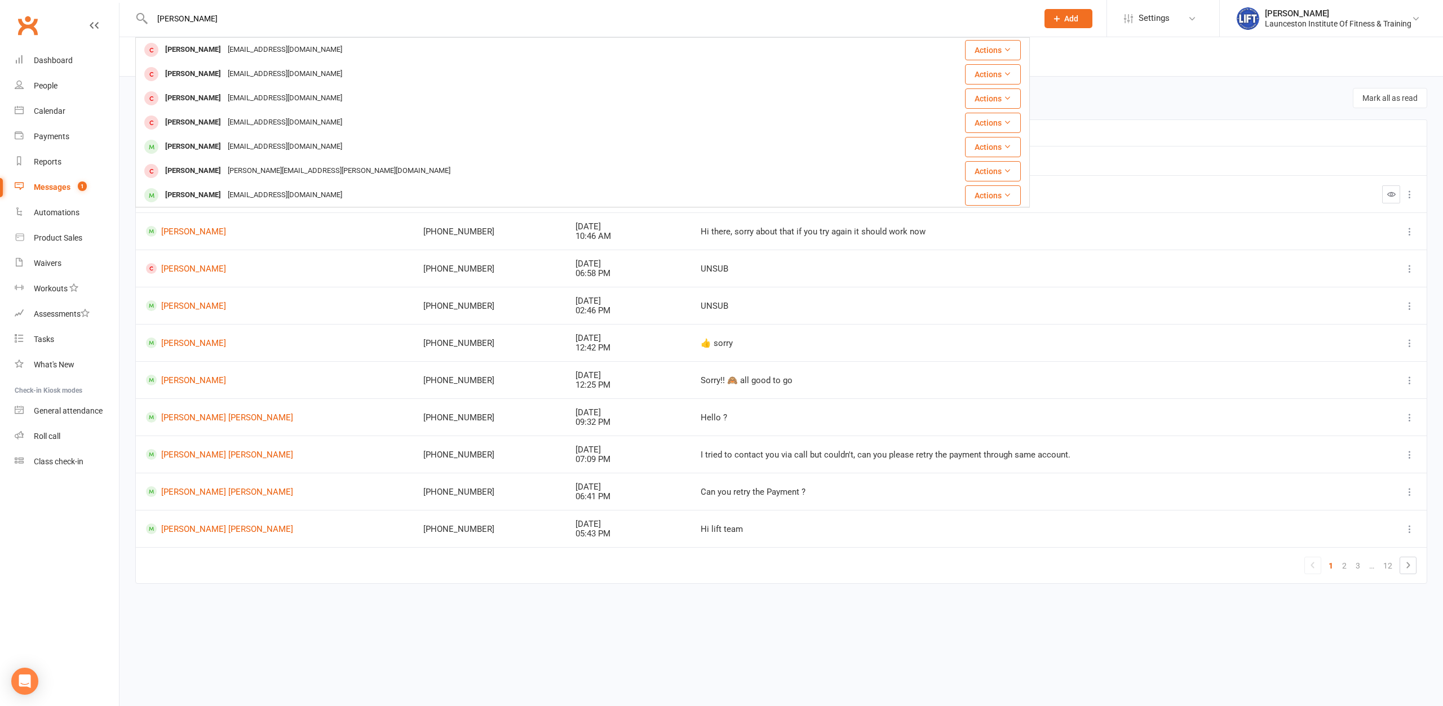
type input "[PERSON_NAME]"
click at [265, 158] on div "[PERSON_NAME] [PERSON_NAME][EMAIL_ADDRESS][DOMAIN_NAME]" at bounding box center [517, 146] width 762 height 23
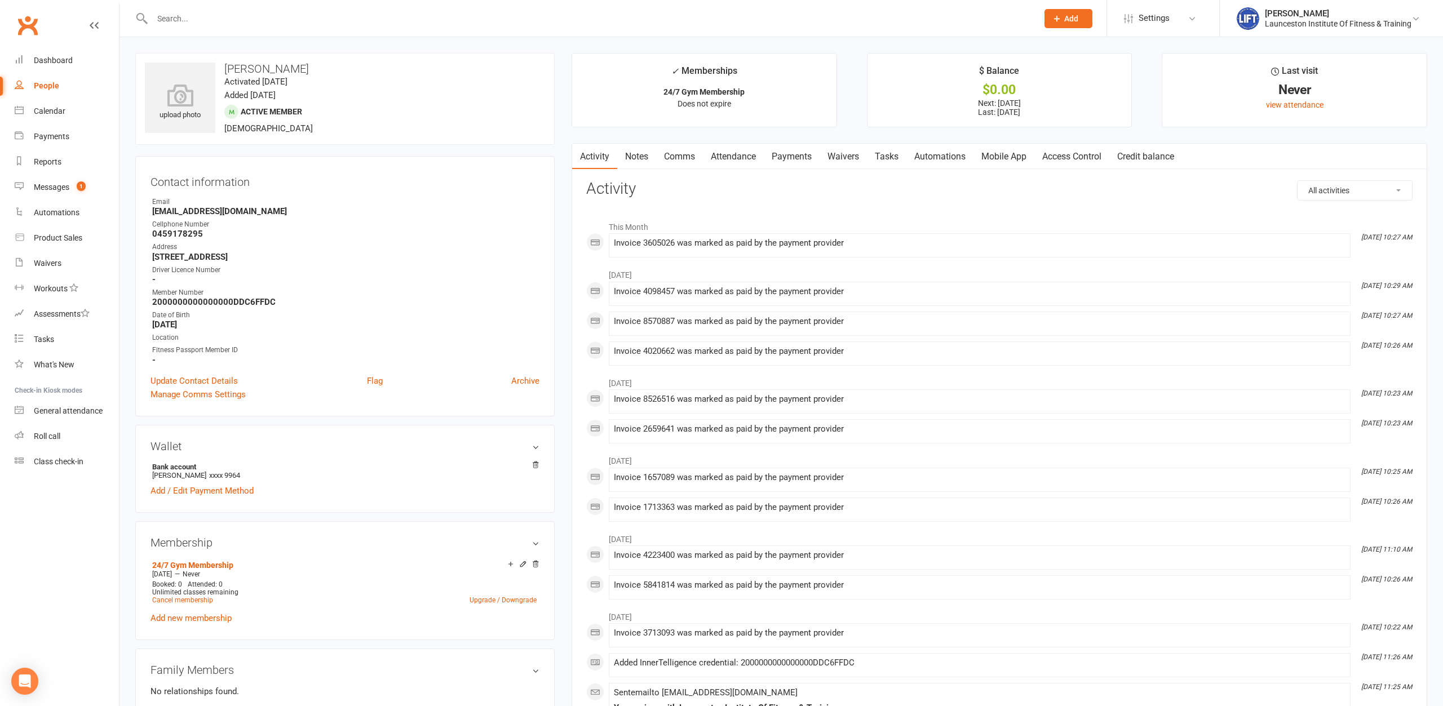
click at [1095, 155] on link "Access Control" at bounding box center [1071, 157] width 75 height 26
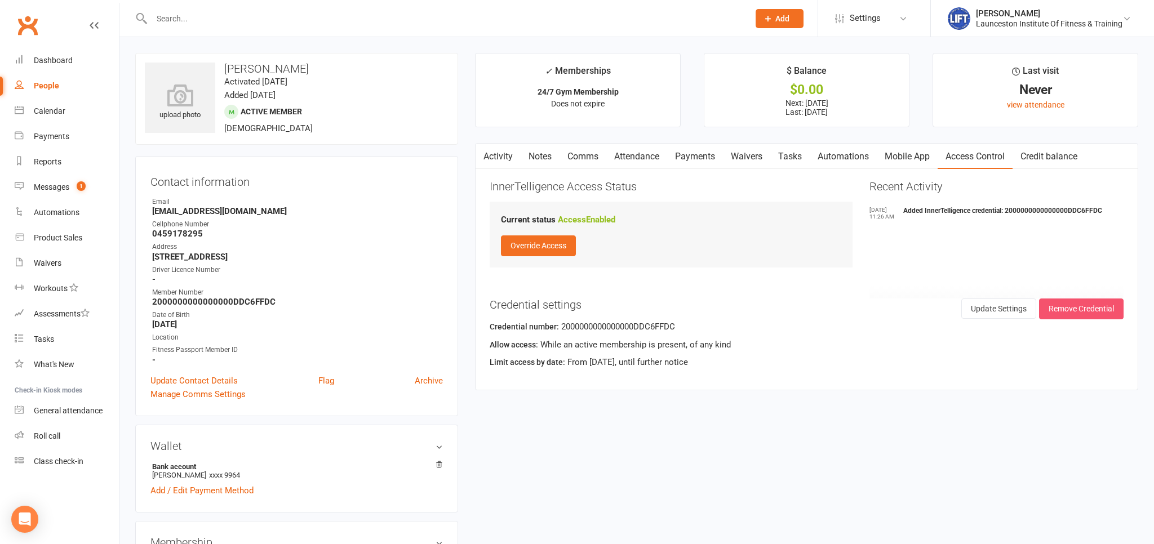
click at [1057, 312] on button "Remove Credential" at bounding box center [1081, 309] width 85 height 20
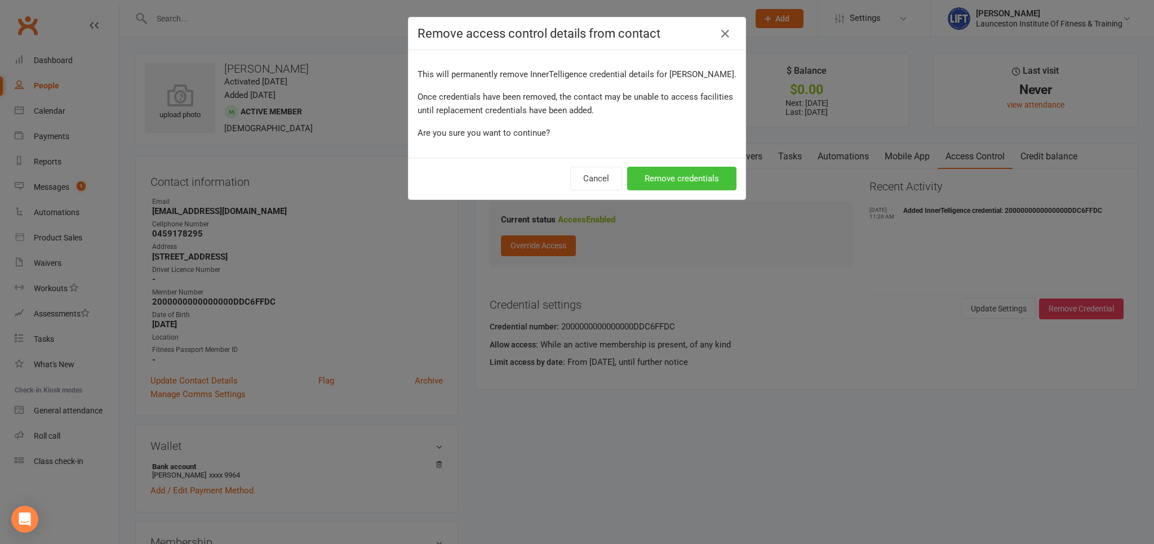
click at [655, 176] on button "Remove credentials" at bounding box center [681, 179] width 109 height 24
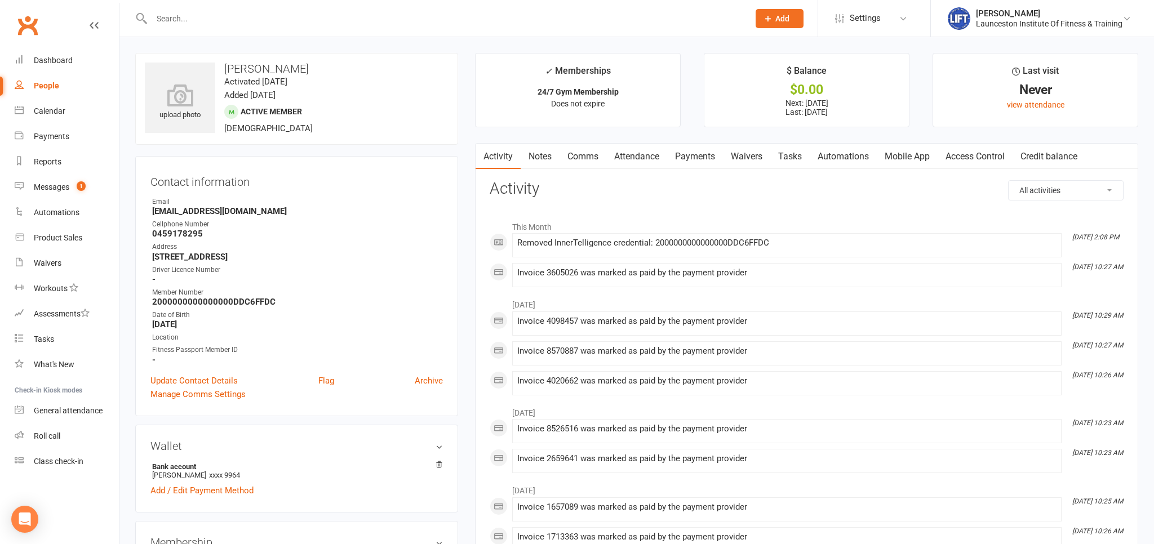
click at [964, 159] on link "Access Control" at bounding box center [975, 157] width 75 height 26
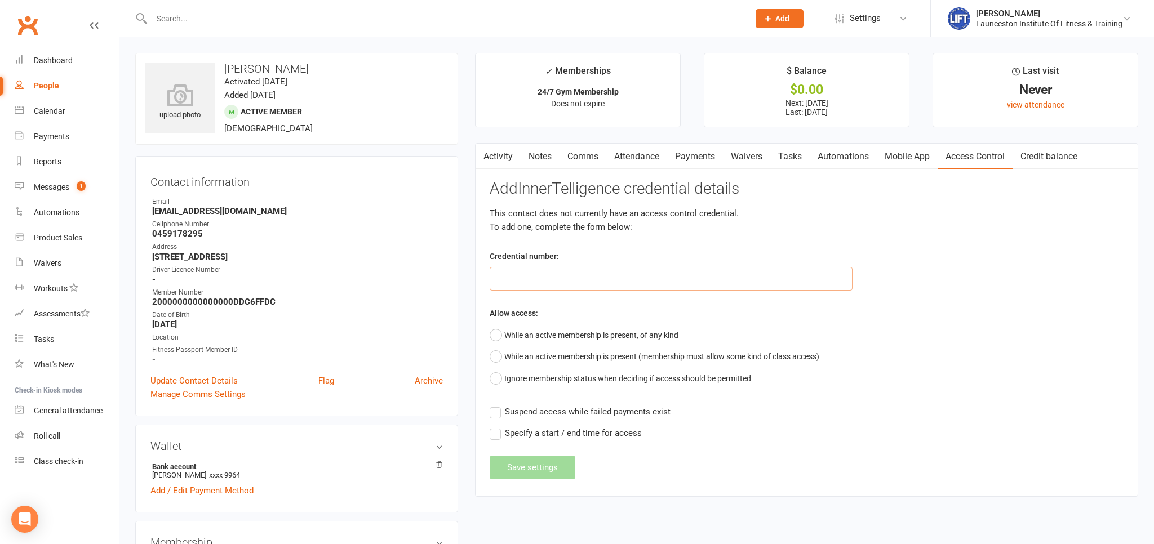
click at [521, 287] on input "text" at bounding box center [671, 279] width 363 height 24
paste input "20000000000000004C5F336E"
type input "20000000000000004C5F336E"
click at [500, 337] on button "While an active membership is present, of any kind" at bounding box center [584, 335] width 189 height 21
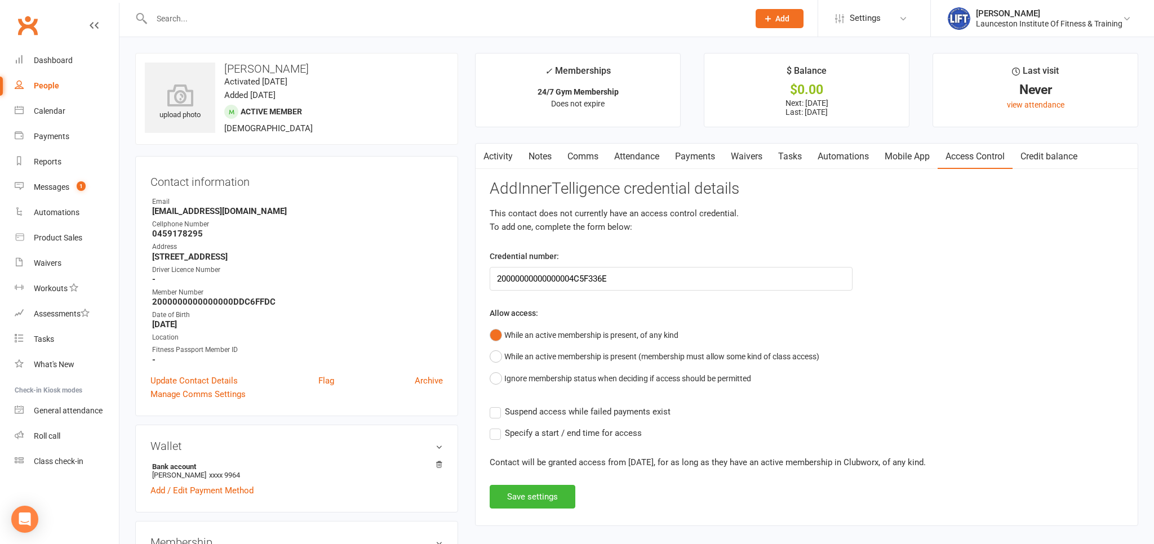
click at [497, 413] on label "Suspend access while failed payments exist" at bounding box center [580, 412] width 181 height 14
click at [497, 405] on input "Suspend access while failed payments exist" at bounding box center [580, 405] width 181 height 0
click at [508, 501] on button "Save settings" at bounding box center [533, 497] width 86 height 24
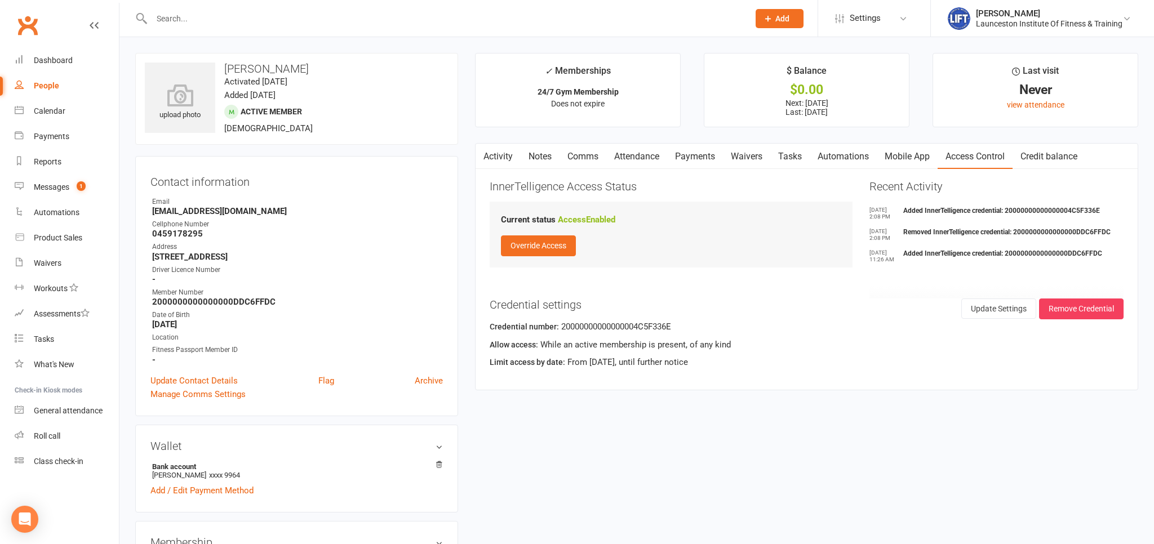
click at [250, 17] on input "text" at bounding box center [444, 19] width 593 height 16
click at [247, 17] on input "text" at bounding box center [444, 19] width 593 height 16
click at [245, 17] on input "text" at bounding box center [444, 19] width 593 height 16
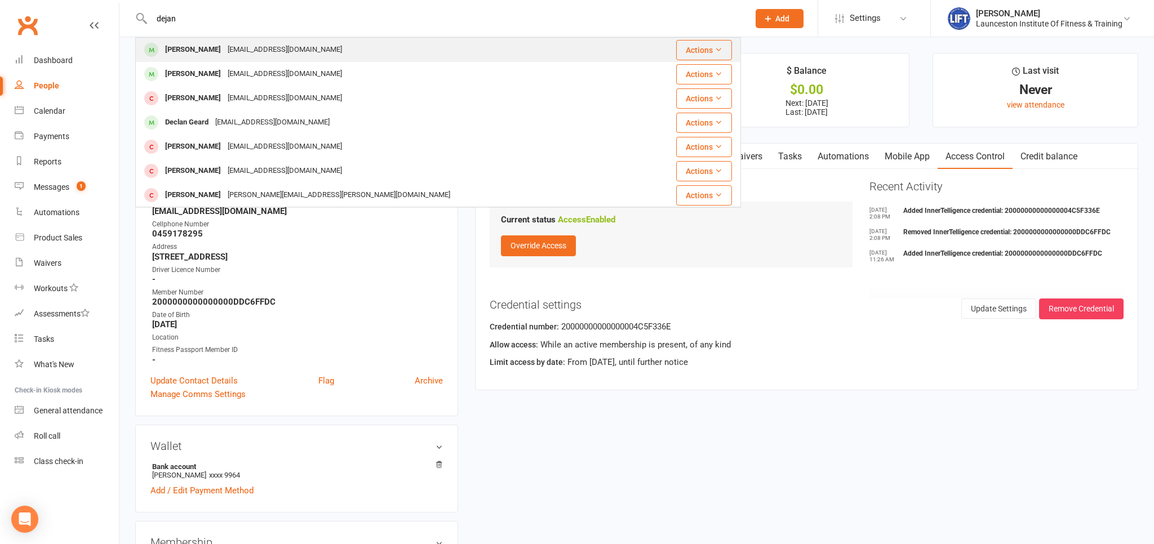
type input "dejan"
click at [224, 53] on div "dejan006@gmail.com" at bounding box center [284, 50] width 121 height 16
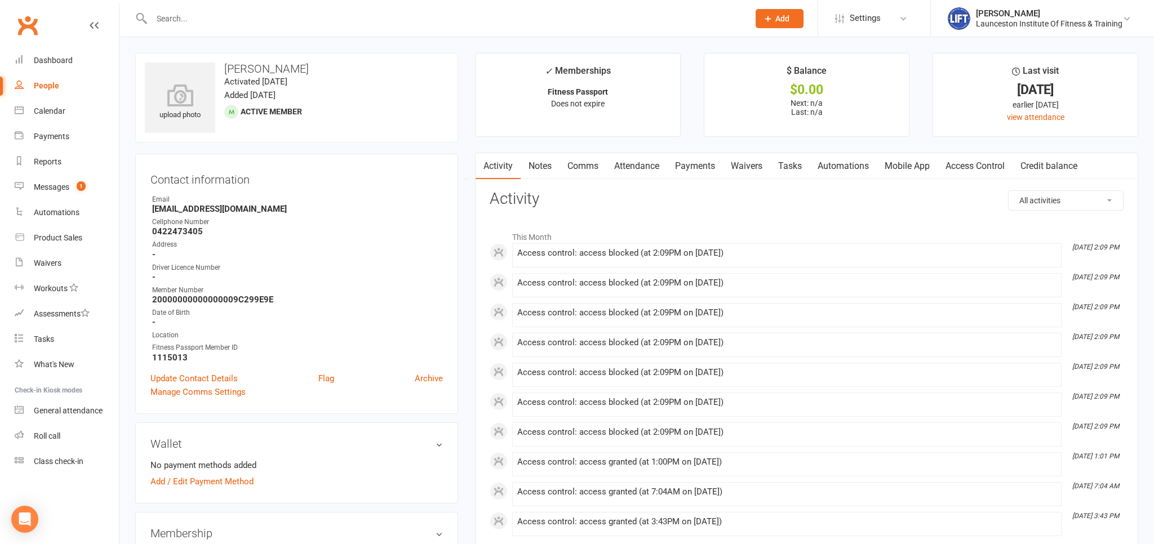
click at [931, 155] on link "Mobile App" at bounding box center [907, 166] width 61 height 26
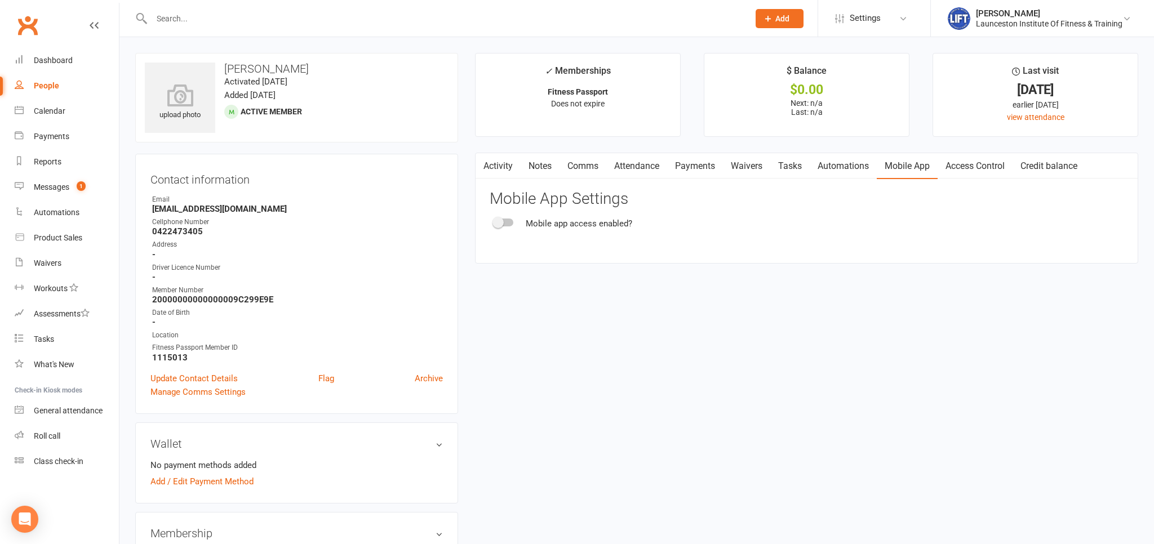
drag, startPoint x: 974, startPoint y: 153, endPoint x: 968, endPoint y: 154, distance: 5.7
click at [975, 153] on link "Access Control" at bounding box center [975, 166] width 75 height 26
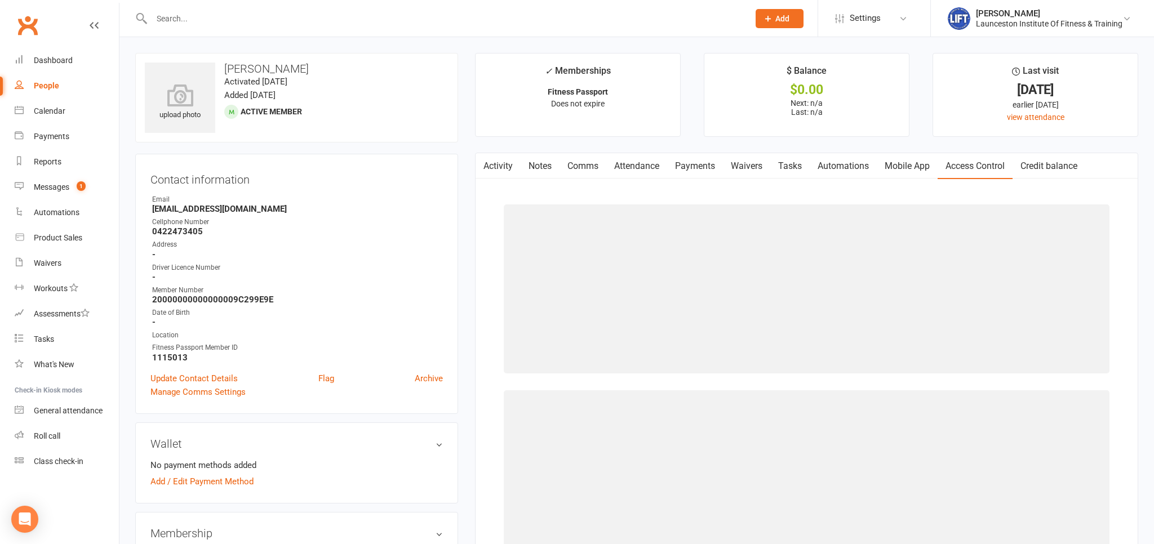
click at [961, 157] on link "Access Control" at bounding box center [975, 166] width 75 height 26
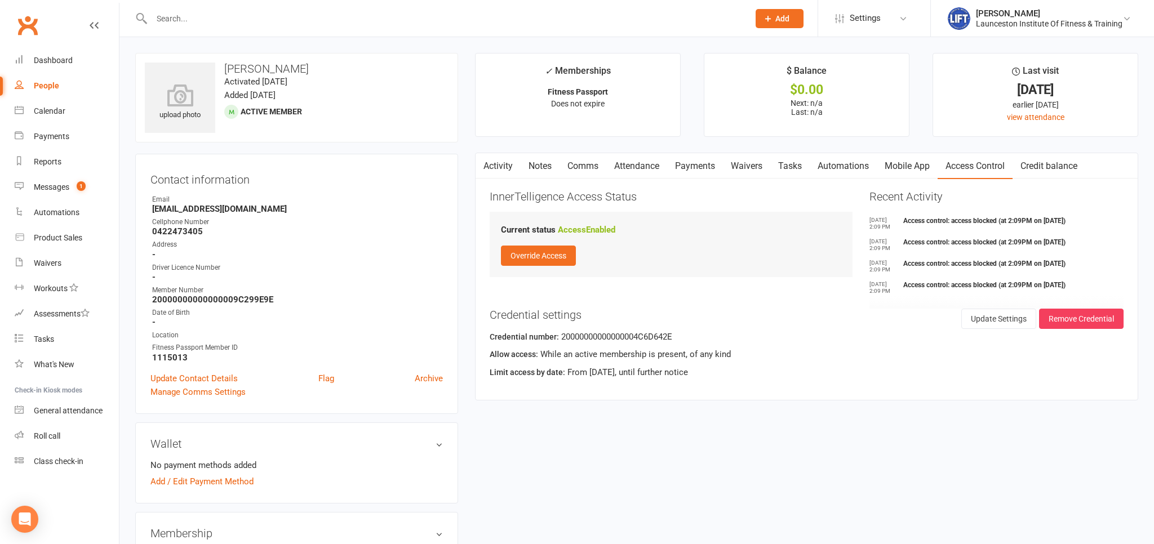
click at [697, 171] on link "Payments" at bounding box center [695, 166] width 56 height 26
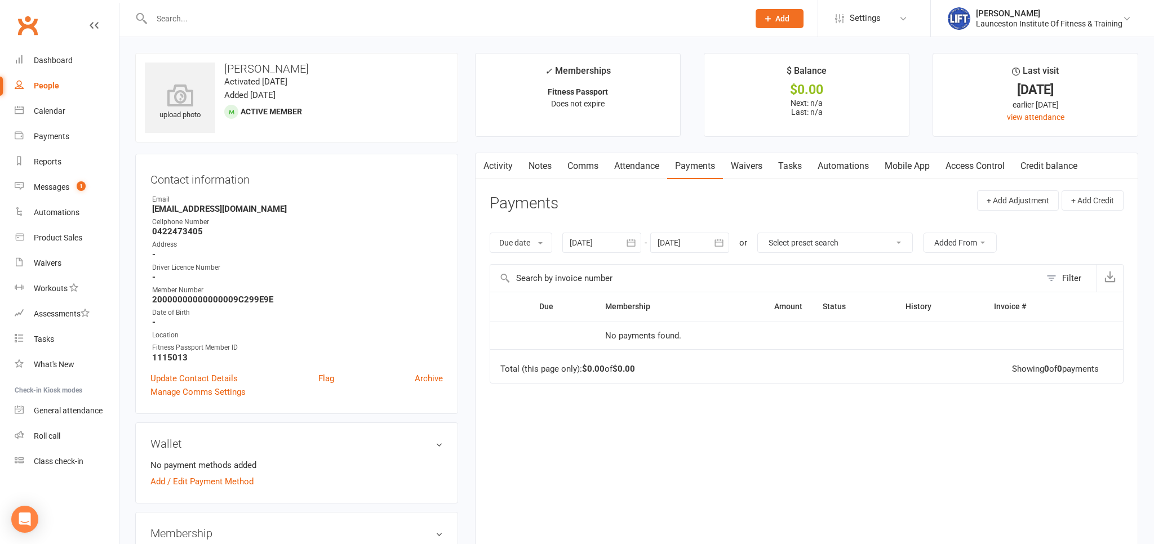
drag, startPoint x: 1045, startPoint y: 166, endPoint x: 1014, endPoint y: 175, distance: 31.7
click at [1016, 174] on div "Activity Notes Comms Attendance Payments Waivers Tasks Automations Mobile App A…" at bounding box center [781, 166] width 610 height 26
click at [959, 177] on link "Access Control" at bounding box center [975, 166] width 75 height 26
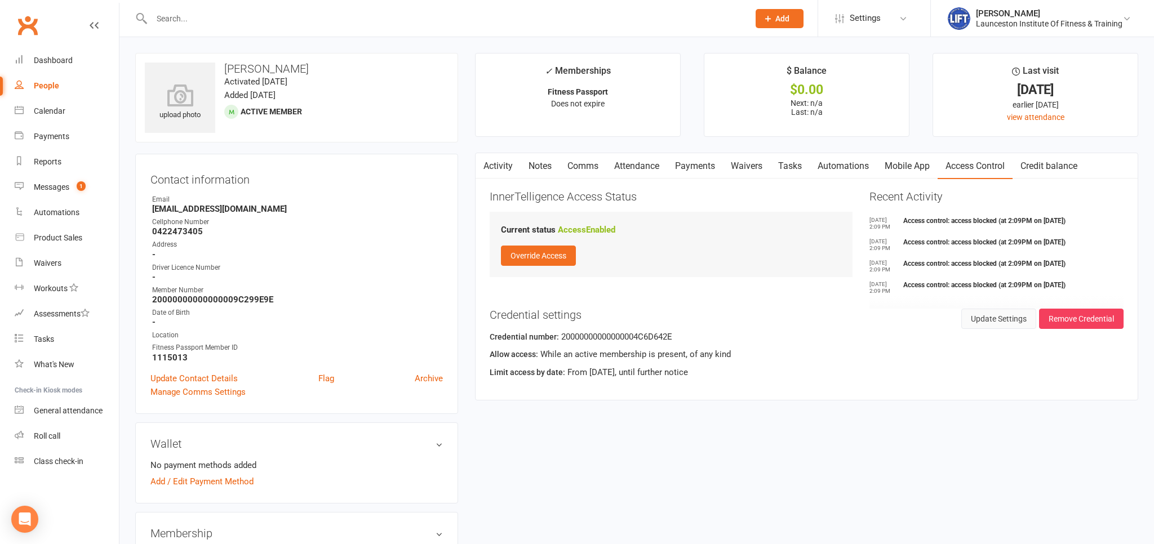
click at [992, 312] on button "Update Settings" at bounding box center [998, 319] width 75 height 20
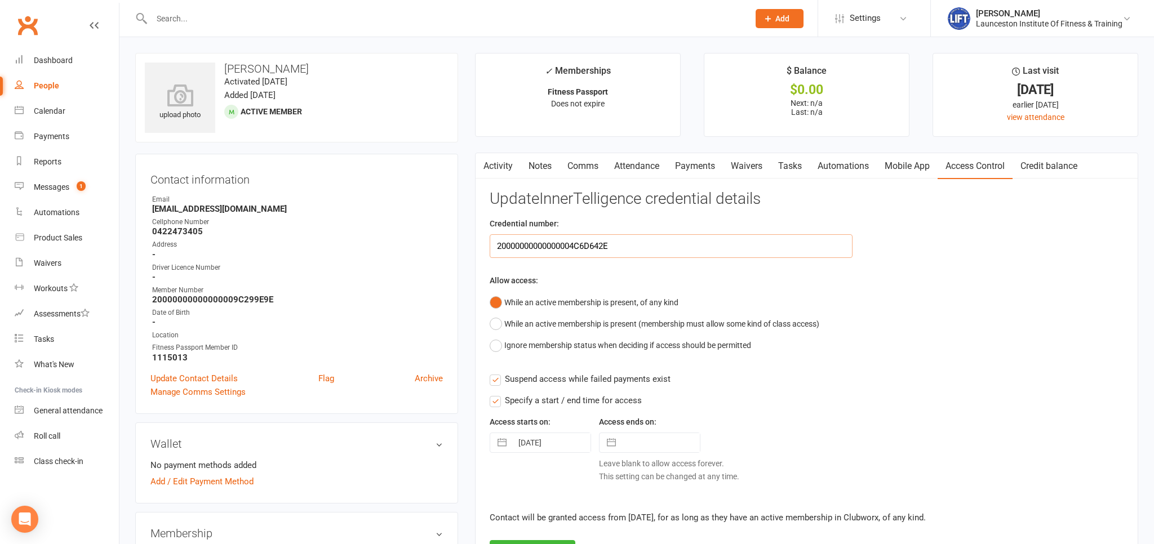
drag, startPoint x: 627, startPoint y: 243, endPoint x: 398, endPoint y: 246, distance: 229.4
click at [490, 249] on input "20000000000000004C6D642E" at bounding box center [671, 246] width 363 height 24
click at [523, 234] on input "text" at bounding box center [671, 246] width 363 height 24
paste input "20000000000000009C299E9E"
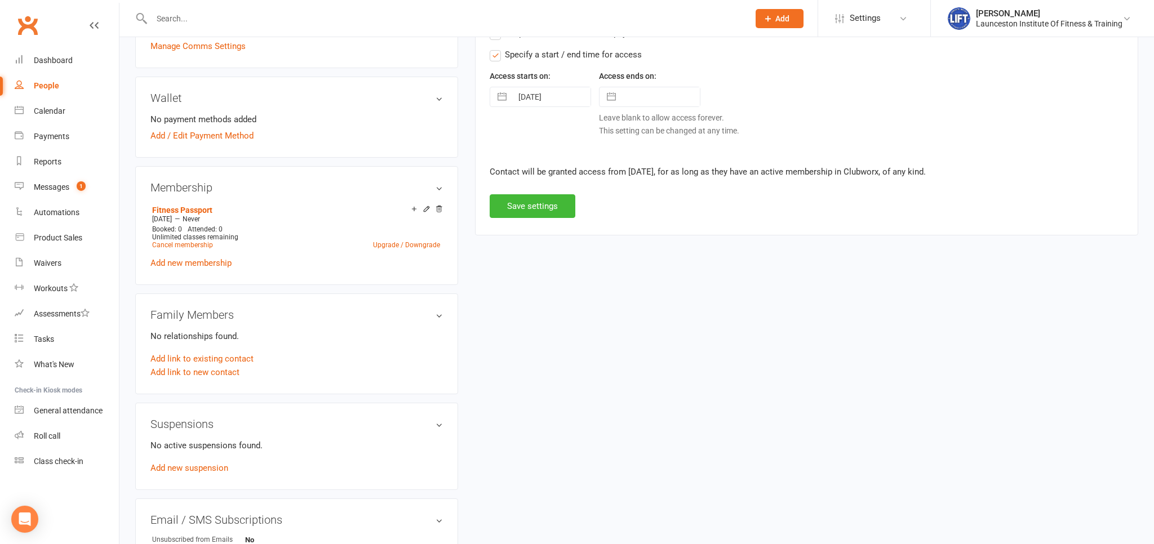
scroll to position [357, 0]
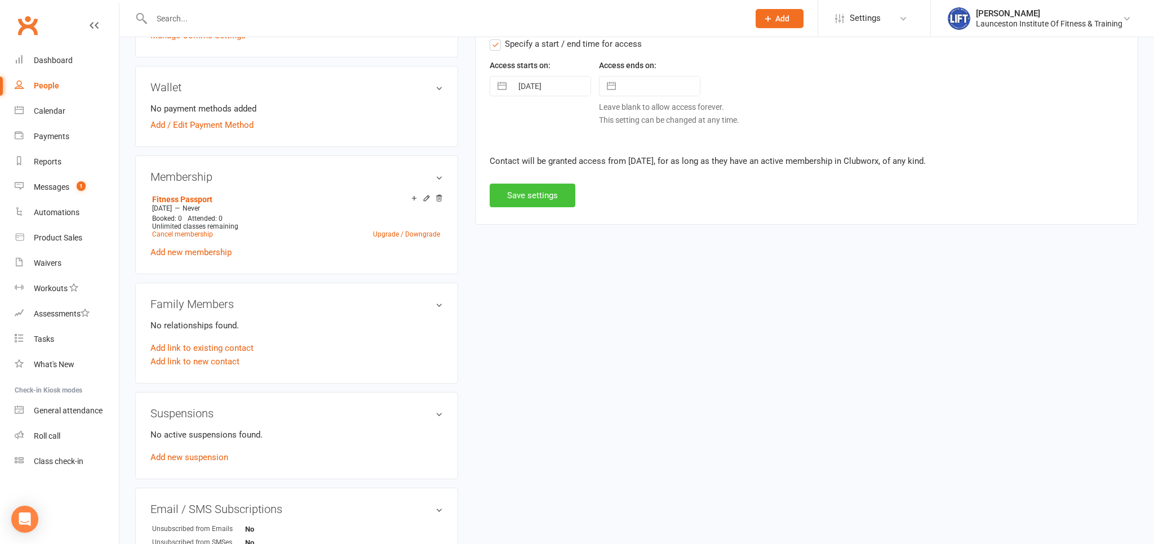
type input "20000000000000009C299E9E"
click at [530, 205] on button "Save settings" at bounding box center [533, 196] width 86 height 24
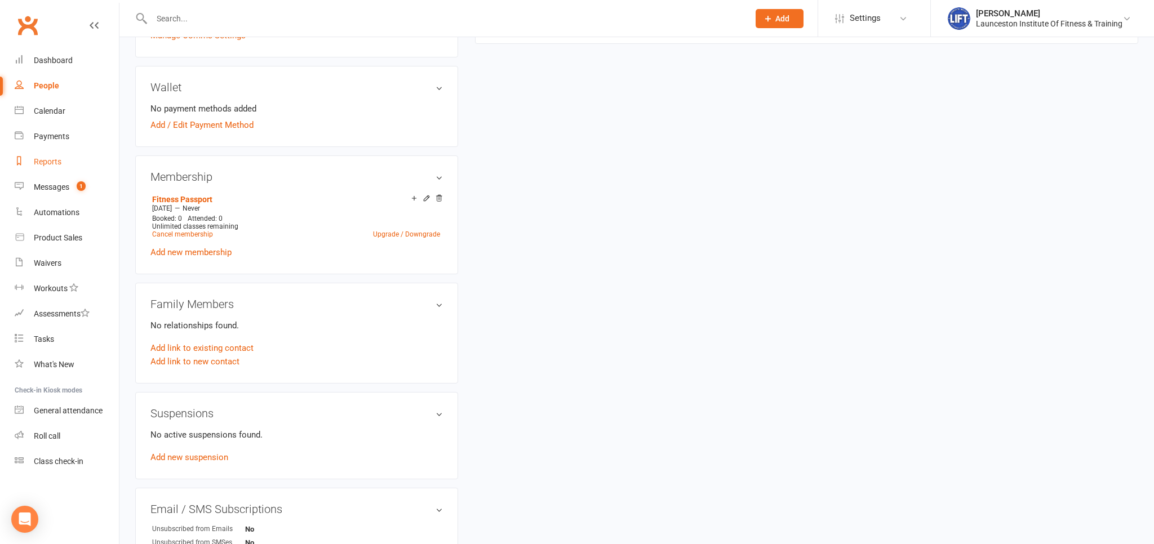
drag, startPoint x: 117, startPoint y: 168, endPoint x: 100, endPoint y: 179, distance: 20.0
click at [116, 169] on link "Reports" at bounding box center [67, 161] width 104 height 25
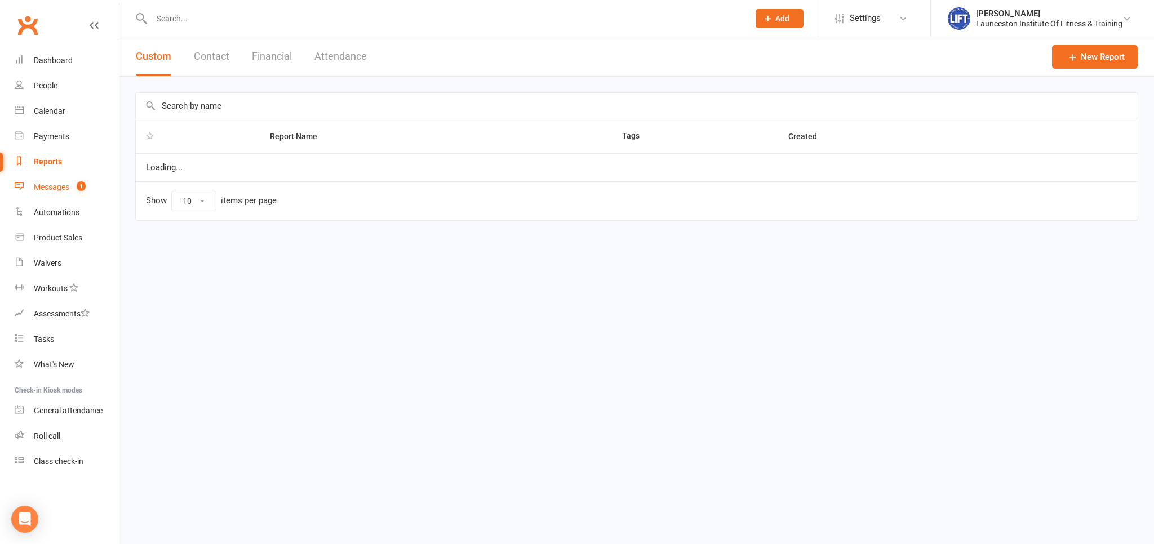
click at [100, 179] on link "Messages 1" at bounding box center [67, 187] width 104 height 25
select select "100"
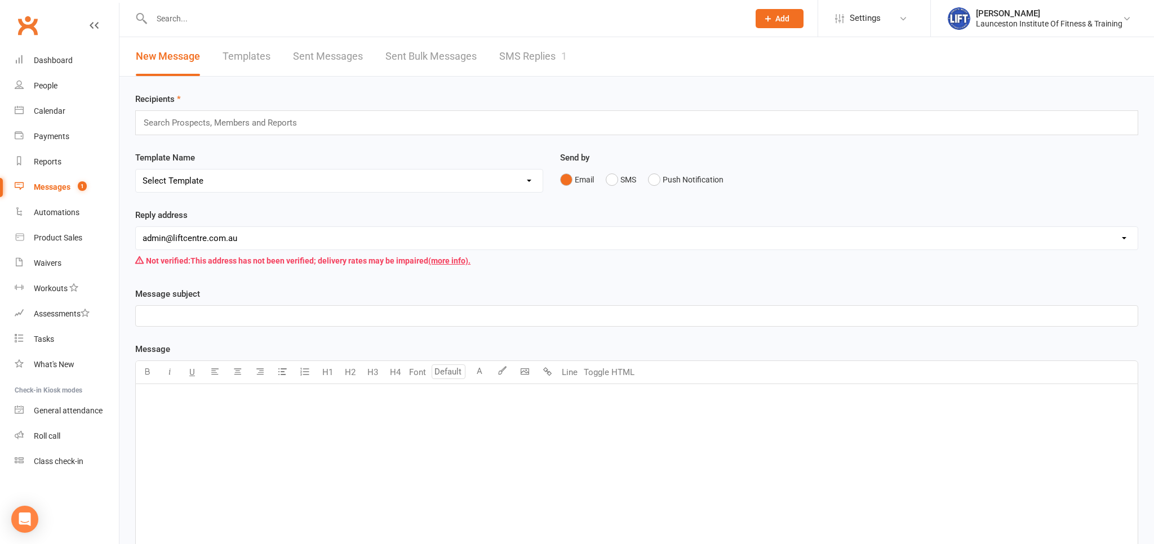
drag, startPoint x: 559, startPoint y: 92, endPoint x: 516, endPoint y: 90, distance: 42.9
click at [516, 90] on div "Recipients Search Prospects, Members and Reports Template Name Select Template …" at bounding box center [636, 392] width 1035 height 630
click at [530, 63] on link "SMS Replies 1" at bounding box center [533, 56] width 68 height 39
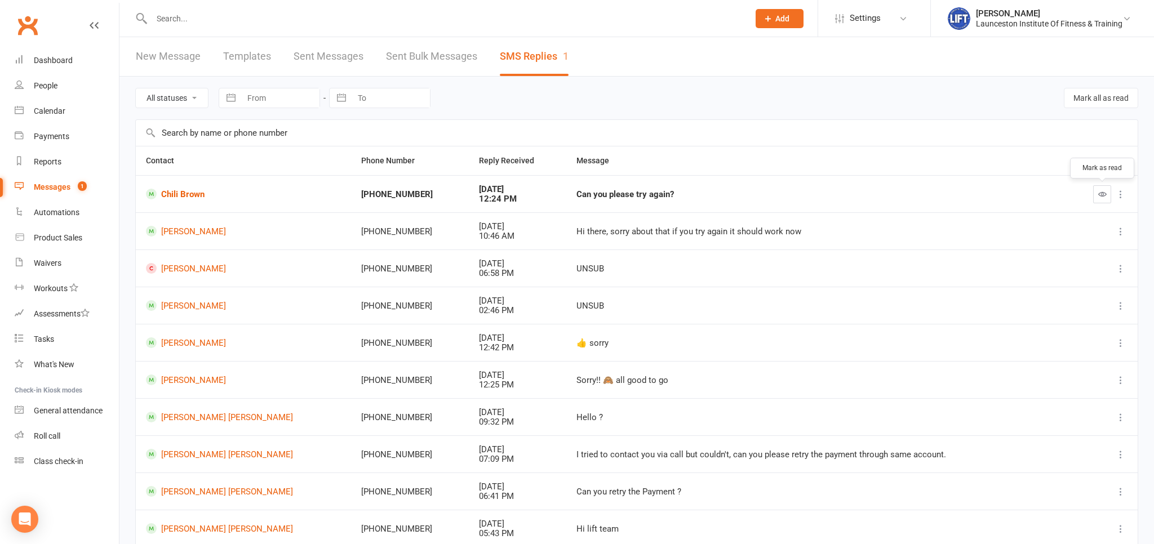
click at [1098, 190] on button "button" at bounding box center [1102, 194] width 18 height 18
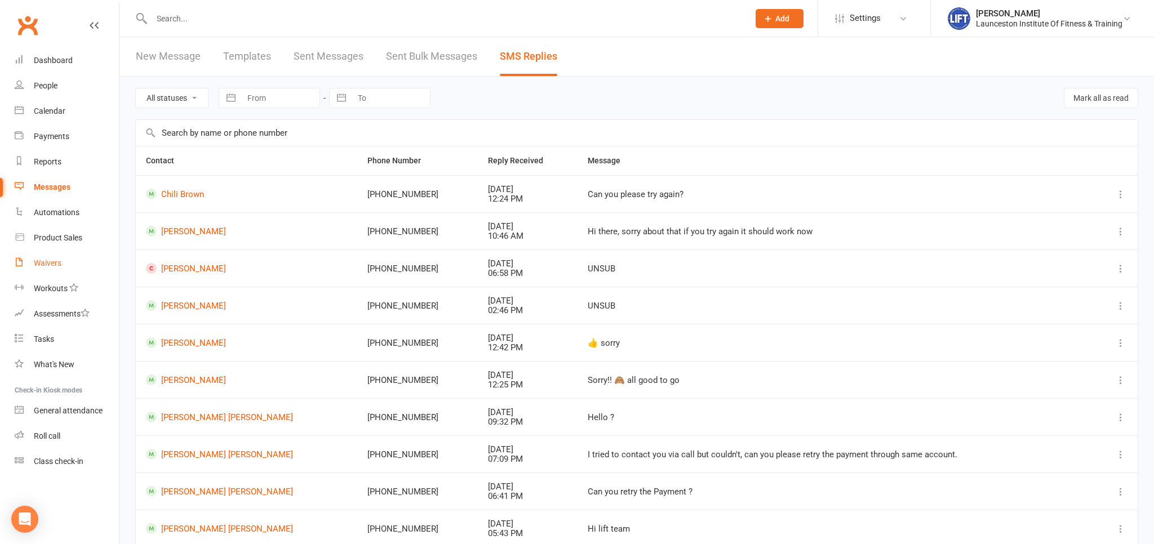
drag, startPoint x: 37, startPoint y: 265, endPoint x: 52, endPoint y: 259, distance: 17.0
click at [38, 265] on div "Waivers" at bounding box center [48, 263] width 28 height 9
select select "100"
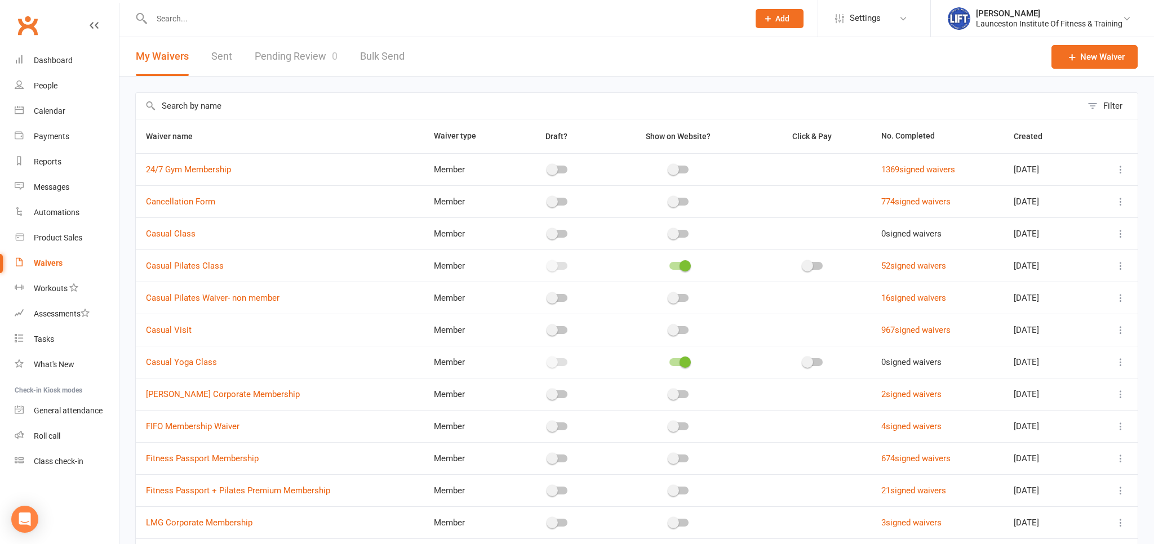
click at [294, 67] on link "Pending Review 0" at bounding box center [296, 56] width 83 height 39
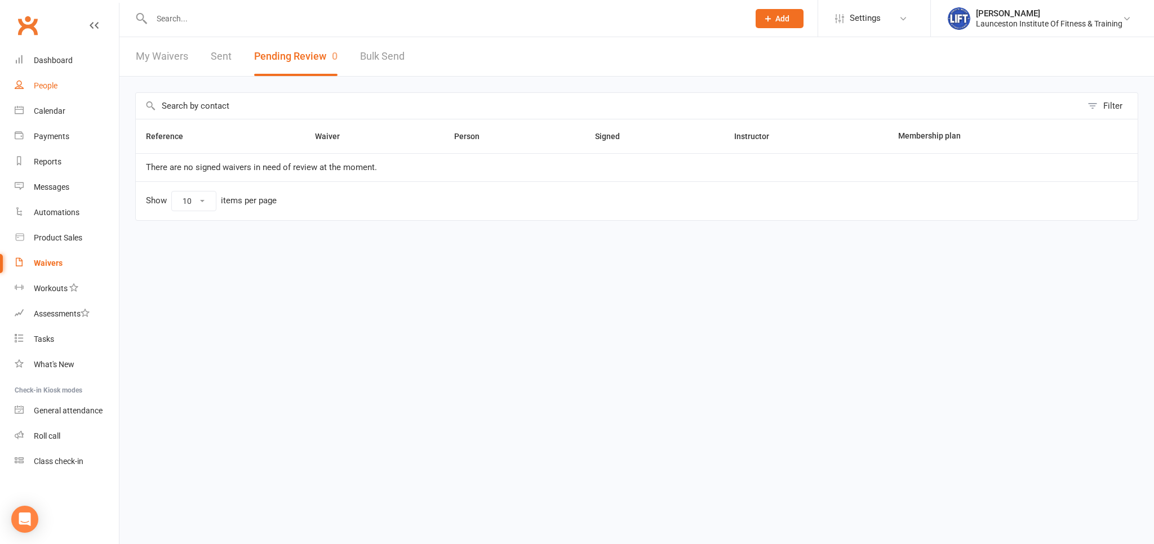
click at [60, 97] on link "People" at bounding box center [67, 85] width 104 height 25
select select "100"
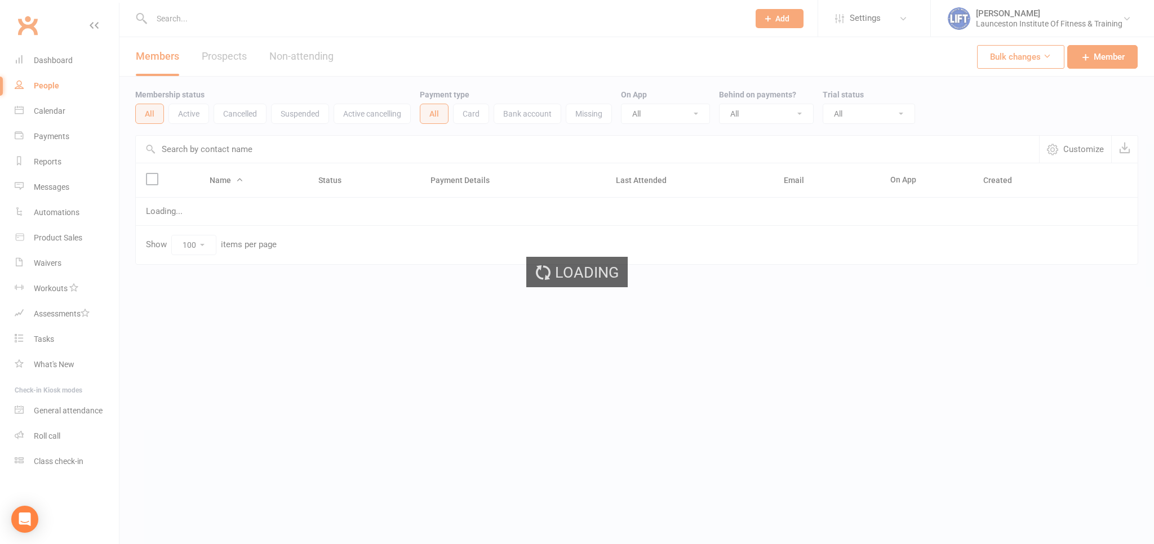
click at [60, 105] on div "Loading" at bounding box center [577, 272] width 1154 height 544
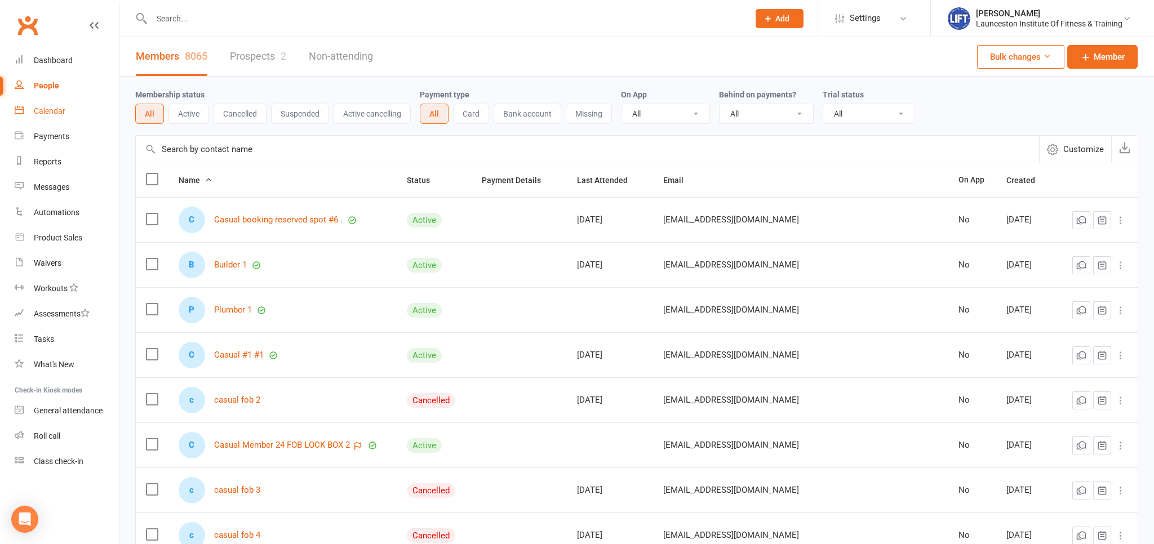
click at [63, 111] on div "Calendar" at bounding box center [50, 111] width 32 height 9
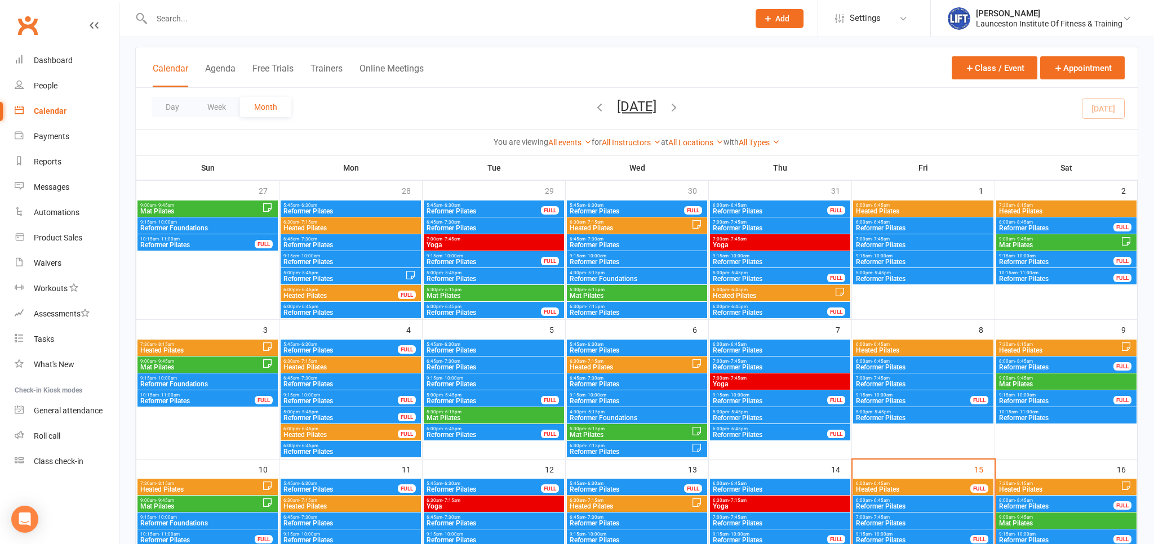
scroll to position [119, 0]
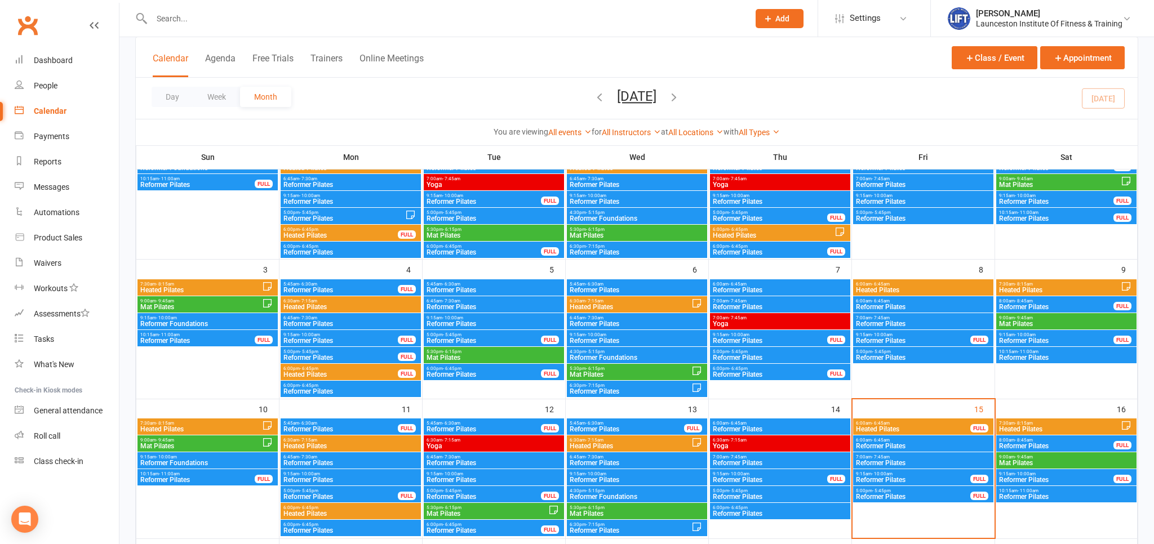
click at [887, 494] on span "Reformer Pilates" at bounding box center [913, 497] width 116 height 7
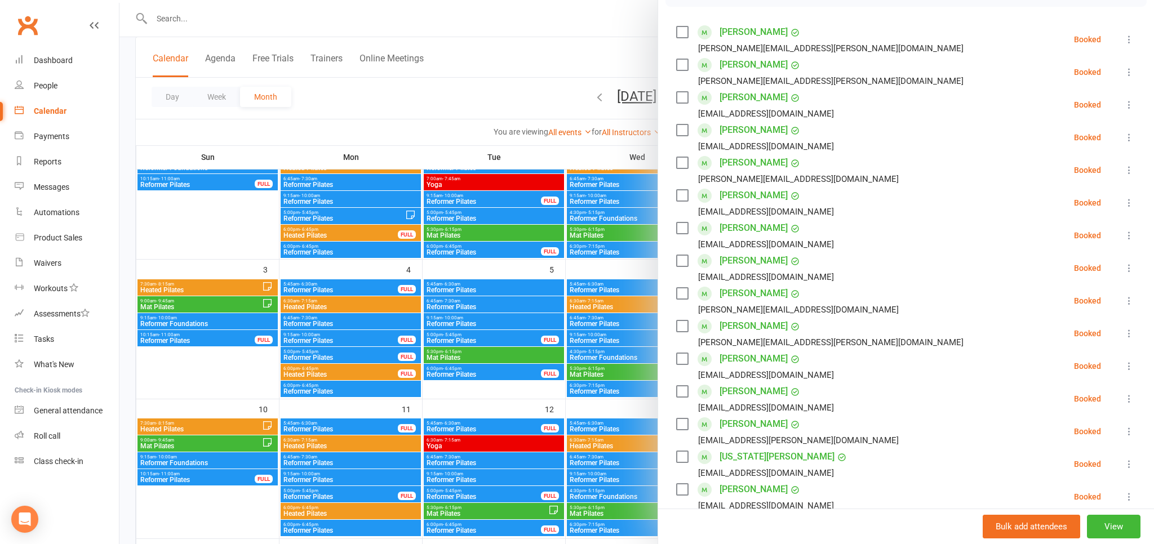
scroll to position [249, 0]
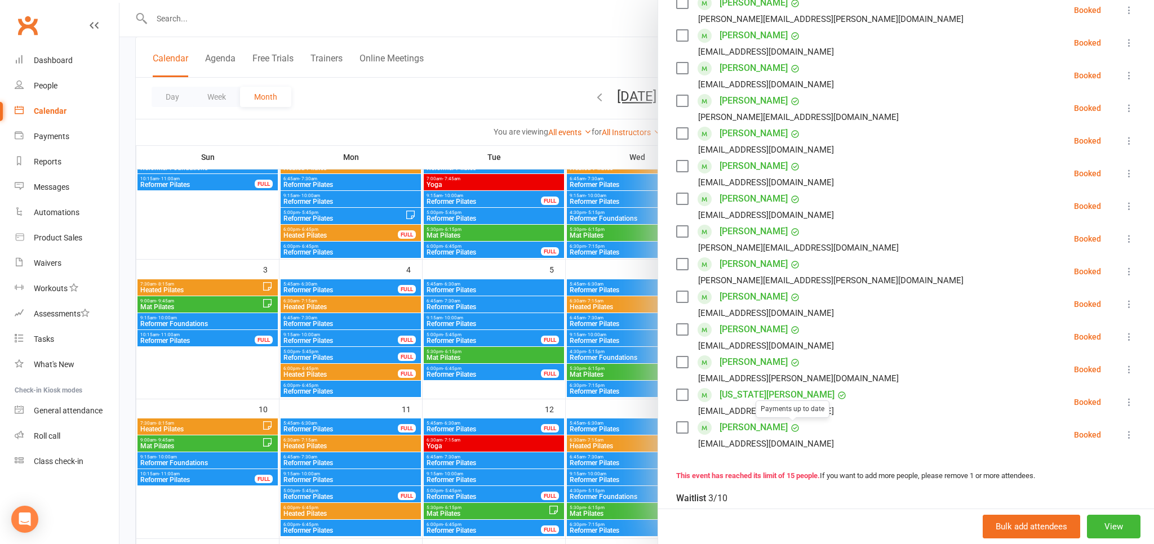
click at [602, 400] on div at bounding box center [636, 272] width 1035 height 544
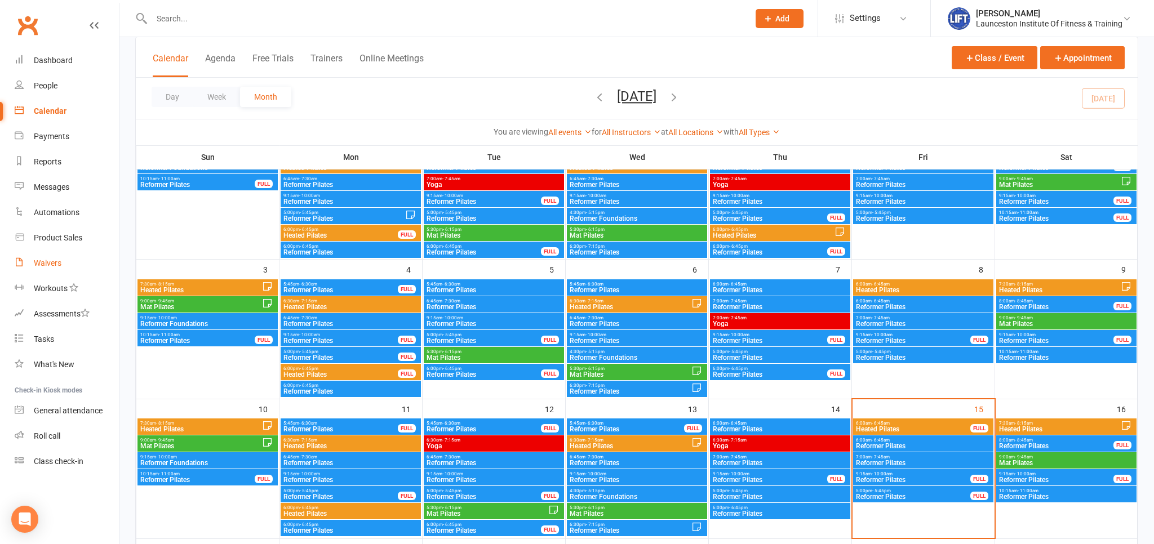
click at [42, 263] on div "Waivers" at bounding box center [48, 263] width 28 height 9
select select "100"
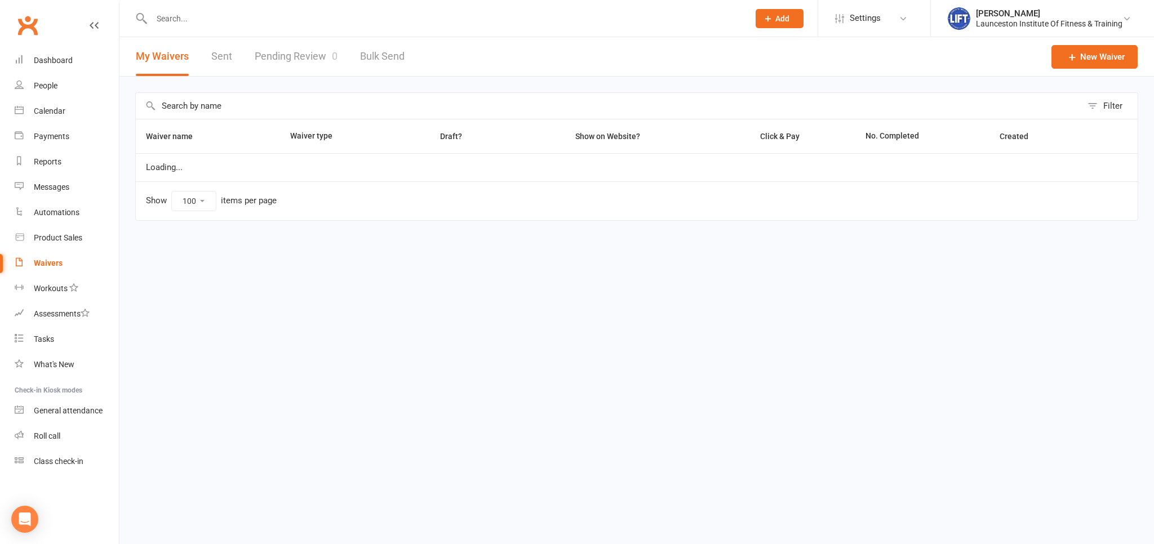
click at [302, 57] on link "Pending Review 0" at bounding box center [296, 56] width 83 height 39
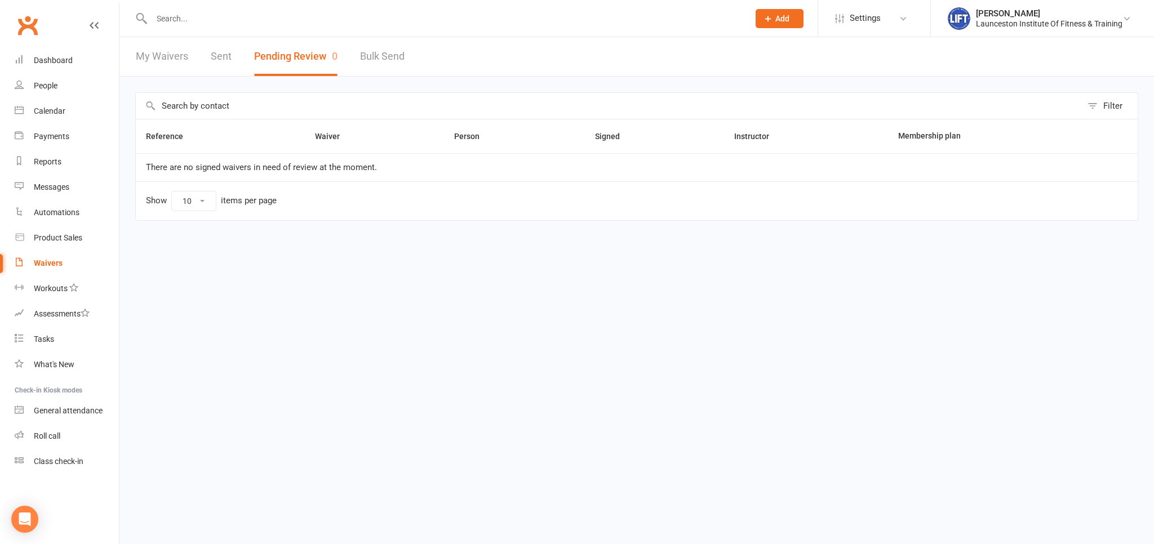
click at [357, 57] on div "My Waivers Sent Pending Review 0 Bulk Send" at bounding box center [270, 56] width 302 height 39
click at [365, 60] on link "Bulk Send" at bounding box center [382, 56] width 45 height 39
select select "active_members"
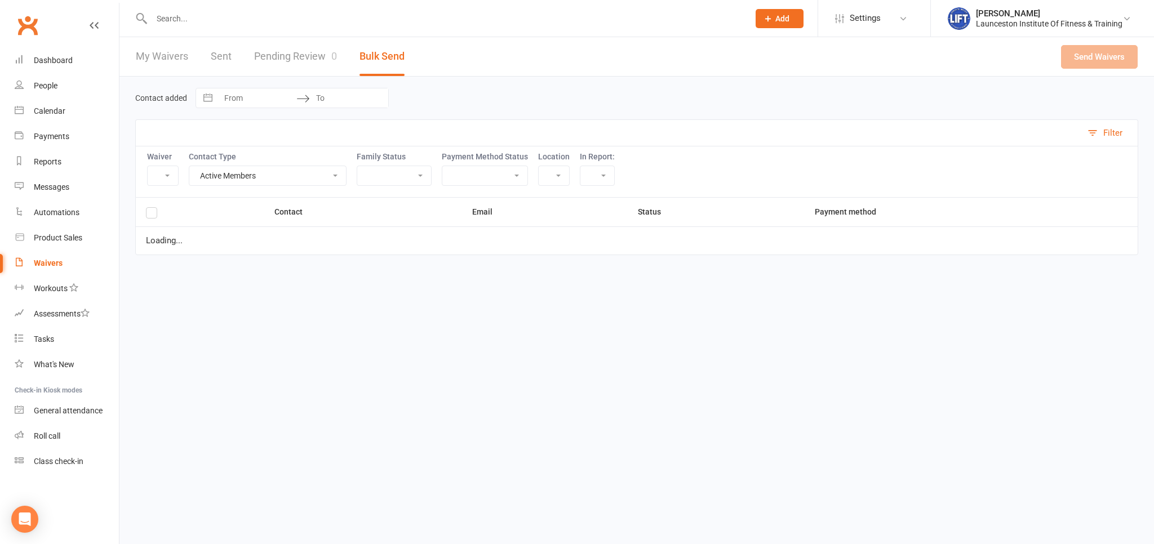
click at [329, 66] on link "Pending Review 0" at bounding box center [295, 56] width 83 height 39
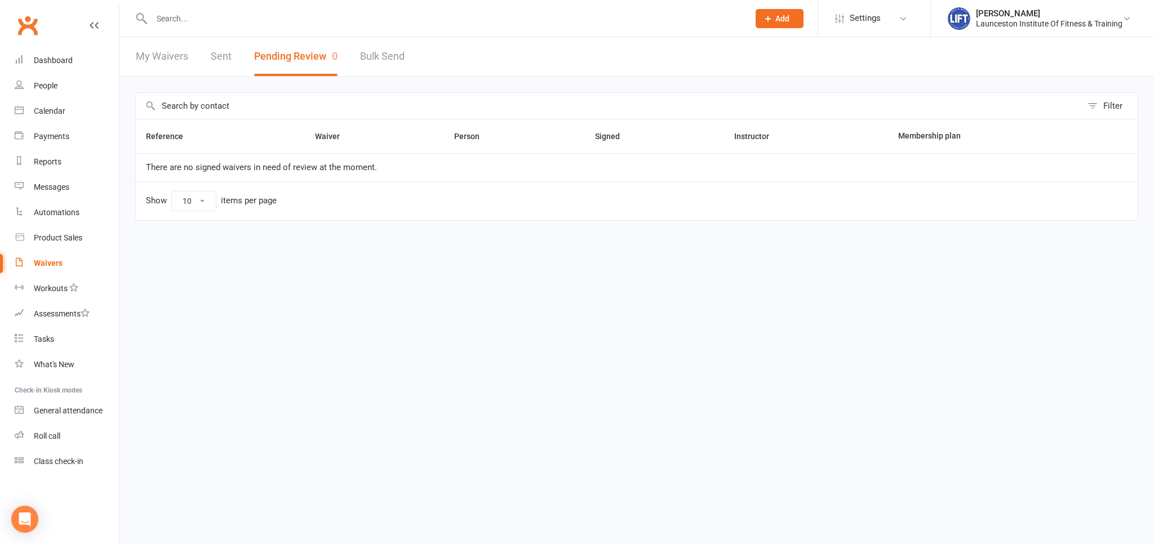
click at [414, 62] on div "My Waivers Sent Pending Review 0 Bulk Send" at bounding box center [270, 56] width 302 height 39
click at [376, 57] on link "Bulk Send" at bounding box center [382, 56] width 45 height 39
select select "active_members"
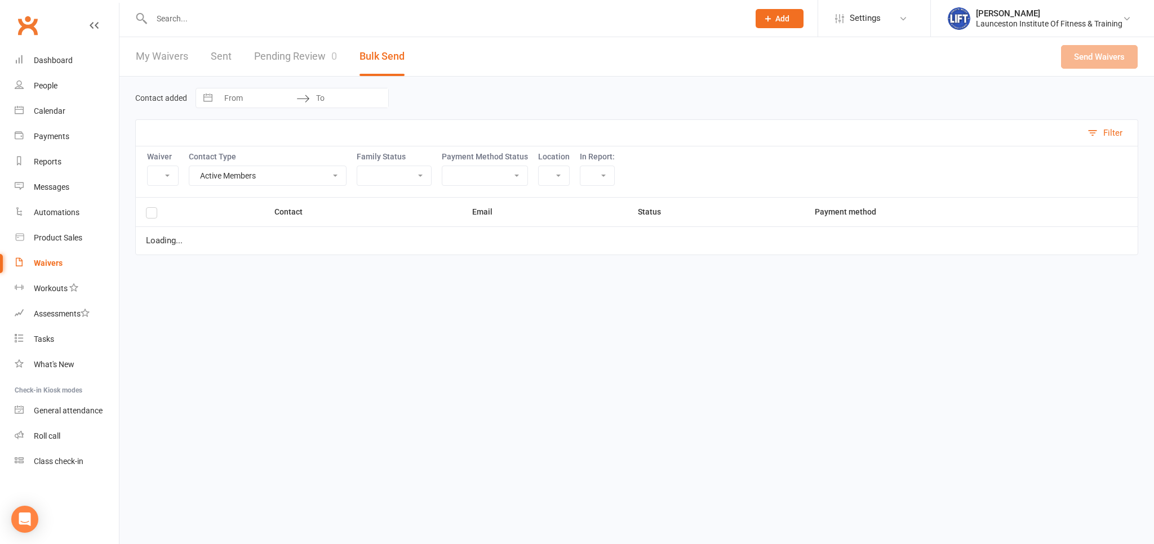
click at [300, 55] on link "Pending Review 0" at bounding box center [295, 56] width 83 height 39
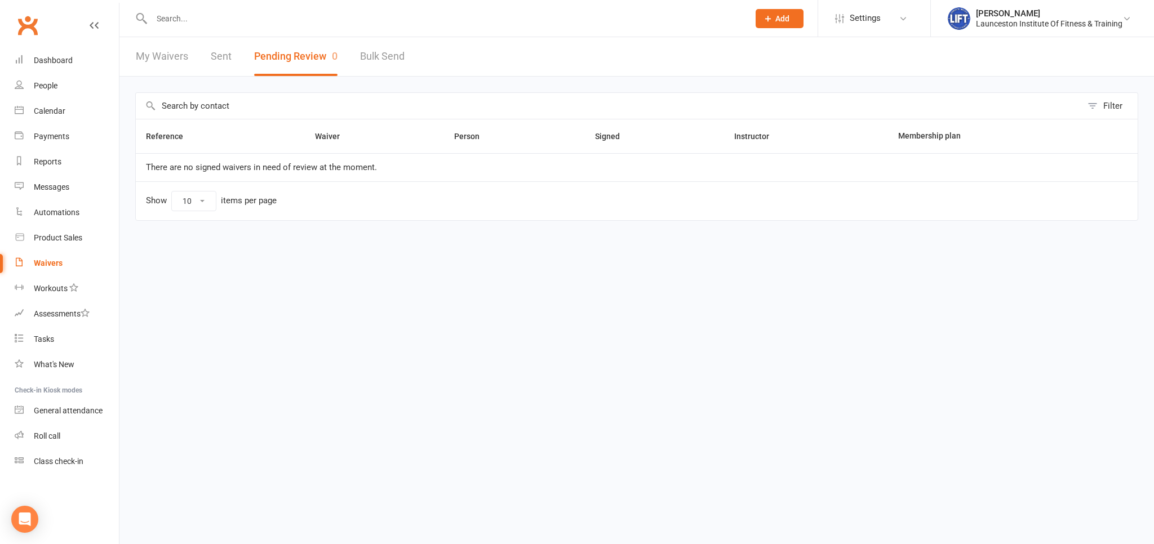
click at [396, 53] on link "Bulk Send" at bounding box center [382, 56] width 45 height 39
select select "active_members"
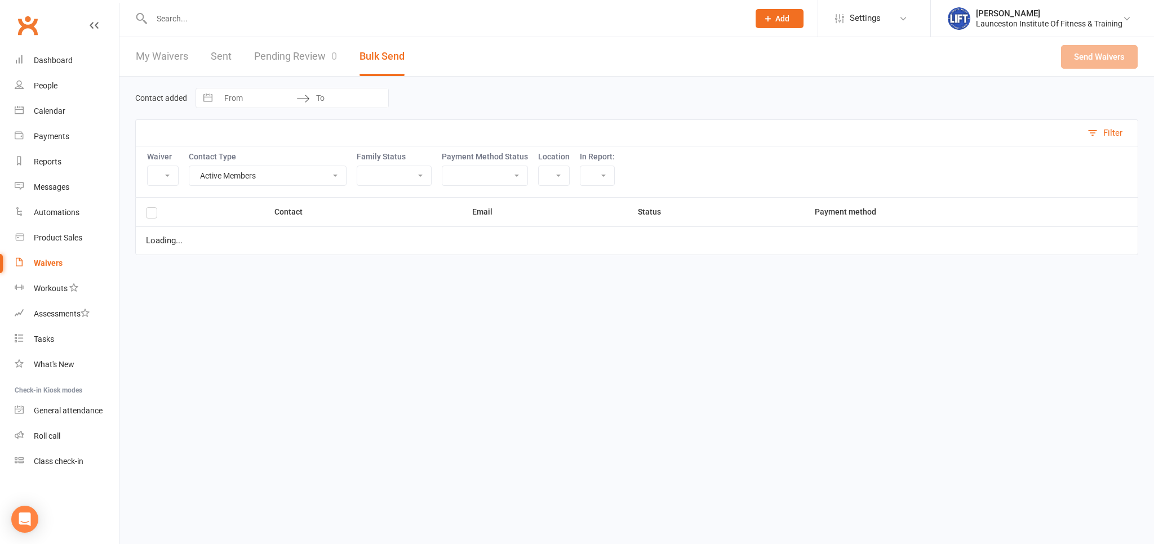
click at [342, 67] on div "My Waivers Sent Pending Review 0 Bulk Send" at bounding box center [270, 56] width 302 height 39
click at [328, 67] on link "Pending Review 0" at bounding box center [295, 56] width 83 height 39
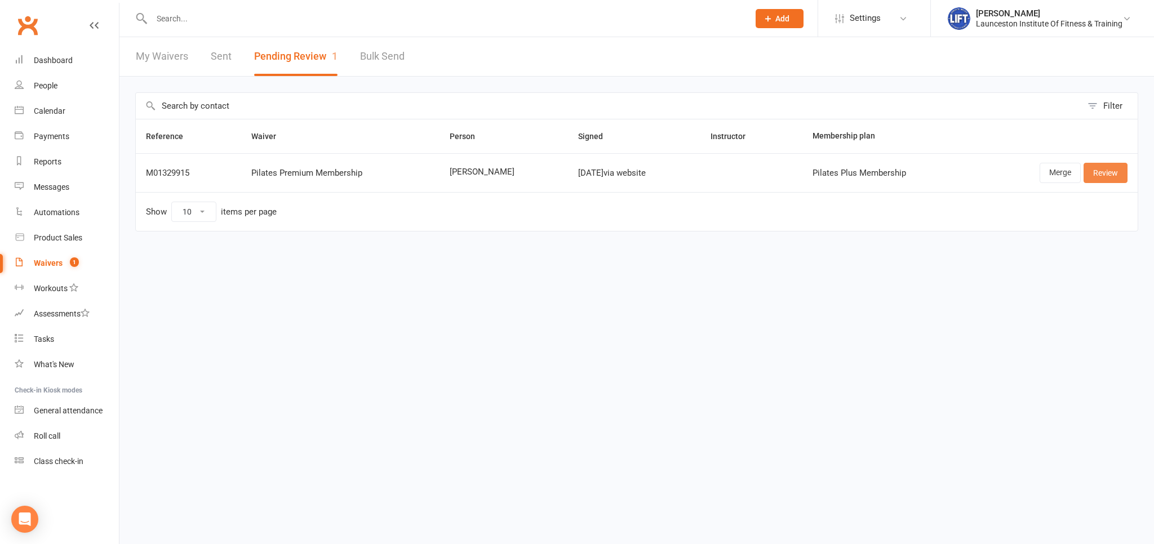
drag, startPoint x: 1101, startPoint y: 170, endPoint x: 1021, endPoint y: 158, distance: 80.3
click at [1101, 170] on link "Review" at bounding box center [1106, 173] width 44 height 20
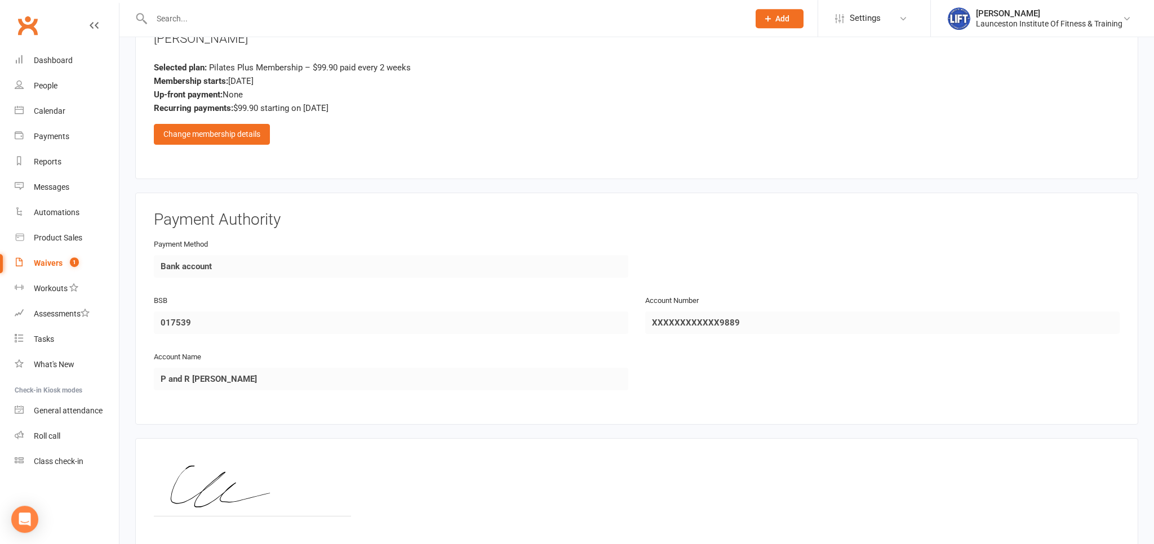
scroll to position [658, 0]
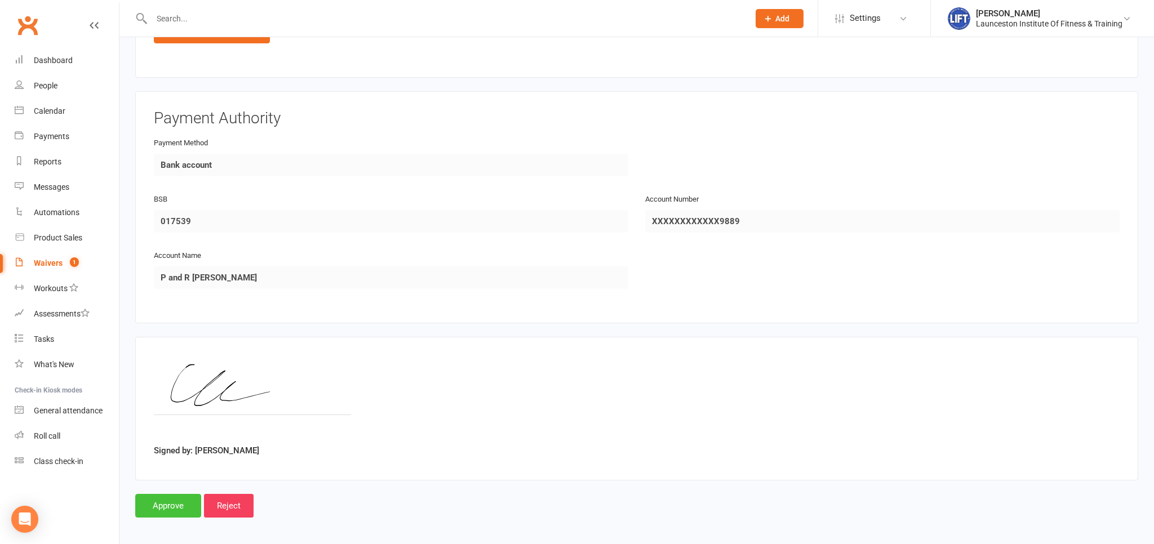
click at [149, 497] on input "Approve" at bounding box center [168, 506] width 66 height 24
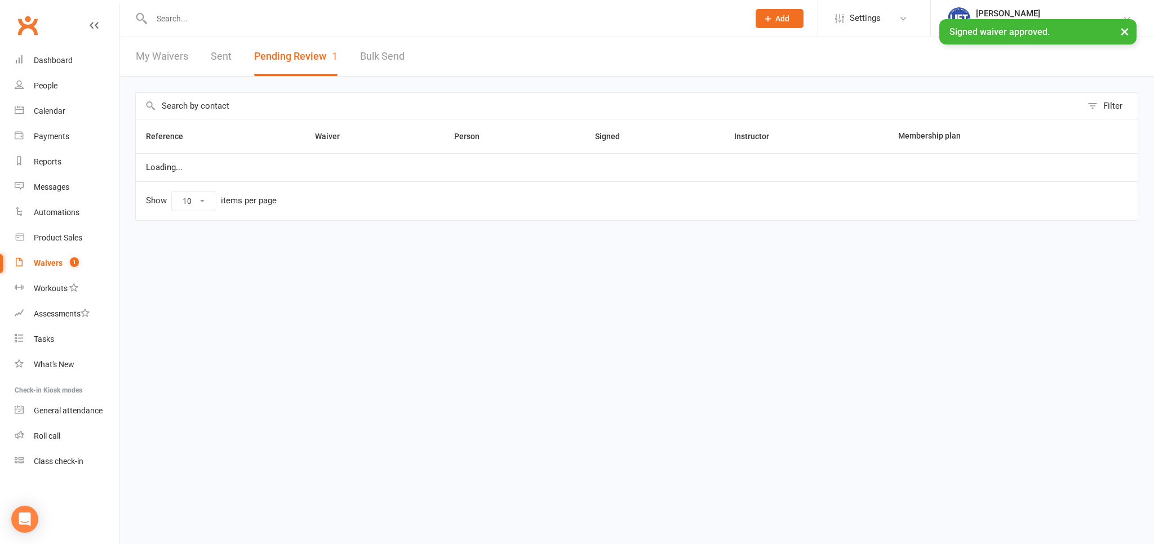
click at [201, 23] on input "text" at bounding box center [444, 19] width 593 height 16
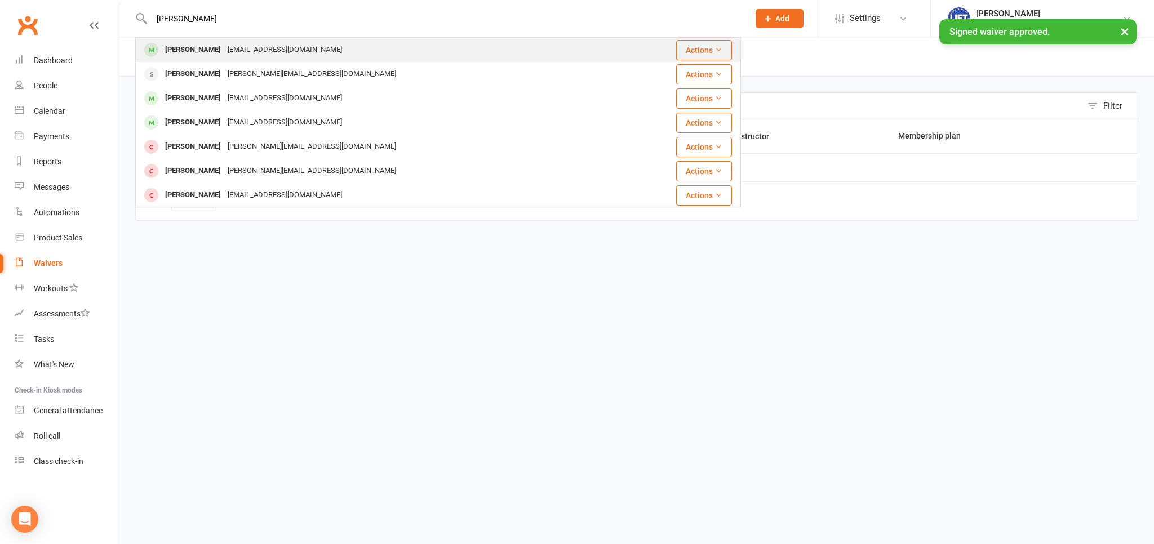
type input "chloe coatesa"
click at [197, 46] on div "Chloe Coates" at bounding box center [193, 50] width 63 height 16
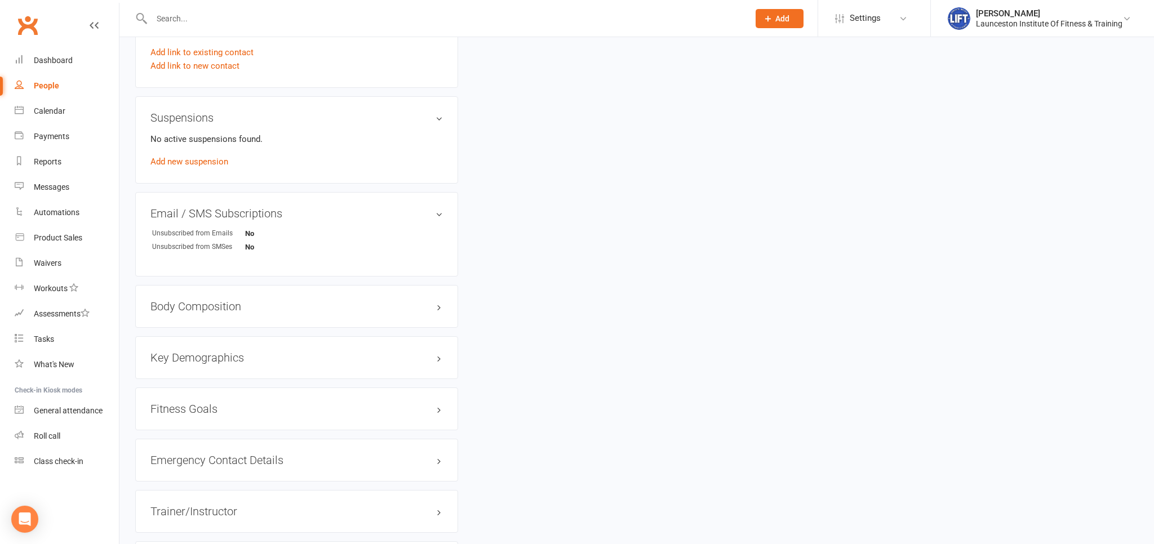
scroll to position [831, 0]
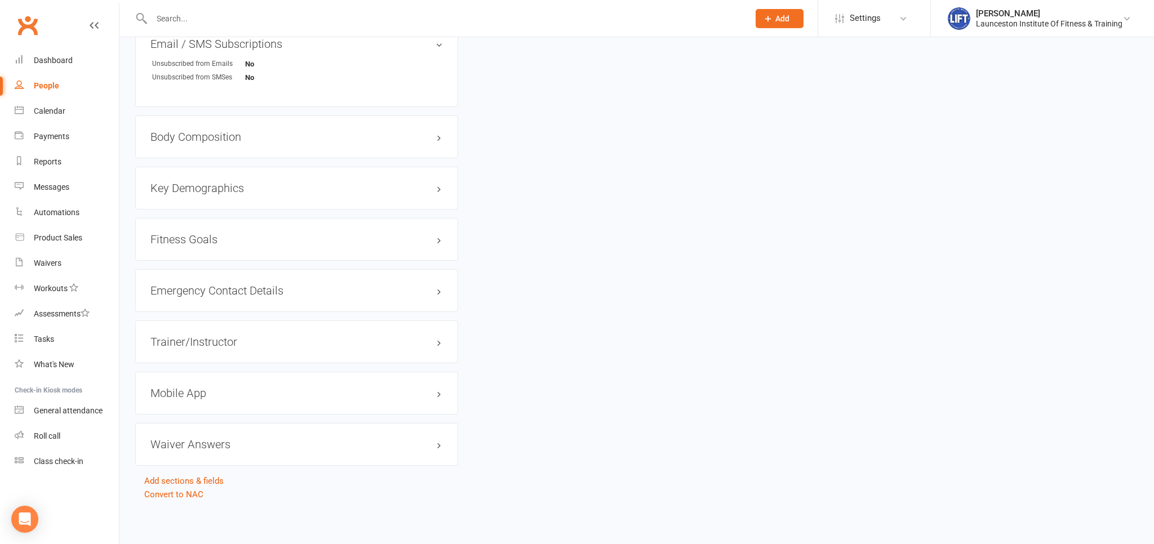
click at [201, 391] on h3 "Mobile App" at bounding box center [296, 393] width 292 height 12
click at [188, 415] on span at bounding box center [187, 416] width 11 height 11
click at [184, 415] on input "checkbox" at bounding box center [184, 415] width 0 height 0
click at [179, 466] on link "Manage Settings" at bounding box center [181, 468] width 63 height 10
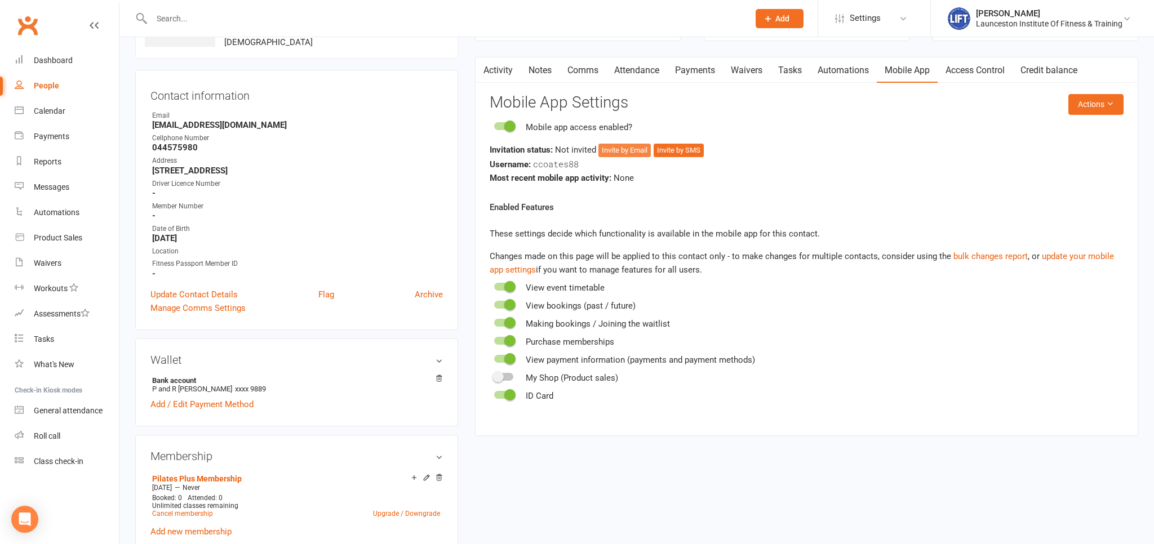
scroll to position [86, 0]
click at [669, 149] on button "Invite by SMS" at bounding box center [679, 151] width 50 height 14
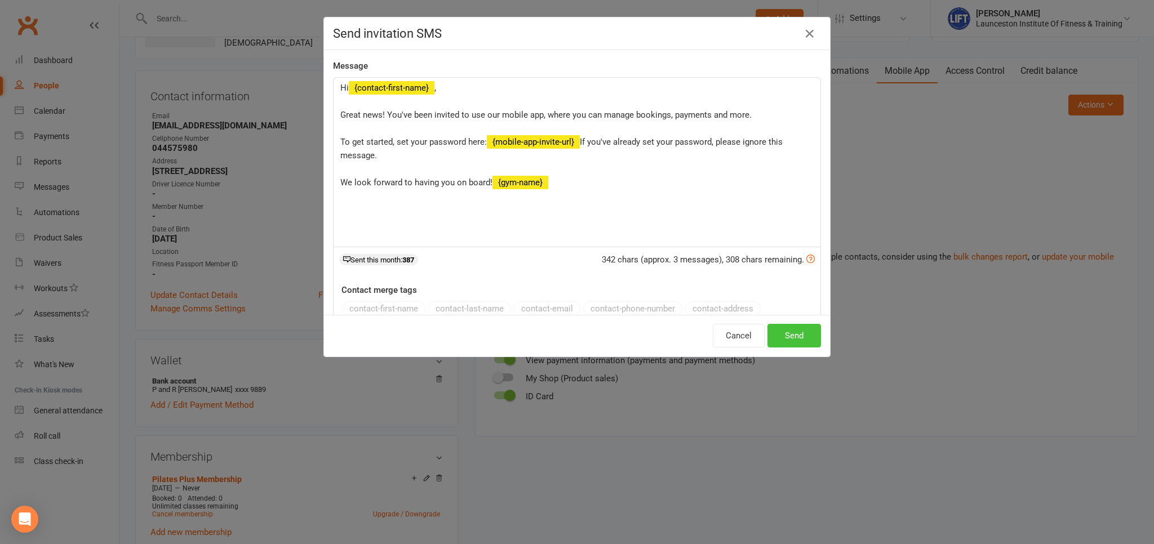
click at [786, 339] on button "Send" at bounding box center [795, 336] width 54 height 24
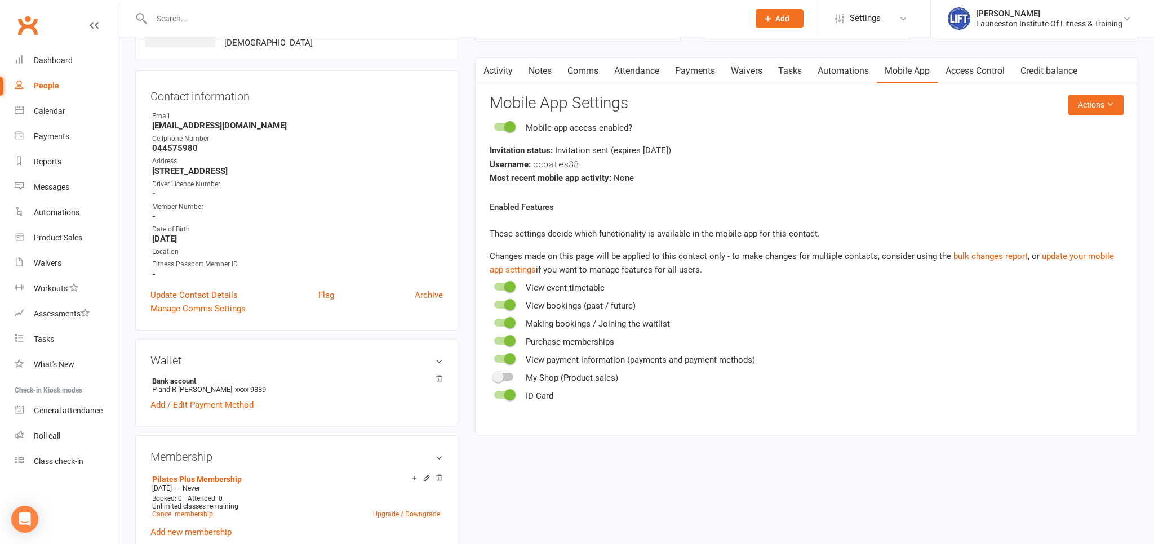
click at [990, 70] on link "Access Control" at bounding box center [975, 71] width 75 height 26
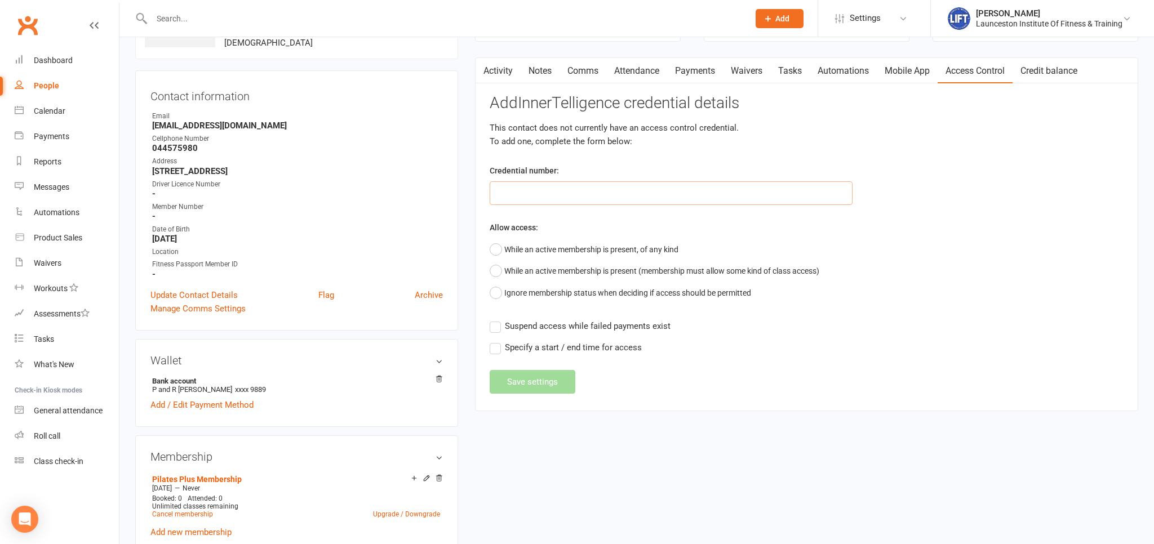
click at [579, 186] on input "text" at bounding box center [671, 193] width 363 height 24
paste input "20000000000000004C7A266E"
type input "20000000000000004C7A266E"
click at [556, 252] on button "While an active membership is present, of any kind" at bounding box center [584, 249] width 189 height 21
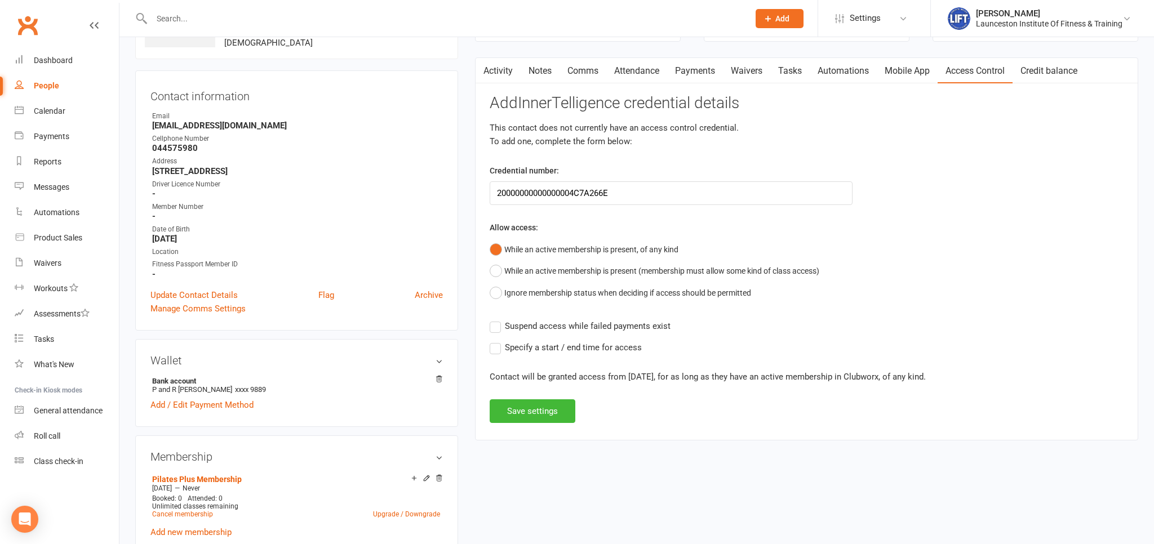
click at [499, 331] on label "Suspend access while failed payments exist" at bounding box center [580, 327] width 181 height 14
click at [499, 320] on input "Suspend access while failed payments exist" at bounding box center [580, 320] width 181 height 0
click at [537, 409] on button "Save settings" at bounding box center [533, 412] width 86 height 24
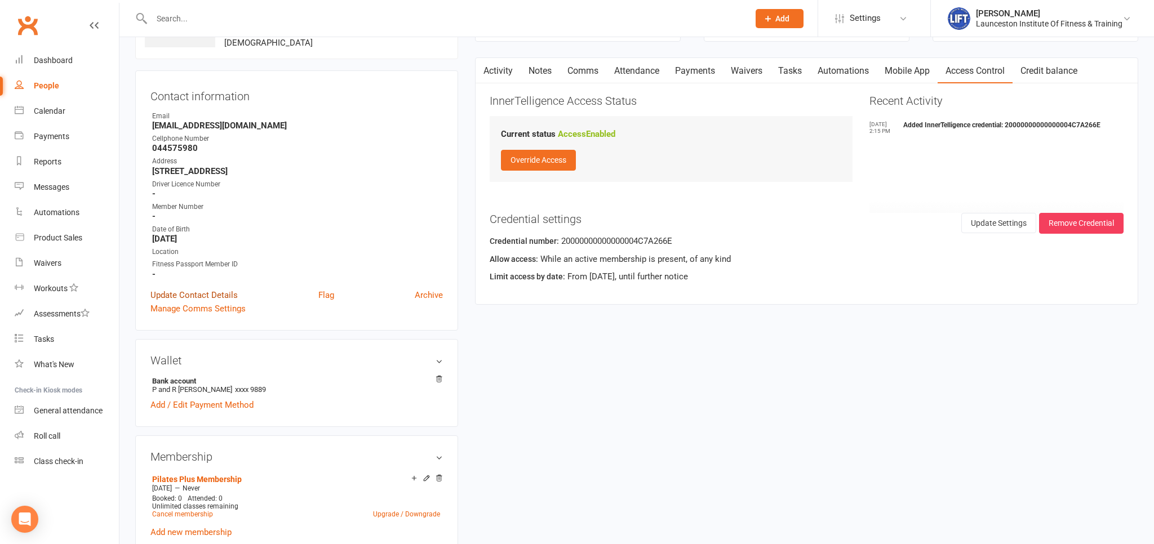
click at [217, 298] on link "Update Contact Details" at bounding box center [193, 296] width 87 height 14
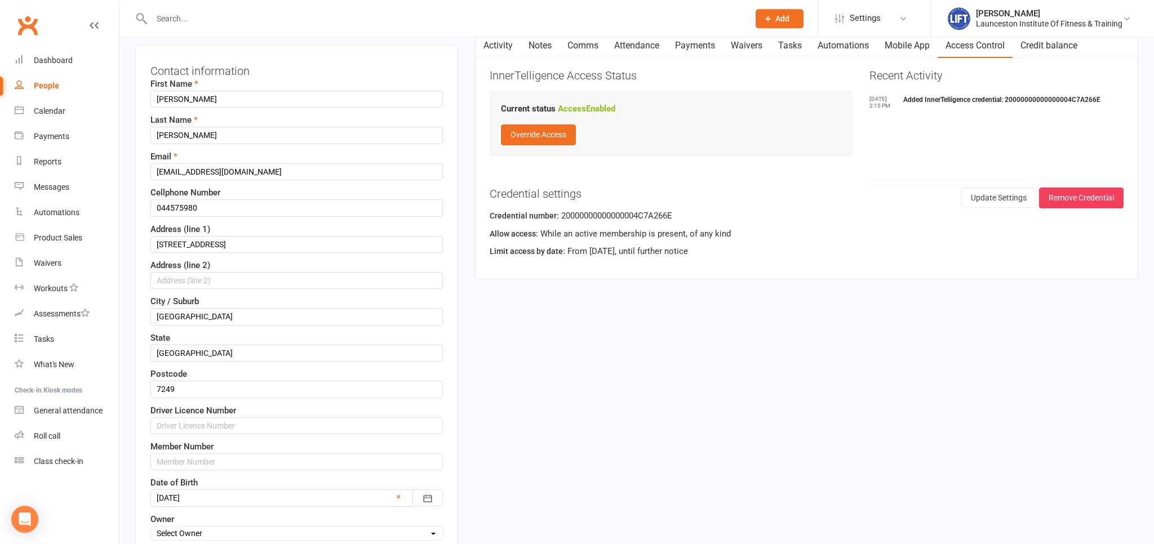
scroll to position [52, 0]
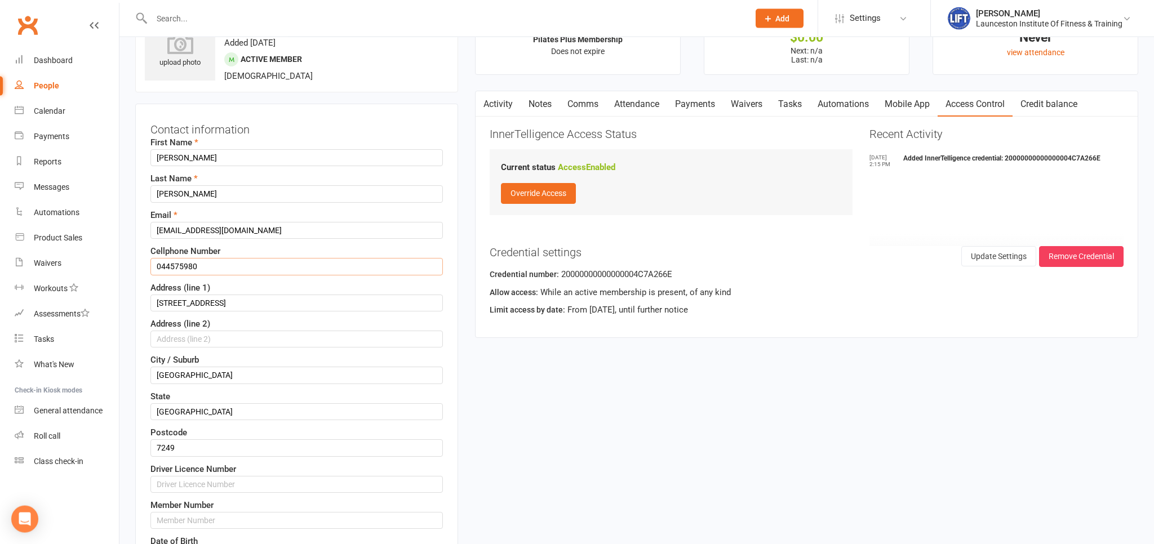
click at [209, 264] on input "044575980" at bounding box center [296, 266] width 292 height 17
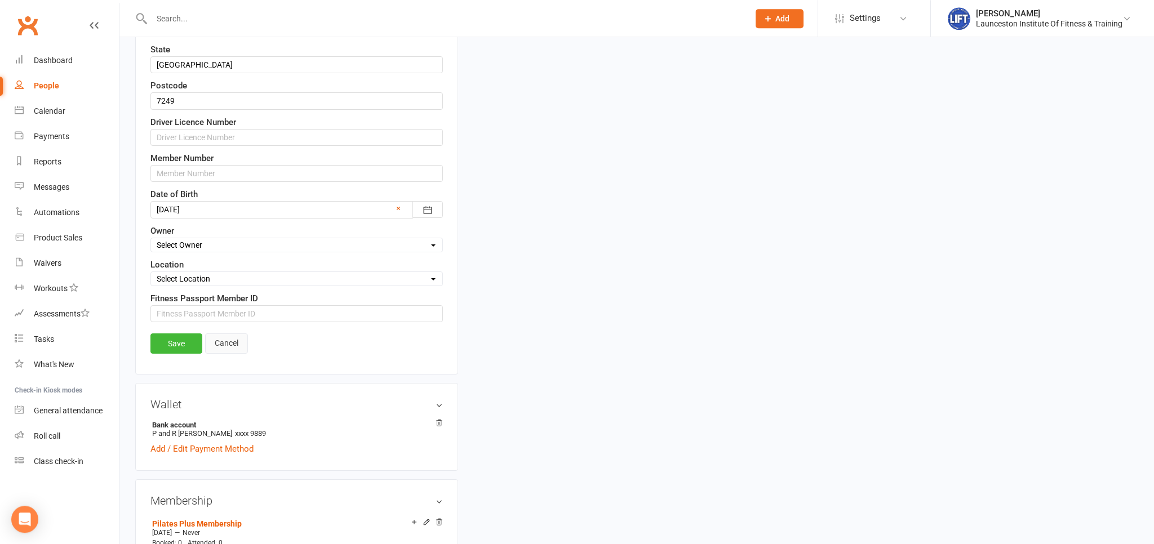
scroll to position [410, 0]
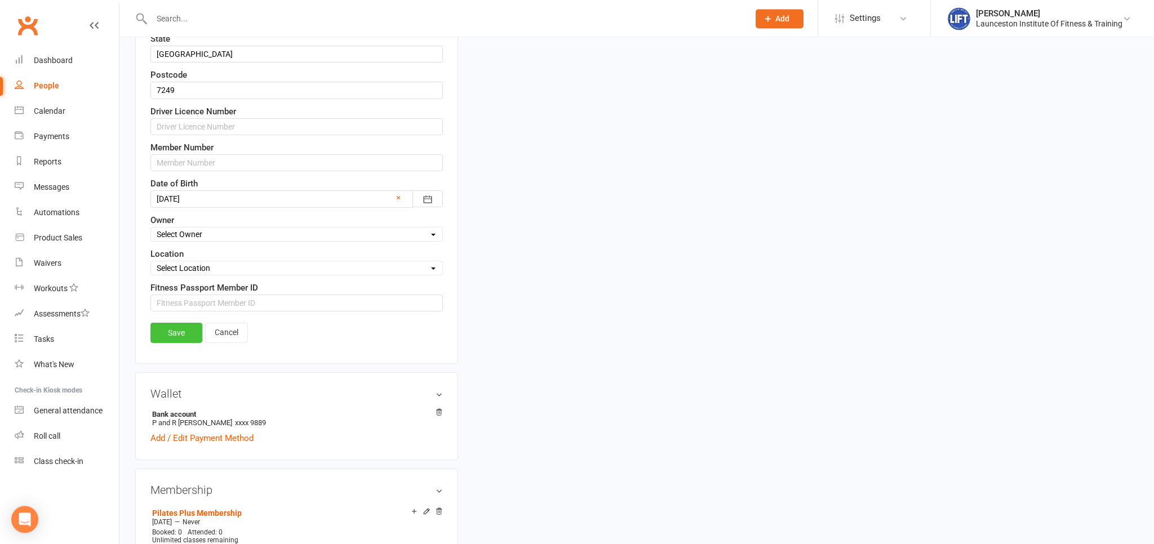
type input "0444575980"
click at [180, 323] on link "Save" at bounding box center [176, 333] width 52 height 20
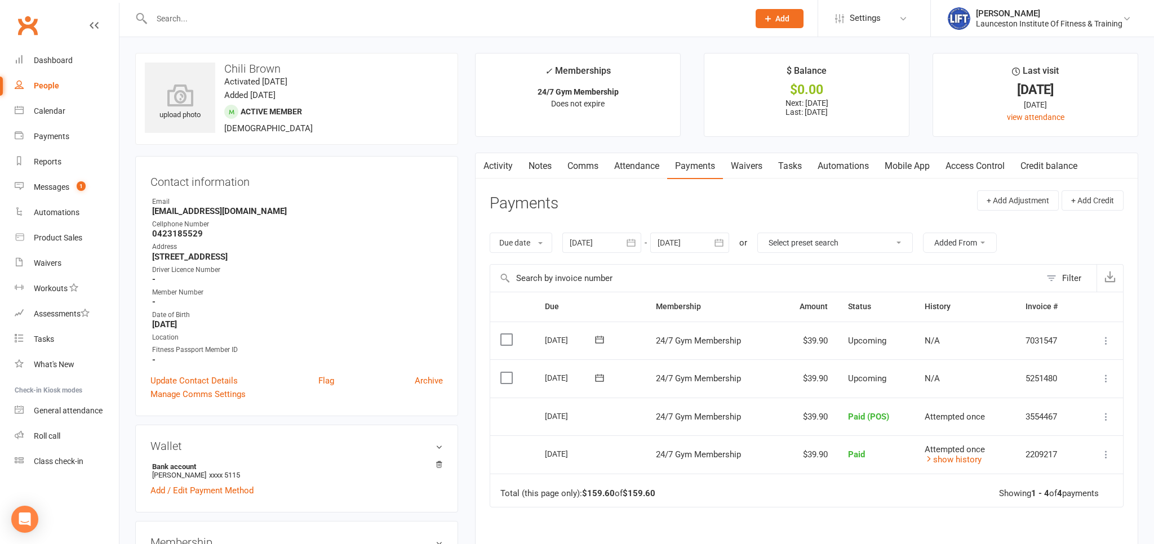
click at [210, 17] on input "text" at bounding box center [444, 19] width 593 height 16
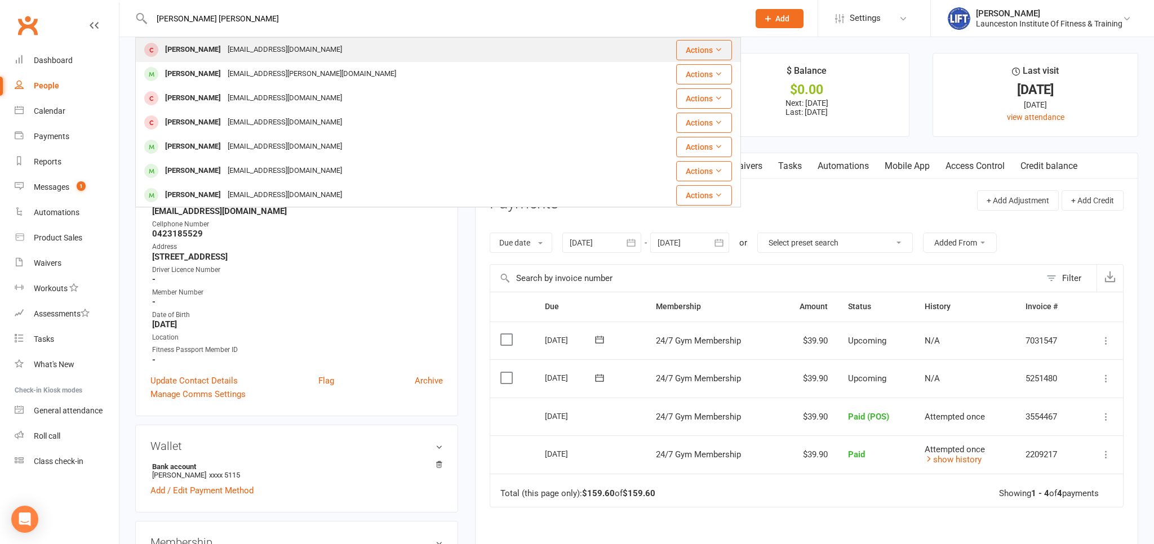
type input "[PERSON_NAME] [PERSON_NAME]"
click at [251, 55] on div "[EMAIL_ADDRESS][DOMAIN_NAME]" at bounding box center [284, 50] width 121 height 16
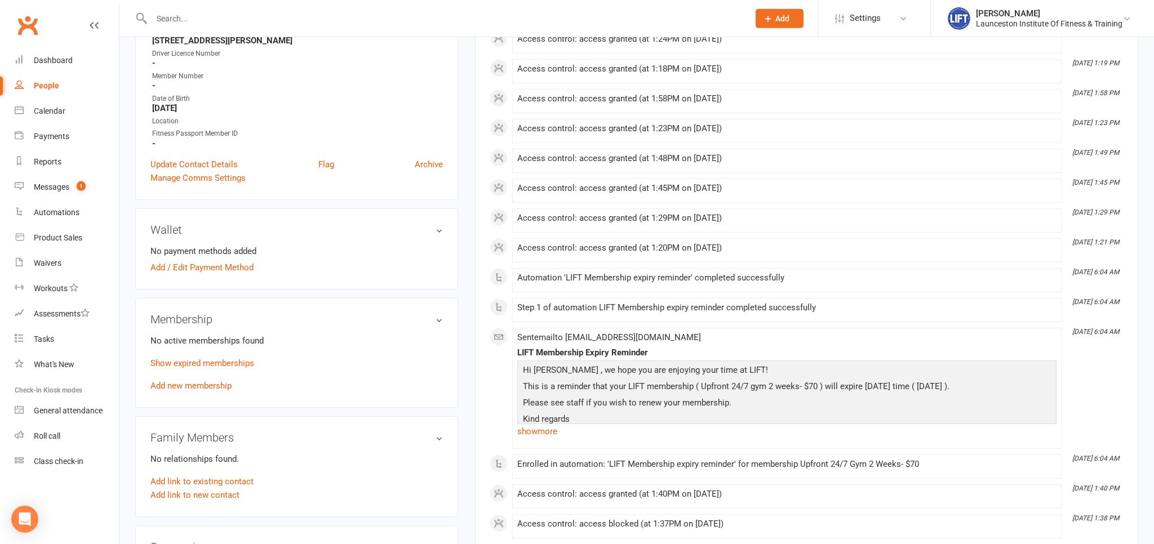
scroll to position [238, 0]
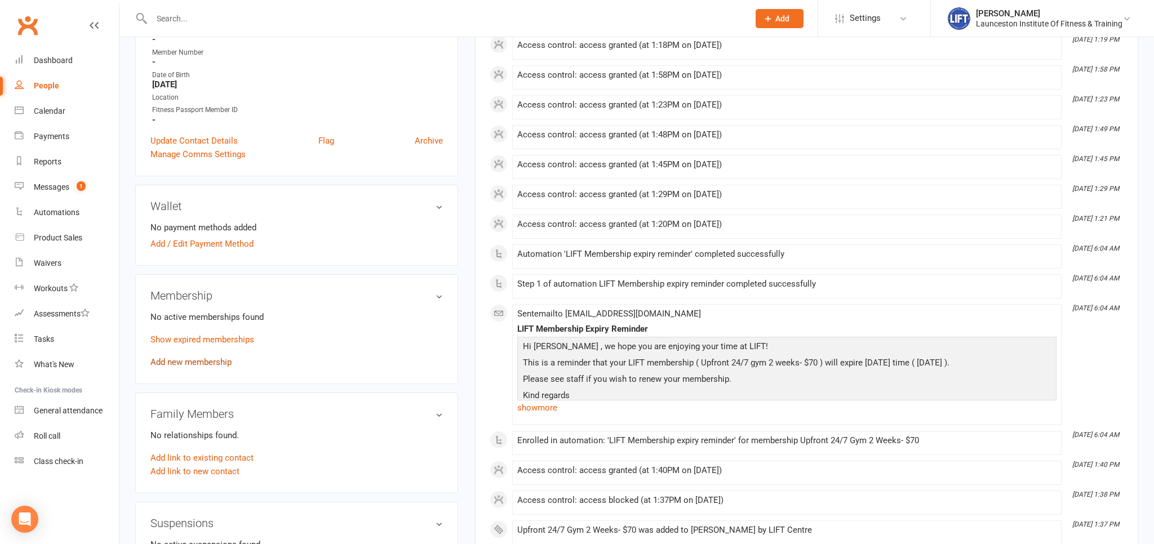
click at [193, 362] on link "Add new membership" at bounding box center [190, 362] width 81 height 10
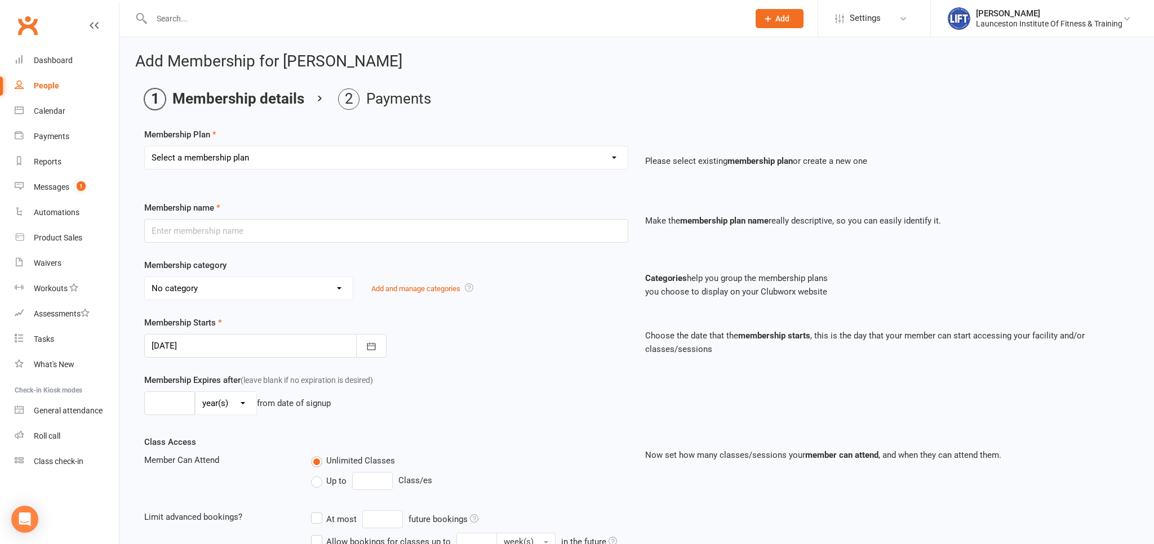
click at [145, 147] on select "Select a membership plan Create new Membership Plan 24/7 Gym Membership Pilates…" at bounding box center [386, 158] width 483 height 23
select select "7"
click option "Upfront 24/7 Gym 3 Months- $249" at bounding box center [0, 0] width 0 height 0
type input "Upfront 24/7 Gym 3 Months- $249"
select select "35"
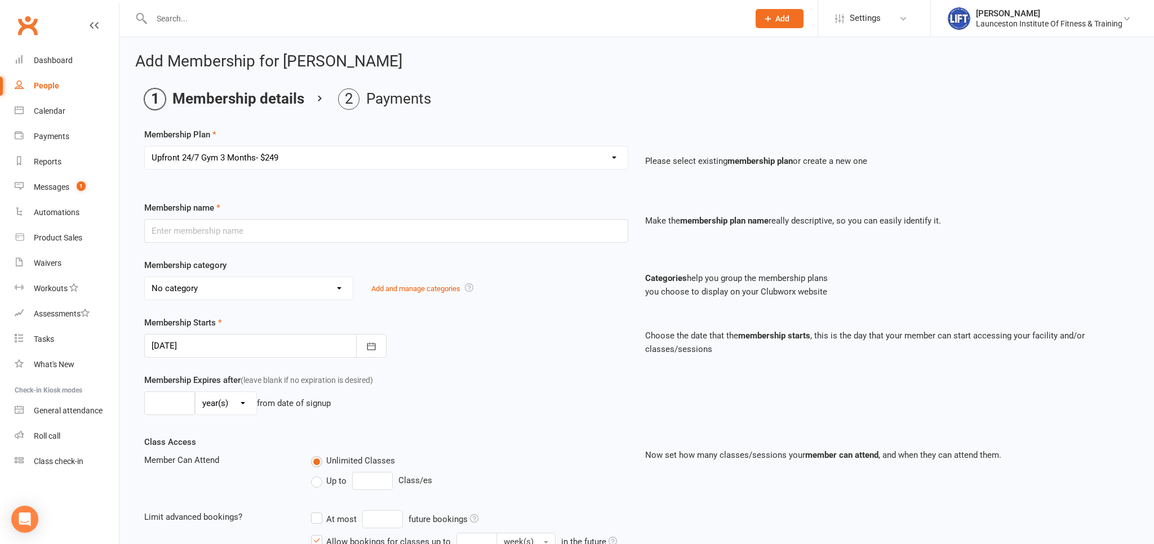
type input "3"
select select "2"
type input "1"
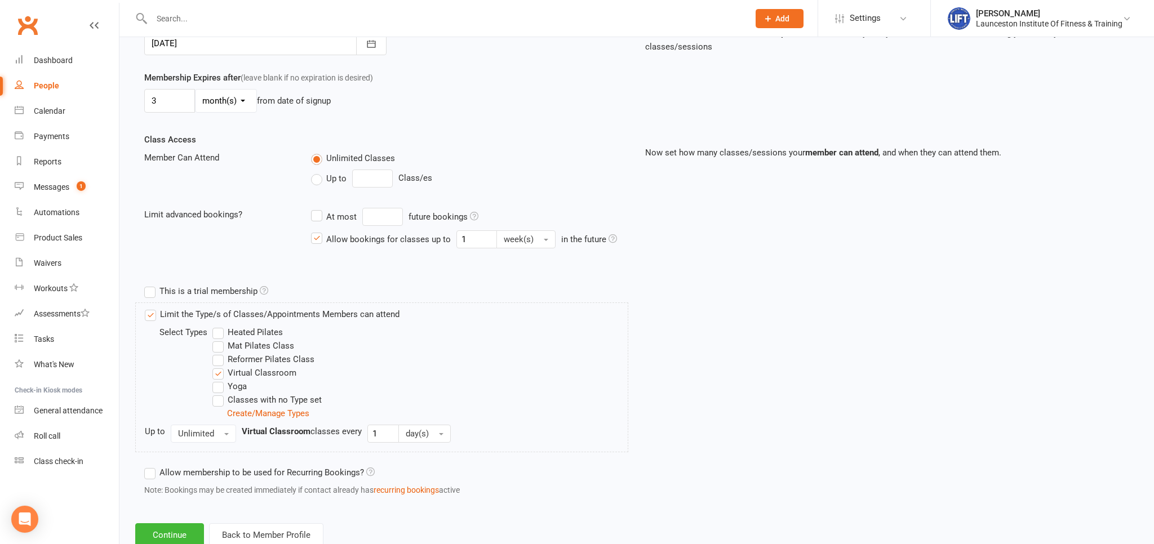
scroll to position [336, 0]
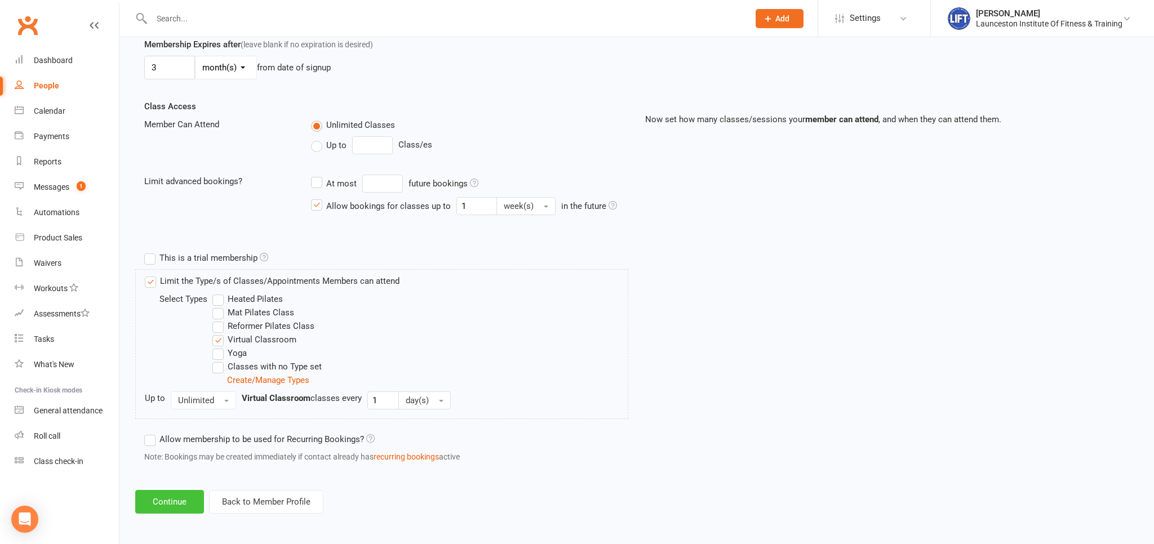
click at [181, 502] on button "Continue" at bounding box center [169, 502] width 69 height 24
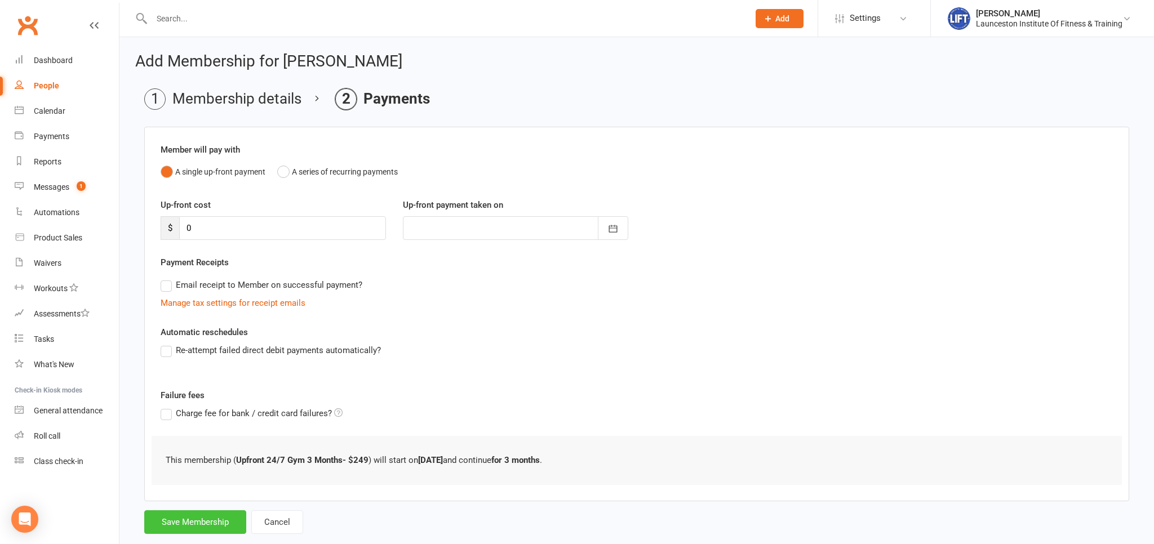
click at [183, 515] on button "Save Membership" at bounding box center [195, 523] width 102 height 24
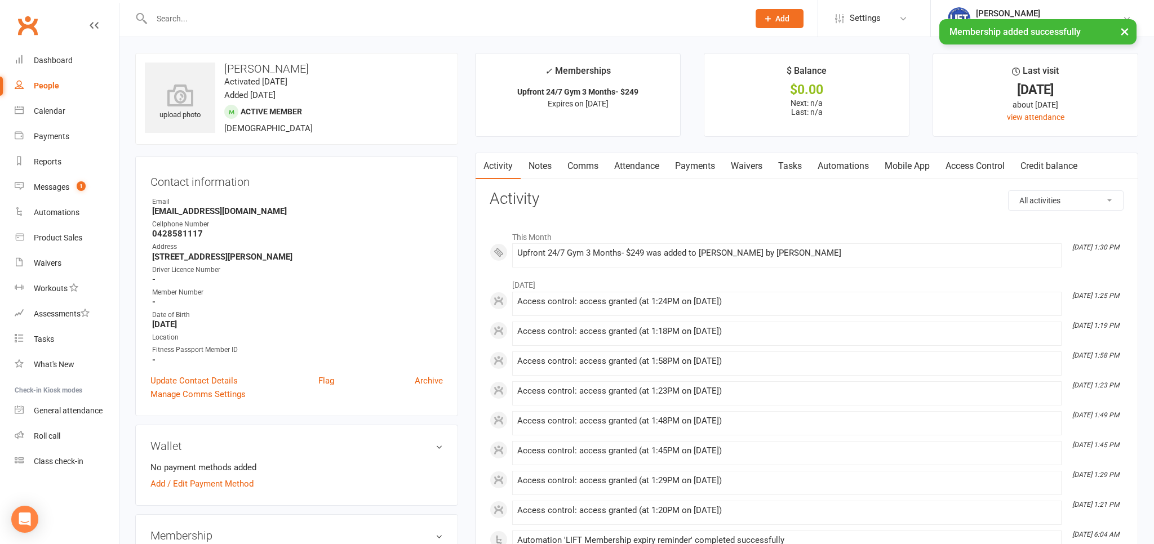
click at [987, 159] on link "Access Control" at bounding box center [975, 166] width 75 height 26
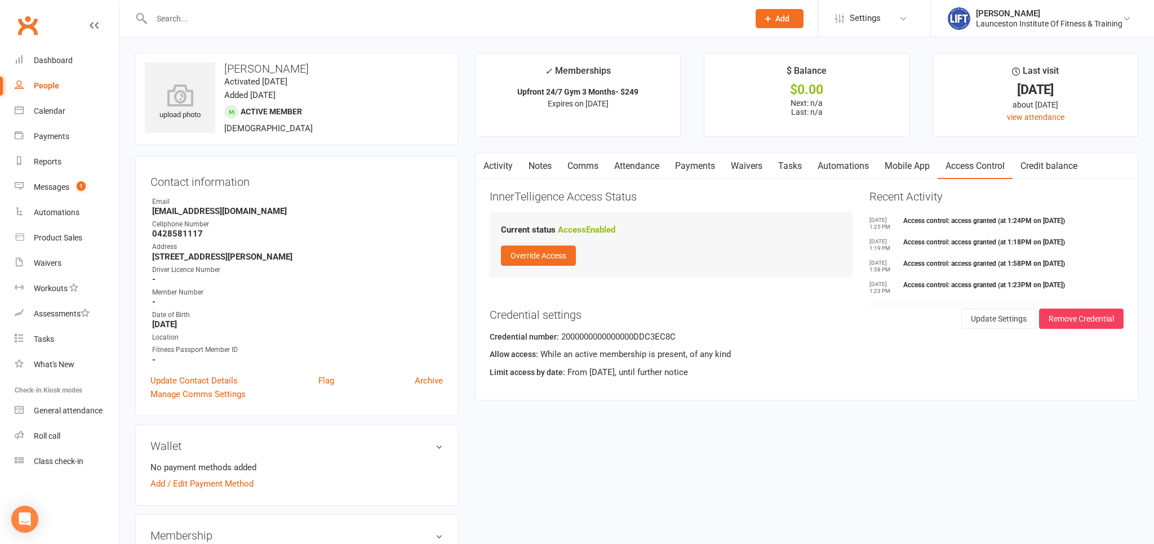
click at [335, 162] on div "Contact information Owner Email [EMAIL_ADDRESS][DOMAIN_NAME] Cellphone Number […" at bounding box center [296, 286] width 323 height 260
drag, startPoint x: 653, startPoint y: 106, endPoint x: 518, endPoint y: 66, distance: 140.5
click at [522, 66] on li "✓ Memberships Upfront 24/7 Gym 3 Months- $249 Expires on [DATE]" at bounding box center [578, 95] width 206 height 84
click at [46, 114] on div "Calendar" at bounding box center [50, 111] width 32 height 9
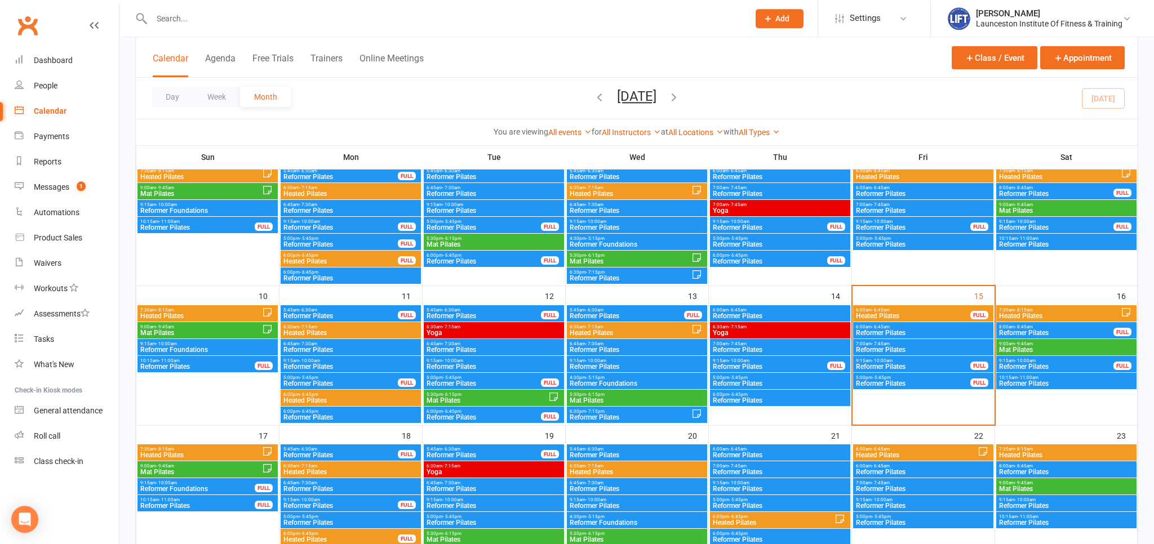
scroll to position [238, 0]
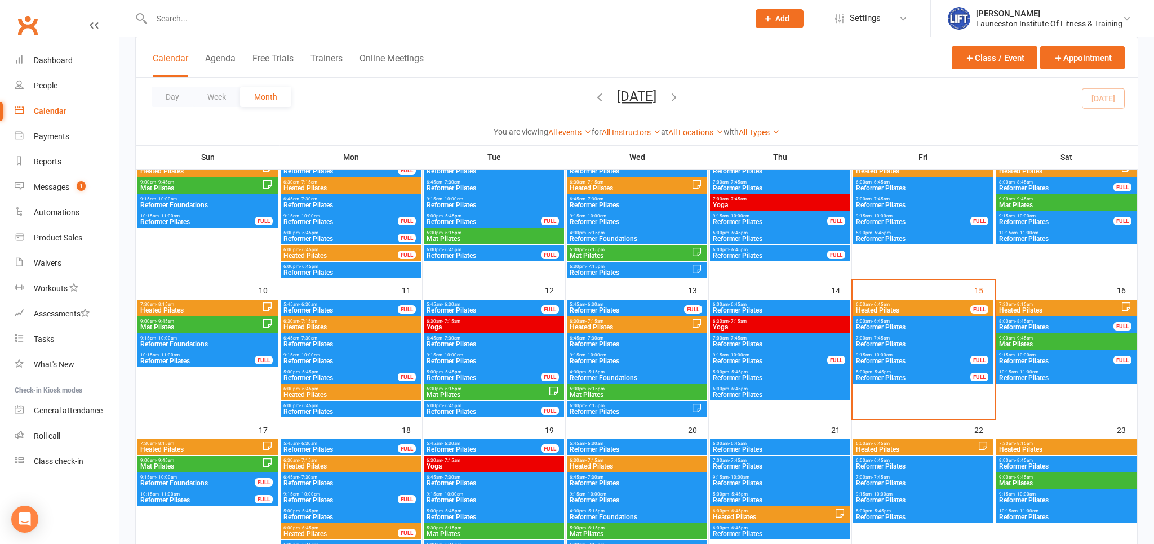
click at [212, 446] on span "Heated Pilates" at bounding box center [201, 449] width 122 height 7
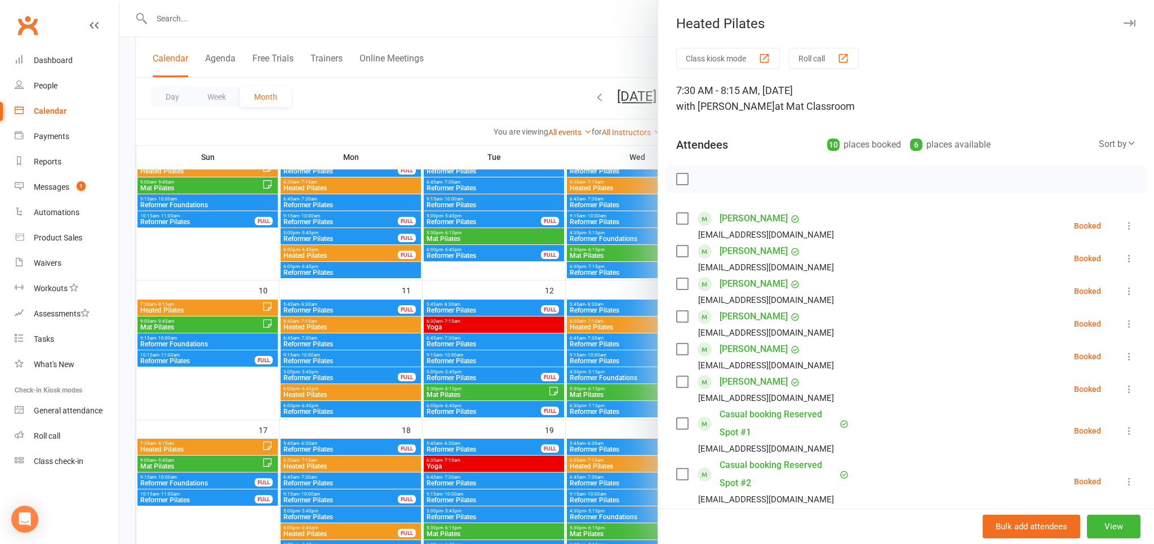
click at [1108, 515] on div "Bulk add attendees View" at bounding box center [906, 527] width 496 height 36
click at [1112, 529] on button "View" at bounding box center [1114, 527] width 54 height 24
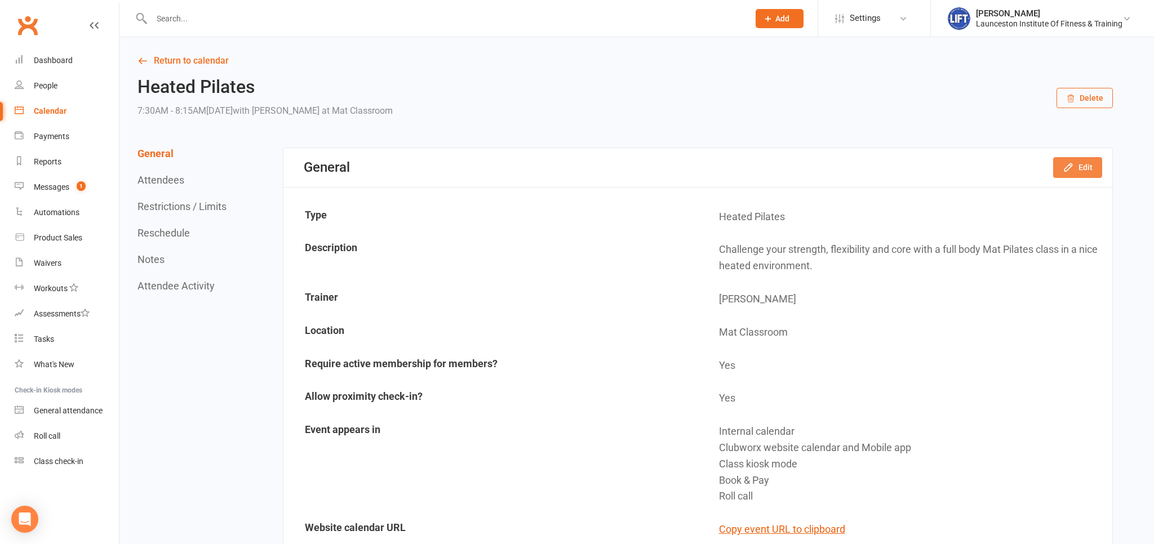
click at [1083, 168] on button "Edit" at bounding box center [1077, 167] width 49 height 20
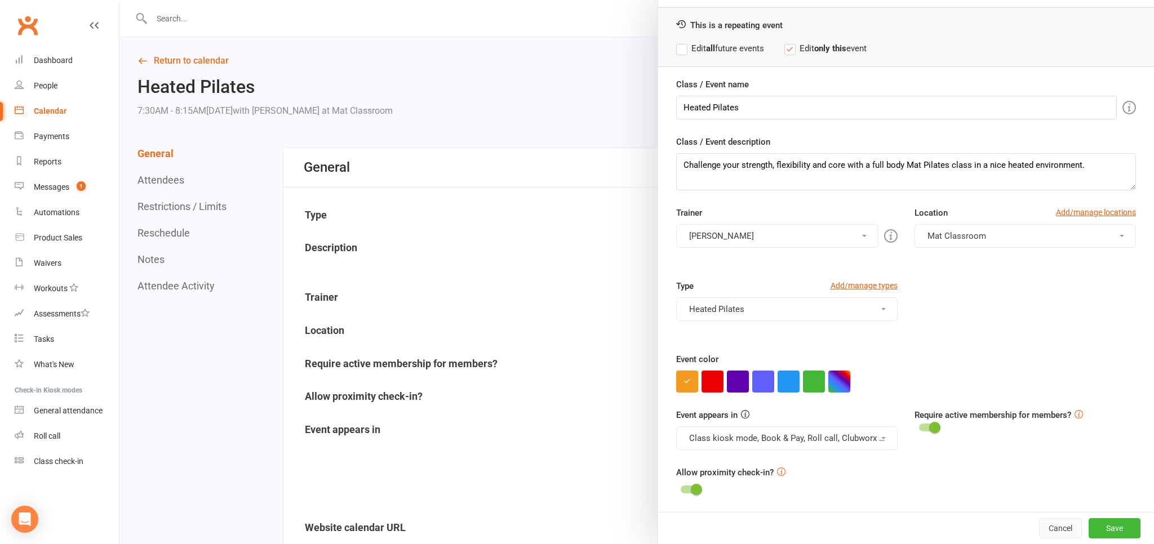
click at [1076, 524] on button "Cancel" at bounding box center [1060, 528] width 43 height 20
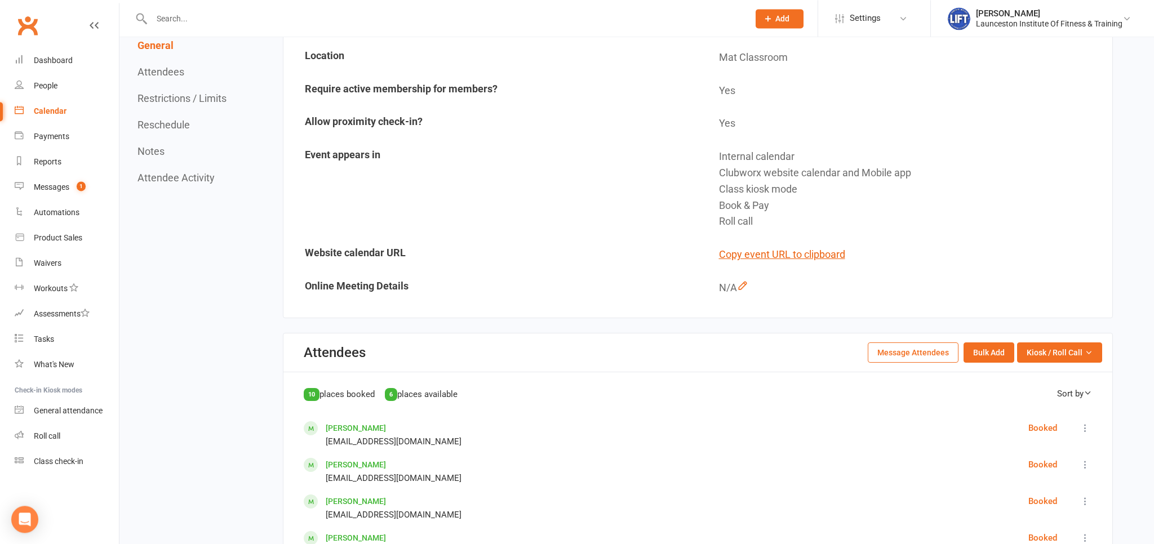
scroll to position [416, 0]
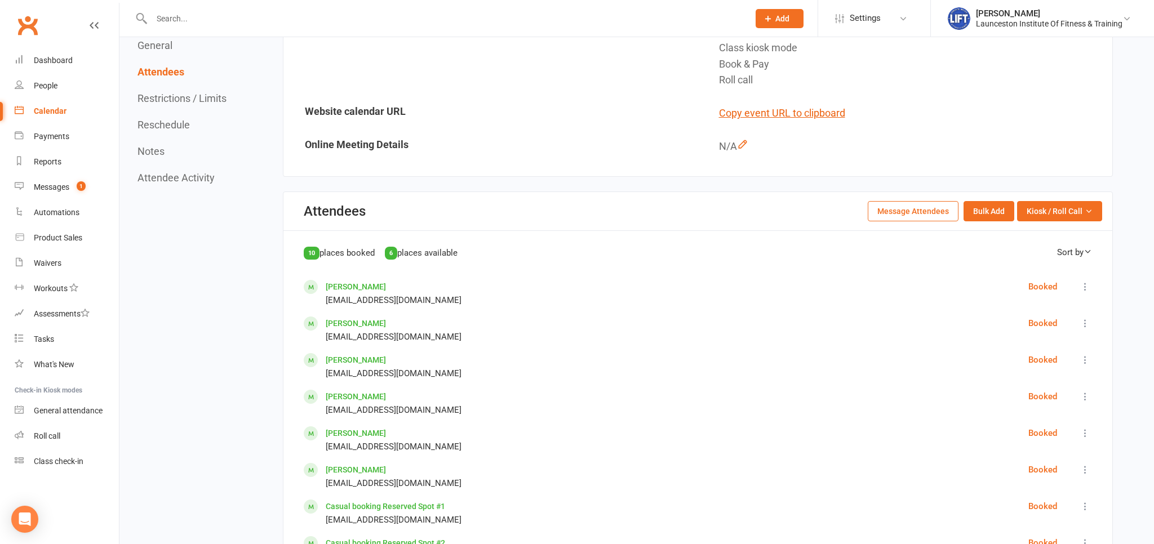
click at [170, 95] on button "Restrictions / Limits" at bounding box center [182, 98] width 89 height 12
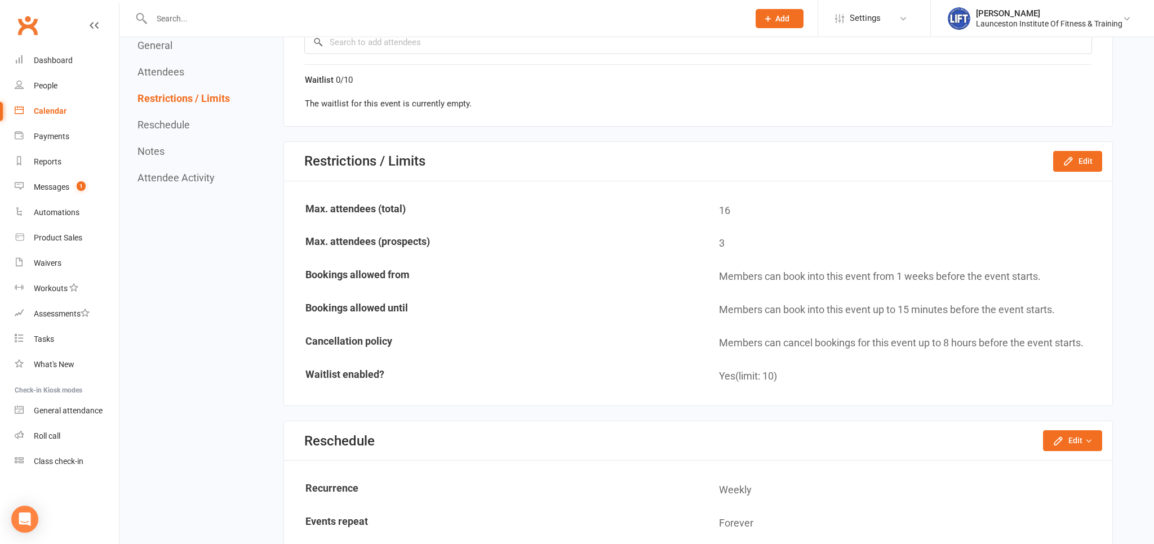
scroll to position [1043, 0]
click at [1076, 157] on button "Edit" at bounding box center [1077, 160] width 49 height 20
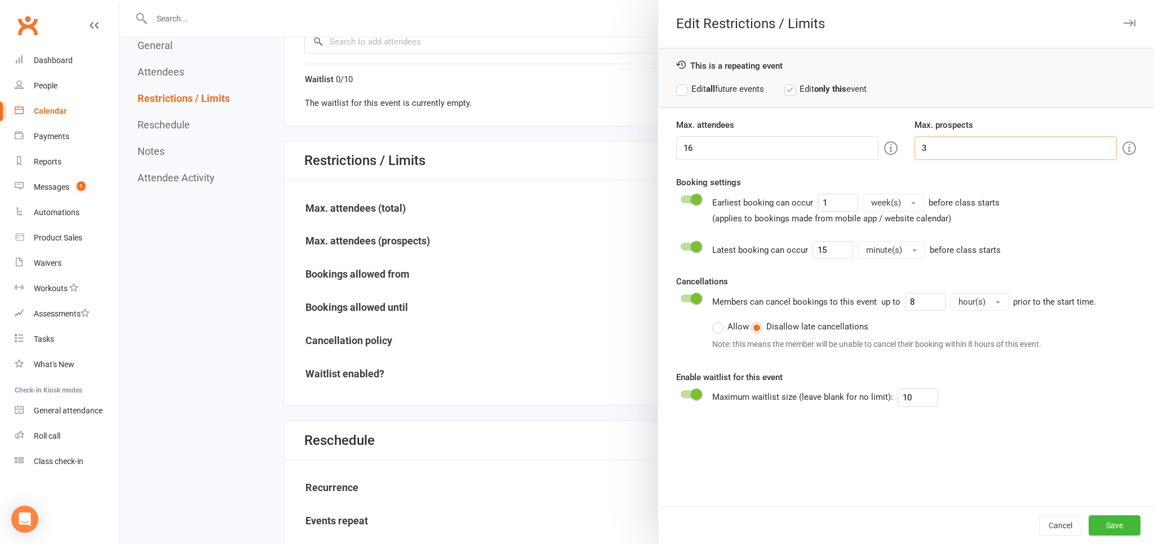
click at [1016, 154] on input "3" at bounding box center [1016, 148] width 202 height 24
type input "0"
click at [724, 82] on label "Edit all future events" at bounding box center [720, 89] width 88 height 14
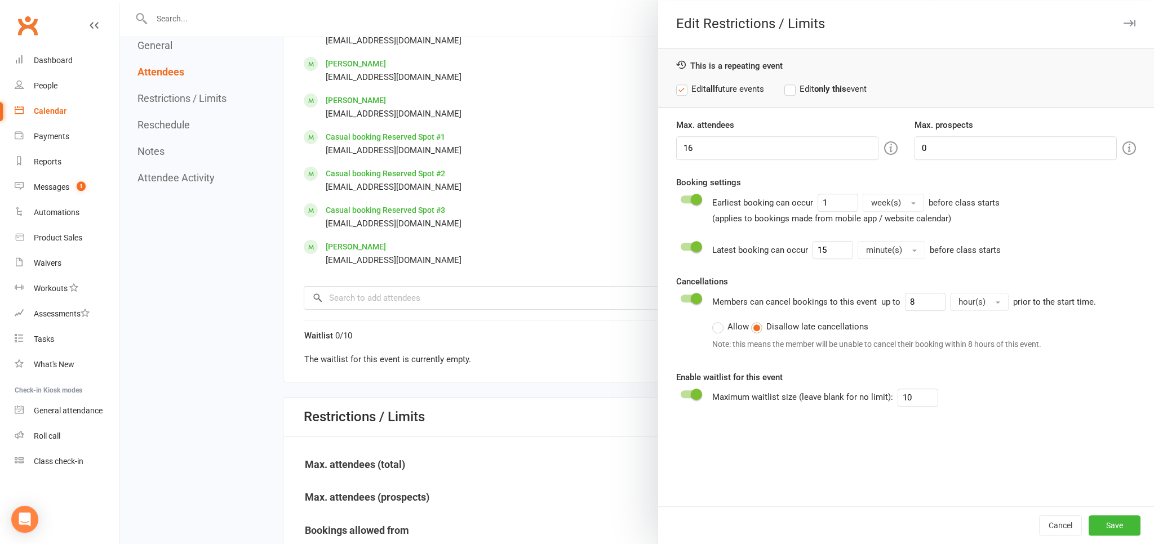
scroll to position [805, 0]
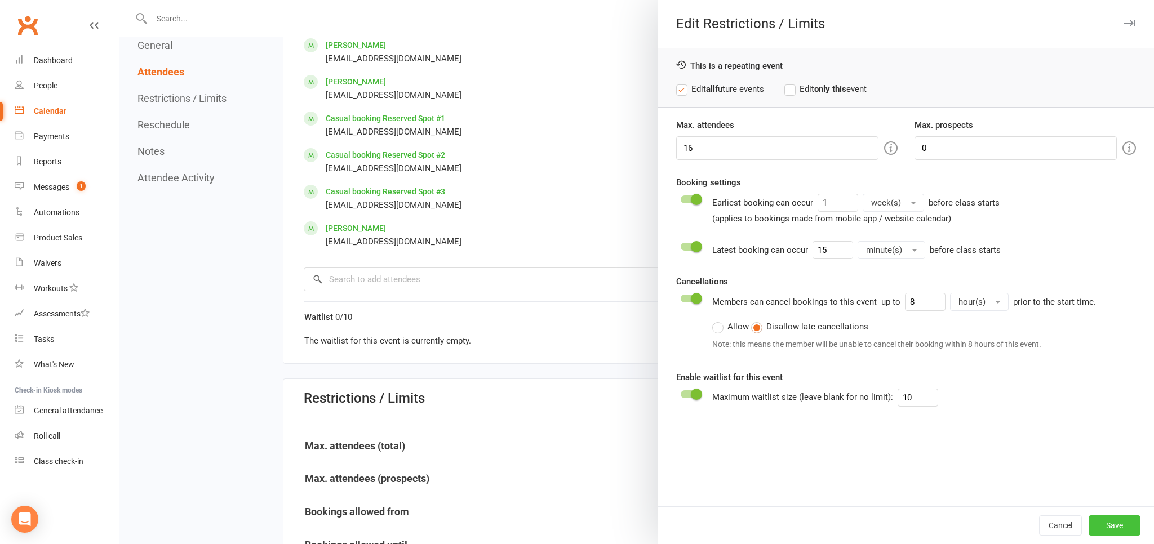
click at [1105, 526] on button "Save" at bounding box center [1115, 526] width 52 height 20
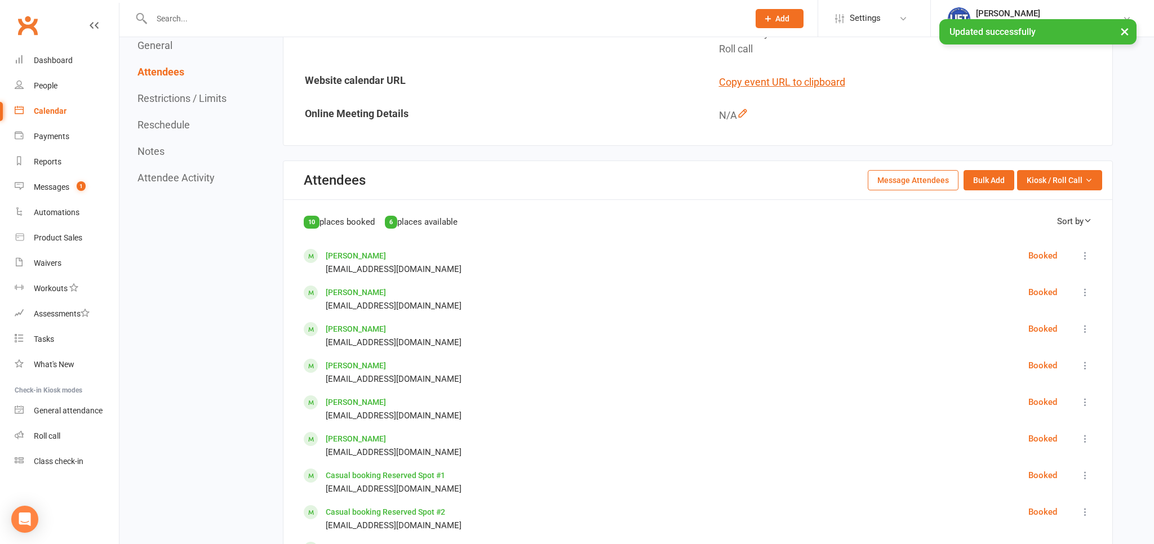
scroll to position [31, 0]
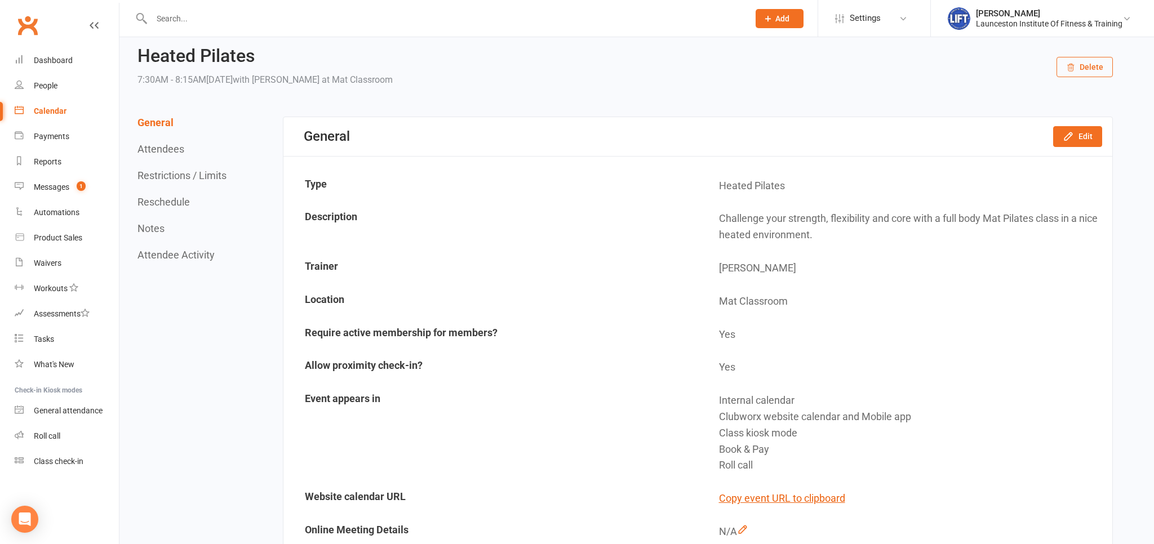
click at [42, 110] on div "Calendar" at bounding box center [50, 111] width 33 height 9
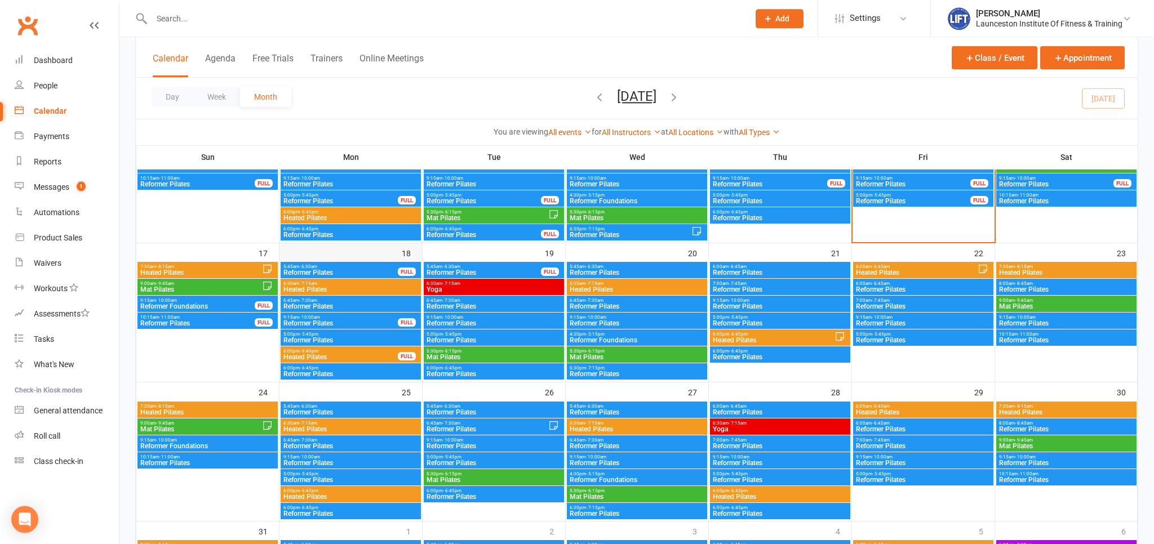
scroll to position [416, 0]
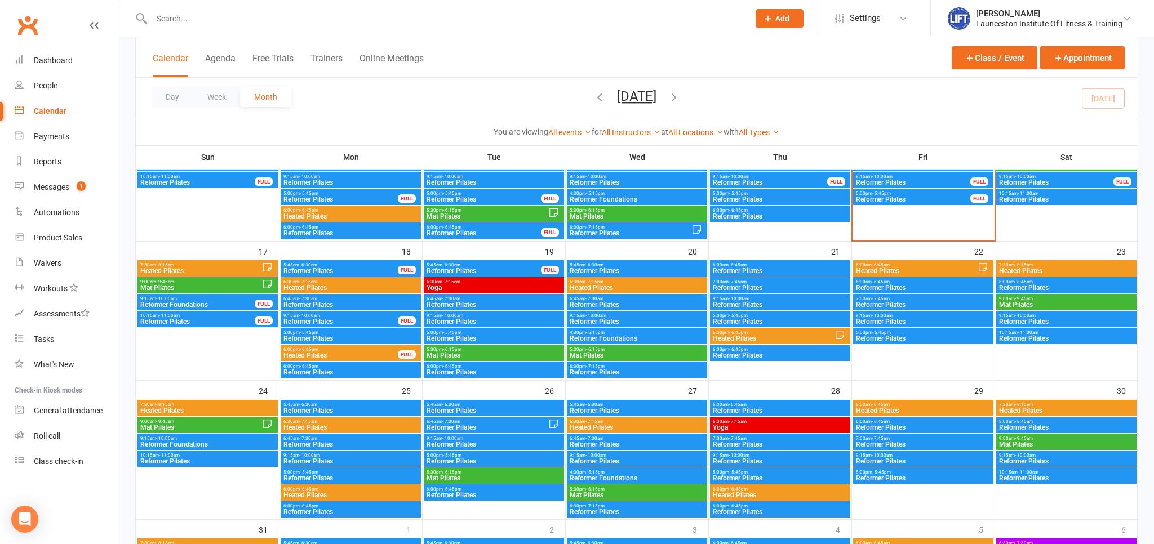
click at [201, 304] on span "Reformer Foundations" at bounding box center [198, 305] width 116 height 7
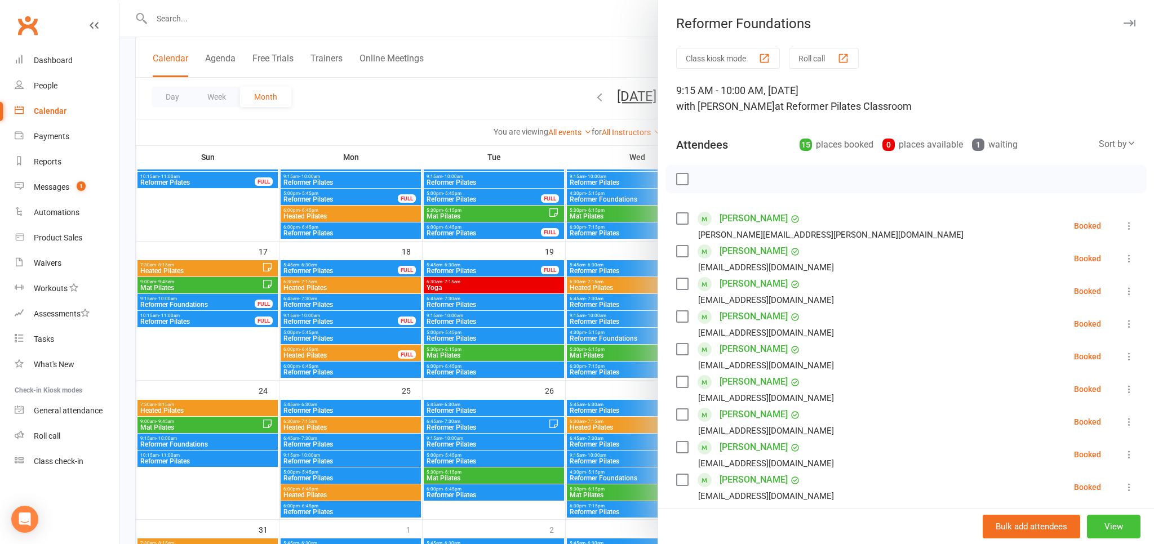
click at [1115, 533] on button "View" at bounding box center [1114, 527] width 54 height 24
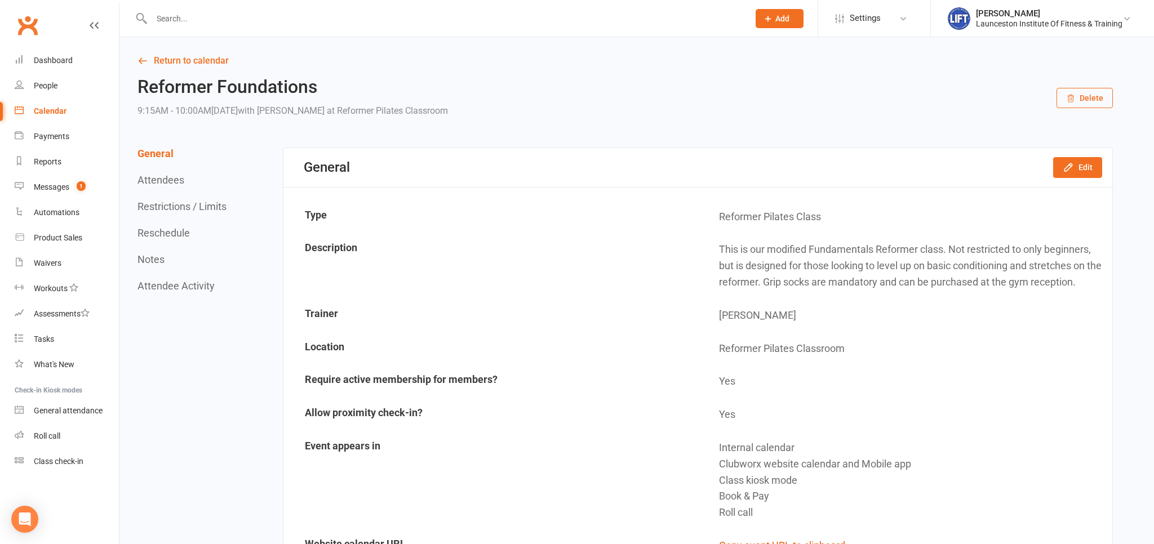
scroll to position [119, 0]
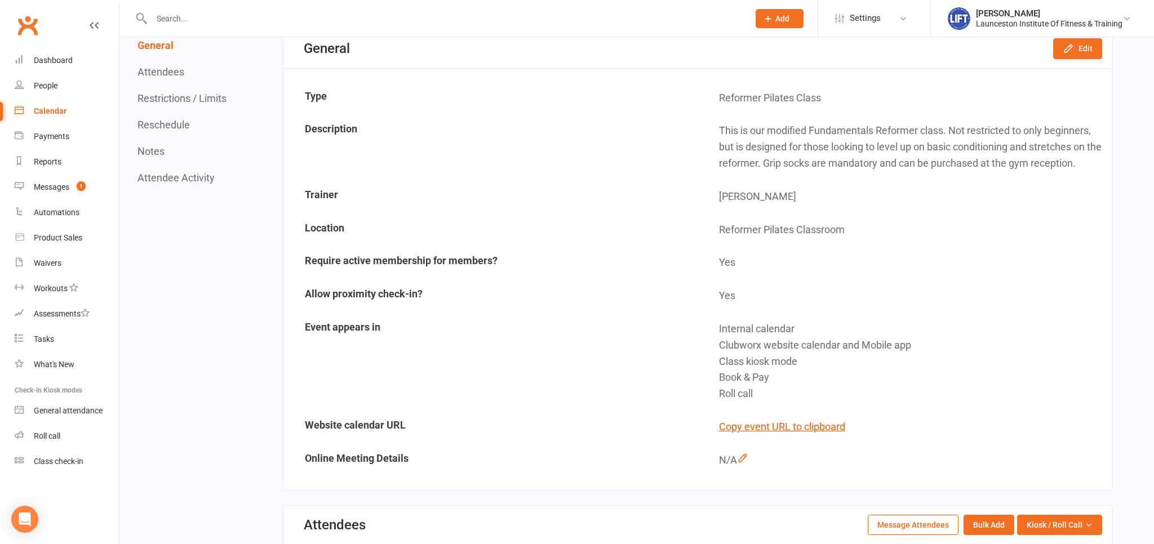
click at [213, 101] on button "Restrictions / Limits" at bounding box center [182, 98] width 89 height 12
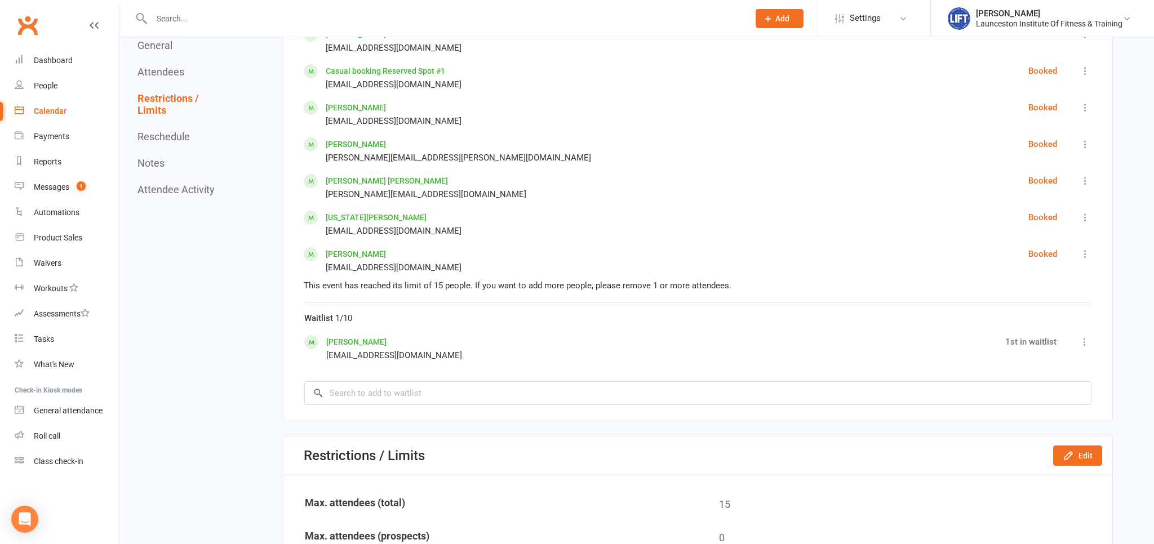
scroll to position [976, 0]
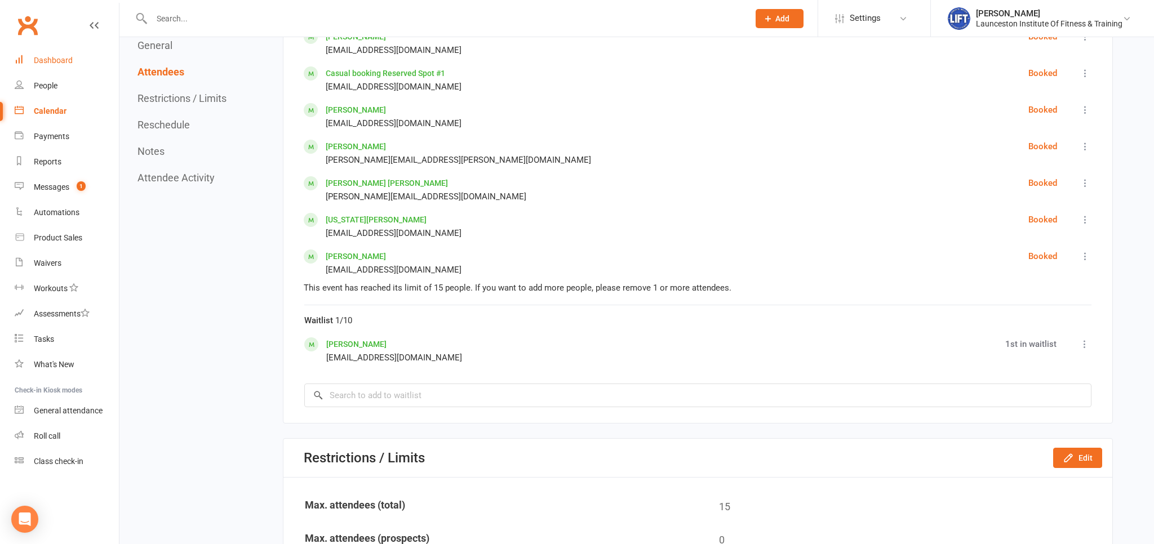
click at [41, 60] on div "Dashboard" at bounding box center [53, 60] width 39 height 9
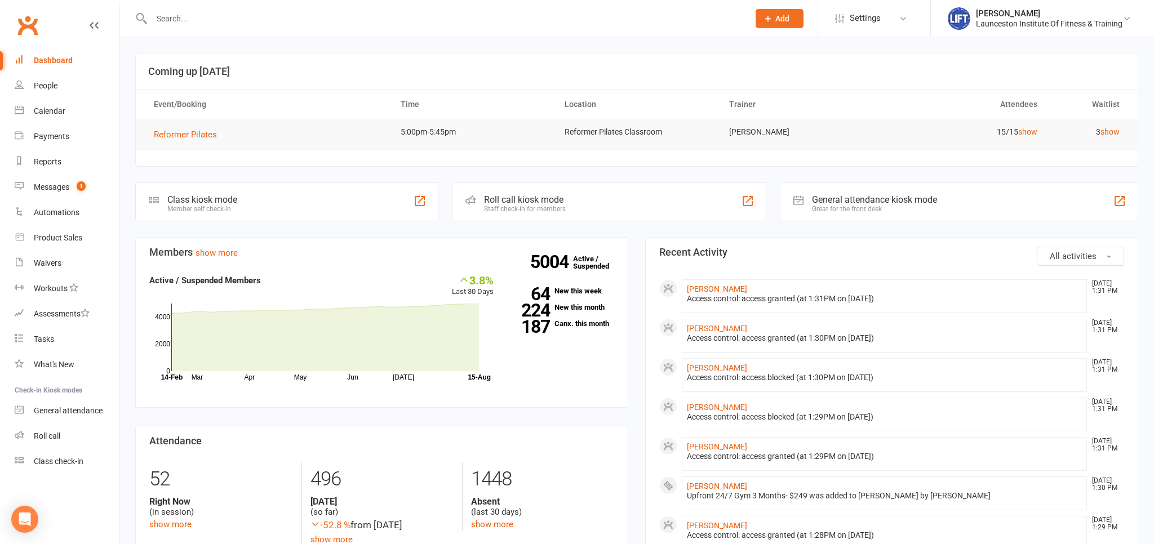
click at [223, 15] on input "text" at bounding box center [444, 19] width 593 height 16
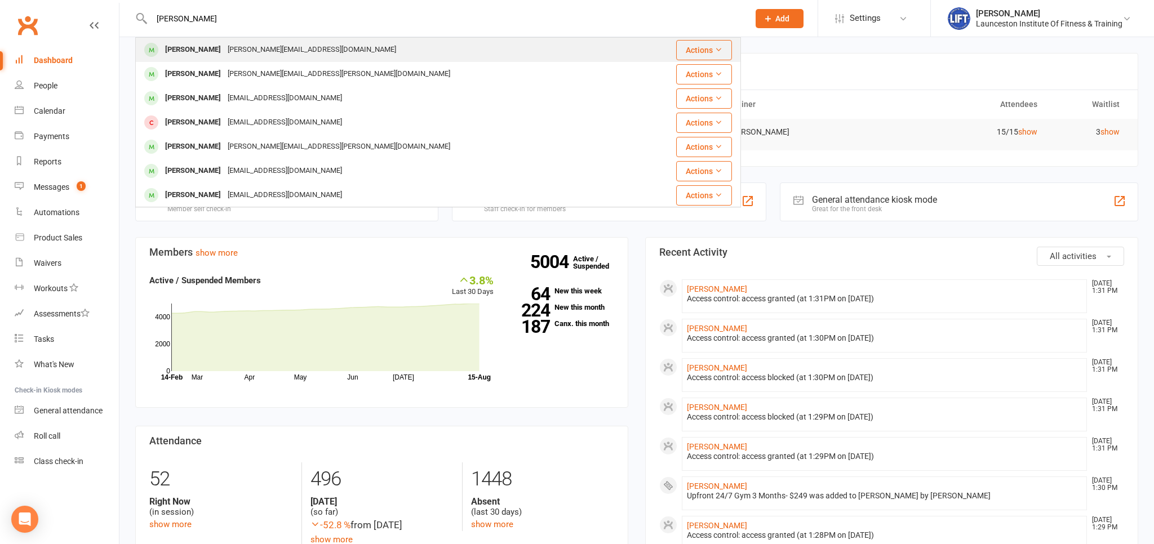
type input "[PERSON_NAME]"
click at [275, 49] on div "[PERSON_NAME][EMAIL_ADDRESS][DOMAIN_NAME]" at bounding box center [311, 50] width 175 height 16
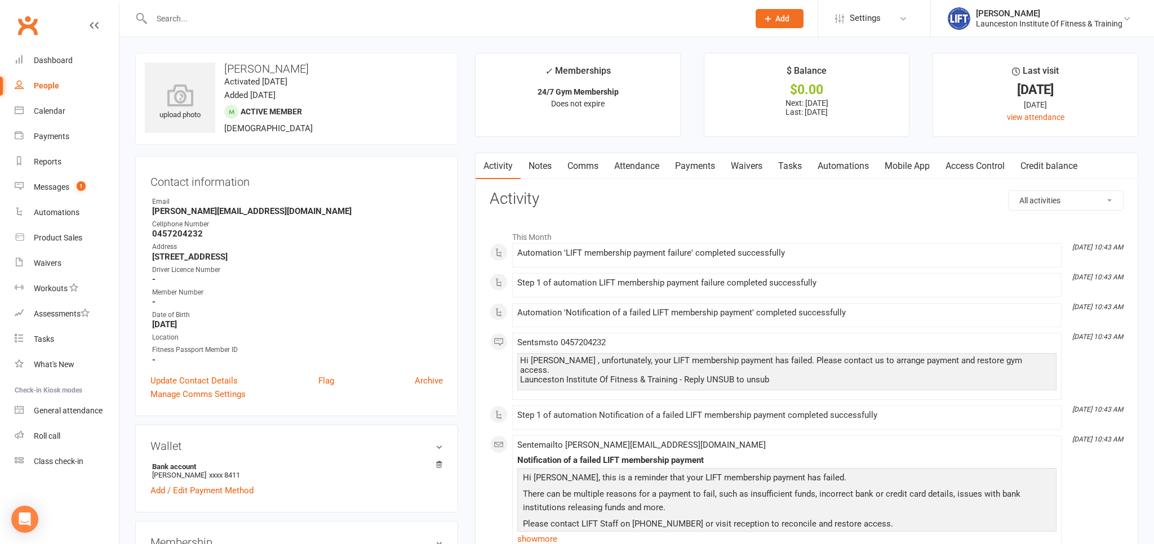
click at [631, 167] on link "Attendance" at bounding box center [636, 166] width 61 height 26
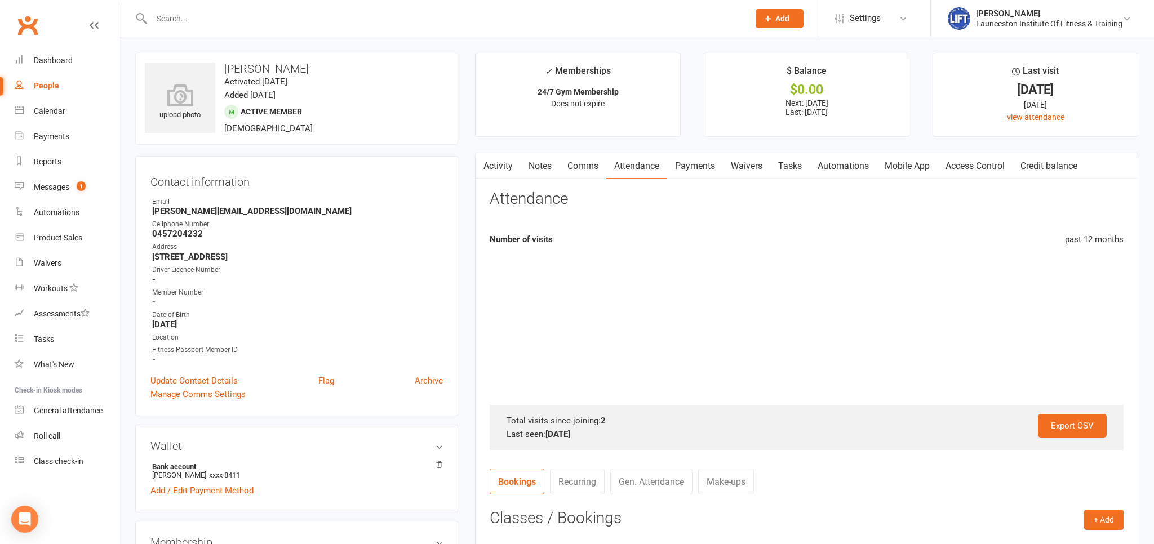
click at [675, 170] on link "Payments" at bounding box center [695, 166] width 56 height 26
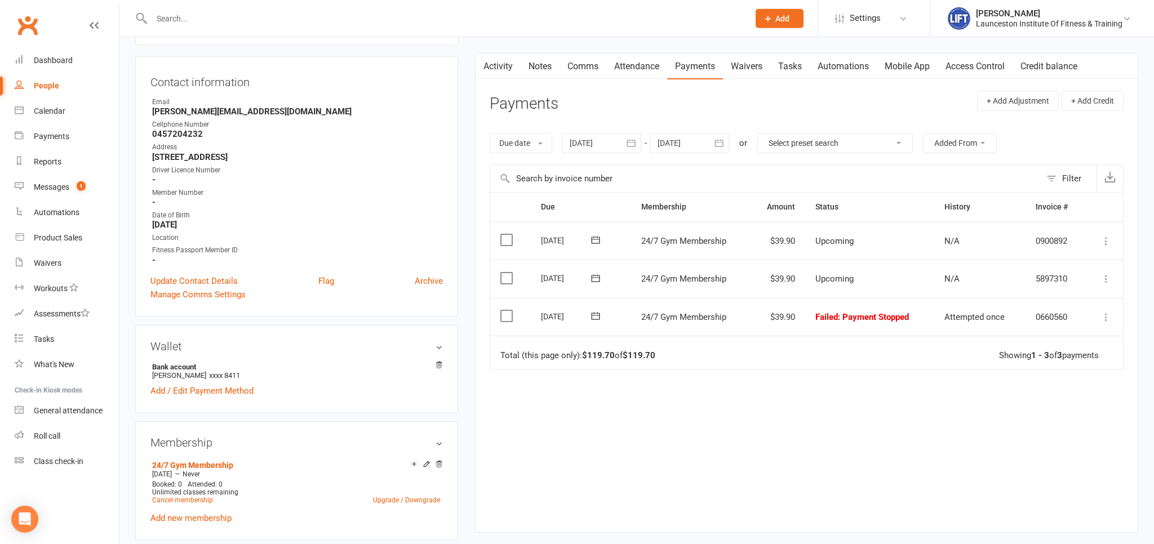
scroll to position [119, 0]
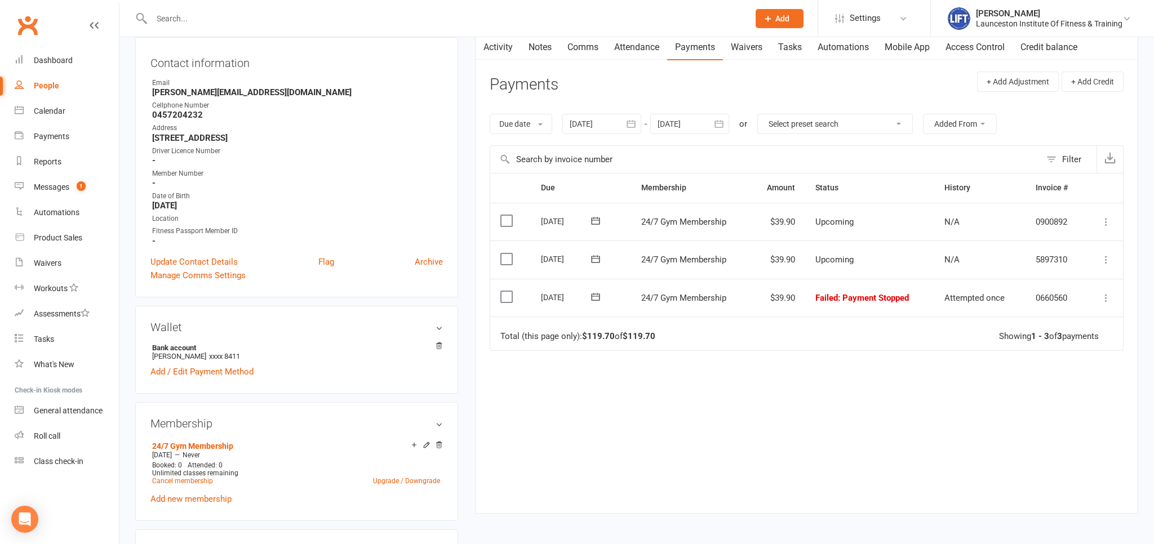
click at [1105, 297] on icon at bounding box center [1106, 297] width 11 height 11
click at [960, 380] on div "Due Contact Membership Amount Status History Invoice # Select this [DATE] [PERS…" at bounding box center [807, 334] width 634 height 323
click at [1105, 292] on icon at bounding box center [1106, 297] width 11 height 11
click at [1053, 342] on link "Mark as Paid (POS)" at bounding box center [1057, 342] width 112 height 23
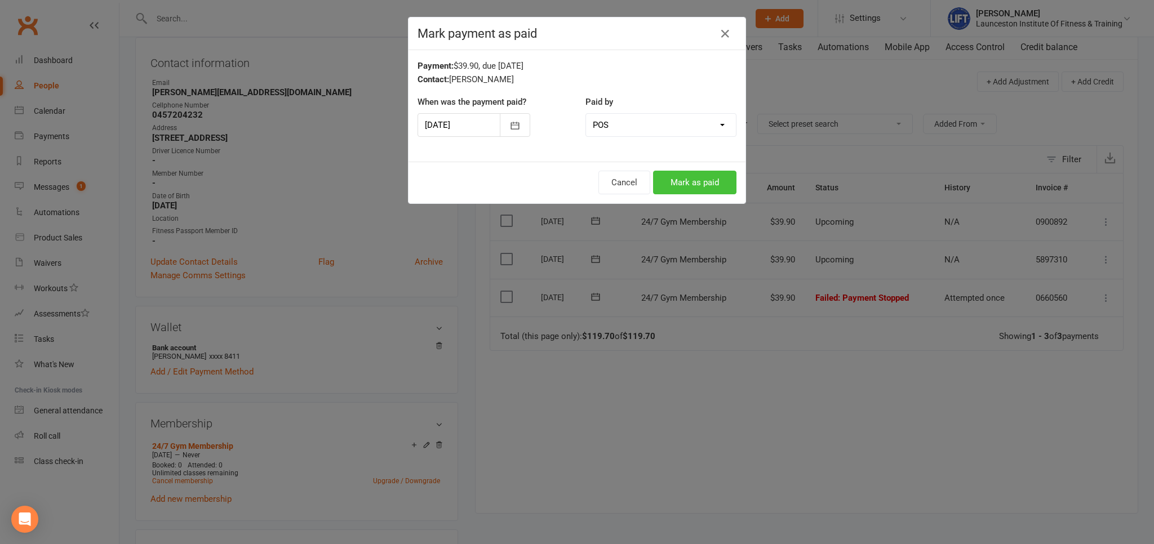
click at [698, 181] on button "Mark as paid" at bounding box center [694, 183] width 83 height 24
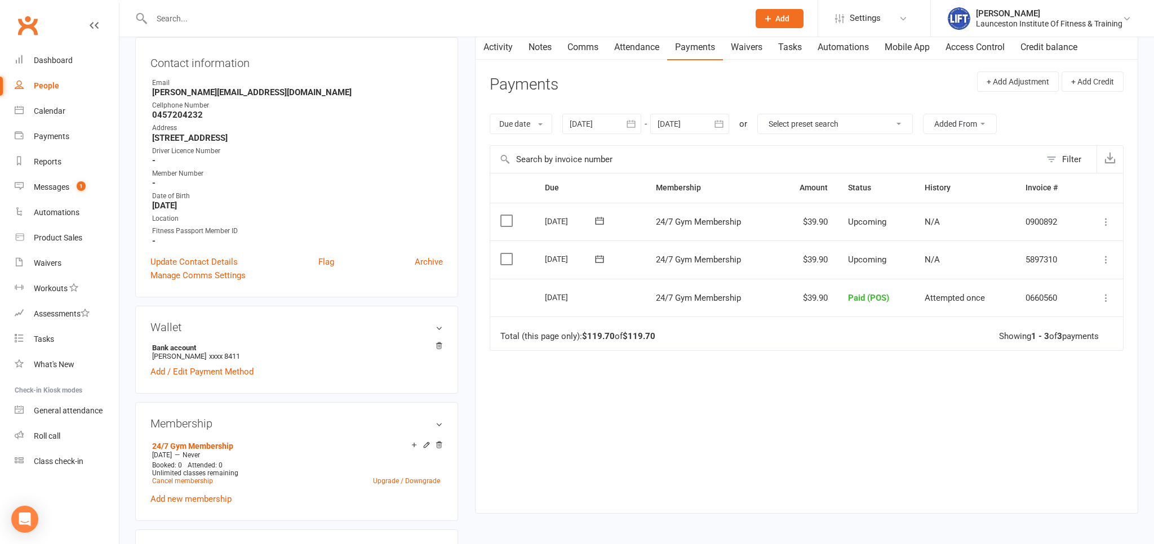
scroll to position [0, 0]
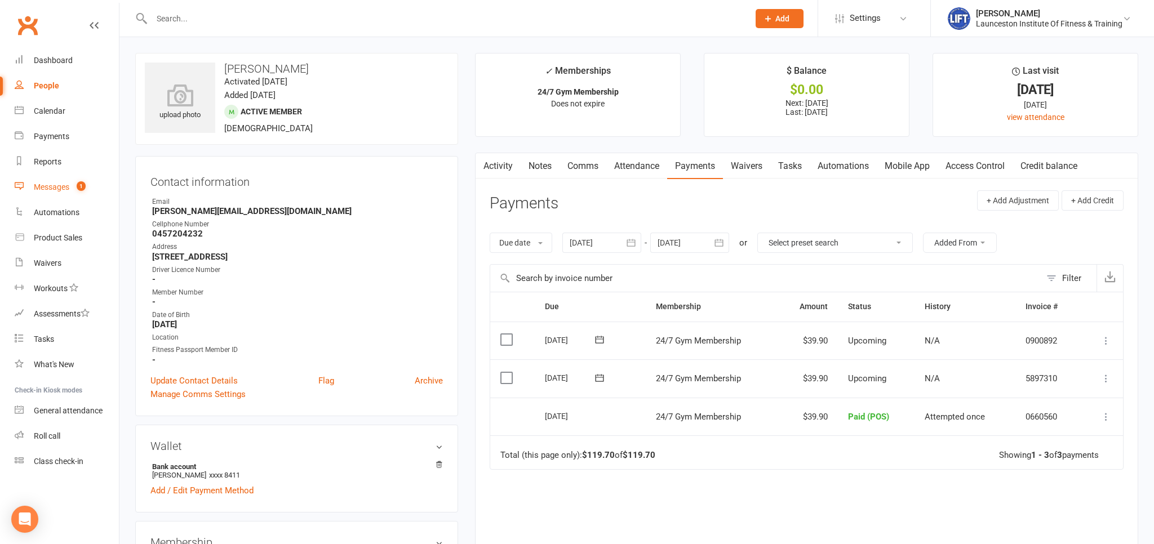
click at [46, 189] on div "Messages" at bounding box center [52, 187] width 36 height 9
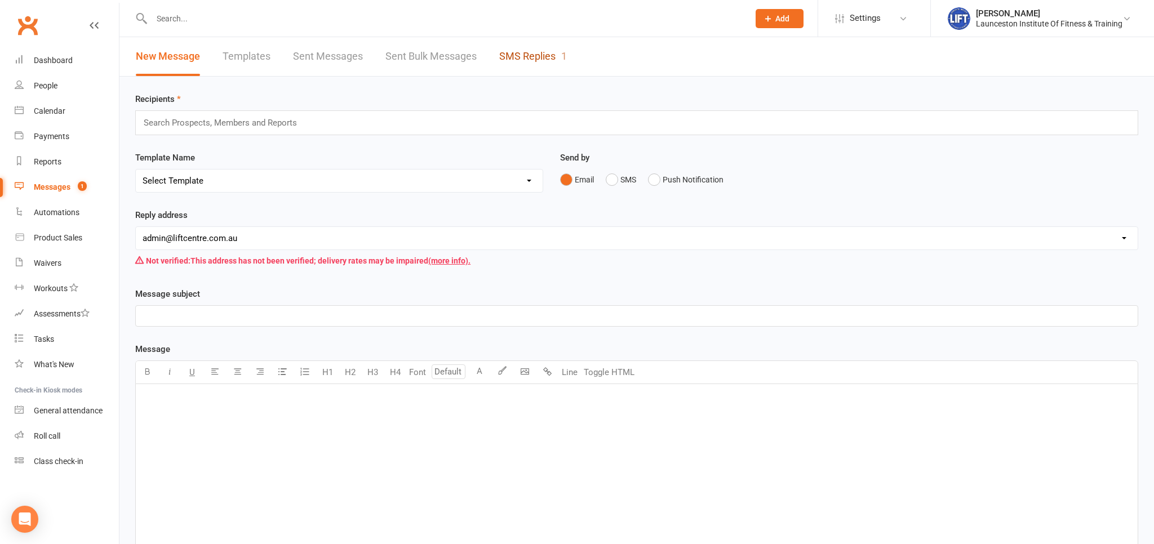
click at [561, 51] on link "SMS Replies 1" at bounding box center [533, 56] width 68 height 39
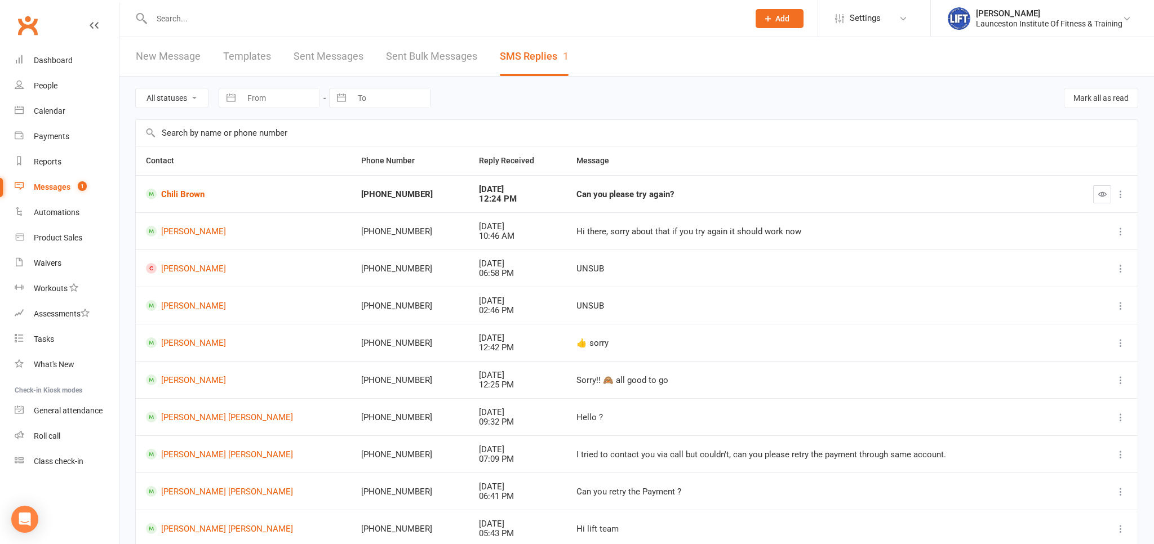
click at [54, 189] on div "Messages" at bounding box center [52, 187] width 37 height 9
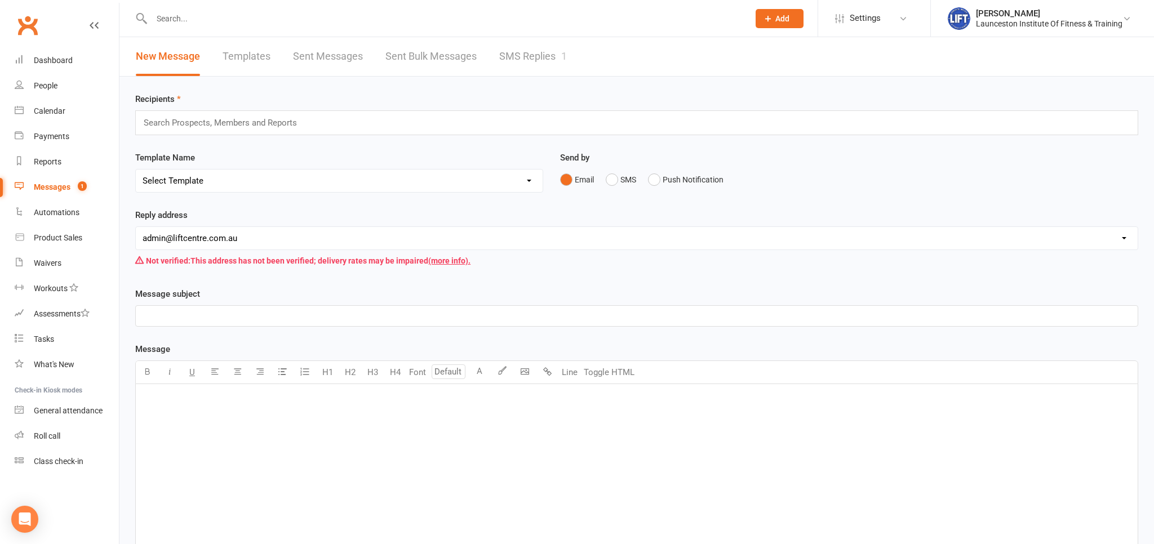
click at [560, 74] on link "SMS Replies 1" at bounding box center [533, 56] width 68 height 39
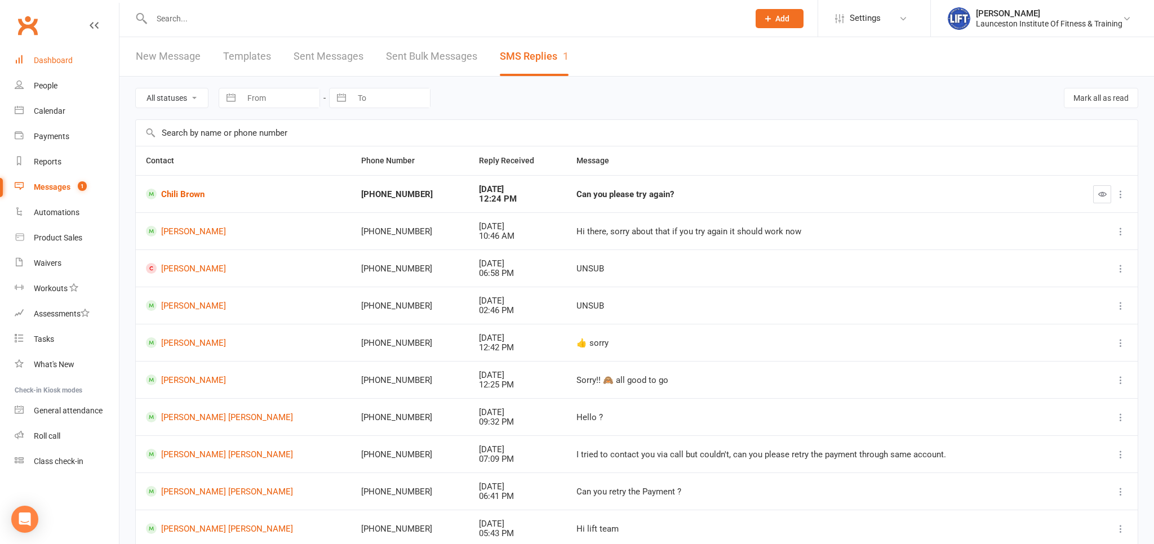
click at [57, 62] on div "Dashboard" at bounding box center [53, 60] width 39 height 9
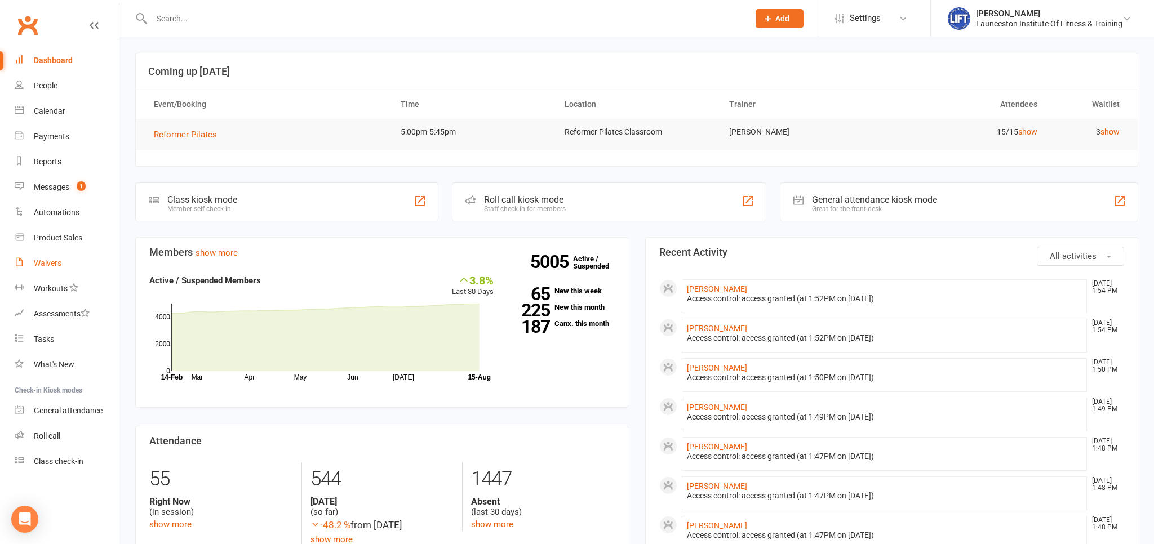
click at [48, 263] on div "Waivers" at bounding box center [48, 263] width 28 height 9
select select "100"
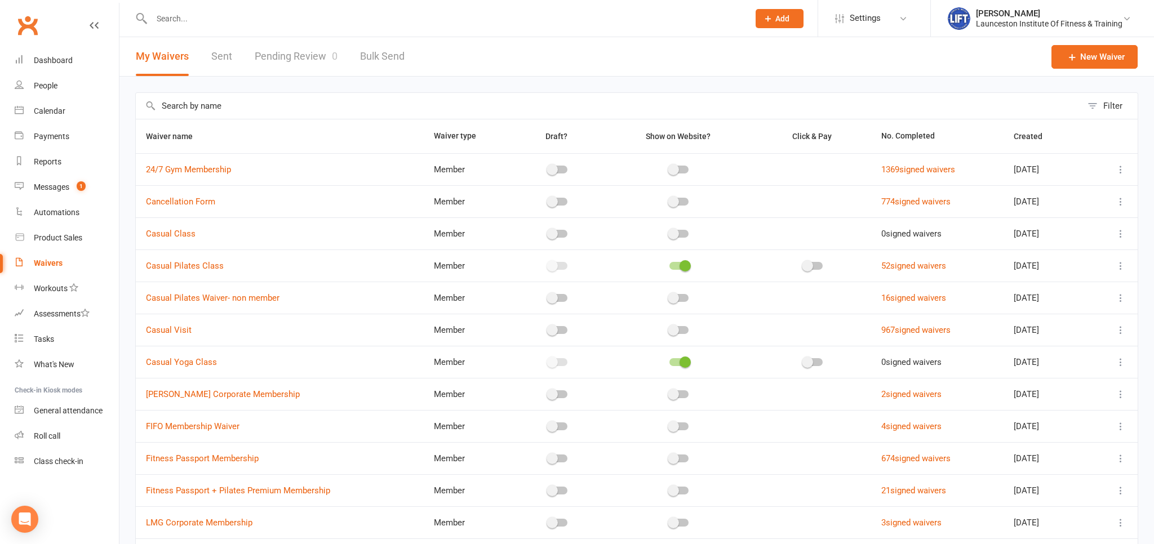
click at [314, 57] on link "Pending Review 0" at bounding box center [296, 56] width 83 height 39
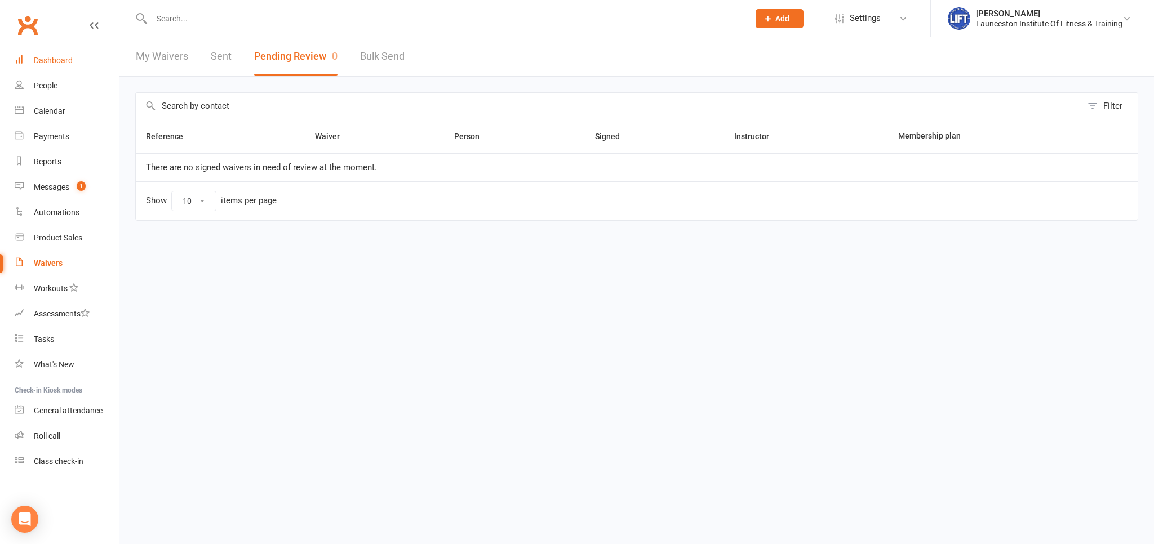
click at [58, 62] on div "Dashboard" at bounding box center [53, 60] width 39 height 9
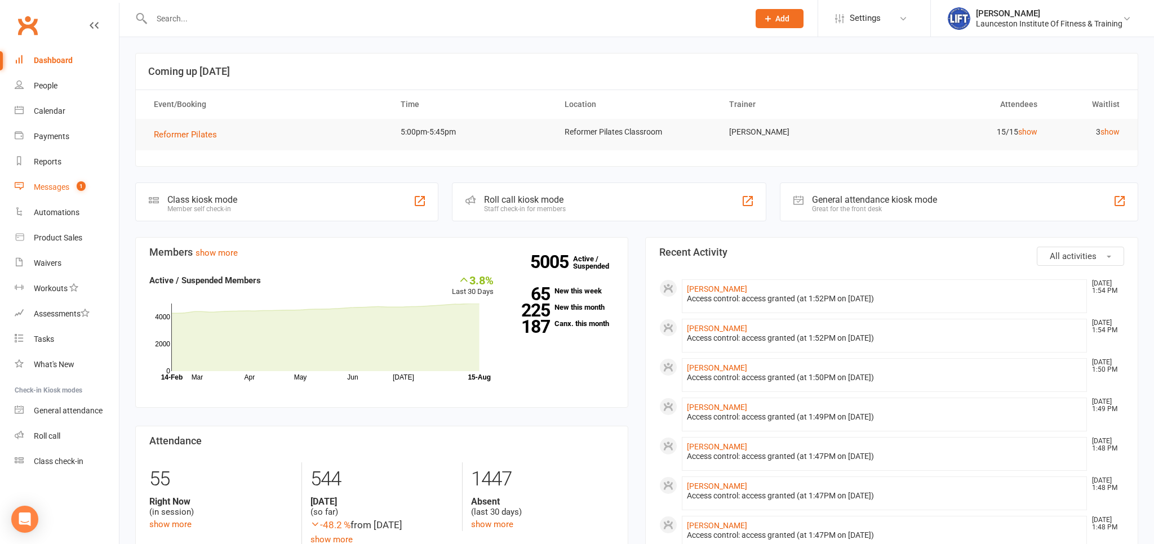
click at [60, 188] on div "Messages" at bounding box center [52, 187] width 36 height 9
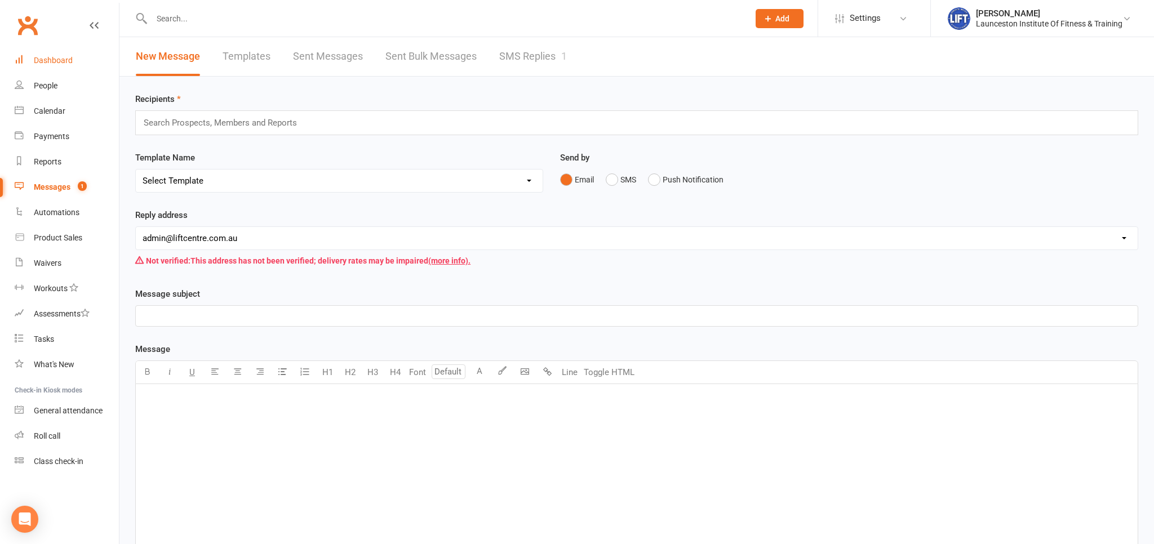
click at [57, 62] on div "Dashboard" at bounding box center [53, 60] width 39 height 9
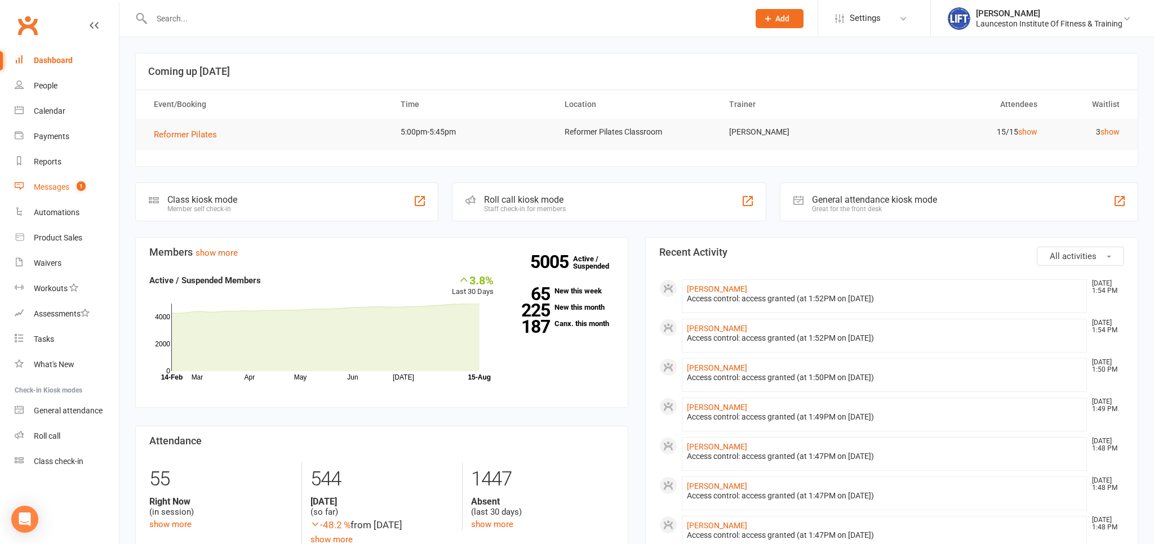
drag, startPoint x: 65, startPoint y: 184, endPoint x: 70, endPoint y: 179, distance: 6.8
click at [65, 184] on div "Messages" at bounding box center [52, 187] width 36 height 9
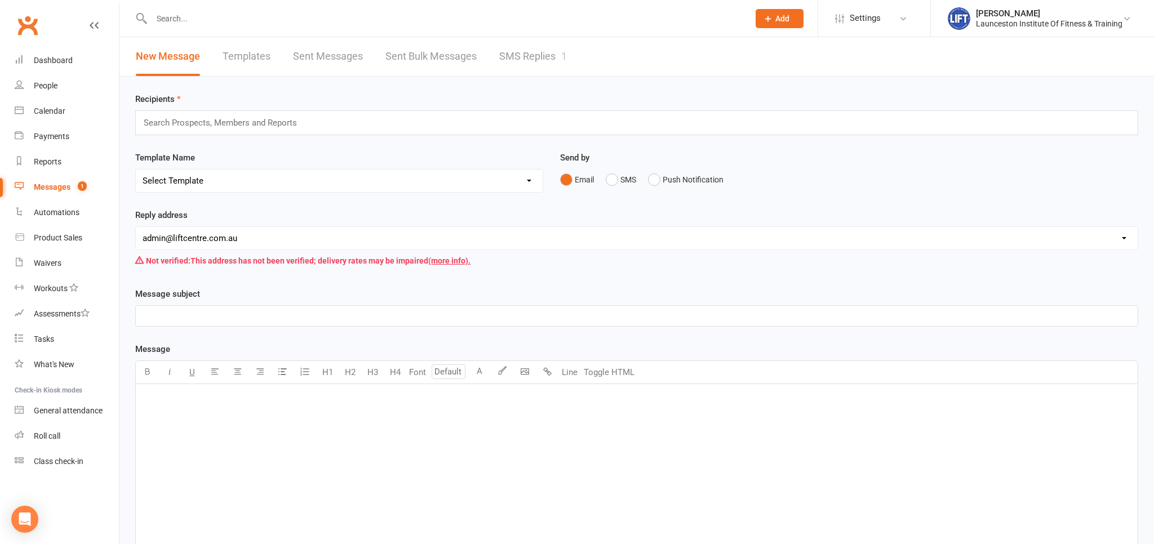
click at [523, 70] on link "SMS Replies 1" at bounding box center [533, 56] width 68 height 39
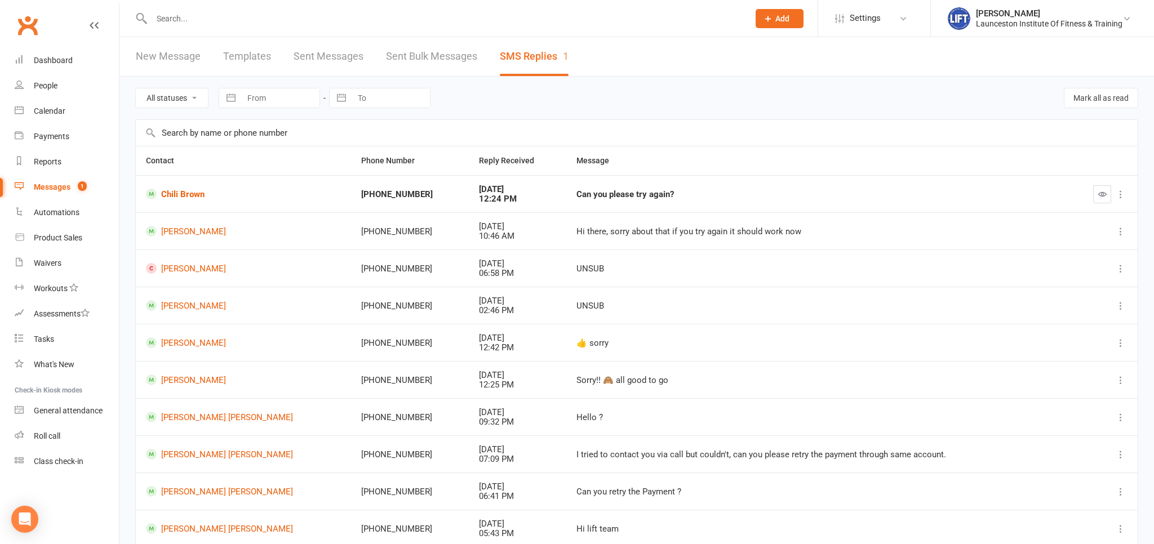
drag, startPoint x: 356, startPoint y: 15, endPoint x: 304, endPoint y: 38, distance: 57.3
click at [356, 15] on input "text" at bounding box center [444, 19] width 593 height 16
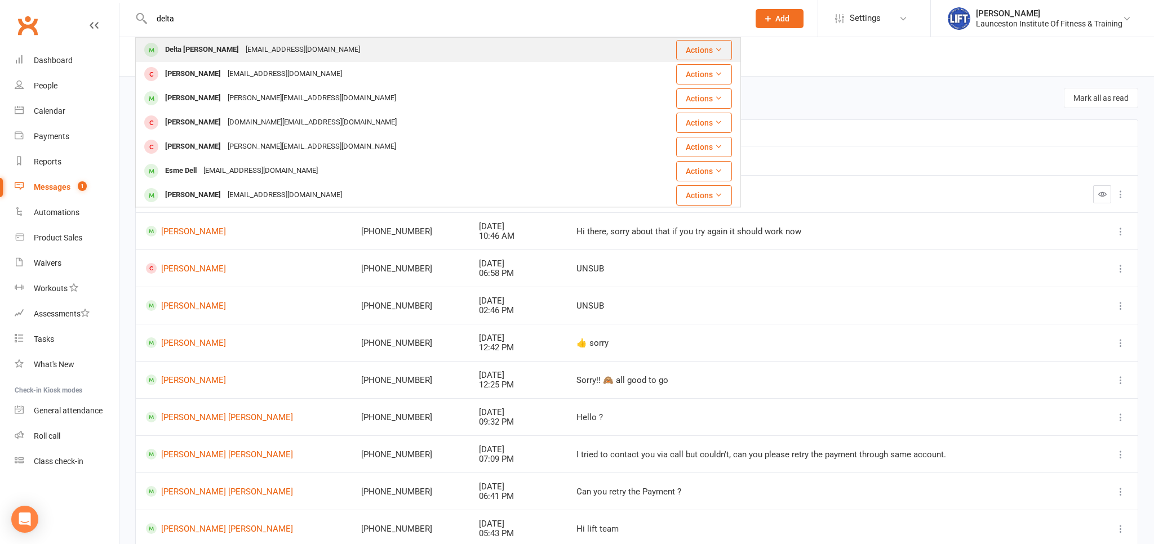
type input "delta"
click at [242, 52] on div "[EMAIL_ADDRESS][DOMAIN_NAME]" at bounding box center [302, 50] width 121 height 16
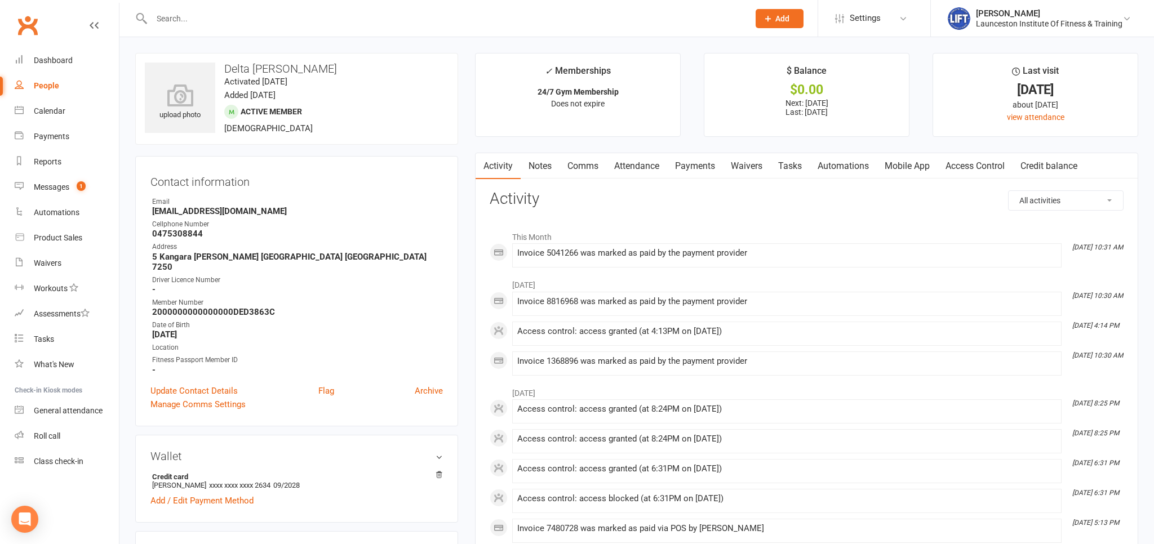
click at [700, 159] on link "Payments" at bounding box center [695, 166] width 56 height 26
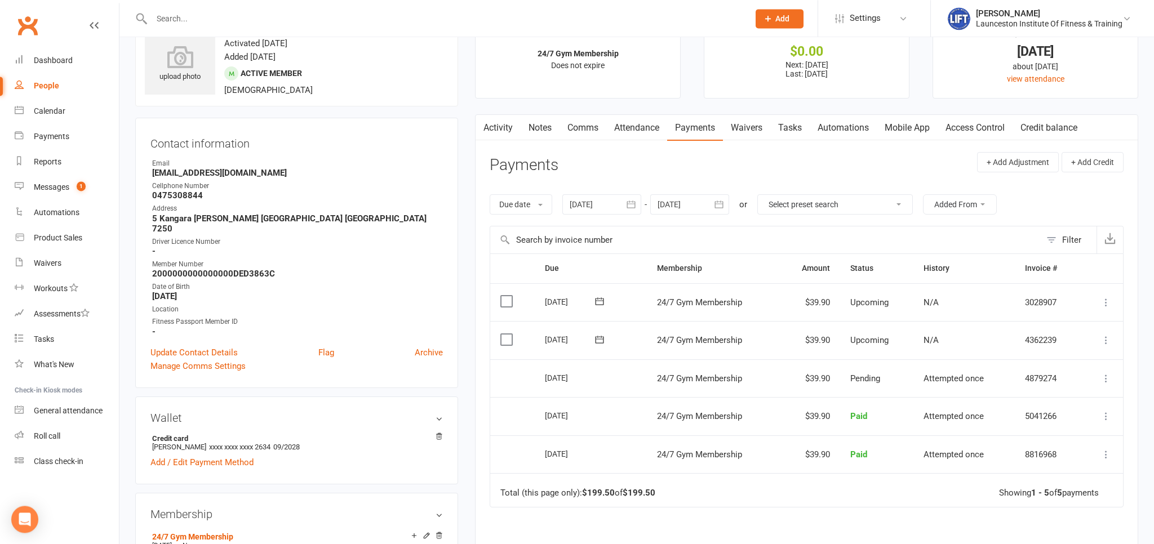
scroll to position [59, 0]
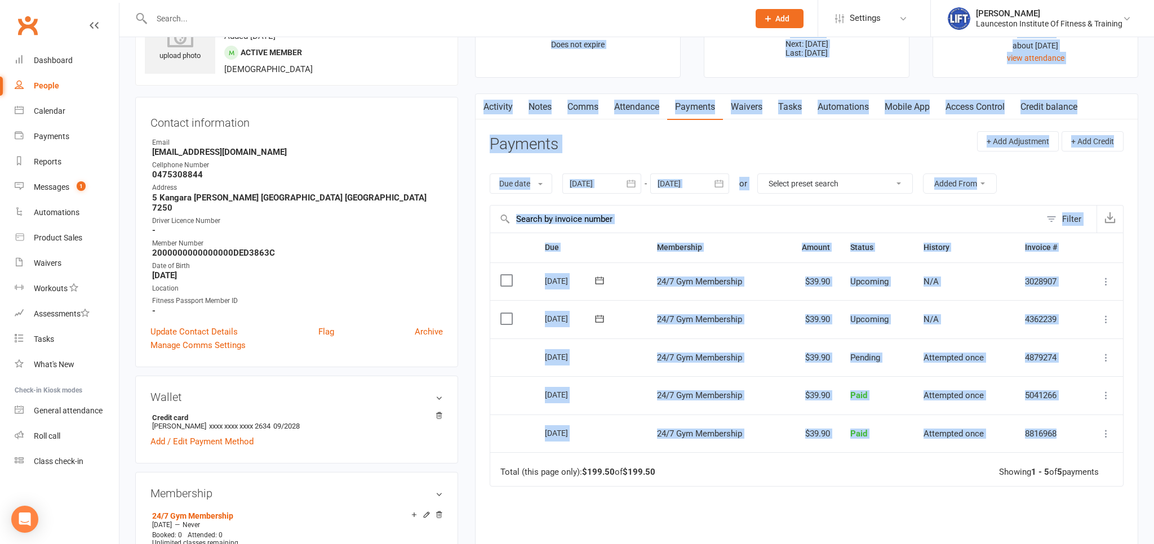
drag, startPoint x: 543, startPoint y: 357, endPoint x: 1154, endPoint y: 361, distance: 610.9
click at [1124, 361] on div "Due Contact Membership Amount Status History Invoice # Select this [DATE] Delta…" at bounding box center [807, 432] width 634 height 399
click at [863, 507] on div "Due Contact Membership Amount Status History Invoice # Select this [DATE] Delta…" at bounding box center [807, 432] width 634 height 399
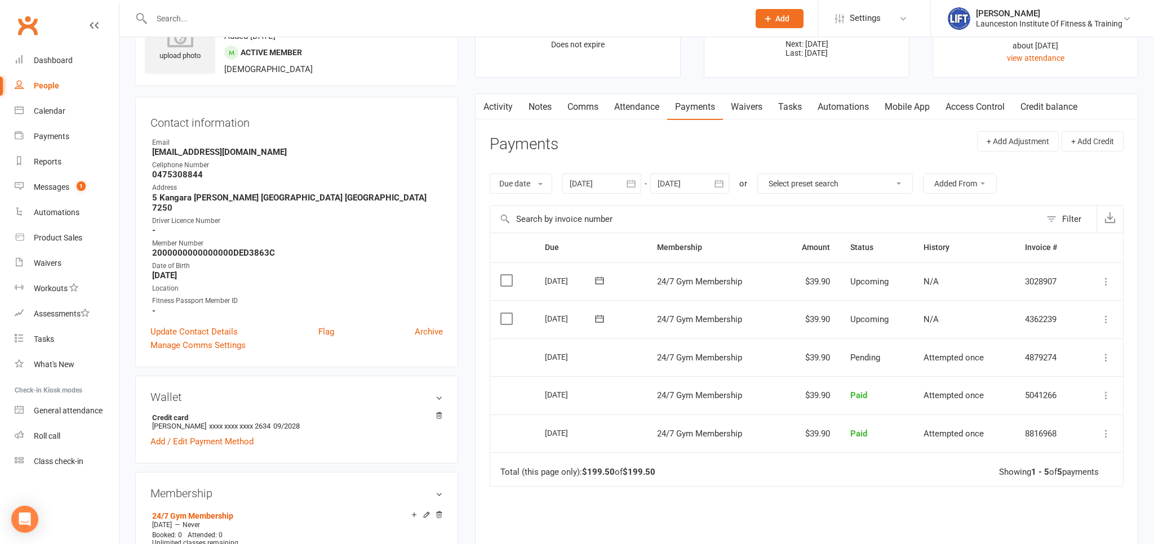
click at [1109, 315] on icon at bounding box center [1106, 319] width 11 height 11
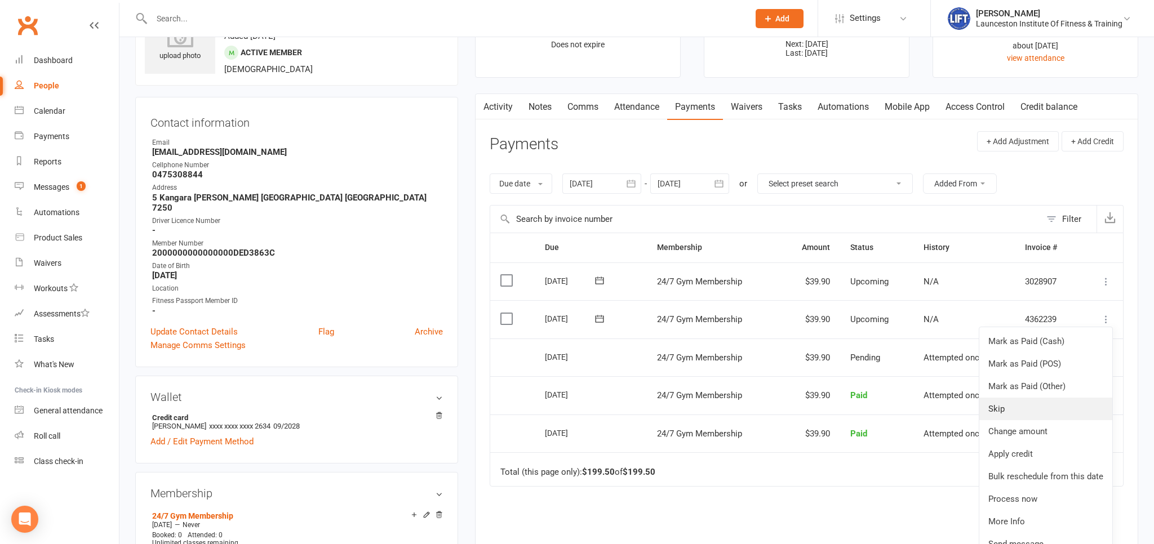
click at [1001, 408] on link "Skip" at bounding box center [1045, 409] width 133 height 23
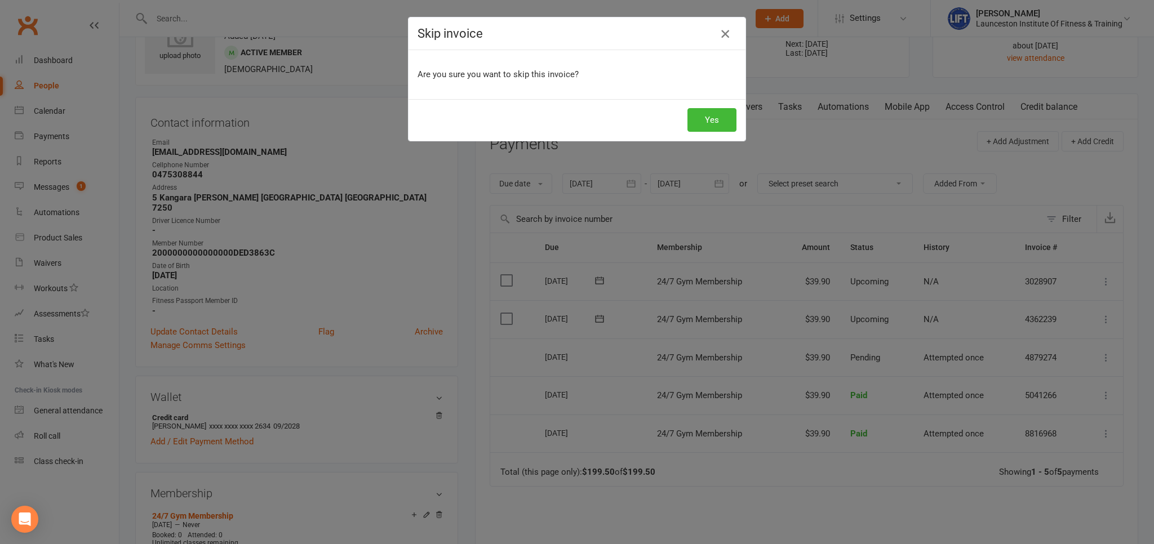
click at [725, 38] on icon "button" at bounding box center [726, 34] width 14 height 14
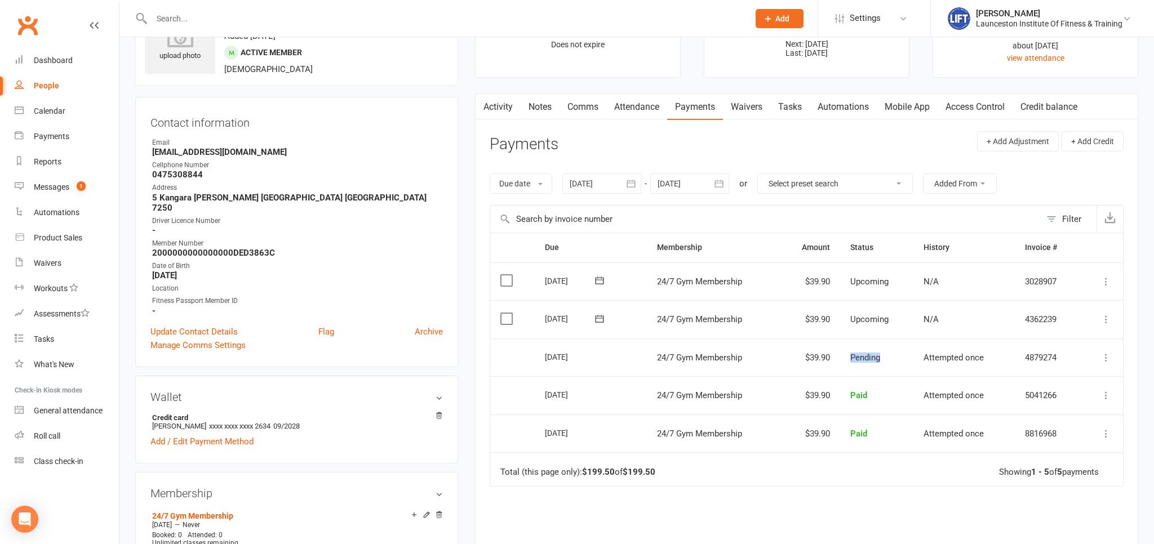
drag, startPoint x: 852, startPoint y: 355, endPoint x: 888, endPoint y: 362, distance: 36.1
click at [888, 362] on td "Pending" at bounding box center [877, 358] width 74 height 38
click at [1118, 364] on td "More Info Send message" at bounding box center [1102, 358] width 42 height 38
click at [1110, 317] on icon at bounding box center [1106, 319] width 11 height 11
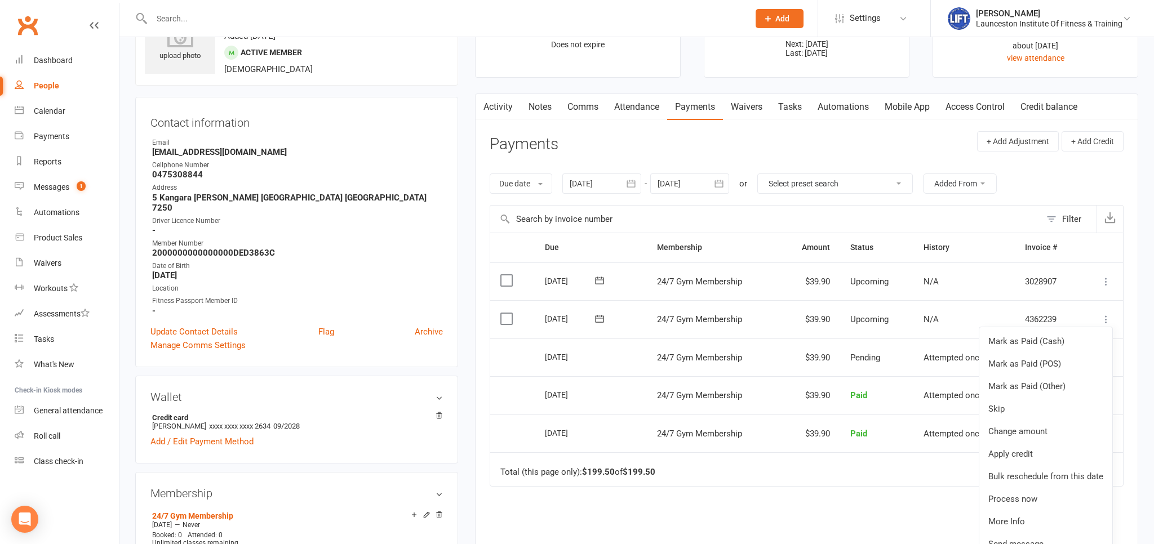
click at [1132, 342] on div "Activity Notes Comms Attendance Payments Waivers Tasks Automations Mobile App A…" at bounding box center [806, 372] width 663 height 556
click at [1108, 318] on icon at bounding box center [1106, 319] width 11 height 11
click at [1003, 406] on link "Skip" at bounding box center [1045, 409] width 133 height 23
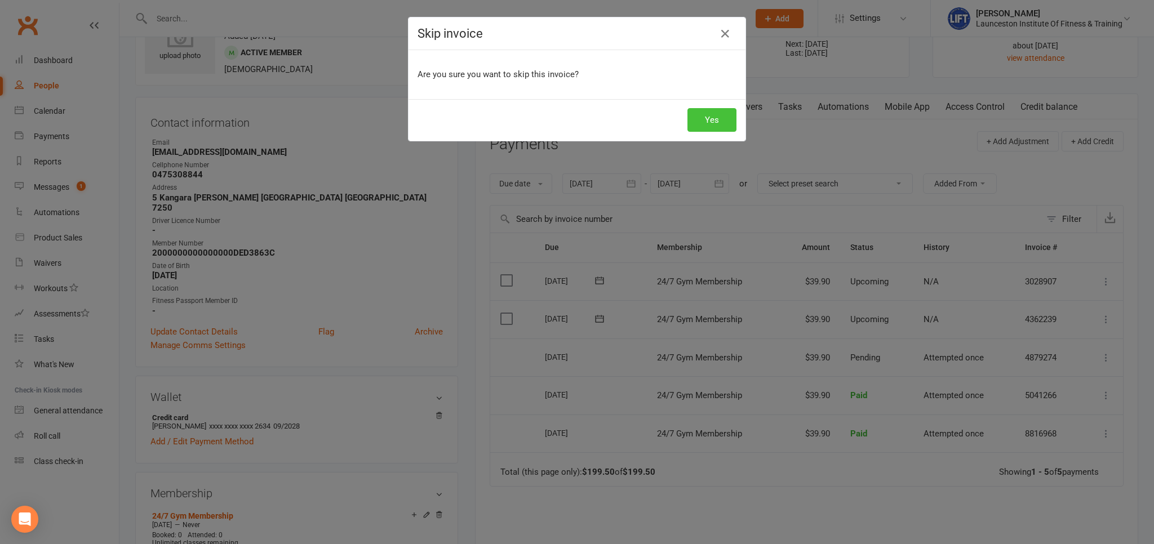
click at [713, 123] on button "Yes" at bounding box center [712, 120] width 49 height 24
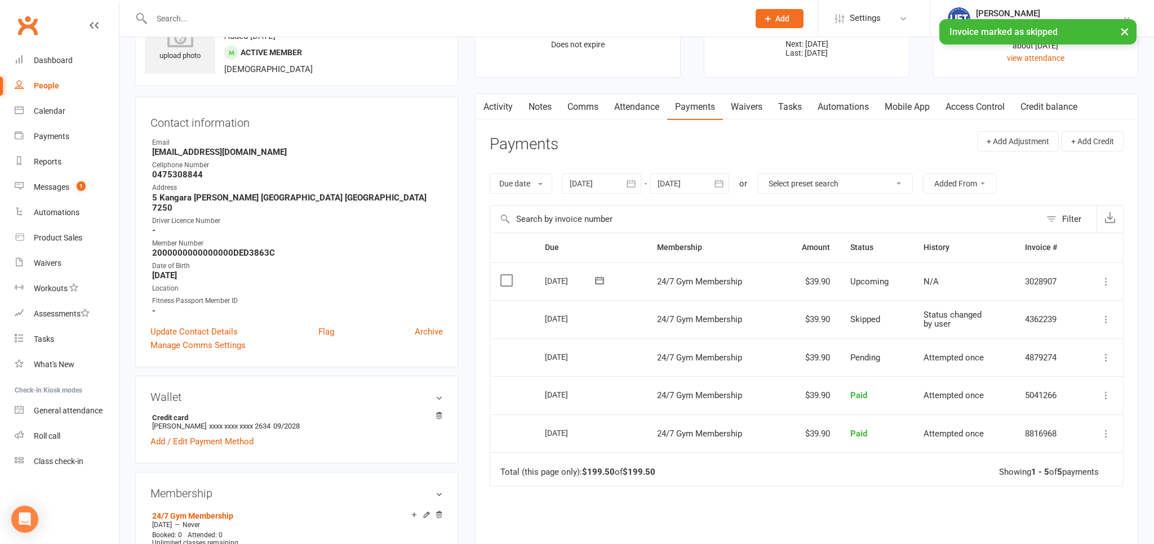
scroll to position [0, 0]
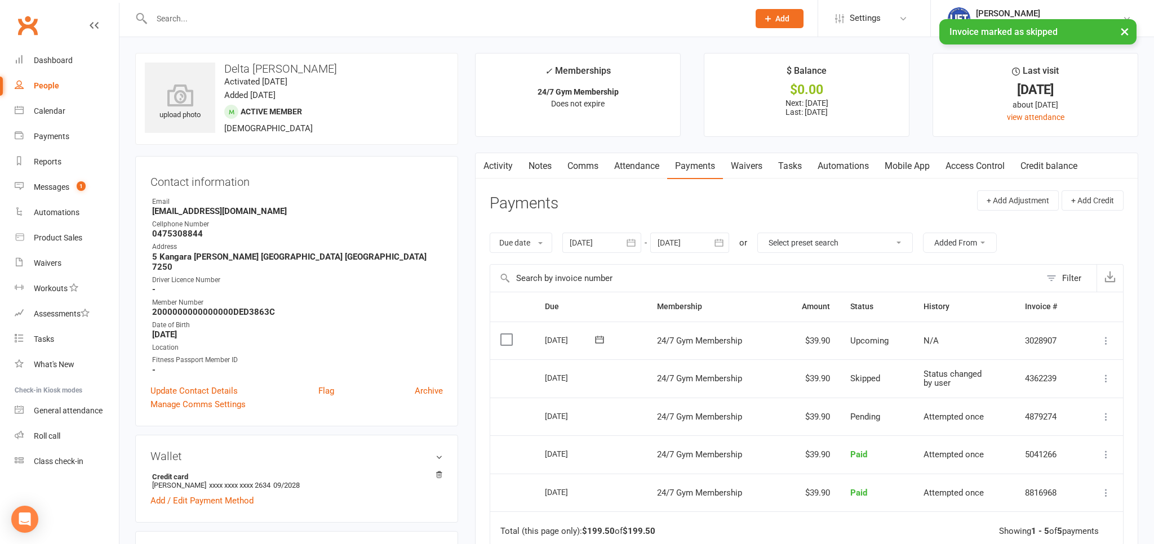
click at [232, 26] on input "text" at bounding box center [444, 19] width 593 height 16
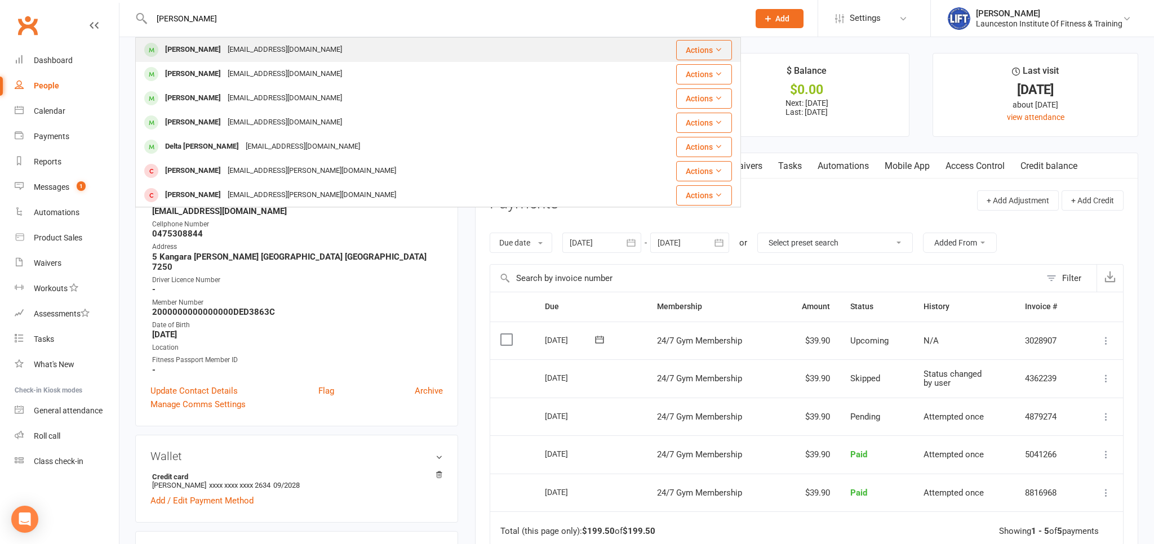
type input "[PERSON_NAME]"
click at [284, 48] on div "[PERSON_NAME] [EMAIL_ADDRESS][DOMAIN_NAME]" at bounding box center [379, 49] width 486 height 23
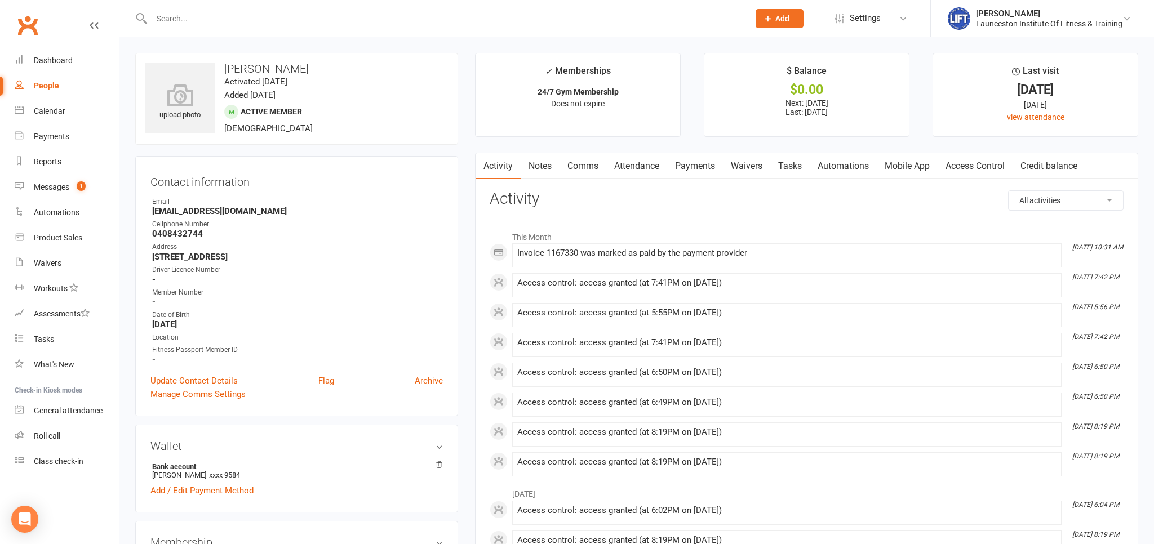
click at [689, 172] on link "Payments" at bounding box center [695, 166] width 56 height 26
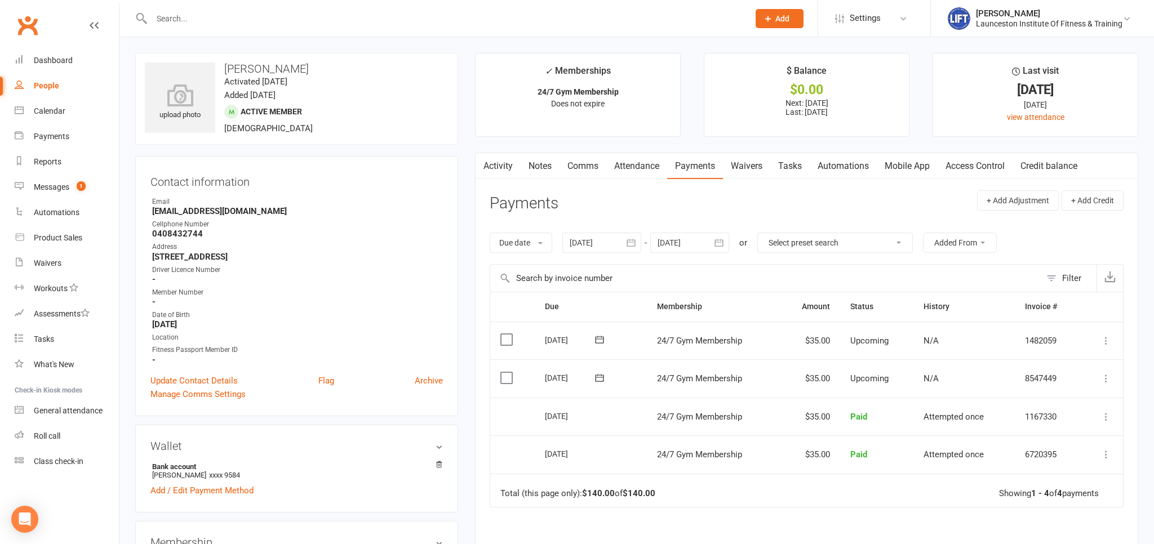
click at [1111, 375] on icon at bounding box center [1106, 378] width 11 height 11
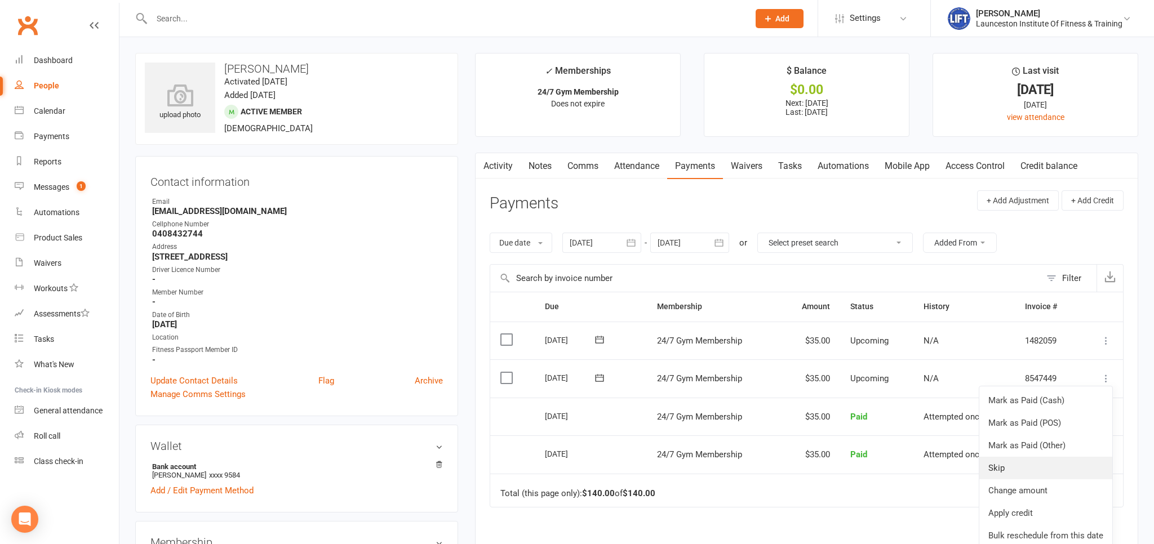
click at [1054, 463] on link "Skip" at bounding box center [1045, 468] width 133 height 23
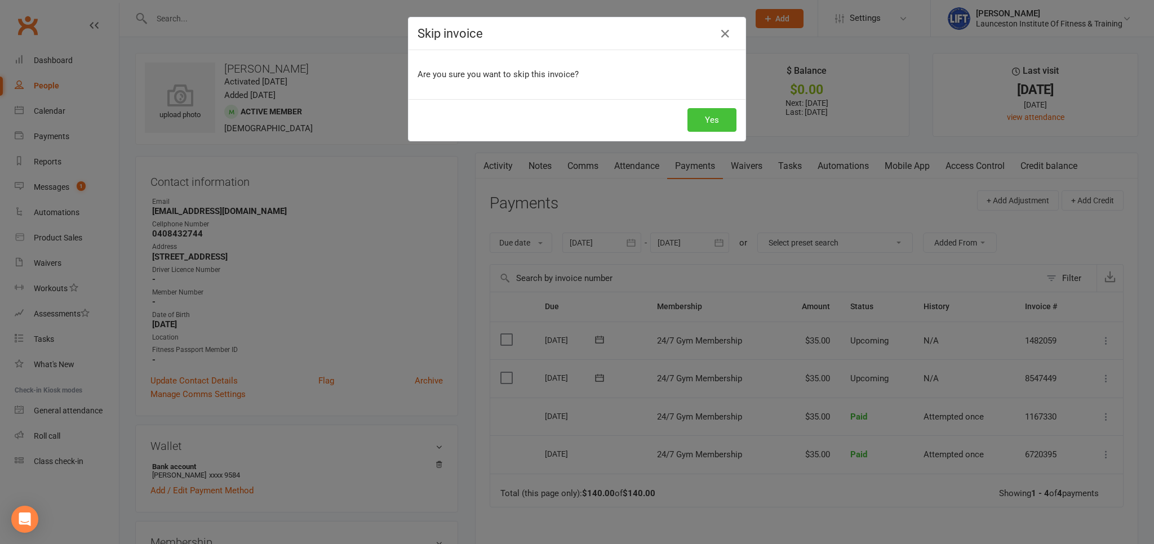
click at [712, 130] on button "Yes" at bounding box center [712, 120] width 49 height 24
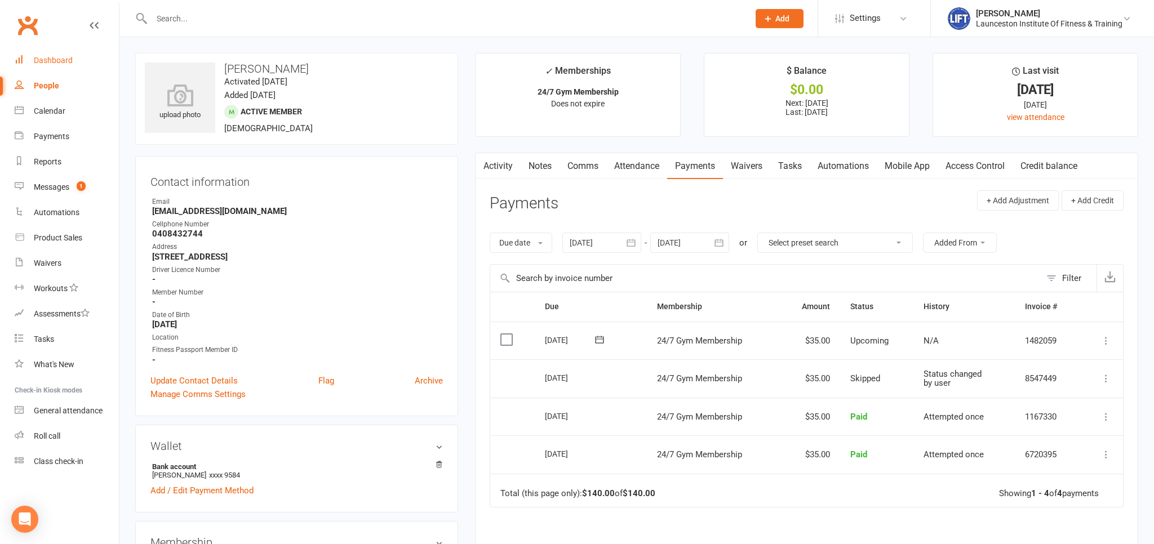
click at [74, 65] on link "Dashboard" at bounding box center [67, 60] width 104 height 25
